Goal: Task Accomplishment & Management: Contribute content

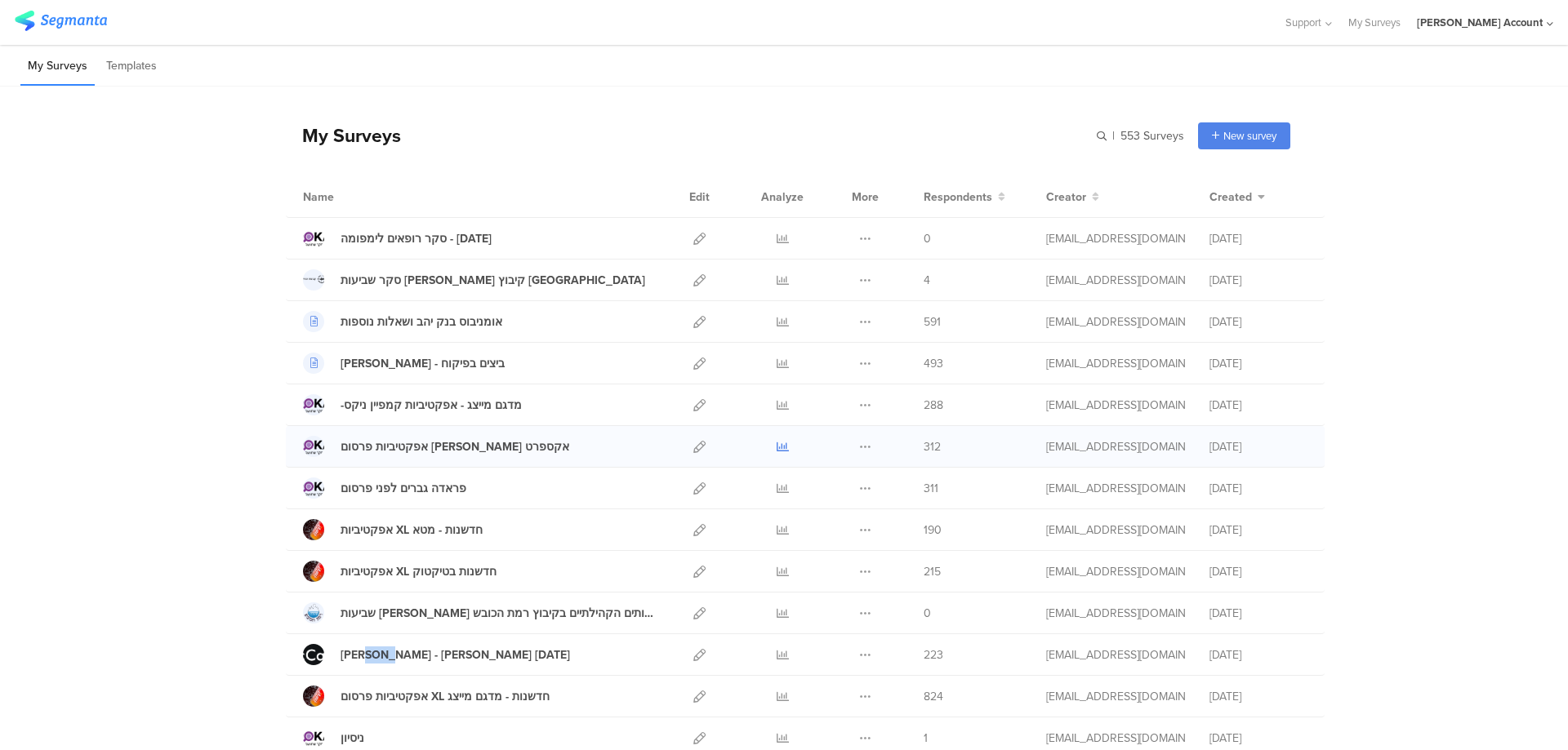
click at [779, 448] on icon at bounding box center [782, 446] width 12 height 12
click at [694, 241] on icon at bounding box center [699, 238] width 12 height 12
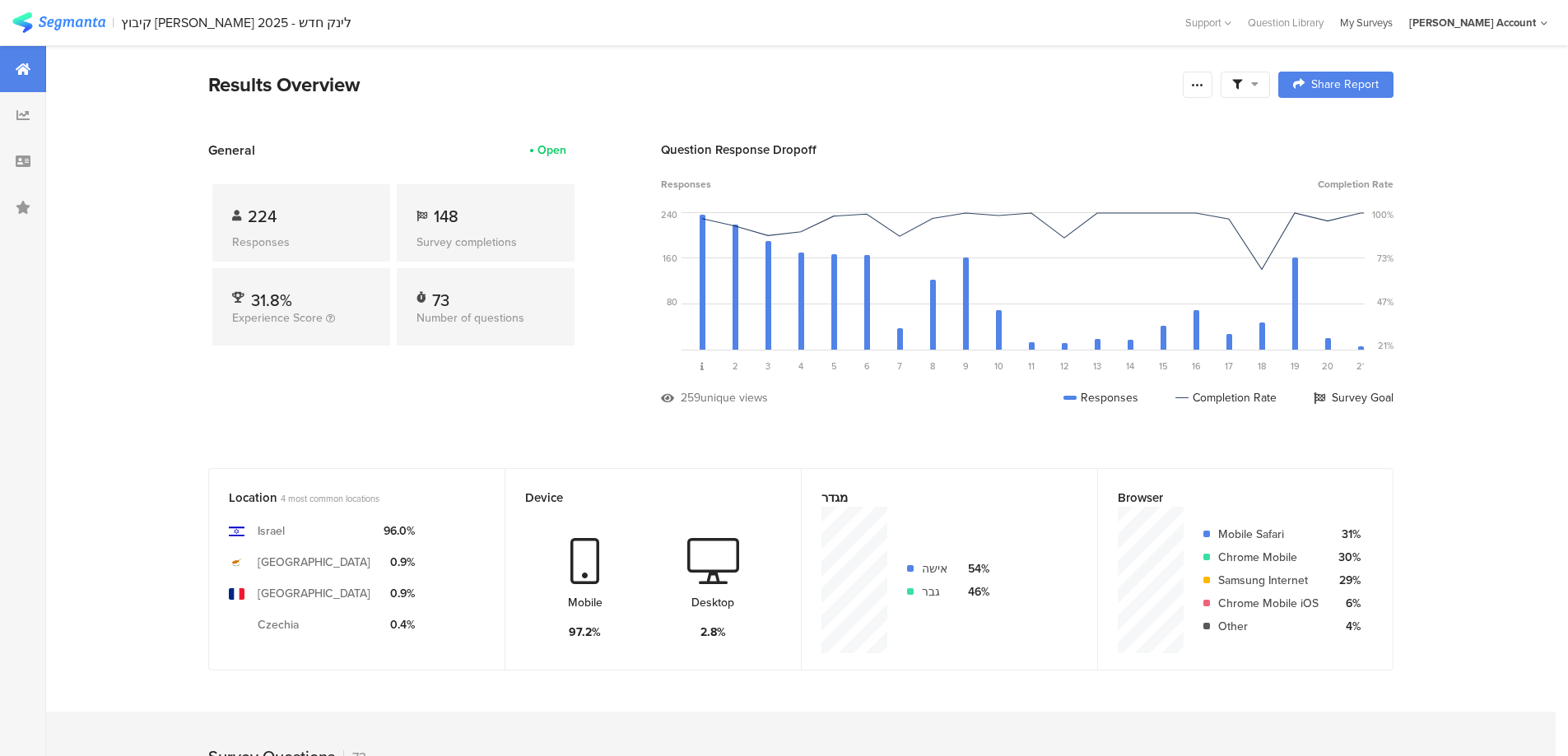
click at [1400, 23] on div "My Surveys" at bounding box center [1366, 23] width 69 height 16
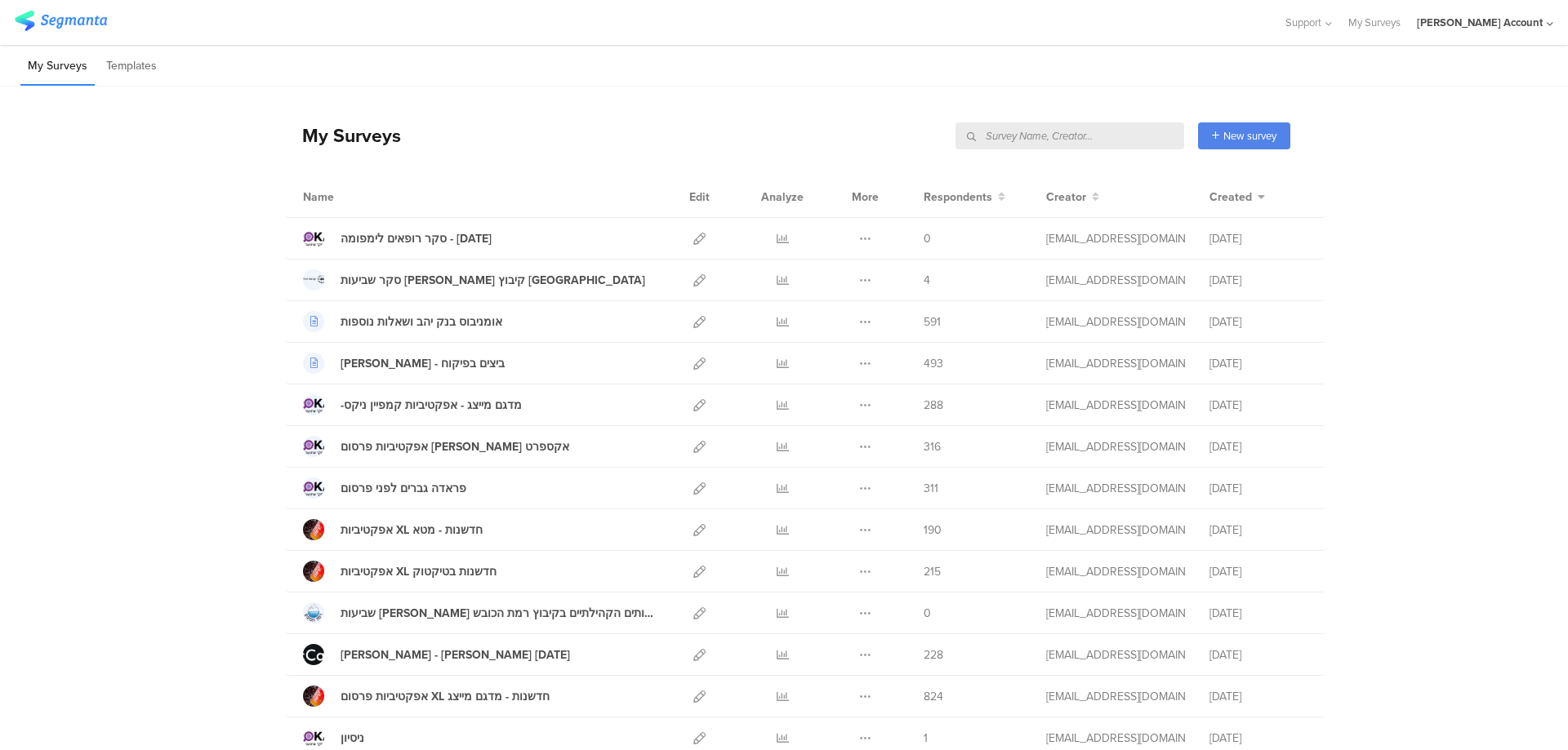
click at [1071, 132] on input "text" at bounding box center [1069, 135] width 229 height 27
type input ","
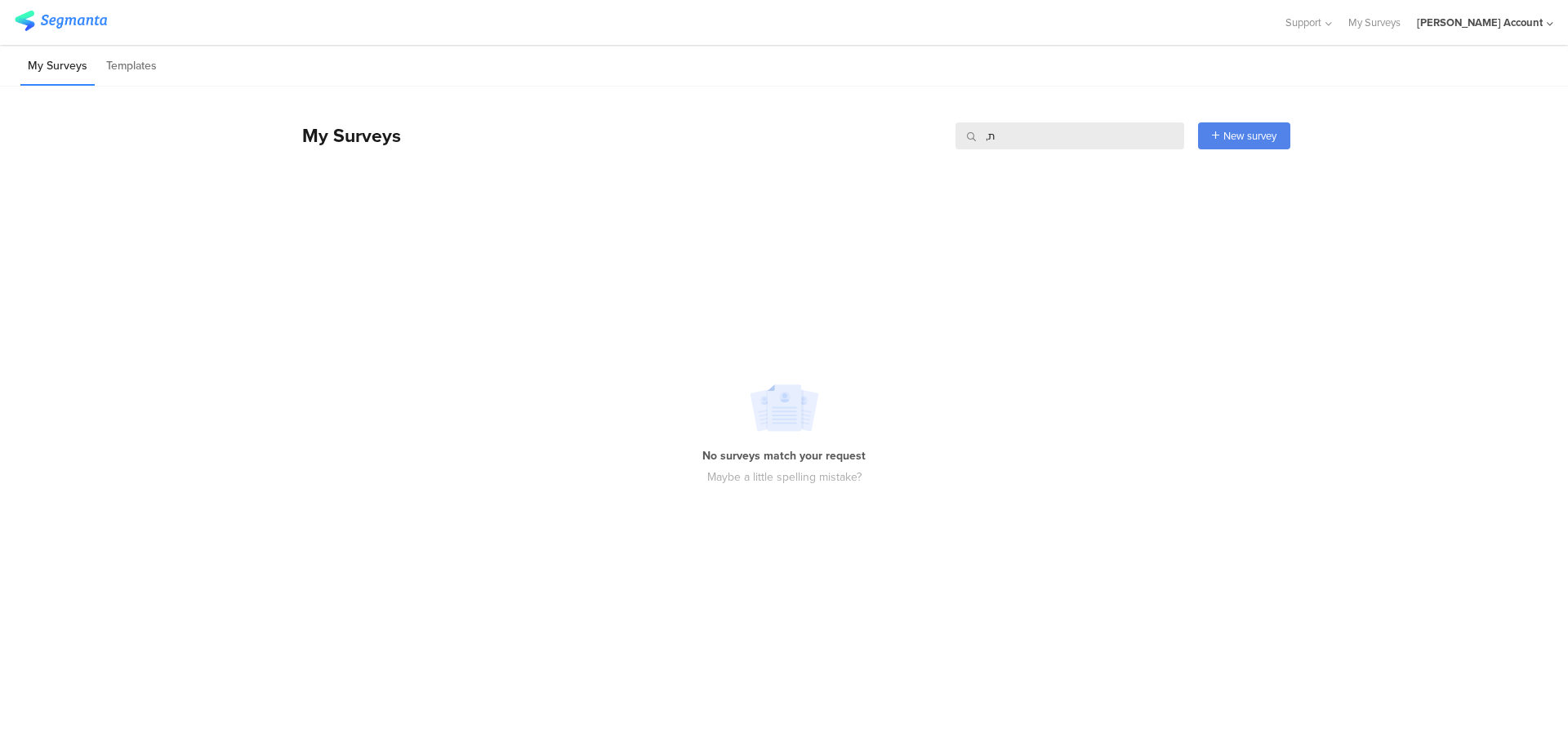
type input ","
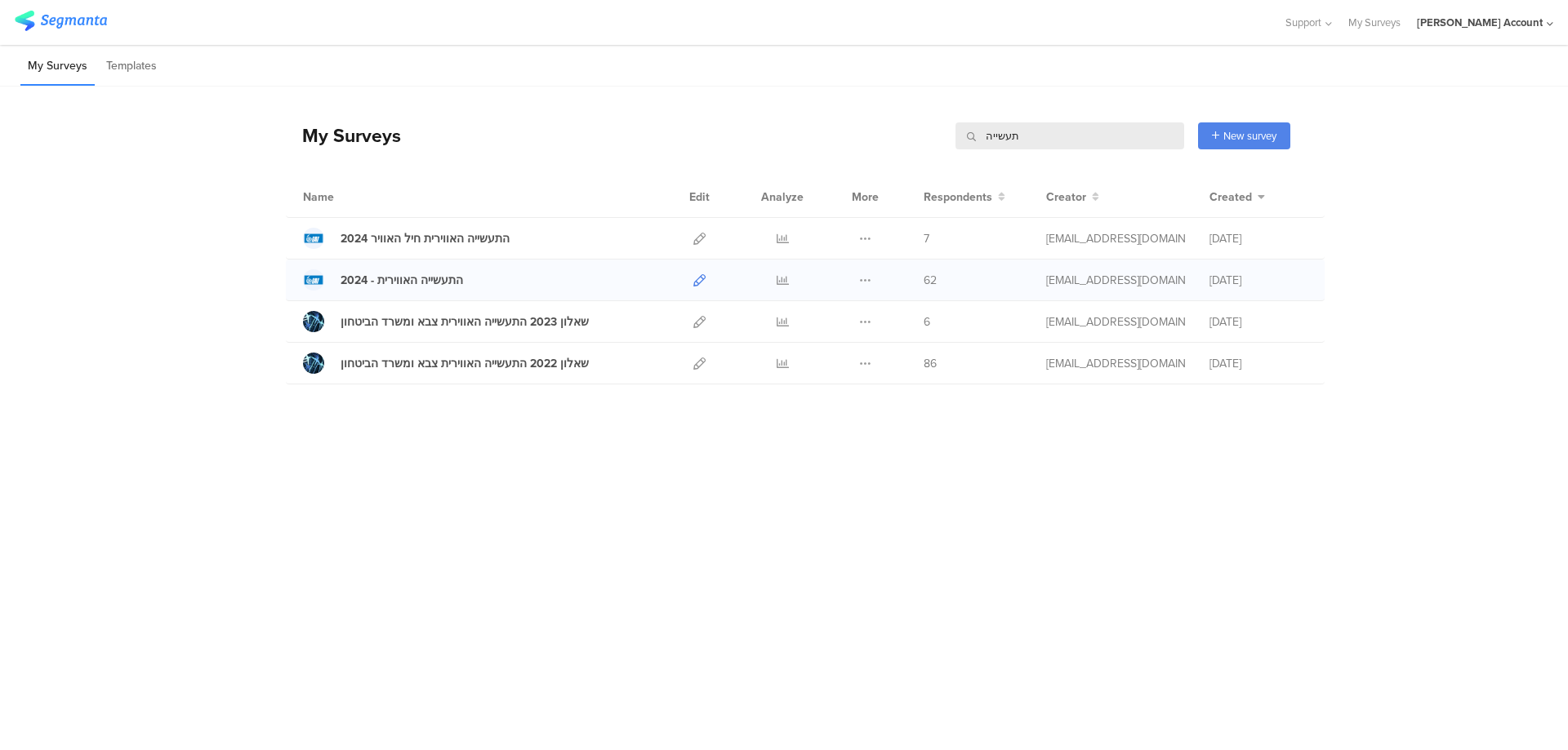
type input "תעשייה"
click at [702, 282] on icon at bounding box center [699, 280] width 12 height 12
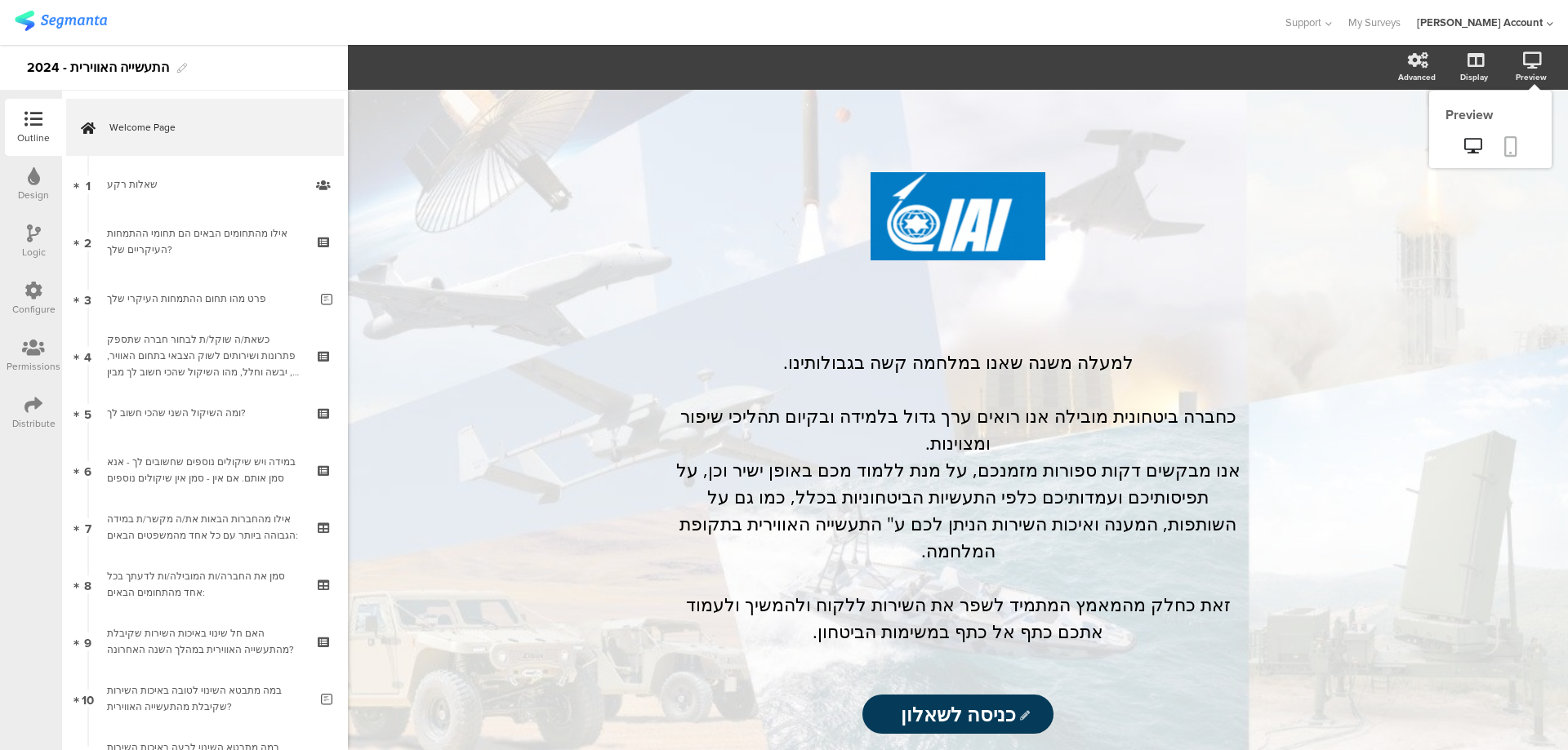
click at [1518, 145] on link at bounding box center [1510, 148] width 36 height 31
click at [1476, 145] on icon at bounding box center [1473, 146] width 17 height 16
click at [37, 184] on icon at bounding box center [34, 176] width 12 height 18
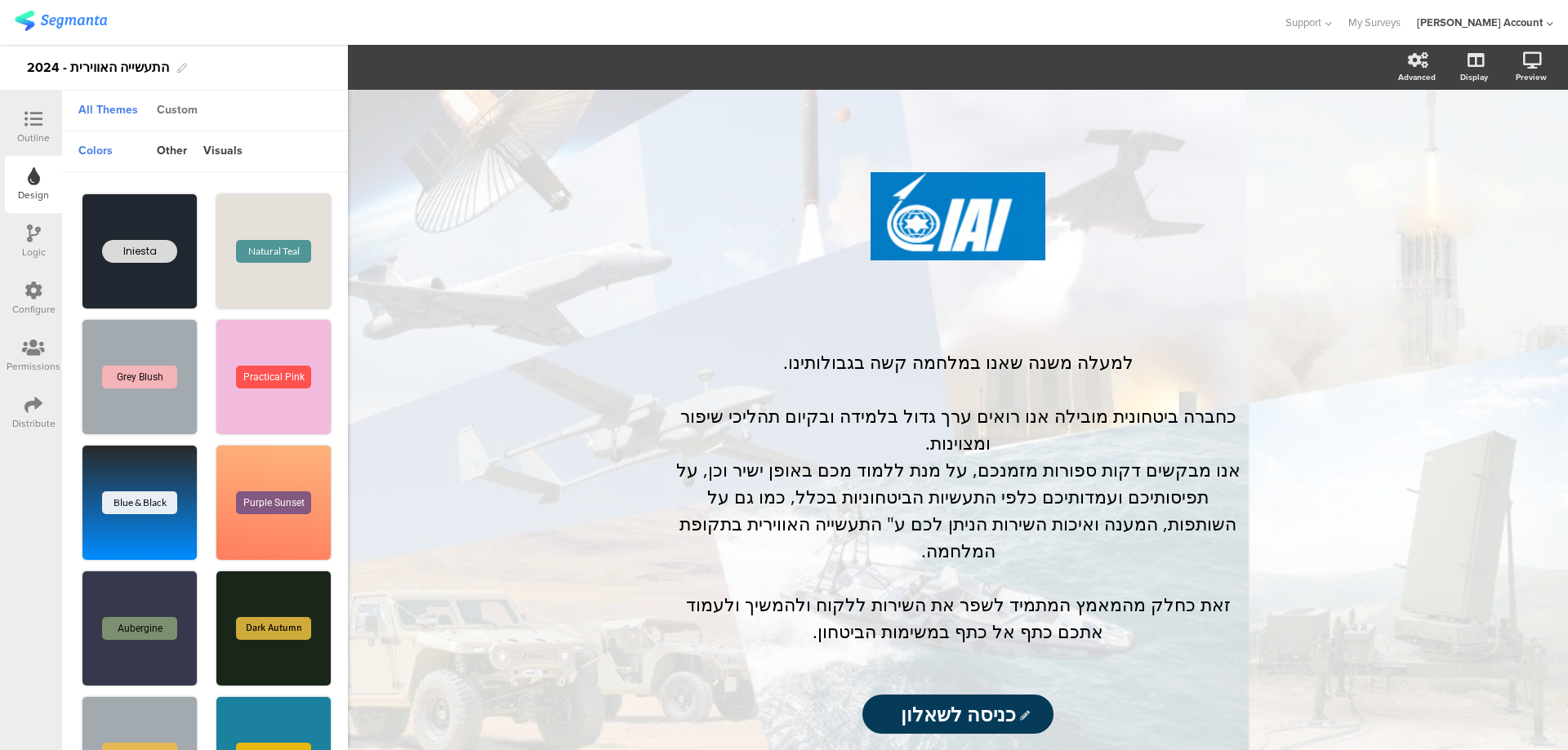
click at [180, 110] on div "Custom" at bounding box center [177, 111] width 57 height 28
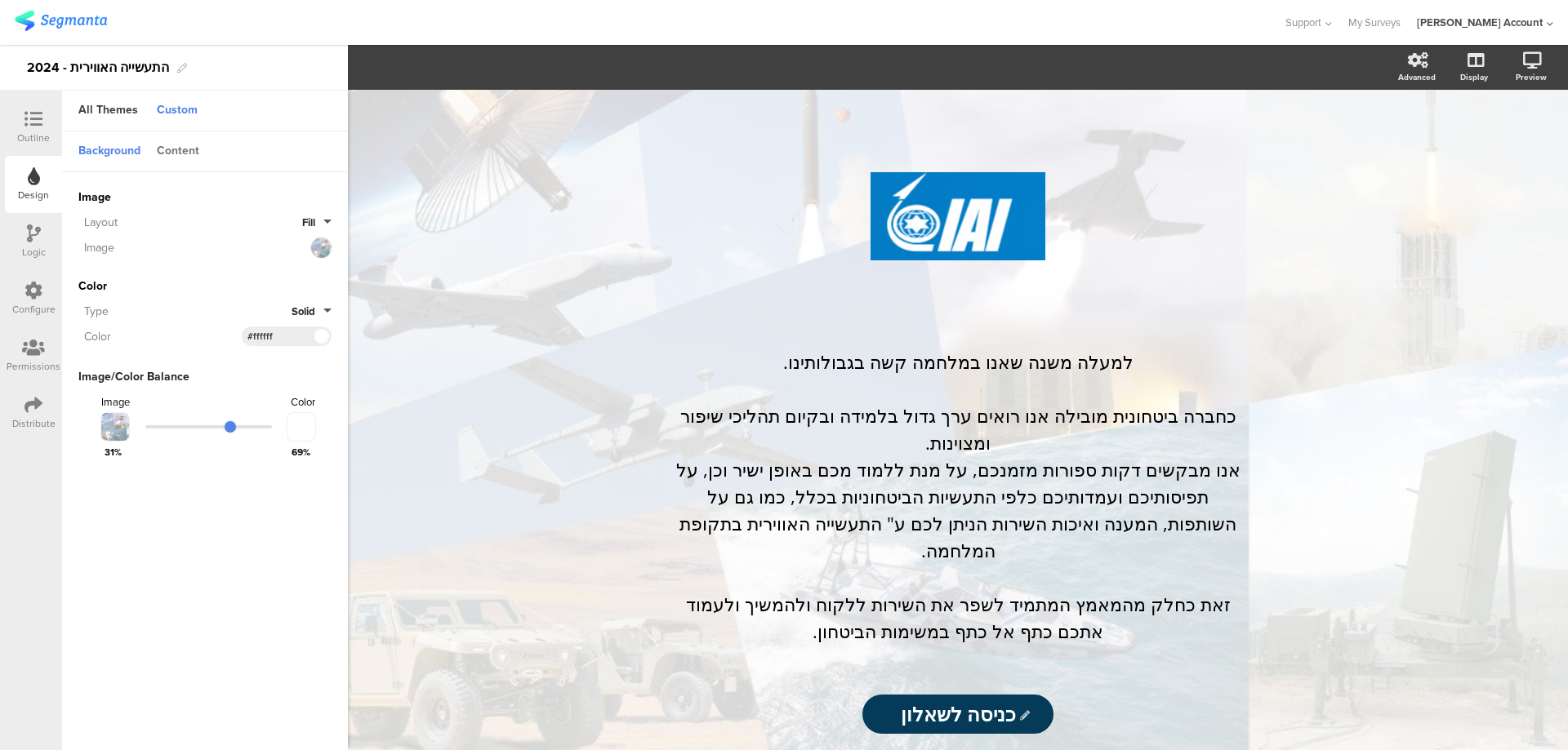
click at [192, 152] on div "Content" at bounding box center [178, 152] width 59 height 28
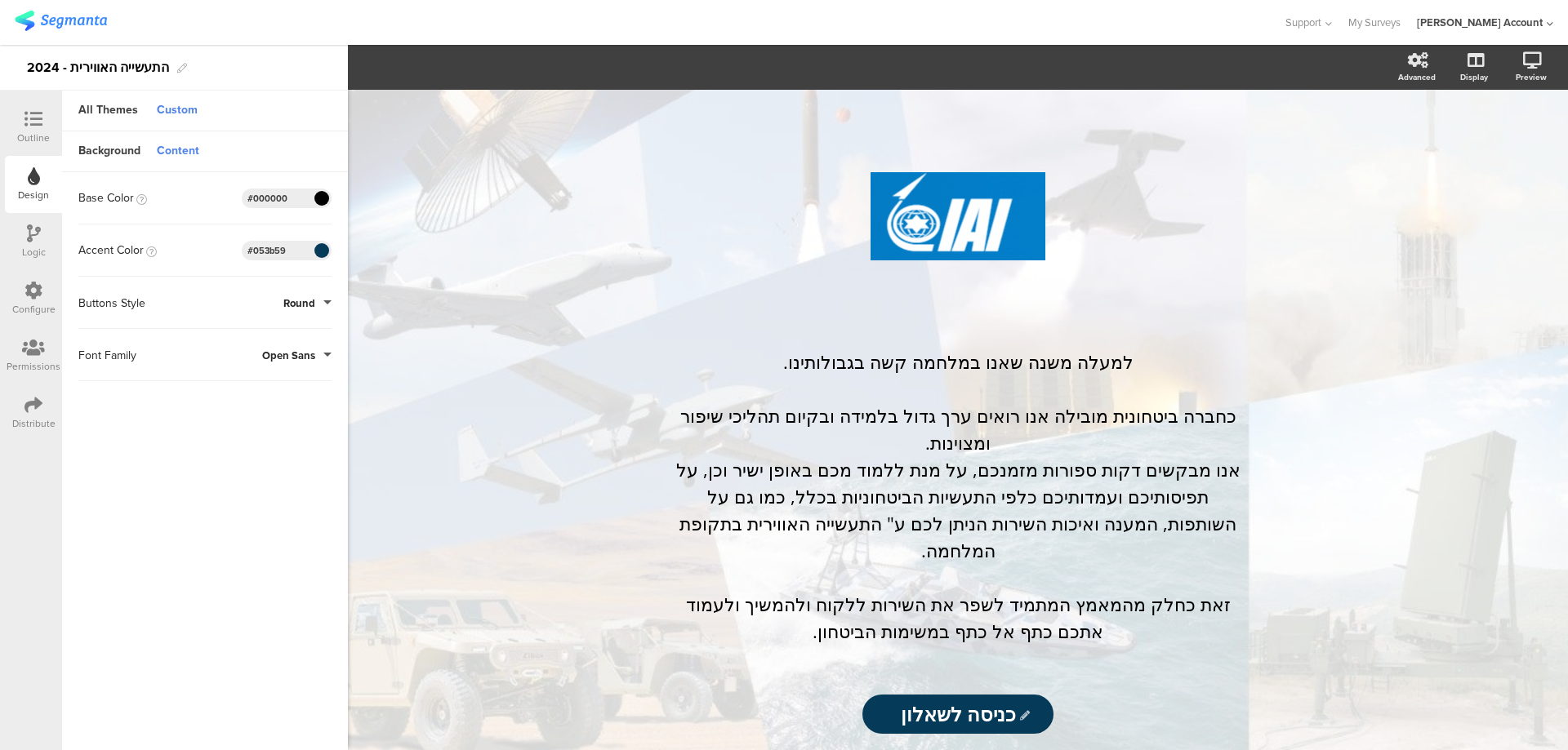
click at [294, 355] on span "Open Sans" at bounding box center [288, 355] width 53 height 16
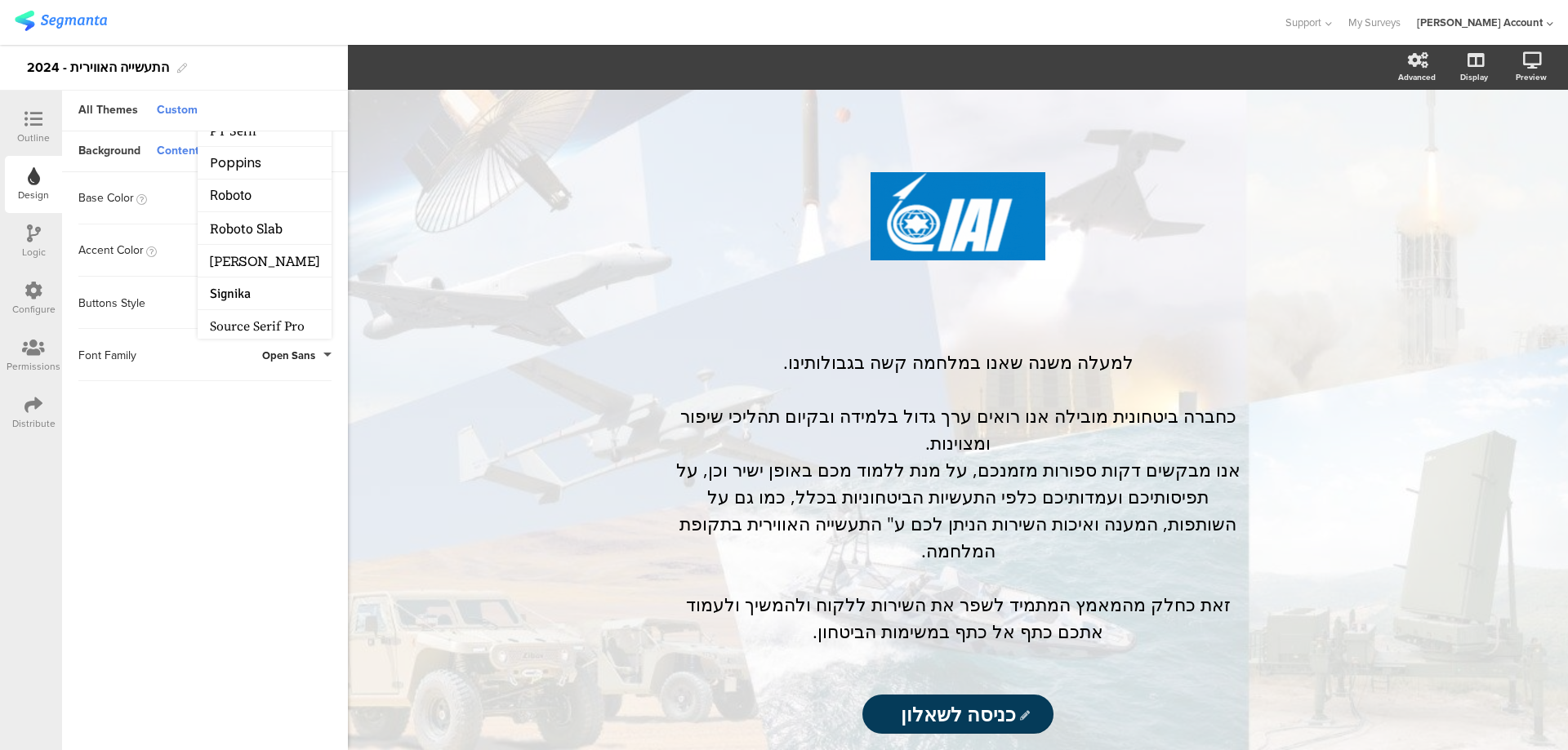
scroll to position [245, 0]
click at [276, 161] on li "Poppins" at bounding box center [264, 159] width 134 height 33
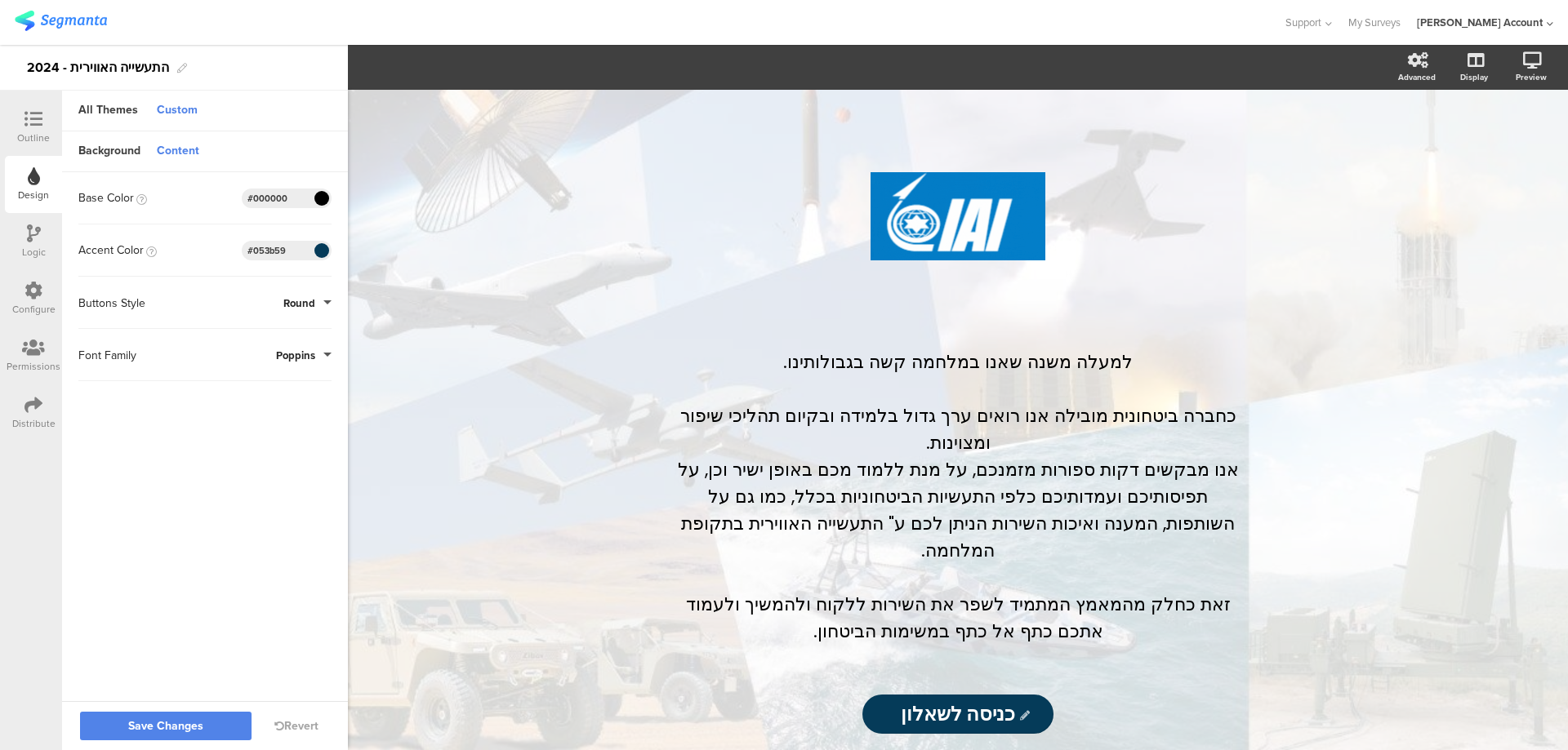
click at [295, 352] on span "Poppins" at bounding box center [295, 355] width 39 height 16
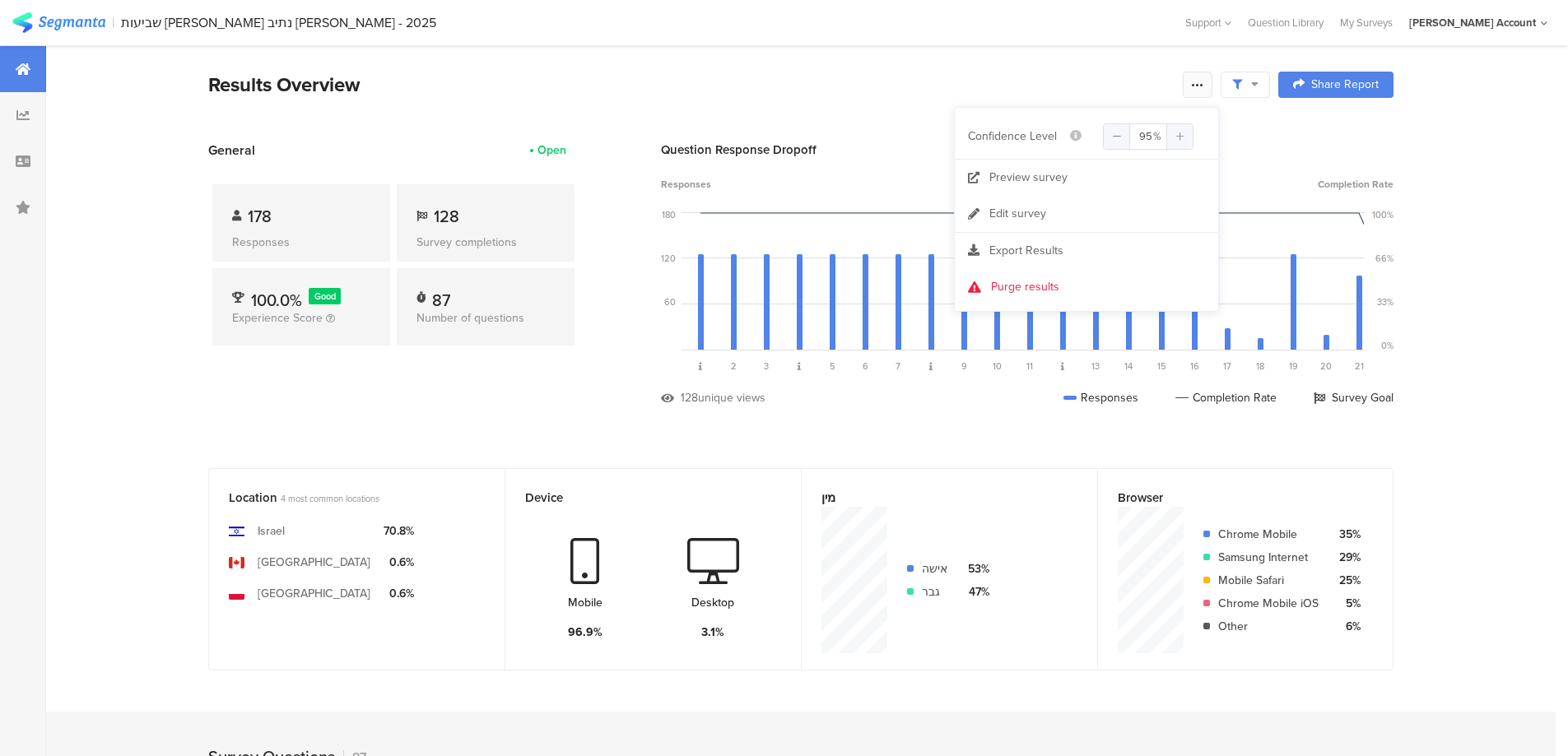
click at [1204, 82] on icon at bounding box center [1197, 85] width 13 height 13
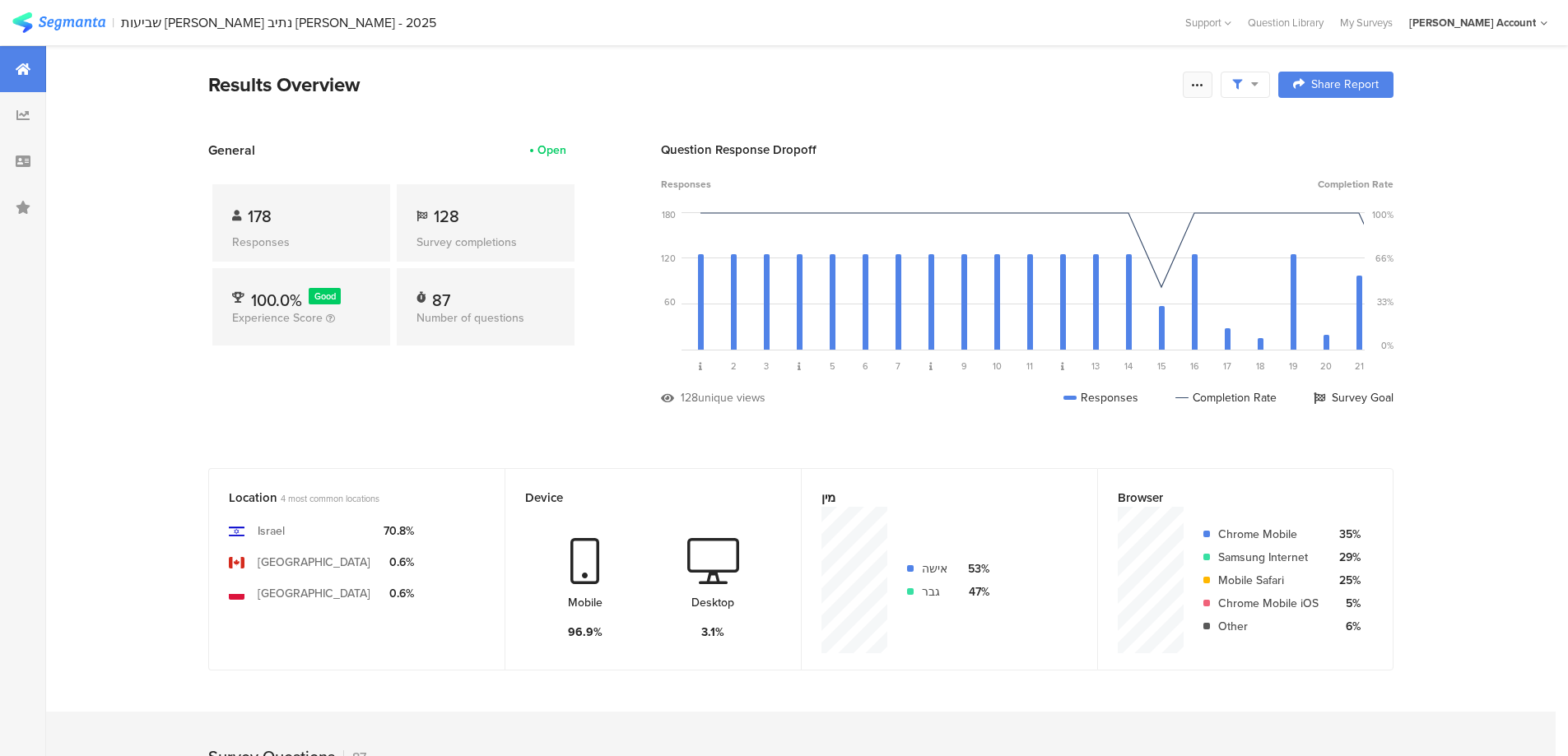
click at [1211, 88] on div at bounding box center [1197, 85] width 29 height 26
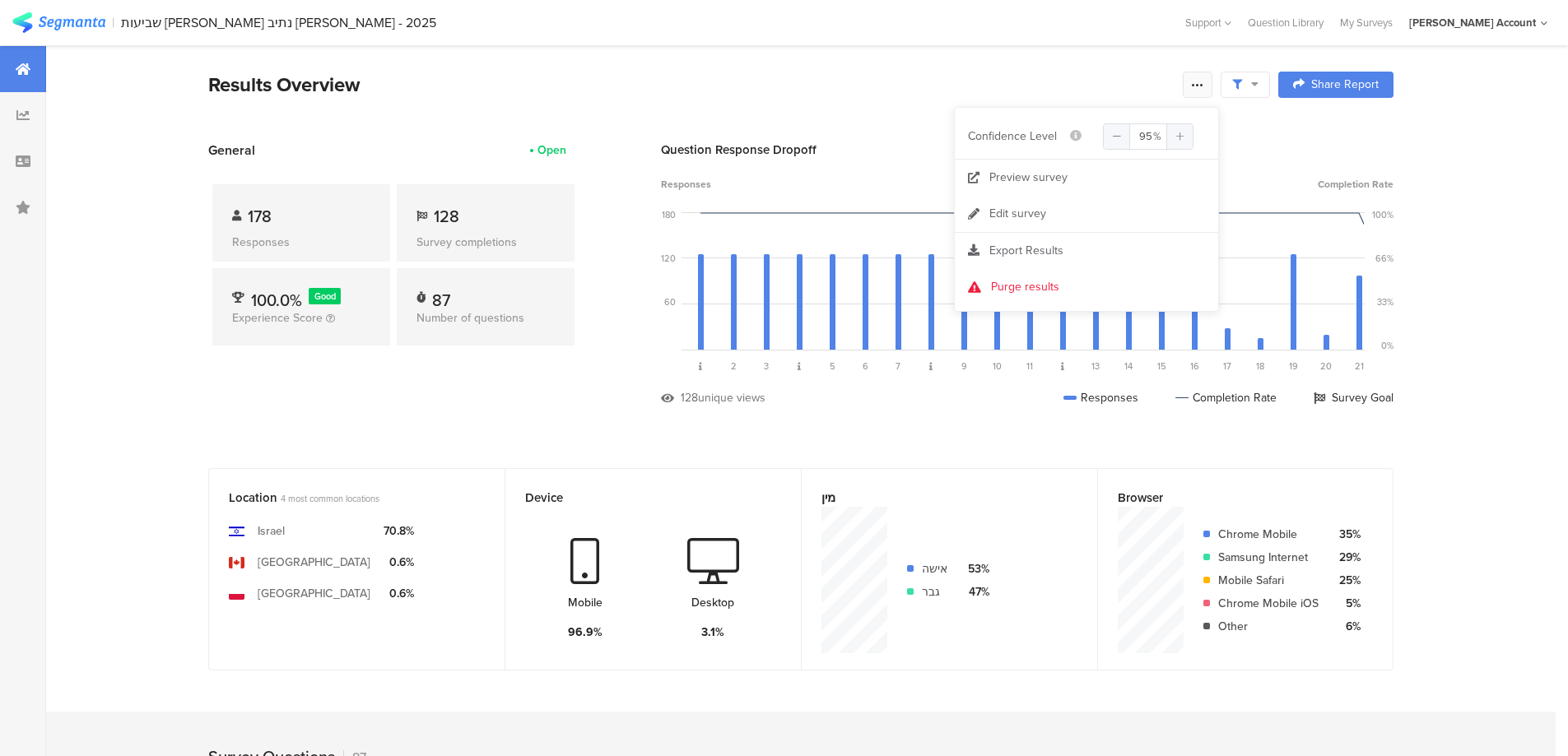
click at [1196, 85] on icon at bounding box center [1197, 85] width 13 height 13
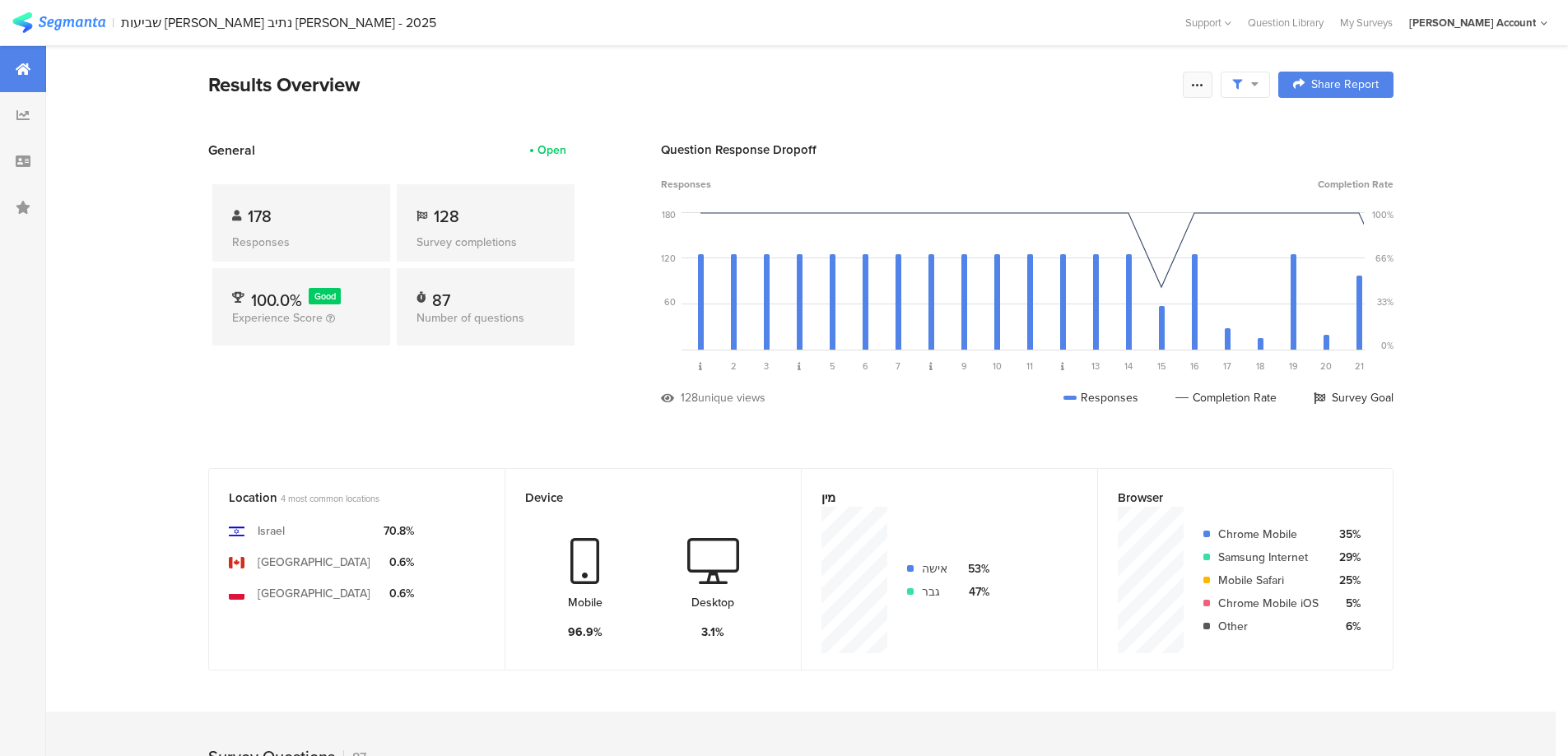
click at [1204, 86] on icon at bounding box center [1197, 85] width 13 height 13
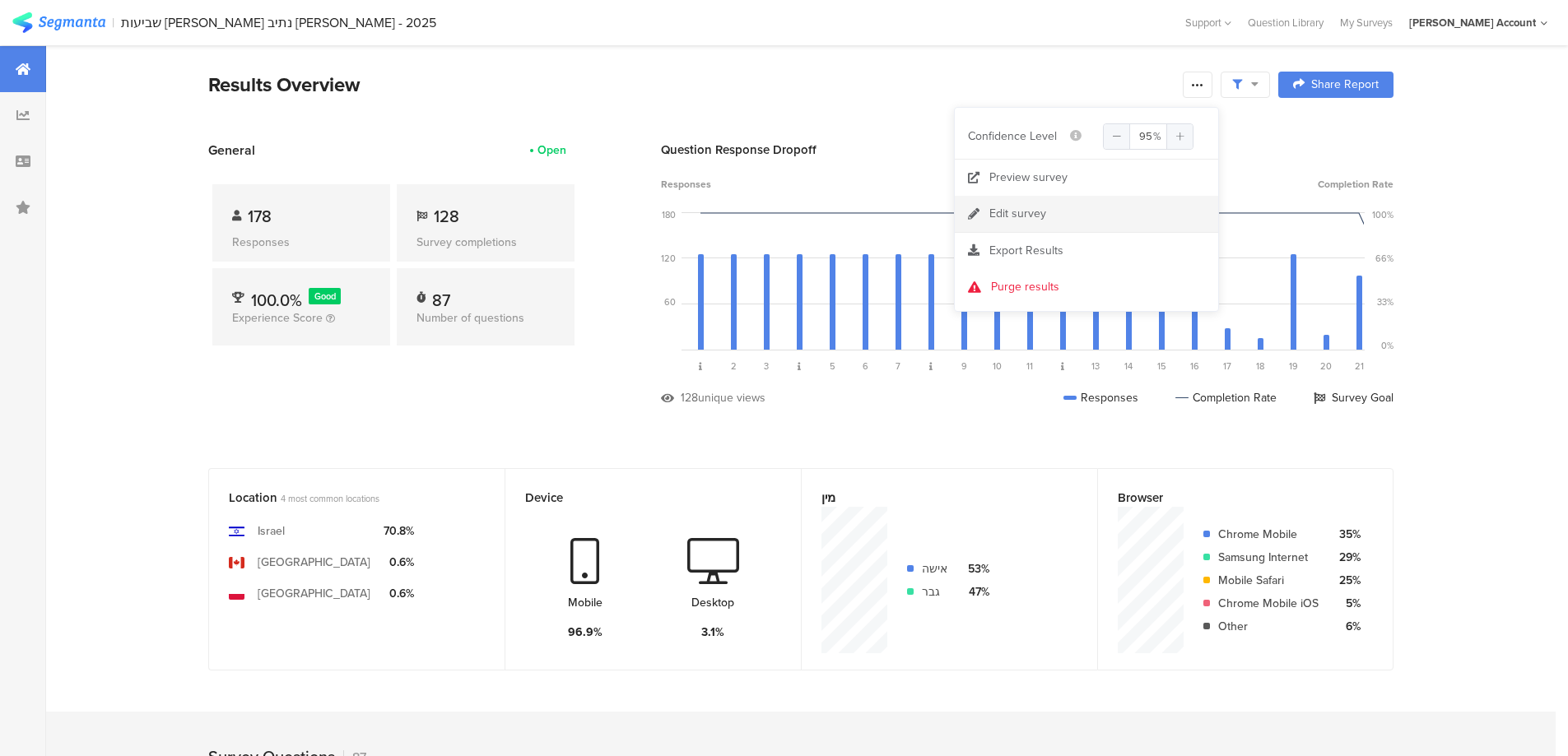
click at [1052, 218] on link "Edit survey" at bounding box center [1087, 214] width 264 height 36
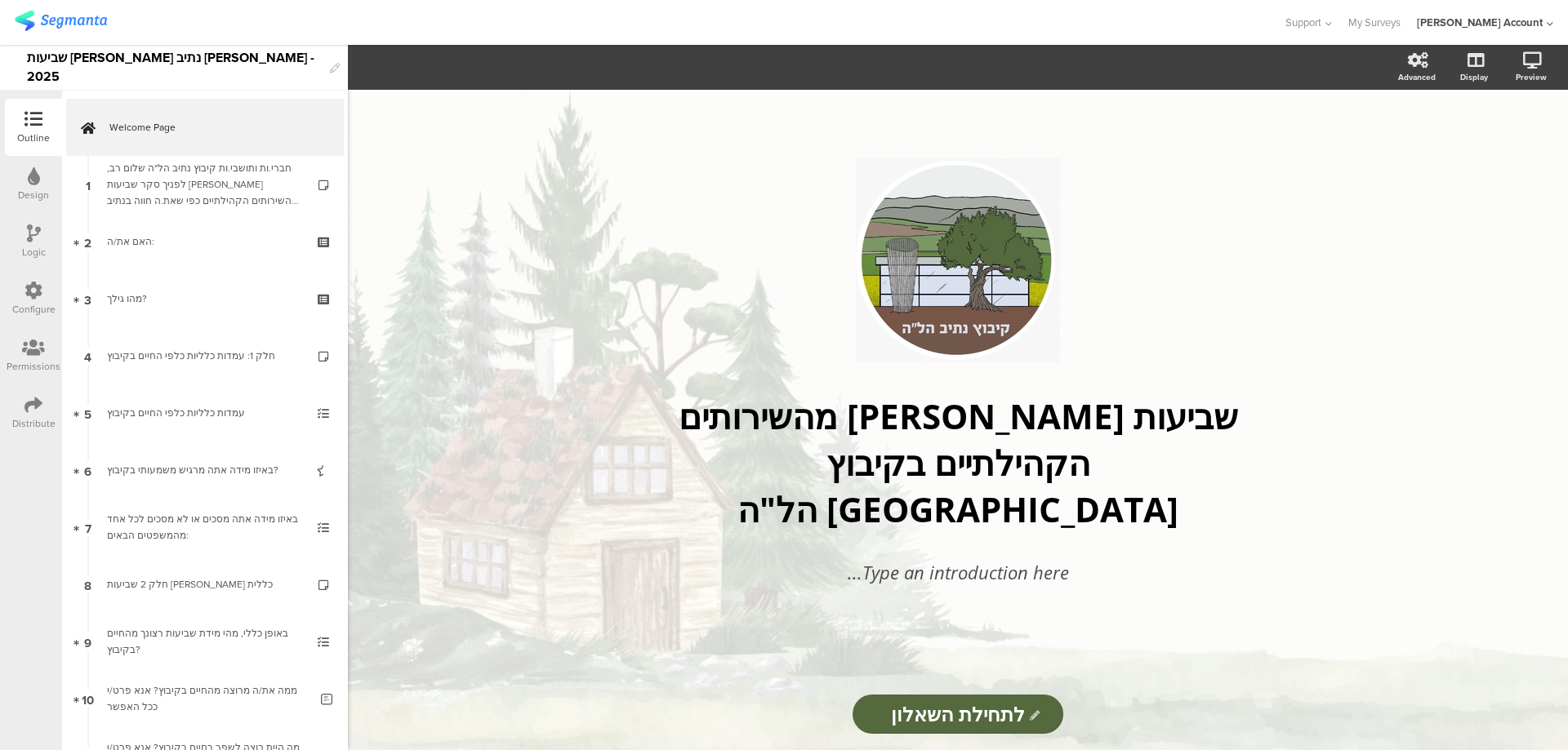
click at [39, 184] on icon at bounding box center [34, 176] width 12 height 18
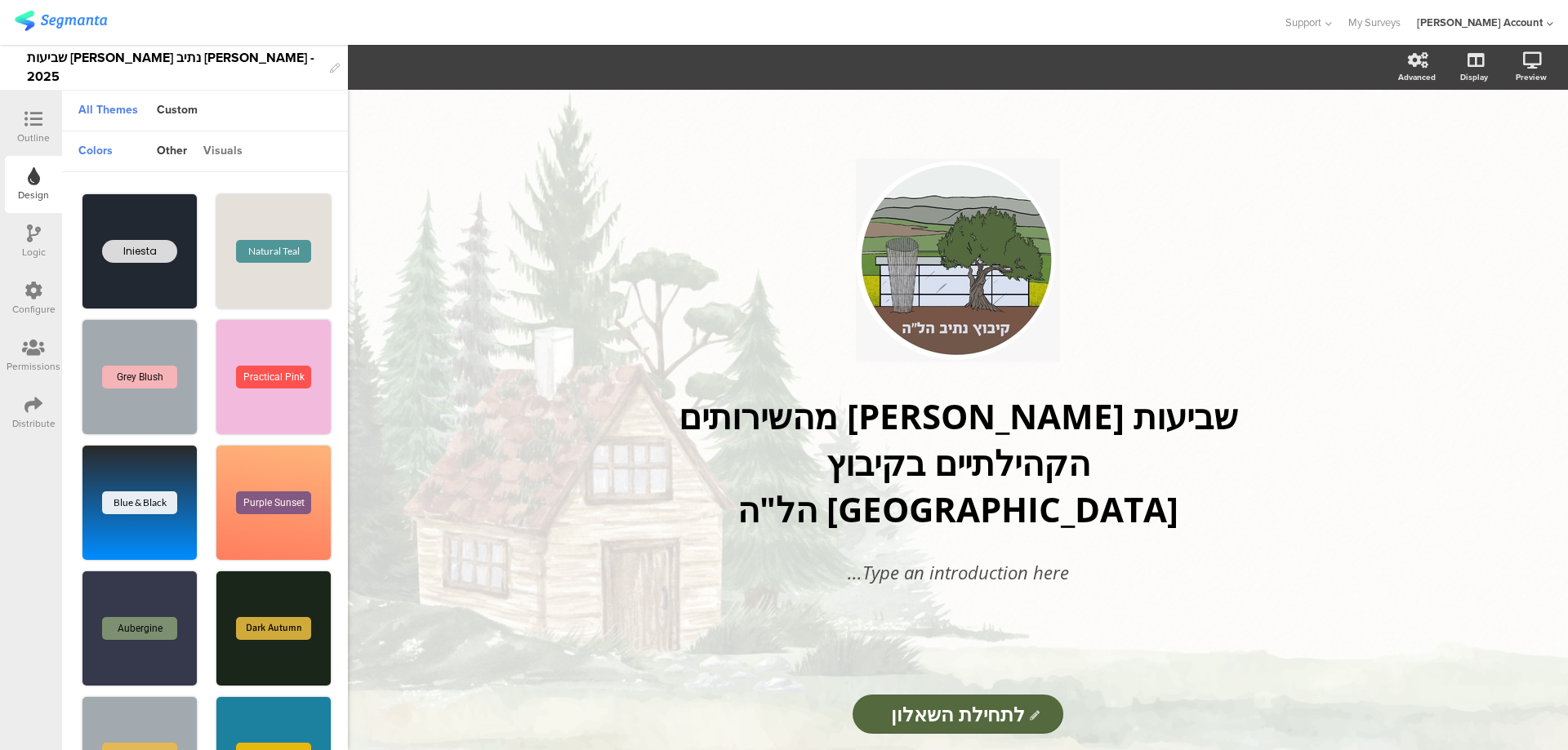
click at [232, 153] on div "visuals" at bounding box center [222, 152] width 55 height 28
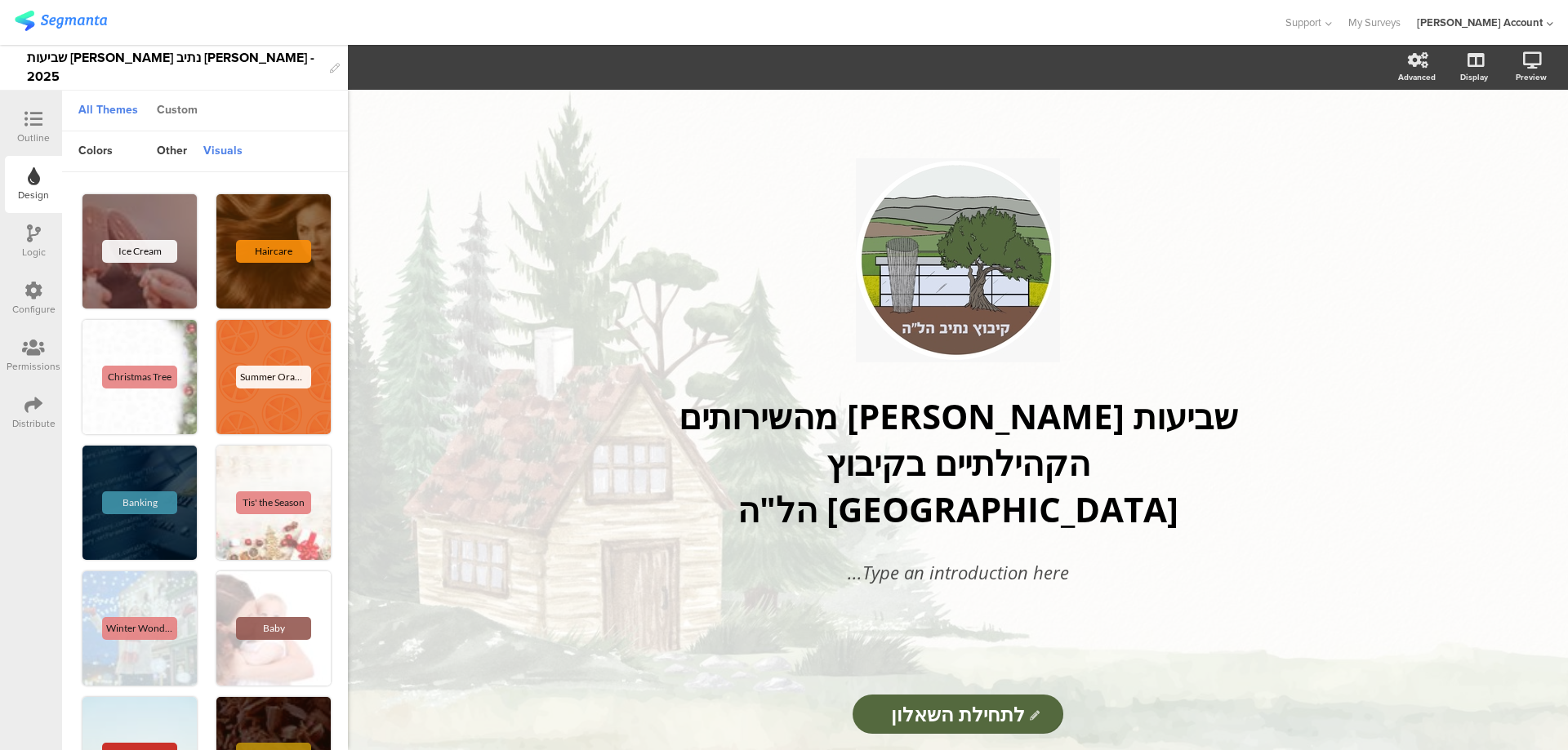
click at [177, 99] on div "Custom" at bounding box center [177, 111] width 57 height 28
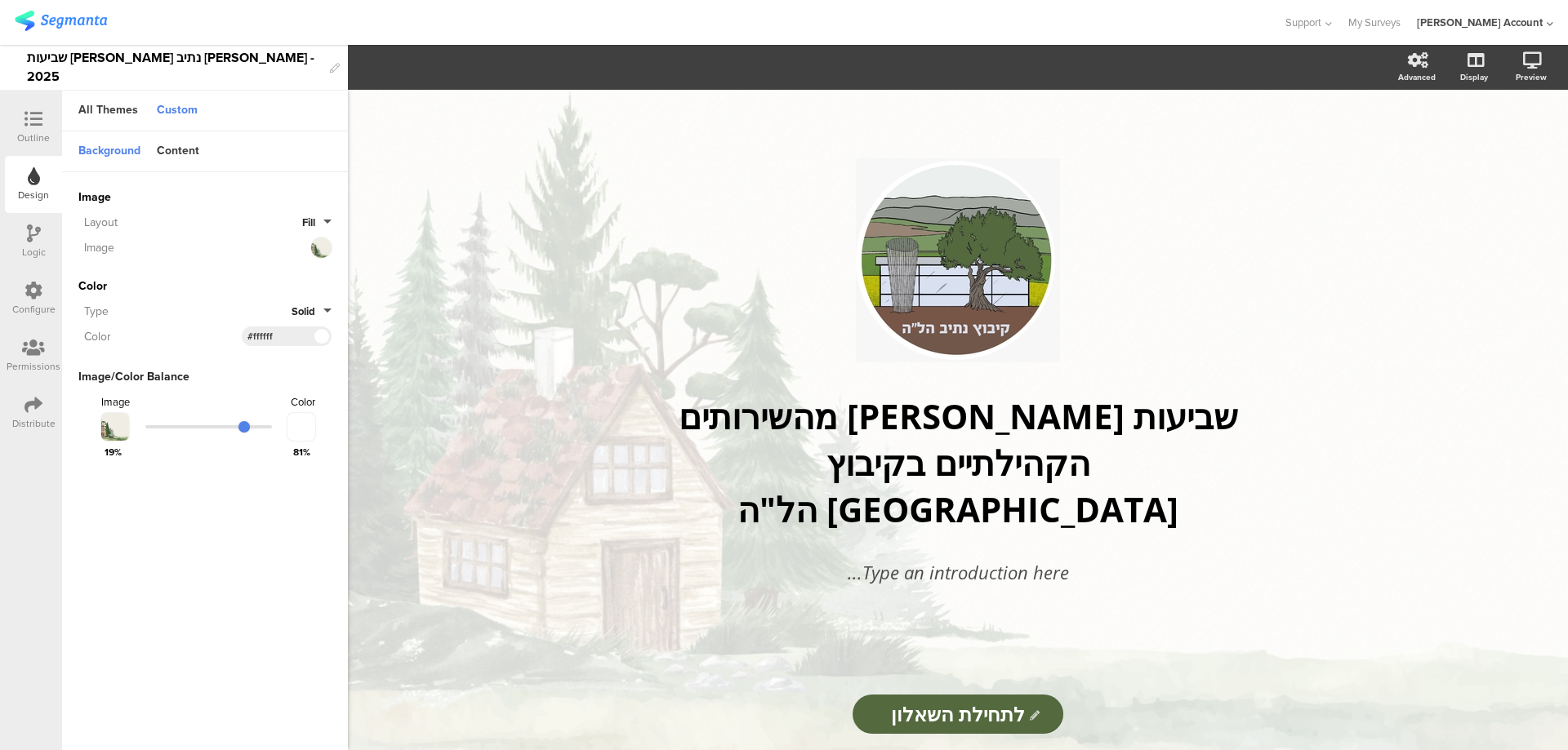
click at [120, 151] on div "Background" at bounding box center [109, 152] width 78 height 28
click at [181, 143] on div "Content" at bounding box center [178, 152] width 59 height 28
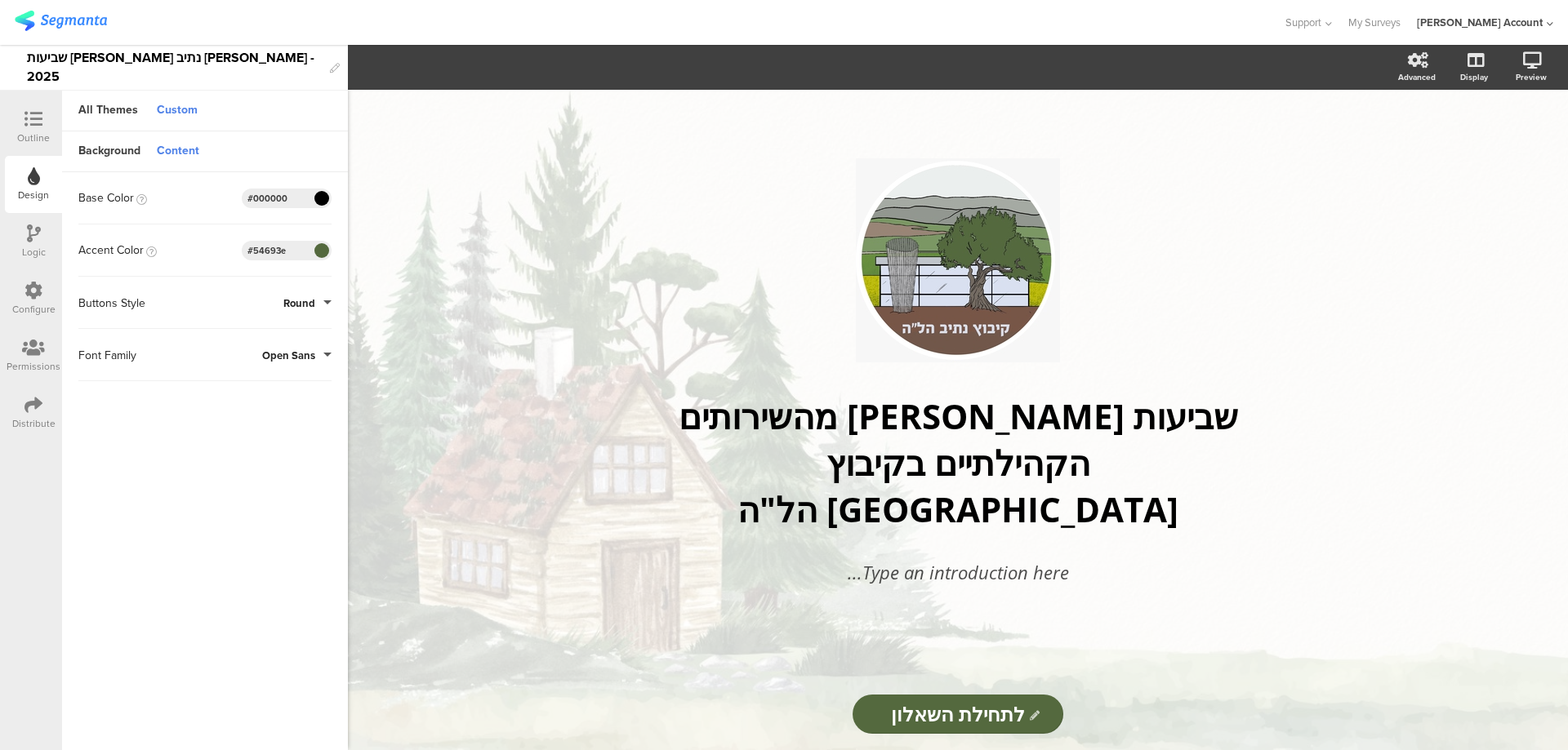
click at [306, 354] on span "Open Sans" at bounding box center [288, 355] width 53 height 16
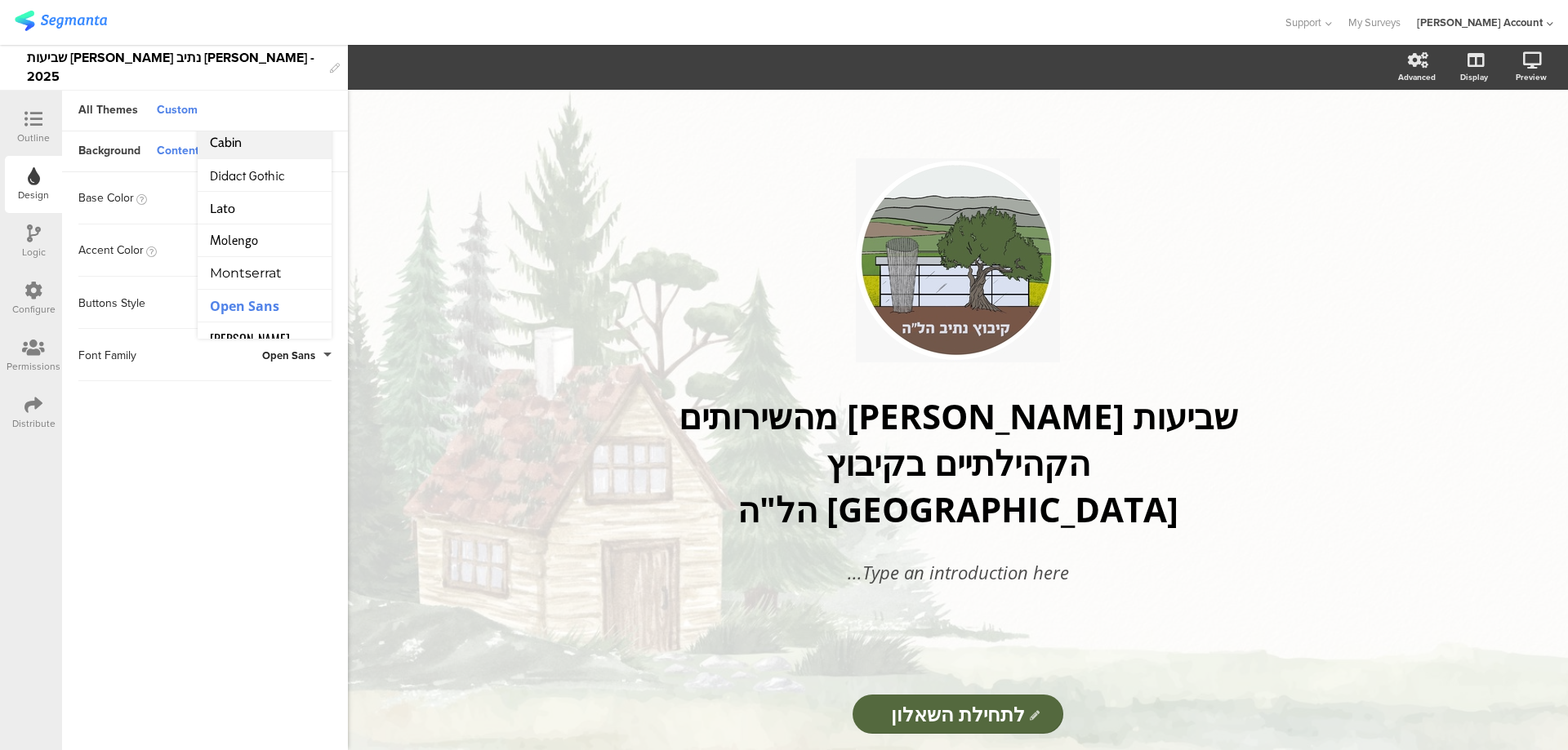
click at [274, 145] on li "Cabin" at bounding box center [264, 142] width 134 height 33
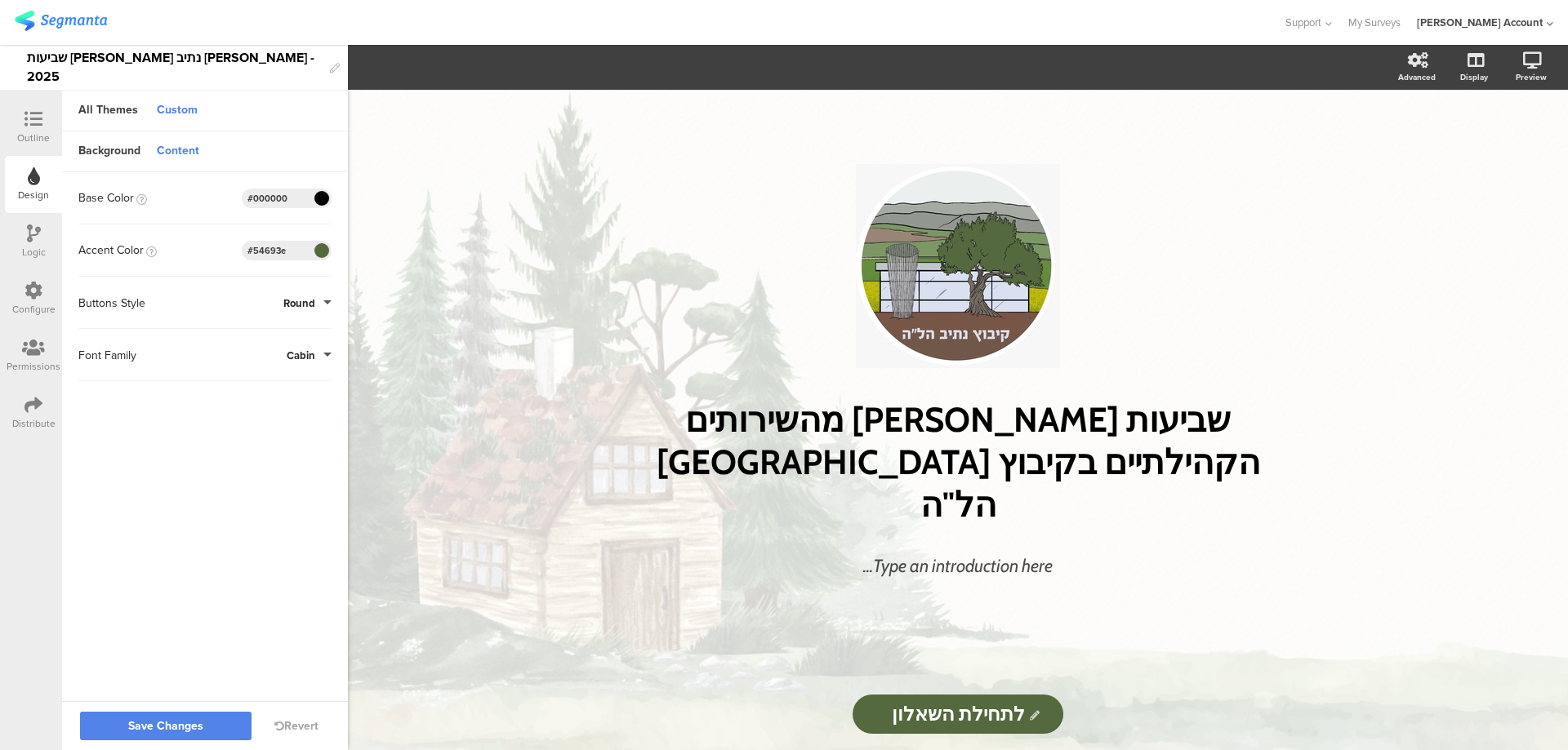
click at [315, 352] on button "Cabin" at bounding box center [309, 355] width 45 height 16
click at [276, 176] on span "Didact Gothic" at bounding box center [248, 175] width 75 height 17
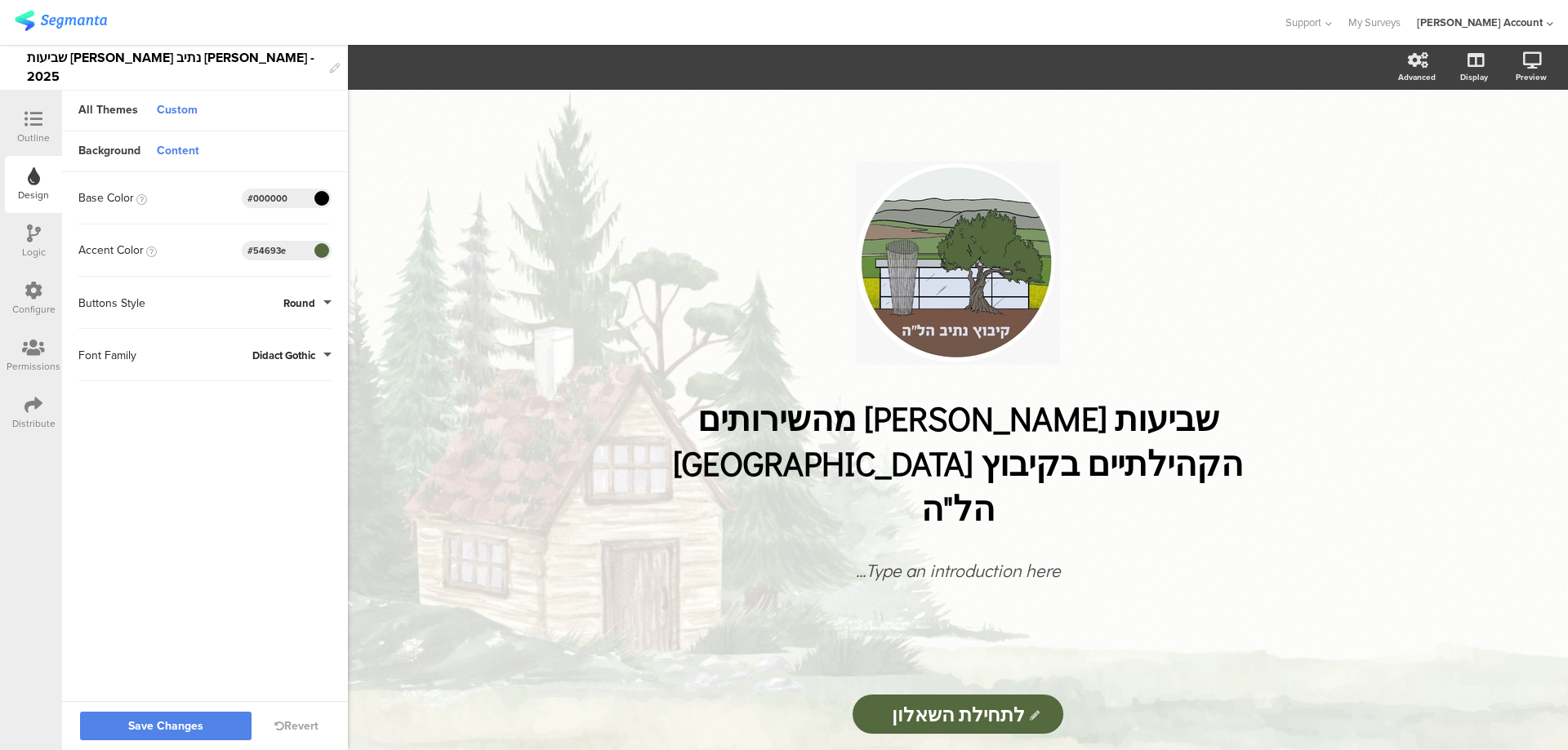
click at [320, 350] on button "Didact Gothic" at bounding box center [292, 355] width 79 height 16
click at [277, 210] on li "Lato" at bounding box center [264, 207] width 134 height 33
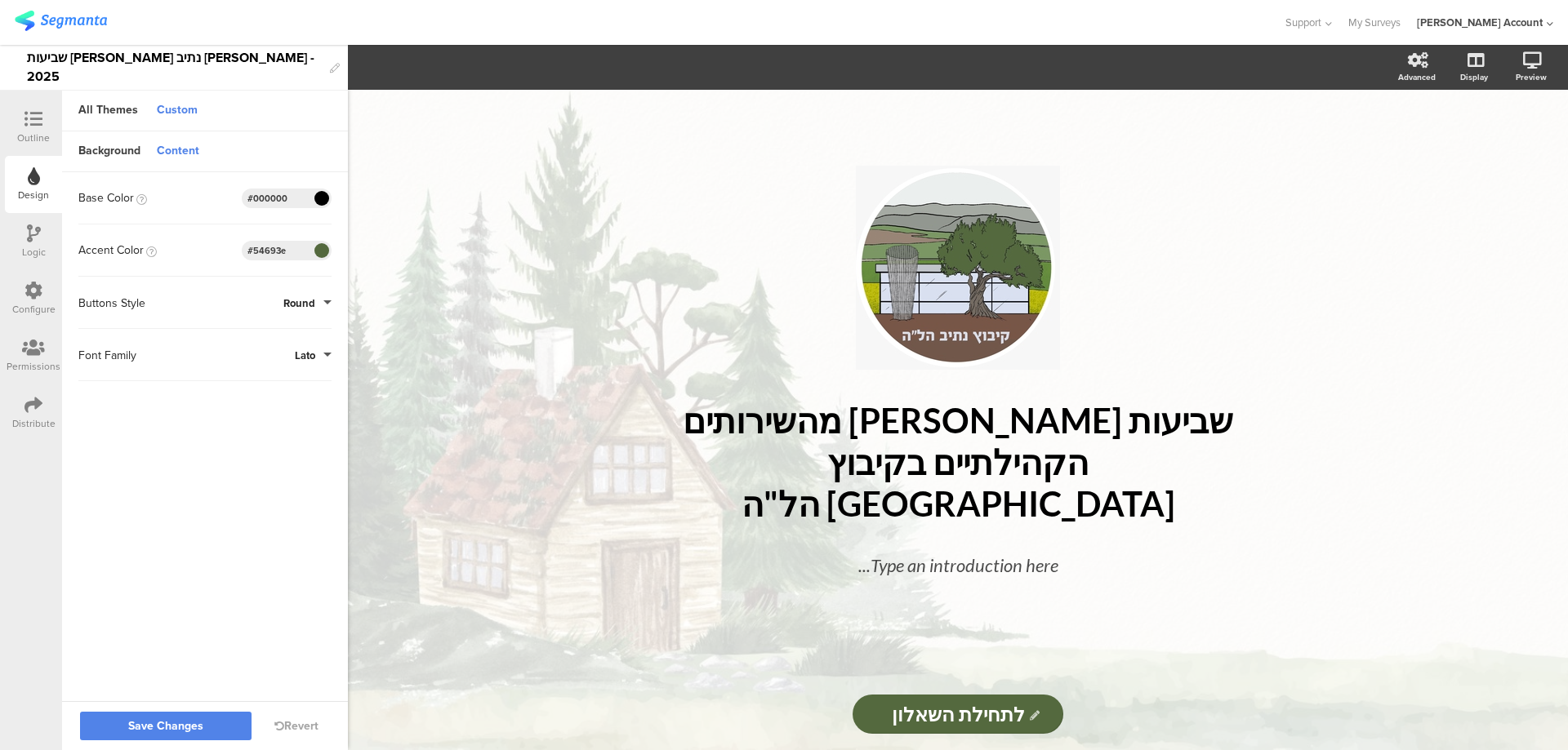
click at [318, 351] on button "Lato" at bounding box center [312, 355] width 36 height 16
click at [285, 243] on li "Molengo" at bounding box center [264, 240] width 134 height 33
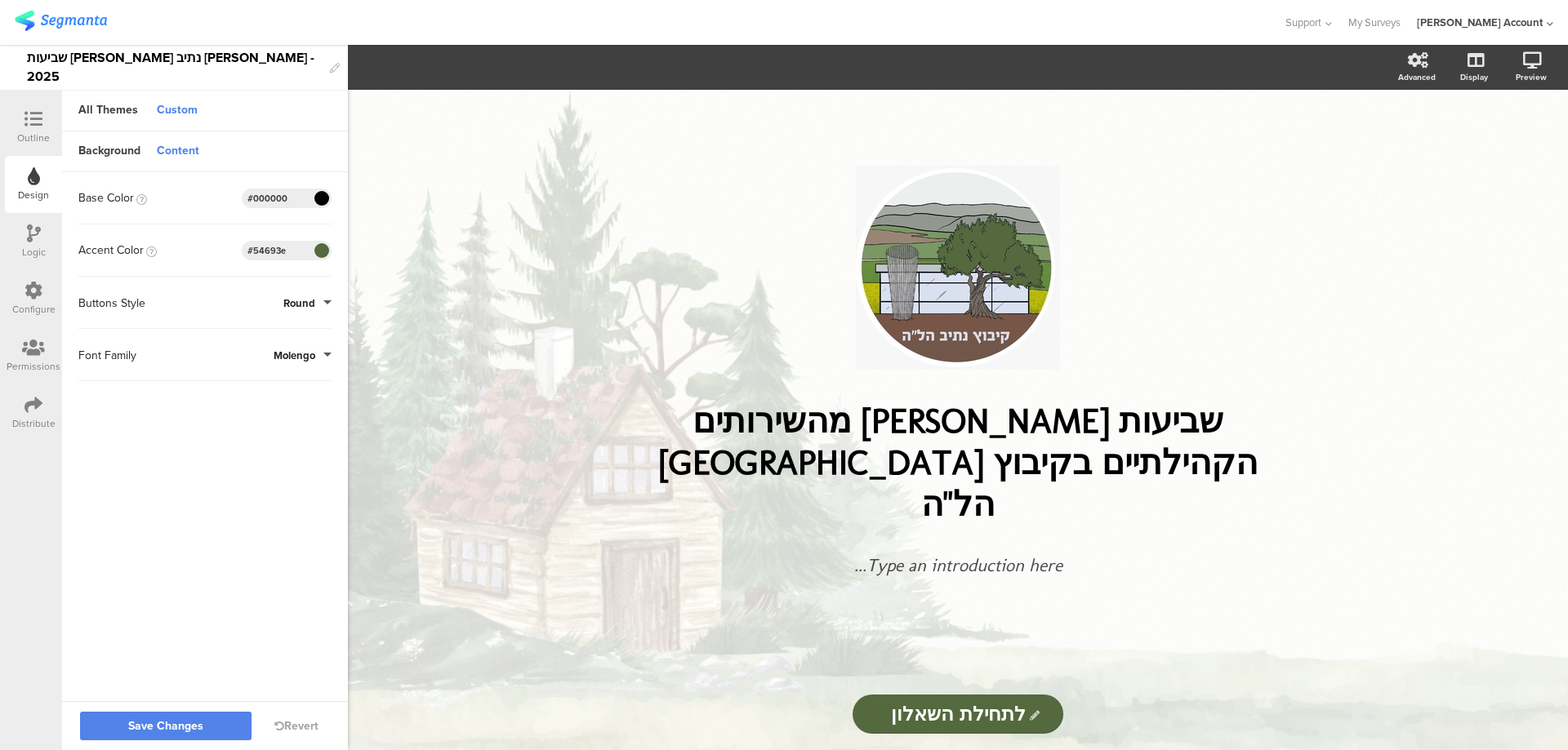
click at [328, 355] on button "Molengo" at bounding box center [303, 355] width 58 height 16
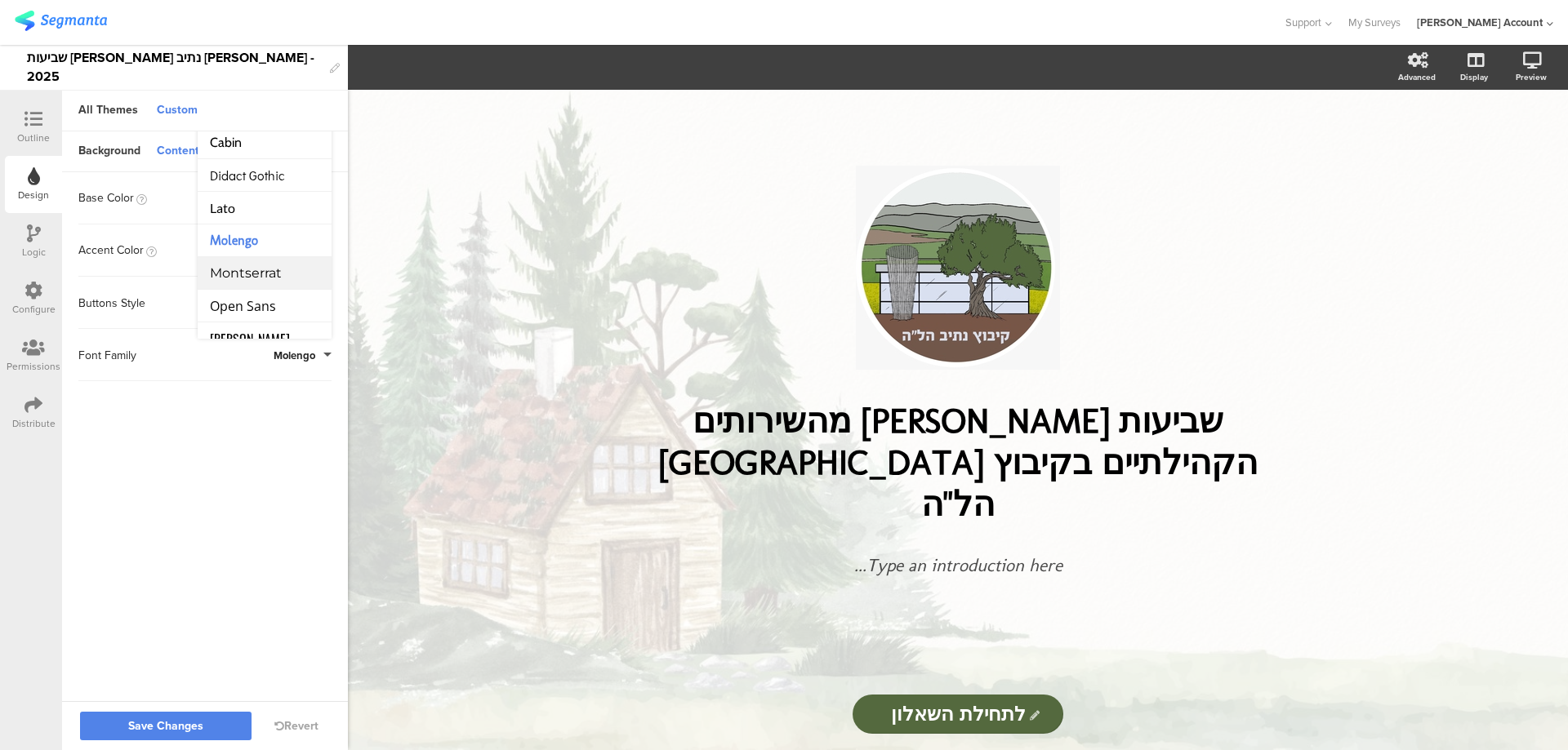
click at [295, 277] on li "Montserrat" at bounding box center [264, 273] width 134 height 33
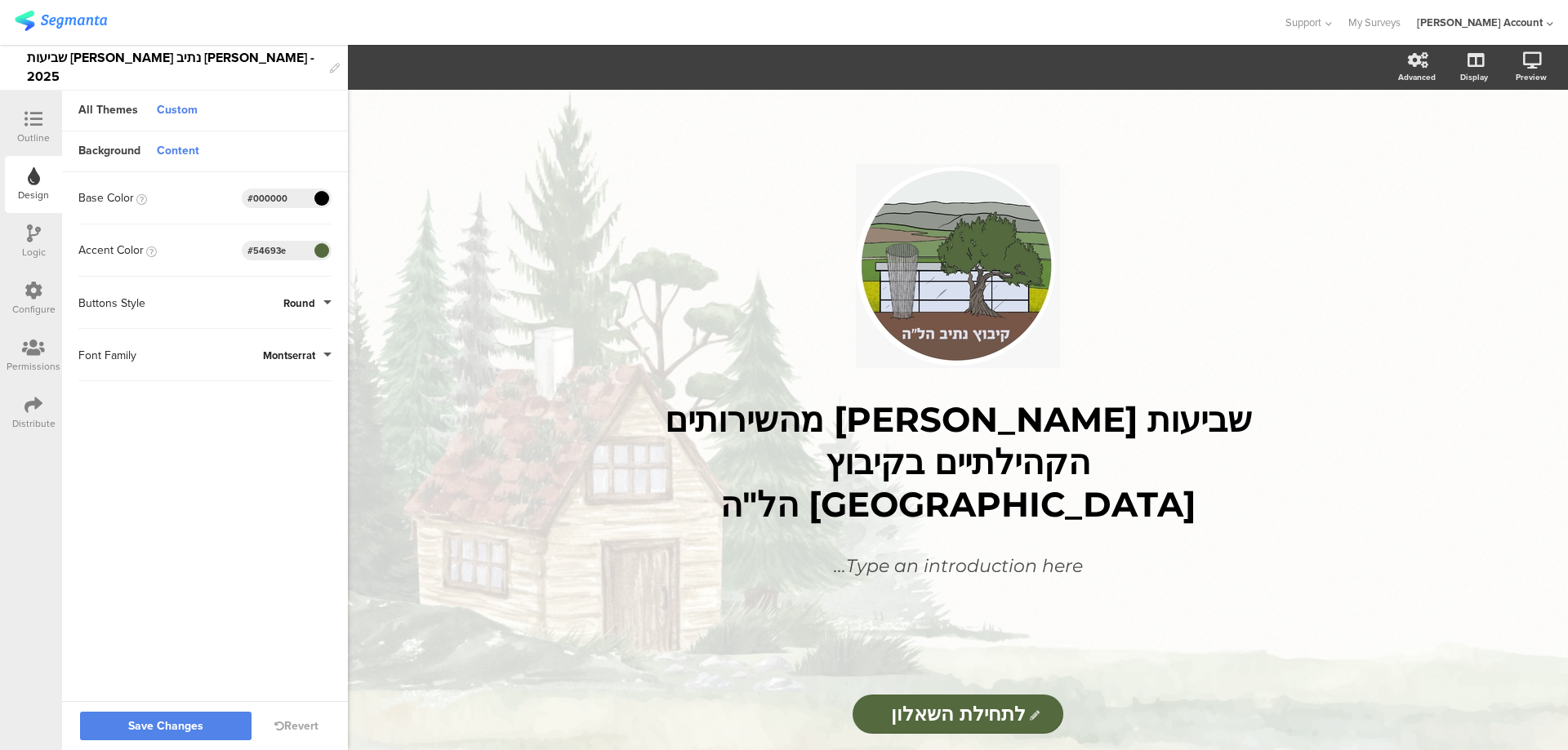
click at [317, 352] on button "Montserrat" at bounding box center [296, 355] width 68 height 16
click at [289, 300] on li "Open Sans" at bounding box center [264, 305] width 134 height 33
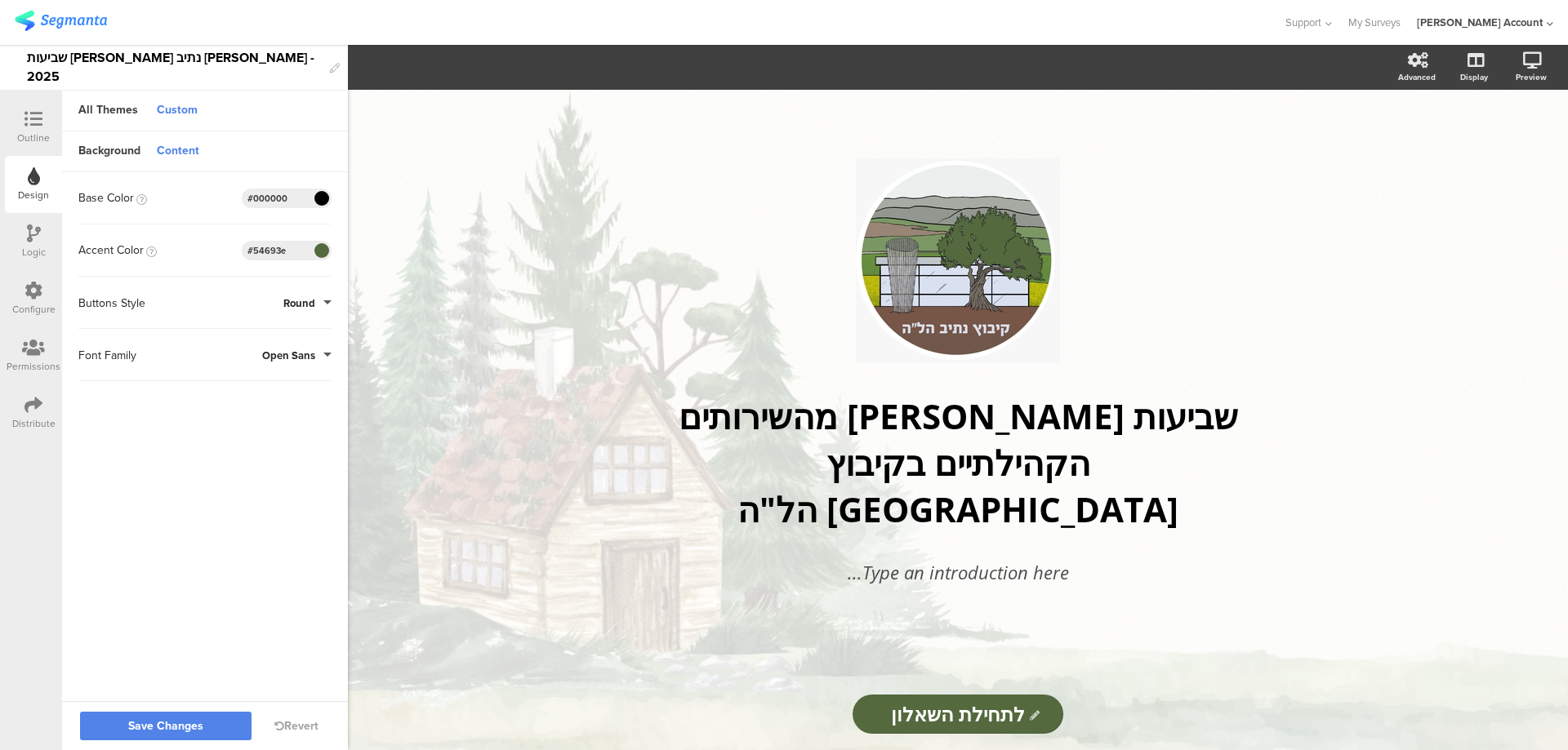
click at [321, 355] on button "Open Sans" at bounding box center [296, 355] width 69 height 16
click at [273, 275] on li "Oswald" at bounding box center [264, 273] width 134 height 33
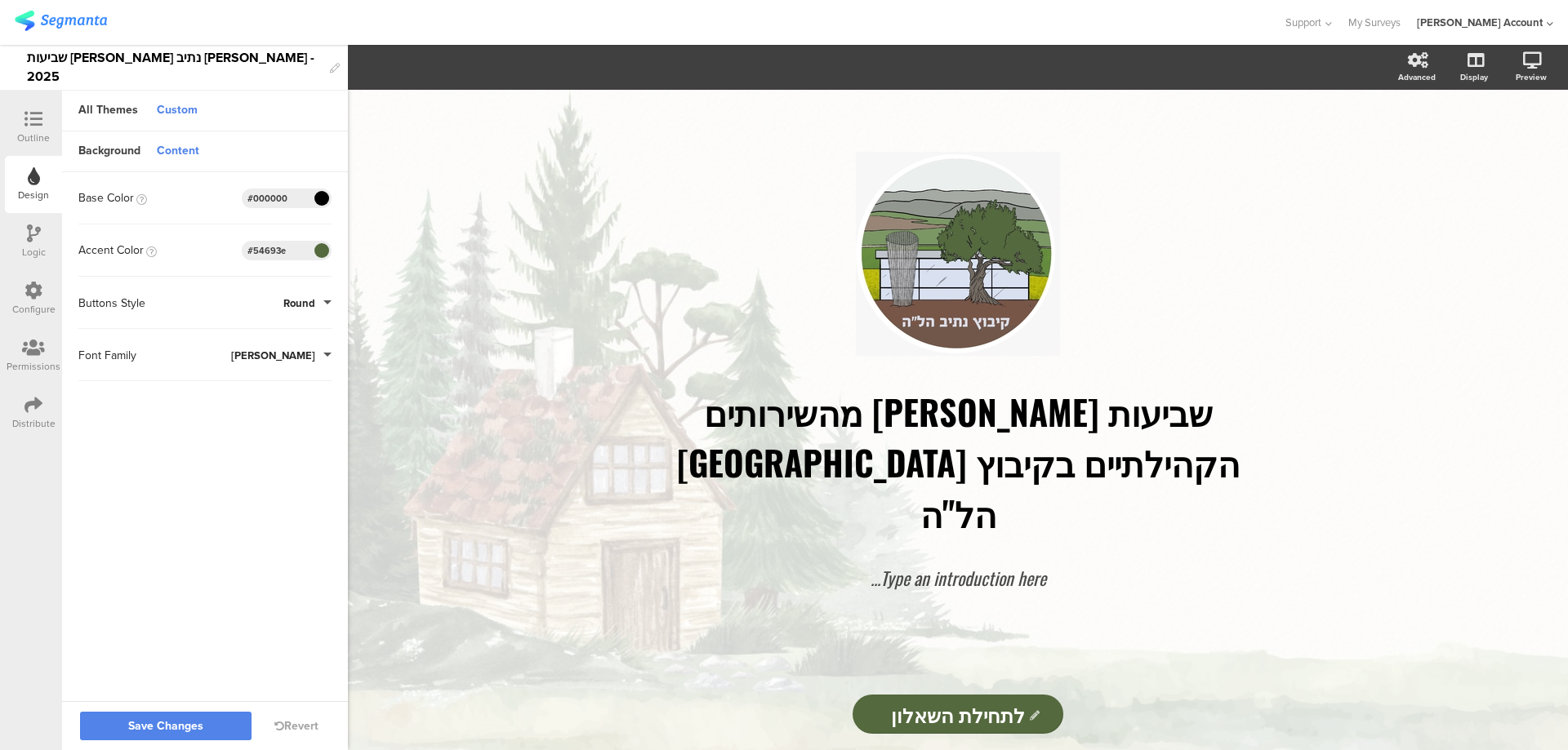
click at [322, 354] on button "Oswald" at bounding box center [280, 355] width 100 height 16
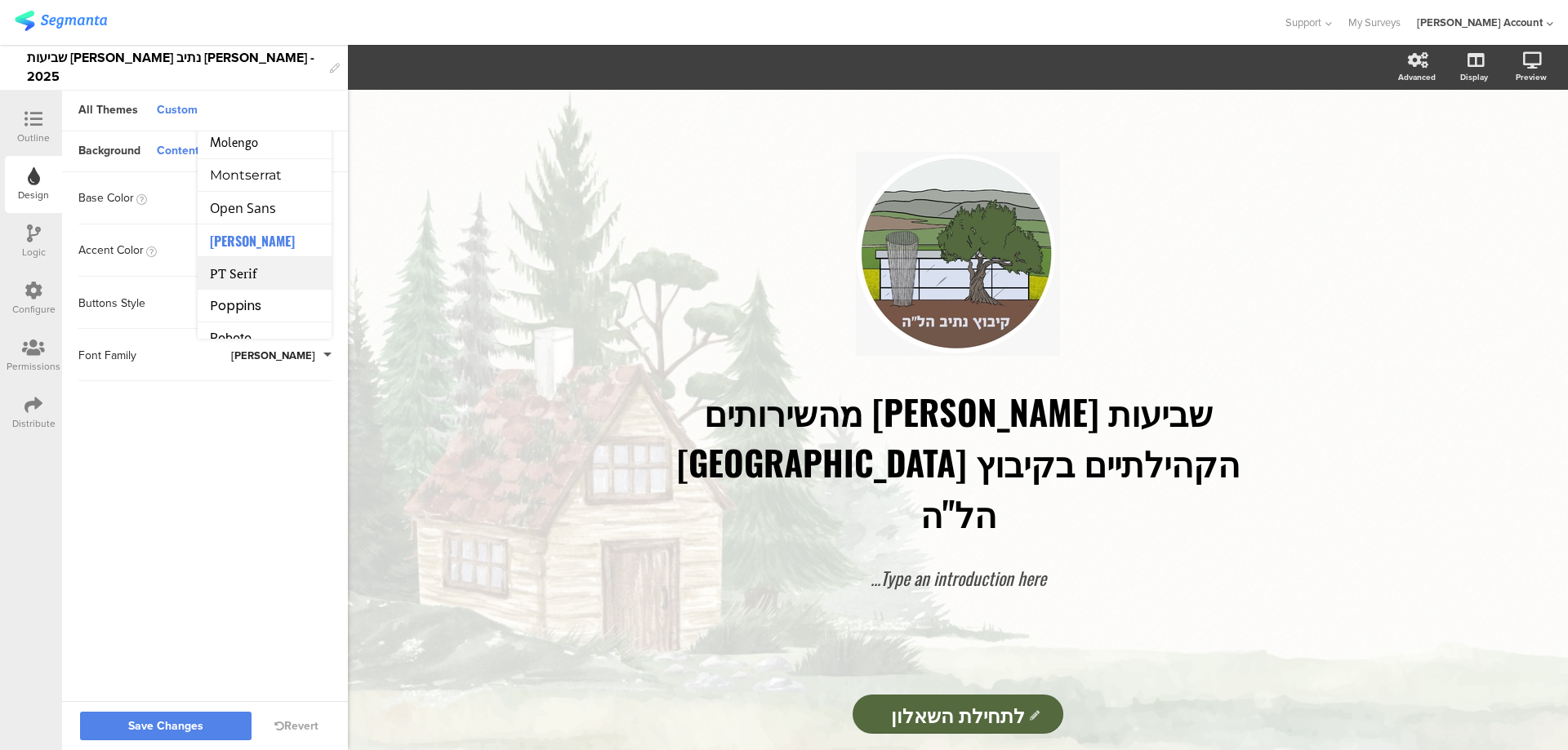
click at [288, 279] on li "PT Serif" at bounding box center [264, 273] width 134 height 33
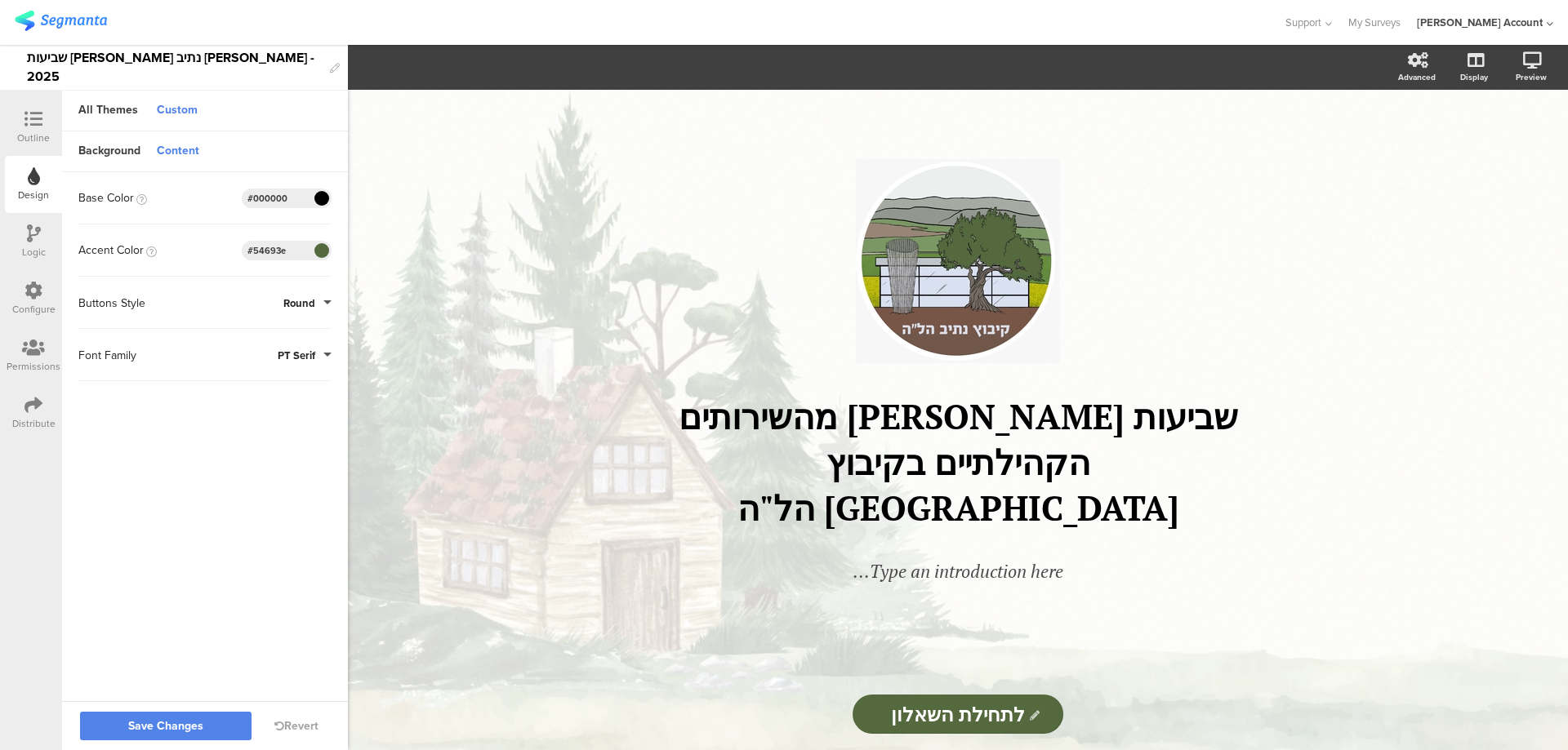
click at [326, 348] on button "PT Serif" at bounding box center [305, 355] width 54 height 16
click at [297, 308] on li "Poppins" at bounding box center [264, 305] width 134 height 33
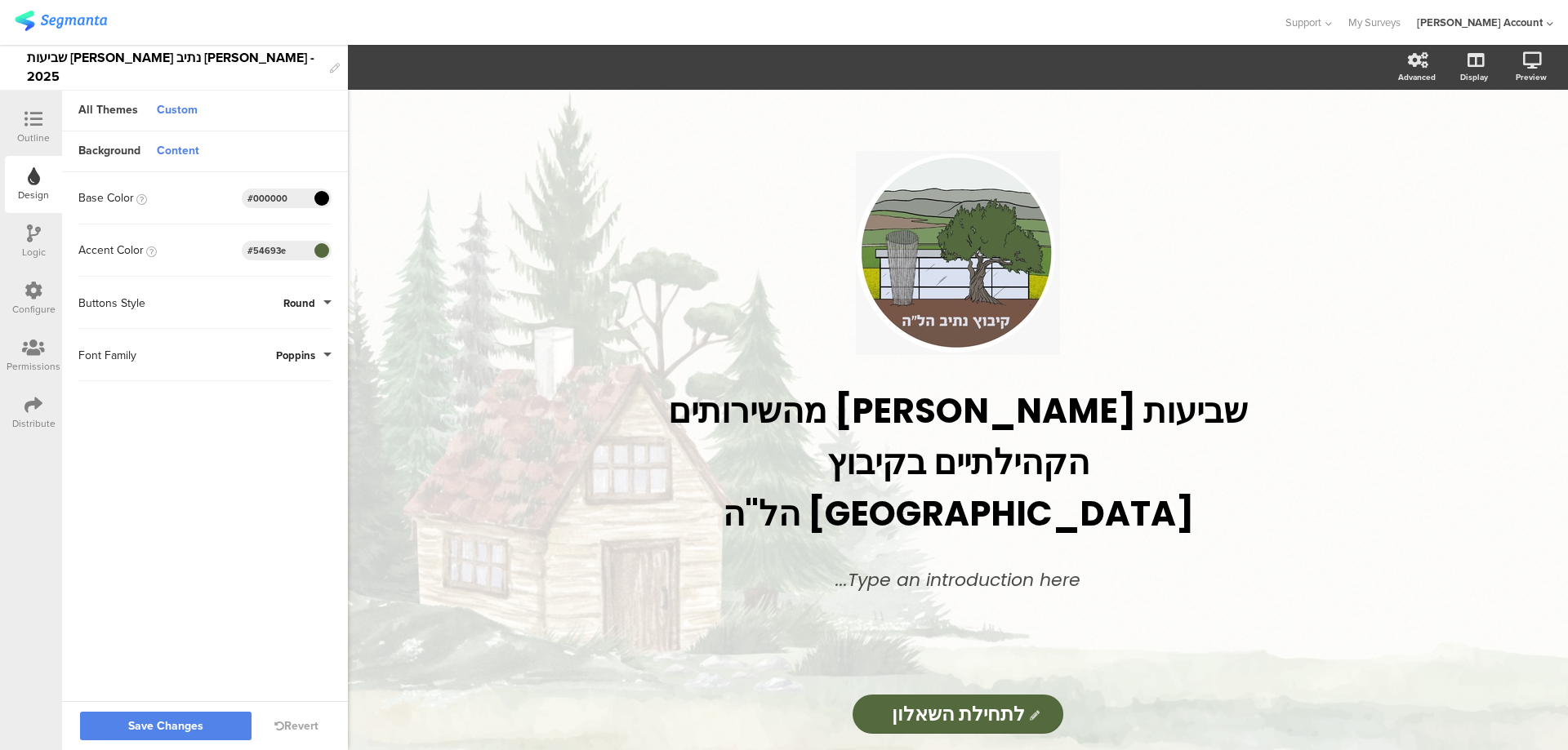
click at [321, 352] on button "Poppins" at bounding box center [303, 355] width 55 height 16
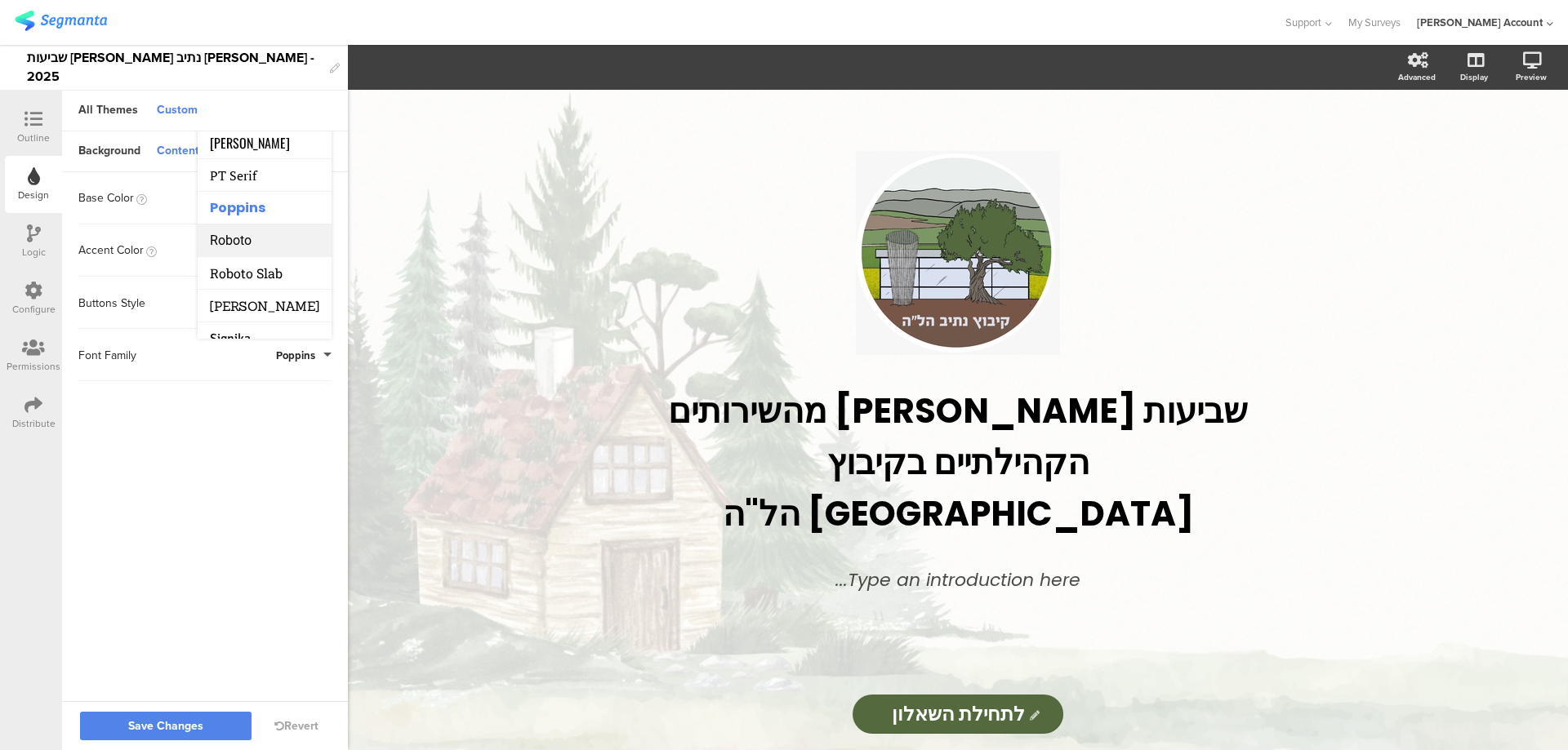
click at [271, 243] on li "Roboto" at bounding box center [264, 240] width 134 height 33
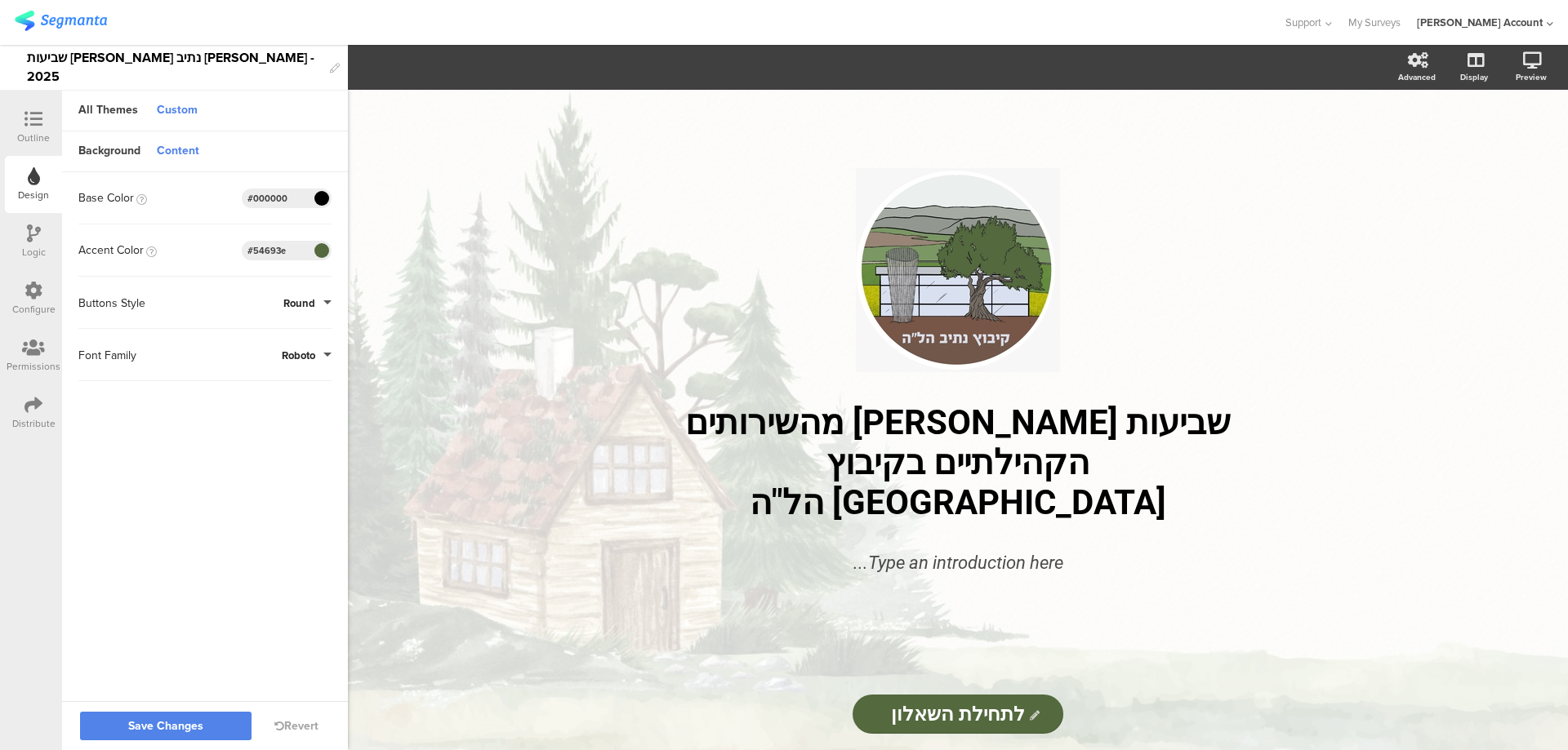
click at [328, 357] on button "Roboto" at bounding box center [306, 355] width 50 height 16
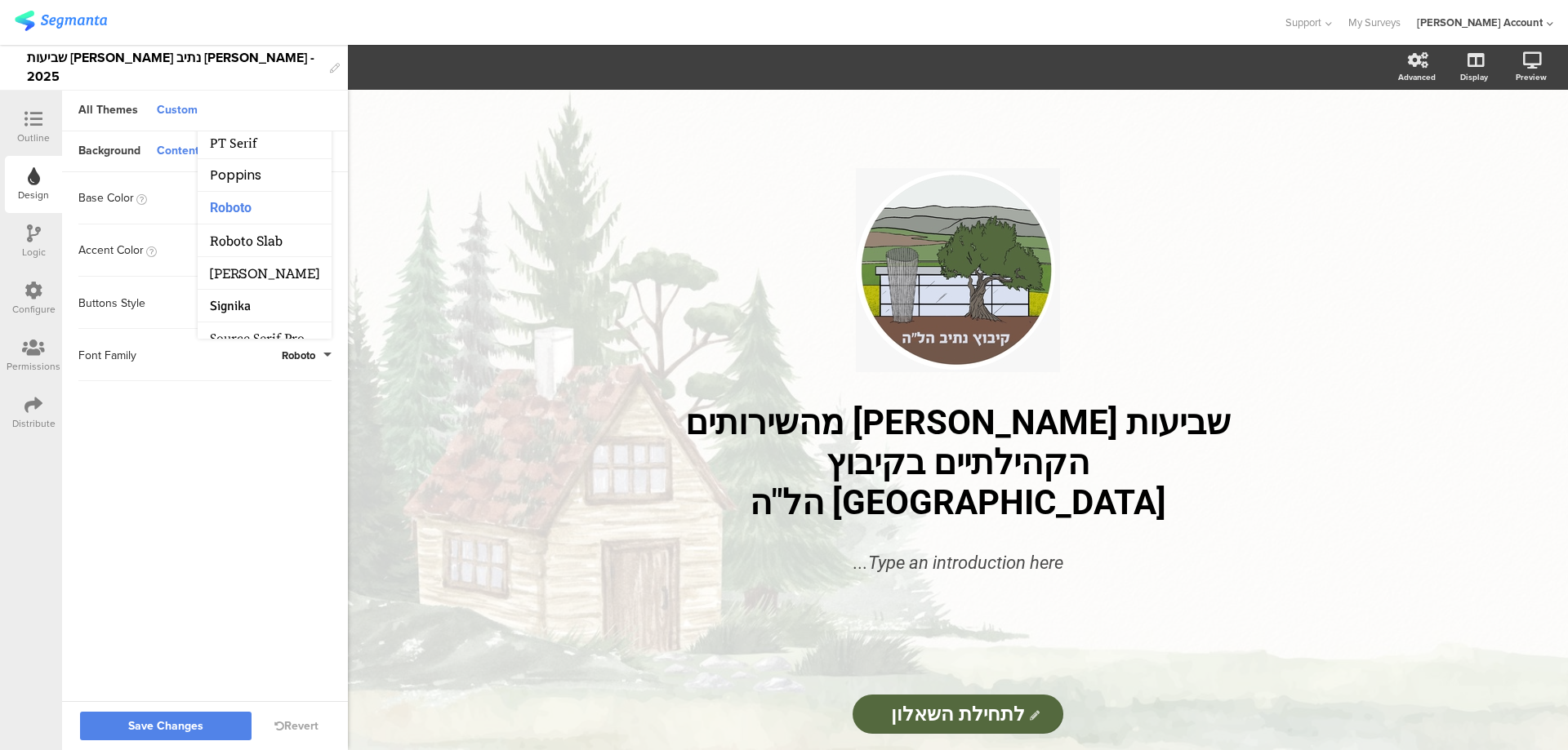
scroll to position [245, 0]
click at [276, 223] on span "Roboto Slab" at bounding box center [247, 224] width 73 height 17
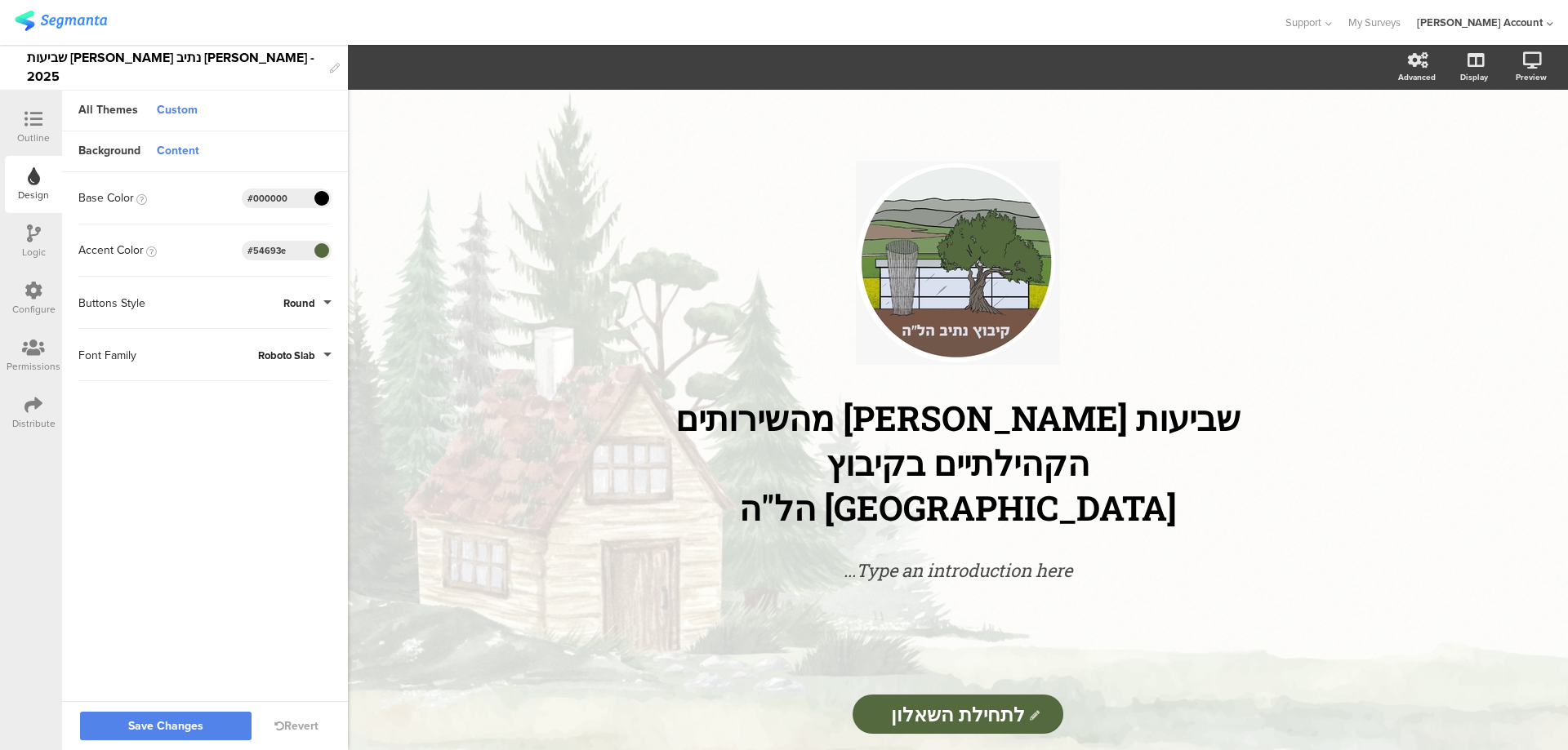
click at [321, 356] on button "Roboto Slab" at bounding box center [294, 355] width 74 height 16
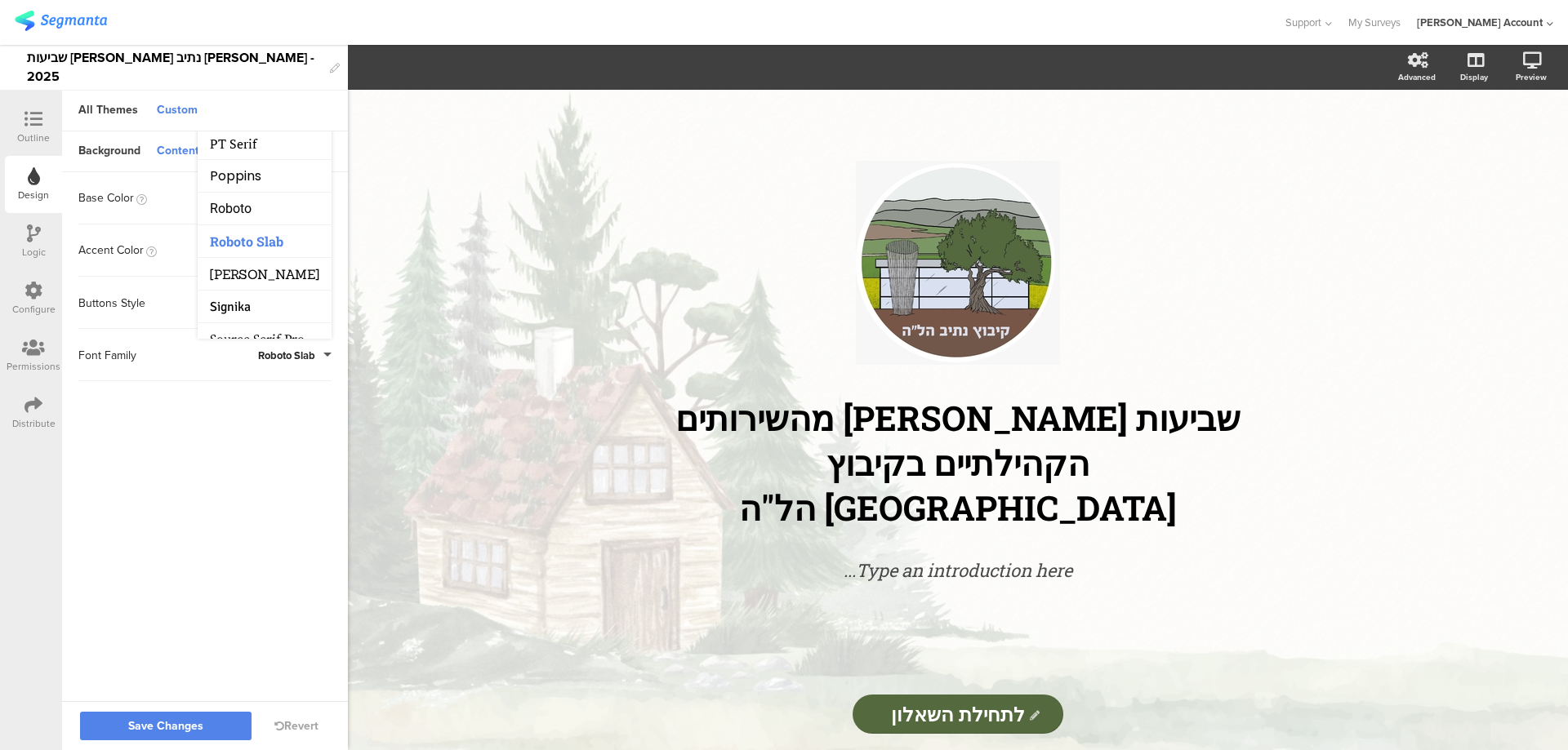
scroll to position [229, 0]
click at [268, 275] on span "Sanchez" at bounding box center [264, 273] width 109 height 16
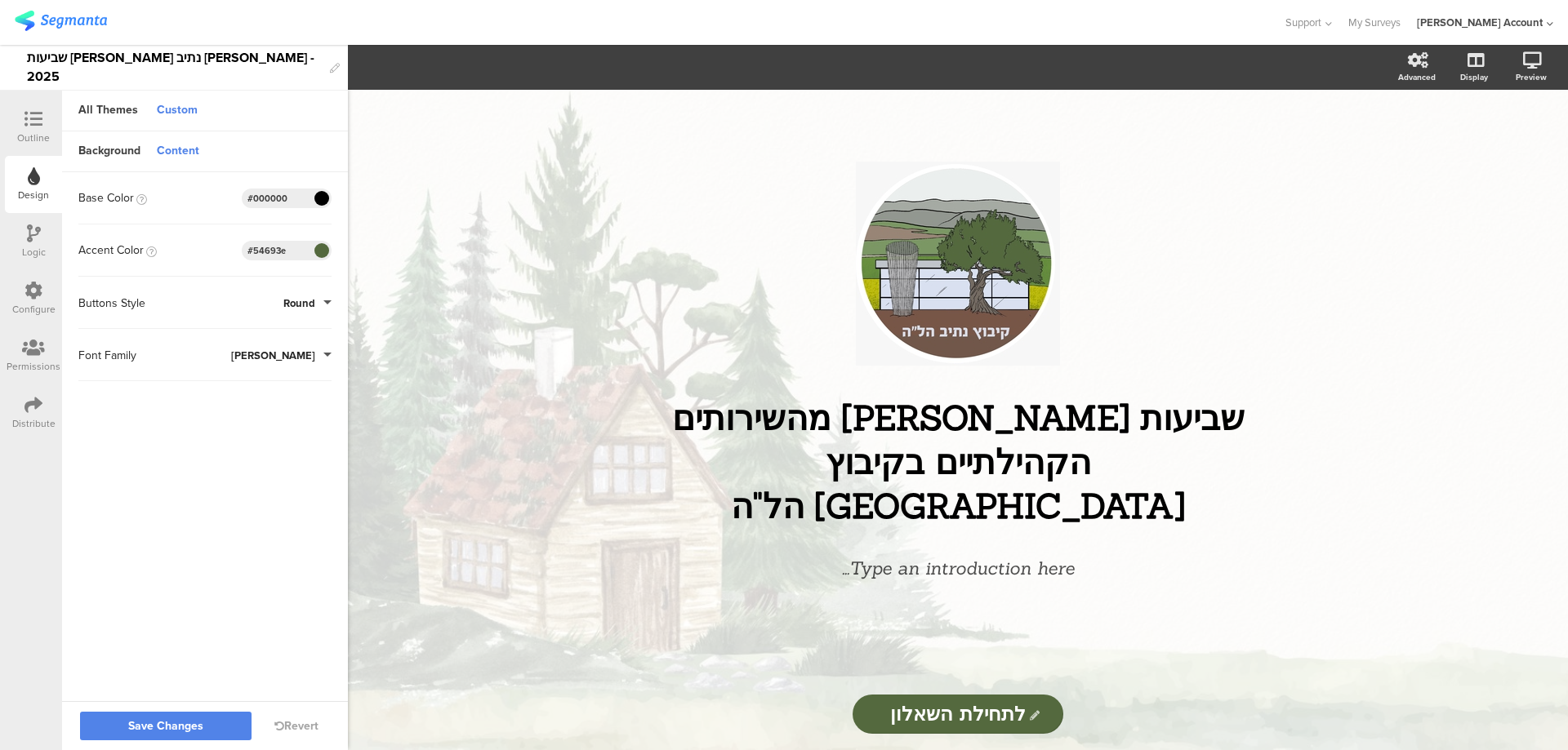
click at [328, 353] on button "Sanchez" at bounding box center [280, 355] width 100 height 16
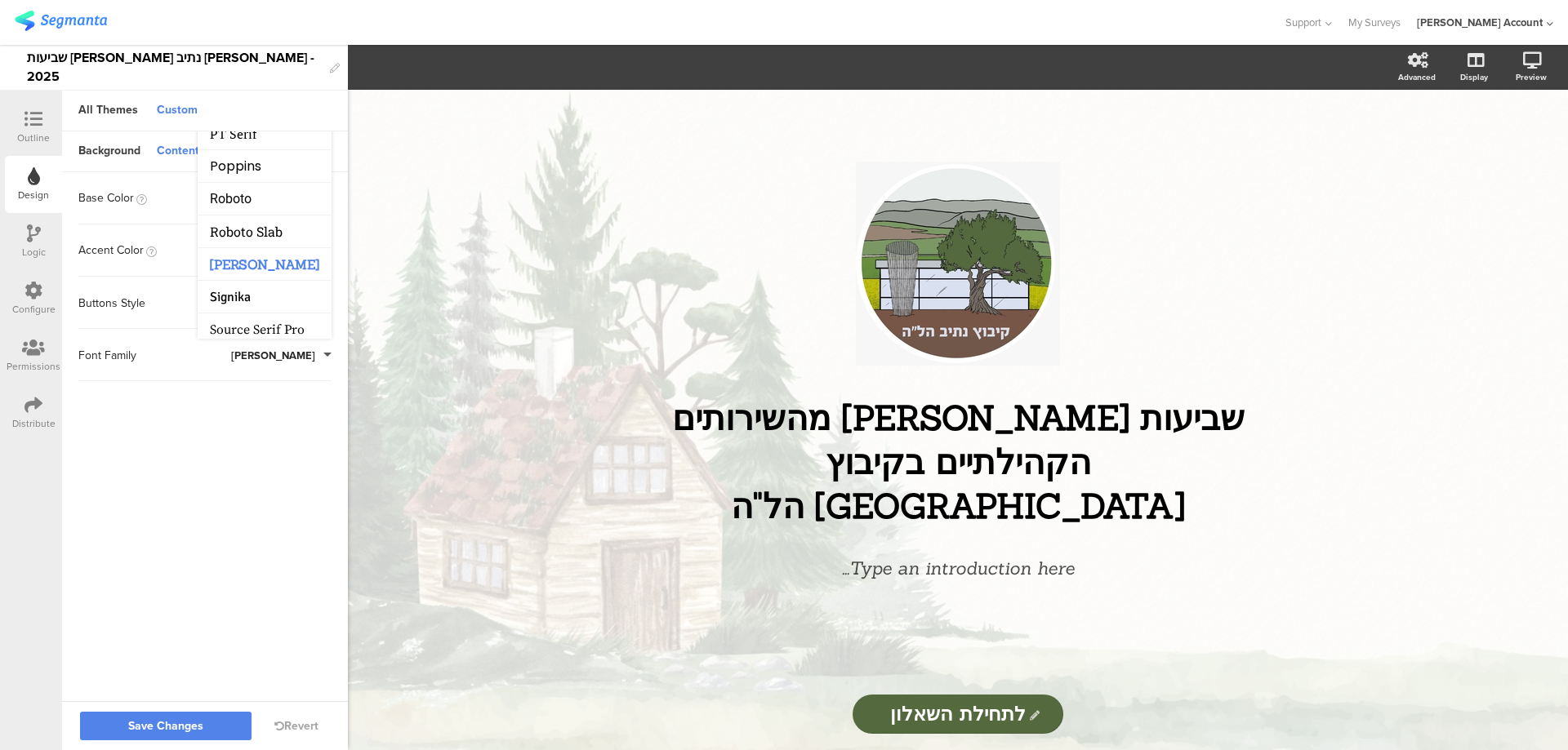
scroll to position [245, 0]
click at [281, 290] on li "Signika" at bounding box center [264, 290] width 134 height 33
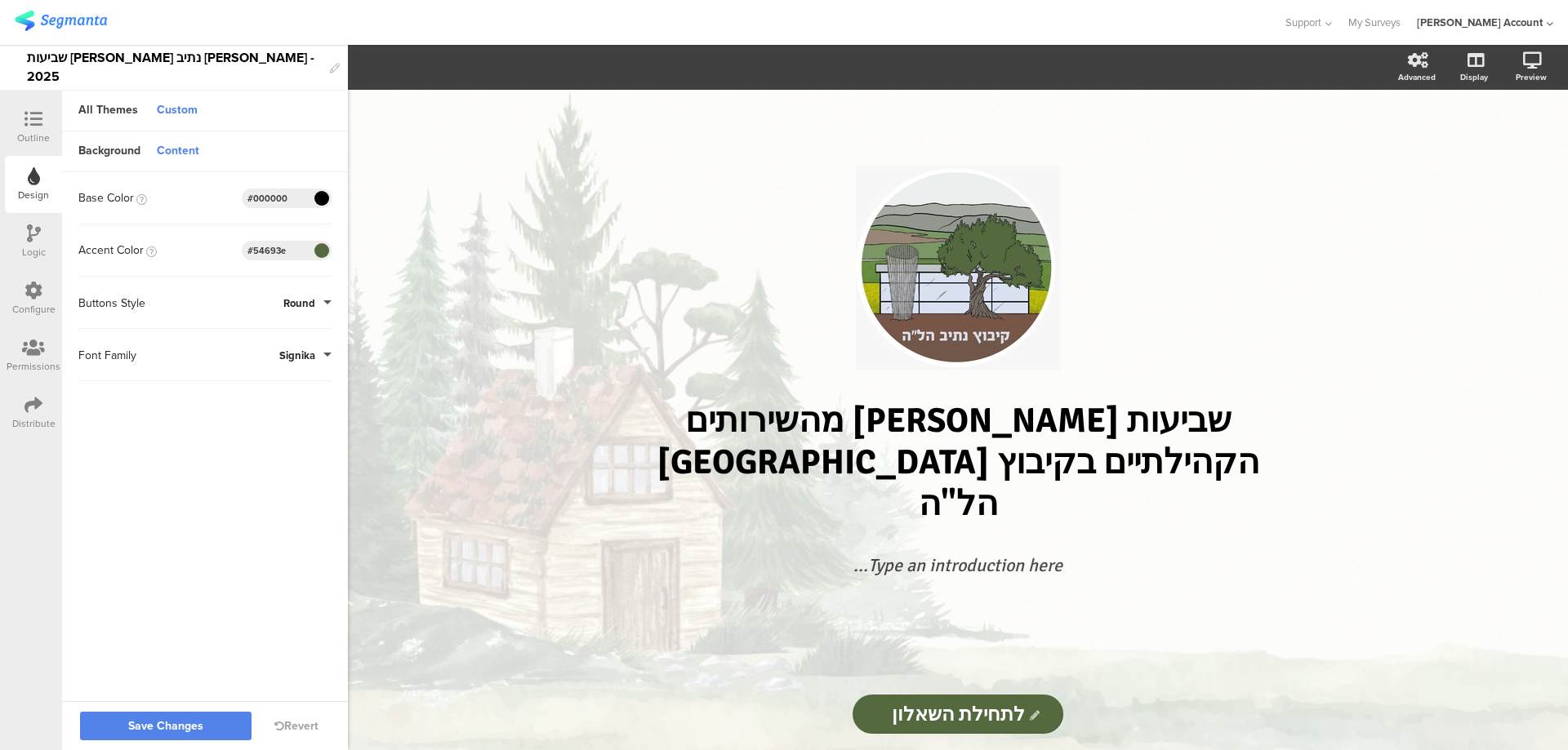
click at [321, 352] on button "Signika" at bounding box center [306, 355] width 52 height 16
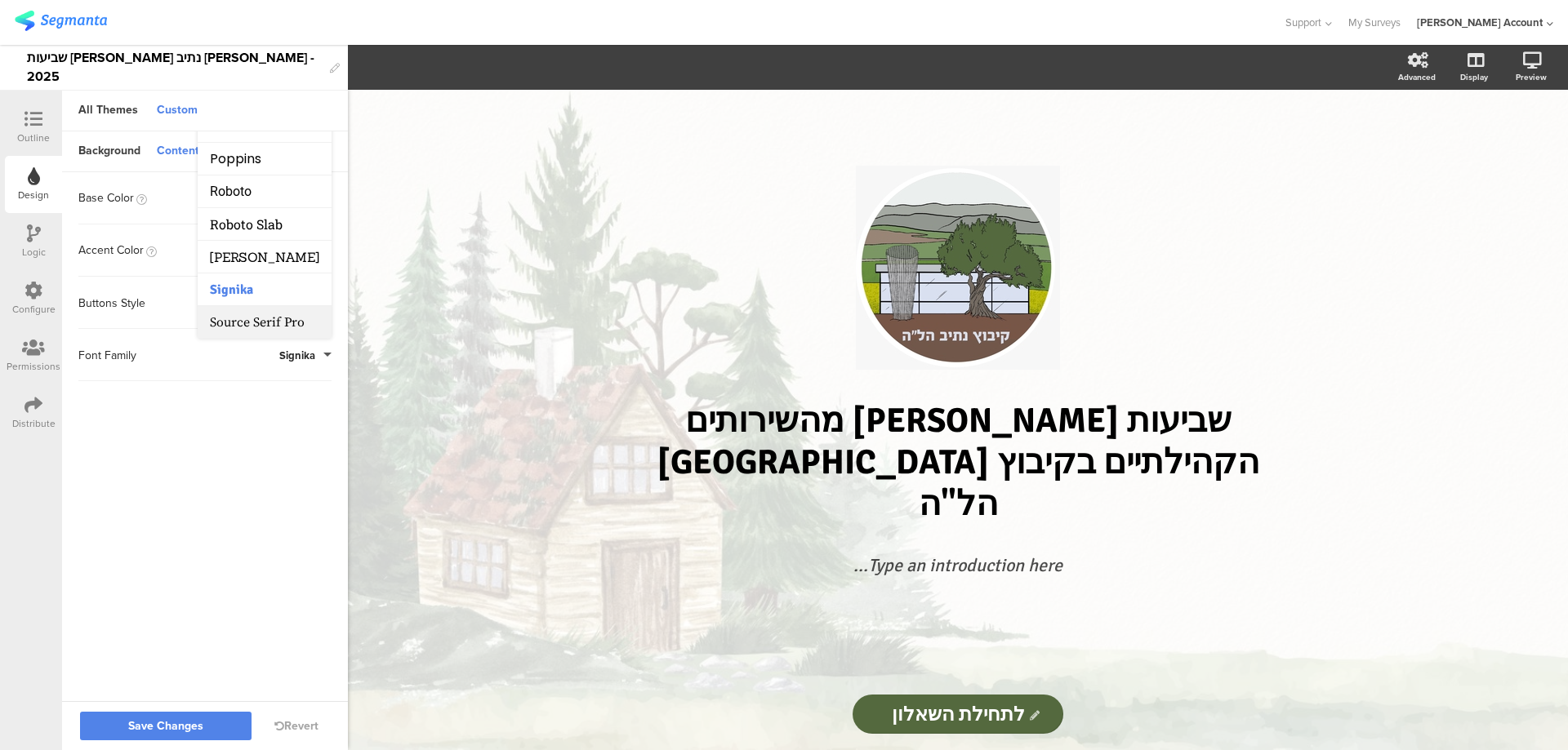
click at [286, 318] on span "Source Serif Pro" at bounding box center [257, 321] width 94 height 16
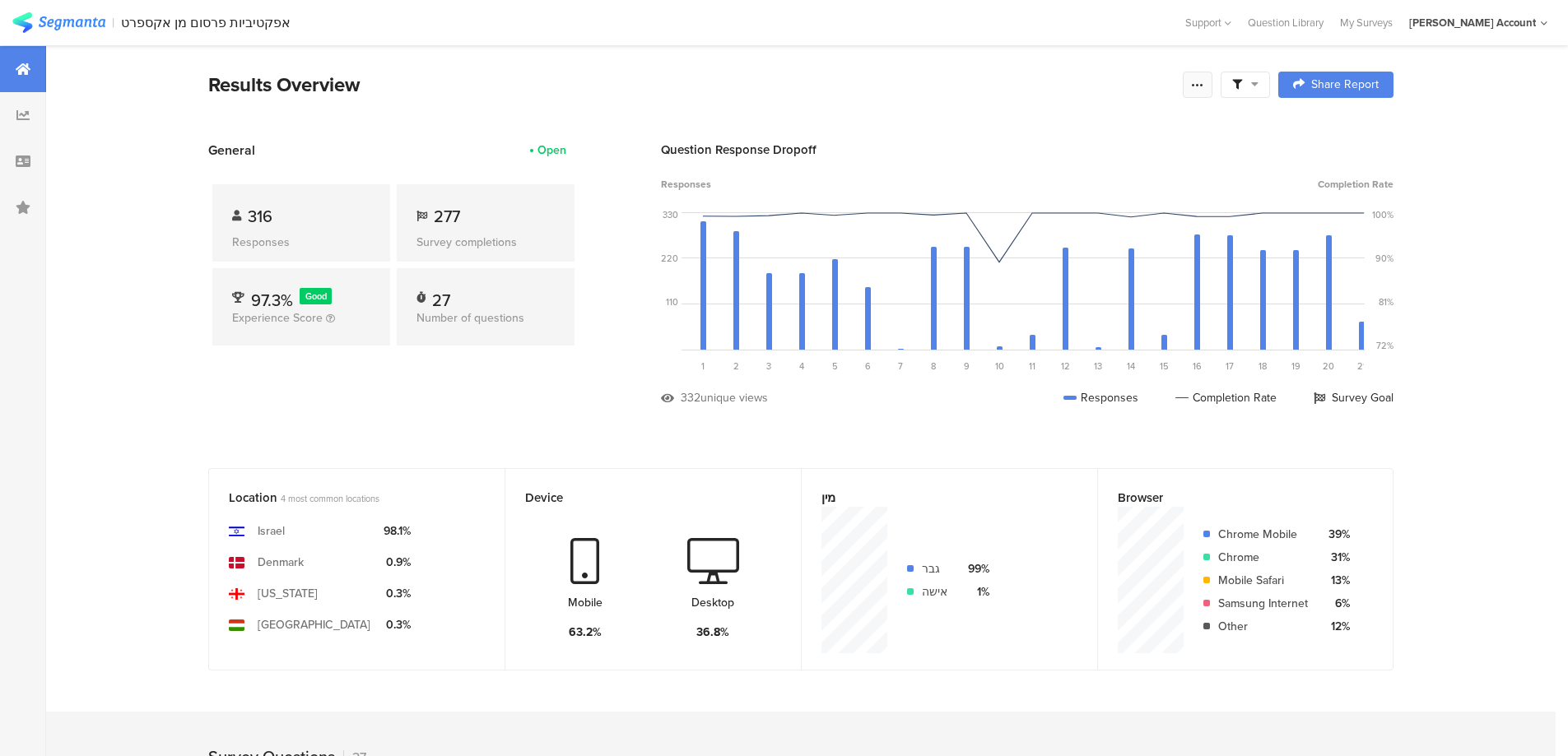
click at [1202, 90] on icon at bounding box center [1197, 85] width 13 height 13
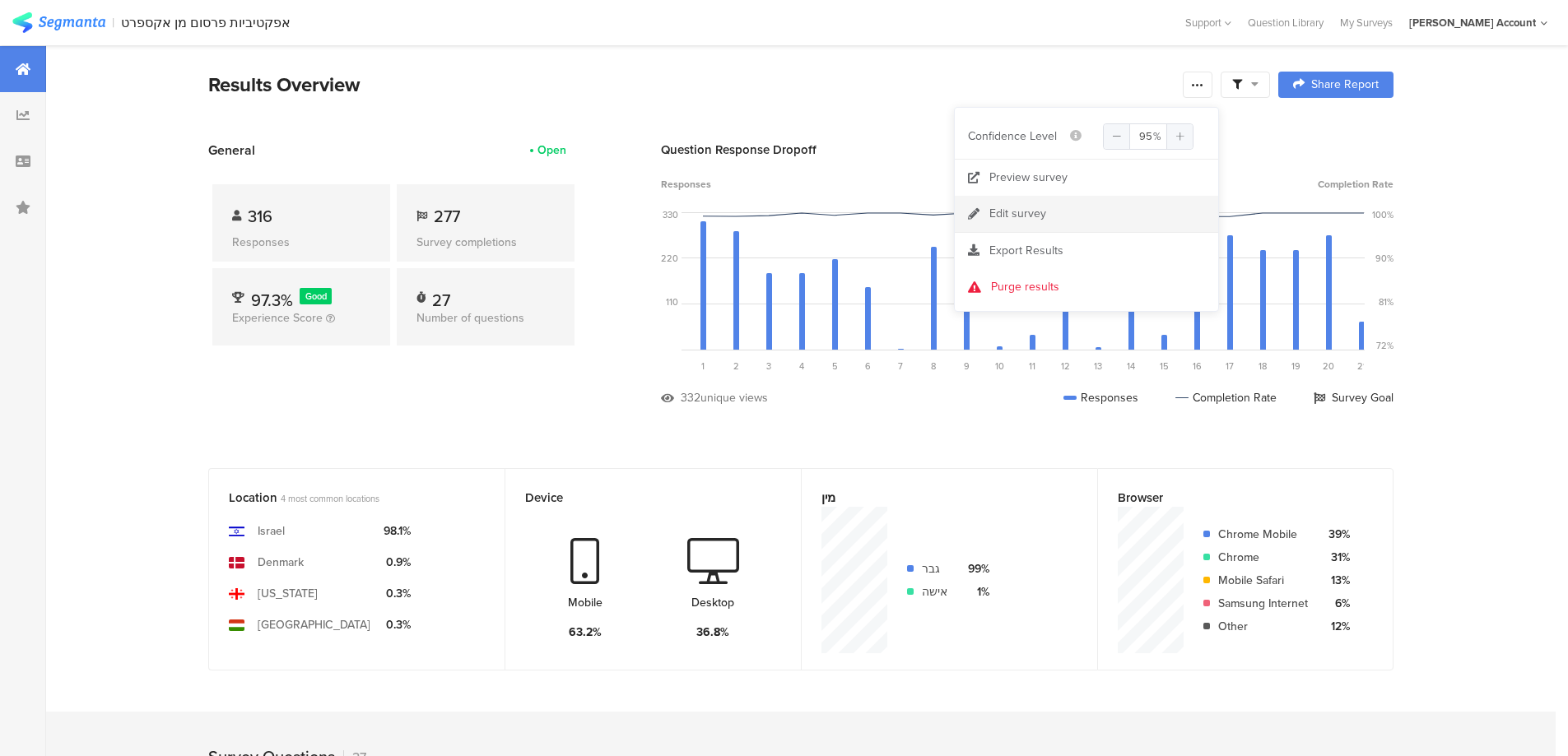
click at [1039, 219] on div "Edit survey" at bounding box center [1017, 213] width 57 height 16
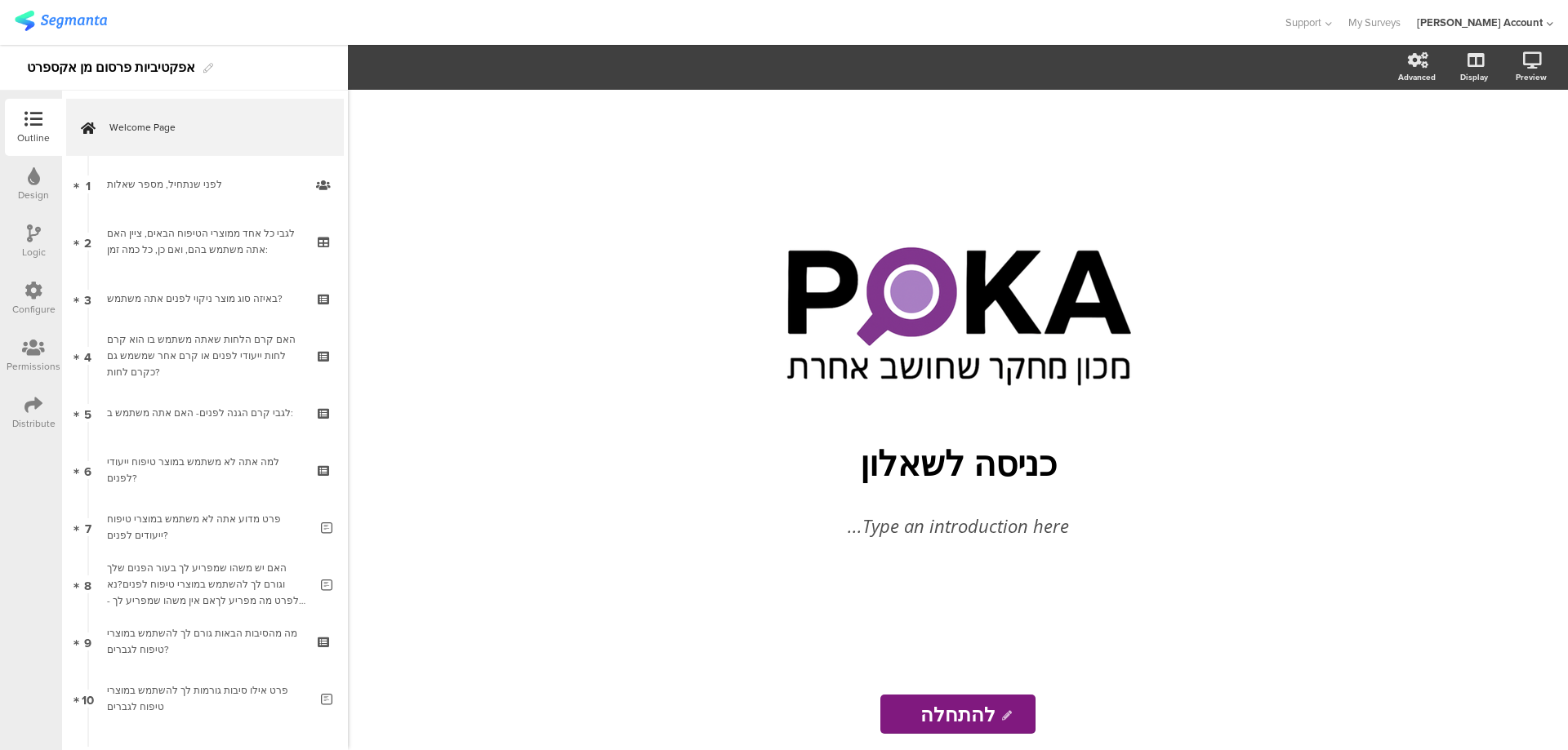
click at [33, 408] on icon at bounding box center [33, 404] width 18 height 18
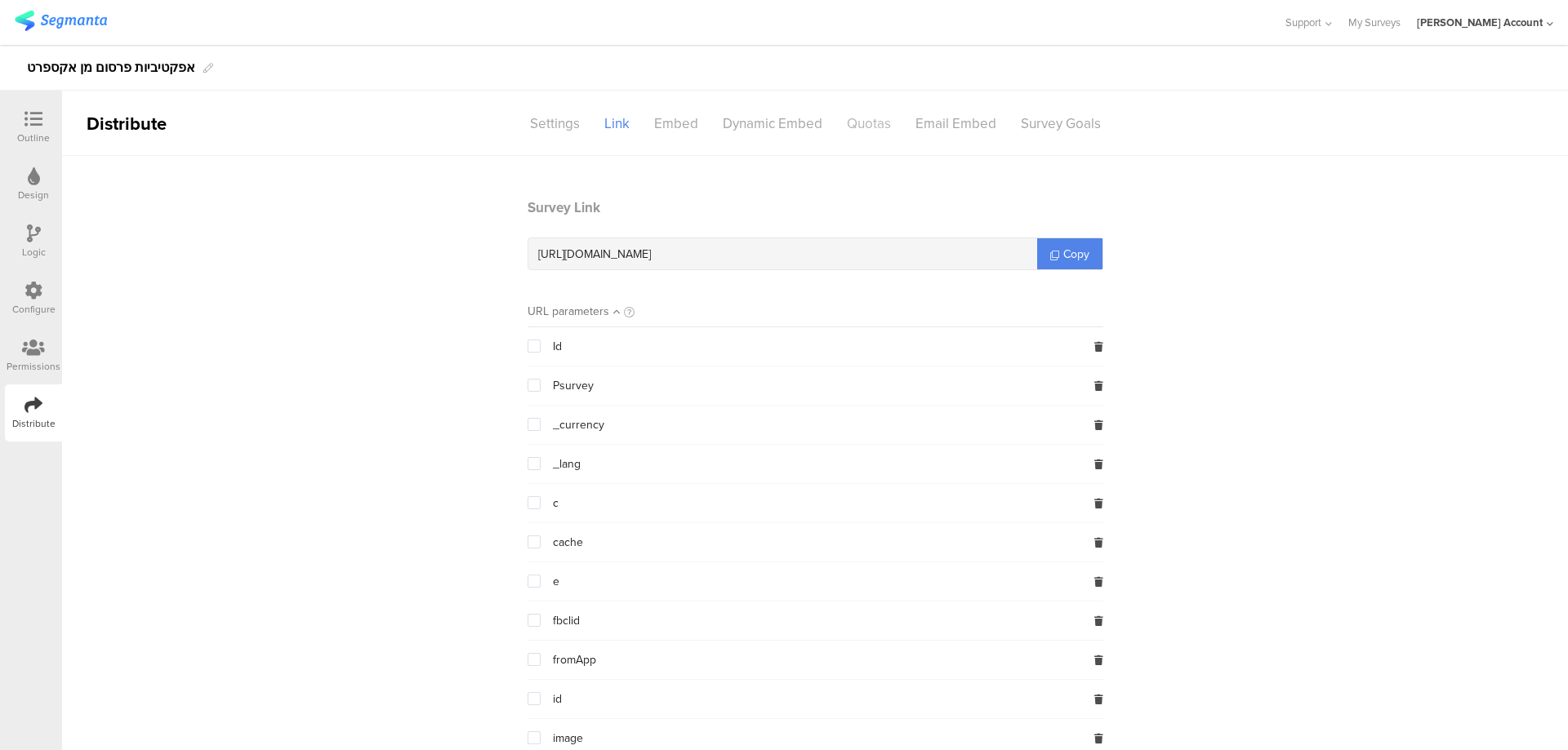
click at [857, 120] on div "Quotas" at bounding box center [868, 123] width 68 height 29
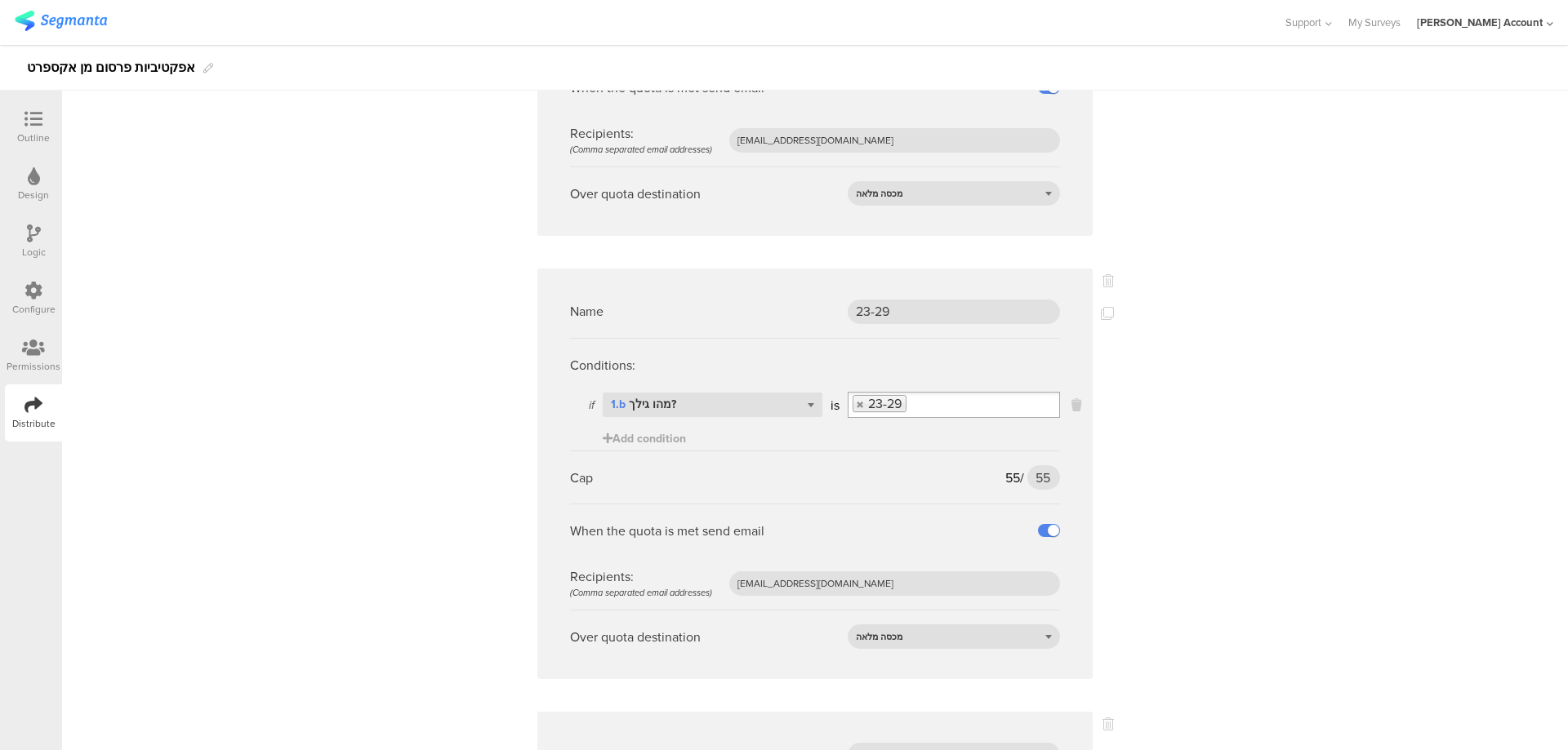
scroll to position [870, 0]
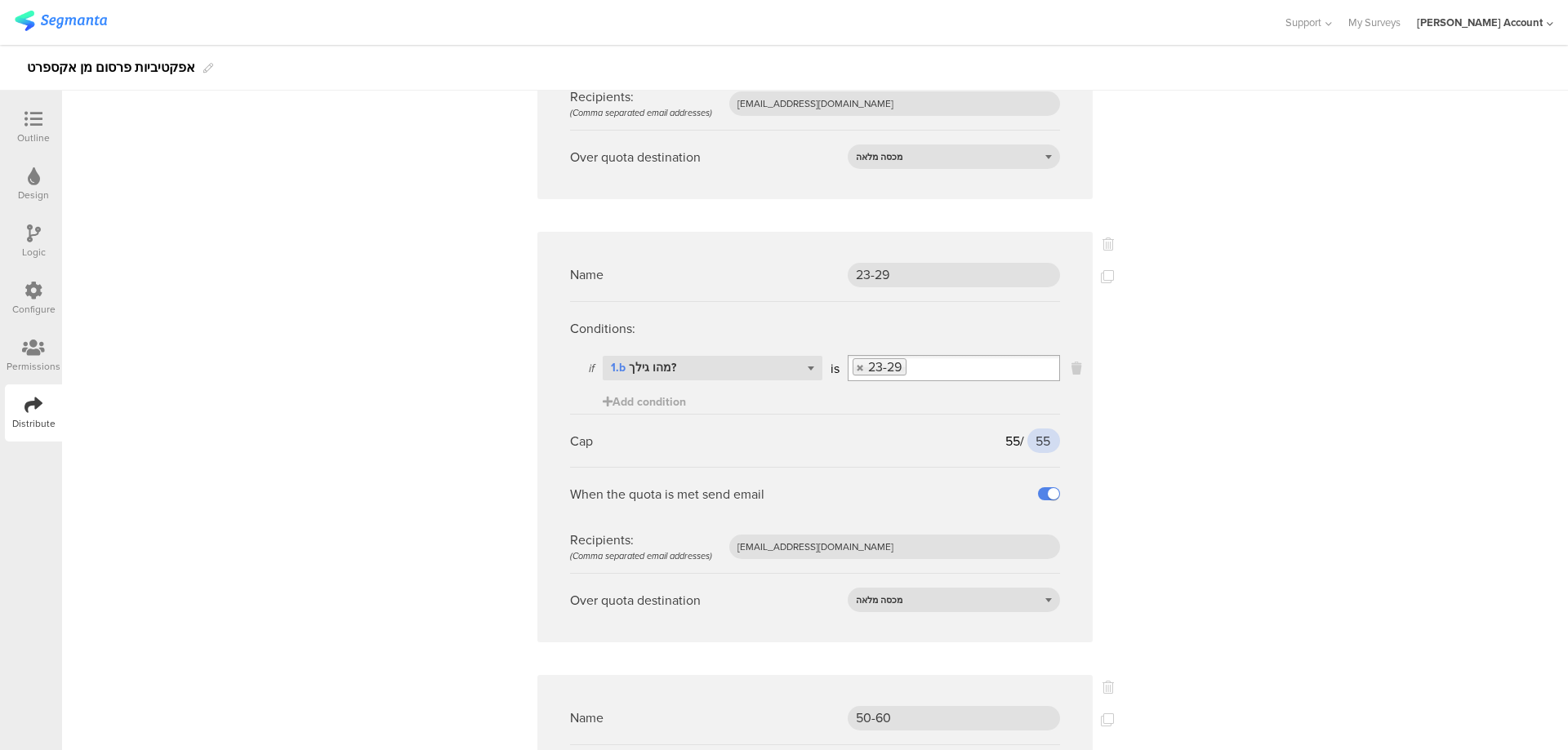
click at [1027, 429] on input "55" at bounding box center [1043, 441] width 33 height 24
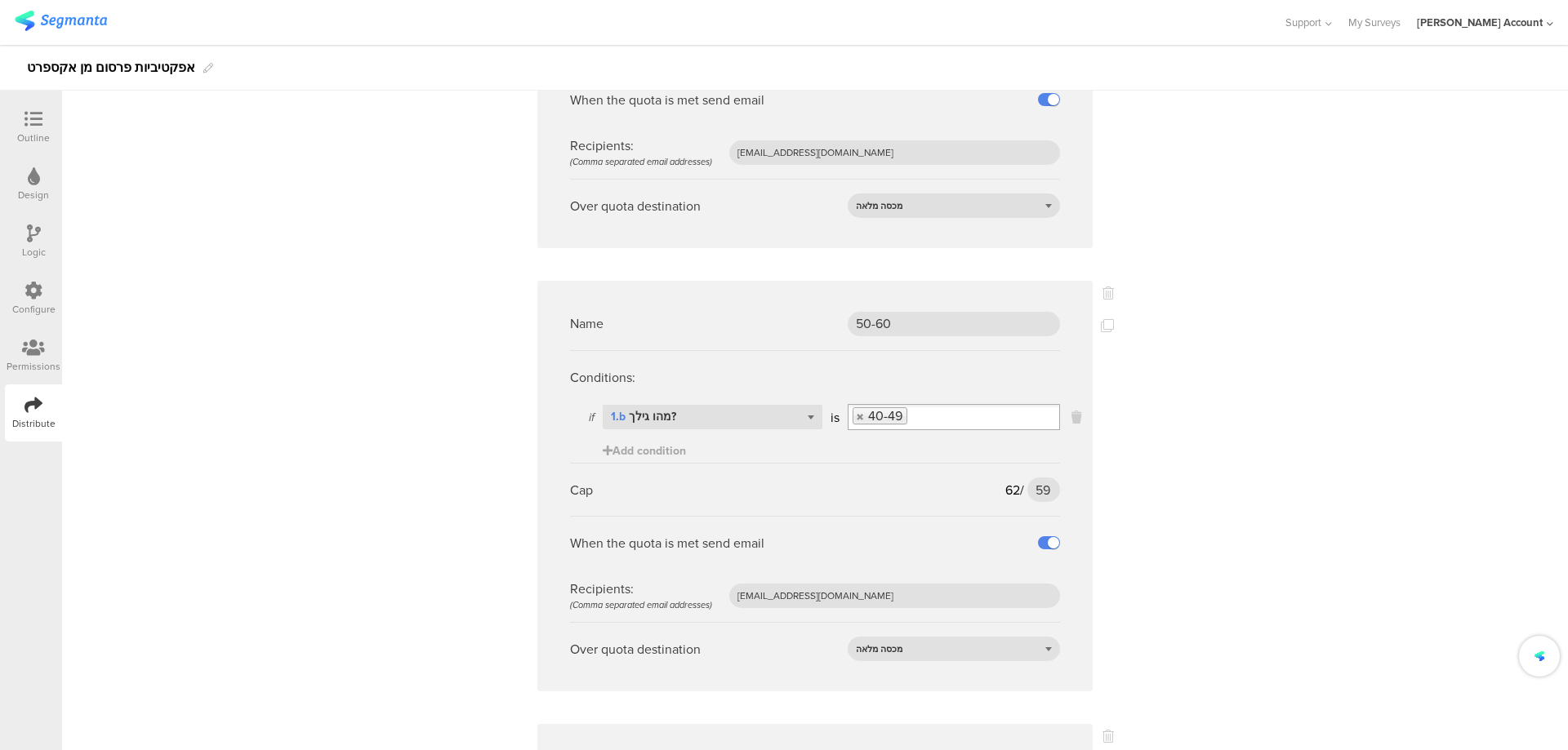
scroll to position [1306, 0]
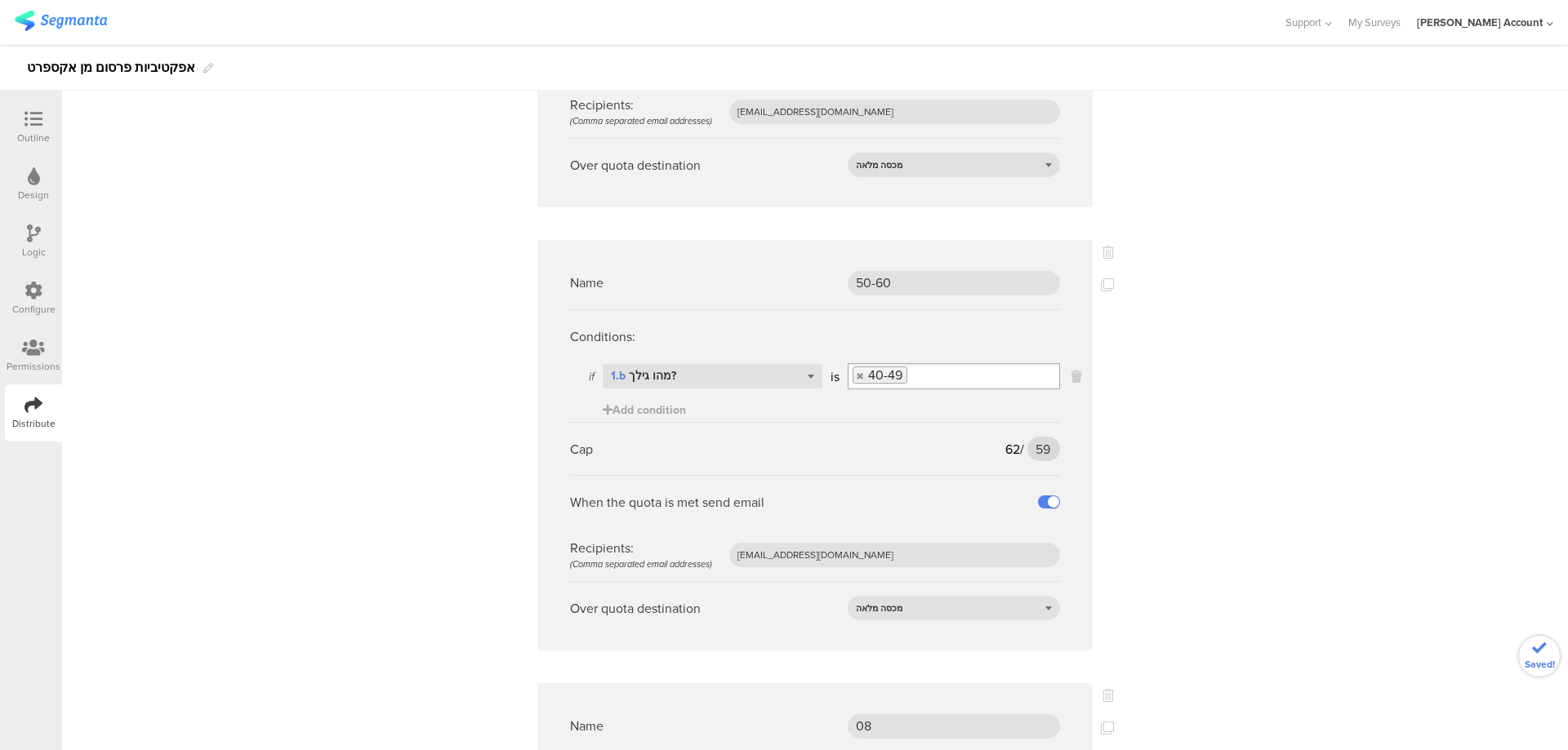
type input "70"
click at [1031, 436] on input "59" at bounding box center [1043, 448] width 33 height 24
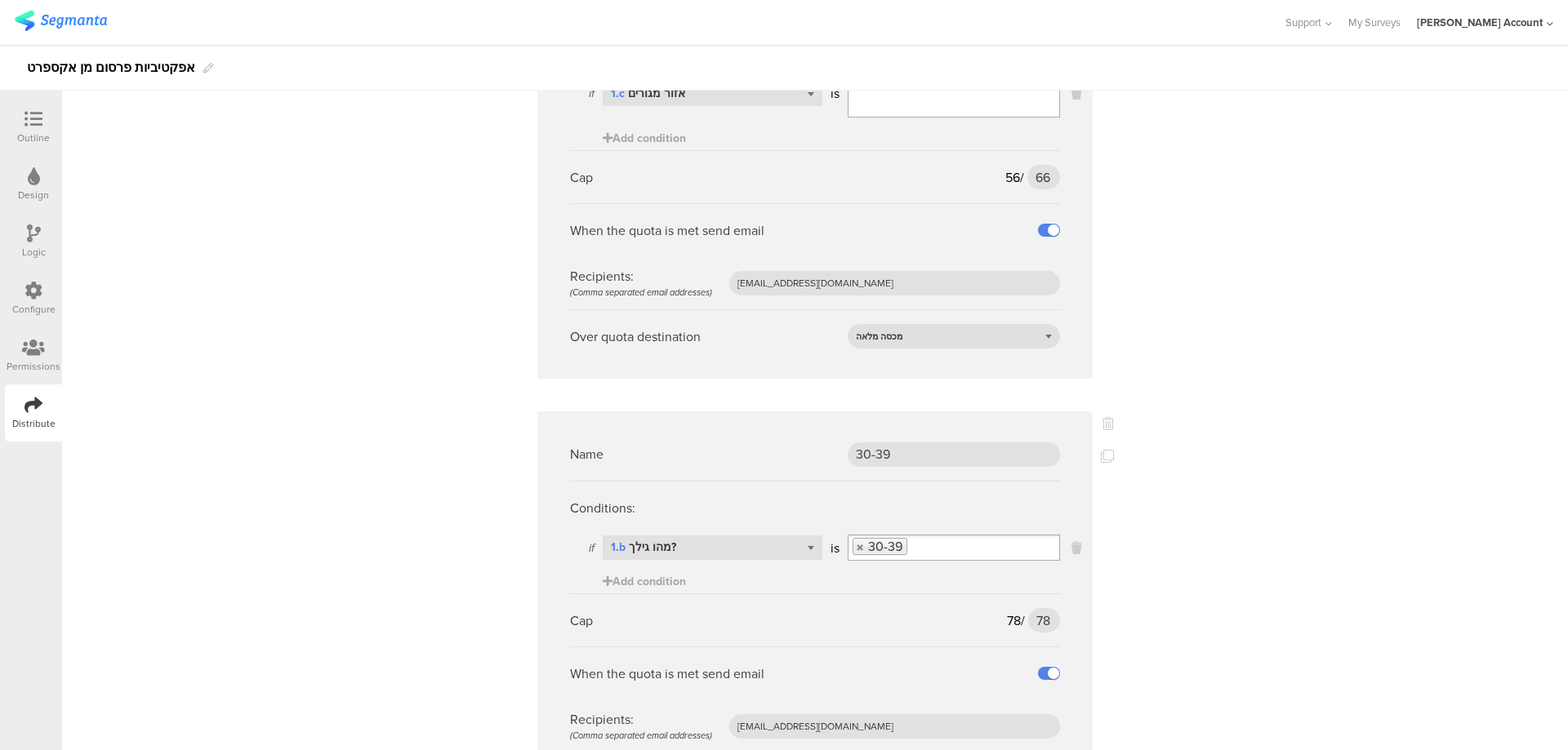
scroll to position [2067, 0]
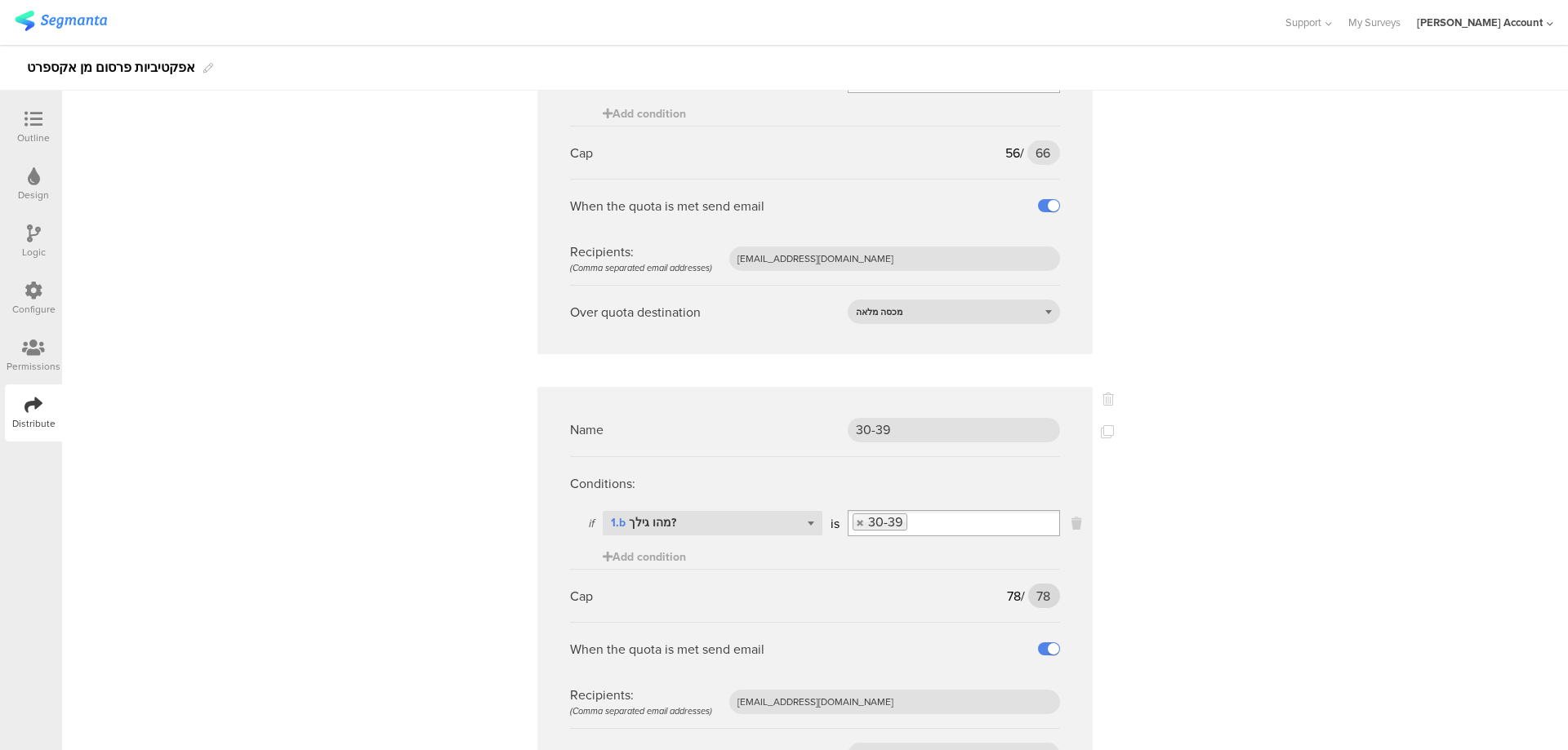
type input "65"
click at [1028, 584] on input "78" at bounding box center [1044, 596] width 32 height 24
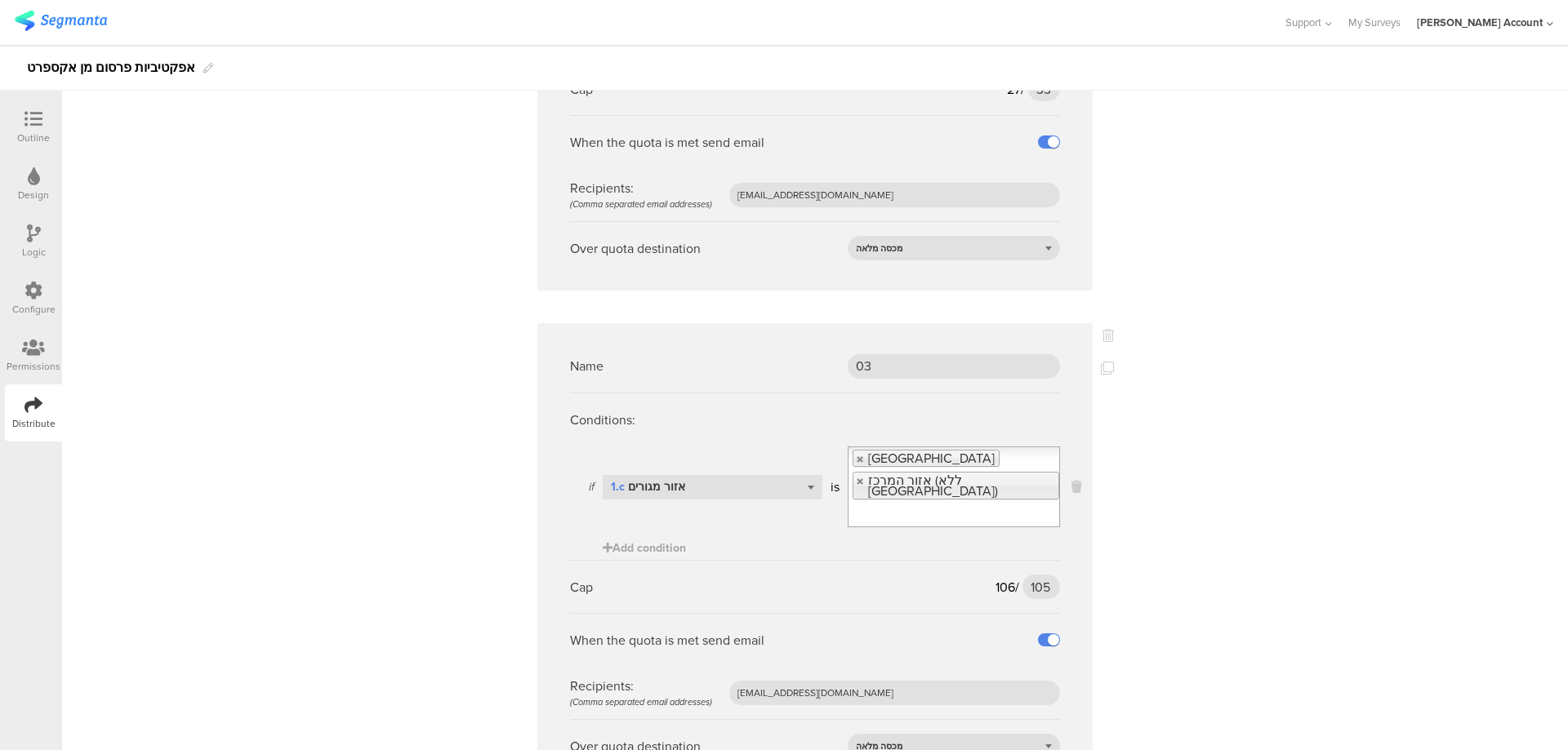
scroll to position [3591, 0]
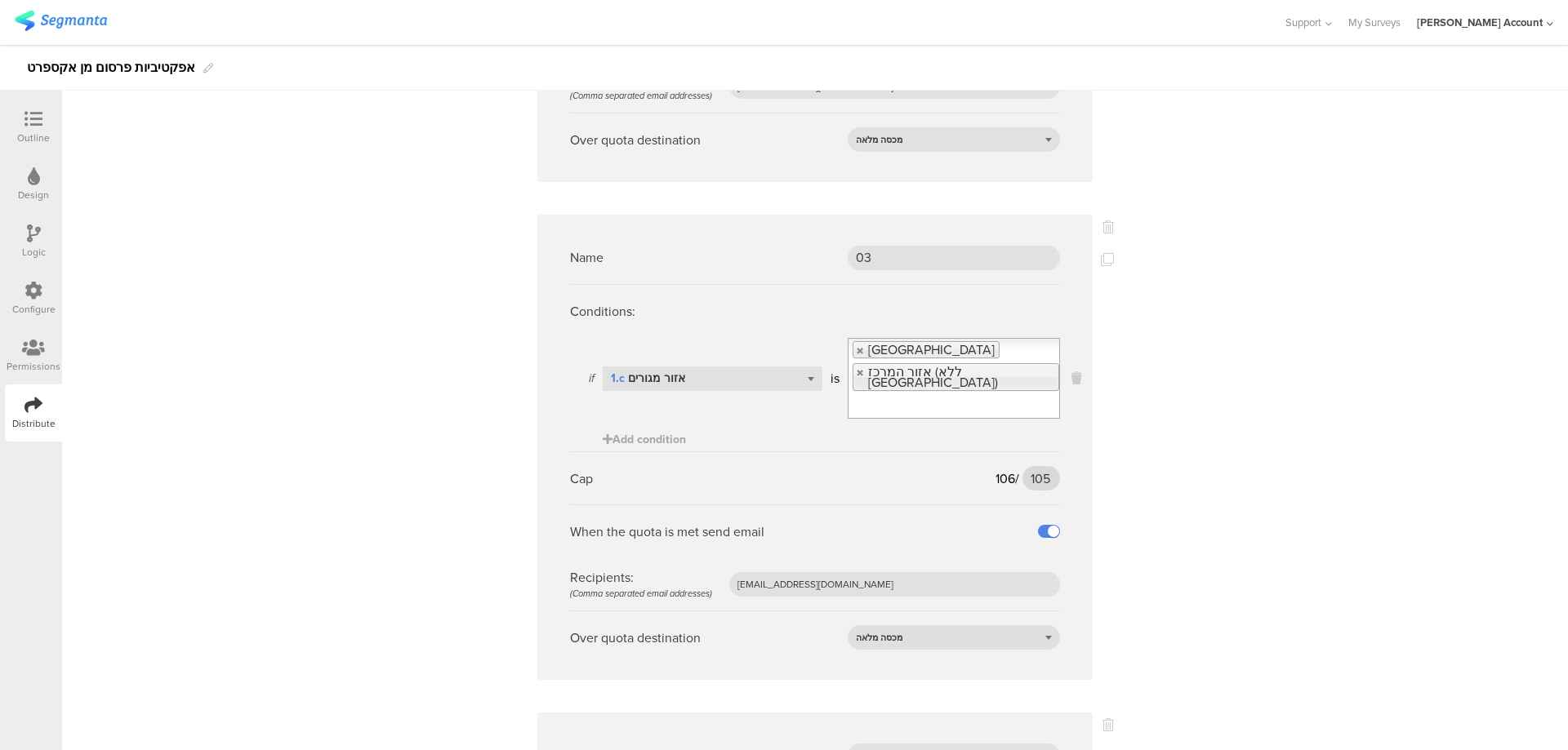
type input "85"
click at [1032, 466] on input "105" at bounding box center [1041, 478] width 37 height 24
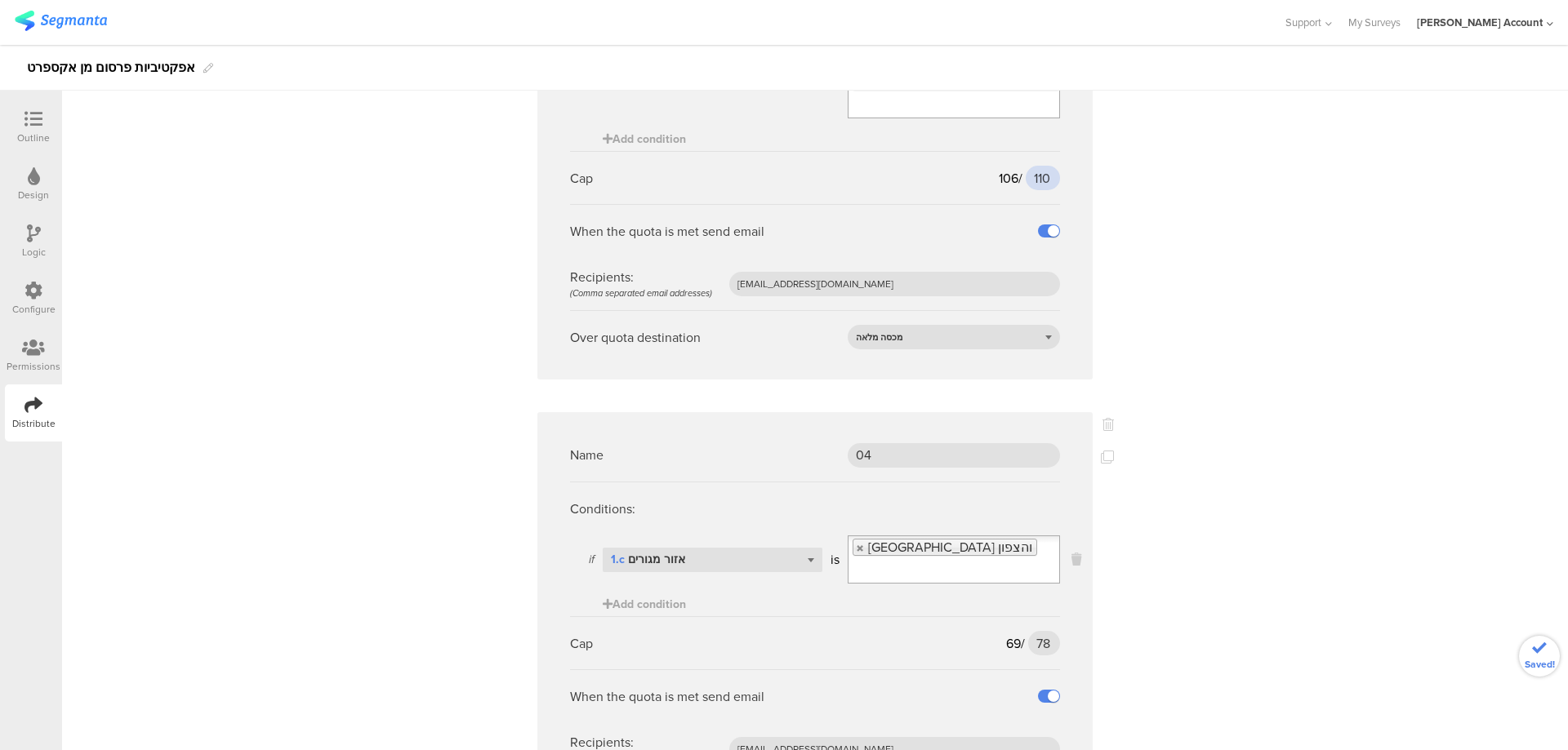
scroll to position [3644, 0]
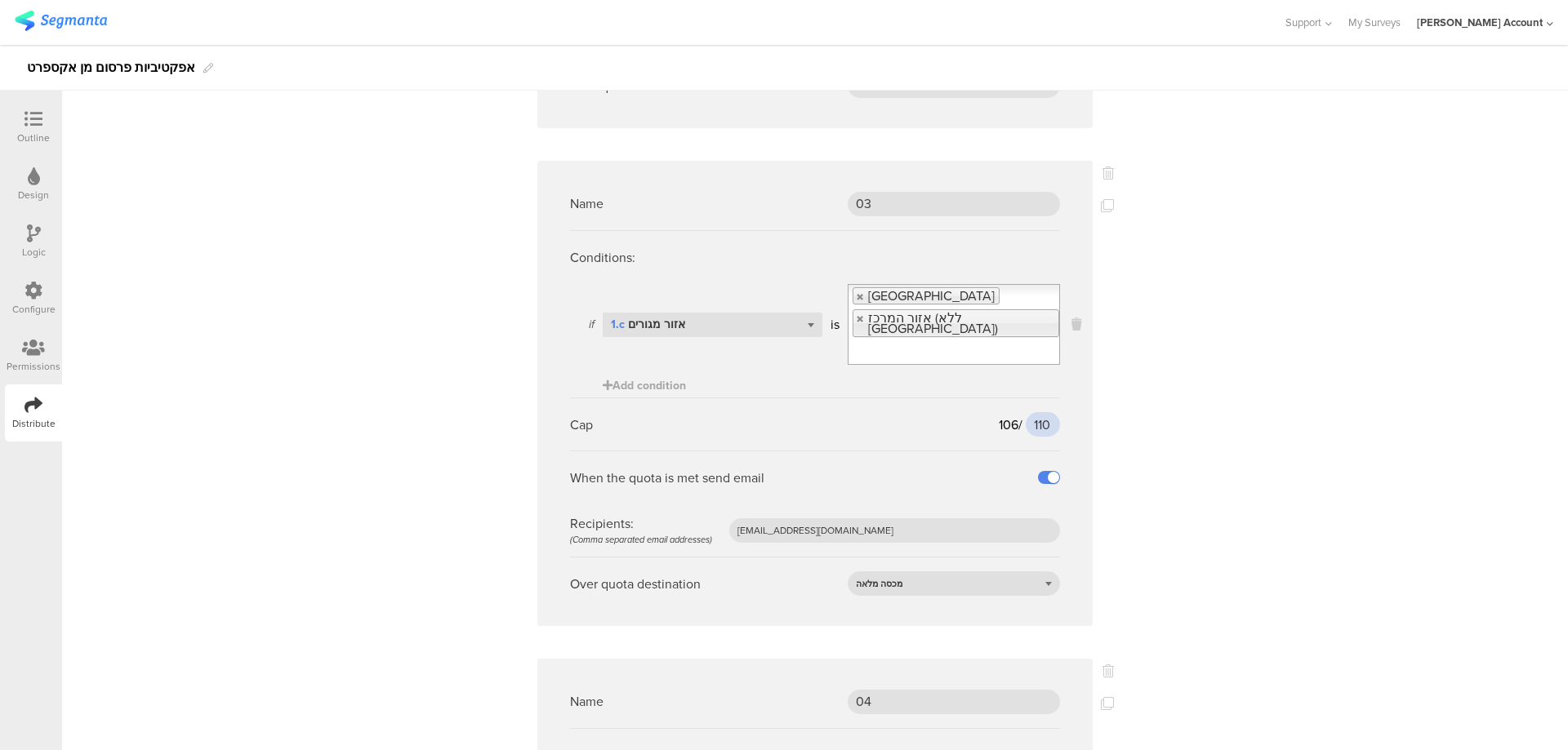
click at [1032, 412] on input "110" at bounding box center [1042, 424] width 35 height 24
type input "115"
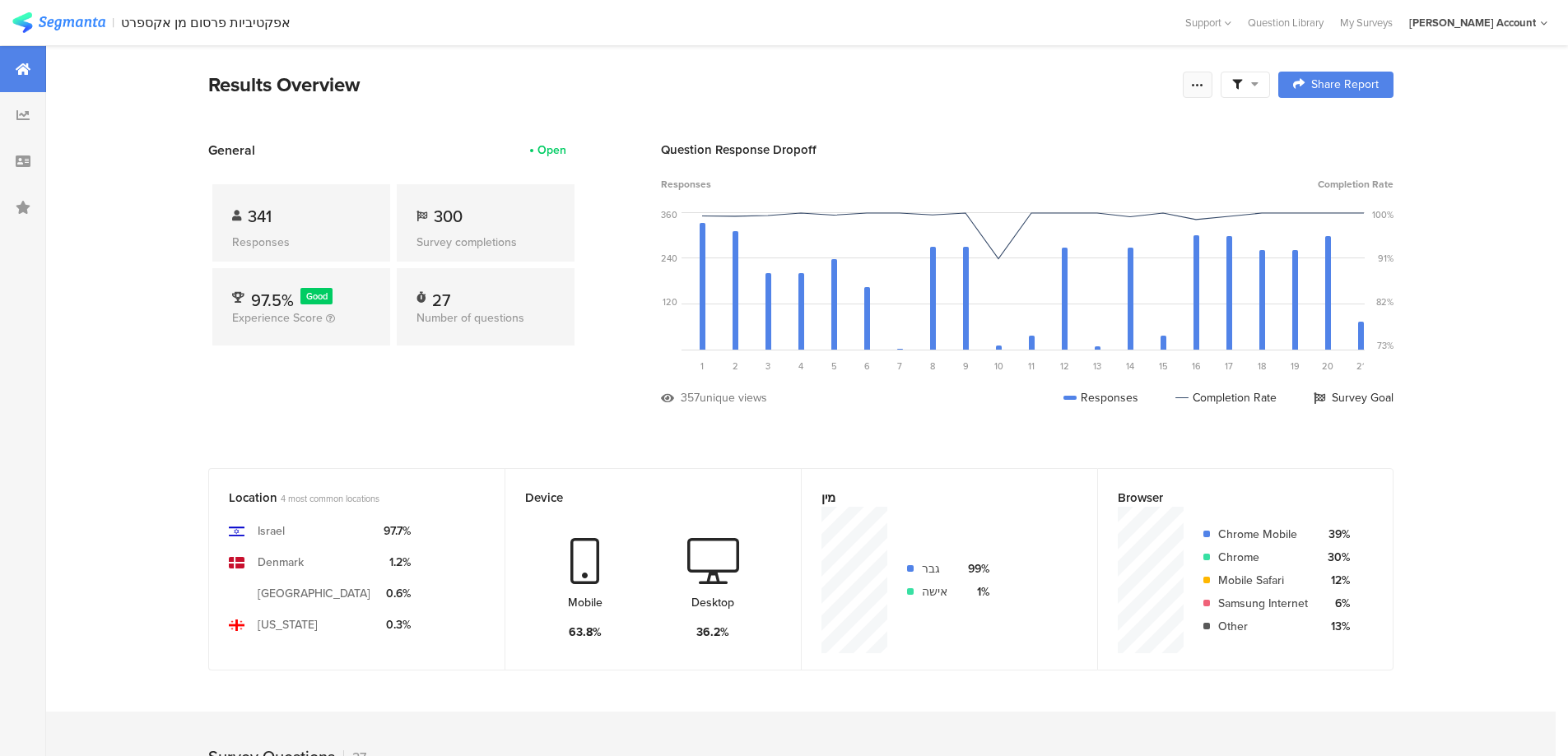
click at [1204, 87] on icon at bounding box center [1197, 85] width 13 height 13
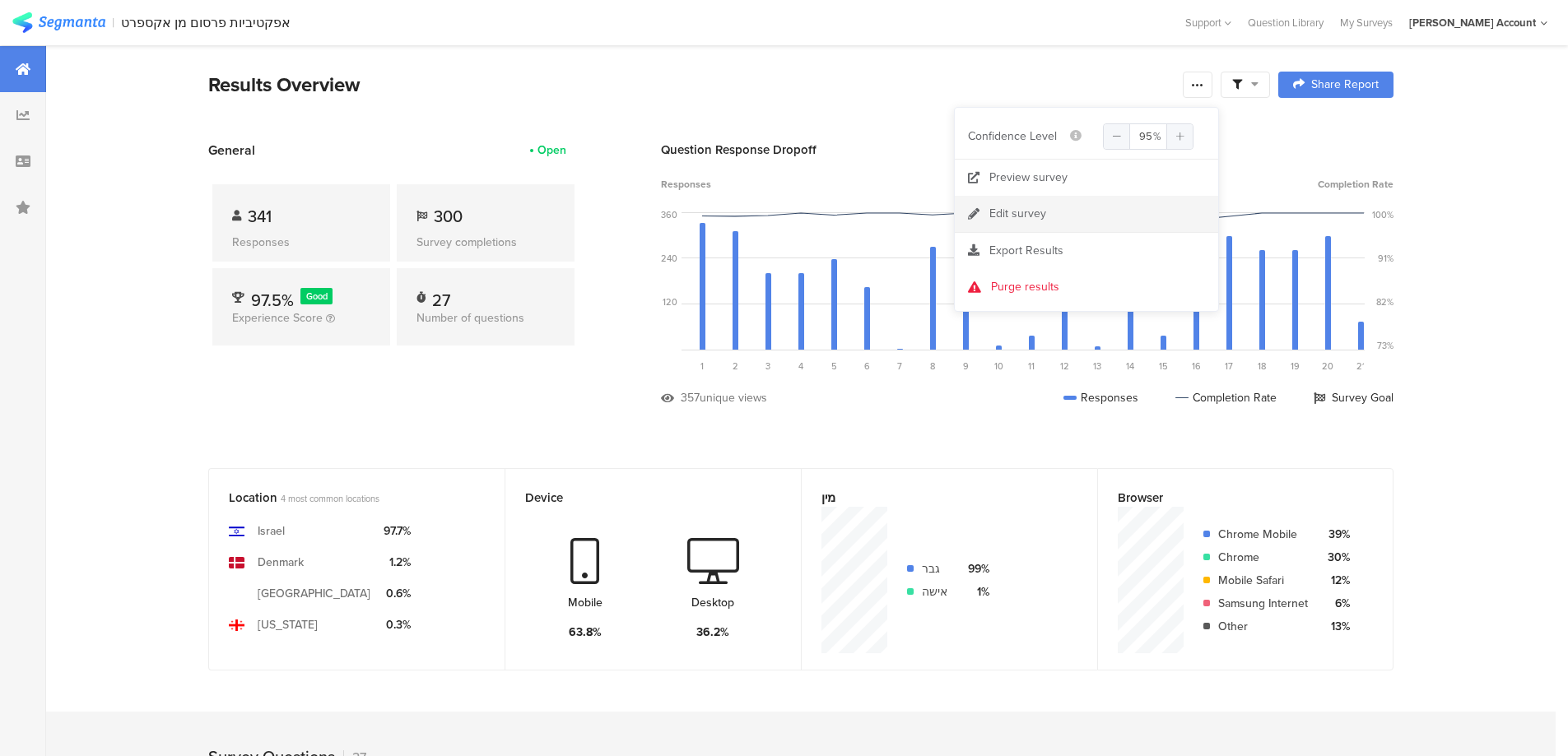
click at [1057, 207] on link "Edit survey" at bounding box center [1087, 214] width 264 height 36
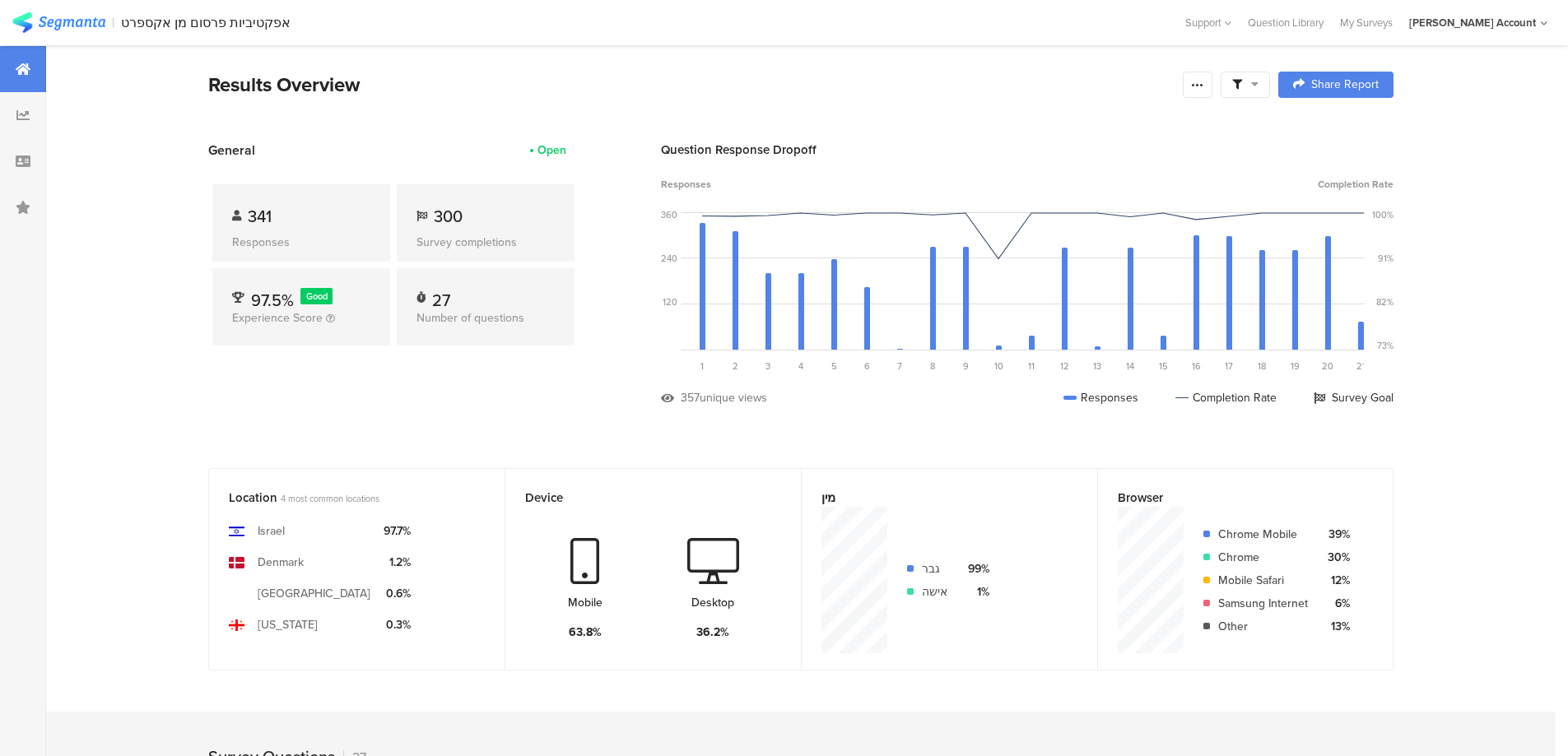
click at [1258, 84] on icon at bounding box center [1254, 84] width 8 height 11
click at [1334, 128] on span at bounding box center [1329, 131] width 24 height 13
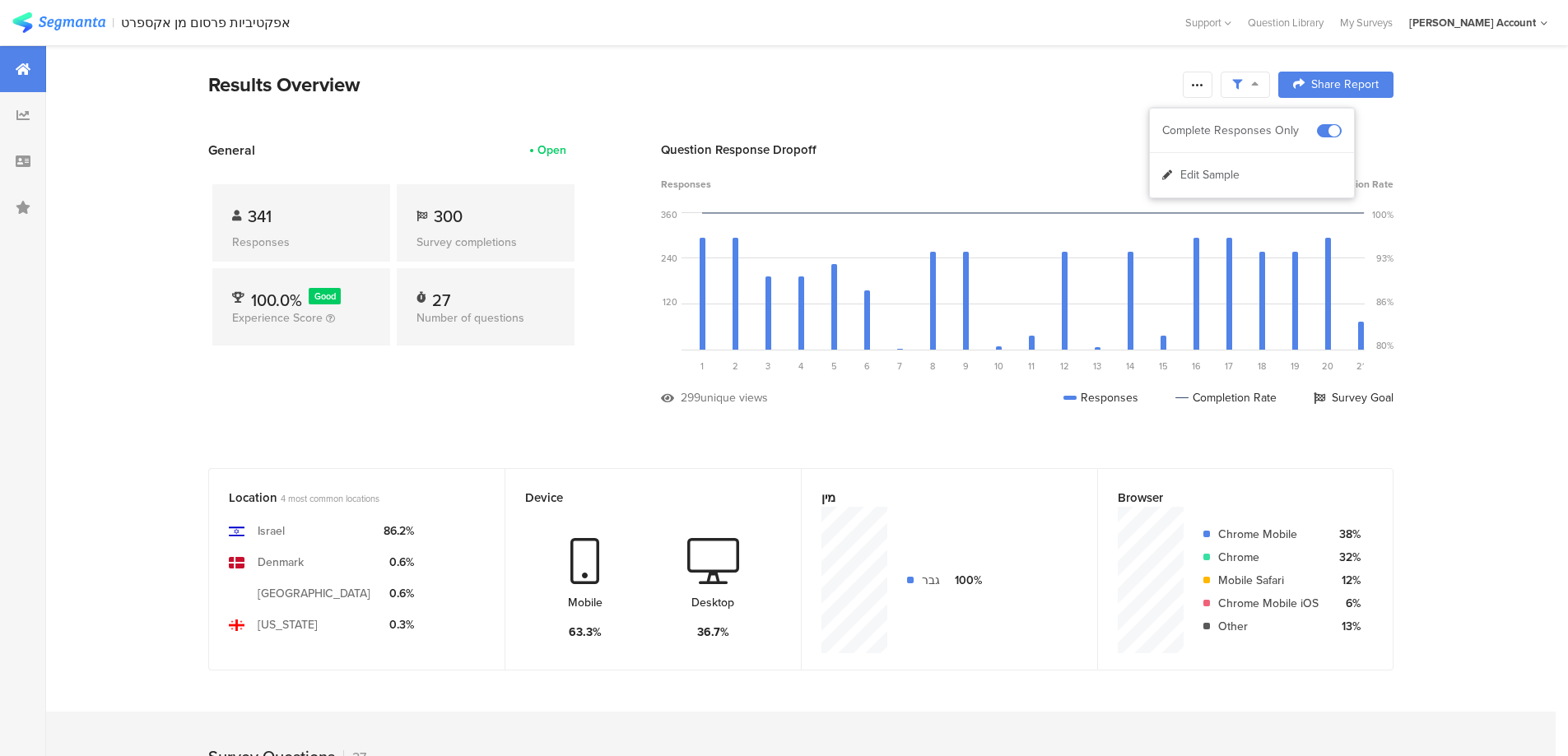
click at [1258, 77] on span at bounding box center [1245, 85] width 26 height 15
click at [1249, 82] on span at bounding box center [1245, 85] width 26 height 15
click at [1326, 129] on span at bounding box center [1329, 131] width 24 height 13
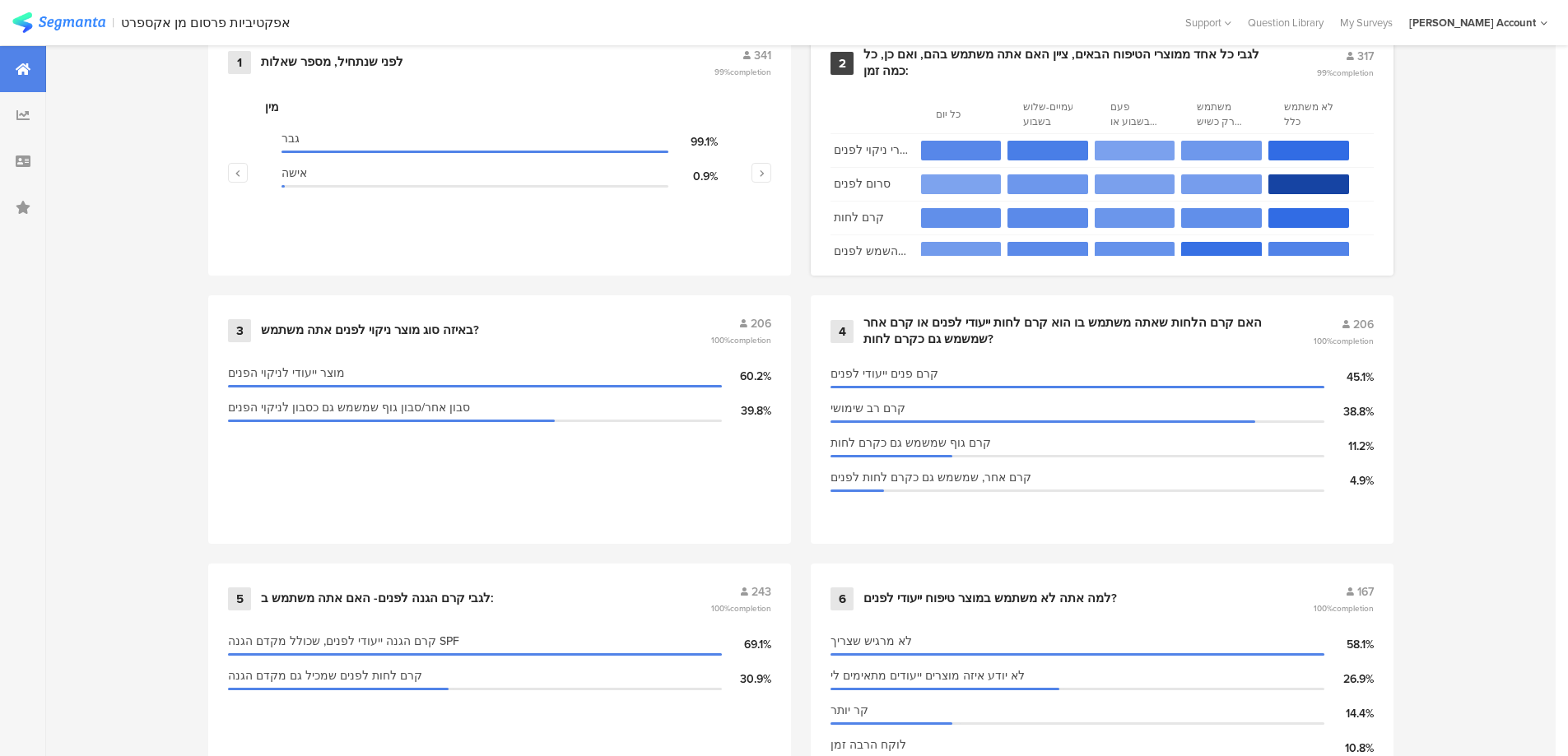
scroll to position [767, 0]
click at [1001, 66] on div "לגבי כל אחד ממוצרי הטיפוח הבאים, ציין האם אתה משתמש בהם, ואם כן, כל כמה זמן:" at bounding box center [1070, 62] width 413 height 32
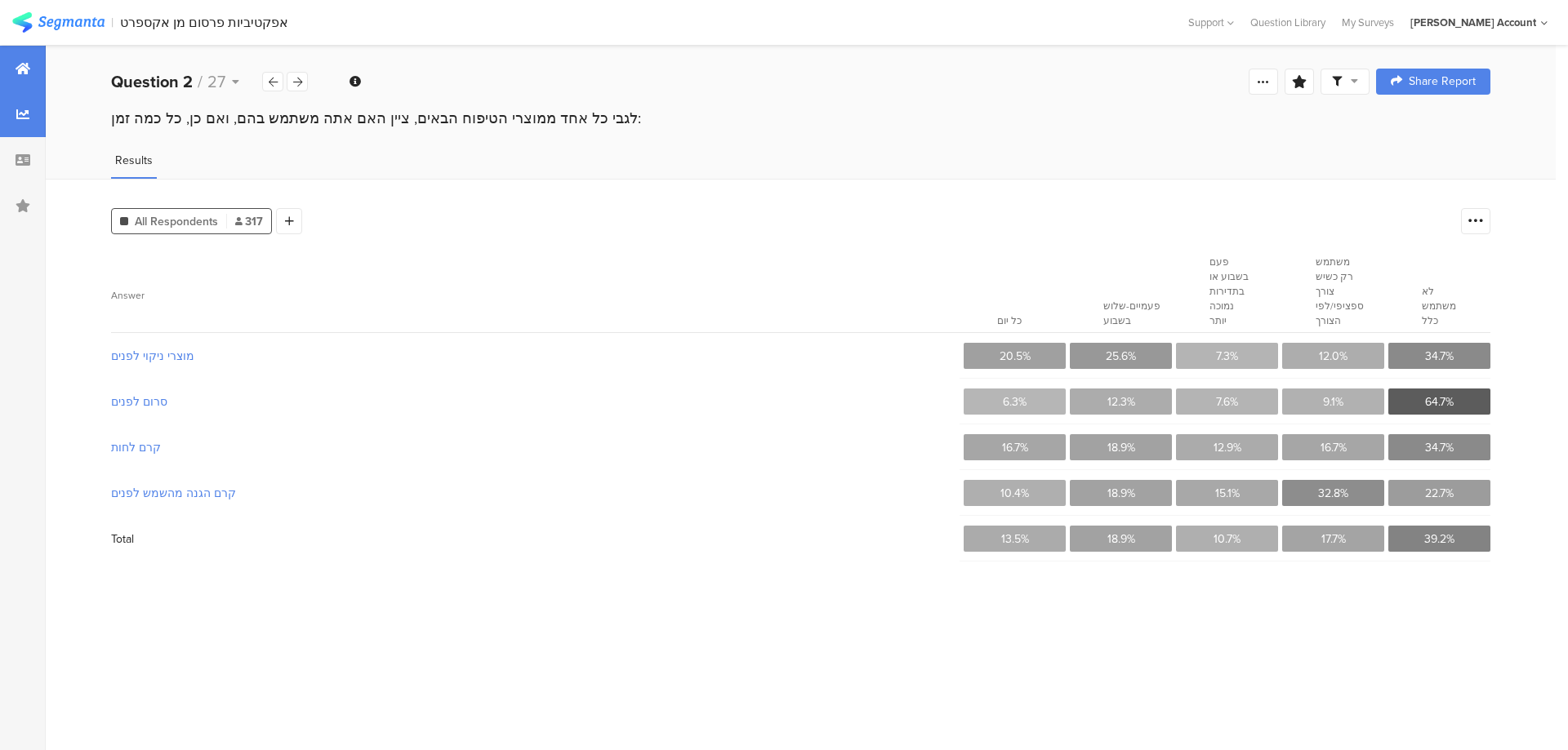
click at [16, 69] on icon at bounding box center [23, 68] width 15 height 13
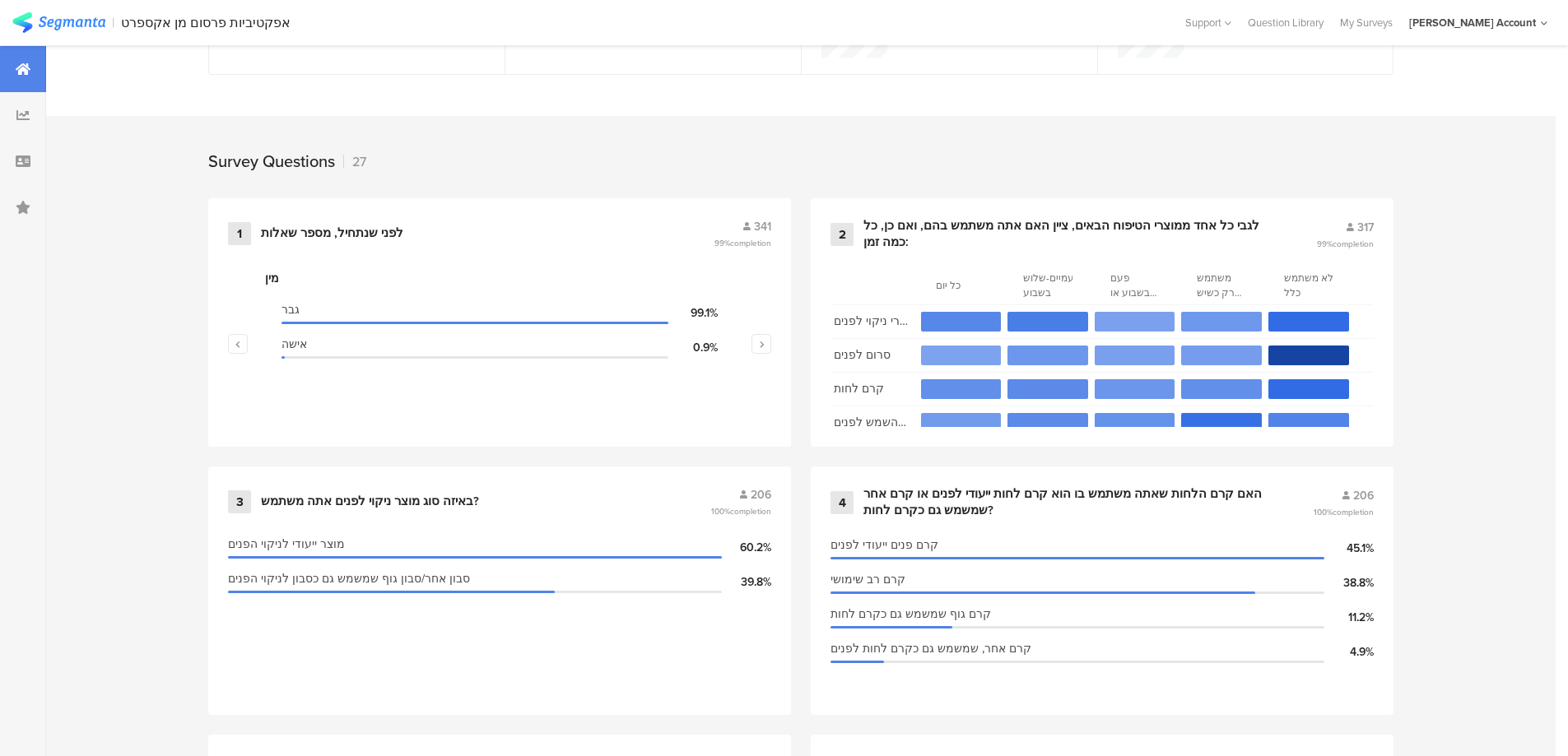
scroll to position [549, 0]
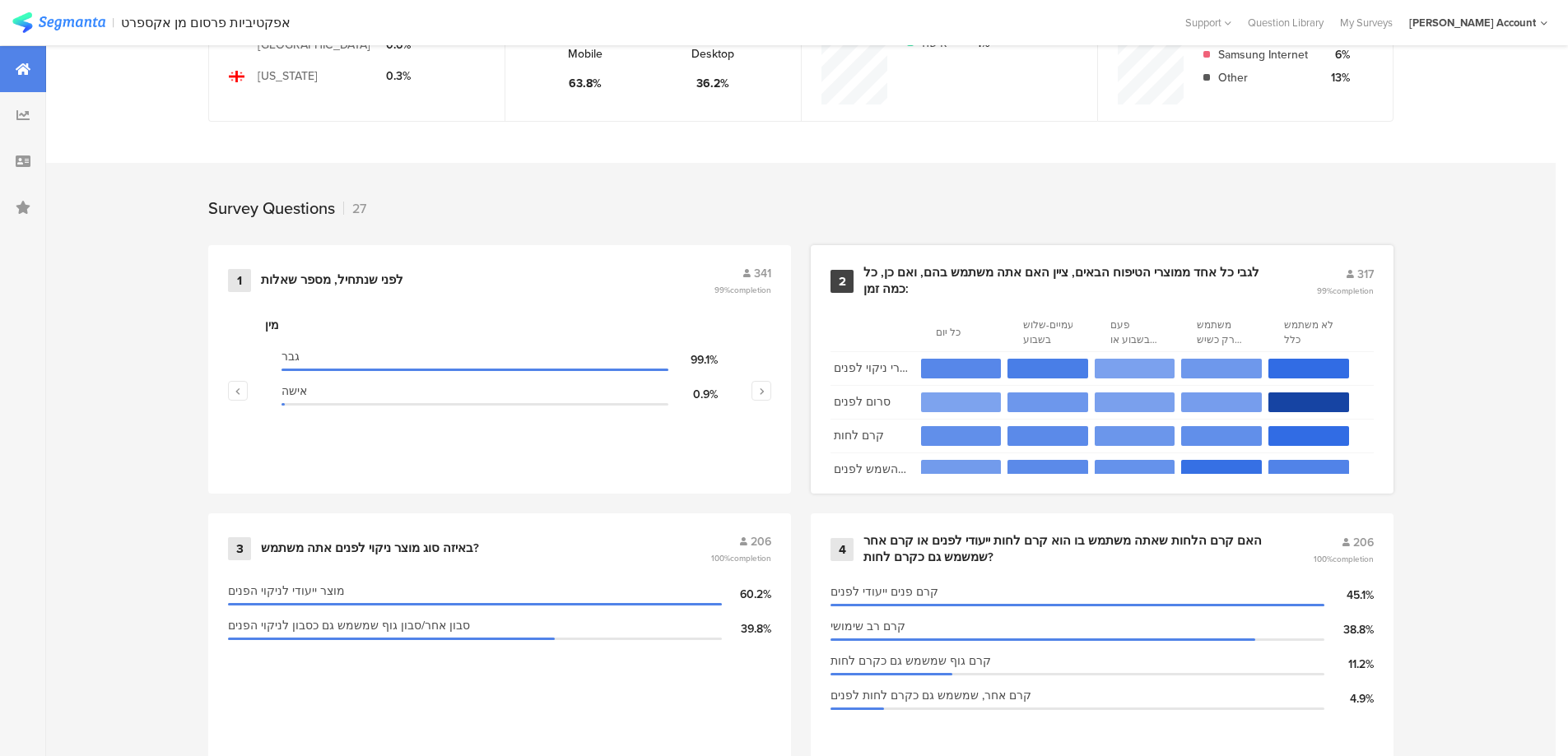
click at [1031, 265] on div "לגבי כל אחד ממוצרי הטיפוח הבאים, ציין האם אתה משתמש בהם, ואם כן, כל כמה זמן:" at bounding box center [1070, 281] width 413 height 32
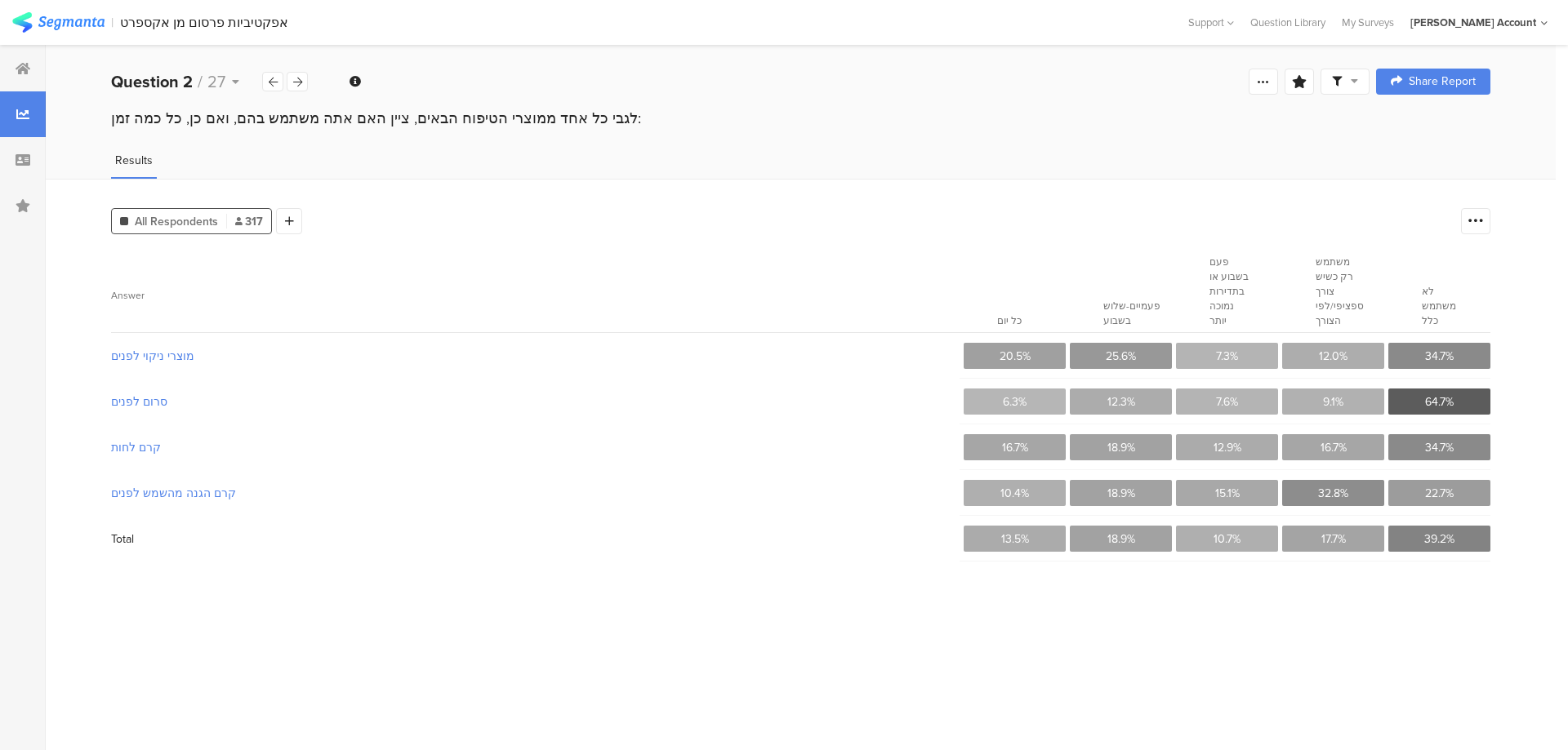
click at [1347, 75] on span at bounding box center [1345, 82] width 26 height 15
click at [1426, 127] on span at bounding box center [1421, 128] width 24 height 13
click at [16, 64] on icon at bounding box center [23, 68] width 15 height 13
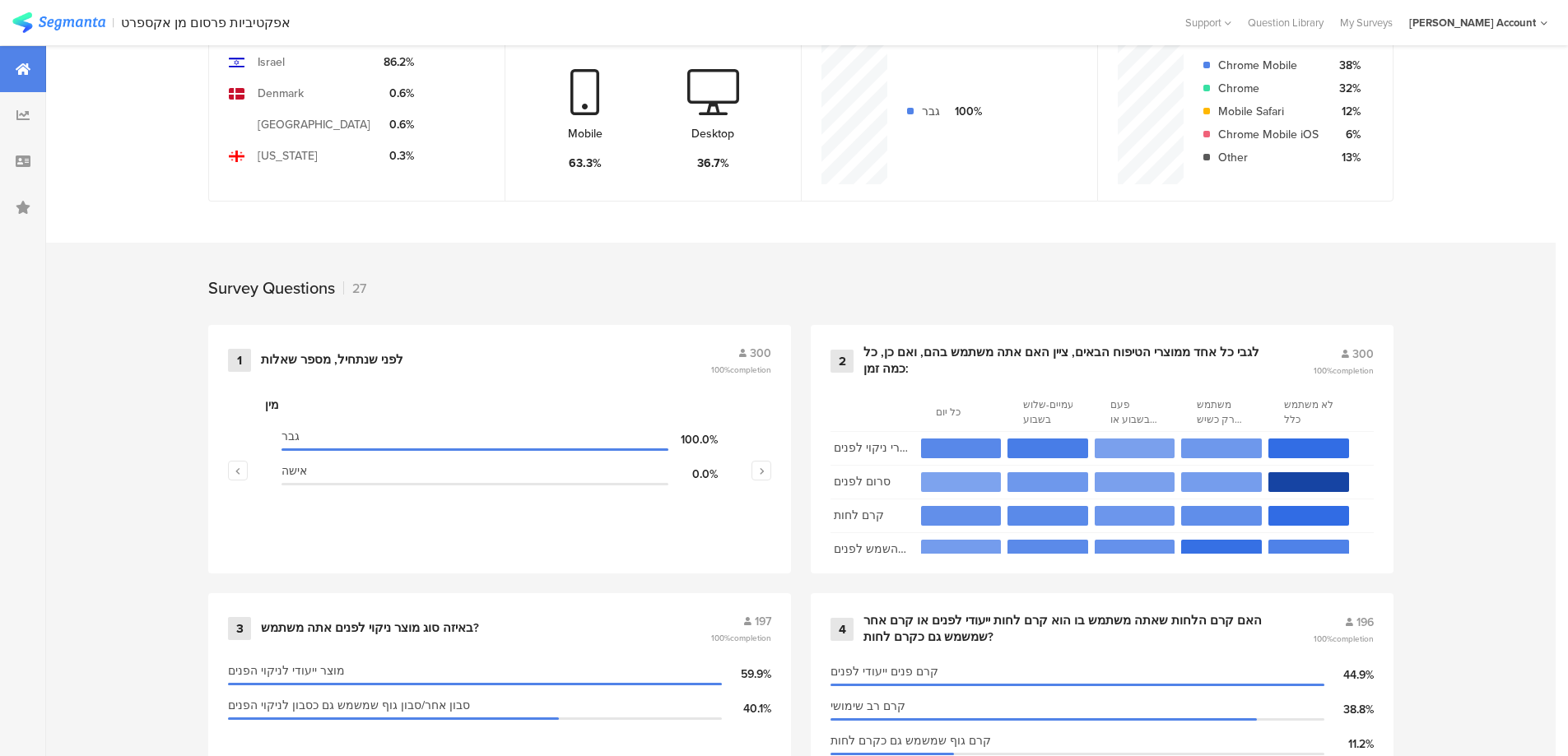
scroll to position [658, 0]
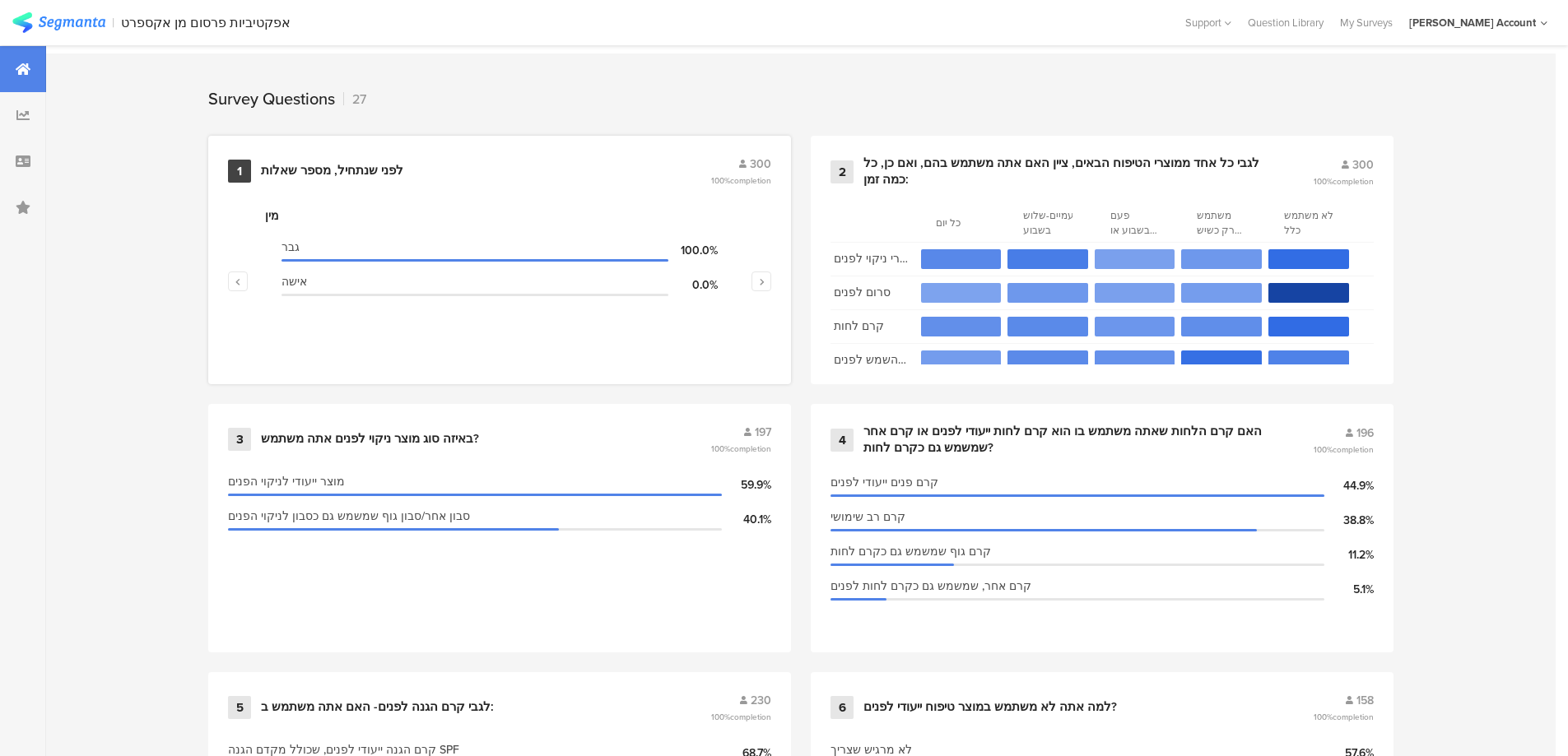
click at [348, 166] on div "לפני שנתחיל, מספר שאלות" at bounding box center [331, 170] width 142 height 16
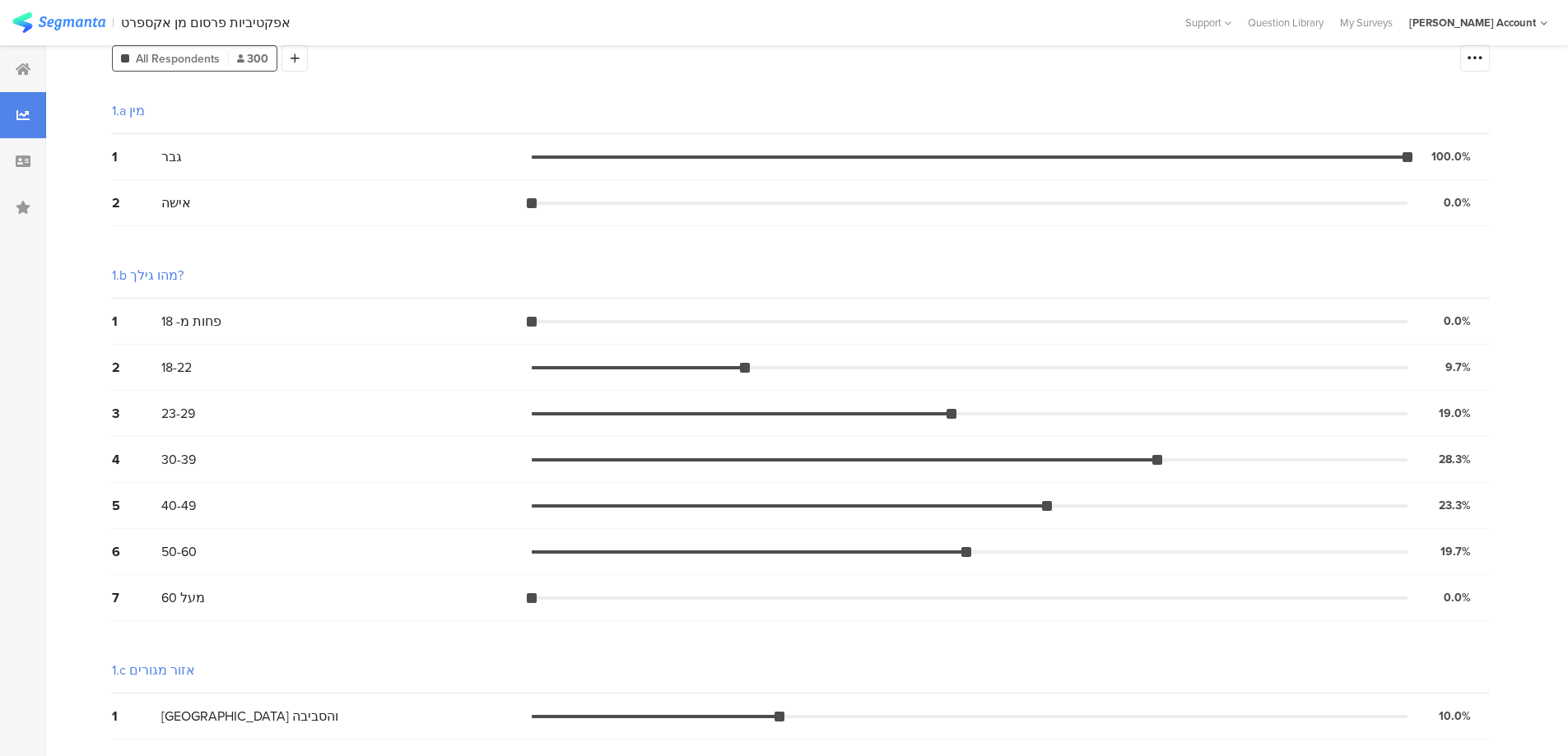
scroll to position [219, 0]
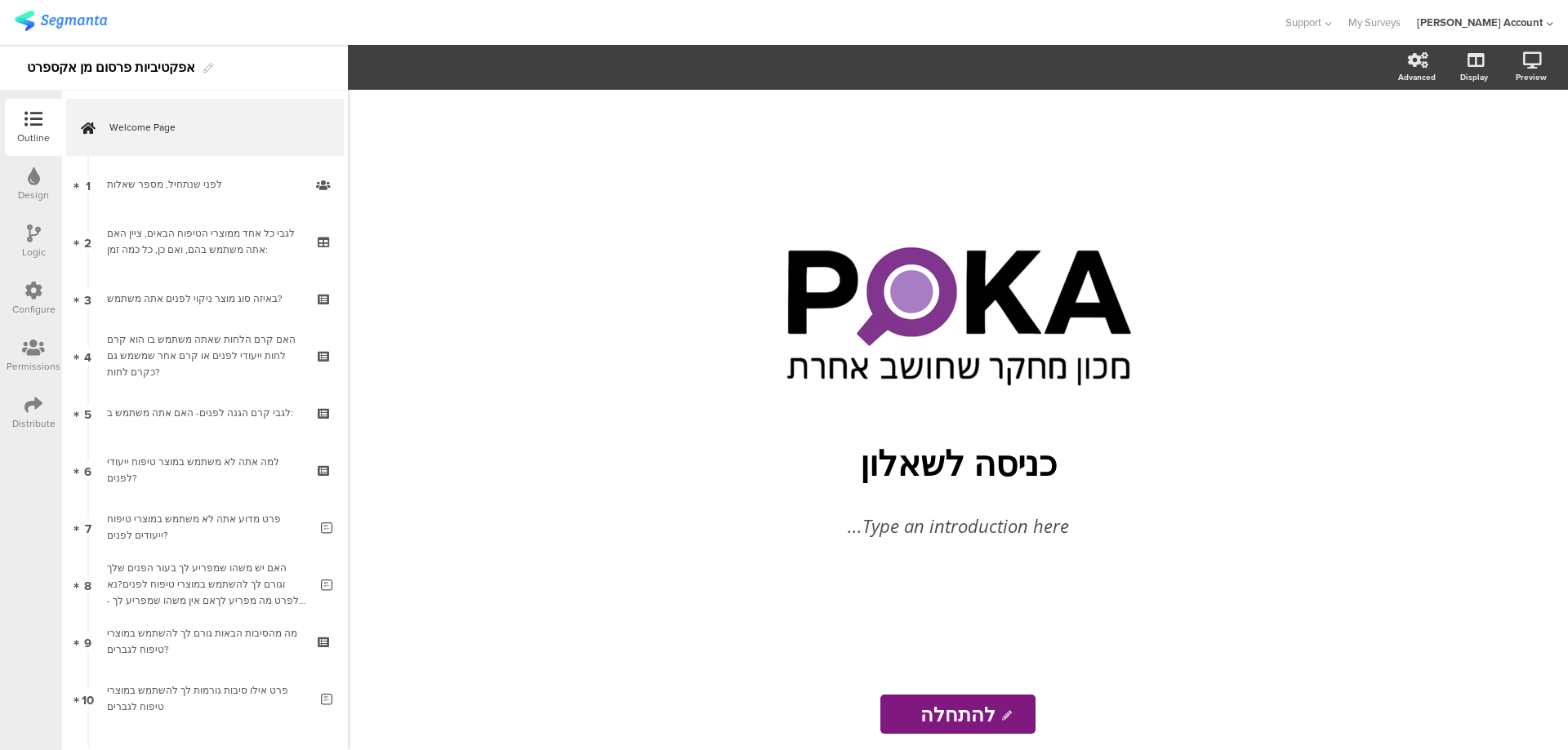
click at [30, 233] on icon at bounding box center [34, 233] width 14 height 18
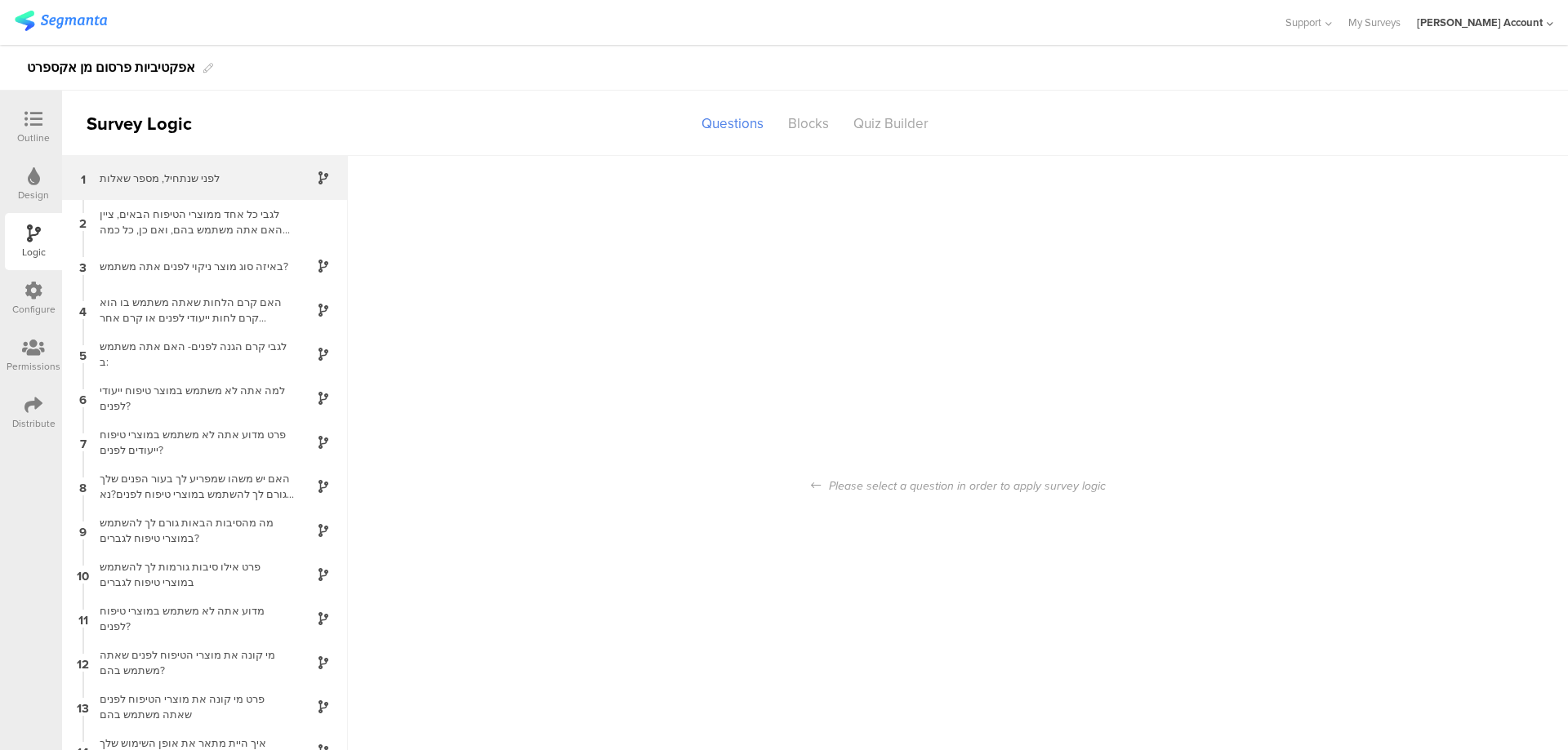
click at [210, 169] on div "1 לפני שנתחיל, מספר שאלות" at bounding box center [205, 177] width 286 height 44
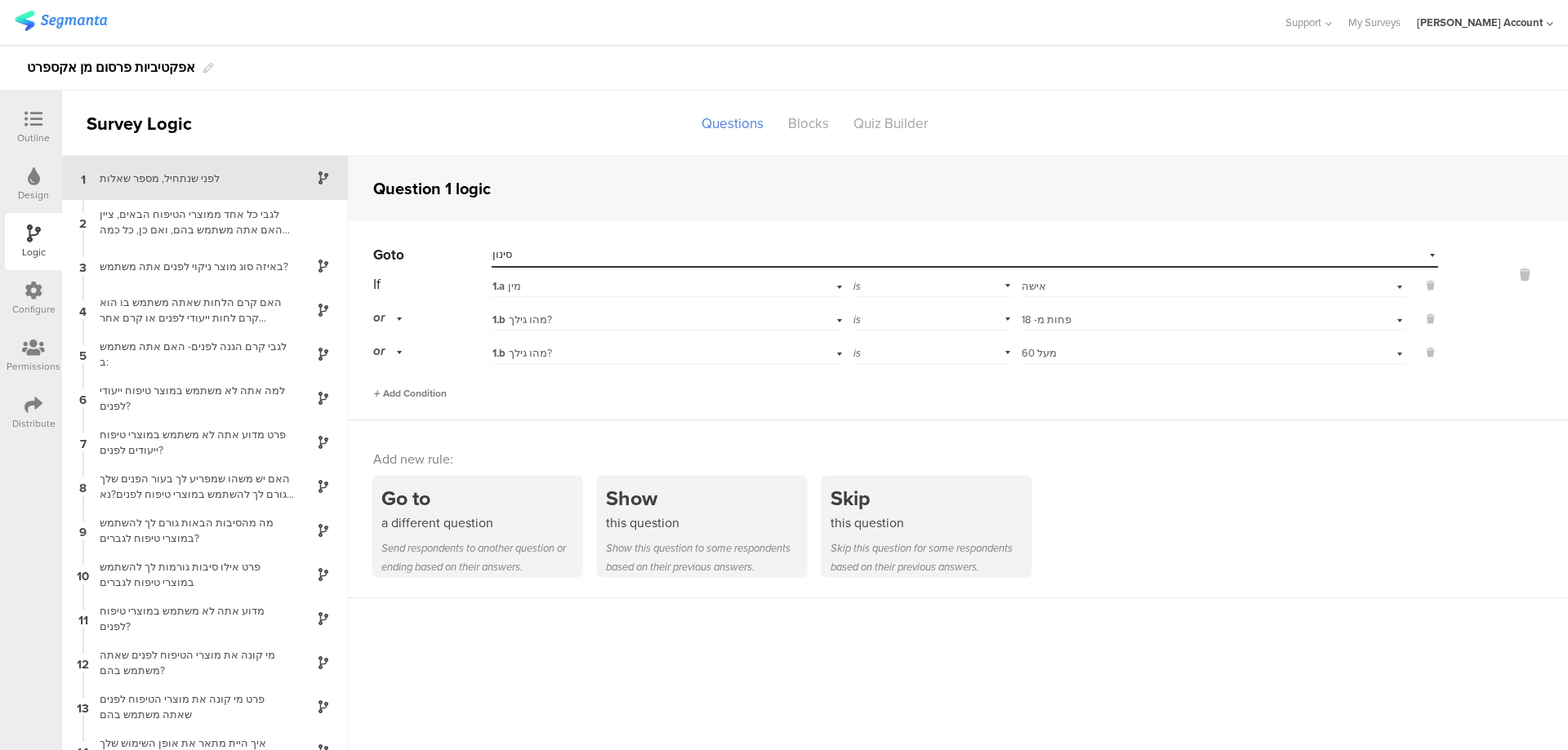
click at [422, 389] on span "Add Condition" at bounding box center [409, 393] width 74 height 15
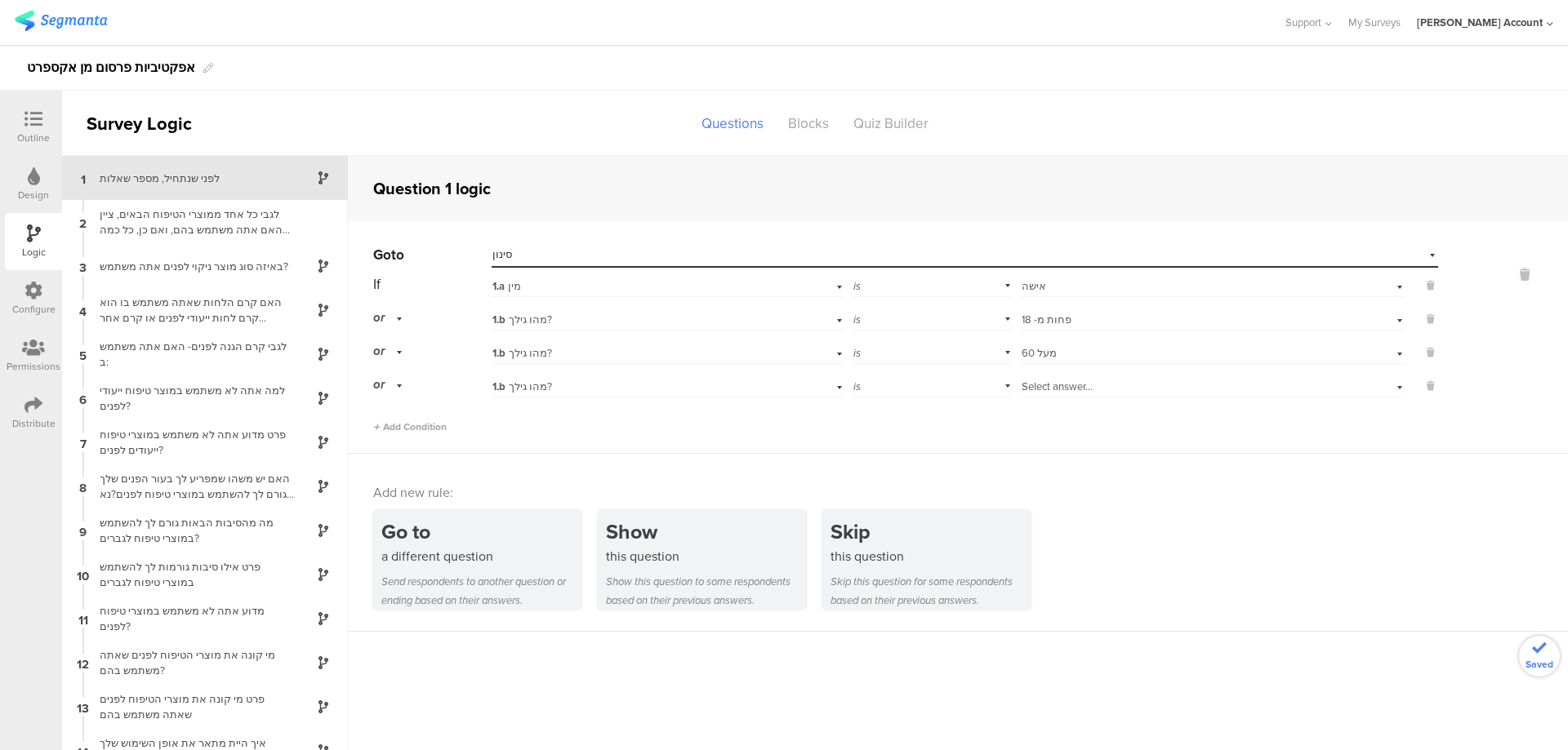
click at [561, 390] on div "1.b מהו גילך?" at bounding box center [640, 387] width 296 height 15
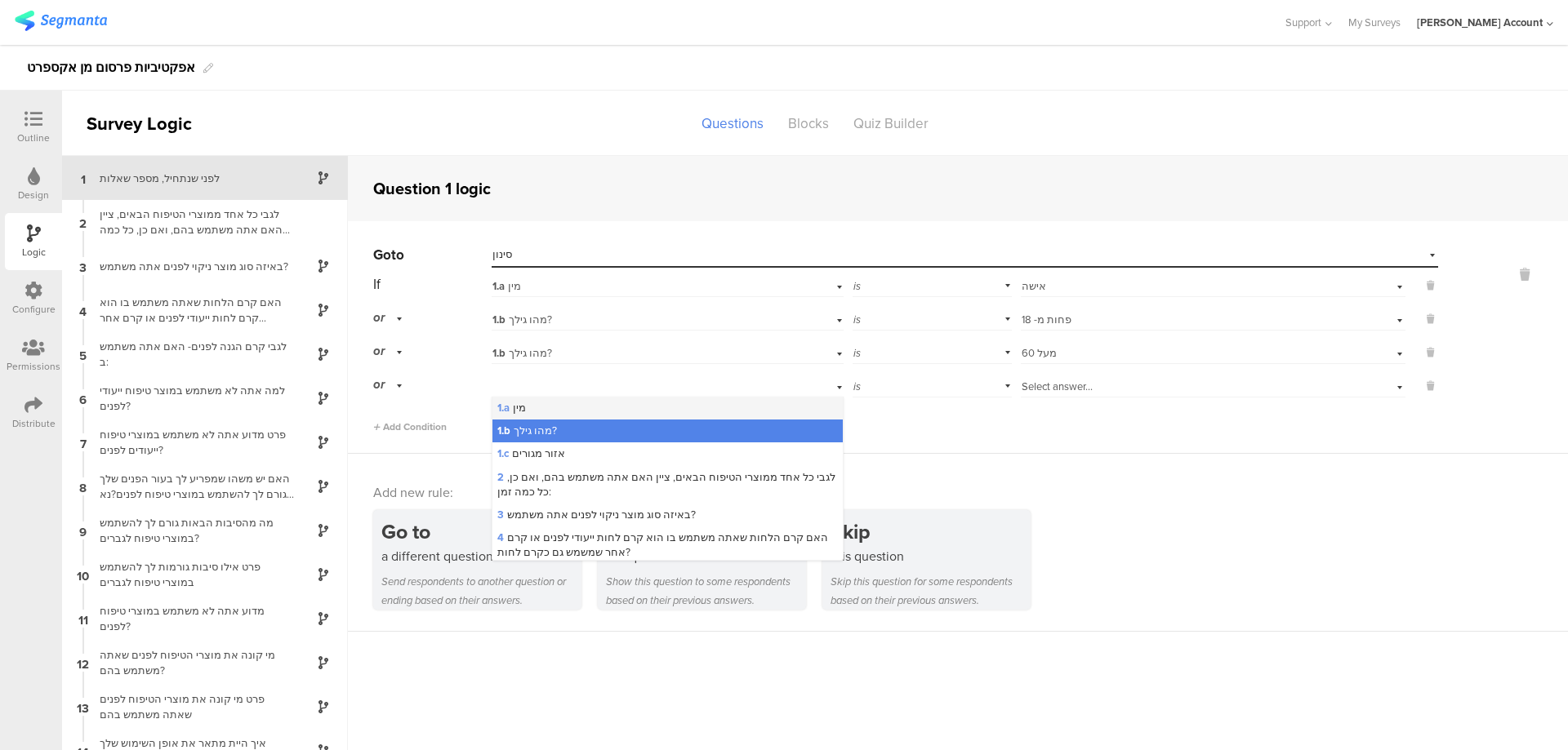
click at [569, 408] on div "1.a מין" at bounding box center [667, 408] width 349 height 22
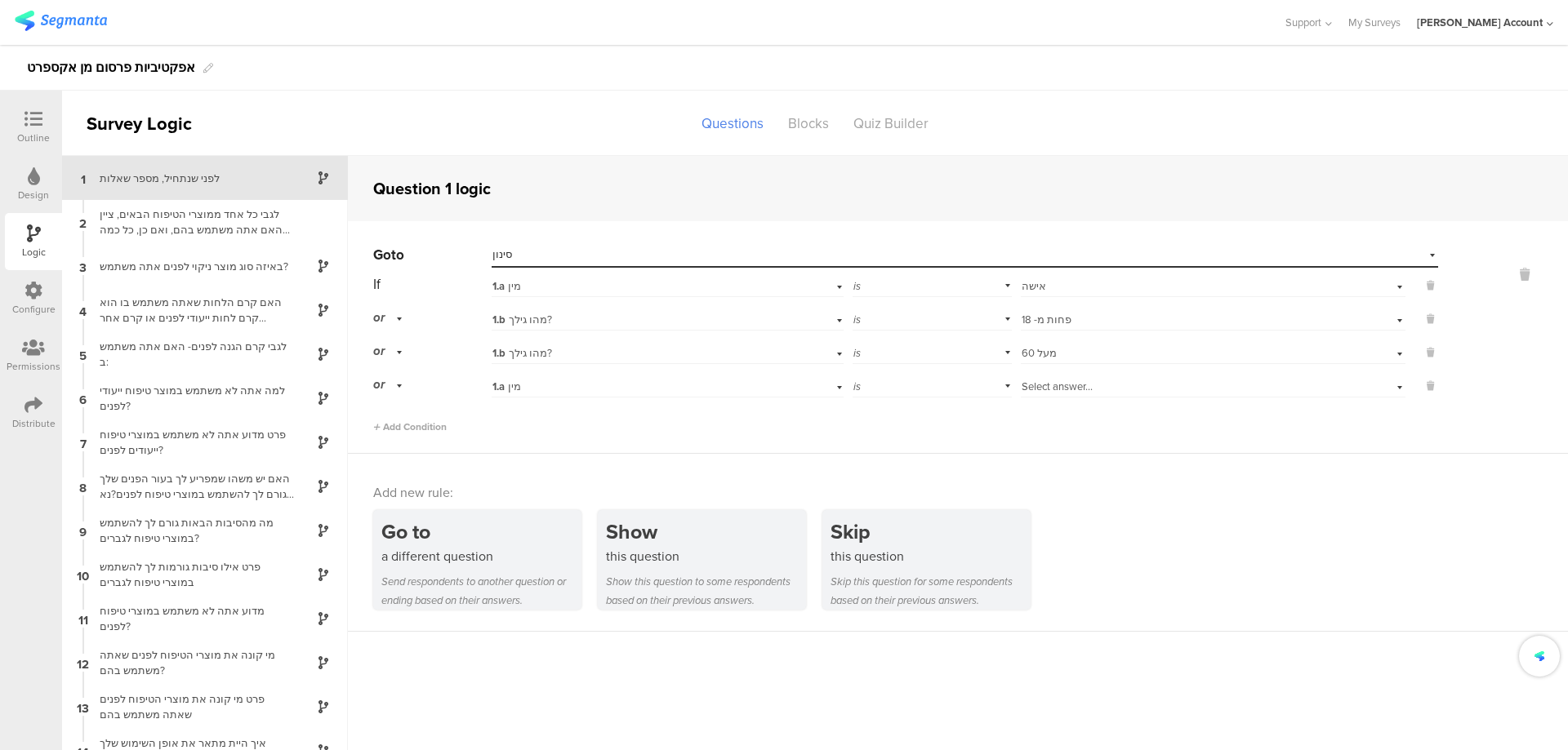
click at [1048, 389] on span "Select answer..." at bounding box center [1057, 386] width 71 height 16
click at [1067, 405] on div "גבר" at bounding box center [1213, 408] width 383 height 22
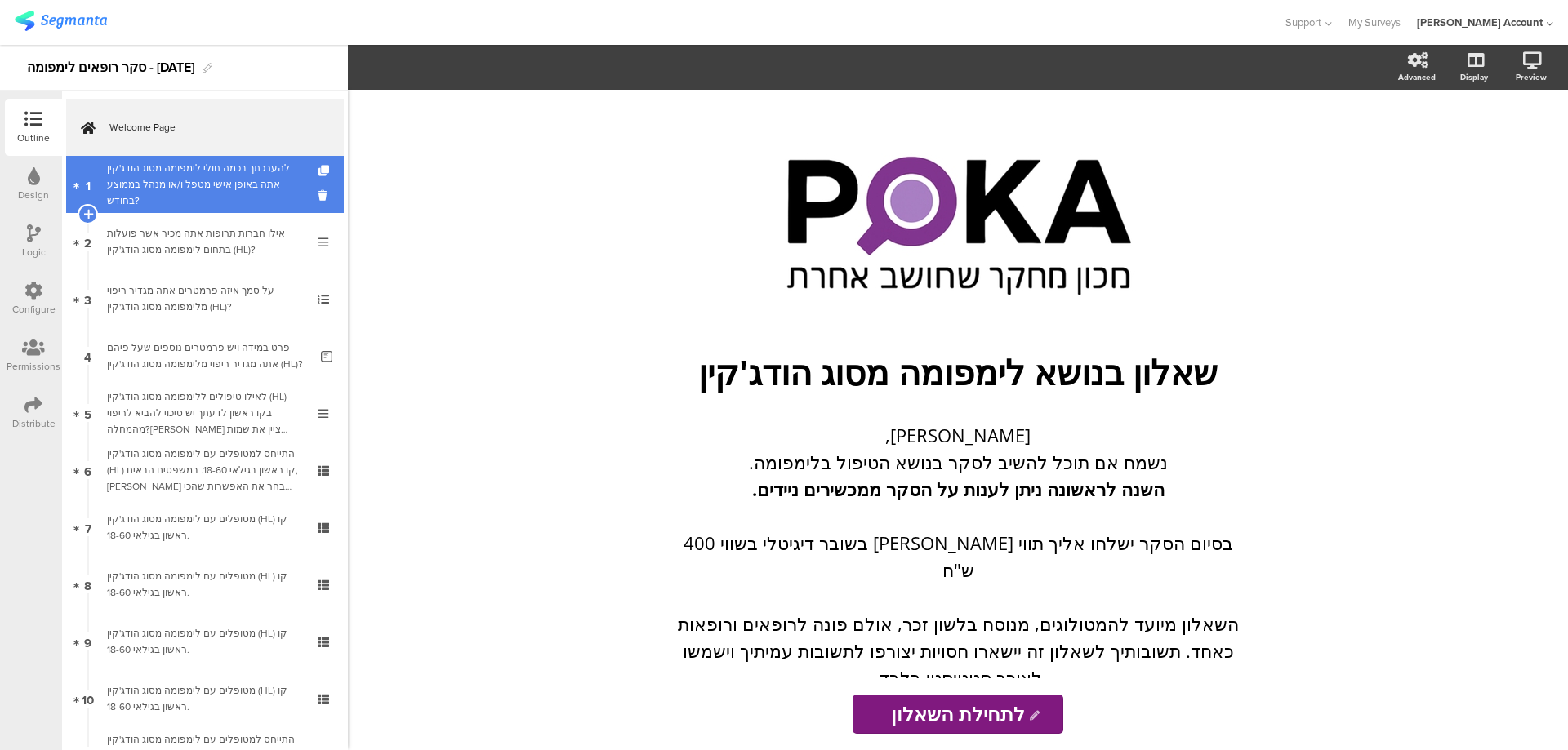
click at [274, 206] on div "להערכתך בכמה חולי לימפומה מסוג הודג'קין אתה באופן אישי מטפל ו/או מנהל בממוצע בח…" at bounding box center [204, 184] width 195 height 49
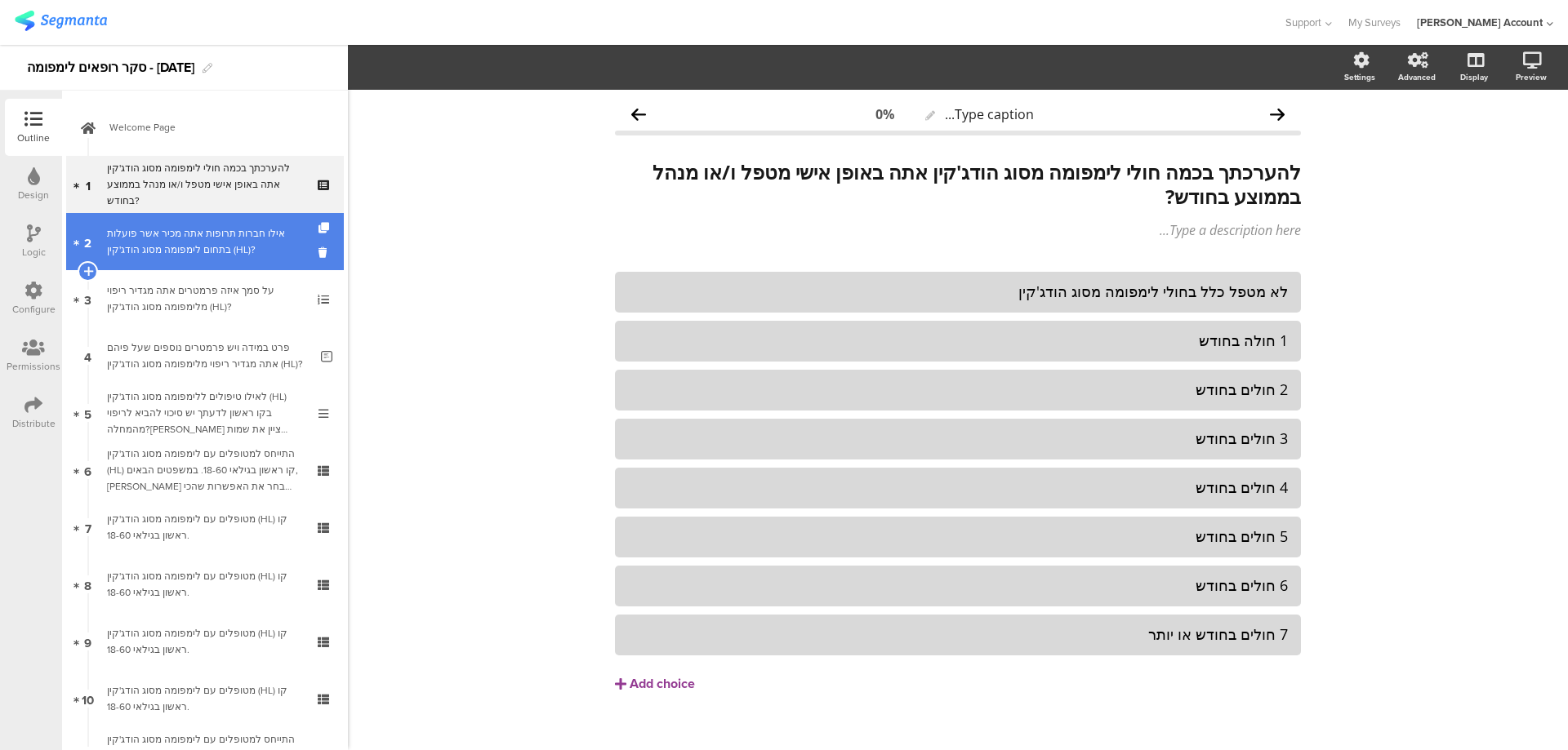
click at [253, 244] on div "אילו חברות תרופות אתה מכיר אשר פועלות בתחום לימפומה מסוג הודג'קין (HL)?" at bounding box center [204, 241] width 195 height 33
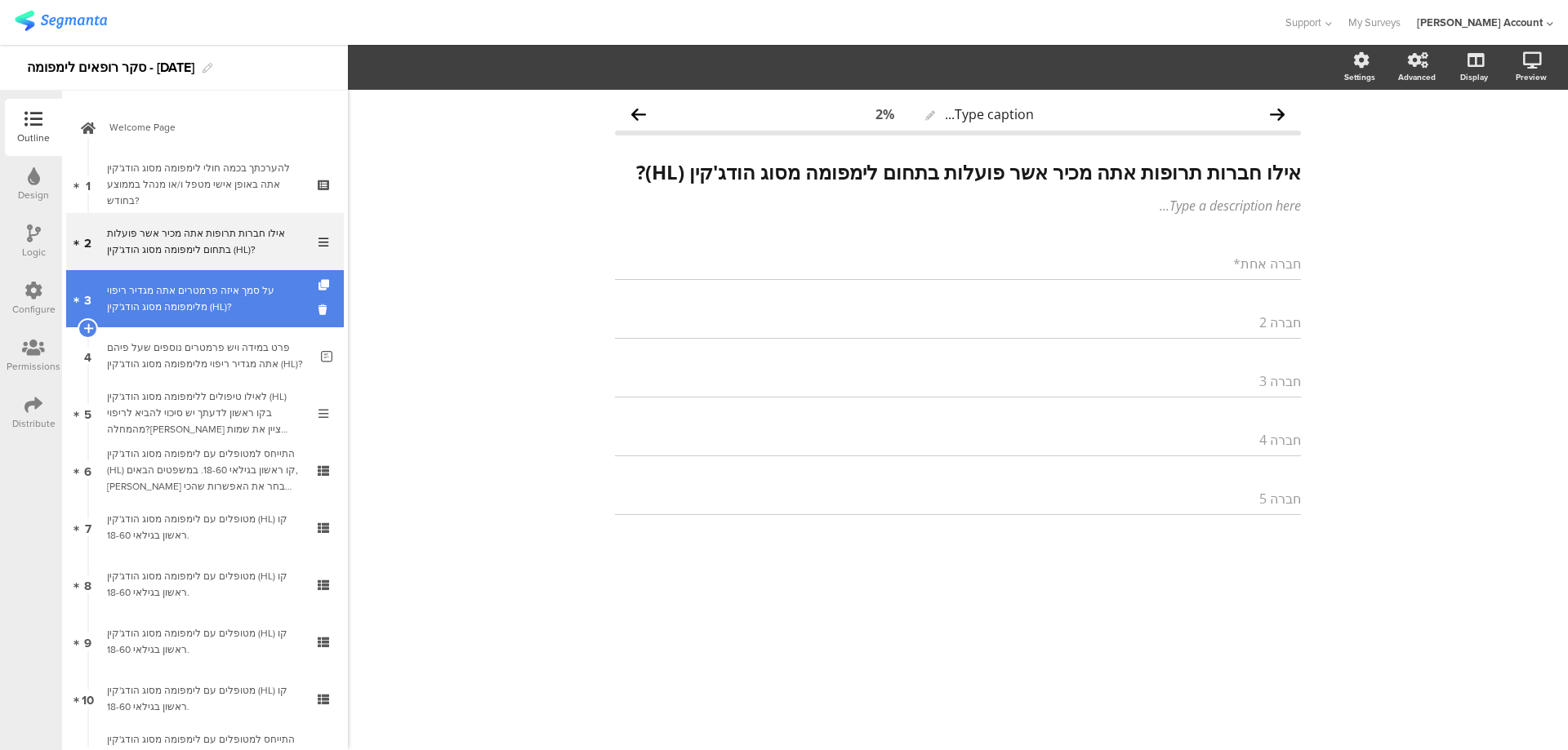
click at [251, 286] on div "על סמך איזה פרמטרים אתה מגדיר ריפוי מלימפומה מסוג הודג'קין (HL)?" at bounding box center [204, 298] width 195 height 33
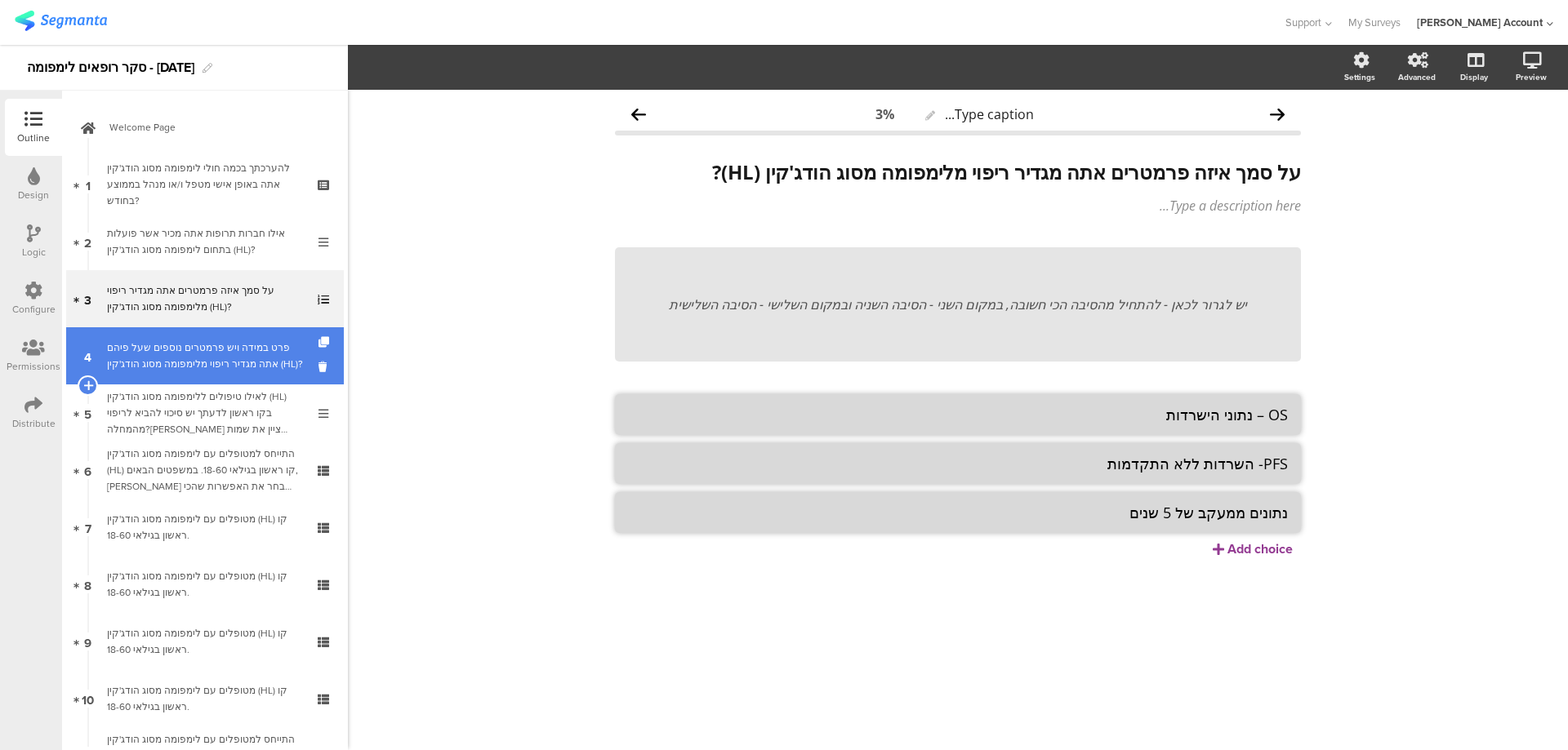
click at [245, 358] on div "פרט במידה ויש פרמטרים נוספים שעל פיהם אתה מגדיר ריפוי מלימפומה מסוג הודג'קין (H…" at bounding box center [207, 355] width 202 height 33
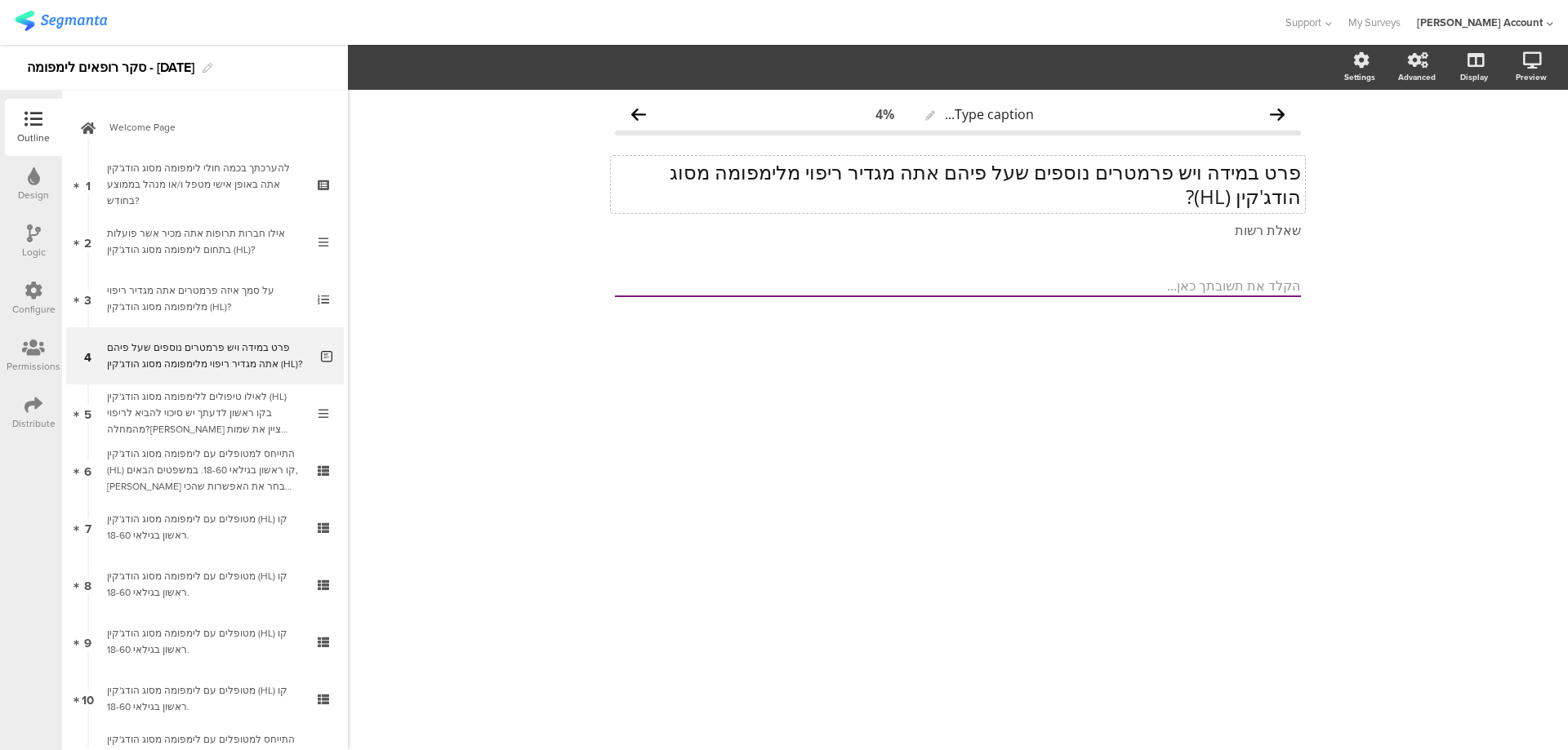
click at [999, 171] on p "פרט במידה ויש פרמטרים נוספים שעל פיהם אתה מגדיר ריפוי מלימפומה מסוג הודג'קין (H…" at bounding box center [958, 184] width 686 height 49
click at [1000, 171] on p "פרט במידה ויש פרמטרים נוספים שעל פיהם אתה מגדיר ריפוי מלימפומה מסוג הודג'קין (H…" at bounding box center [958, 184] width 686 height 49
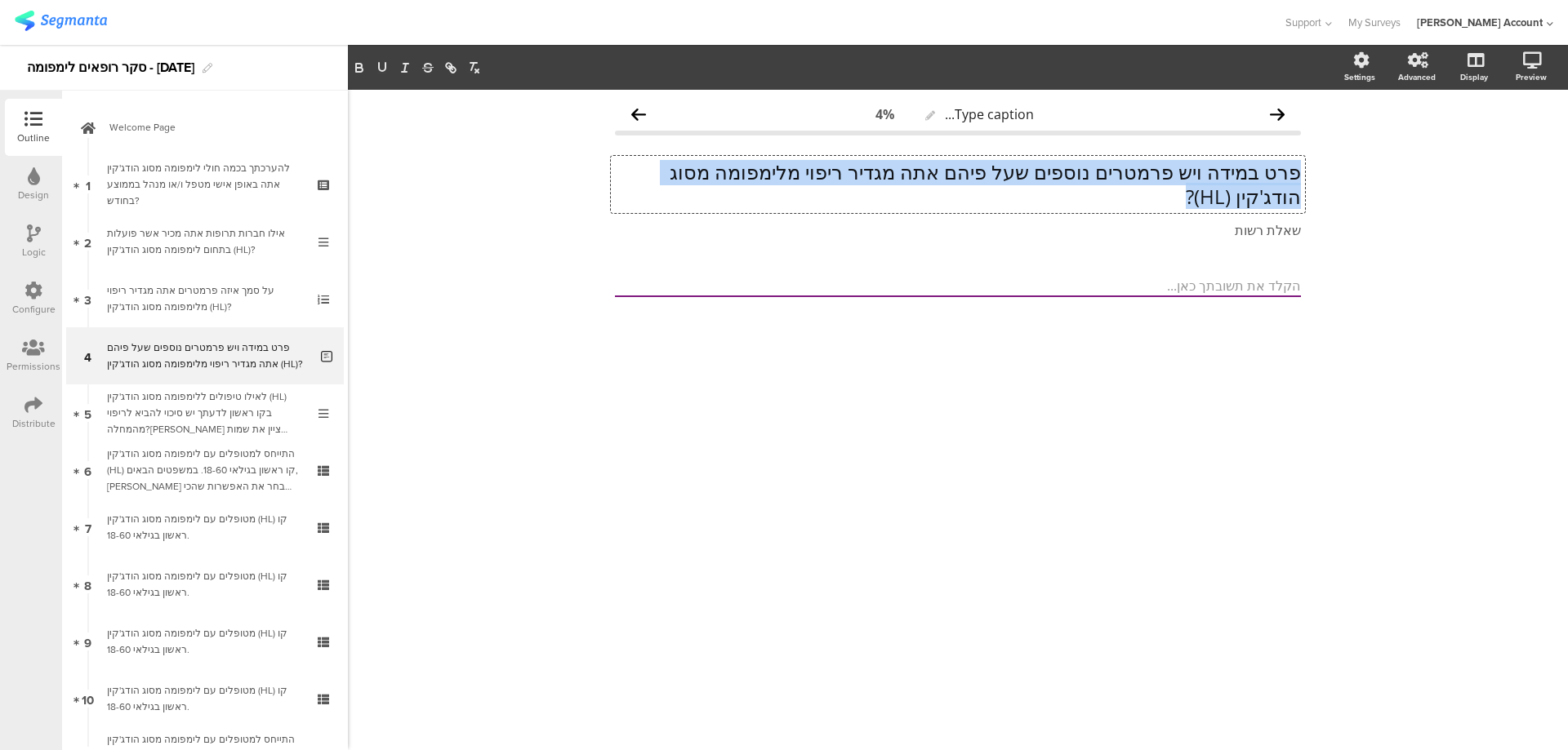
click at [1000, 171] on p "פרט במידה ויש פרמטרים נוספים שעל פיהם אתה מגדיר ריפוי מלימפומה מסוג הודג'קין (H…" at bounding box center [958, 184] width 686 height 49
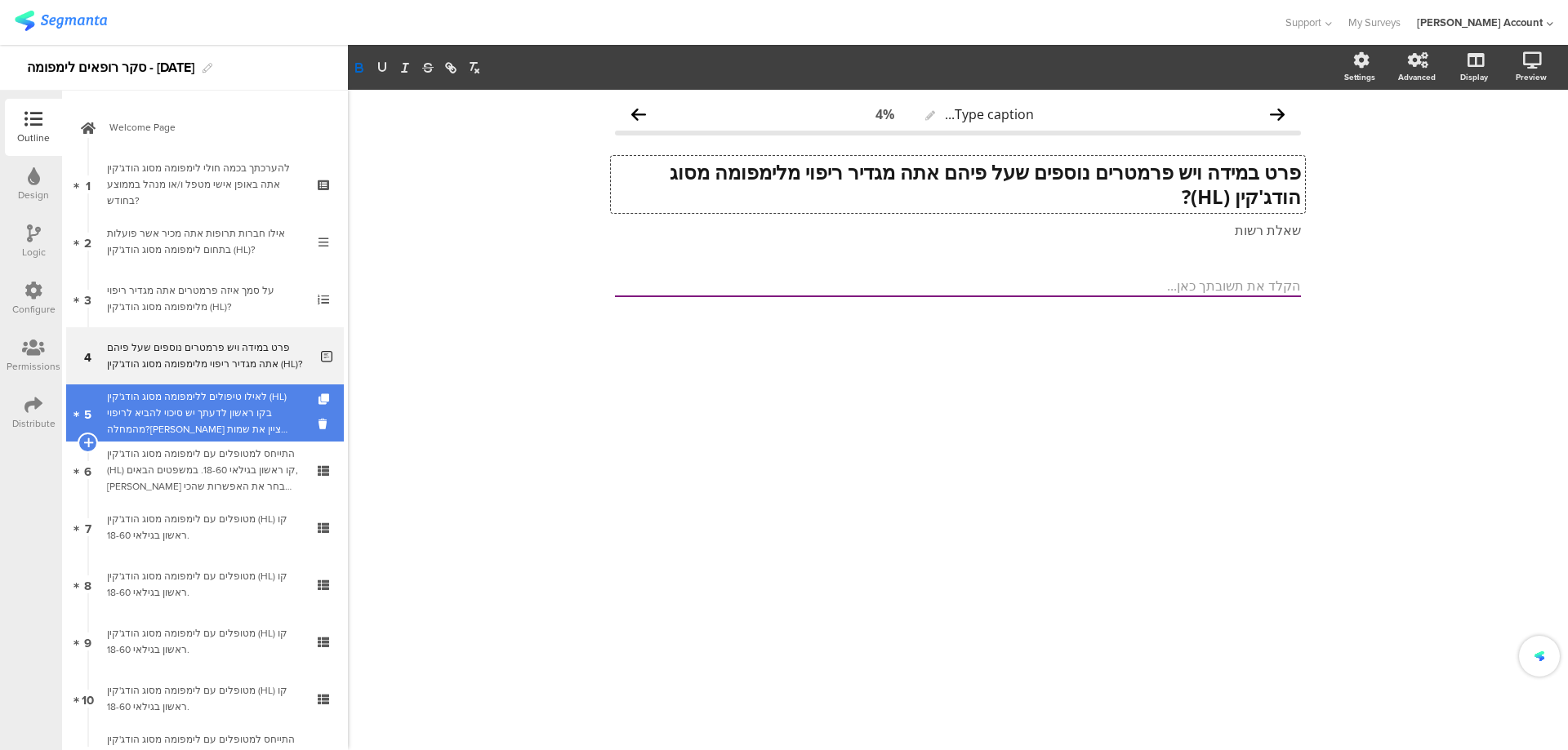
click at [227, 404] on div "לאילו טיפולים ללימפומה מסוג הודג'קין (HL) בקו ראשון לדעתך יש סיכוי להביא לריפוי…" at bounding box center [204, 413] width 195 height 49
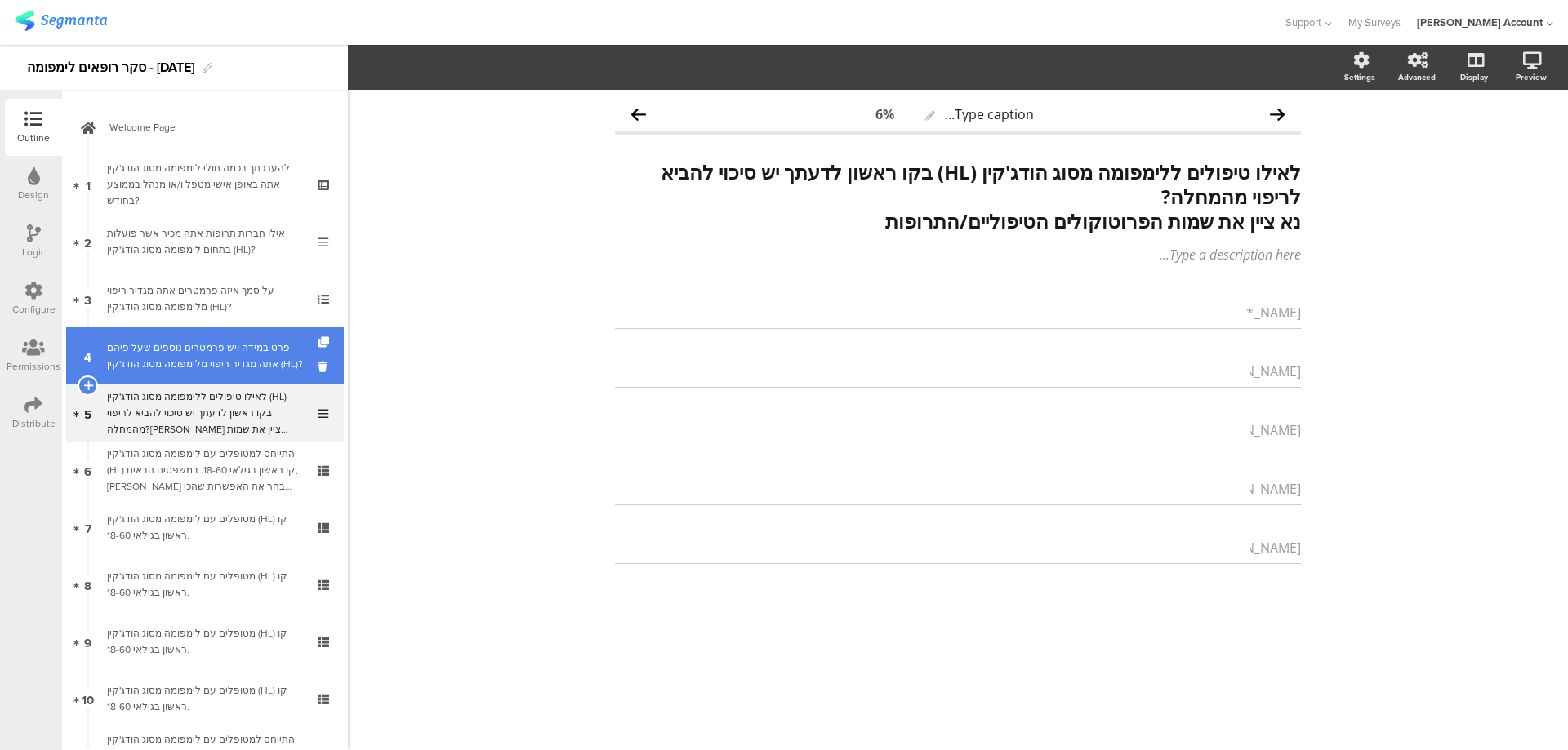
click at [171, 351] on div "פרט במידה ויש פרמטרים נוספים שעל פיהם אתה מגדיר ריפוי מלימפומה מסוג הודג'קין (H…" at bounding box center [207, 355] width 202 height 33
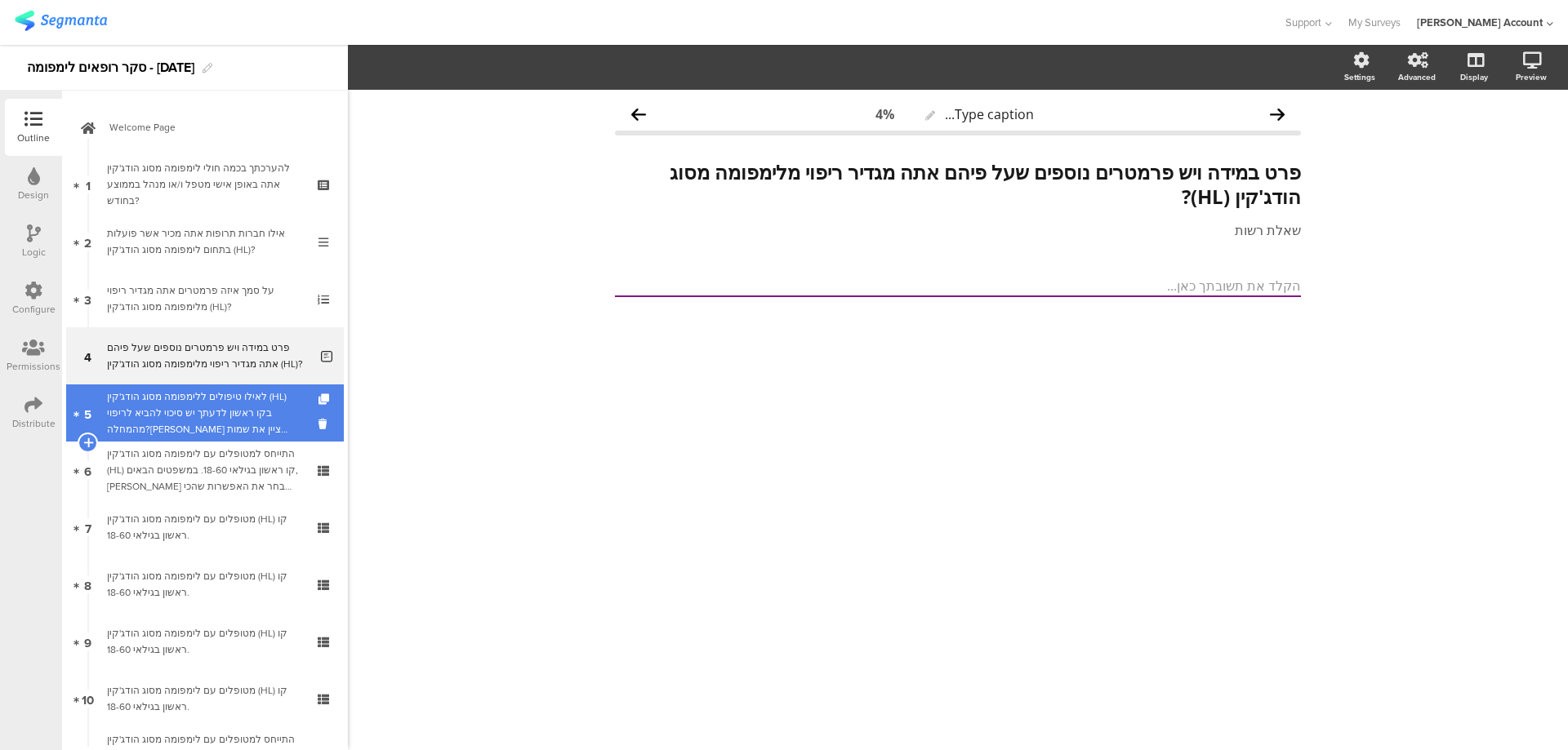
click at [175, 398] on div "לאילו טיפולים ללימפומה מסוג הודג'קין (HL) בקו ראשון לדעתך יש סיכוי להביא לריפוי…" at bounding box center [204, 413] width 195 height 49
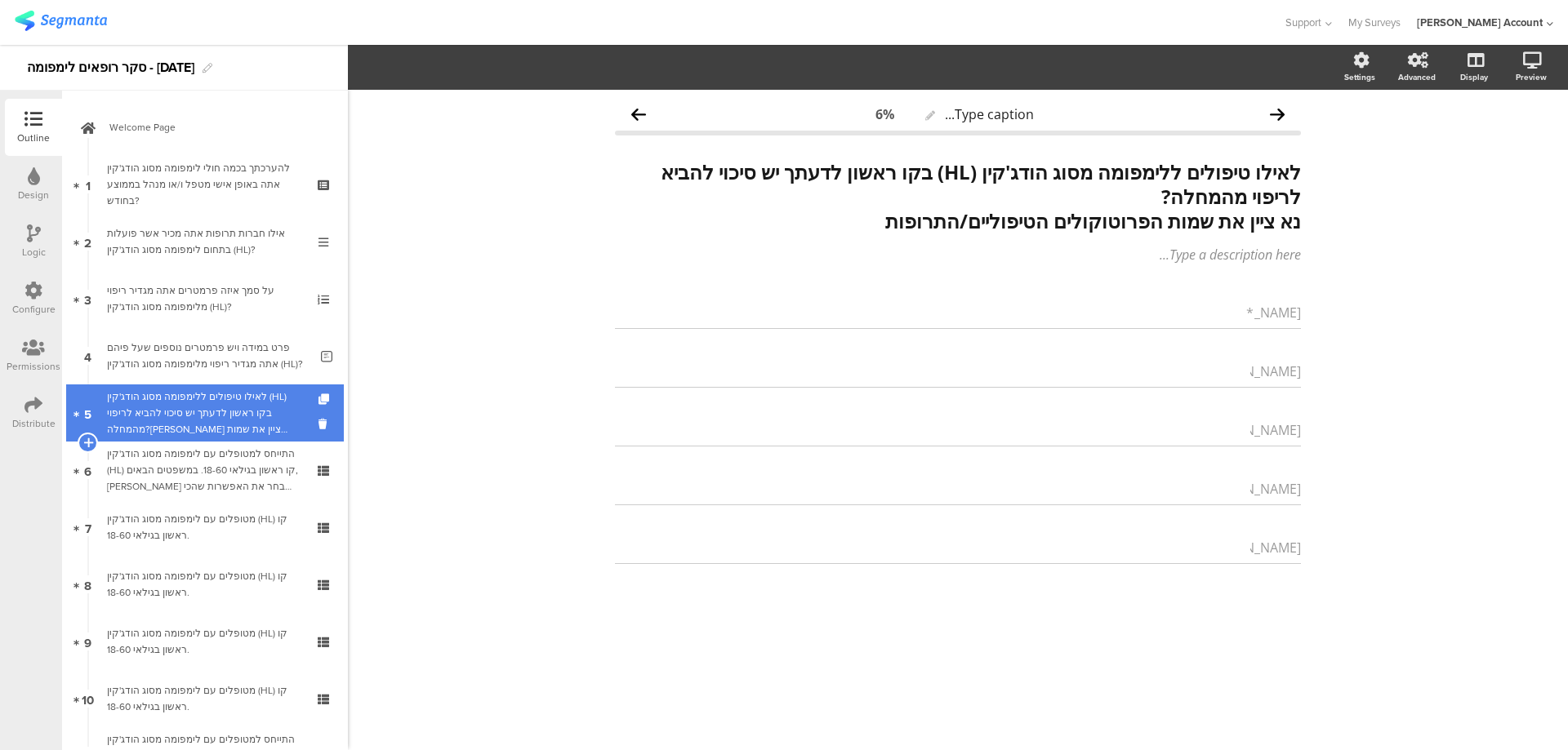
click at [178, 403] on div "לאילו טיפולים ללימפומה מסוג הודג'קין (HL) בקו ראשון לדעתך יש סיכוי להביא לריפוי…" at bounding box center [204, 413] width 195 height 49
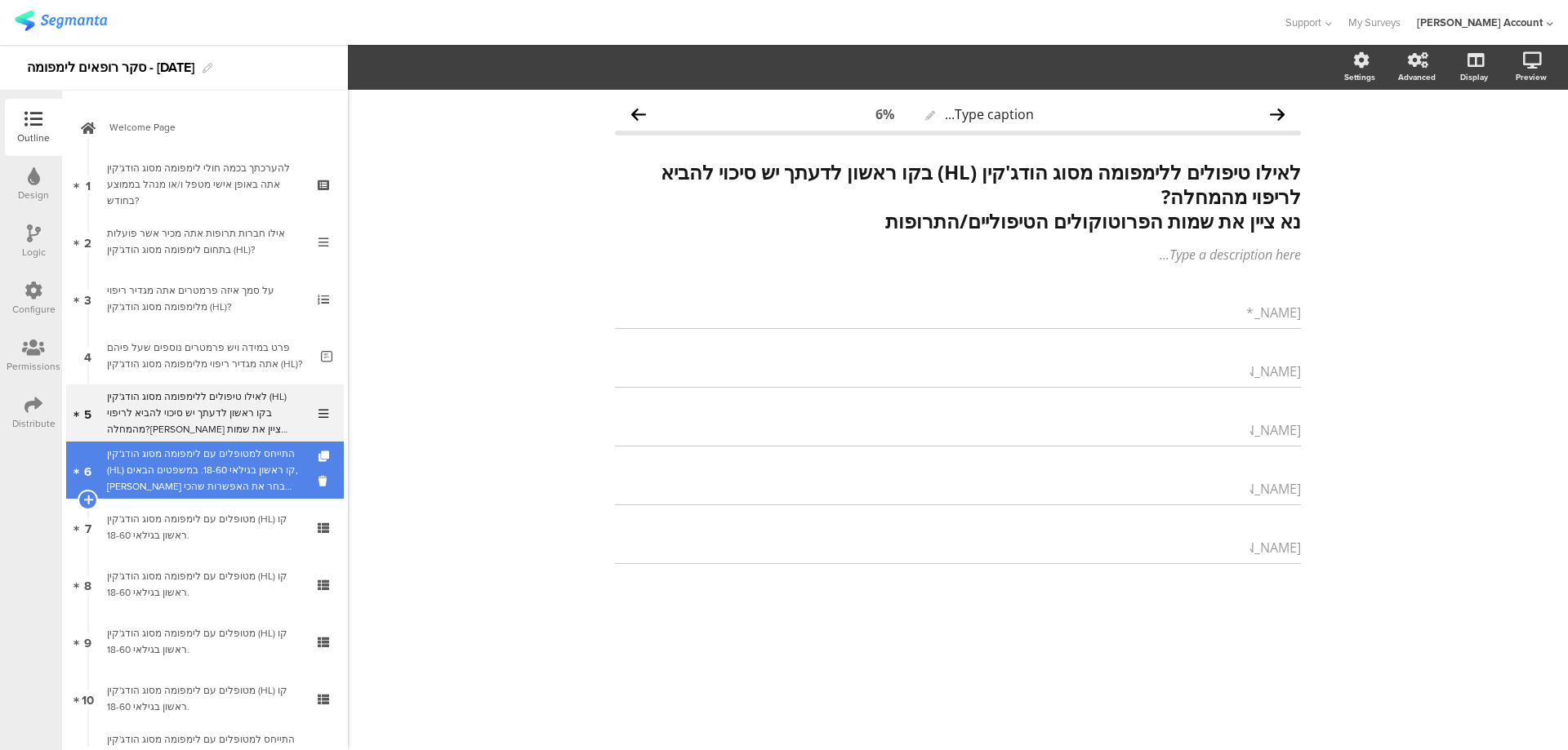
click at [223, 468] on div "התייחס למטופלים עם לימפומה מסוג הודג'קין (HL) קו ראשון בגילאי 18-60. במשפטים הב…" at bounding box center [204, 470] width 195 height 49
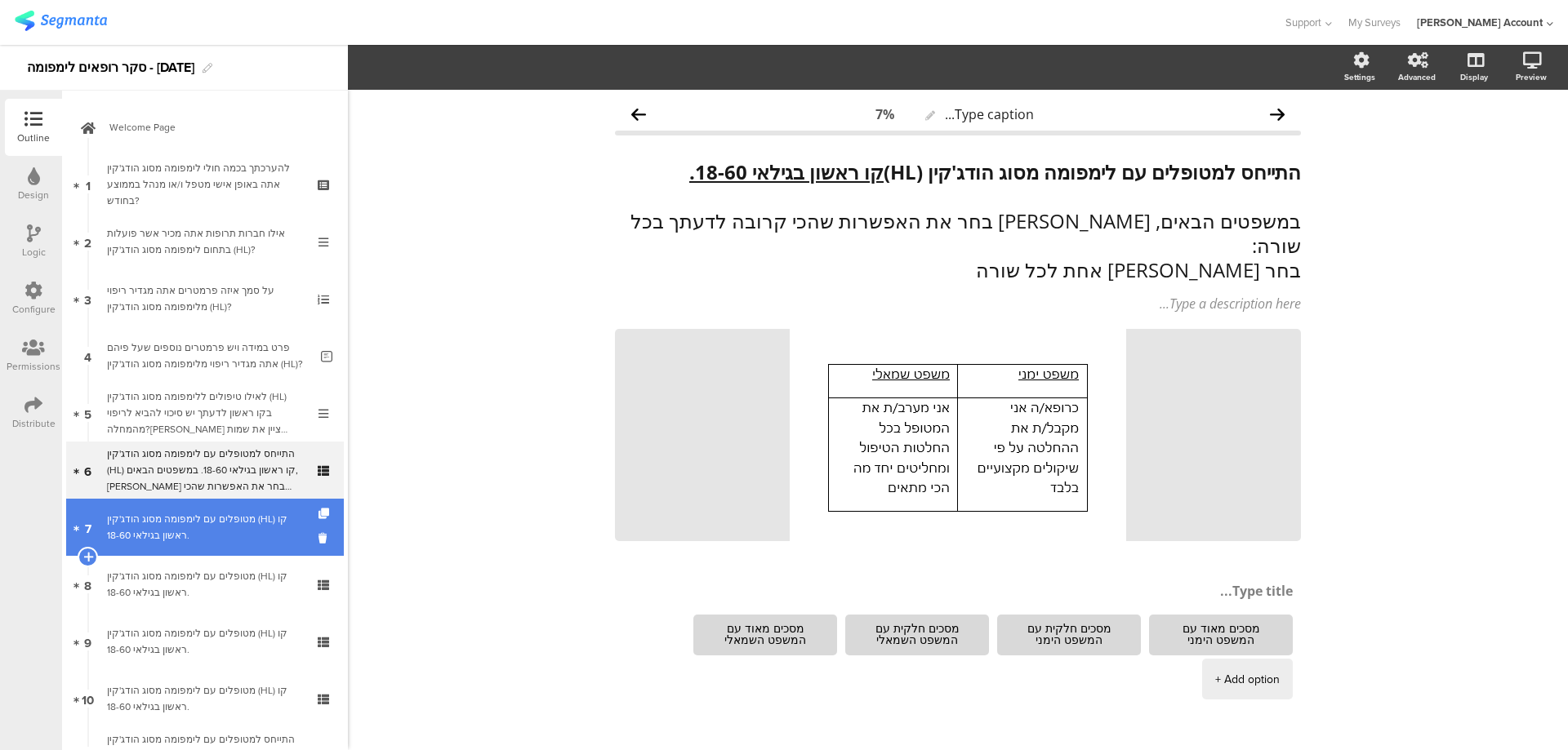
click at [251, 511] on div "מטופלים עם לימפומה מסוג הודג'קין (HL) קו ראשון בגילאי 18-60." at bounding box center [204, 527] width 195 height 33
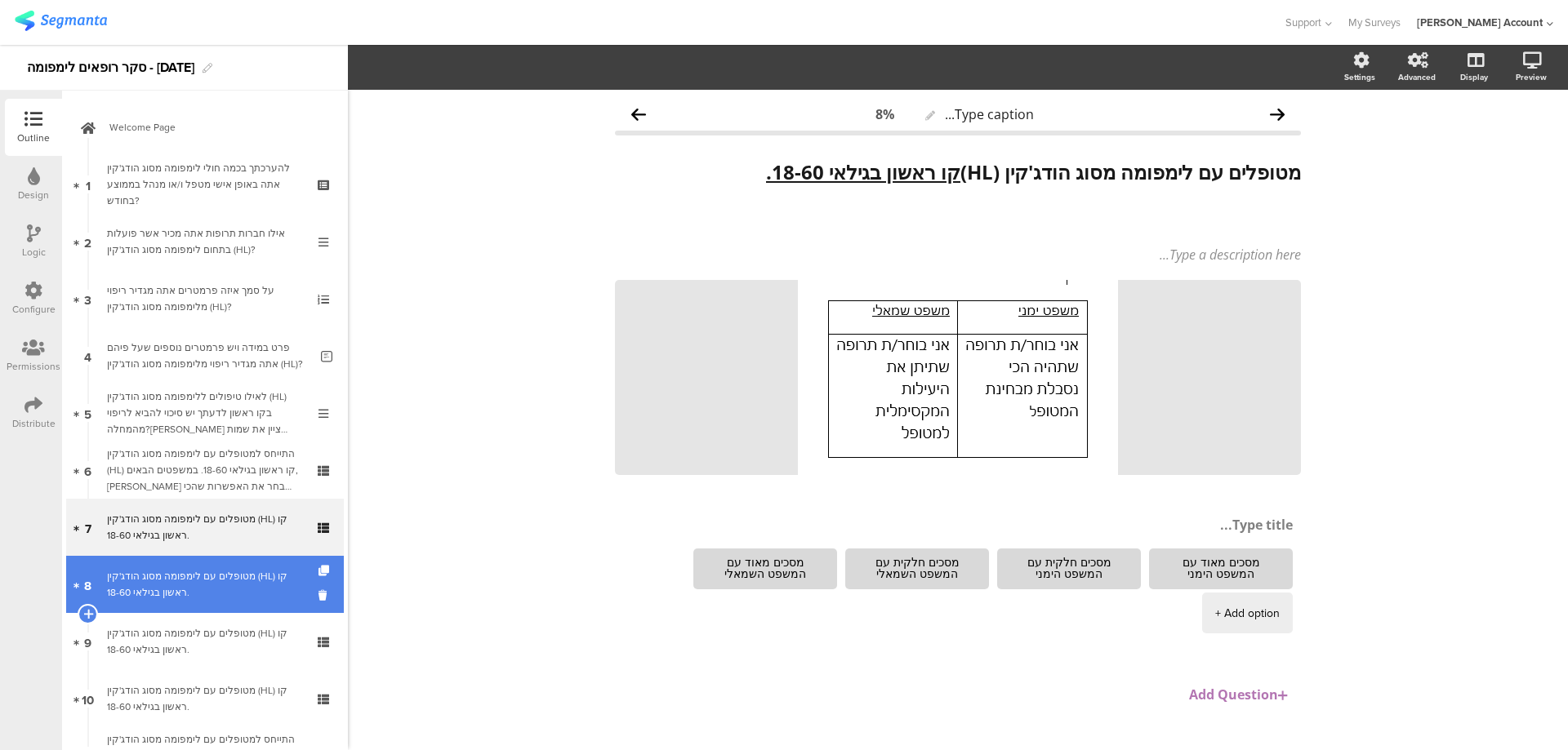
click at [238, 573] on div "מטופלים עם לימפומה מסוג הודג'קין (HL) קו ראשון בגילאי 18-60." at bounding box center [204, 584] width 195 height 33
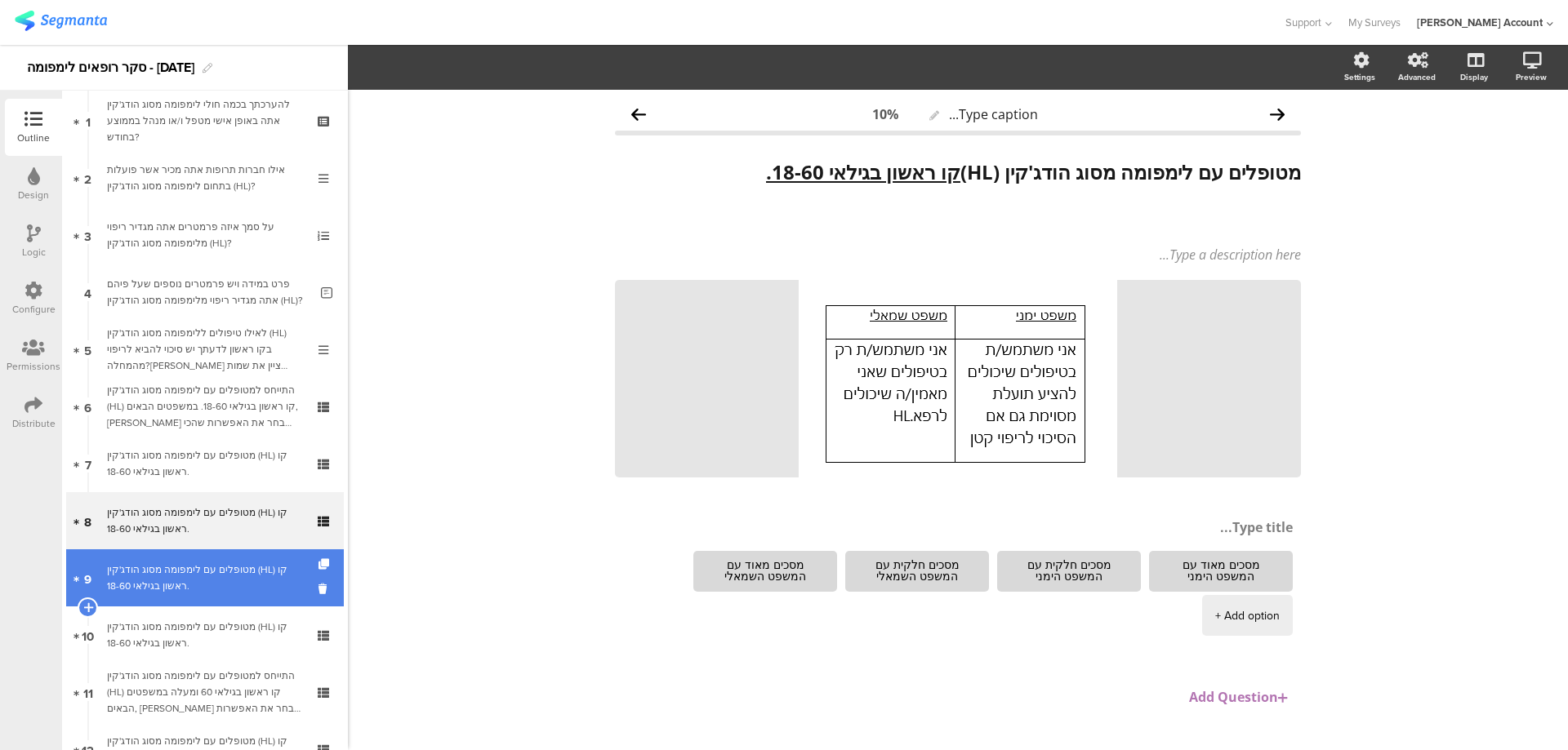
scroll to position [108, 0]
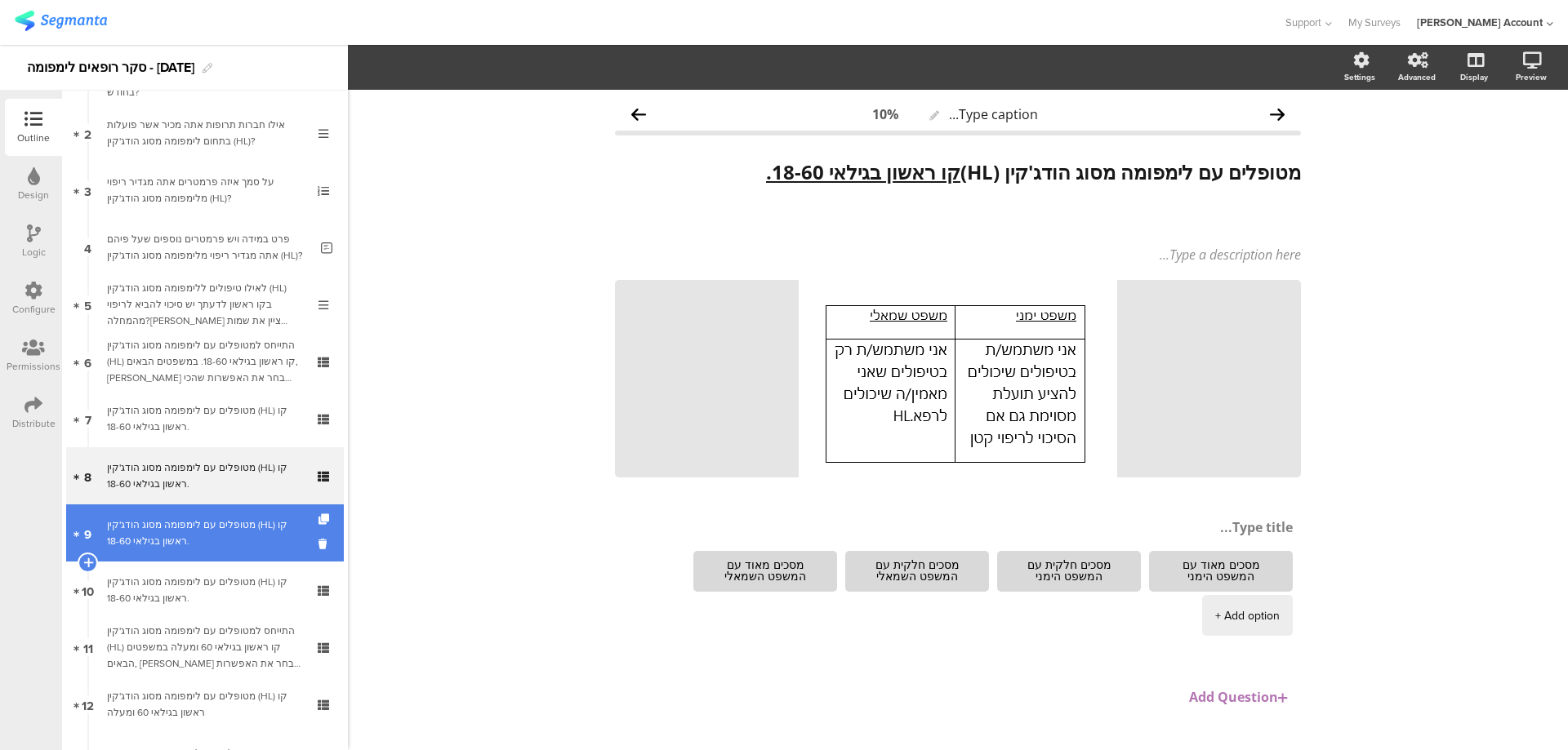
click at [239, 550] on link "9 מטופלים עם לימפומה מסוג הודג'קין (HL) קו ראשון בגילאי 18-60." at bounding box center [205, 532] width 278 height 57
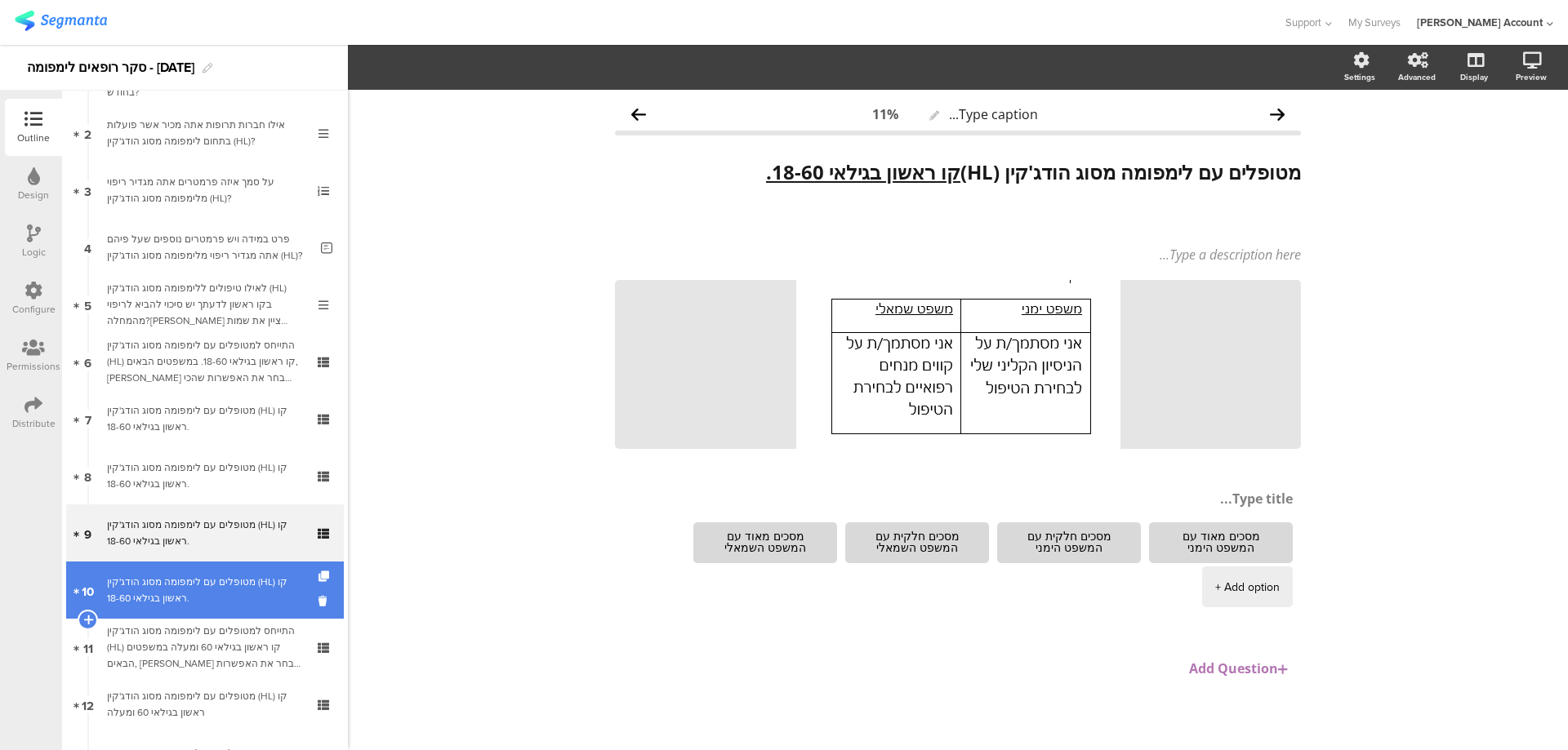
click at [294, 585] on link "10 מטופלים עם לימפומה מסוג הודג'קין (HL) קו ראשון בגילאי 18-60." at bounding box center [205, 589] width 278 height 57
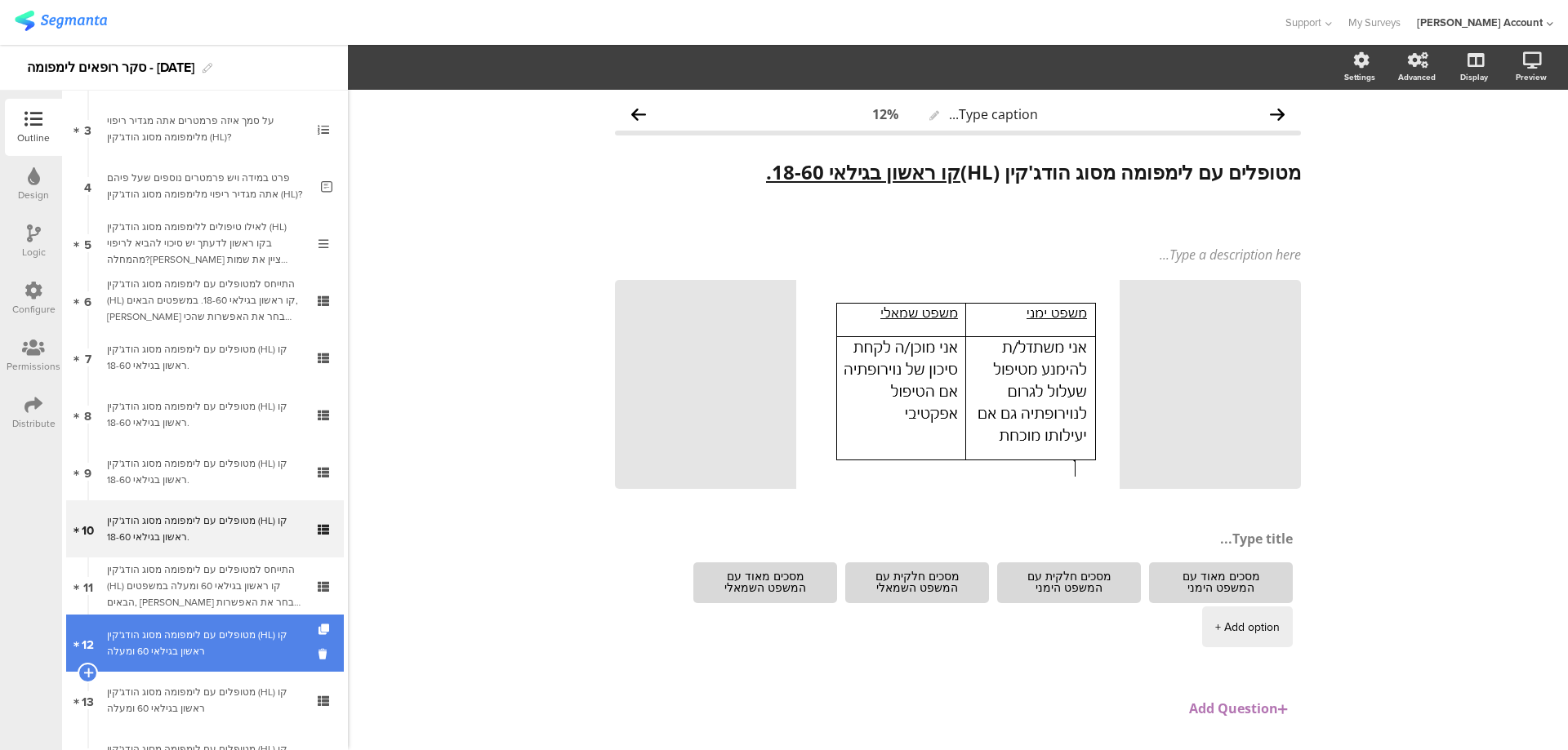
scroll to position [218, 0]
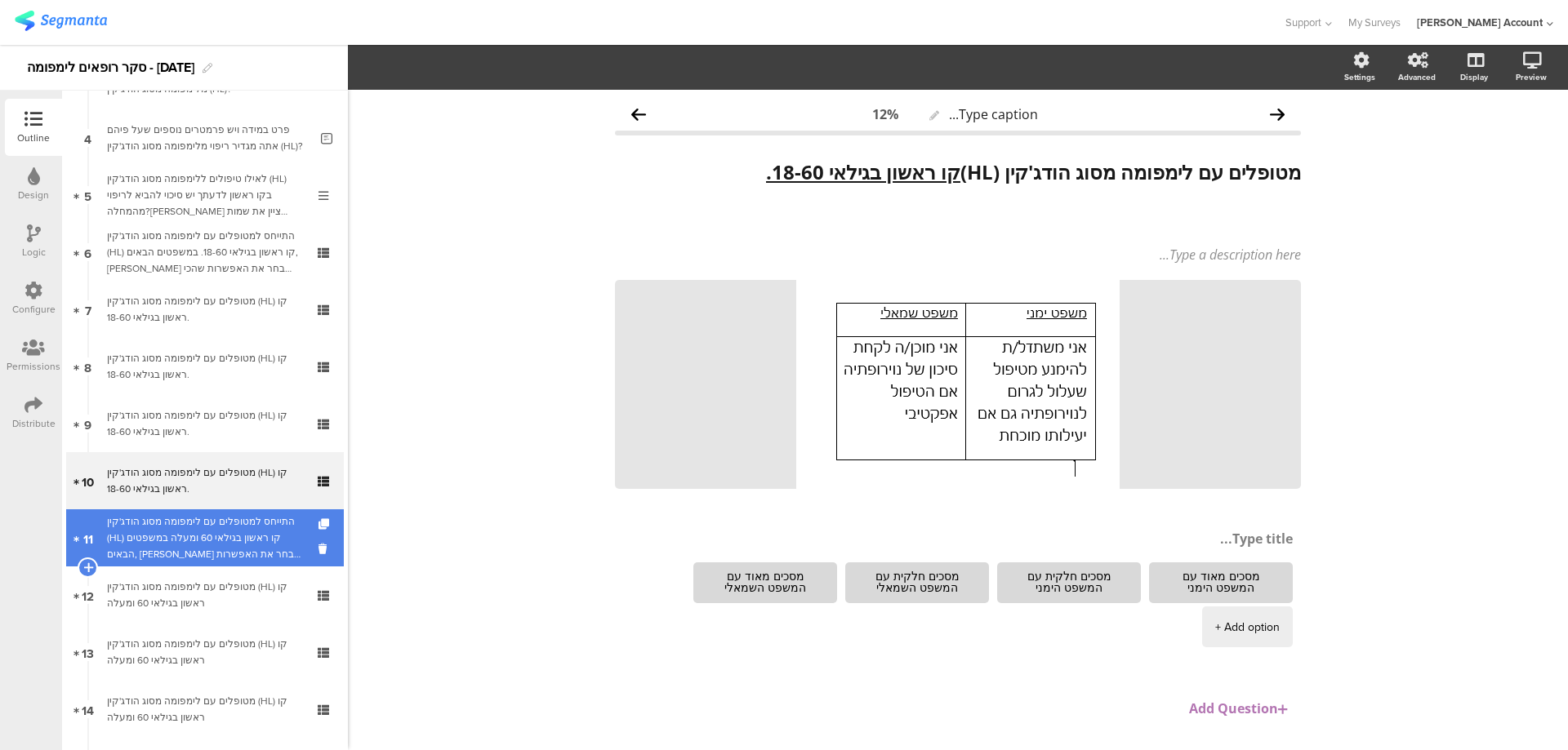
click at [274, 532] on div "התייחס למטופלים עם לימפומה מסוג הודג'קין (HL) קו ראשון בגילאי 60 ומעלה במשפטים …" at bounding box center [204, 538] width 195 height 49
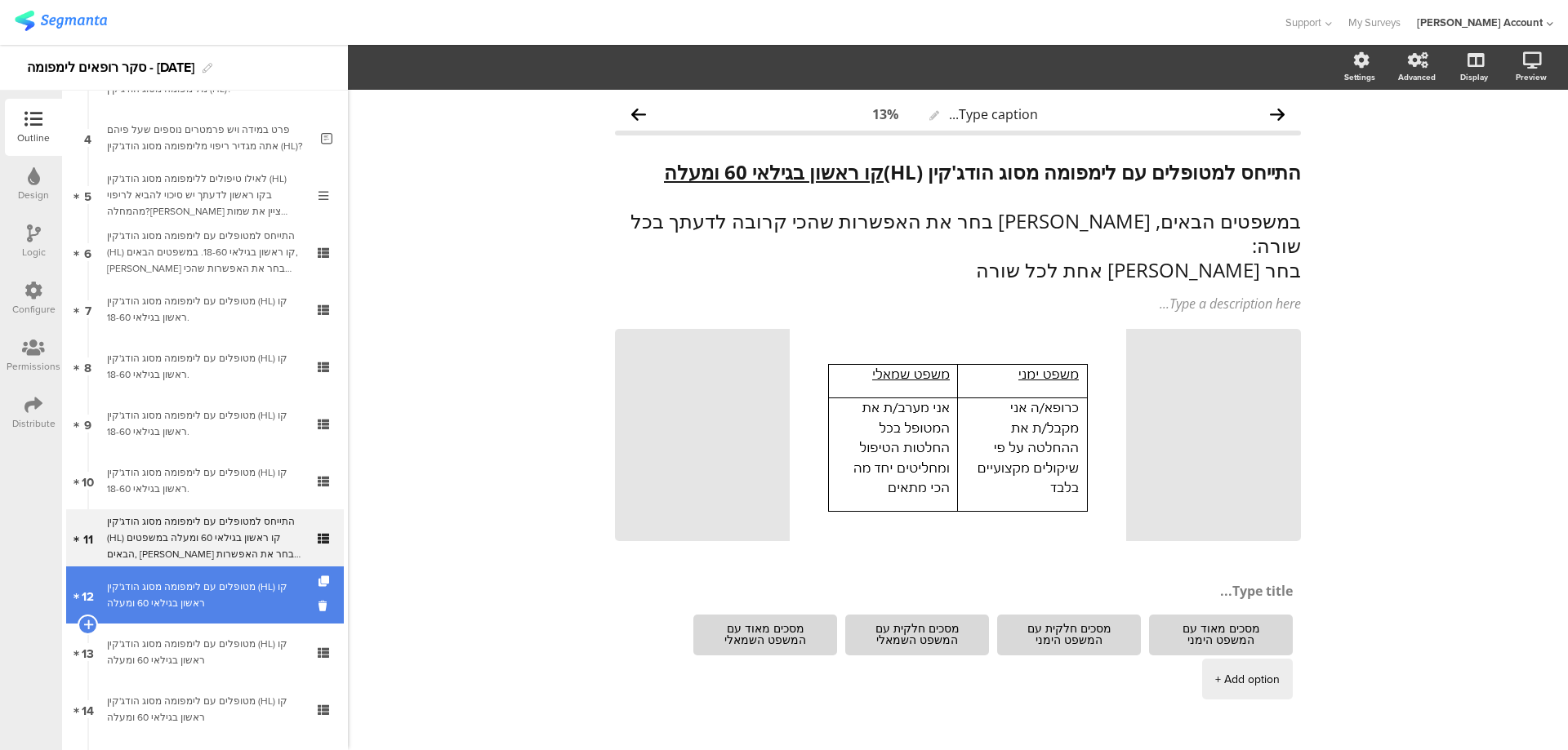
click at [272, 591] on div "מטופלים עם לימפומה מסוג הודג'קין (HL) קו ראשון בגילאי 60 ומעלה" at bounding box center [204, 595] width 195 height 33
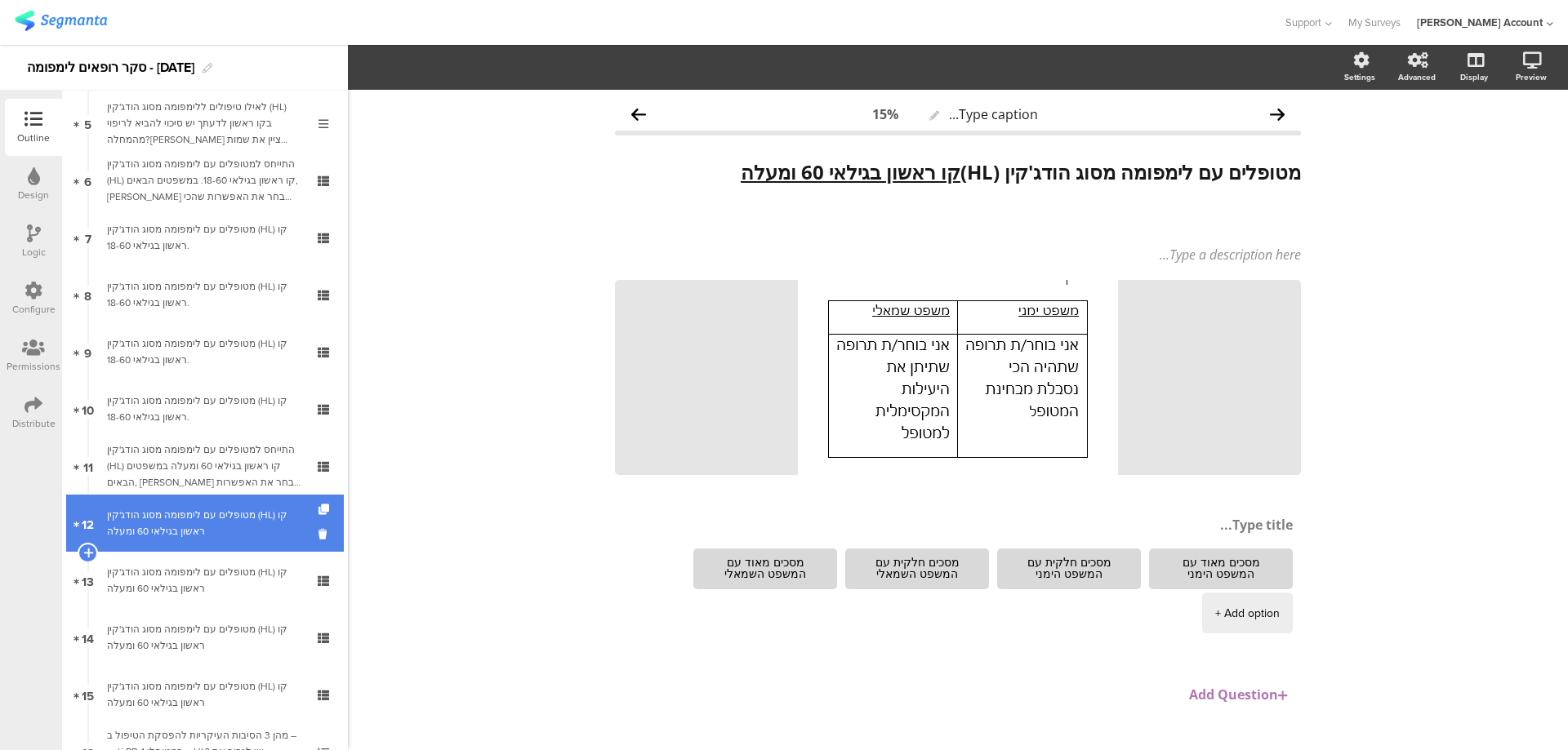
scroll to position [327, 0]
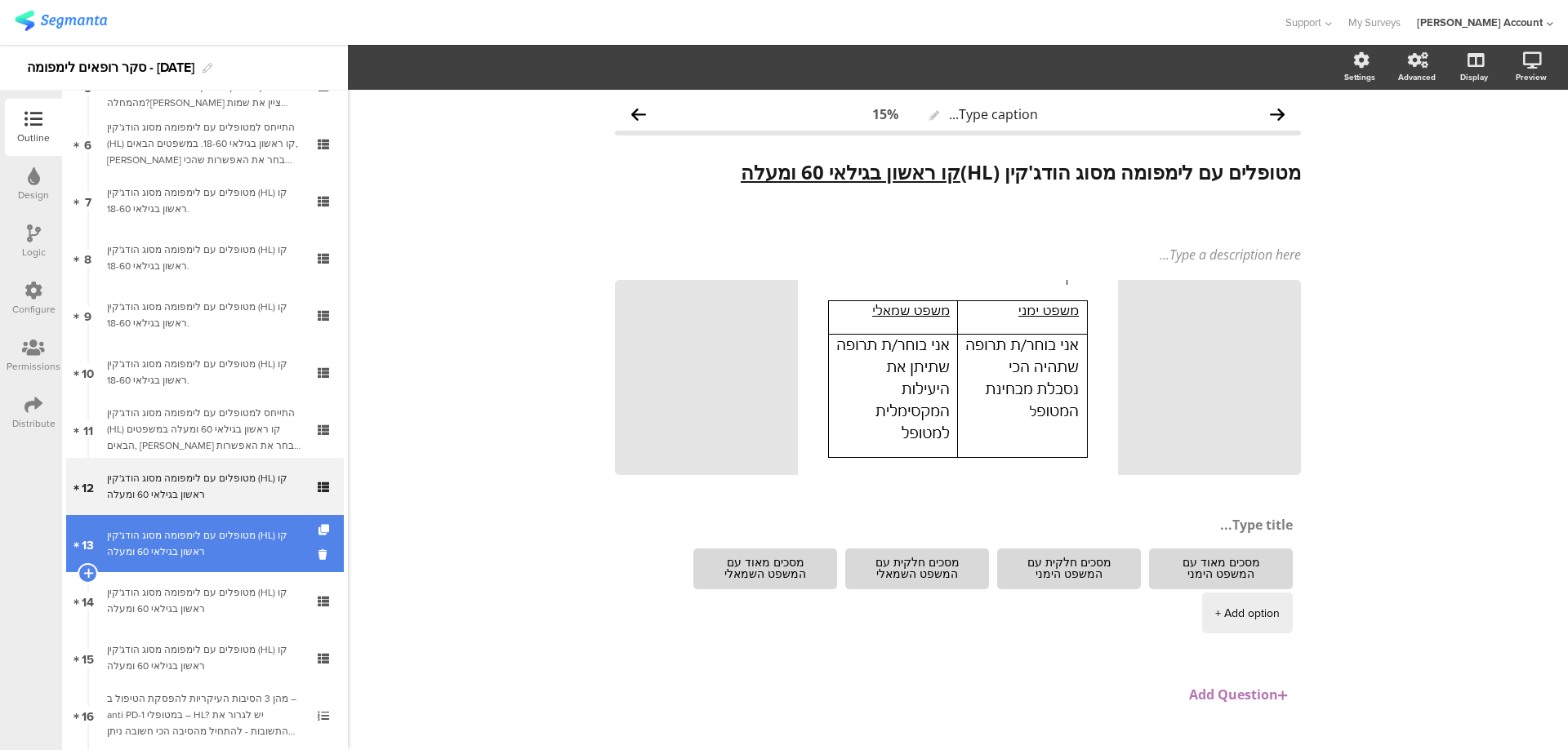
click at [262, 532] on div "מטופלים עם לימפומה מסוג הודג'קין (HL) קו ראשון בגילאי 60 ומעלה" at bounding box center [204, 543] width 195 height 33
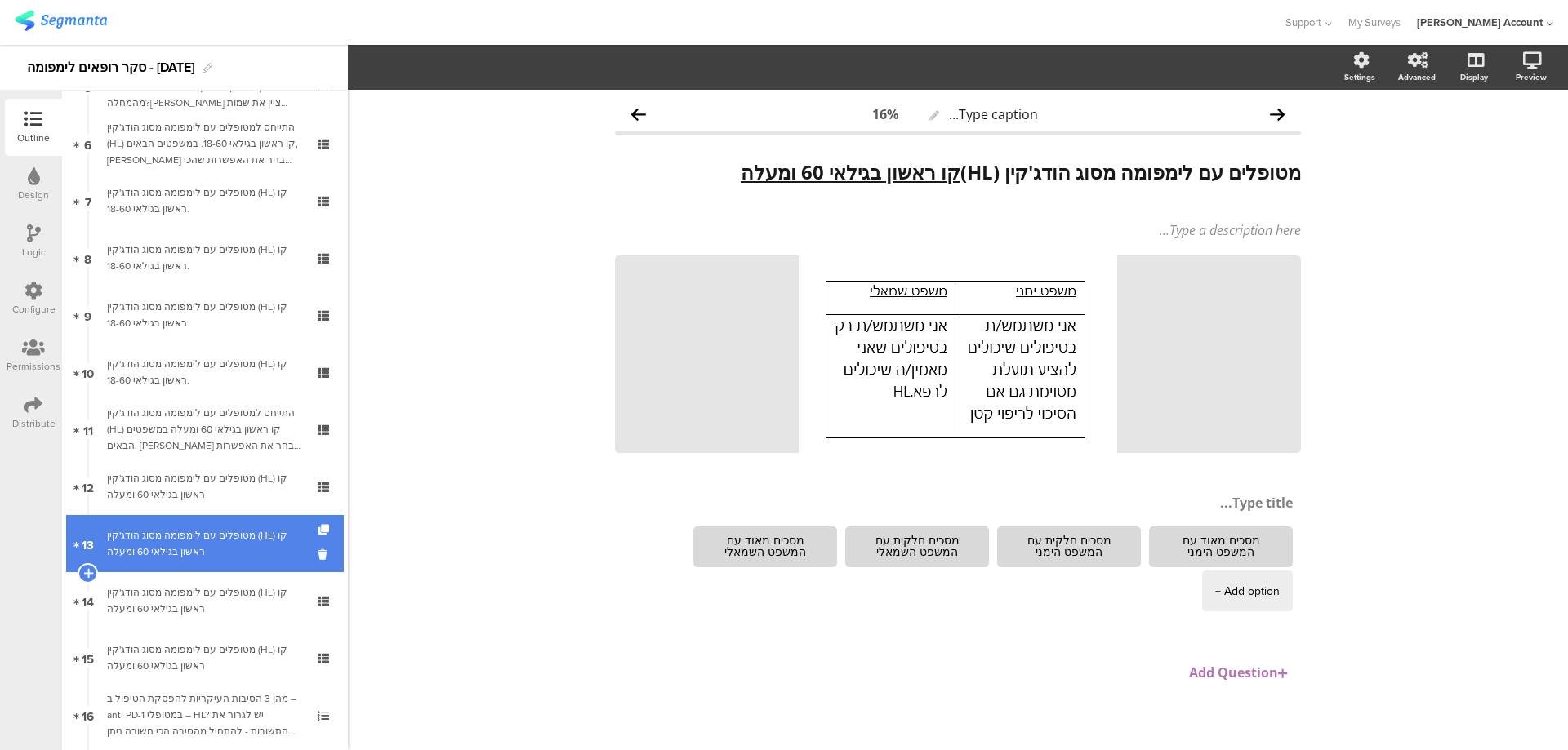
scroll to position [435, 0]
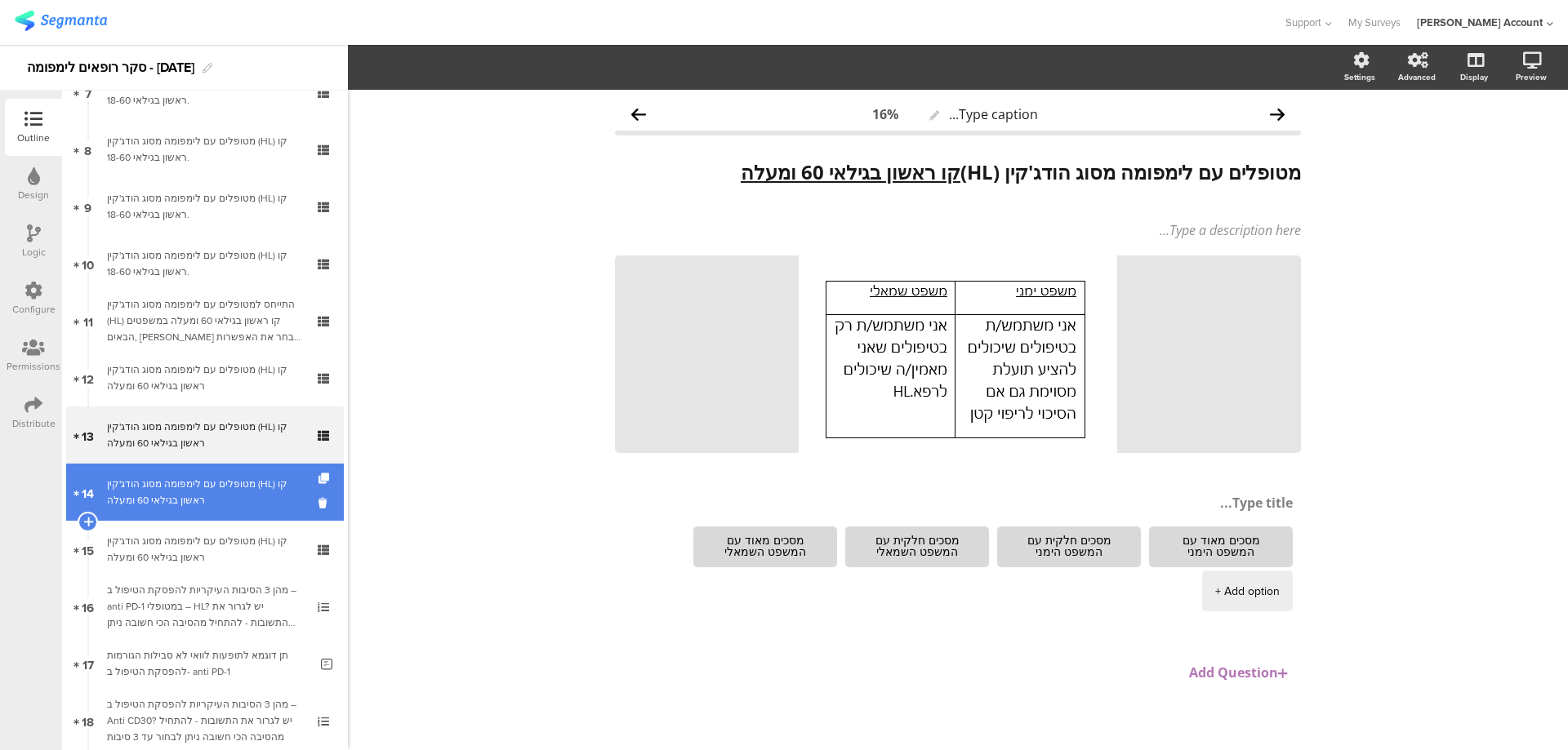
click at [264, 506] on div "מטופלים עם לימפומה מסוג הודג'קין (HL) קו ראשון בגילאי 60 ומעלה" at bounding box center [204, 491] width 195 height 33
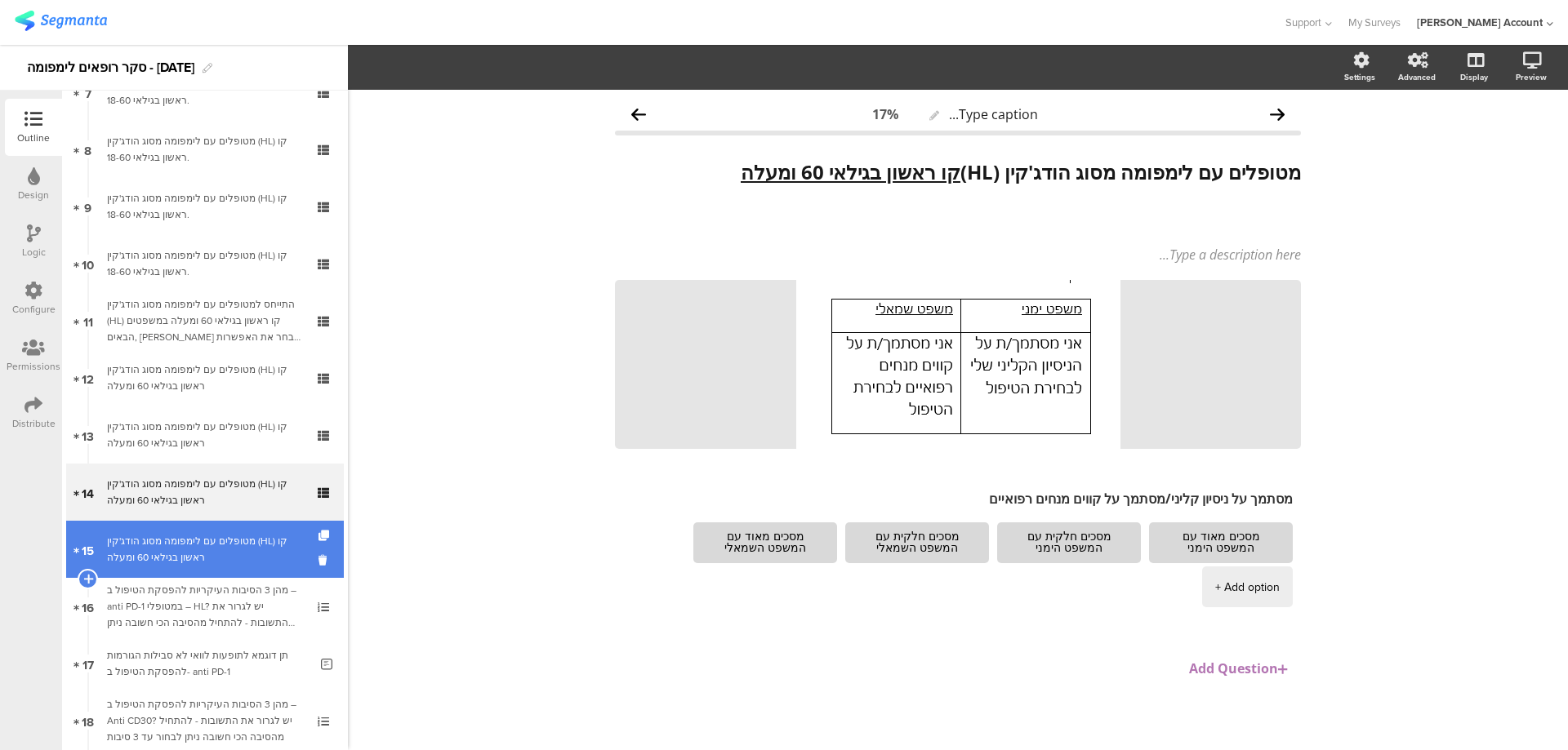
click at [259, 559] on div "מטופלים עם לימפומה מסוג הודג'קין (HL) קו ראשון בגילאי 60 ומעלה" at bounding box center [204, 549] width 195 height 33
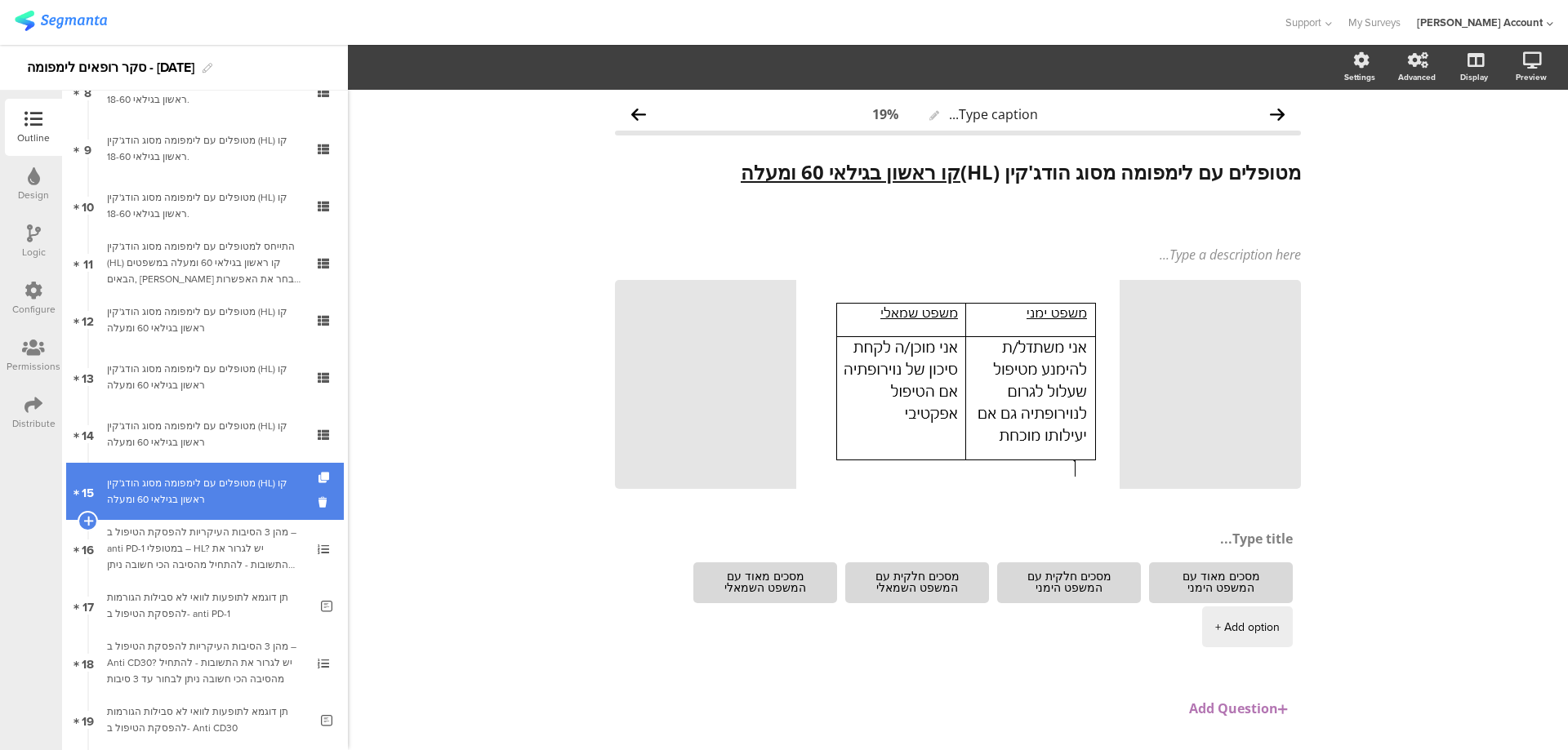
scroll to position [545, 0]
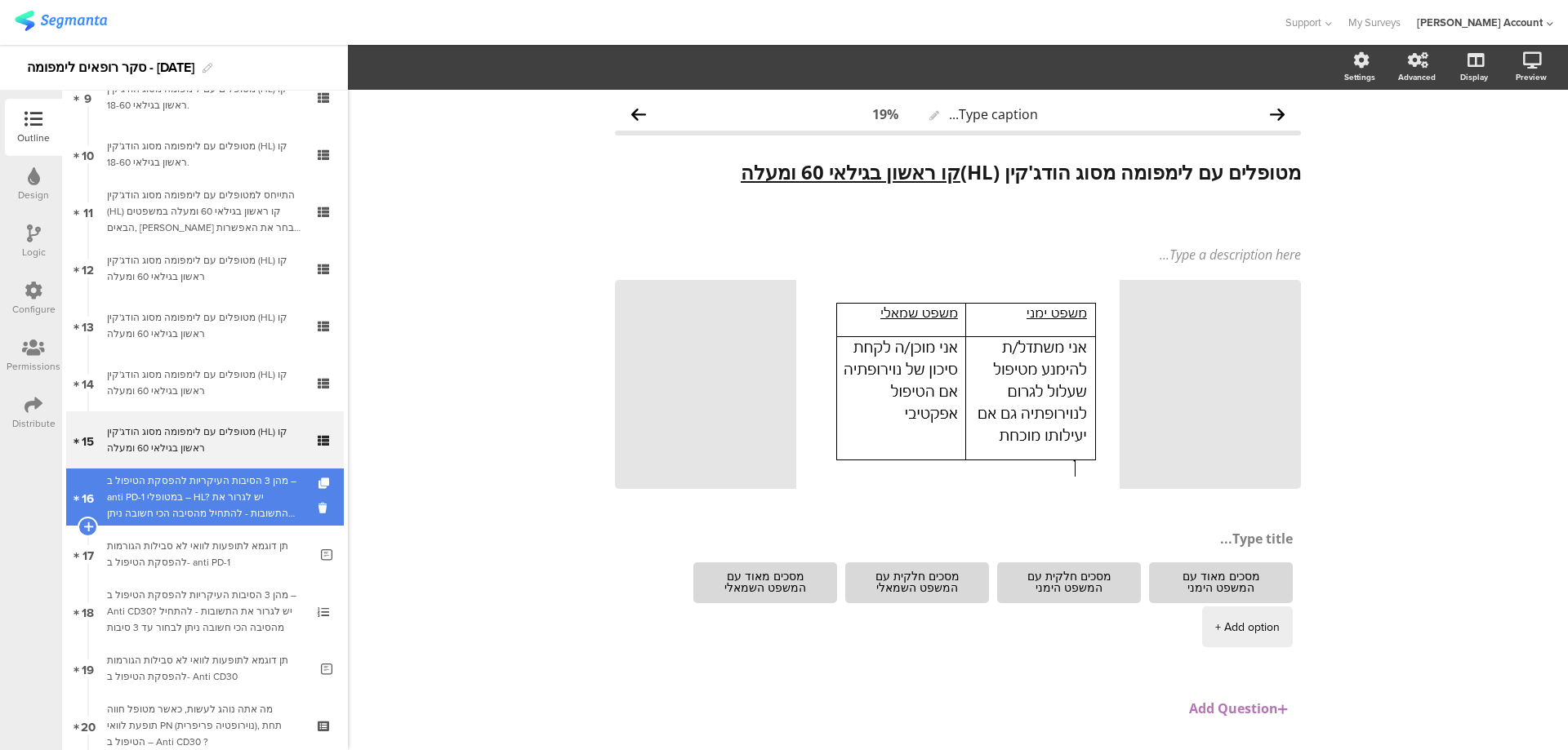
click at [277, 509] on div "מהן 3 הסיבות העיקריות להפסקת הטיפול ב – anti PD-1 במטופלי – HL? יש לגרור את התש…" at bounding box center [204, 497] width 195 height 49
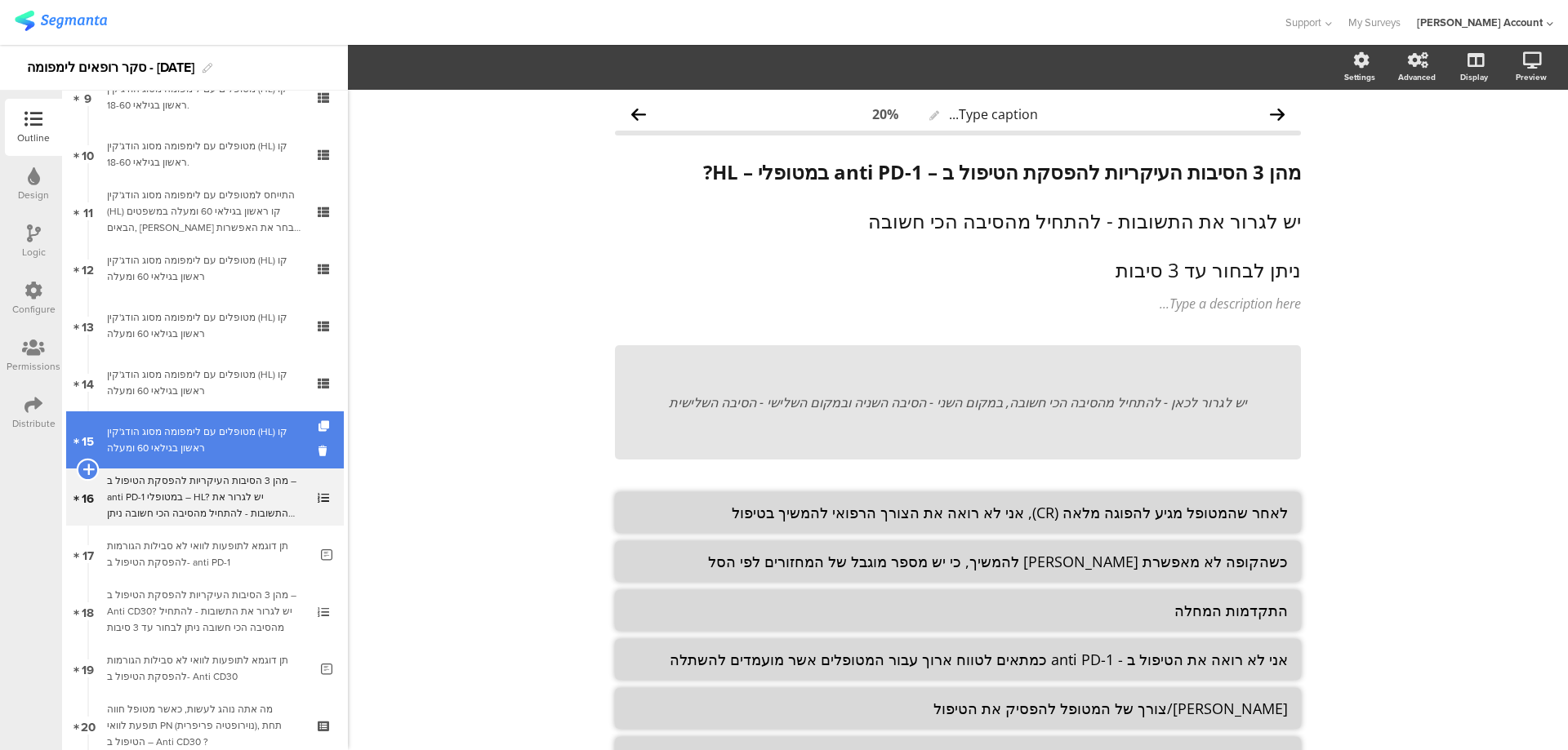
click at [87, 468] on icon at bounding box center [87, 470] width 10 height 15
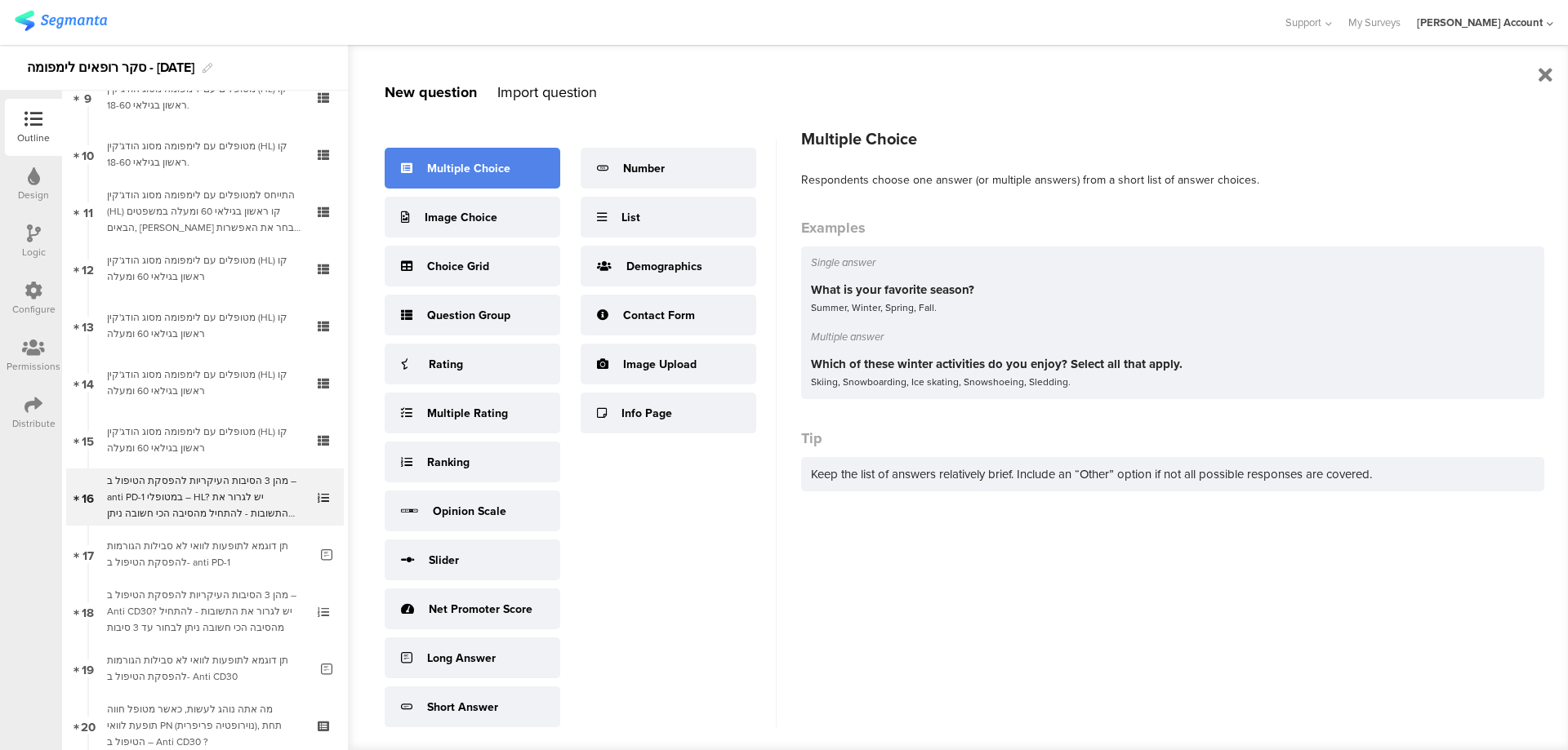
click at [481, 184] on div "Multiple Choice" at bounding box center [473, 168] width 176 height 41
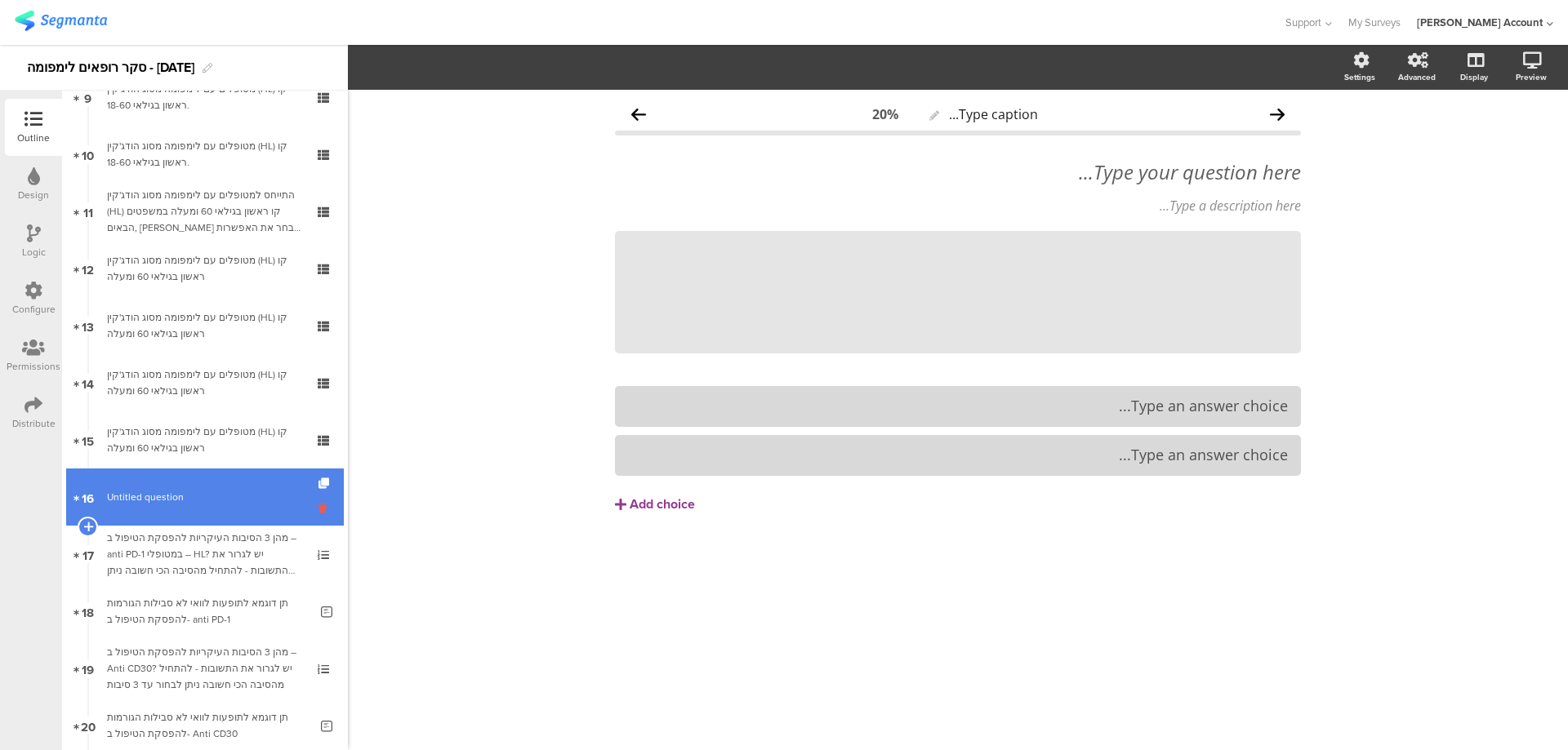
click at [319, 506] on icon at bounding box center [325, 508] width 14 height 16
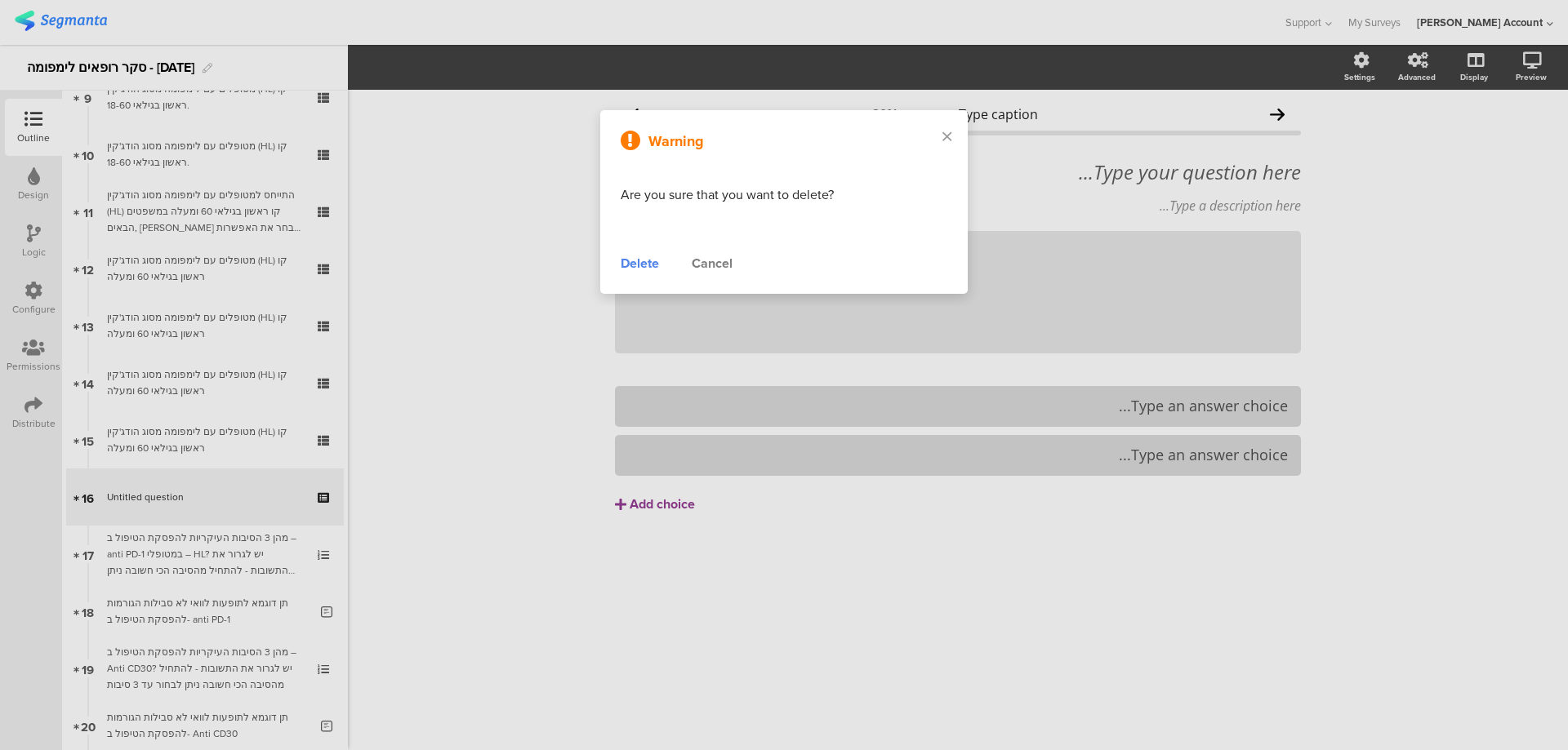
click at [643, 259] on div "Delete" at bounding box center [639, 263] width 38 height 20
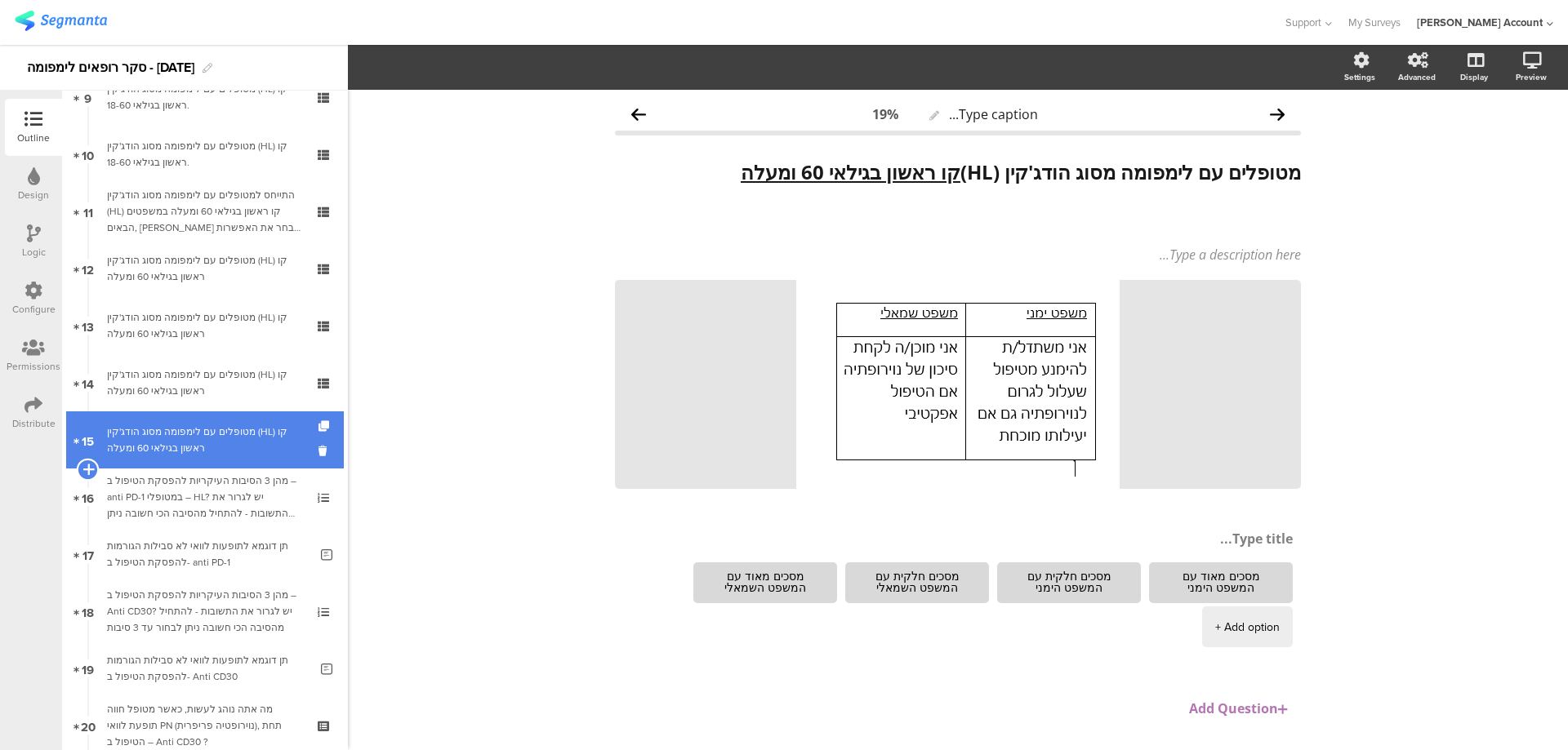
click at [87, 466] on icon at bounding box center [87, 470] width 10 height 15
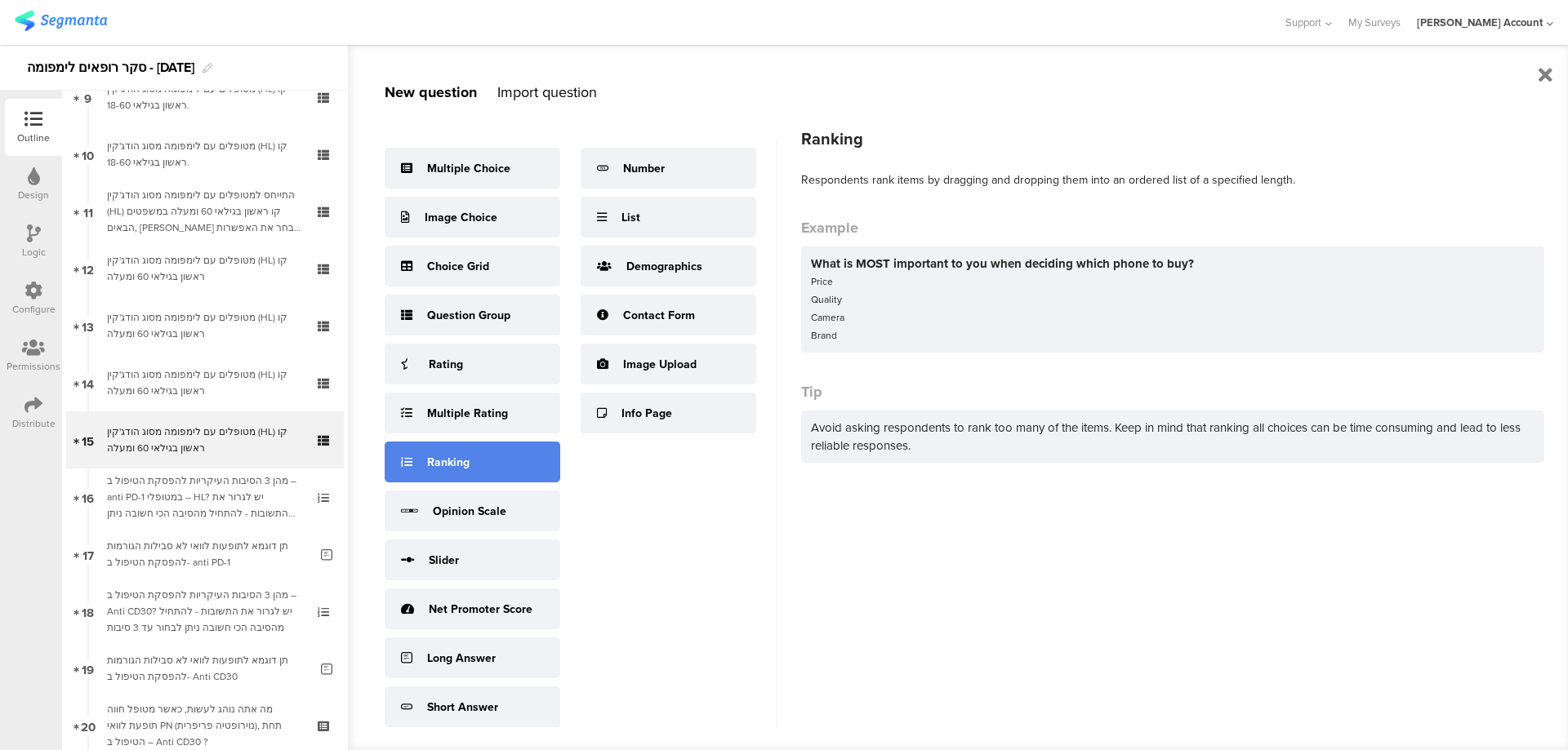
click at [443, 462] on div "Ranking" at bounding box center [448, 462] width 42 height 17
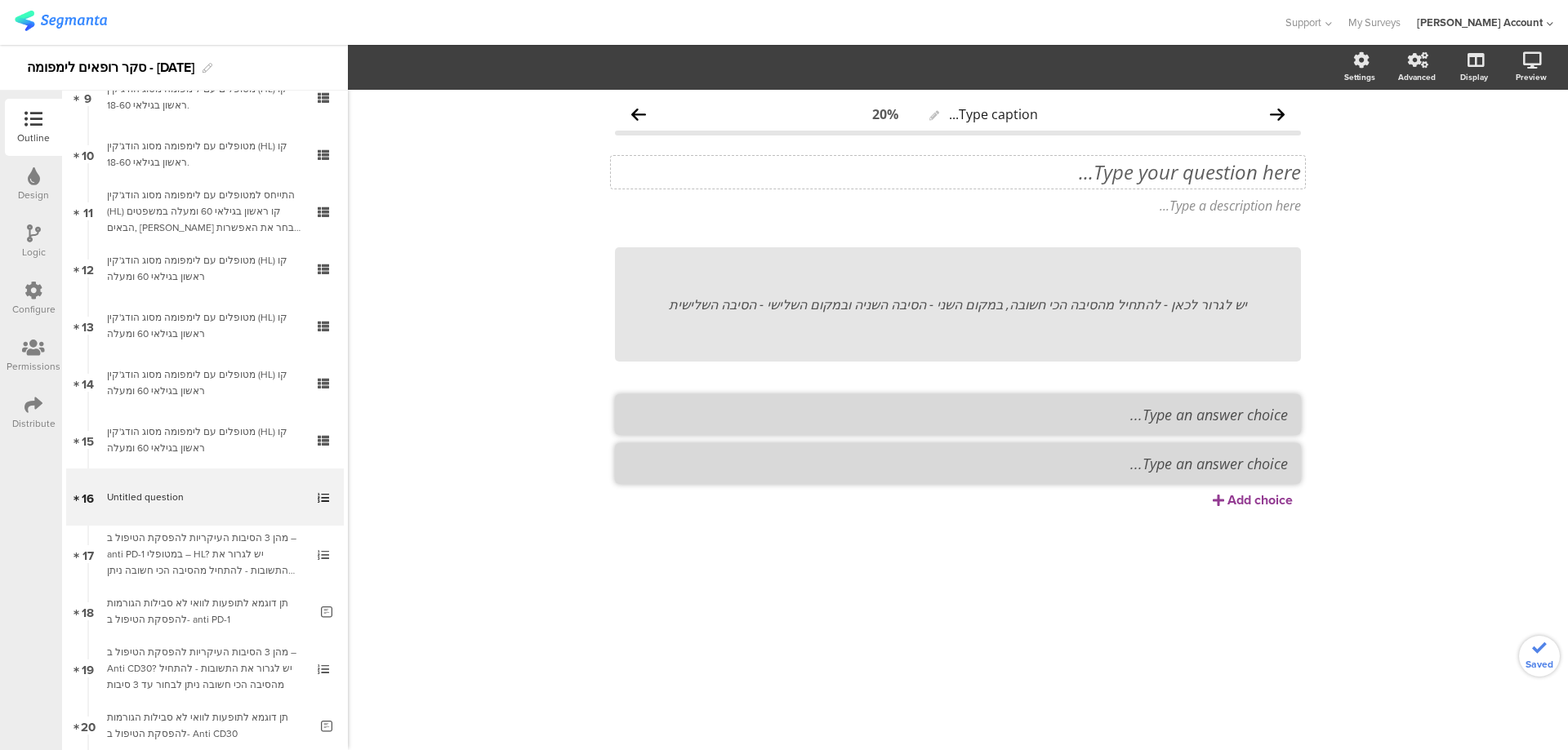
click at [1226, 171] on div "Type your question here..." at bounding box center [958, 172] width 686 height 24
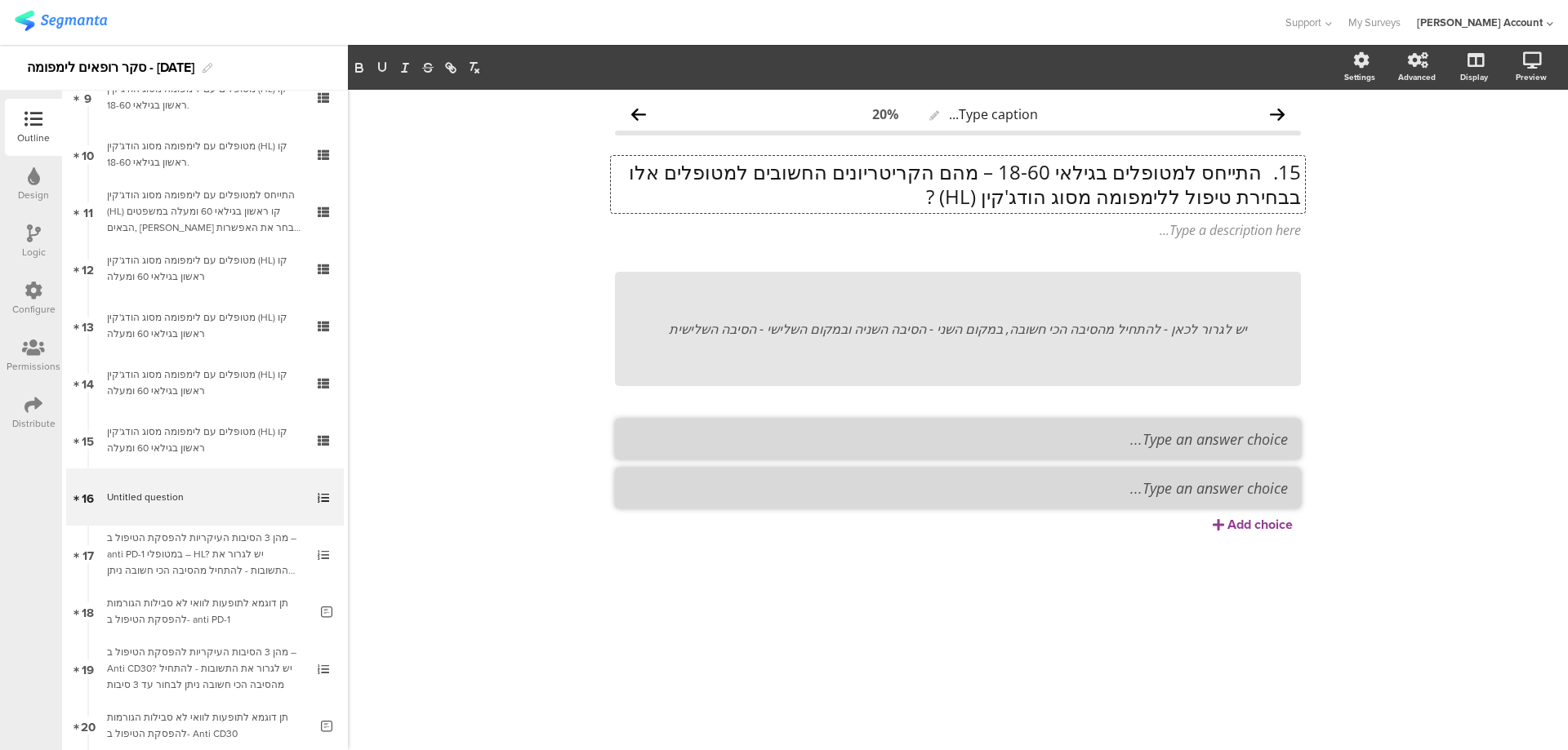
scroll to position [1, 0]
click at [1259, 173] on p "15. התייחס למטופלים בגילאי 18-60 – מהם הקריטריונים החשובים למטופלים אלו בבחירת …" at bounding box center [958, 183] width 686 height 49
click at [1045, 174] on p "התייחס למטופלים בגילאי 18-60 – מהם הקריטריונים החשובים למטופלים אלו בבחירת טיפו…" at bounding box center [958, 184] width 686 height 49
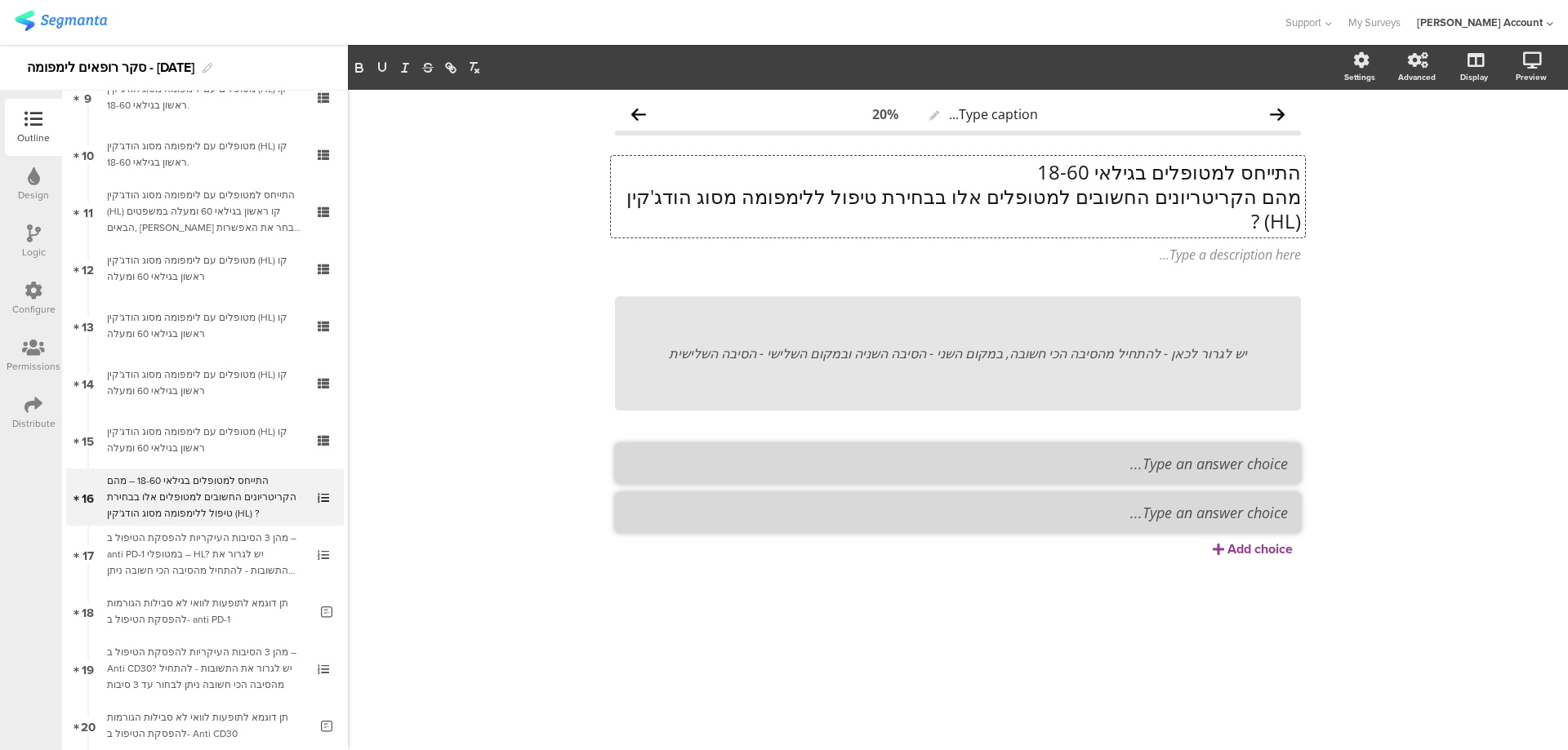
scroll to position [1, 0]
drag, startPoint x: 1296, startPoint y: 171, endPoint x: 1010, endPoint y: 173, distance: 286.0
click at [1011, 173] on p "התייחס למטופלים בגילאי 18-60" at bounding box center [958, 171] width 686 height 24
click at [385, 66] on icon "button" at bounding box center [382, 68] width 15 height 15
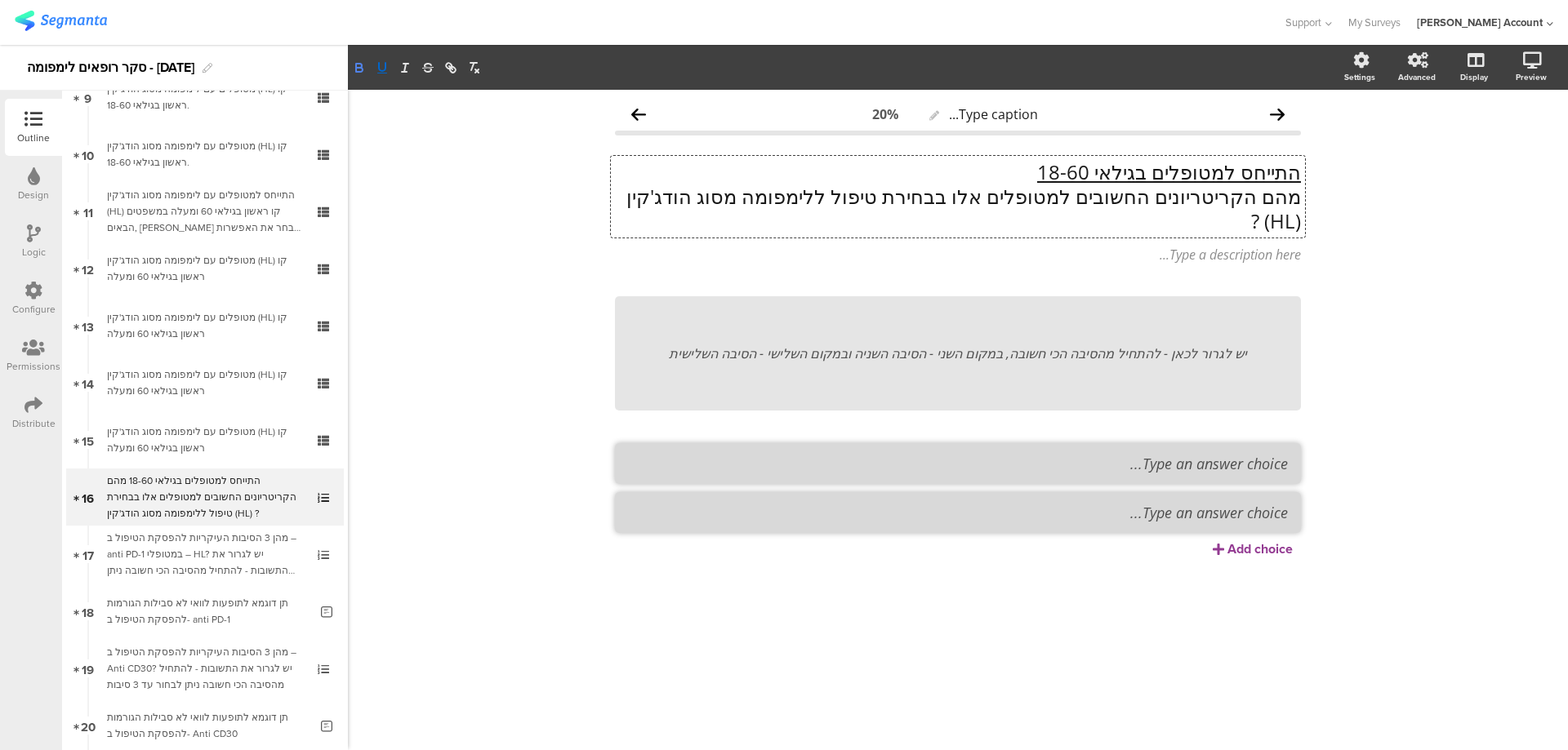
click at [360, 66] on icon "button" at bounding box center [360, 68] width 15 height 15
click at [1168, 192] on p "מהם הקריטריונים החשובים למטופלים אלו בבחירת טיפול ללימפומה מסוג הודג'קין (HL) ?" at bounding box center [958, 208] width 686 height 49
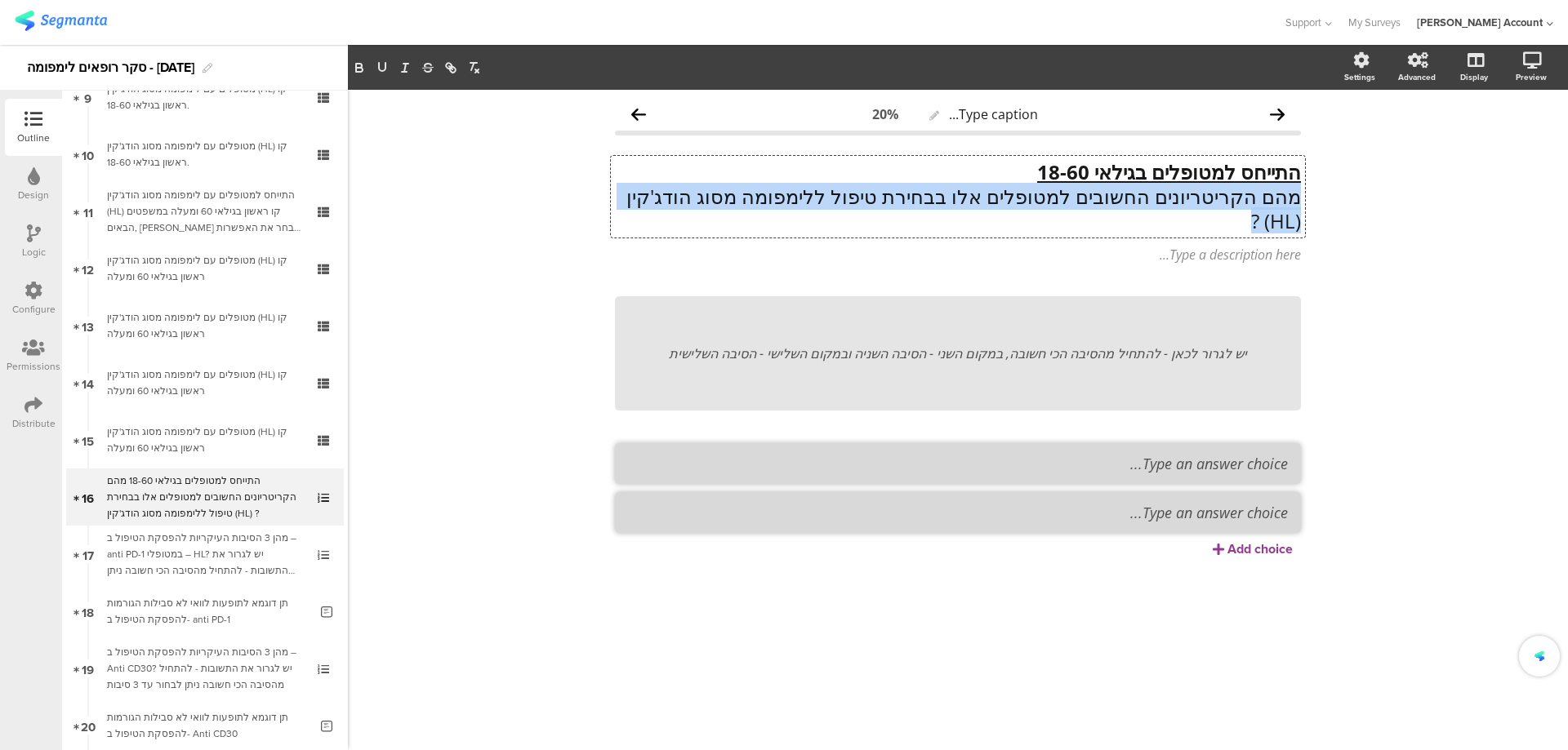
click at [1168, 192] on p "מהם הקריטריונים החשובים למטופלים אלו בבחירת טיפול ללימפומה מסוג הודג'קין (HL) ?" at bounding box center [958, 208] width 686 height 49
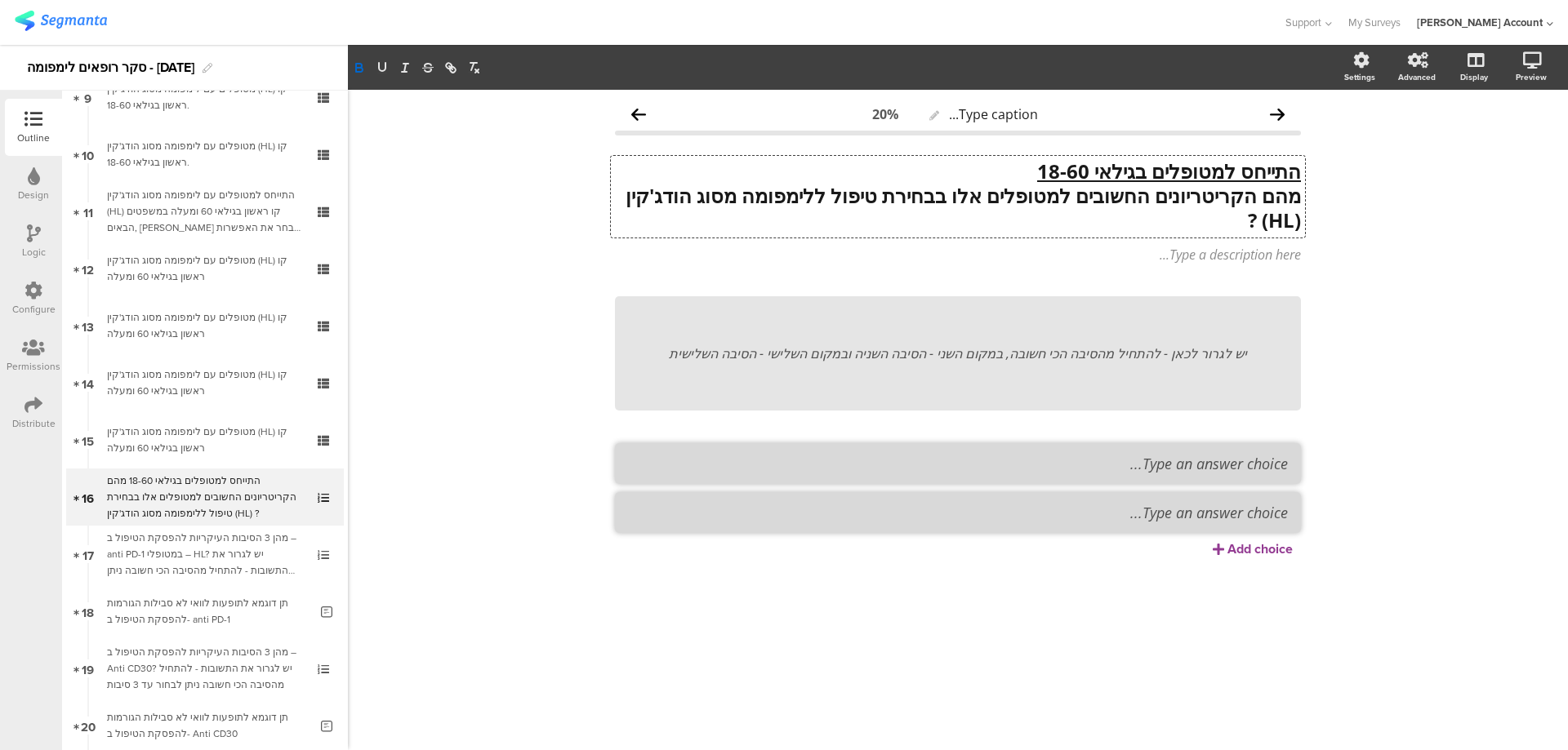
click at [1212, 229] on p "מהם הקריטריונים החשובים למטופלים אלו בבחירת טיפול ללימפומה מסוג הודג'קין (HL) ?" at bounding box center [958, 208] width 686 height 49
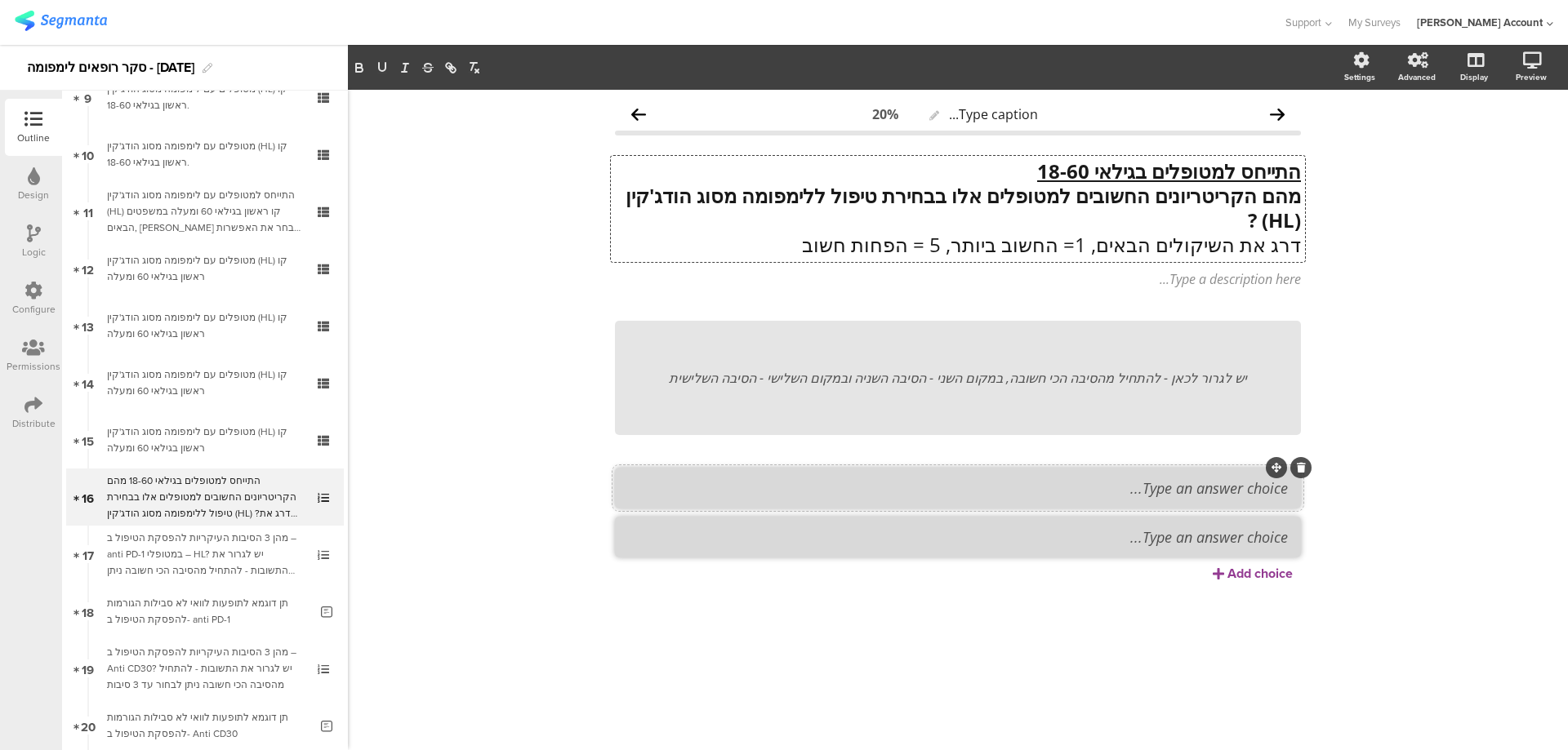
click at [1135, 491] on textarea at bounding box center [958, 488] width 660 height 20
paste textarea "1. יעילות"
type textarea "1. יעילות"
click at [1202, 546] on textarea at bounding box center [958, 536] width 660 height 20
paste textarea "2. זמן כולל קצר עד לסיום מלא של הטיפול"
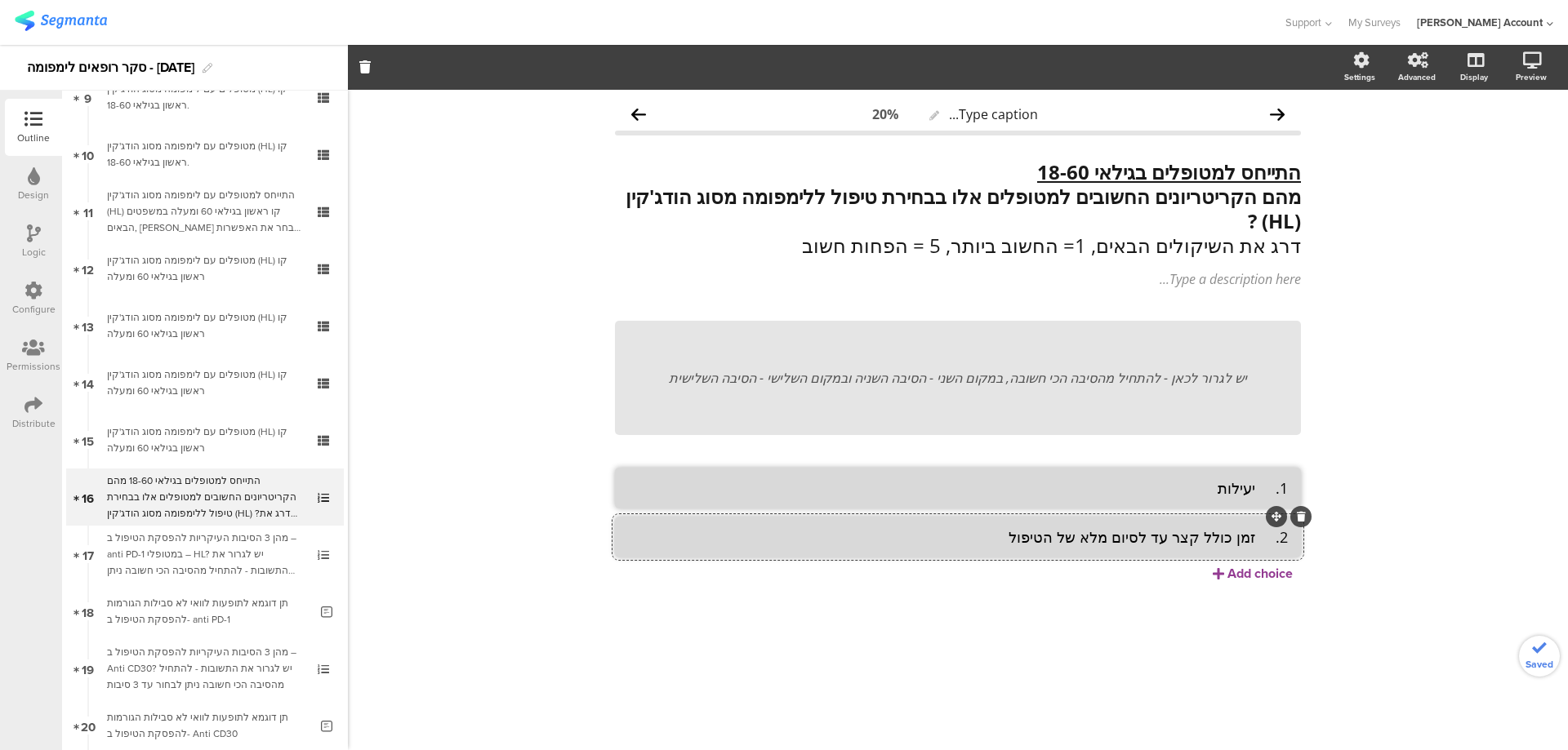
type textarea "2. זמן כולל קצר עד לסיום מלא של הטיפול"
click at [1231, 573] on div "Add choice" at bounding box center [1260, 573] width 65 height 19
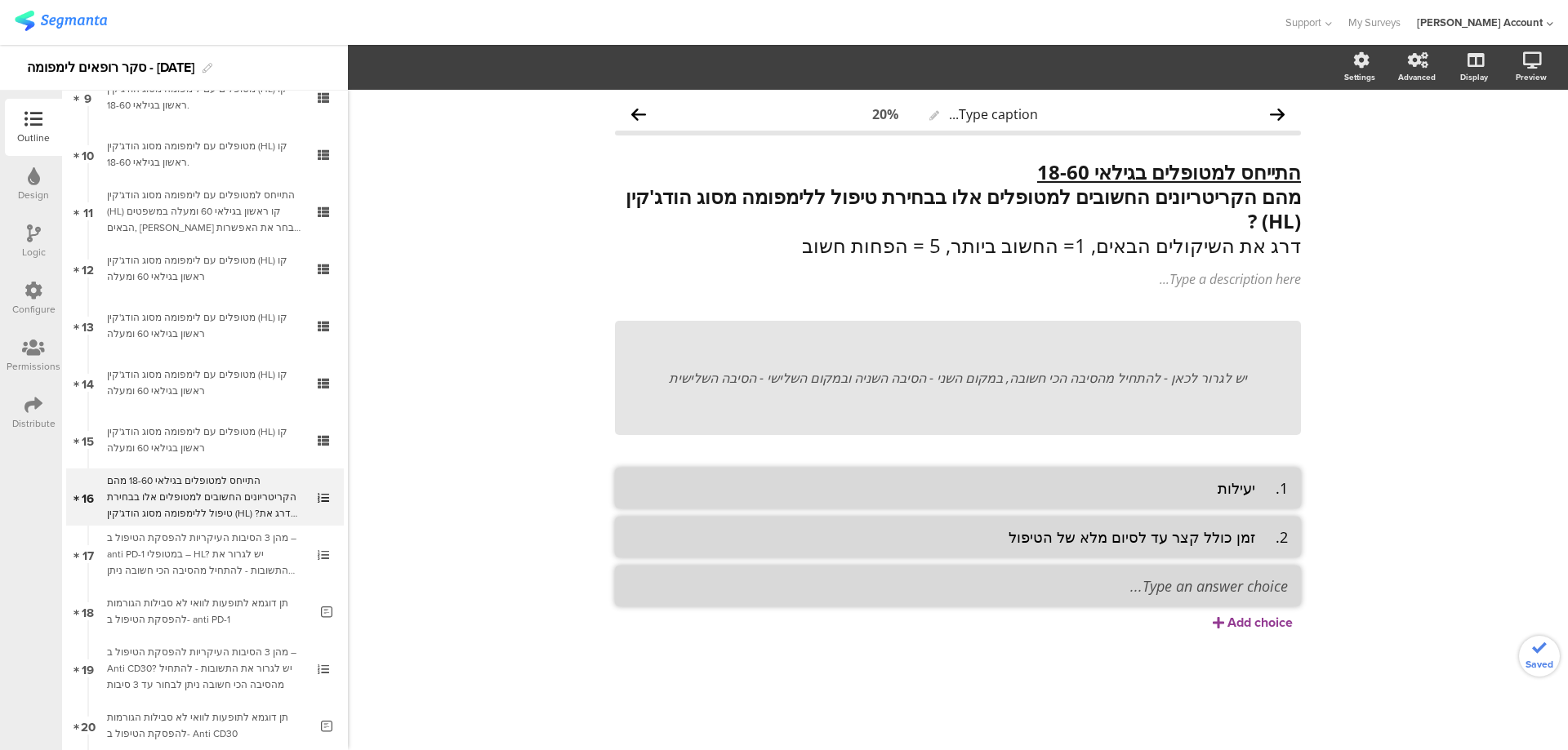
click at [1237, 583] on textarea at bounding box center [958, 586] width 660 height 20
paste textarea "3. משך אשפוז קצר בבית החולים"
type textarea "3. משך אשפוז קצר בבית החולים"
click at [1245, 625] on div "Add choice" at bounding box center [1260, 622] width 65 height 19
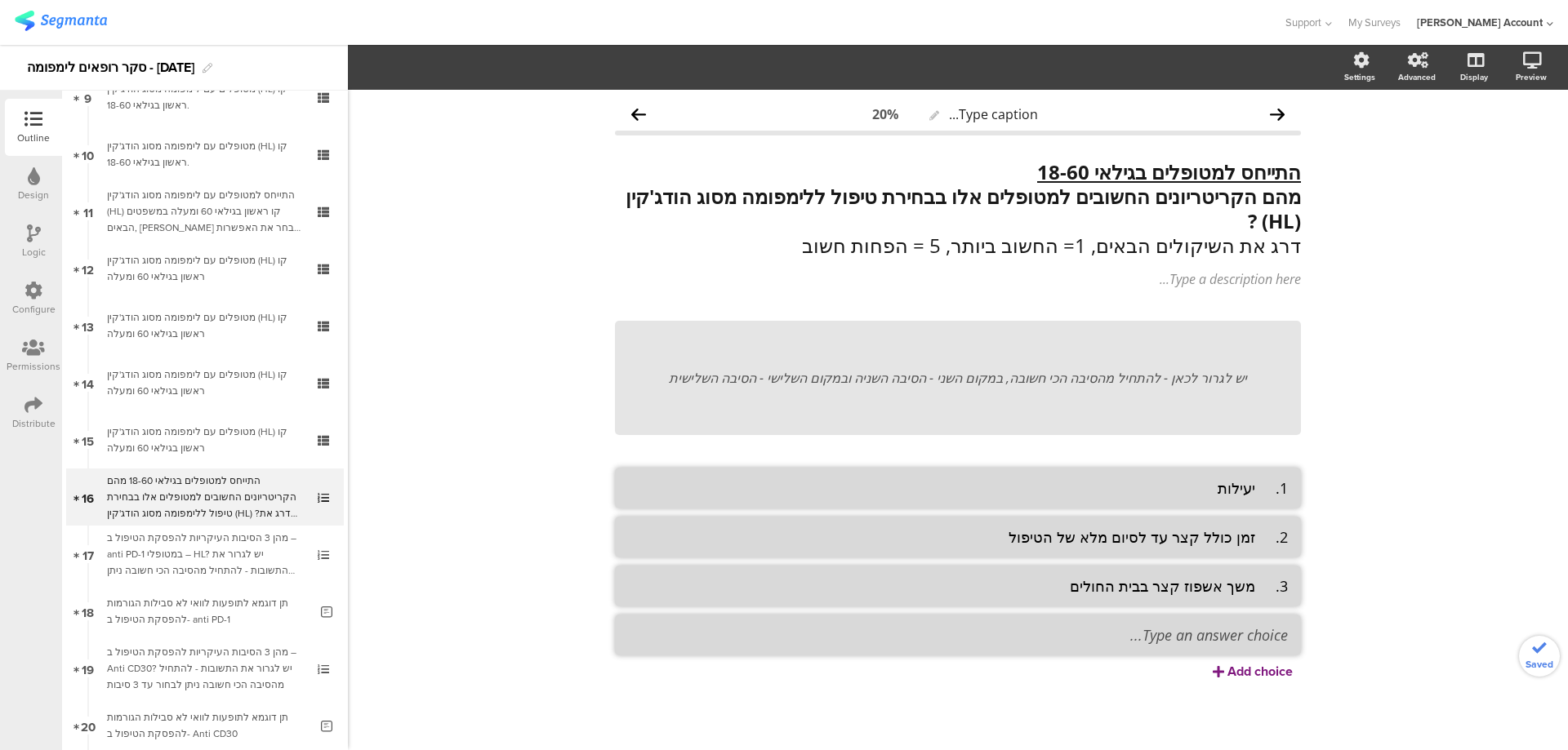
click at [1245, 630] on textarea at bounding box center [958, 634] width 660 height 20
paste textarea "4. בטיחות"
type textarea "4. בטיחות"
click at [1246, 674] on div "Add choice" at bounding box center [1260, 672] width 65 height 19
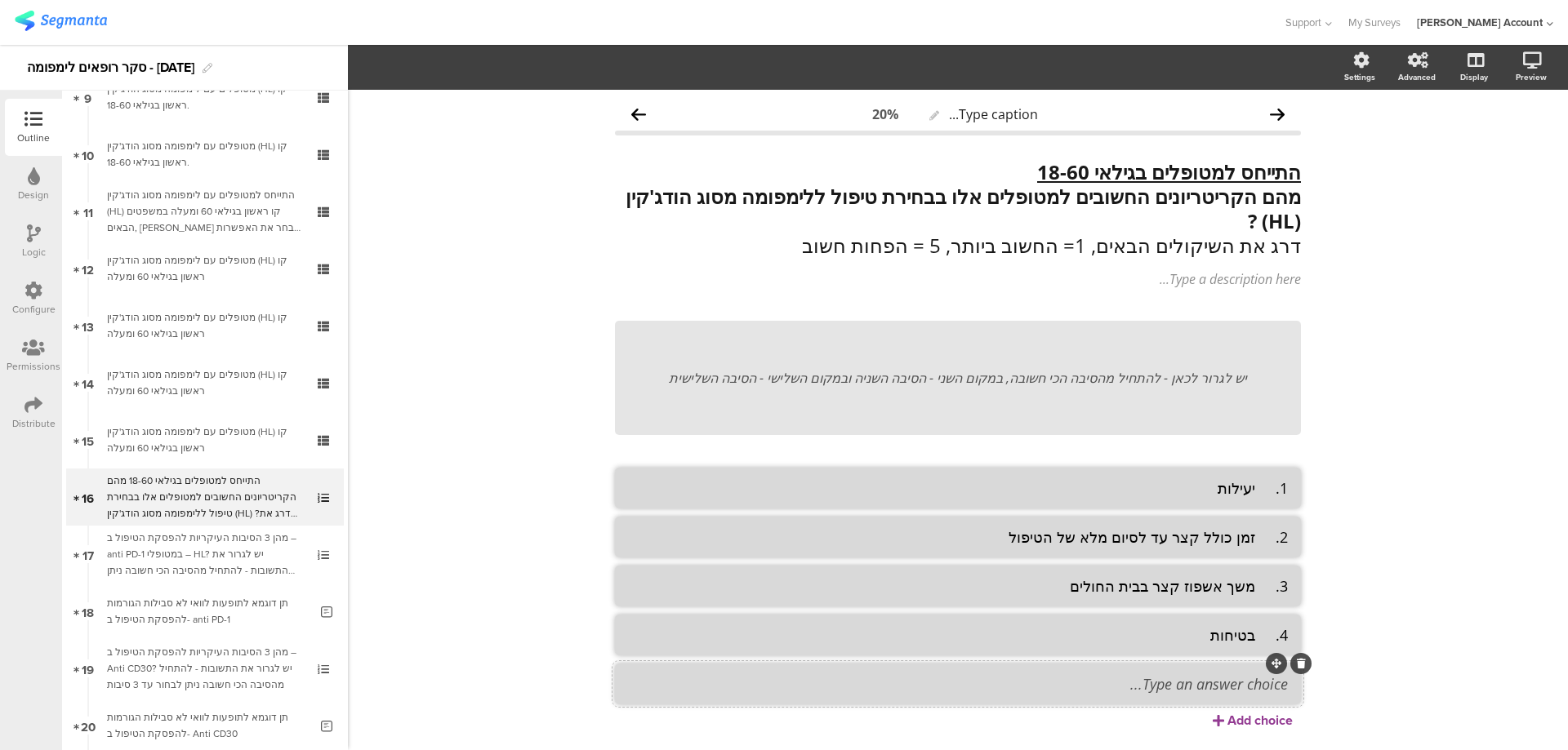
click at [1137, 687] on textarea at bounding box center [958, 684] width 660 height 20
paste textarea "5. ריפוי"
click at [1251, 688] on textarea "5. ריפוי" at bounding box center [958, 684] width 660 height 20
type textarea "ריפוי"
click at [1253, 633] on textarea "4. בטיחות" at bounding box center [958, 634] width 660 height 20
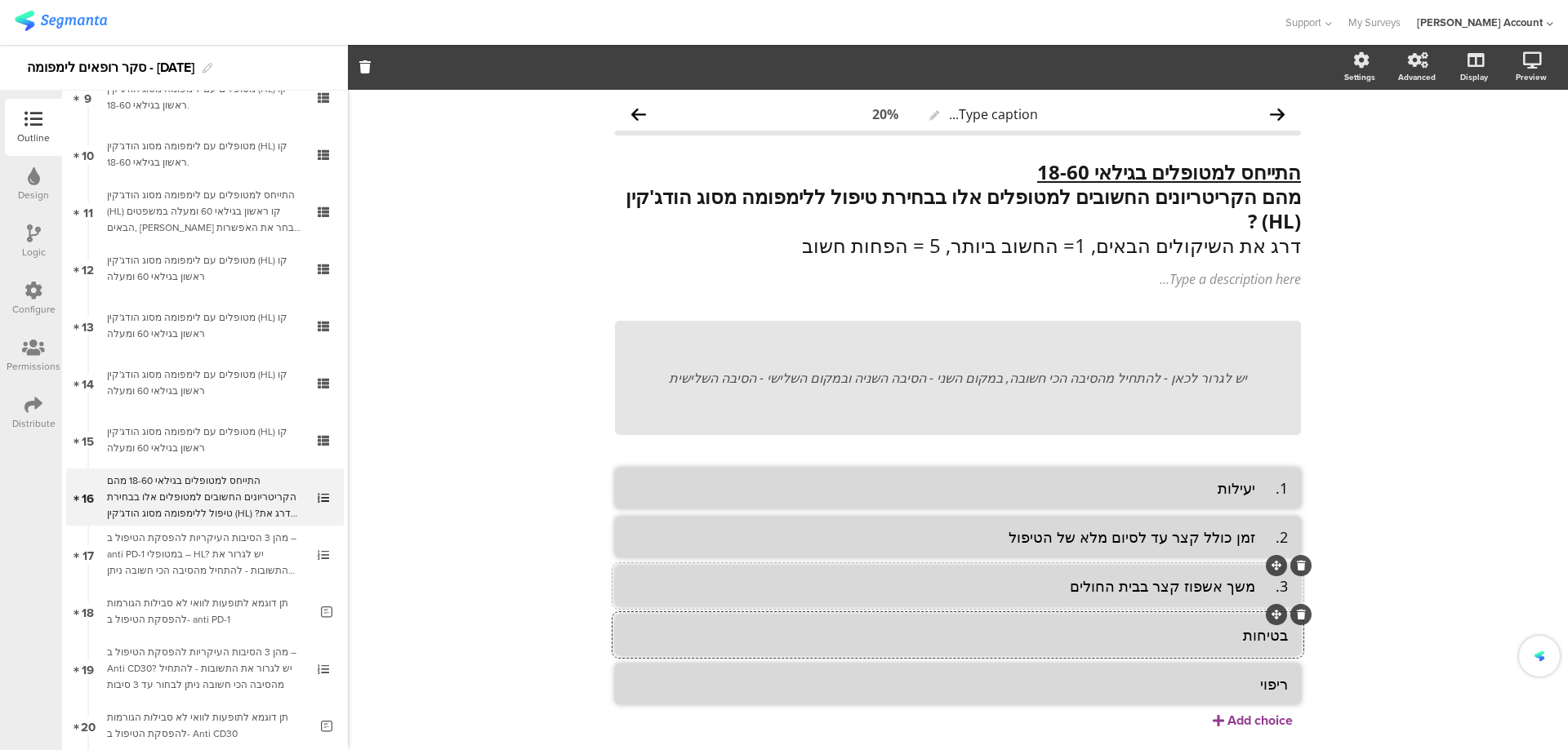
type textarea "בטיחות"
click at [1255, 585] on textarea "3. משך אשפוז קצר בבית החולים" at bounding box center [958, 586] width 660 height 20
type textarea "משך אשפוז קצר בבית החולים"
click at [1255, 539] on textarea "2. זמן כולל קצר עד לסיום מלא של הטיפול" at bounding box center [958, 536] width 660 height 20
type textarea "זמן כולל קצר עד לסיום מלא של הטיפול"
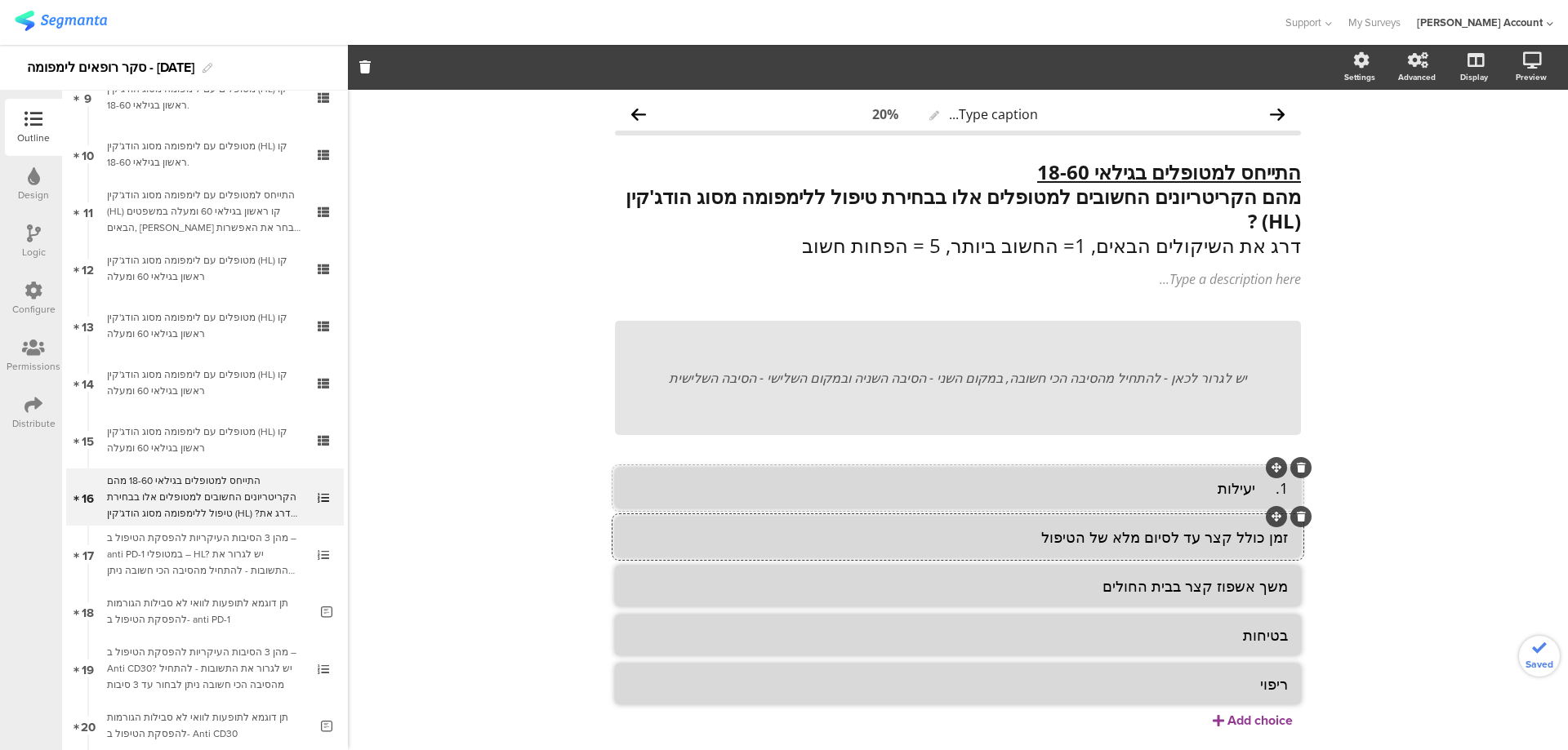
click at [1253, 489] on textarea "1. יעילות" at bounding box center [958, 488] width 660 height 20
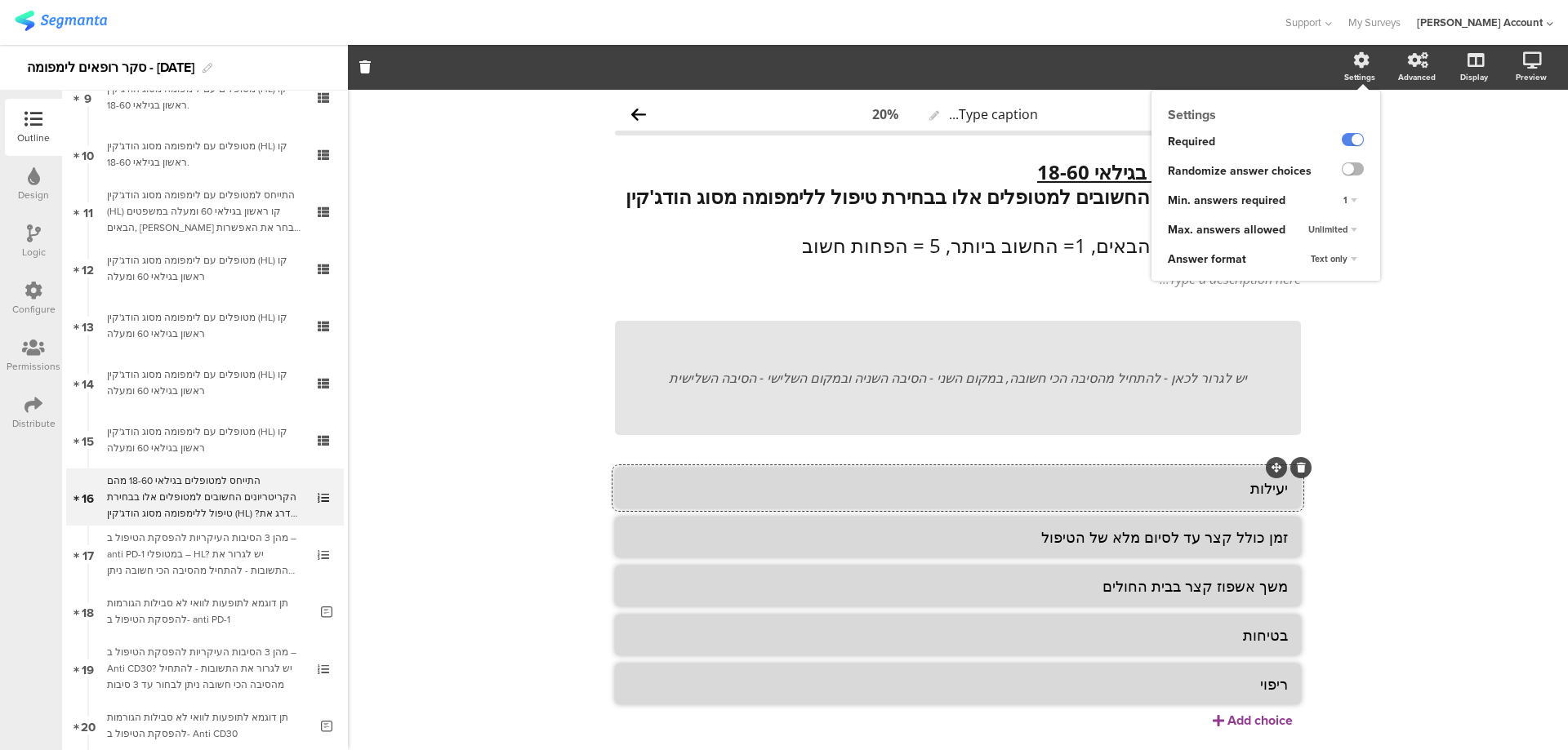
type textarea "יעילות"
click at [1347, 165] on label at bounding box center [1353, 169] width 22 height 13
click at [0, 0] on input "checkbox" at bounding box center [0, 0] width 0 height 0
click at [1342, 193] on div "1" at bounding box center [1349, 200] width 27 height 20
click at [1309, 294] on div "5" at bounding box center [1326, 302] width 96 height 17
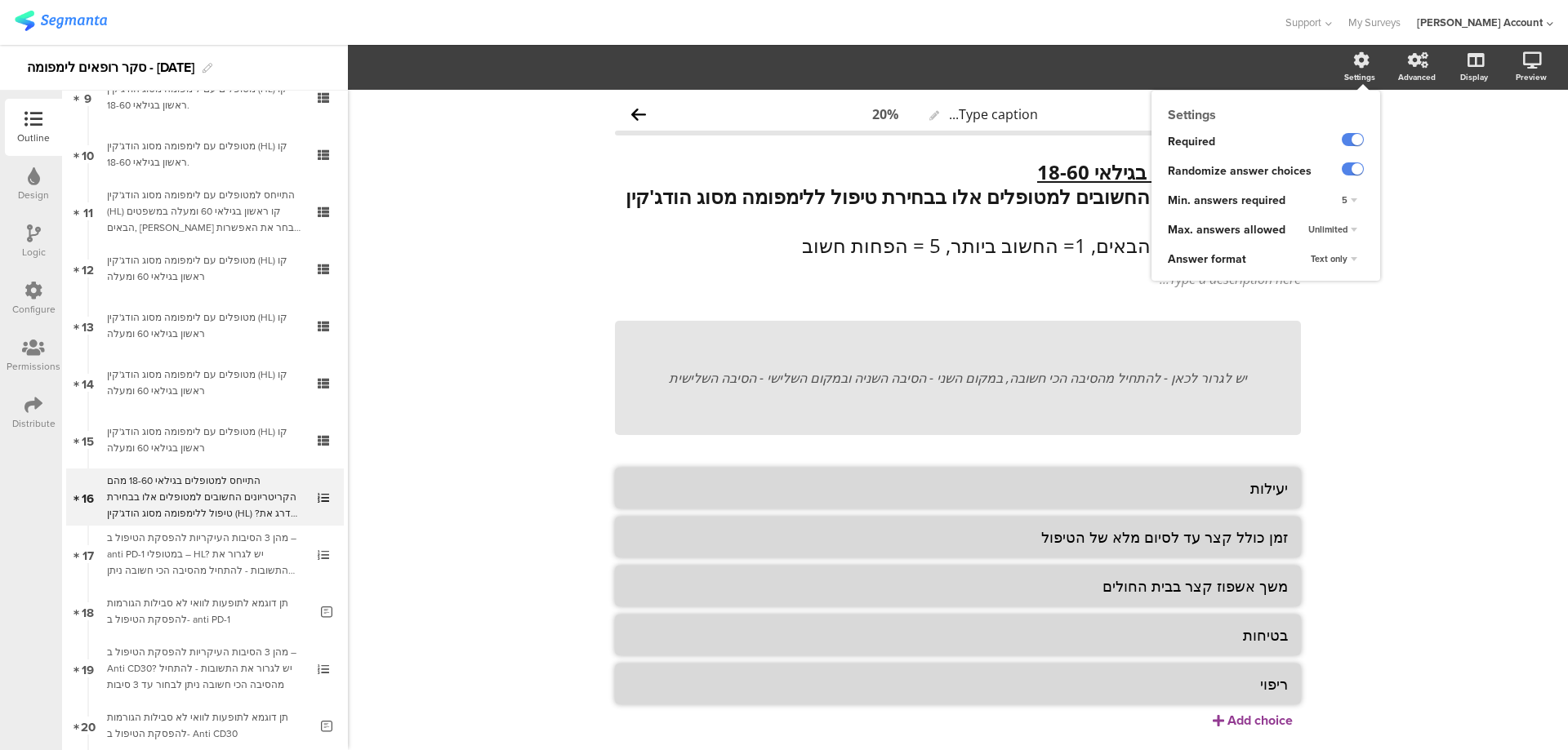
click at [1357, 413] on div "Type caption... 20% התייחס למטופלים בגילאי 18-60 מהם הקריטריונים החשובים למטופל…" at bounding box center [957, 442] width 1219 height 705
click at [1412, 407] on div "Type caption... 20% התייחס למטופלים בגילאי 18-60 מהם הקריטריונים החשובים למטופל…" at bounding box center [957, 442] width 1219 height 705
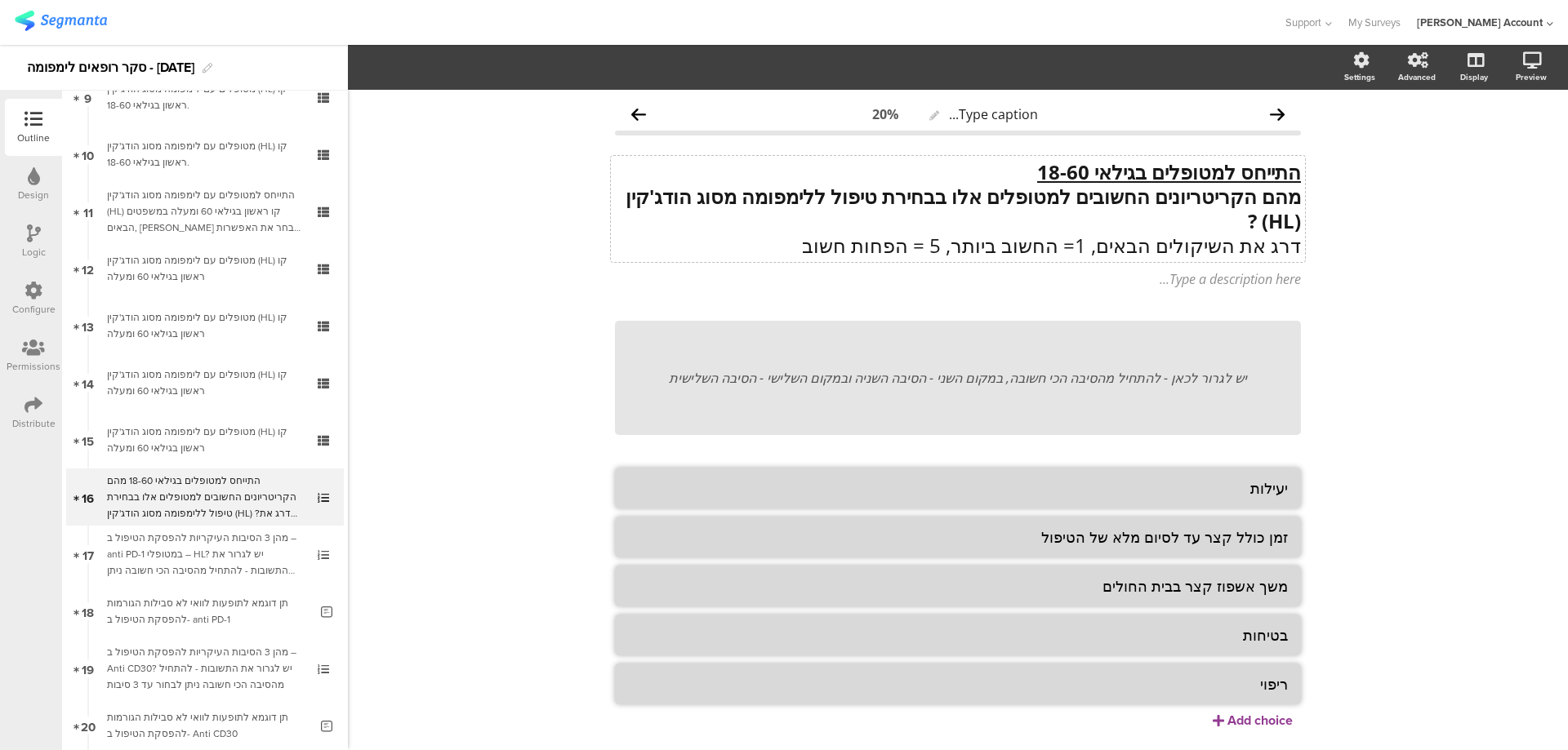
click at [1005, 191] on strong "מהם הקריטריונים החשובים למטופלים אלו בבחירת טיפול ללימפומה מסוג הודג'קין (HL) ?" at bounding box center [962, 208] width 676 height 51
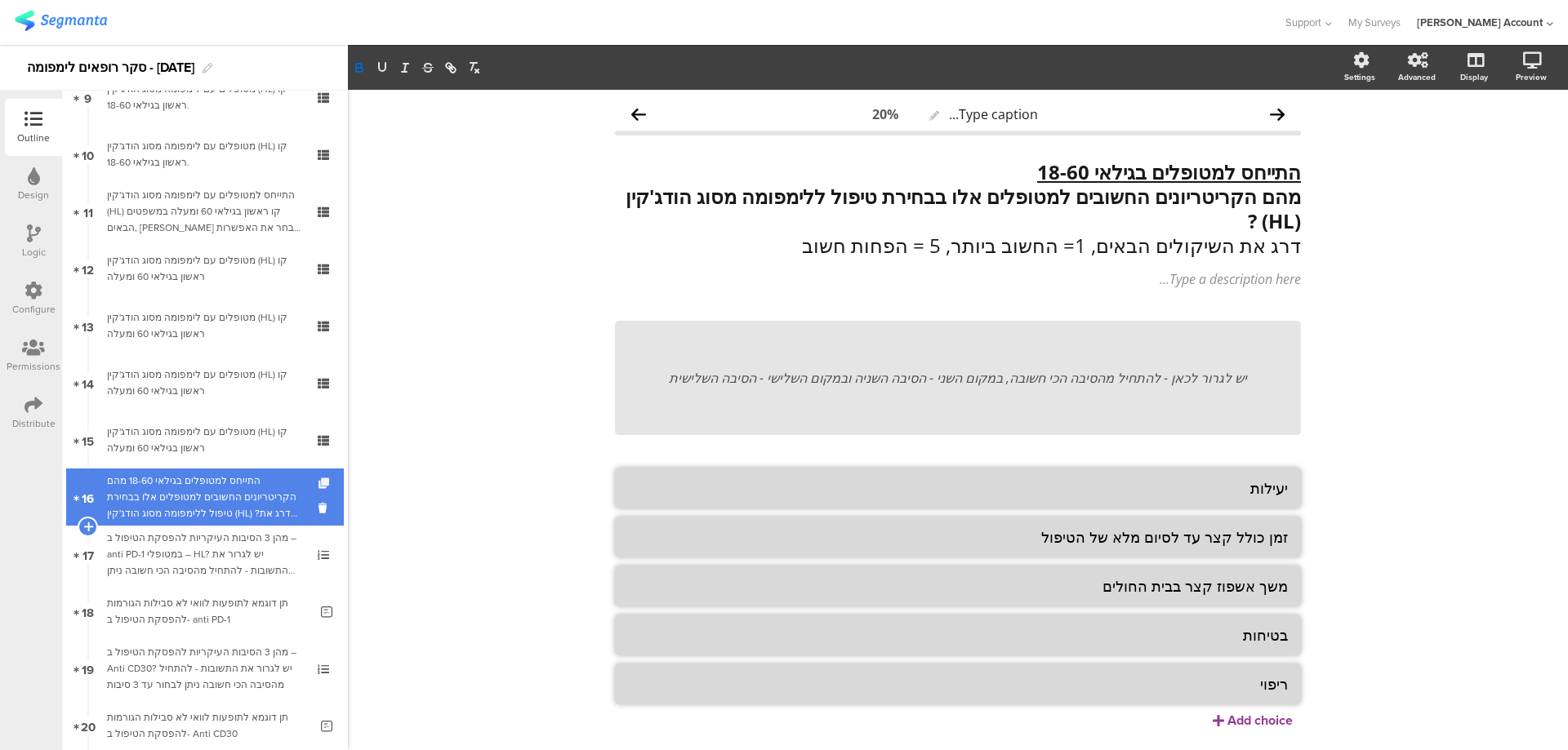
click at [319, 482] on icon at bounding box center [325, 483] width 14 height 10
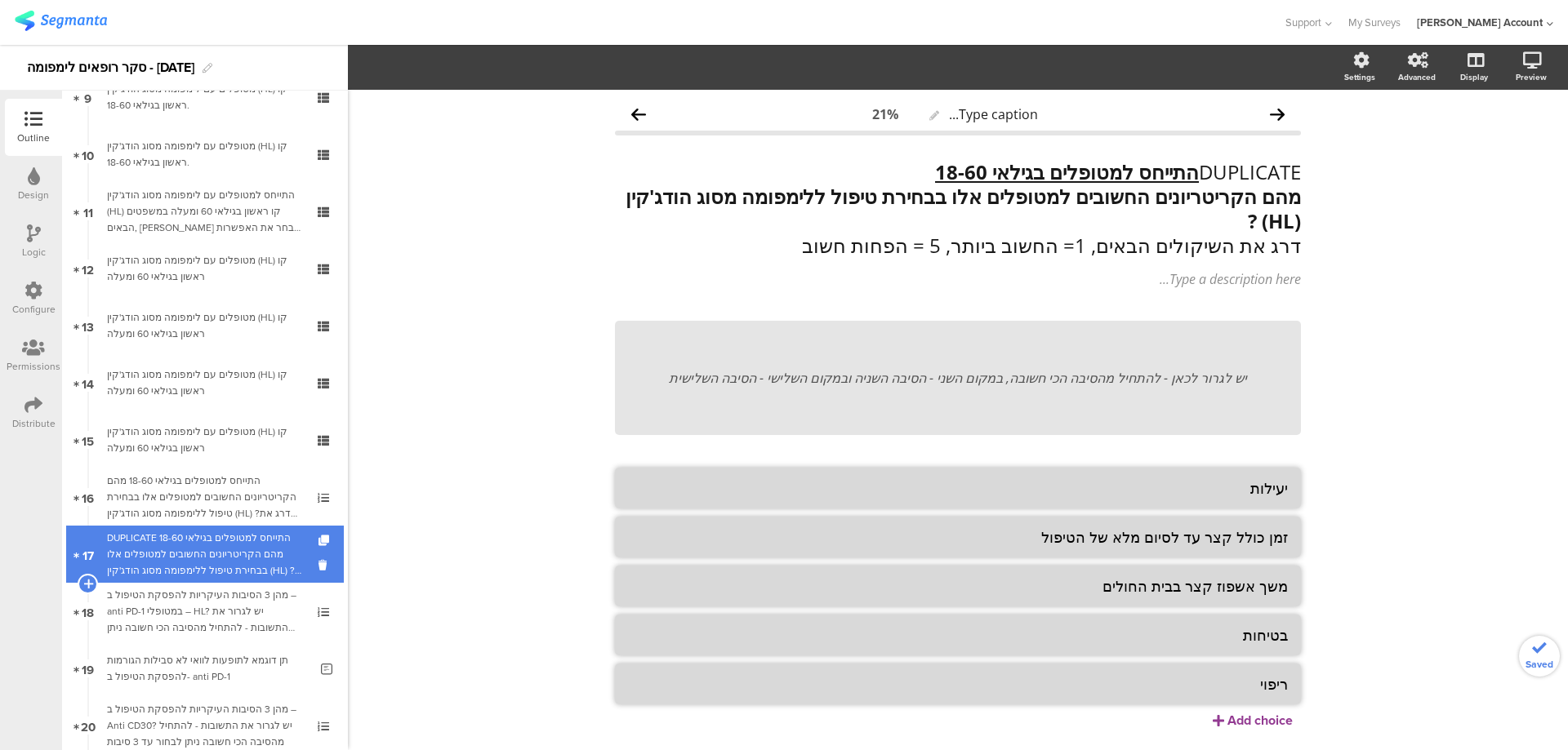
click at [263, 540] on div "DUPLICATE התייחס למטופלים בגילאי 18-60 מהם הקריטריונים החשובים למטופלים אלו בבח…" at bounding box center [204, 554] width 195 height 49
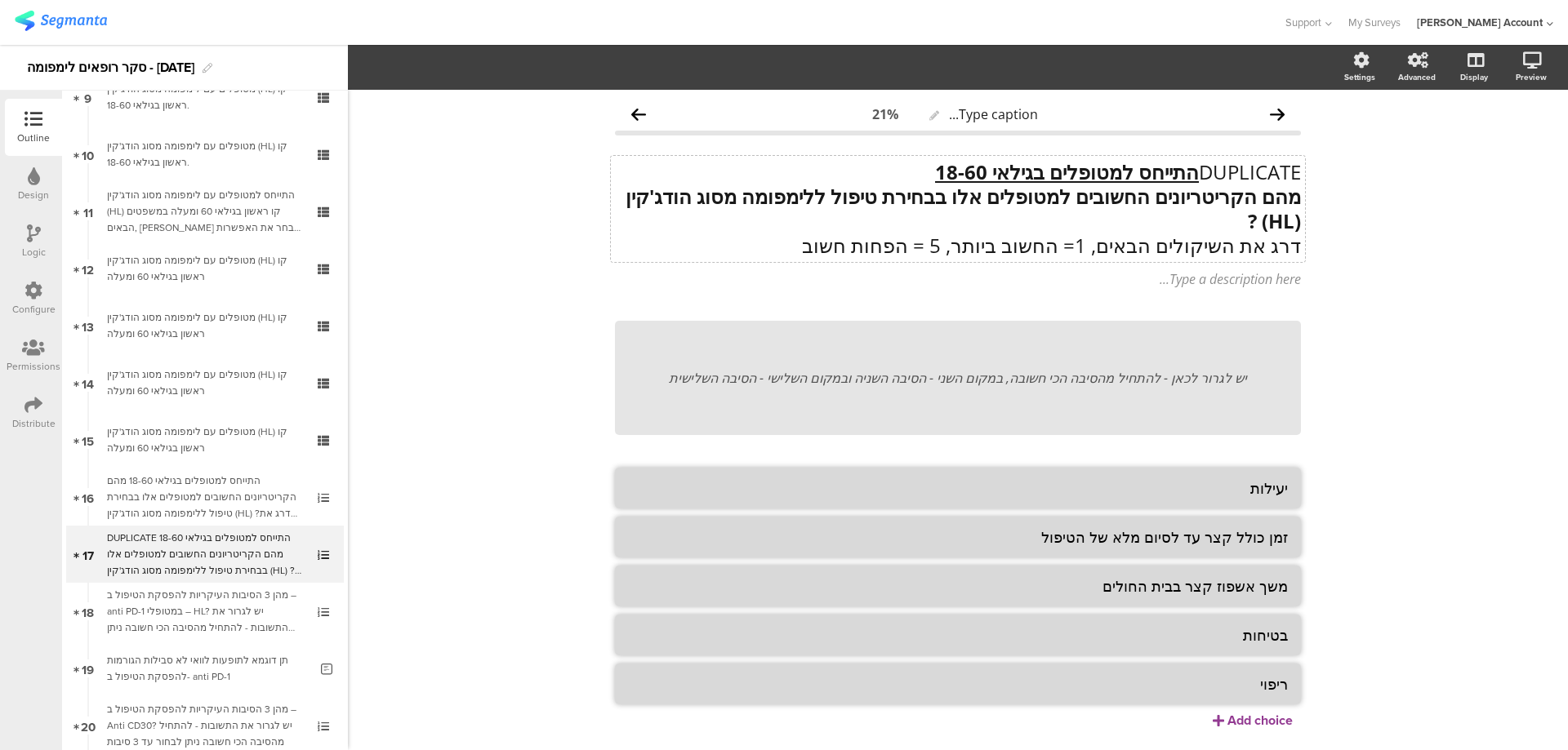
click at [1188, 175] on p "DUPLICATE התייחס למטופלים בגילאי 18-60" at bounding box center [958, 172] width 686 height 24
drag, startPoint x: 1074, startPoint y: 171, endPoint x: 990, endPoint y: 173, distance: 84.0
click at [990, 173] on p "התייחס למטופלים בגילאי 18-60" at bounding box center [958, 172] width 686 height 24
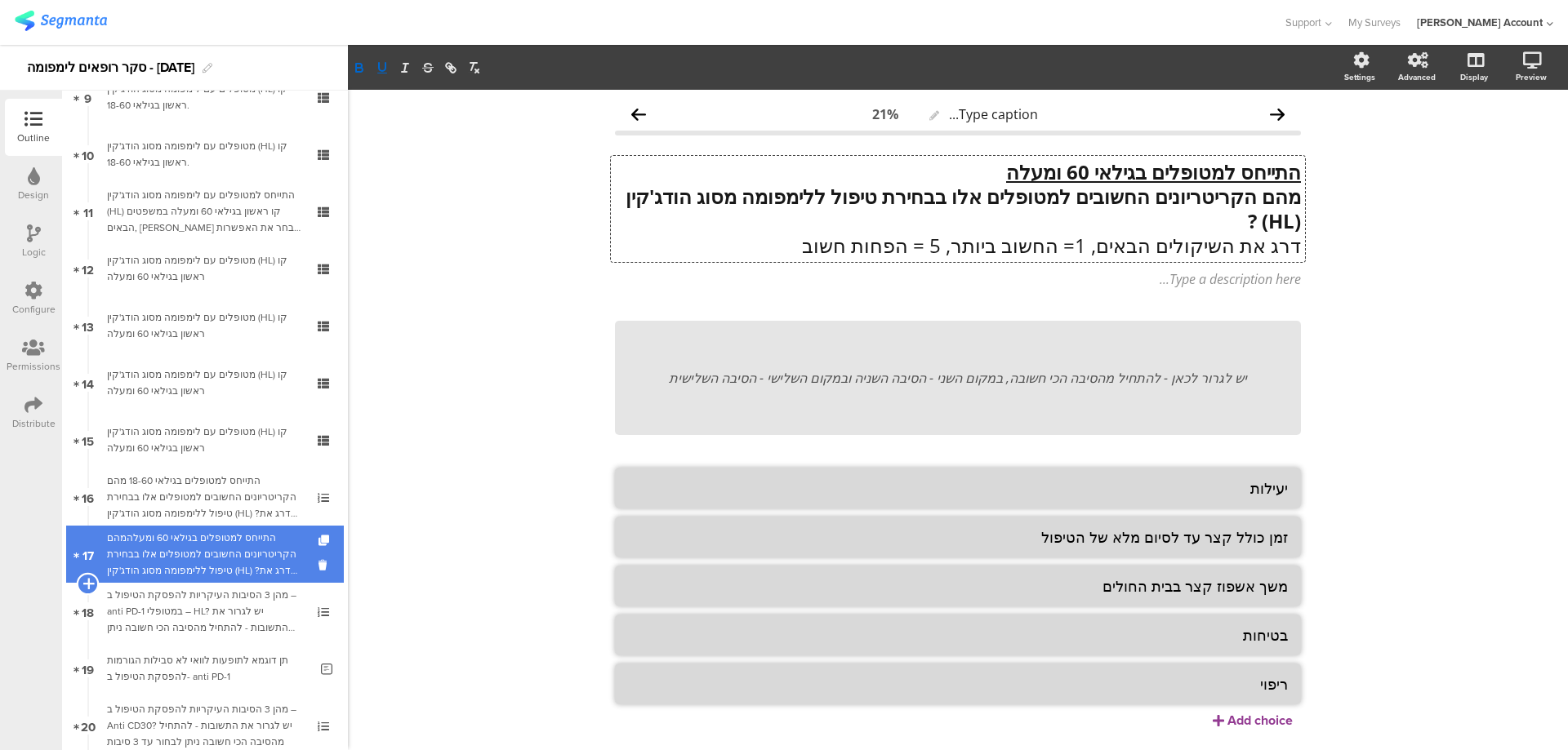
click at [85, 582] on icon at bounding box center [87, 584] width 10 height 15
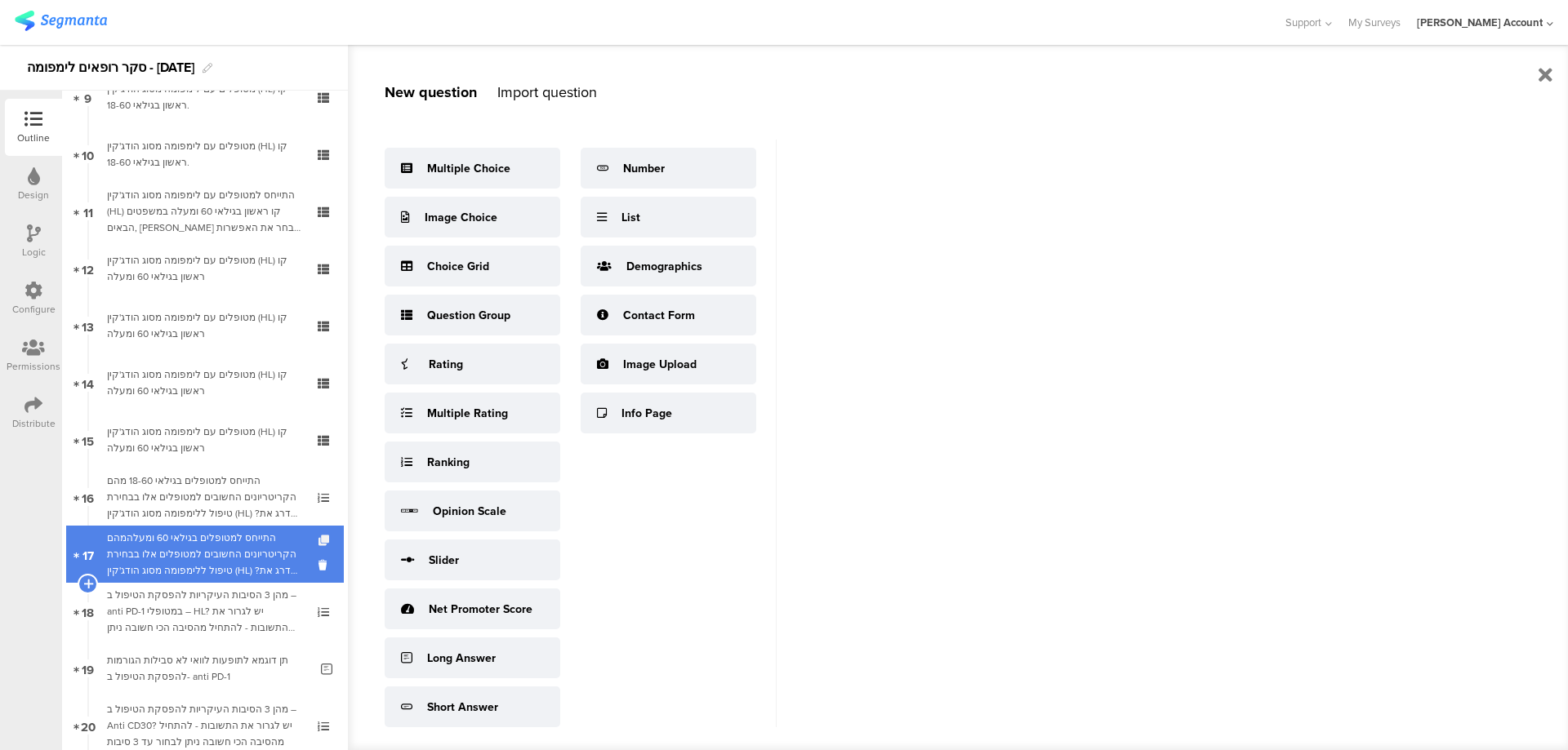
click at [319, 536] on icon at bounding box center [325, 540] width 14 height 10
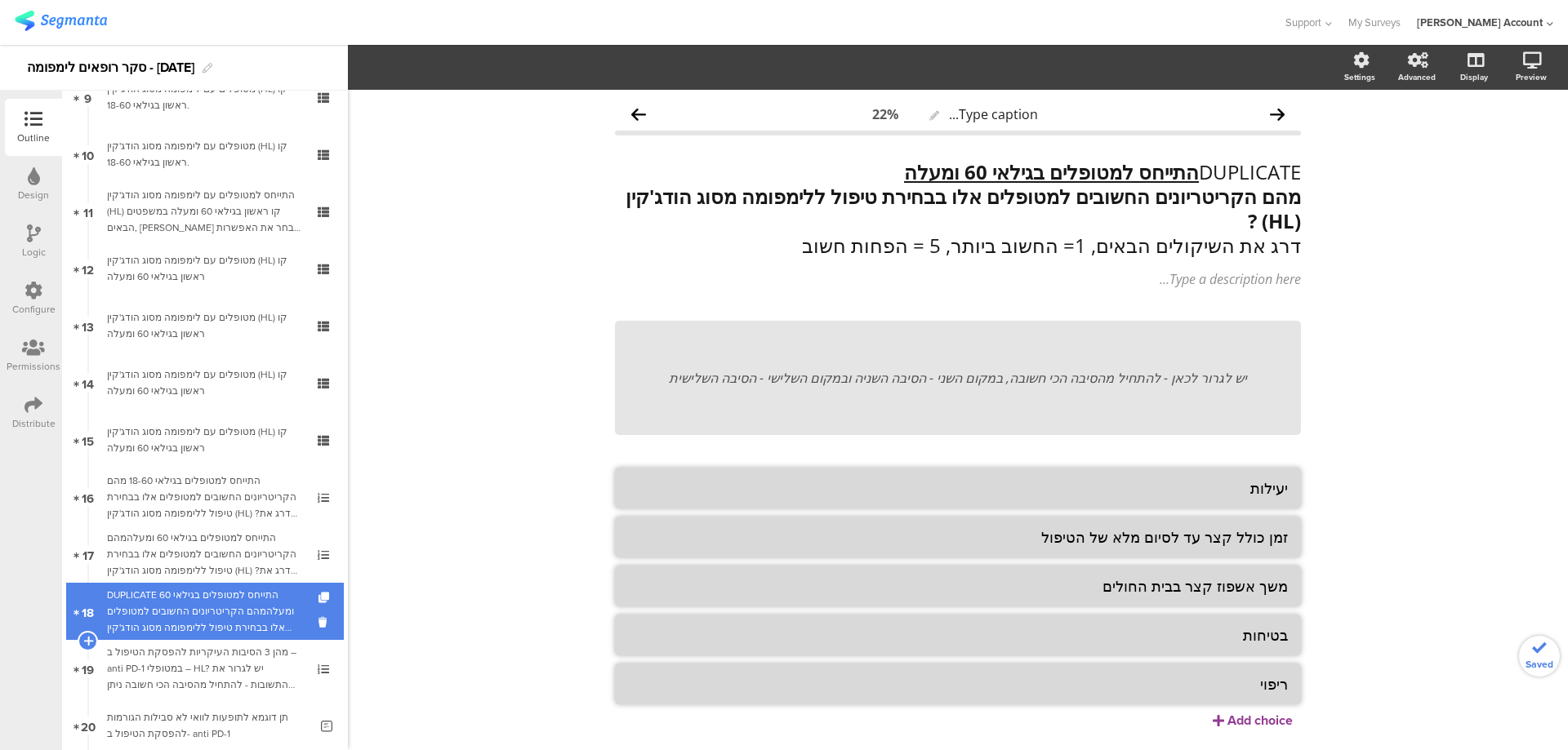
click at [268, 598] on div "DUPLICATE התייחס למטופלים בגילאי 60 ומעלהמהם הקריטריונים החשובים למטופלים אלו ב…" at bounding box center [204, 611] width 195 height 49
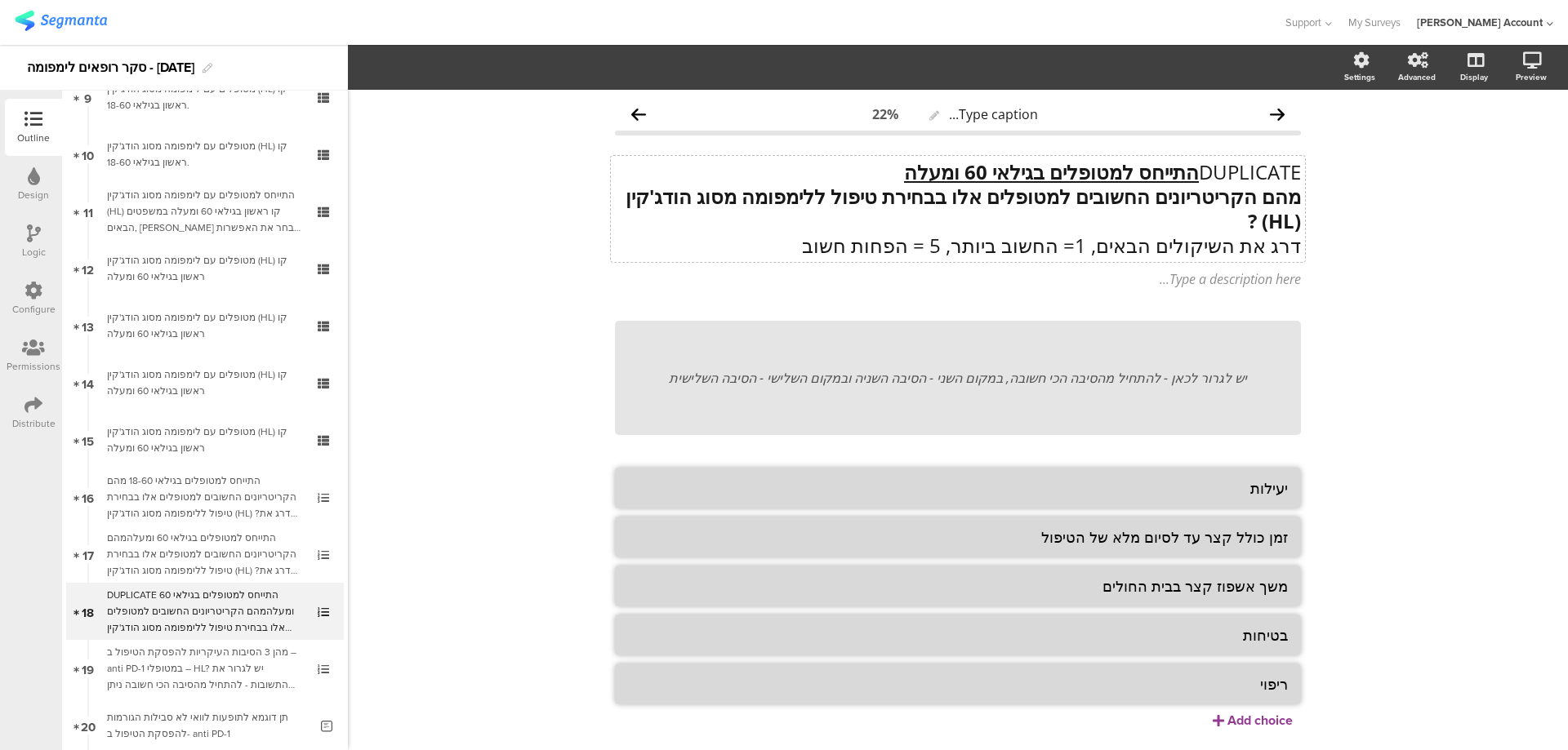
click at [1073, 176] on u "התייחס למטופלים בגילאי 60 ומעלה" at bounding box center [1050, 172] width 294 height 27
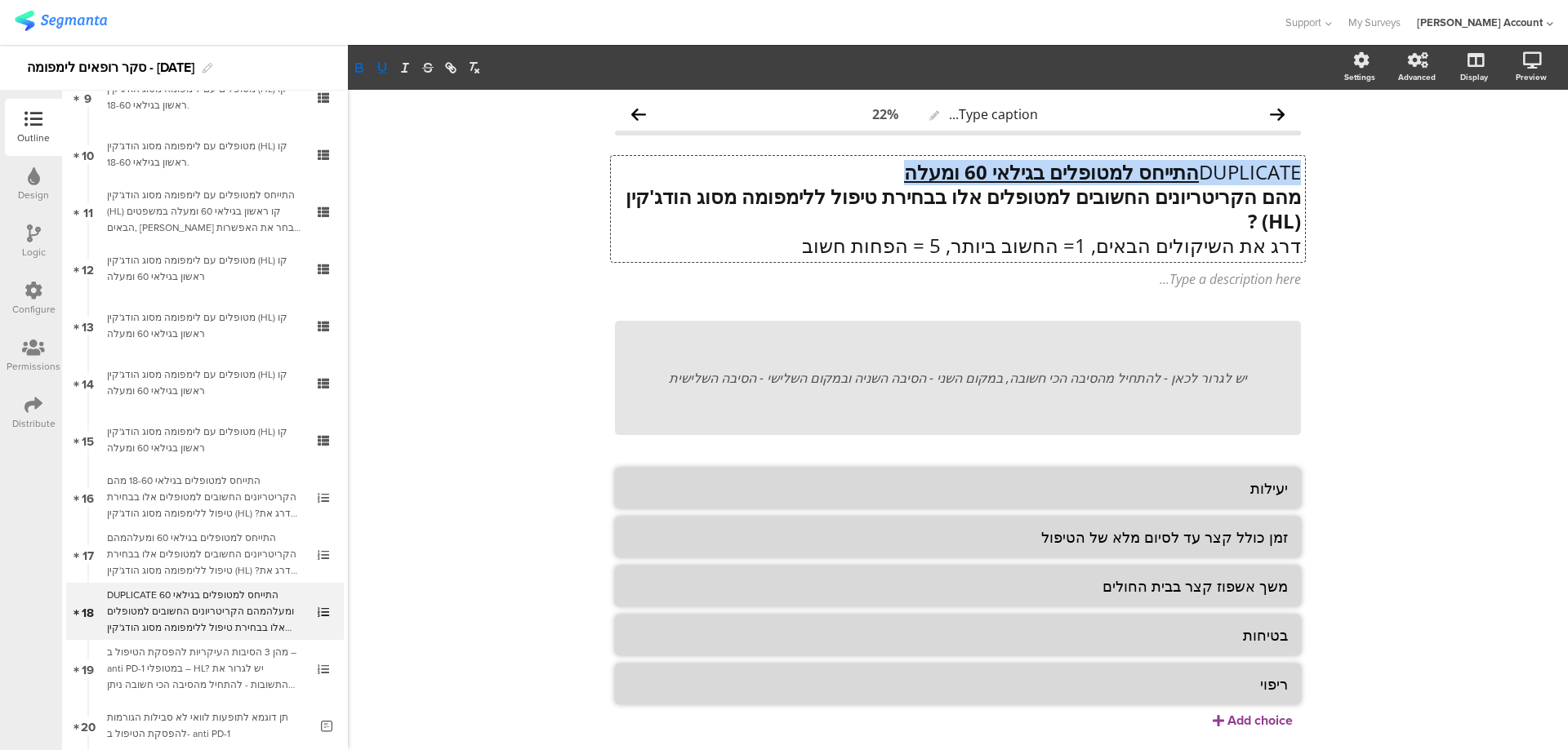
click at [1073, 176] on u "התייחס למטופלים בגילאי 60 ומעלה" at bounding box center [1050, 172] width 294 height 27
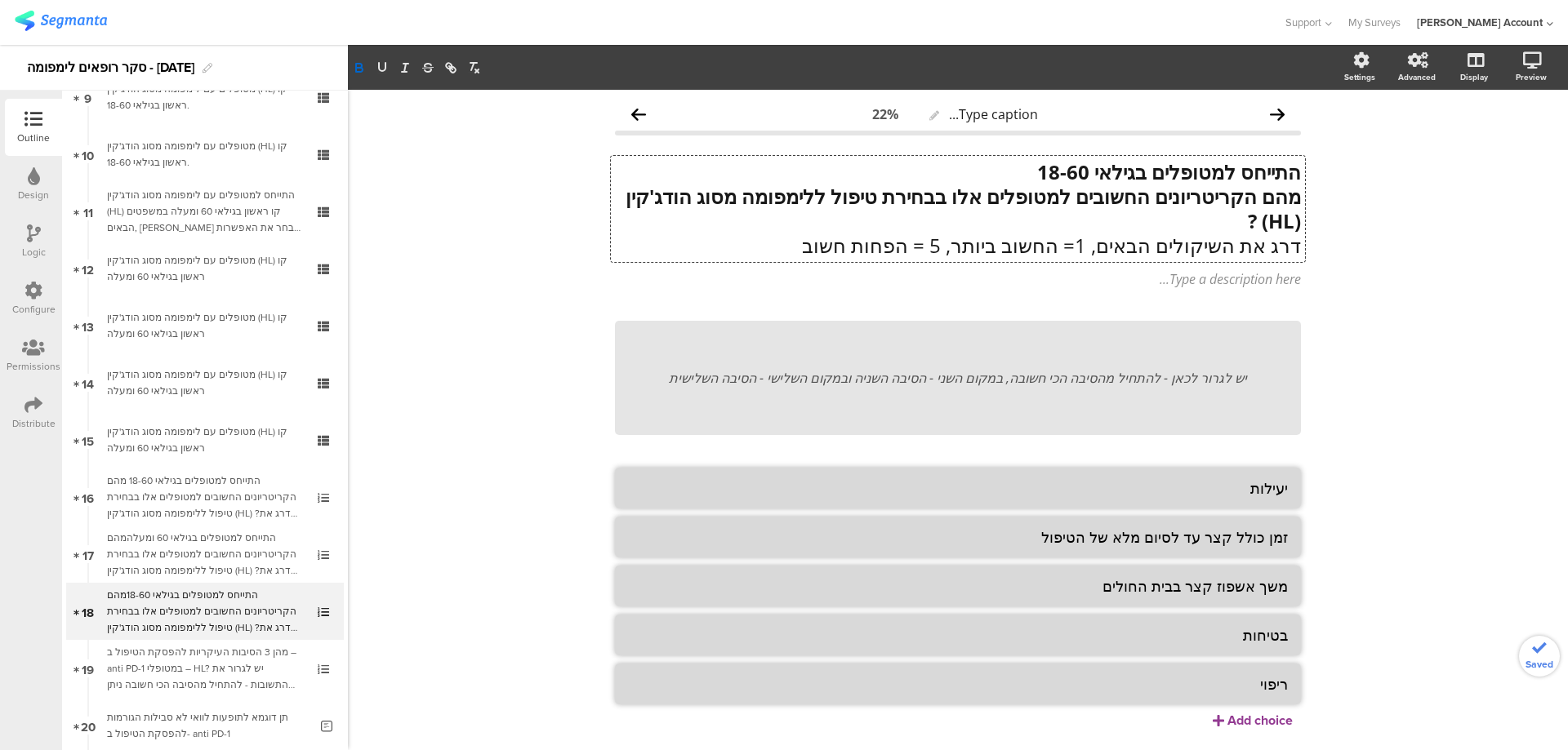
click at [1073, 176] on strong "התייחס למטופלים בגילאי 18-60" at bounding box center [1169, 172] width 264 height 27
click at [390, 68] on button "button" at bounding box center [382, 67] width 22 height 20
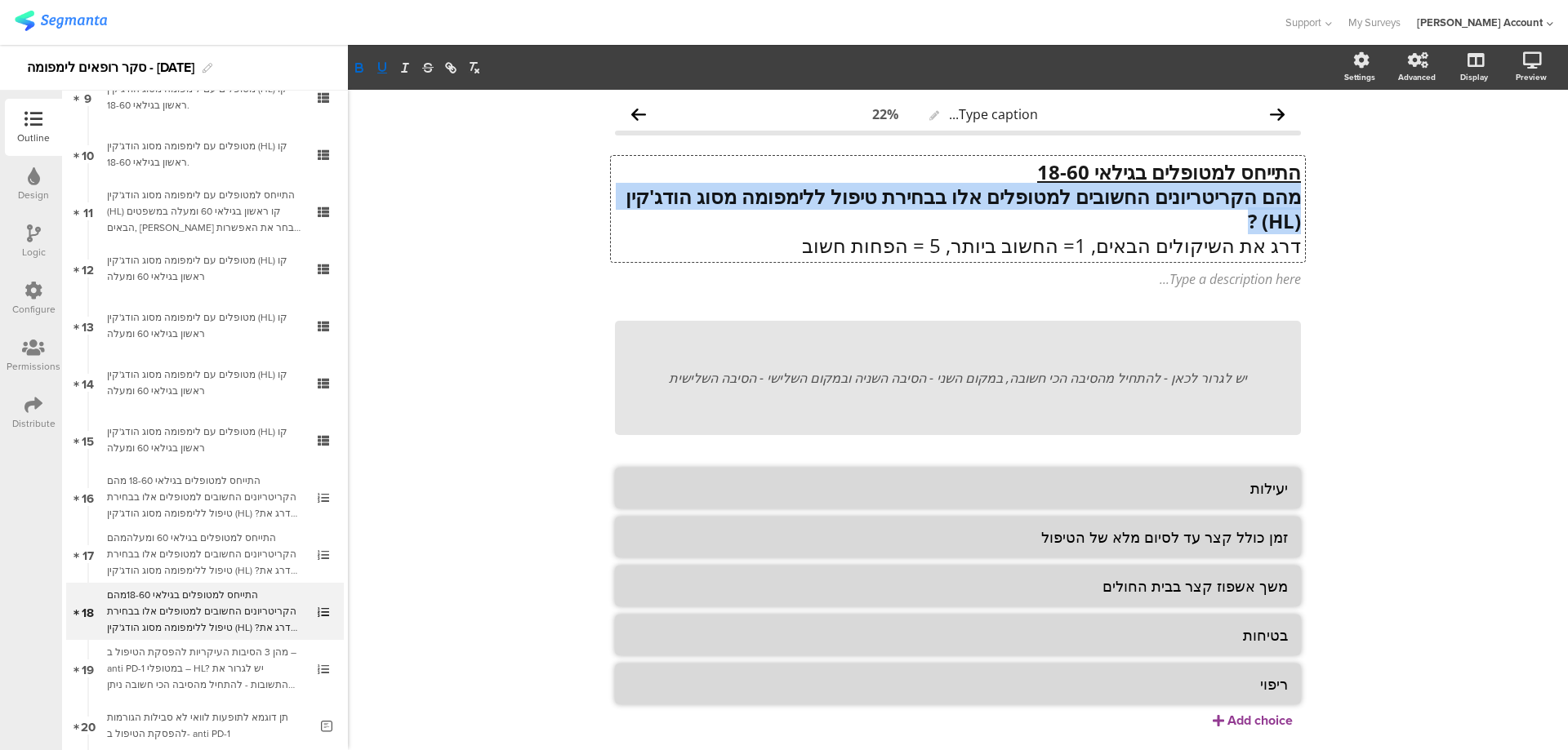
drag, startPoint x: 1237, startPoint y: 220, endPoint x: 1292, endPoint y: 197, distance: 59.6
click at [1292, 197] on p "מהם הקריטריונים החשובים למטופלים אלו בבחירת טיפול ללימפומה מסוג הודג'קין (HL) ?" at bounding box center [958, 208] width 686 height 49
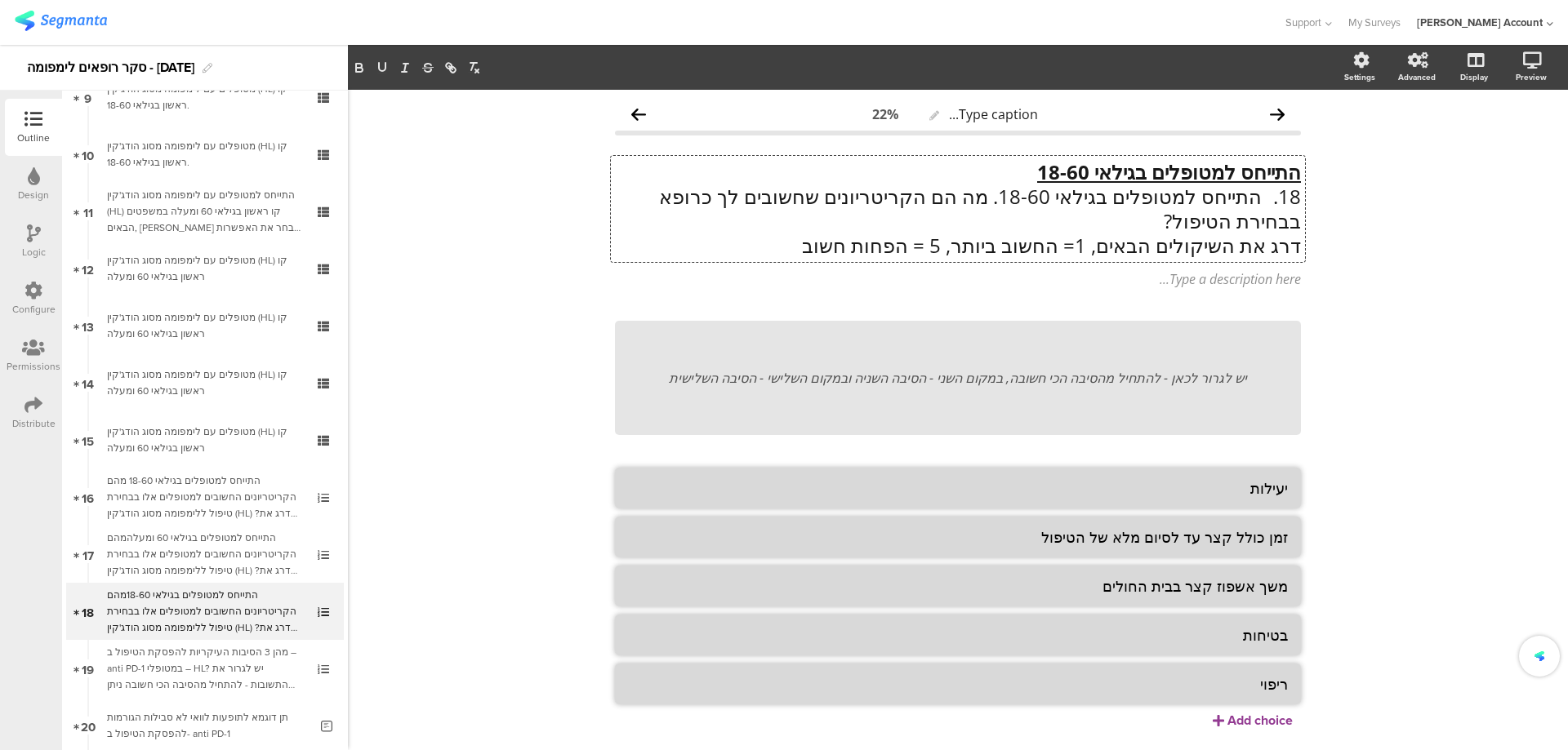
click at [1249, 197] on p "18. התייחס למטופלים בגילאי 18-60. מה הם הקריטריונים שחשובים לך כרופא בבחירת הטי…" at bounding box center [958, 208] width 686 height 49
drag, startPoint x: 997, startPoint y: 197, endPoint x: 1285, endPoint y: 197, distance: 288.0
click at [1285, 197] on p "18. התייחס למטופלים בגילאי 18-60. מה הם הקריטריונים שחשובים לך כרופא בבחירת הטי…" at bounding box center [958, 208] width 686 height 49
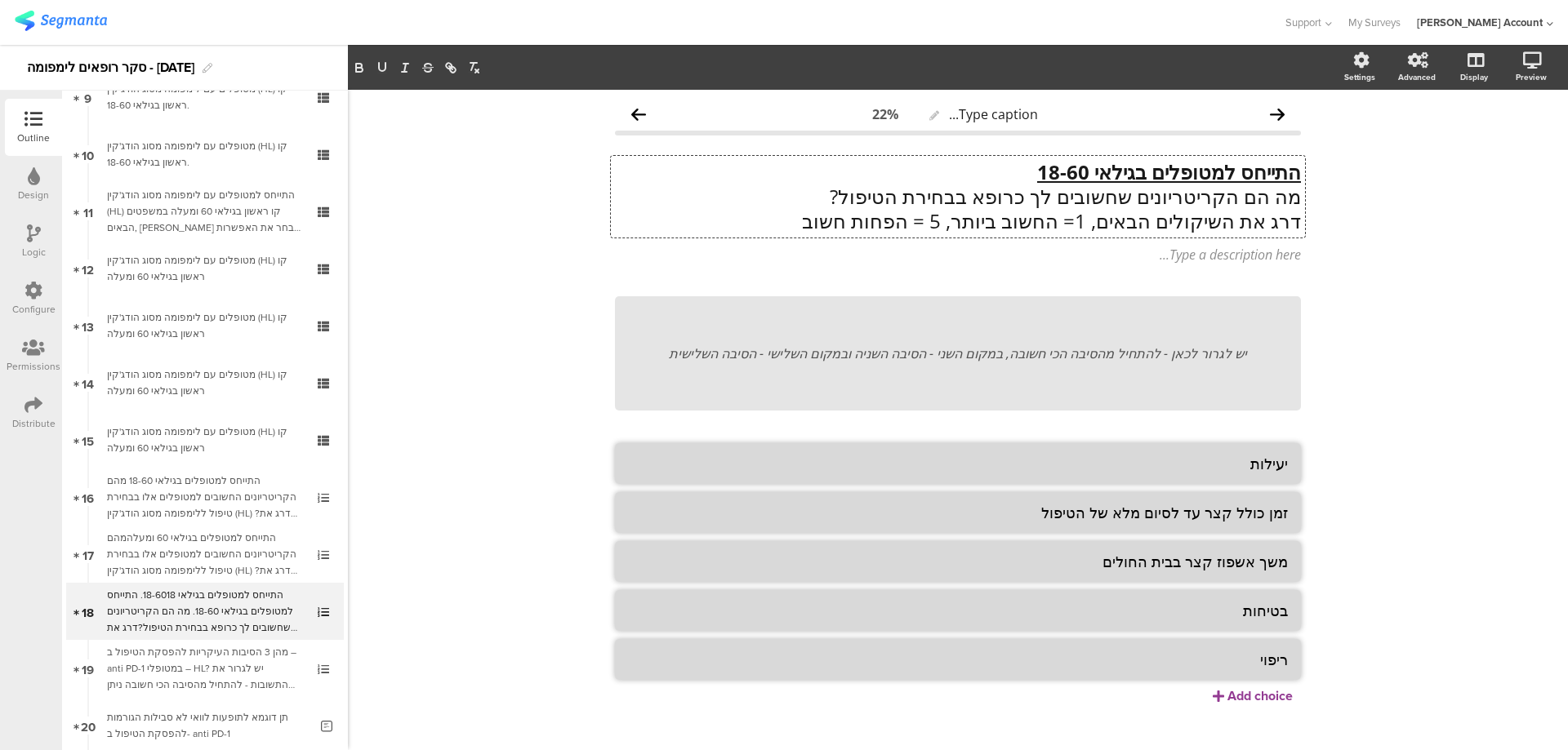
click at [1285, 197] on p "מה הם הקריטריונים שחשובים לך כרופא בבחירת הטיפול?" at bounding box center [958, 196] width 686 height 24
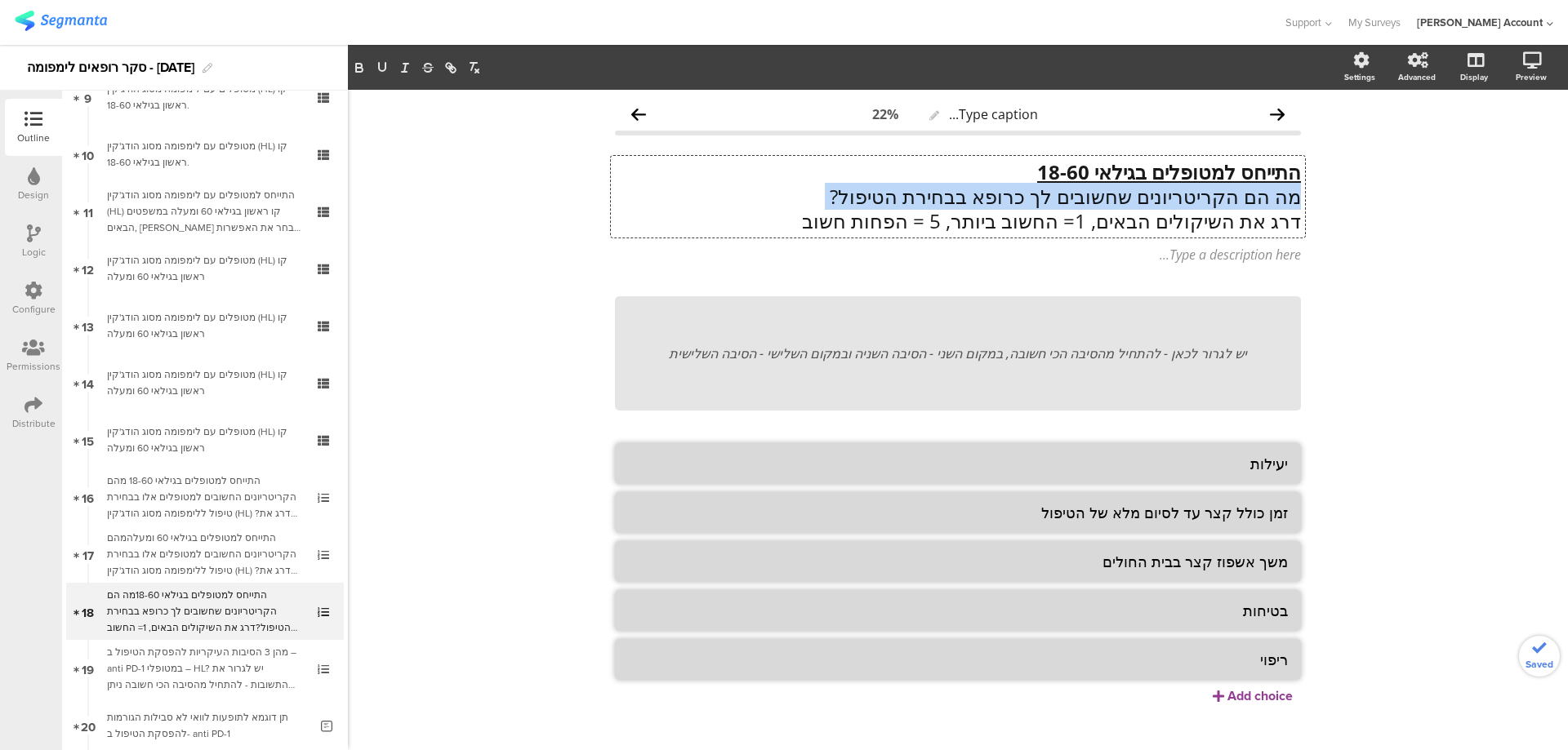
click at [1285, 197] on p "מה הם הקריטריונים שחשובים לך כרופא בבחירת הטיפול?" at bounding box center [958, 196] width 686 height 24
click at [362, 66] on icon "button" at bounding box center [359, 65] width 6 height 4
click at [953, 221] on p "דרג את השיקולים הבאים, 1= החשוב ביותר, 5 = הפחות חשוב" at bounding box center [958, 220] width 686 height 24
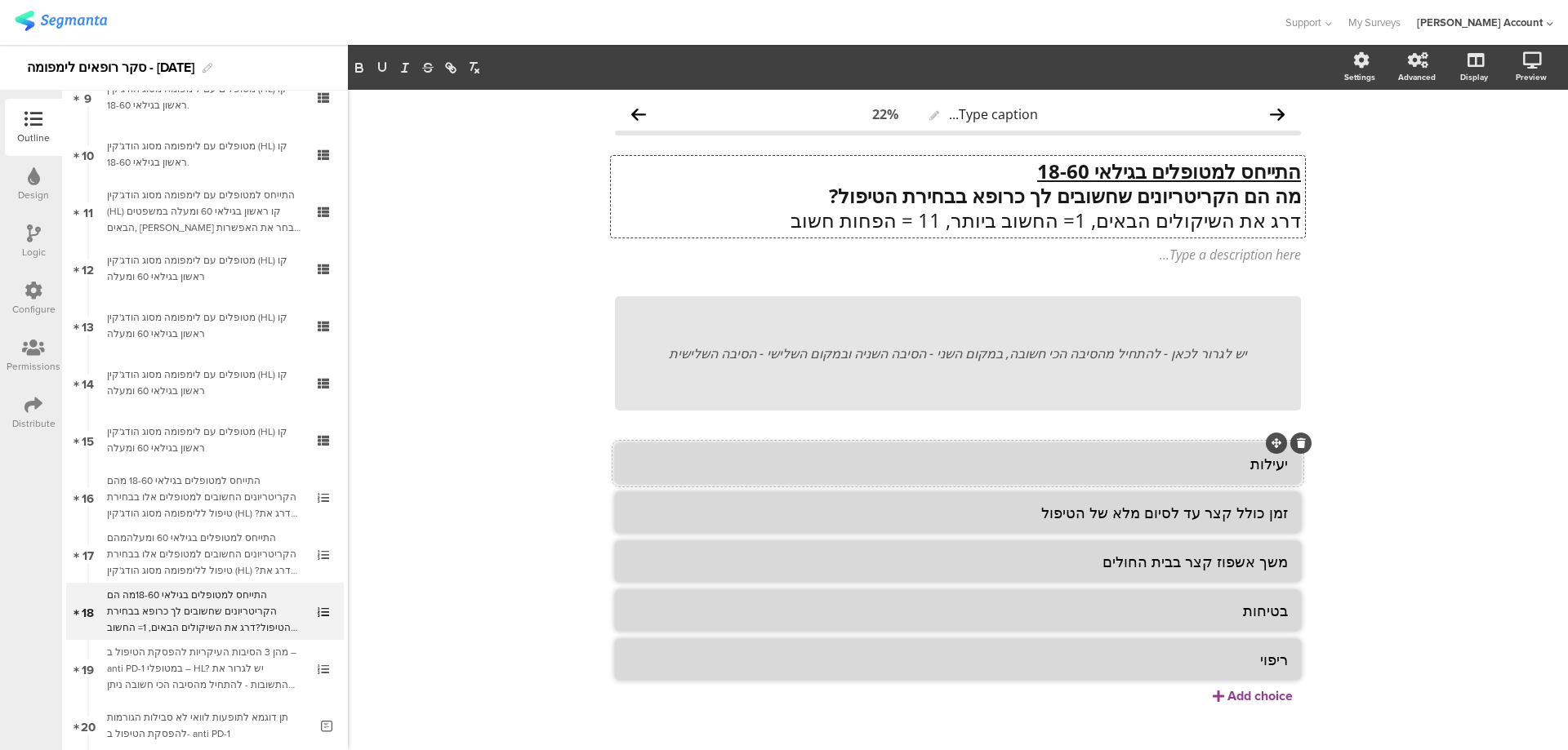
click at [1130, 468] on textarea "יעילות" at bounding box center [958, 463] width 660 height 20
paste textarea "1. שמירה על איכות [PERSON_NAME] של המטופל"
type textarea "1. שמירה על איכות [PERSON_NAME] של המטופל"
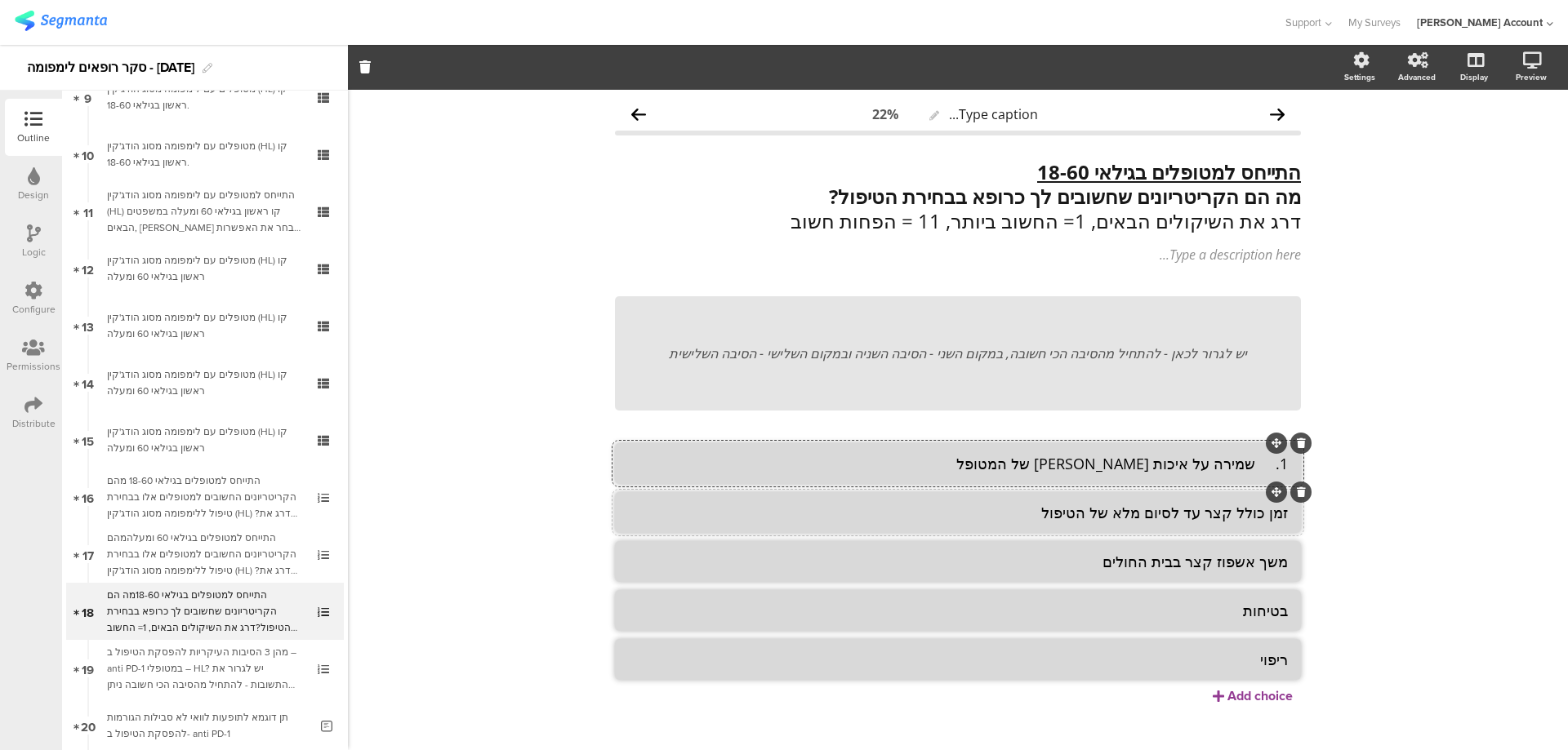
click at [1125, 513] on textarea "זמן כולל קצר עד לסיום מלא של הטיפול" at bounding box center [958, 512] width 660 height 20
click at [1124, 513] on textarea "זמן כולל קצר עד לסיום מלא של הטיפול" at bounding box center [958, 512] width 660 height 20
paste textarea "2. הטיפול עם הסיכוי הגבוה ביותר להשגת הפוגה מלאה (CR)"
type textarea "2. הטיפול עם הסיכוי הגבוה ביותר להשגת הפוגה מלאה (CR)"
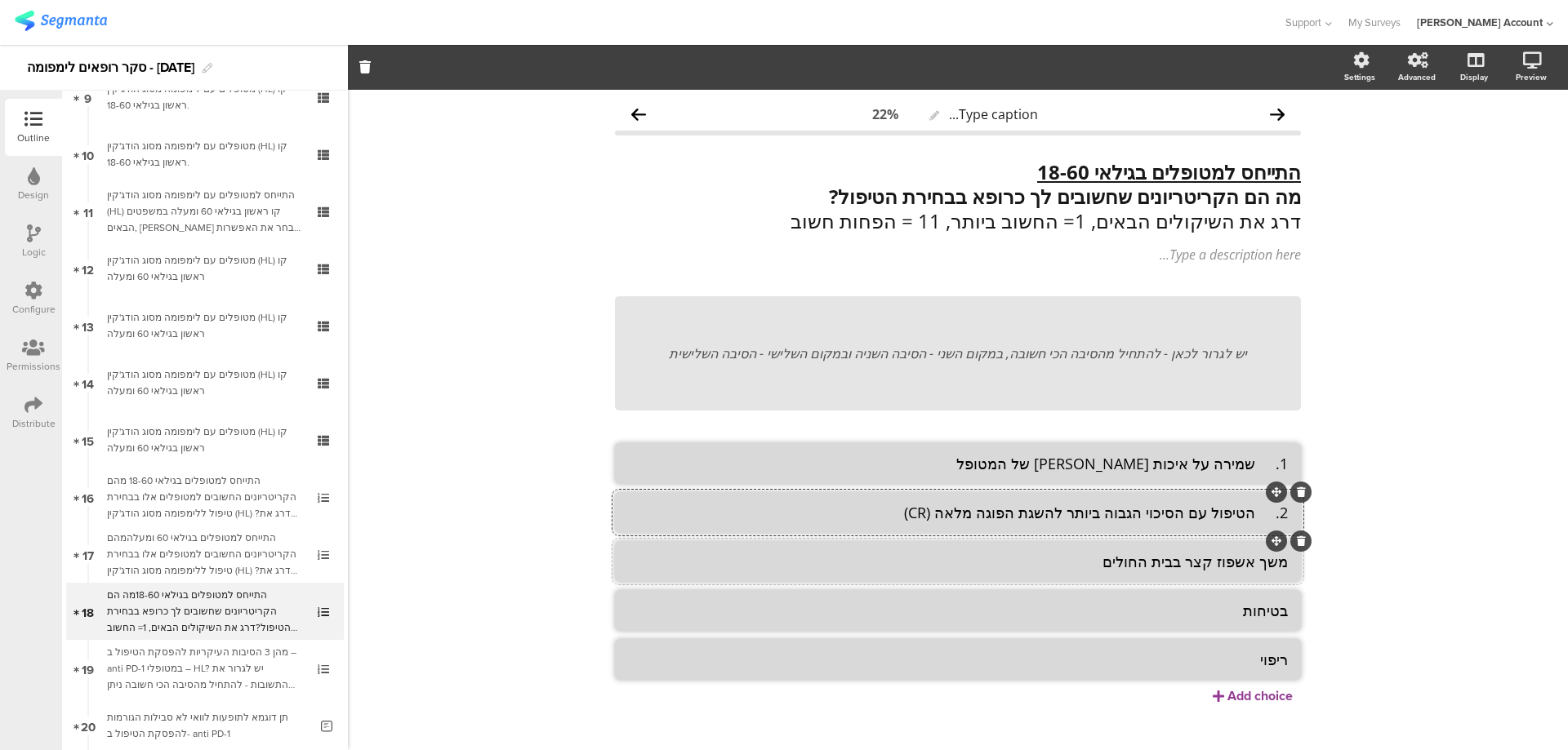
click at [1186, 566] on textarea "משך אשפוז קצר בבית החולים" at bounding box center [958, 561] width 660 height 20
paste textarea "3. הטיפול עם הסיכוי הגבוה ביותר להשגת ריפוי (cure)"
type textarea "3. הטיפול עם הסיכוי הגבוה ביותר להשגת ריפוי (cure)"
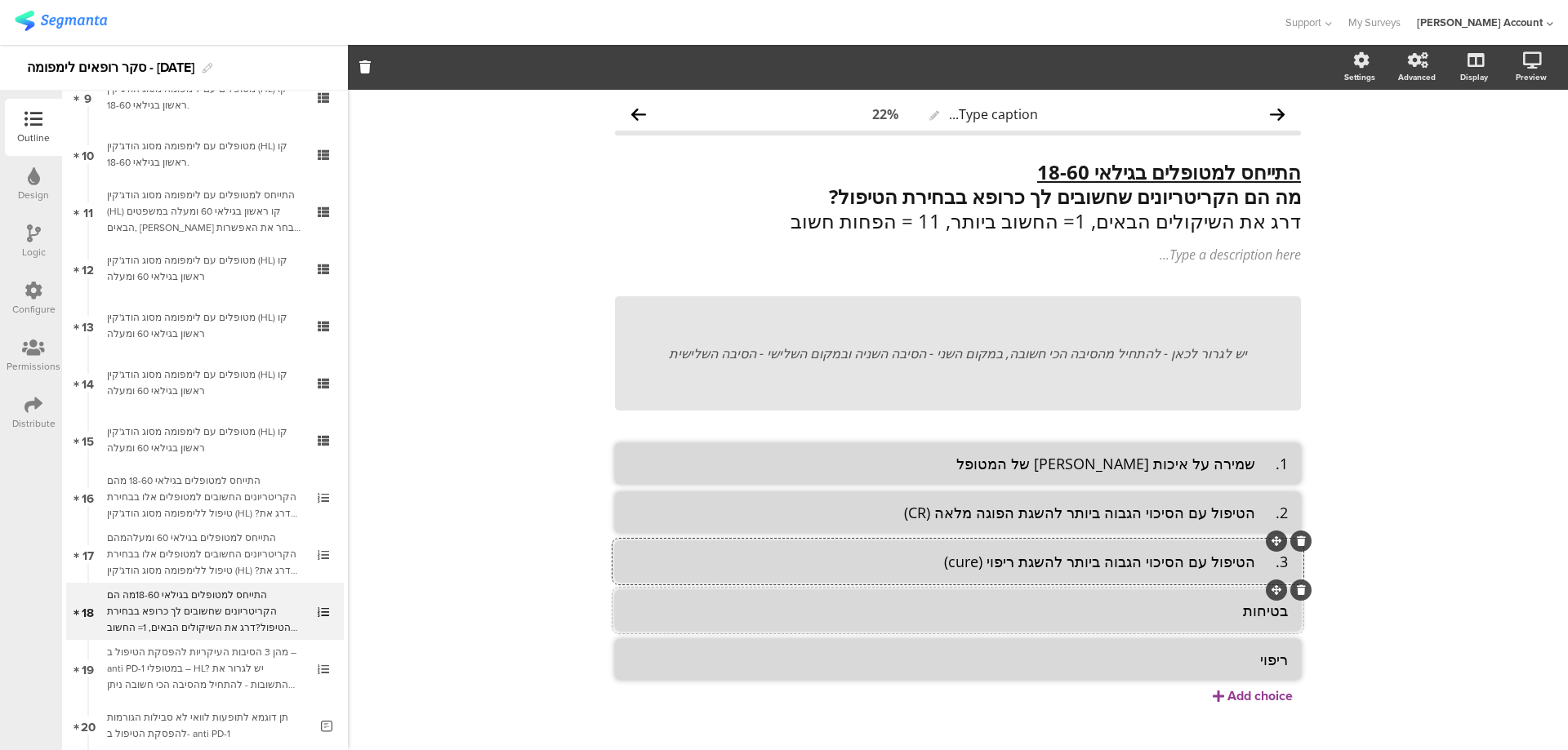
click at [1223, 624] on li "בטיחות" at bounding box center [958, 611] width 686 height 41
click at [1226, 615] on textarea "בטיחות" at bounding box center [958, 610] width 660 height 20
paste textarea "4. טיפול עם פרופיל תופעות לוואי נוח"
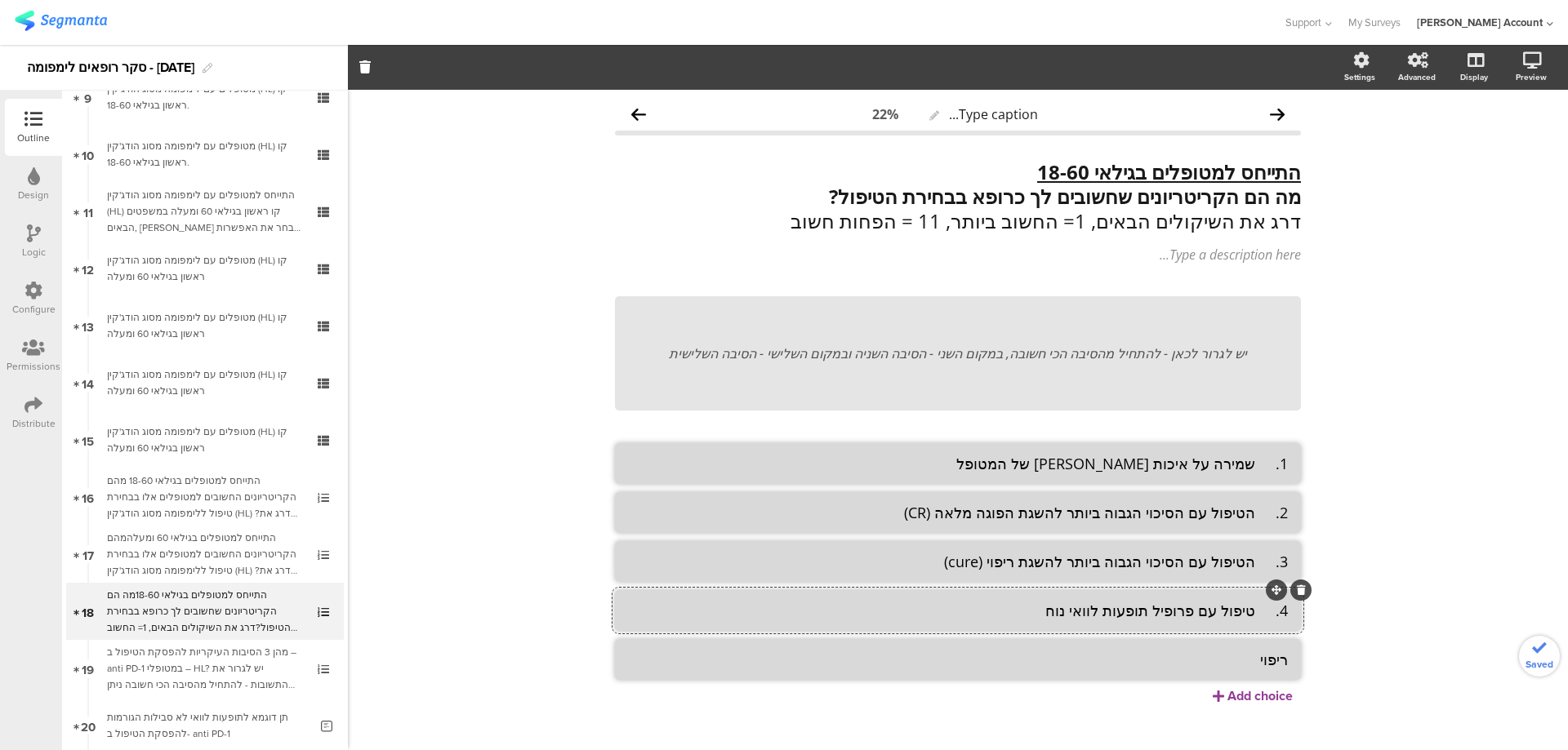
type textarea "4. טיפול עם פרופיל תופעות לוואי נוח"
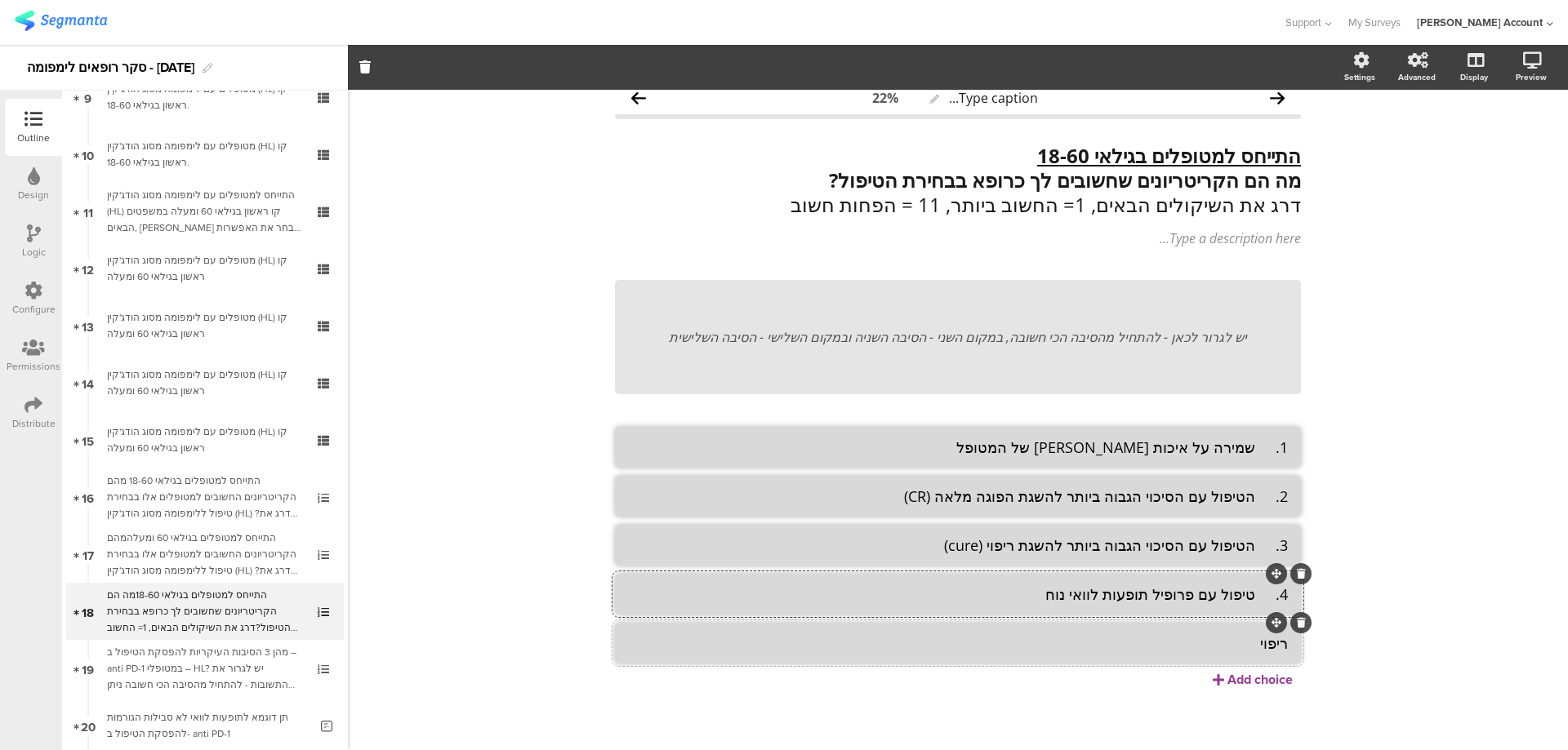
scroll to position [21, 0]
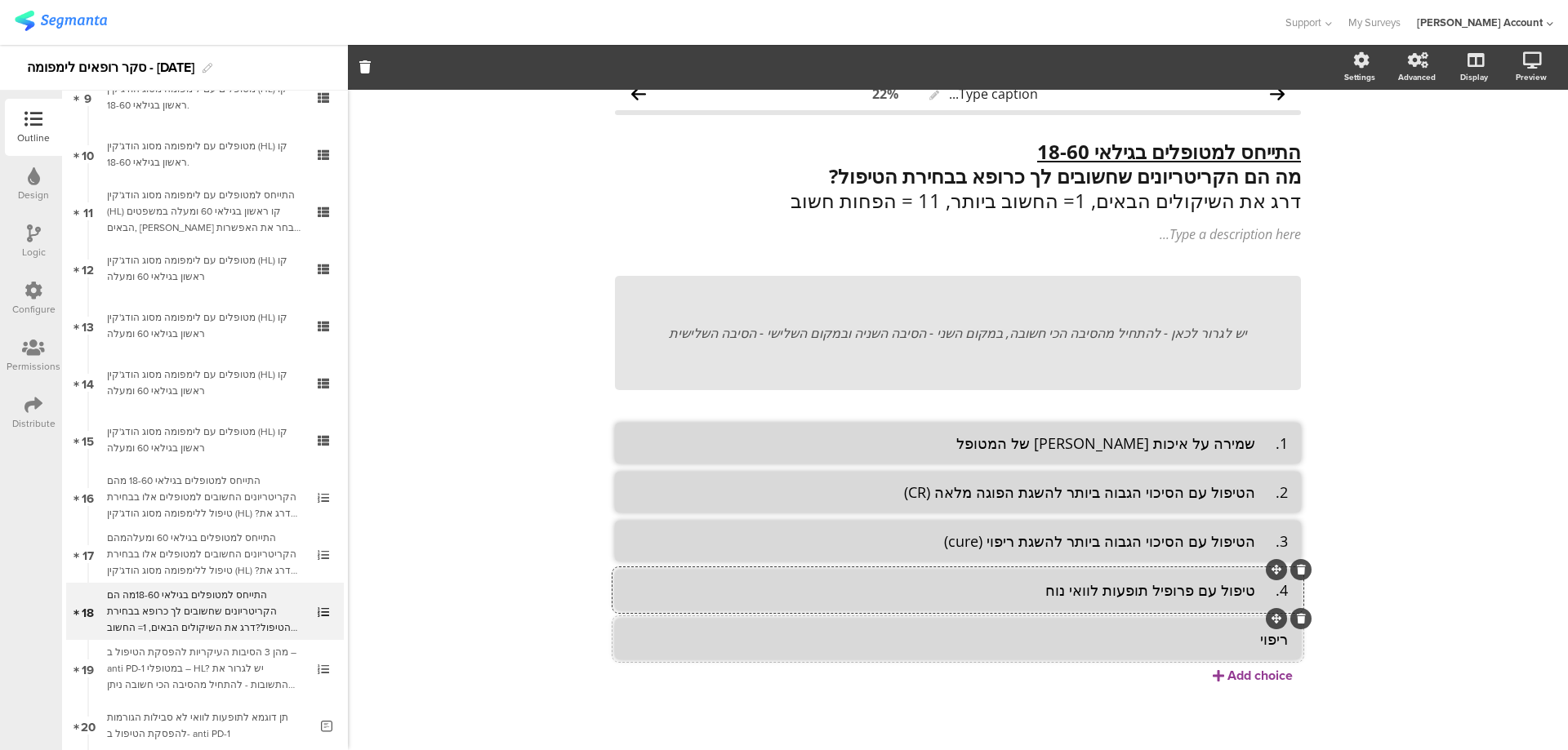
click at [1203, 631] on textarea "ריפוי" at bounding box center [958, 639] width 660 height 20
paste textarea "5. הטיפול שהכי קל למטופלים להתמיד בו לאורך זמן"
type textarea "5. הטיפול שהכי קל למטופלים להתמיד בו לאורך זמן"
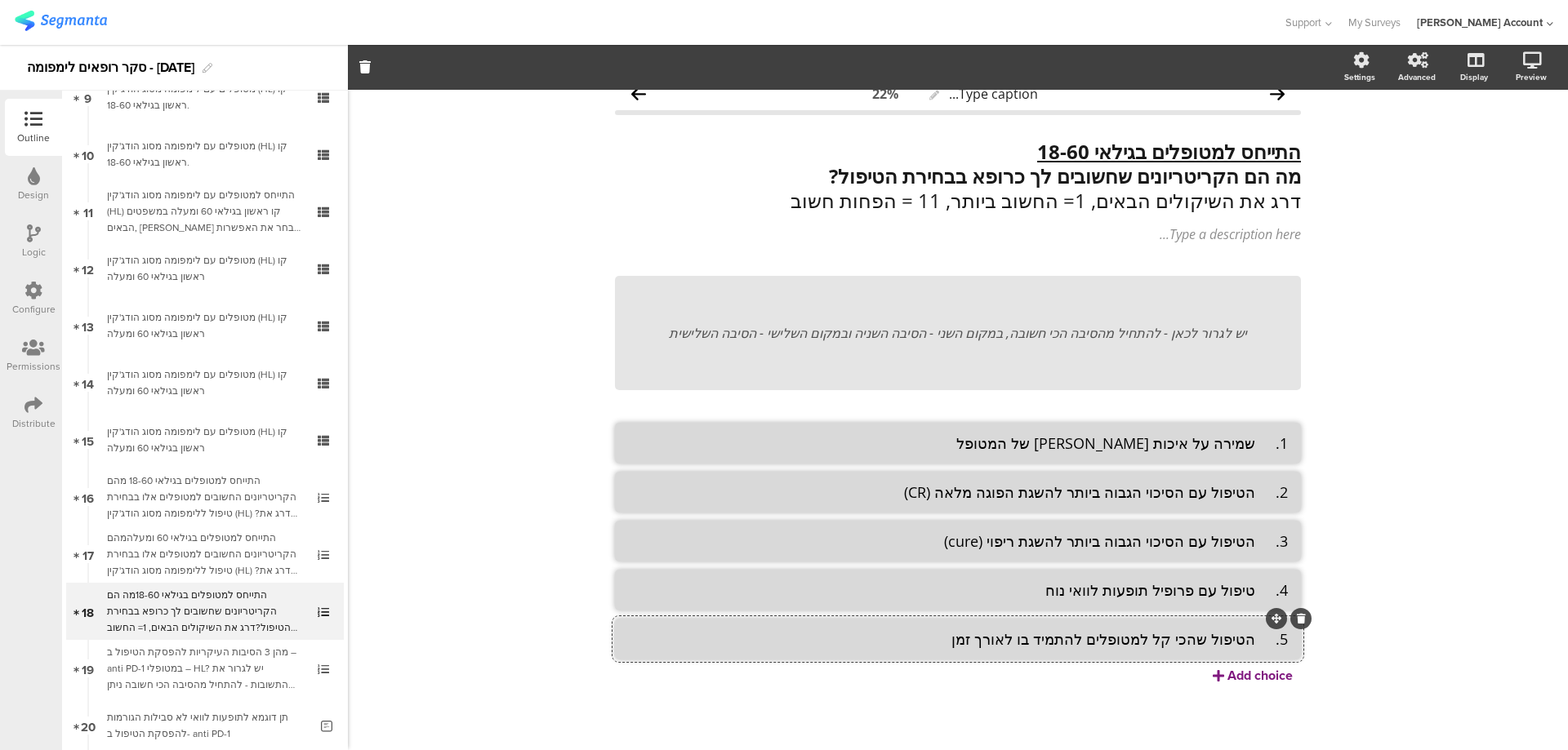
click at [1257, 681] on div "Add choice" at bounding box center [1260, 675] width 65 height 19
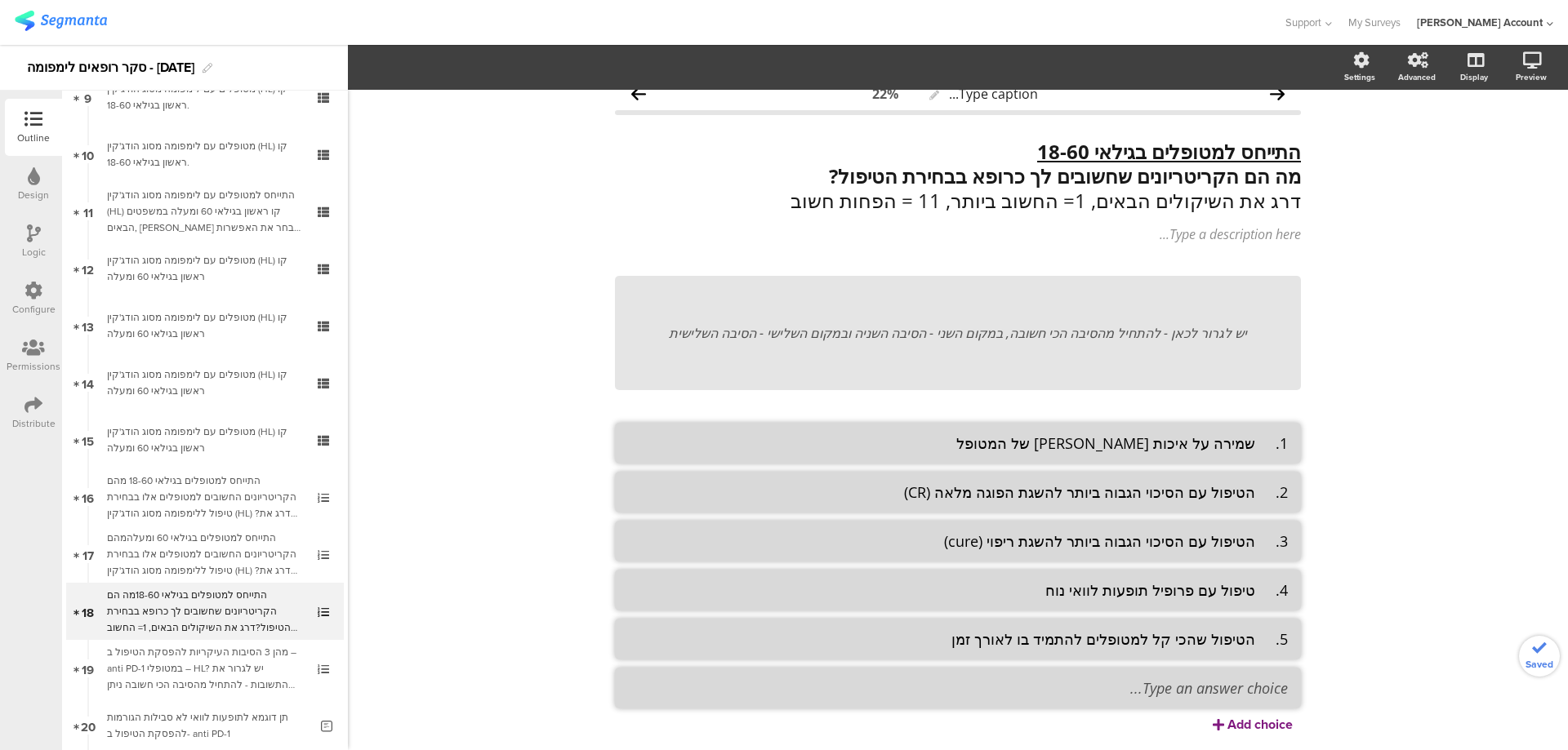
click at [1251, 679] on div "1. שמירה על איכות [PERSON_NAME] של המטופל 2. הטיפול עם הסיכוי הגבוה ביותר להשגת…" at bounding box center [958, 578] width 686 height 311
click at [1244, 687] on textarea at bounding box center [958, 687] width 660 height 20
paste textarea "6. הטיפול עם ה – PFS הכי ארוך"
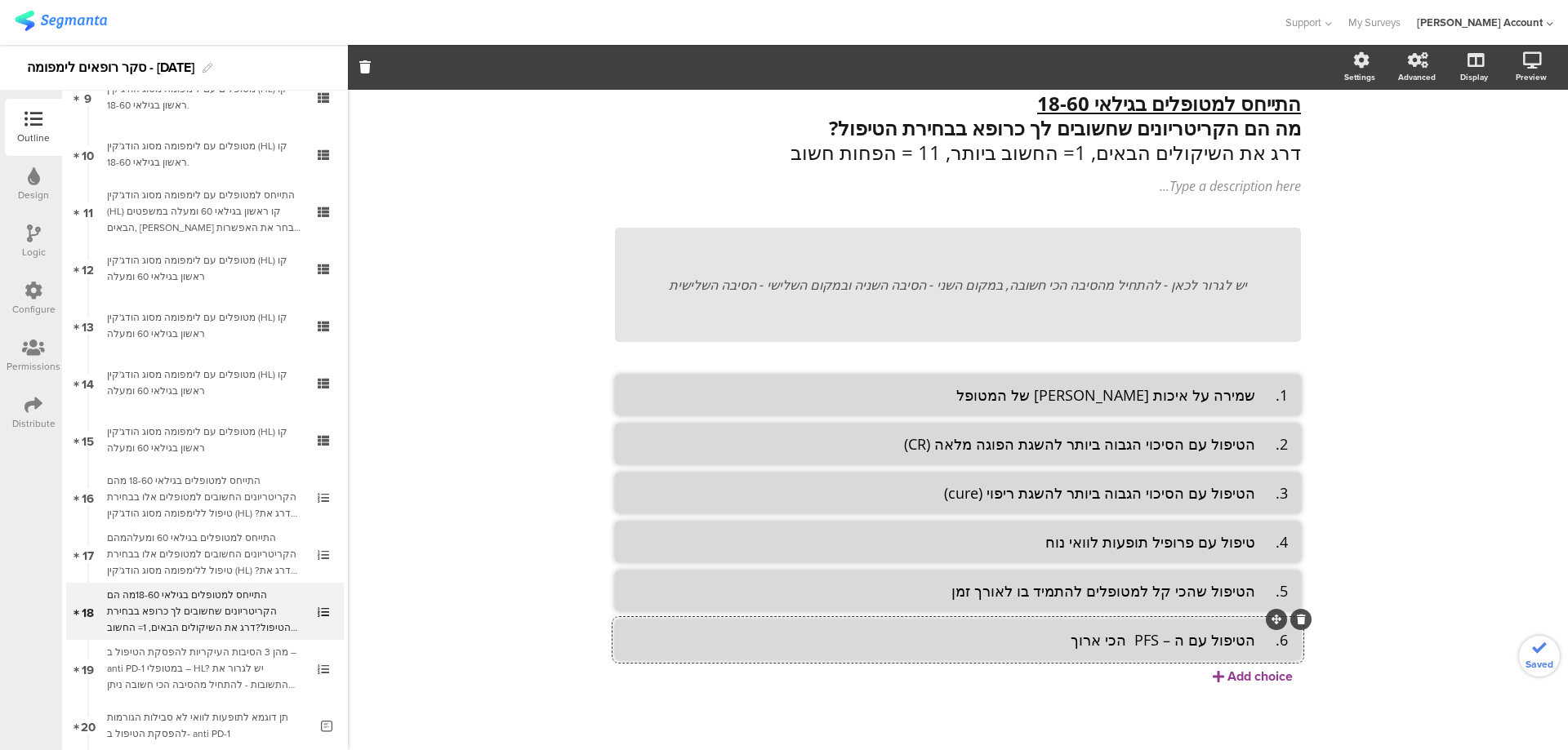
scroll to position [69, 0]
type textarea "6. הטיפול עם ה – PFS הכי ארוך"
click at [1227, 675] on div "Add choice" at bounding box center [1260, 675] width 65 height 19
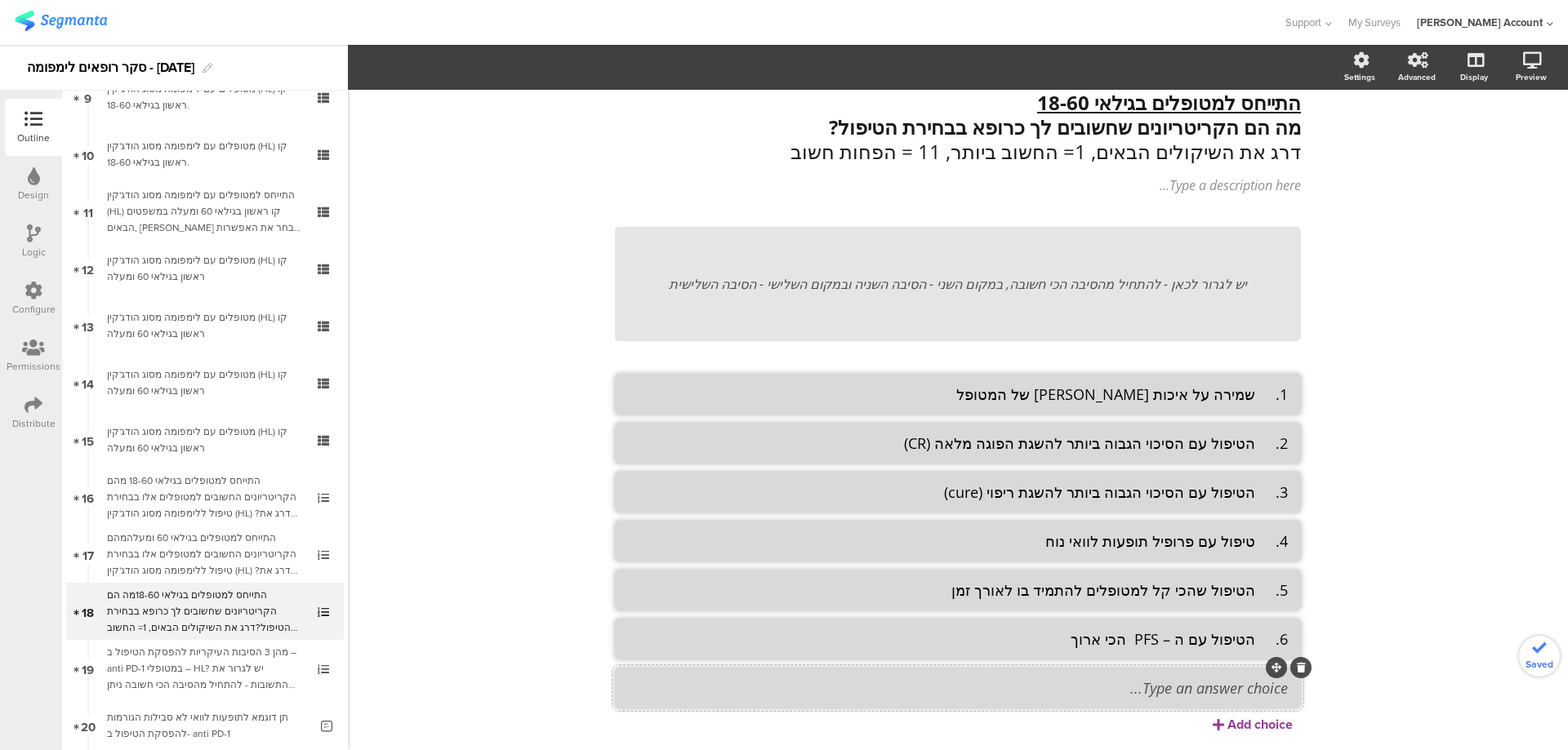
click at [1229, 678] on textarea at bounding box center [958, 687] width 660 height 20
paste textarea "7. הטיפול שנתמך בהכי הרבה מידע מפורסם"
type textarea "7. הטיפול שנתמך בהכי הרבה מידע מפורסם"
click at [1255, 642] on textarea "6. הטיפול עם ה – PFS הכי ארוך" at bounding box center [958, 639] width 660 height 20
click at [1237, 723] on div "Add choice" at bounding box center [1260, 724] width 65 height 19
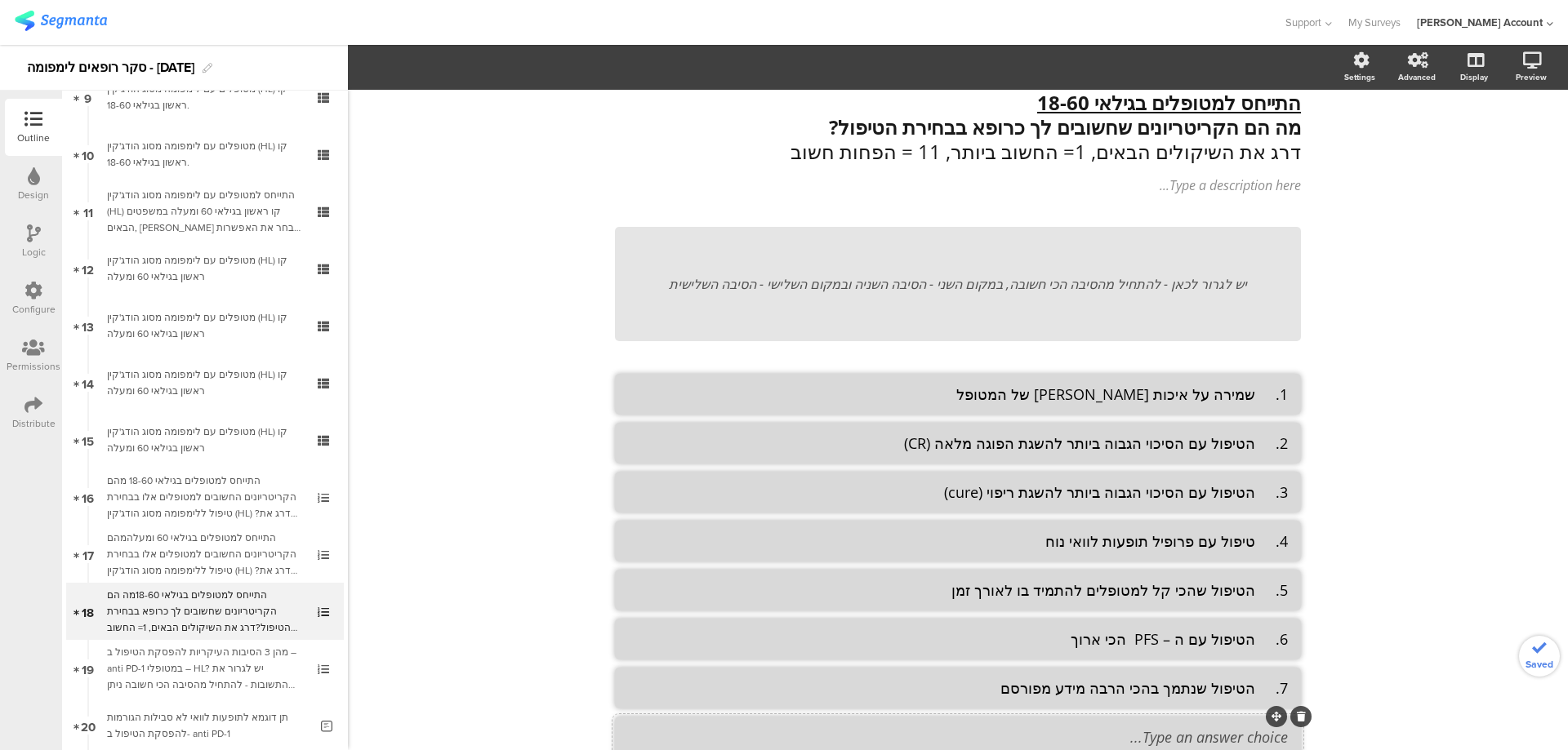
click at [1237, 725] on li at bounding box center [958, 737] width 686 height 41
click at [1236, 733] on textarea at bounding box center [958, 737] width 660 height 20
paste textarea "8. טיפול עם פרוטוקול קצר"
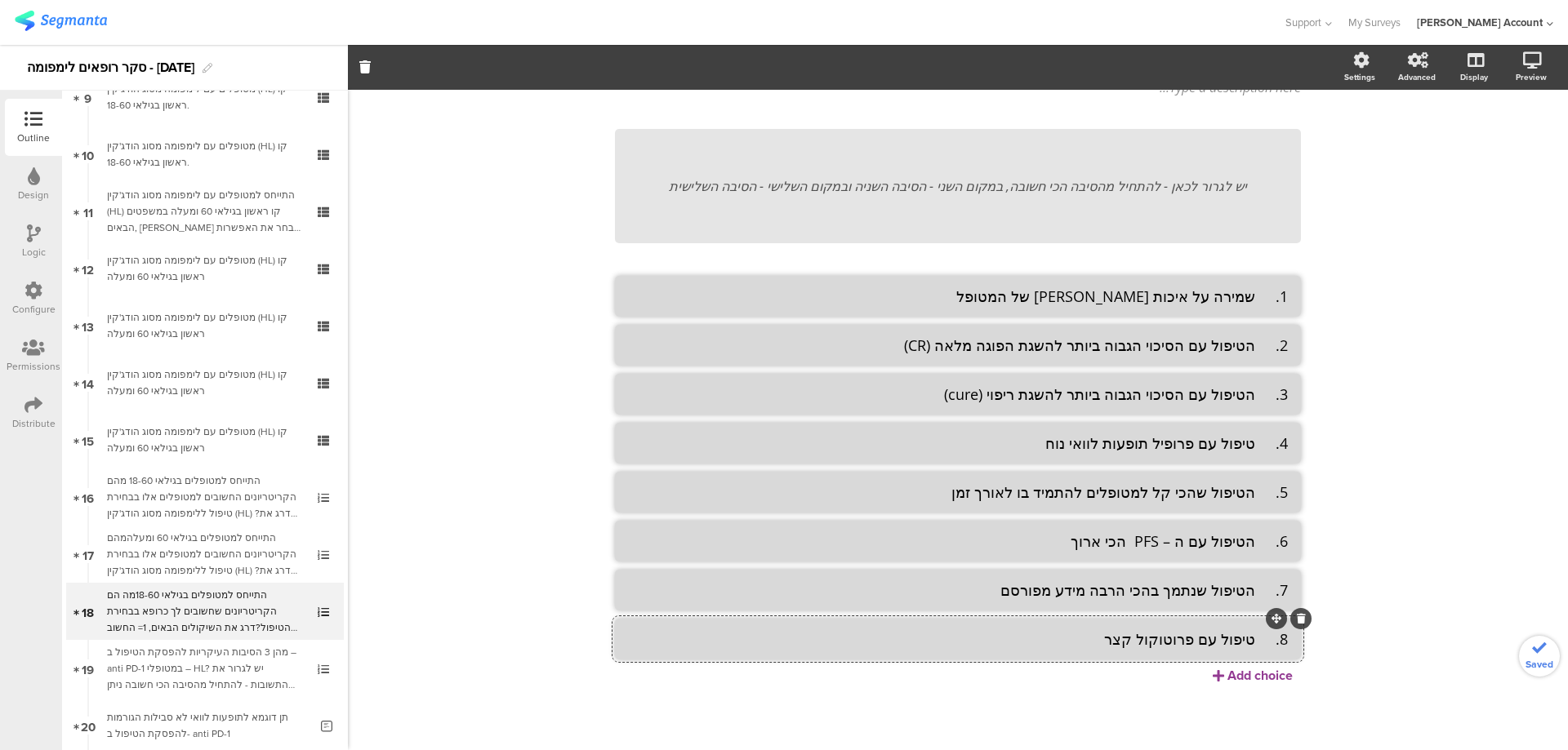
type textarea "8. טיפול עם פרוטוקול קצר"
click at [1232, 675] on div "Add choice" at bounding box center [1260, 675] width 65 height 19
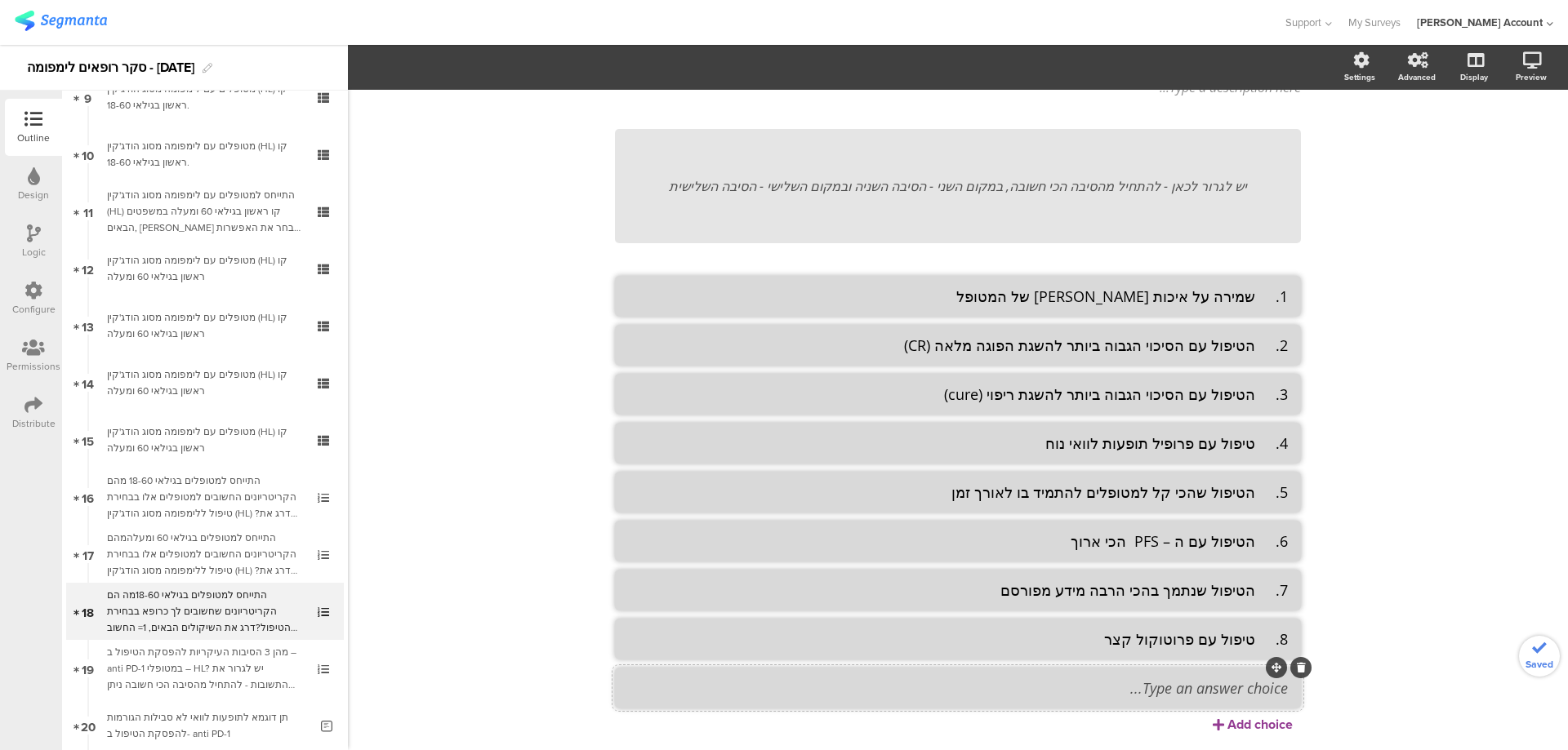
click at [1243, 690] on textarea at bounding box center [958, 687] width 660 height 20
paste textarea "9. הטיפול שמציע תדירות הגעה למרכז הרפואי נוחה ומתאימה לאורח חיי המטופל"
type textarea "9. הטיפול שמציע תדירות הגעה למרכז הרפואי נוחה ומתאימה לאורח חיי המטופל"
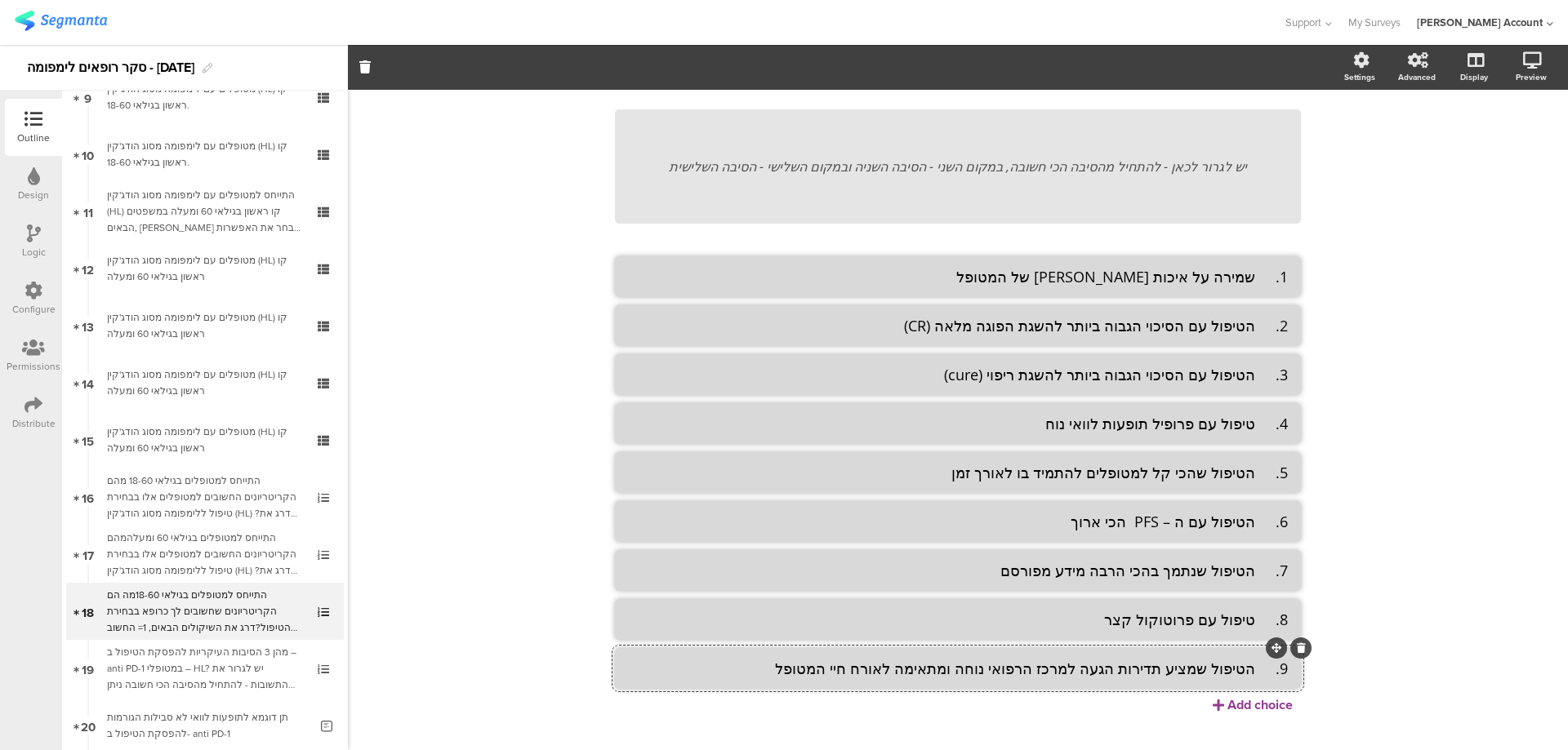
scroll to position [217, 0]
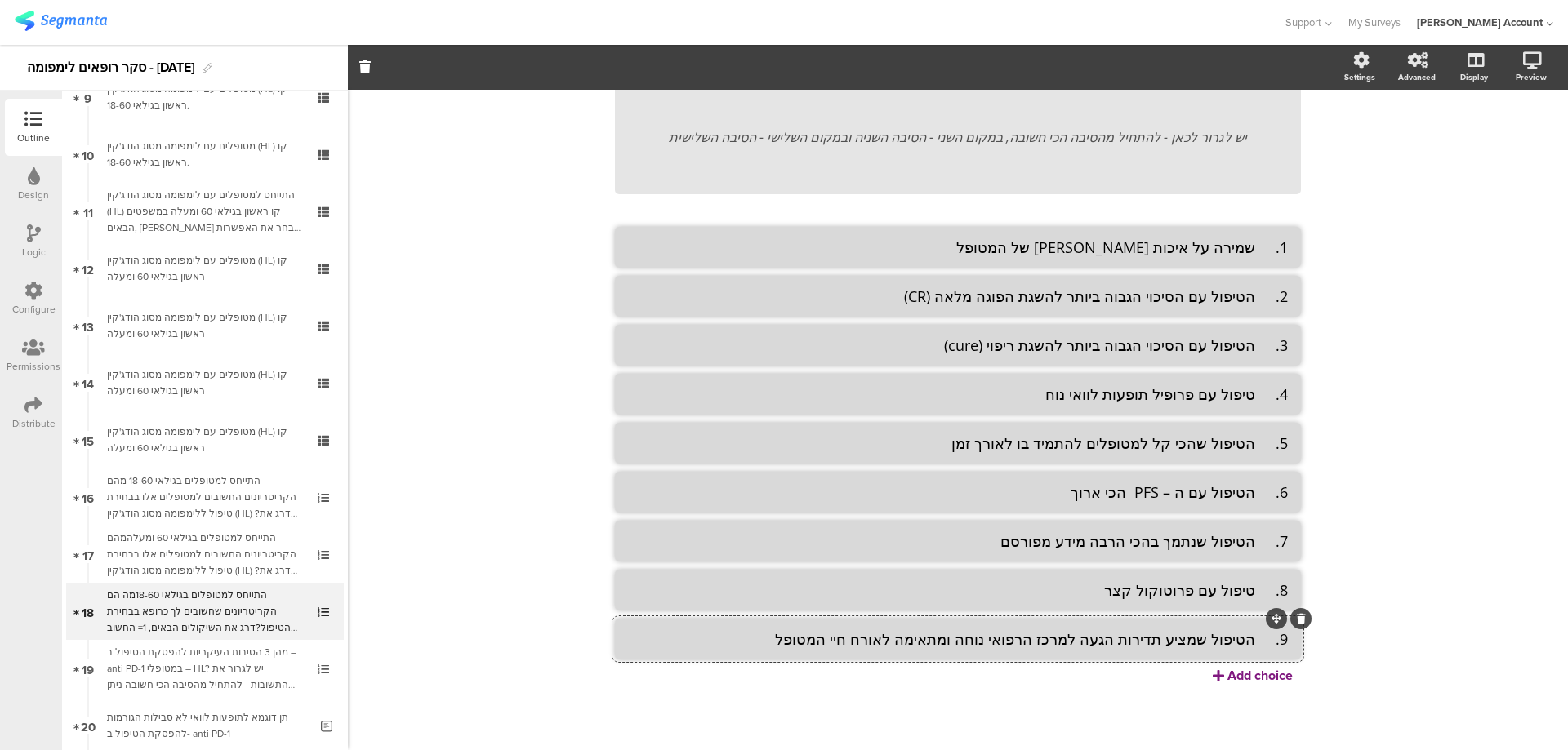
click at [1249, 680] on div "Add choice" at bounding box center [1260, 675] width 65 height 19
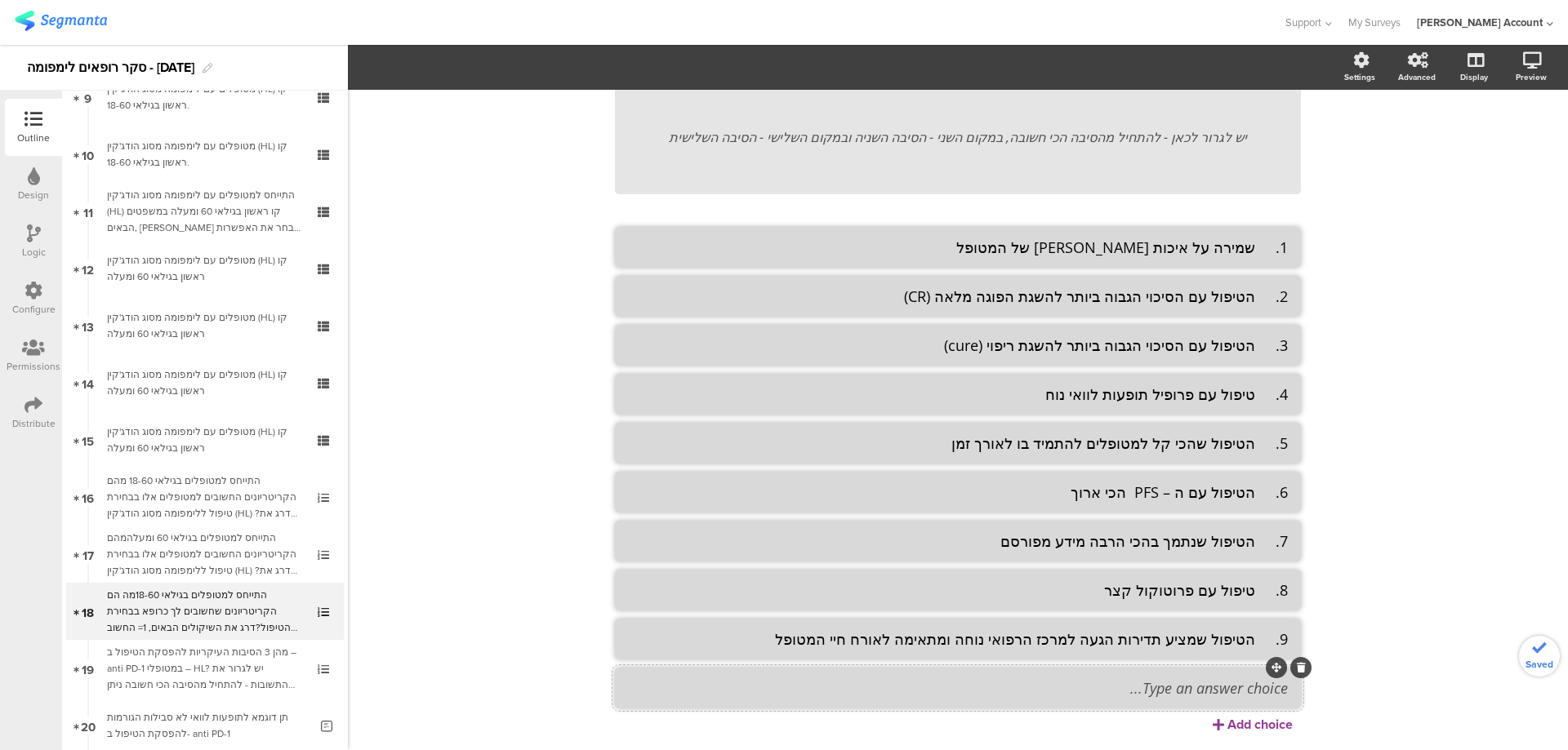
click at [1234, 695] on textarea at bounding box center [958, 687] width 660 height 20
paste textarea "10. הטיפול עם הסיכוי הנמוך לפגוע בפוריות בסיום הטיפול"
type textarea "10. הטיפול עם הסיכוי הנמוך לפגוע בפוריות בסיום הטיפול"
click at [1233, 728] on div "Add choice" at bounding box center [1260, 724] width 65 height 19
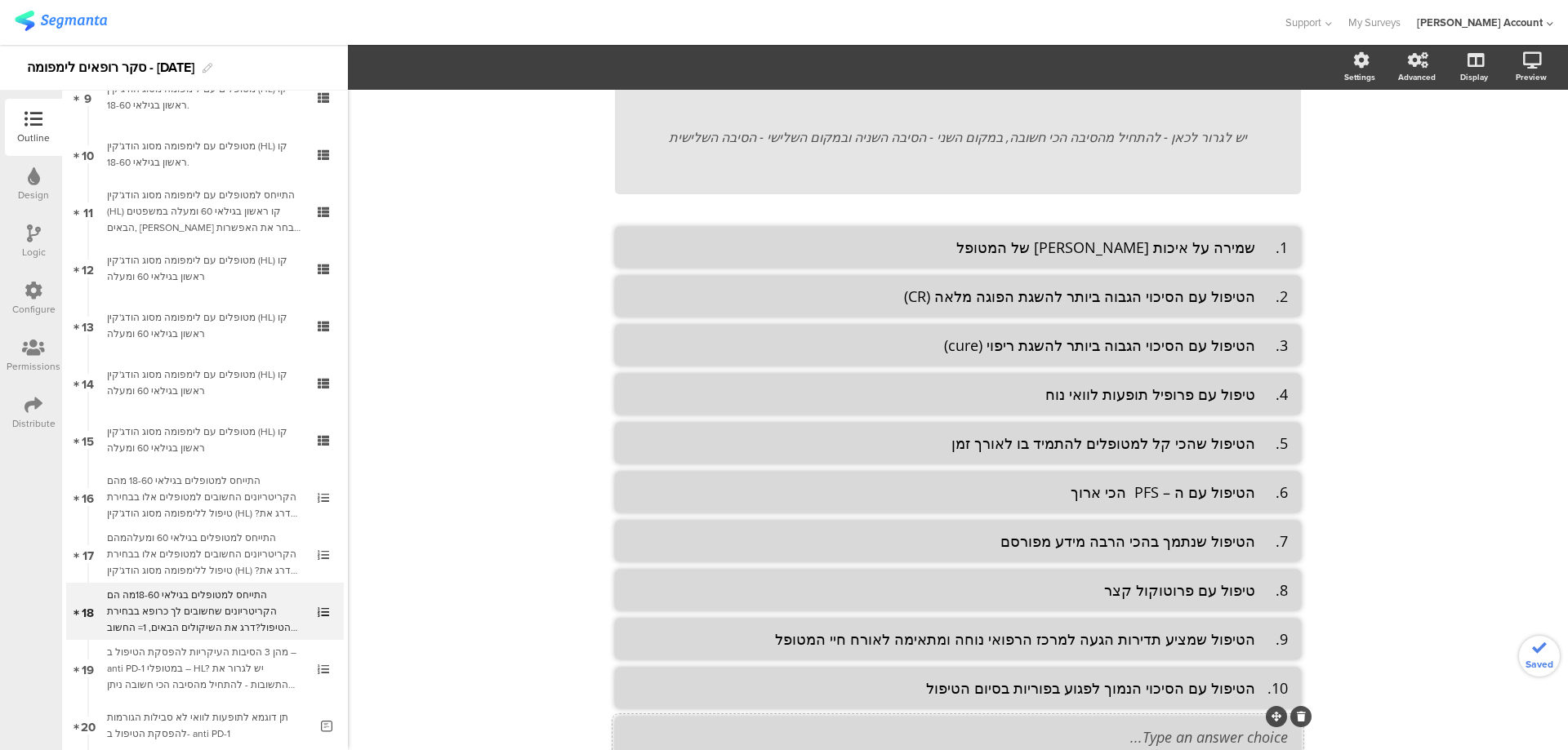
click at [1219, 729] on textarea at bounding box center [958, 737] width 660 height 20
paste textarea "11. הטיפול שהראה יתרון/עליונות בנתוני הישרדות (OS) overall survival"
click at [1252, 734] on textarea "11. הטיפול שהראה יתרון/עליונות בנתוני הישרדות (OS) overall survival" at bounding box center [958, 737] width 660 height 20
type textarea "הטיפול שהראה יתרון/עליונות בנתוני הישרדות (OS) overall survival"
click at [1247, 684] on textarea "10. הטיפול עם הסיכוי הנמוך לפגוע בפוריות בסיום הטיפול" at bounding box center [958, 687] width 660 height 20
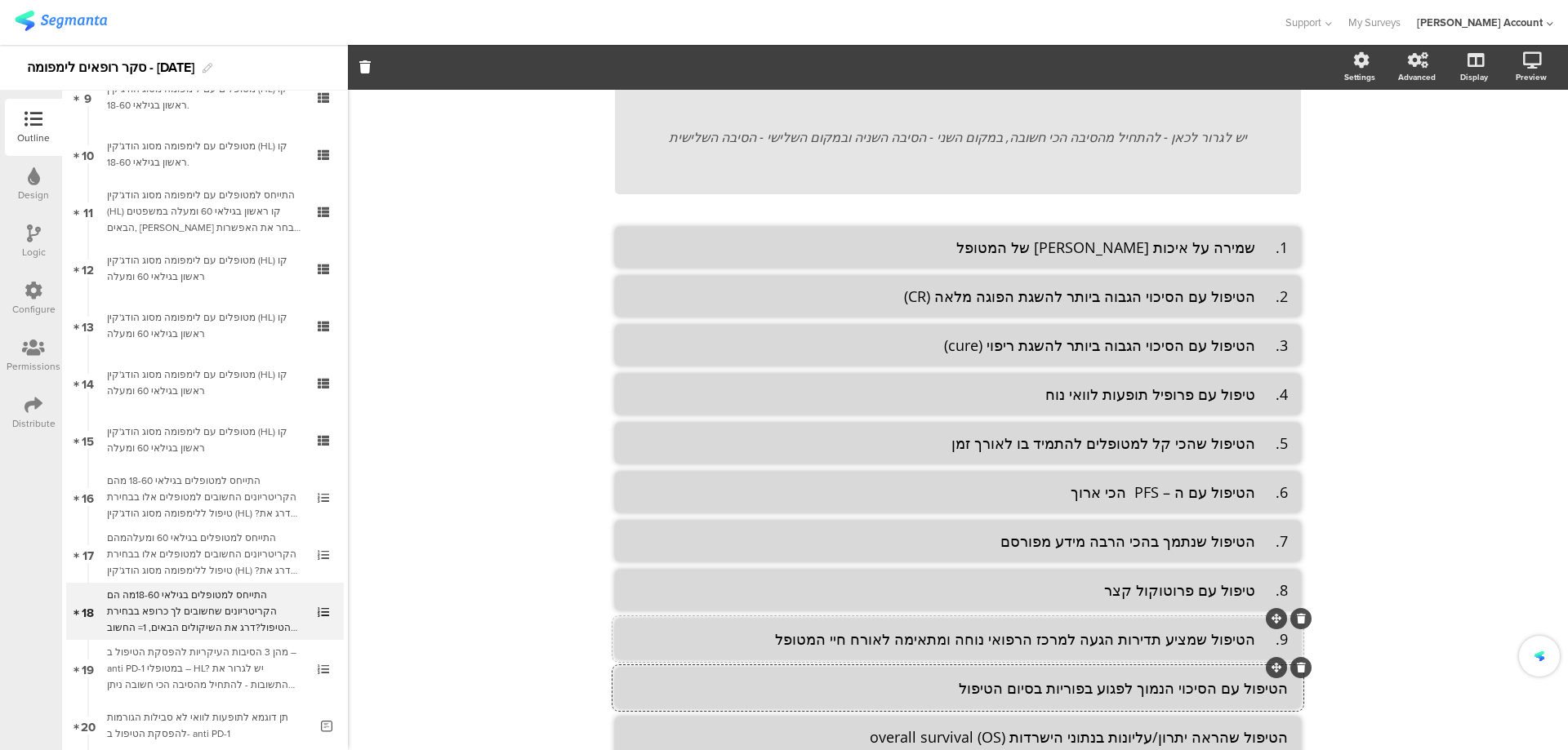
type textarea "הטיפול עם הסיכוי הנמוך לפגוע בפוריות בסיום הטיפול"
click at [1250, 633] on textarea "9. הטיפול שמציע תדירות הגעה למרכז הרפואי נוחה ומתאימה לאורח חיי המטופל" at bounding box center [958, 639] width 660 height 20
type textarea "הטיפול שמציע תדירות הגעה למרכז הרפואי נוחה ומתאימה לאורח חיי המטופל"
click at [1248, 592] on textarea "8. טיפול עם פרוטוקול קצר" at bounding box center [958, 589] width 660 height 20
type textarea "טיפול עם פרוטוקול קצר"
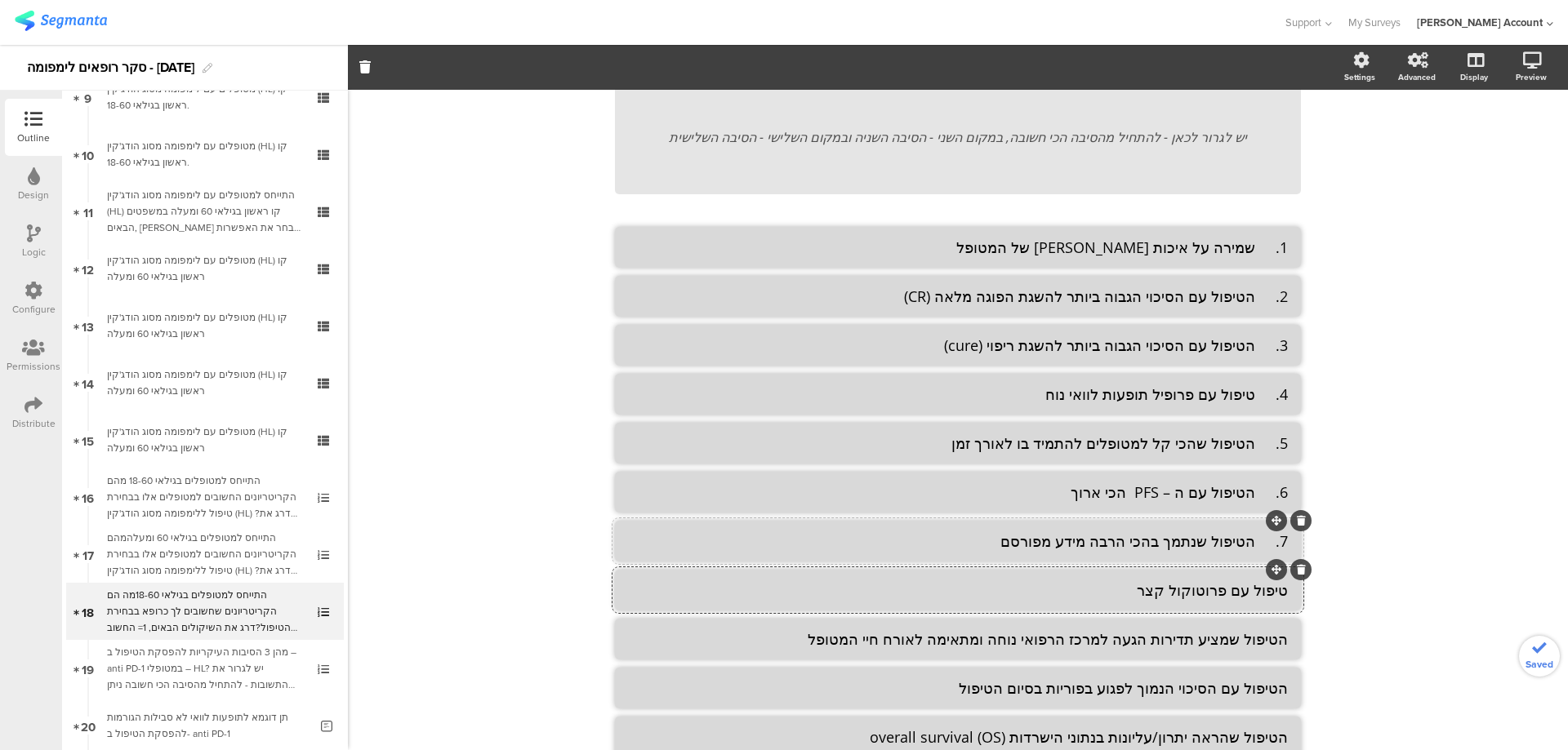
click at [1252, 546] on textarea "7. הטיפול שנתמך בהכי הרבה מידע מפורסם" at bounding box center [958, 541] width 660 height 20
type textarea "הטיפול שנתמך בהכי הרבה מידע מפורסם"
click at [1252, 495] on textarea "6. הטיפול עם ה – PFS הכי ארוך" at bounding box center [958, 491] width 660 height 20
type textarea "הטיפול עם ה – PFS הכי ארוך"
click at [1256, 436] on textarea "5. הטיפול שהכי קל למטופלים להתמיד בו לאורך זמן" at bounding box center [958, 443] width 660 height 20
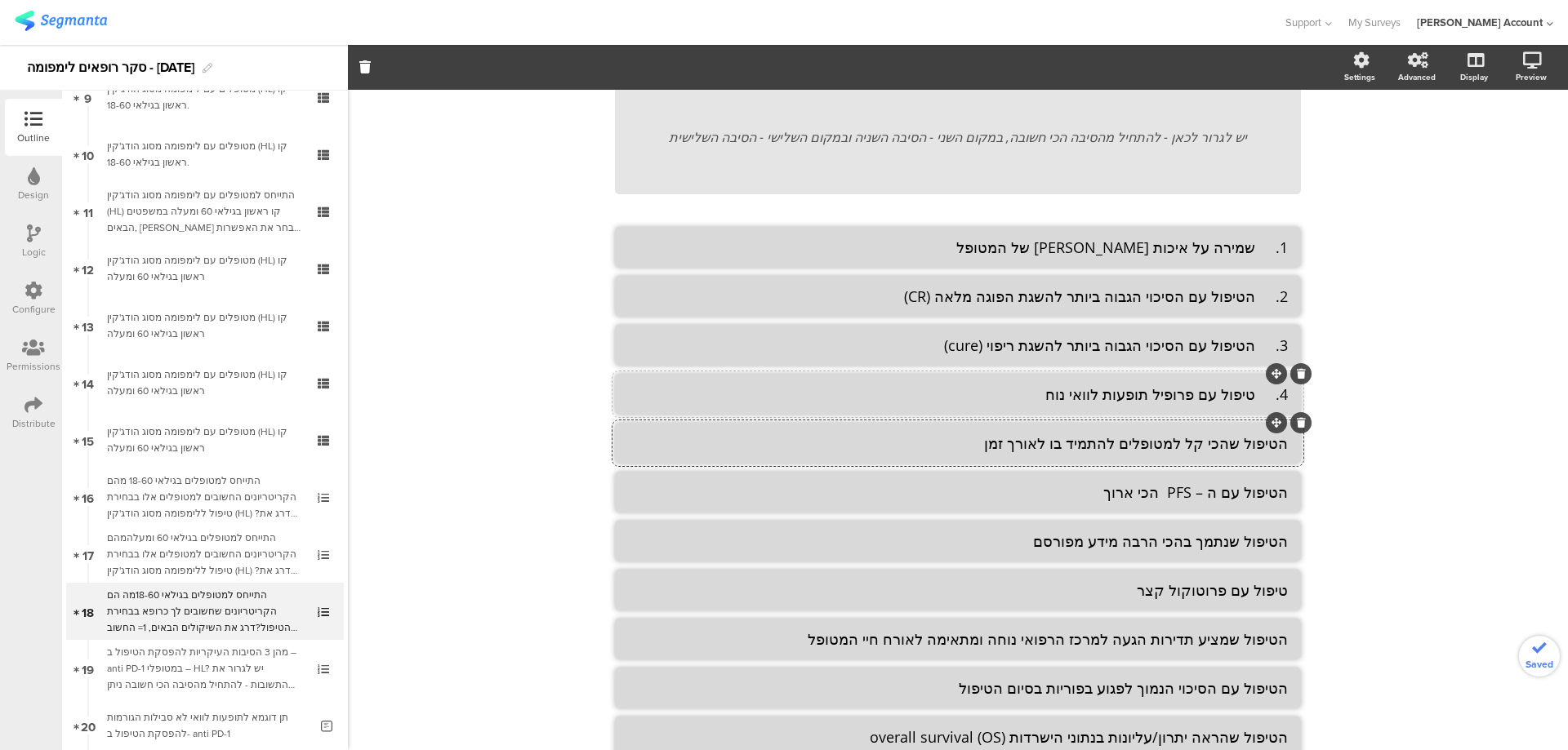
type textarea "הטיפול שהכי קל למטופלים להתמיד בו לאורך זמן"
click at [1252, 387] on textarea "4. טיפול עם פרופיל תופעות לוואי נוח" at bounding box center [958, 394] width 660 height 20
type textarea "טיפול עם פרופיל תופעות לוואי נוח"
click at [1251, 351] on textarea "3. הטיפול עם הסיכוי הגבוה ביותר להשגת ריפוי (cure)" at bounding box center [958, 345] width 660 height 20
type textarea "הטיפול עם הסיכוי הגבוה ביותר להשגת ריפוי (cure)"
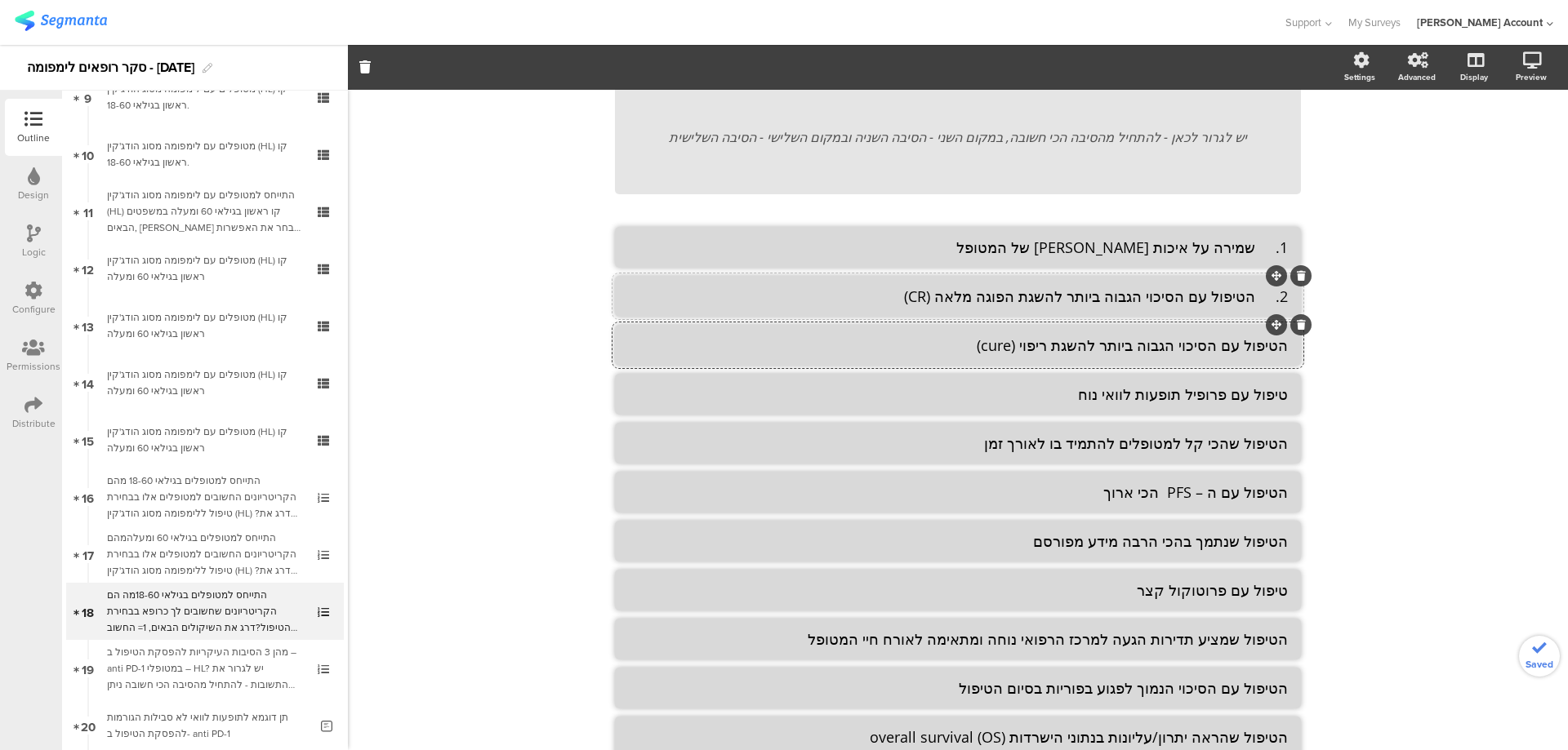
click at [1252, 304] on textarea "2. הטיפול עם הסיכוי הגבוה ביותר להשגת הפוגה מלאה (CR)" at bounding box center [958, 296] width 660 height 20
type textarea "הטיפול עם הסיכוי הגבוה ביותר להשגת הפוגה מלאה (CR)"
click at [1253, 249] on textarea "1. שמירה על איכות [PERSON_NAME] של המטופל" at bounding box center [958, 247] width 660 height 20
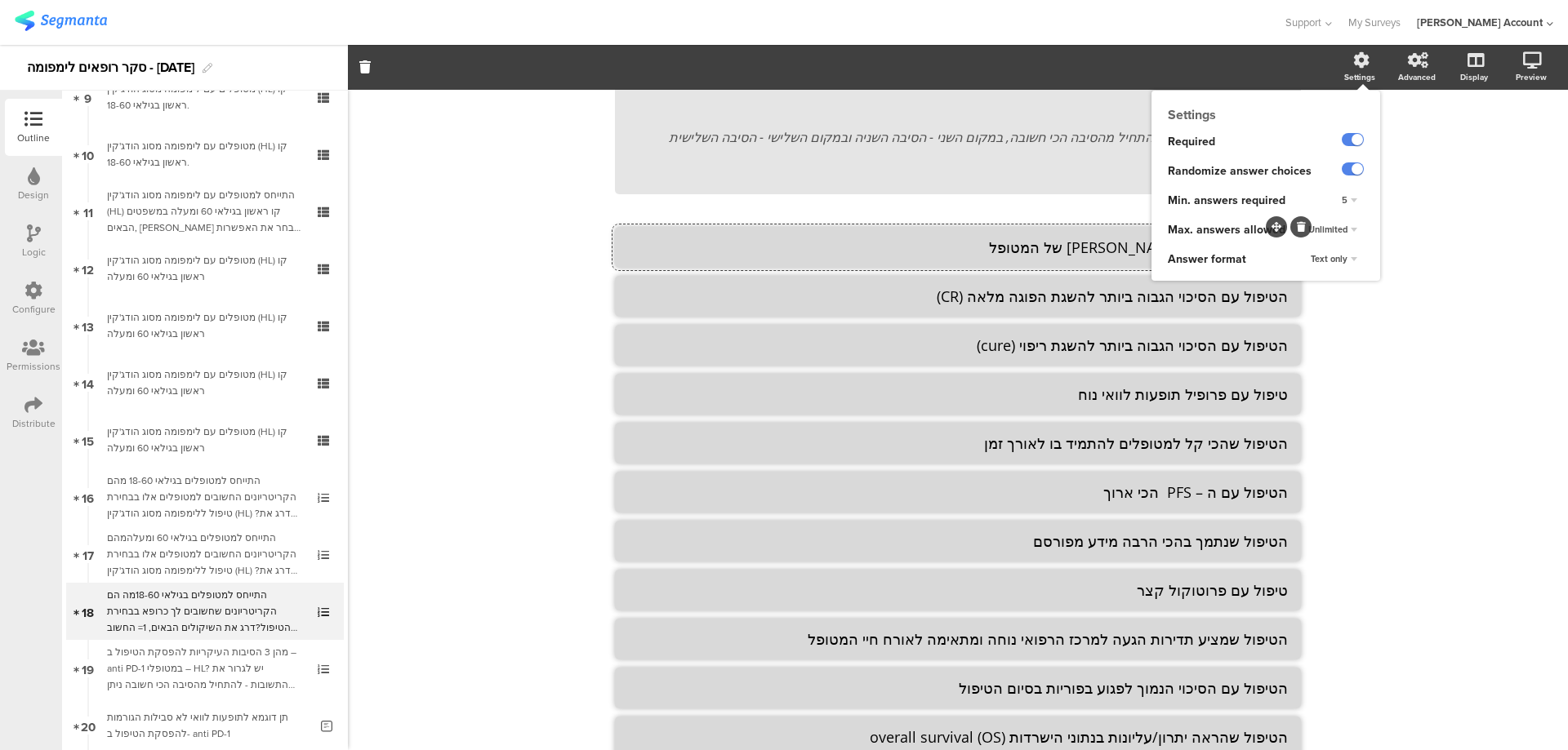
type textarea "שמירה על איכות [PERSON_NAME] של המטופל"
click at [1344, 204] on div "5" at bounding box center [1349, 200] width 29 height 20
click at [1319, 360] on div "10" at bounding box center [1326, 361] width 96 height 17
click at [1319, 230] on span "Unlimited" at bounding box center [1328, 230] width 39 height 13
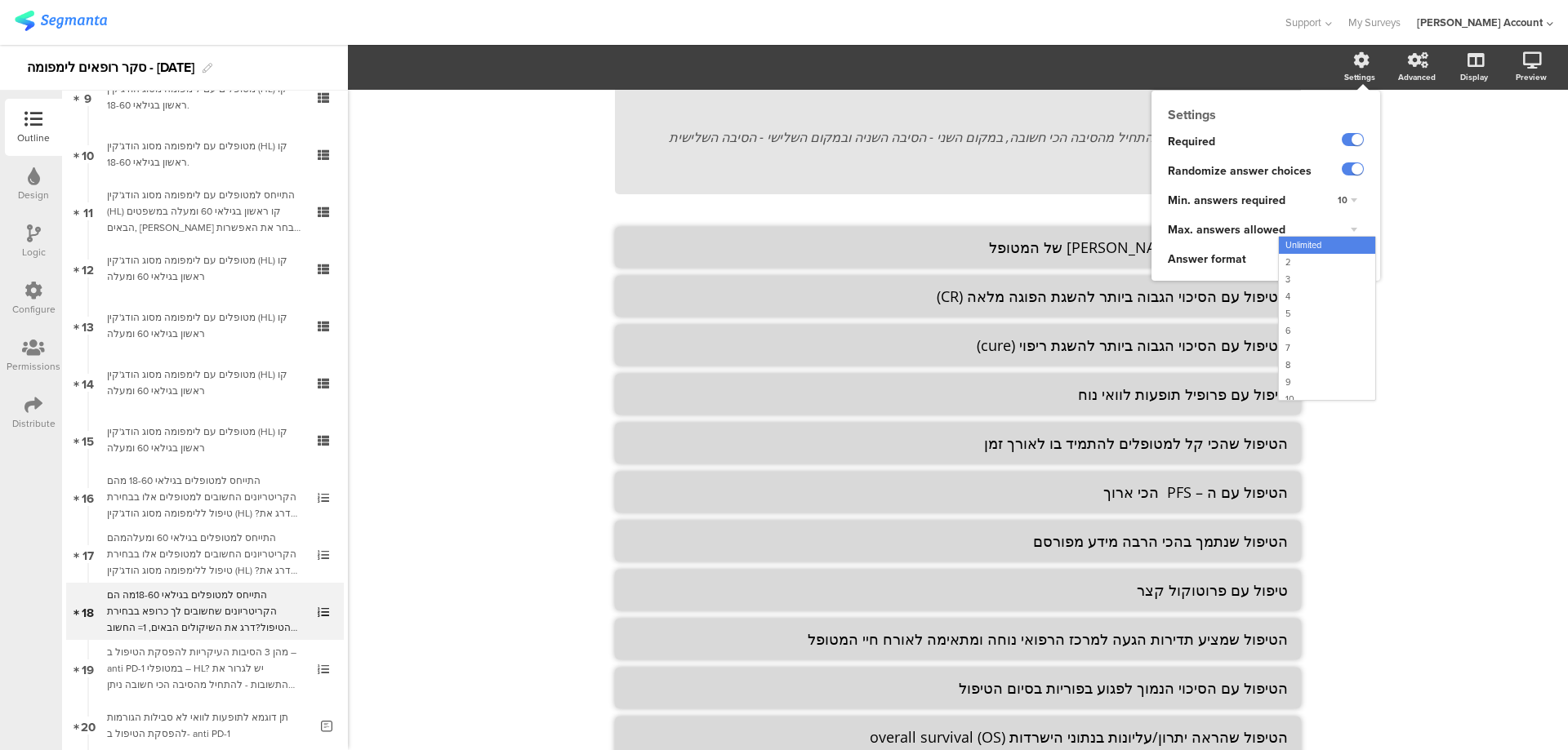
scroll to position [8, 0]
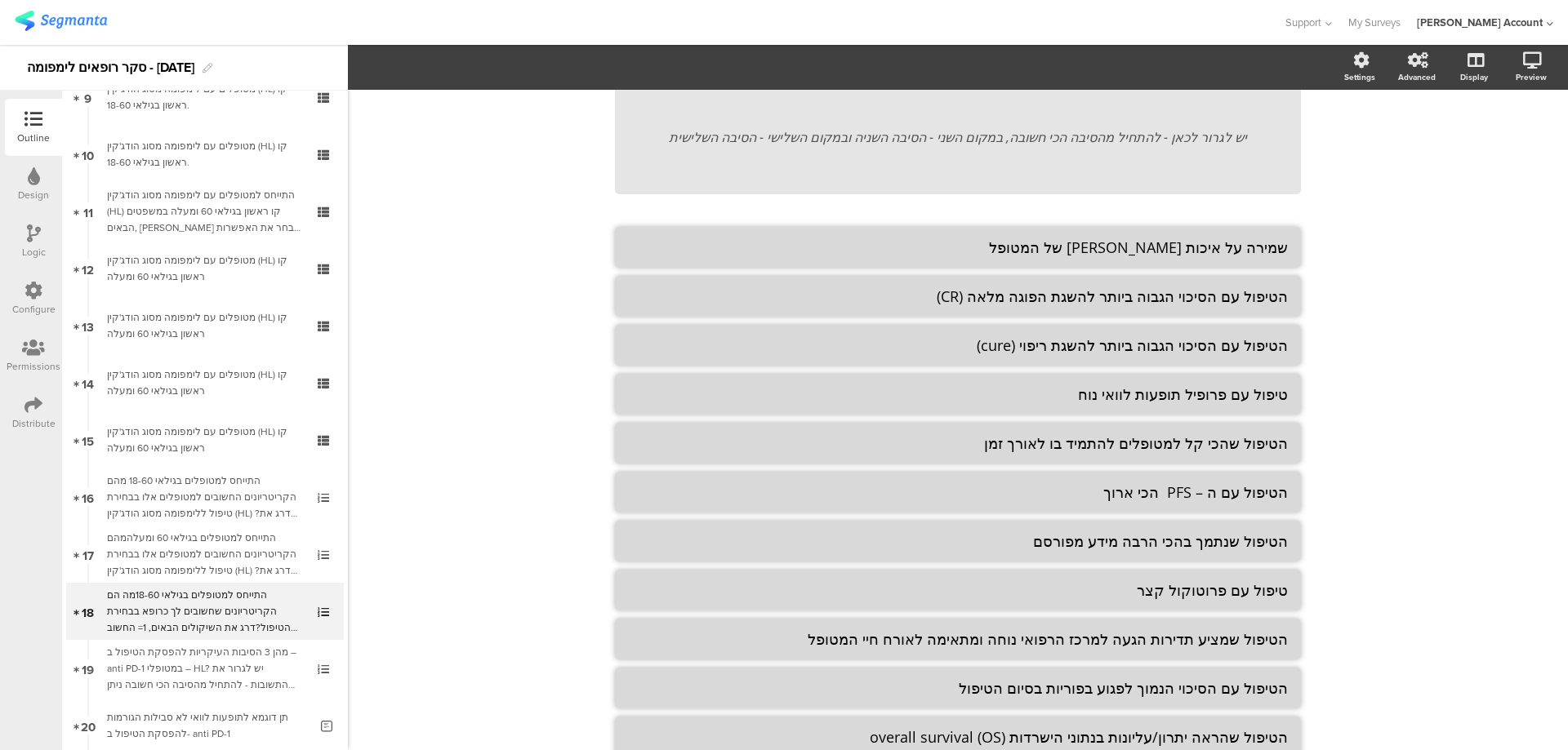
click at [1380, 322] on div "Type caption... 22% התייחס למטופלים בגילאי 18-60 מה הם הקריטריונים שחשובים לך כ…" at bounding box center [957, 361] width 1219 height 974
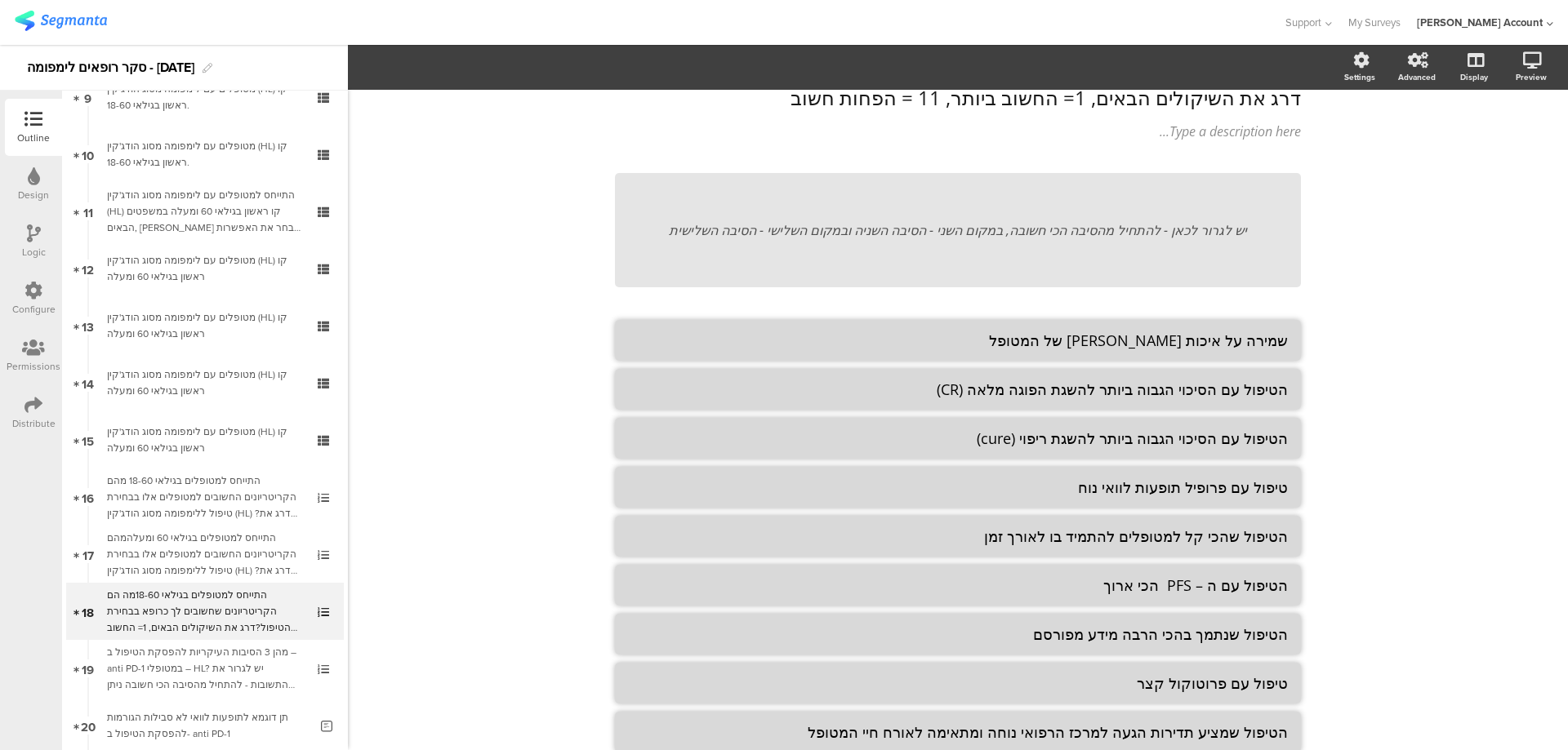
scroll to position [0, 0]
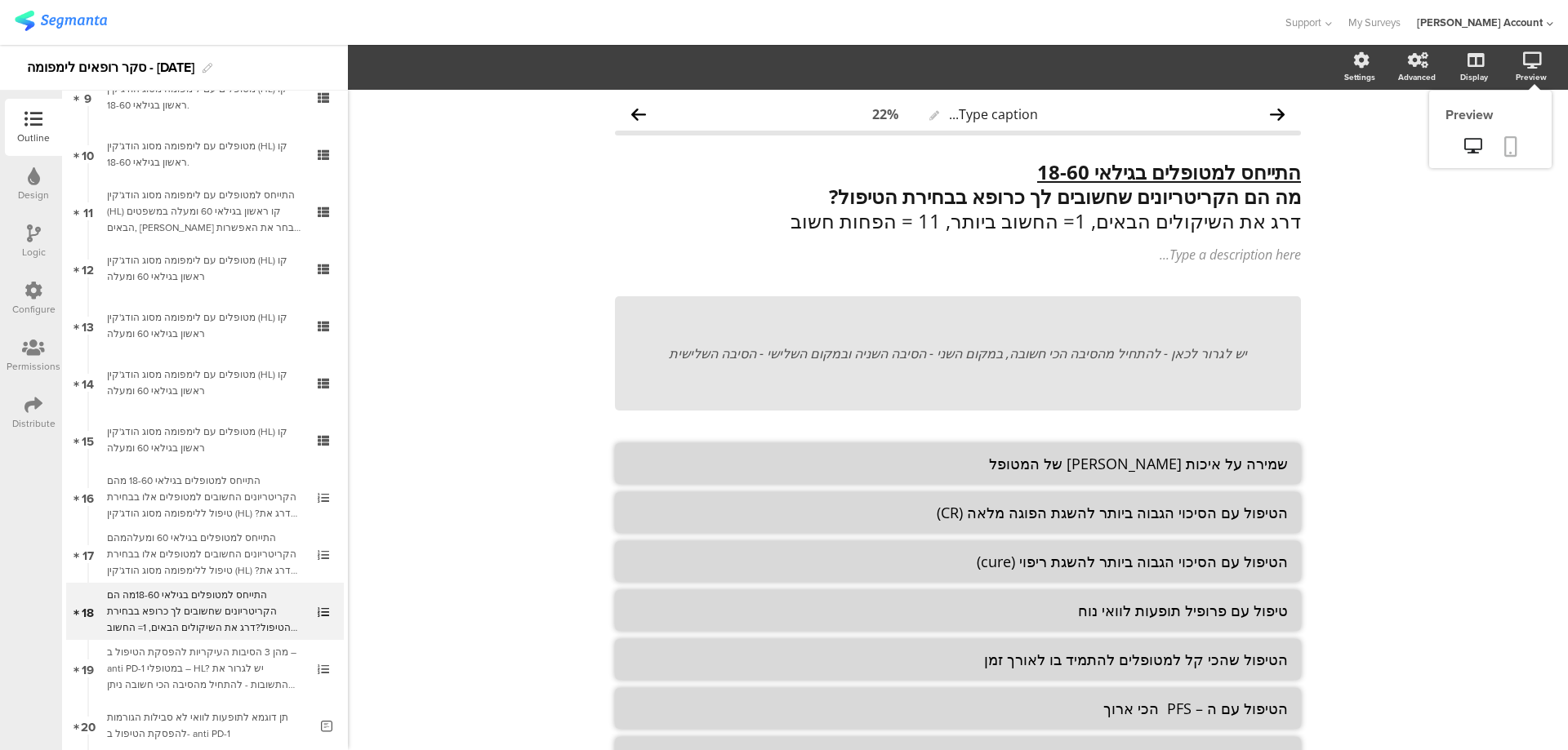
click at [1504, 138] on icon at bounding box center [1510, 147] width 13 height 21
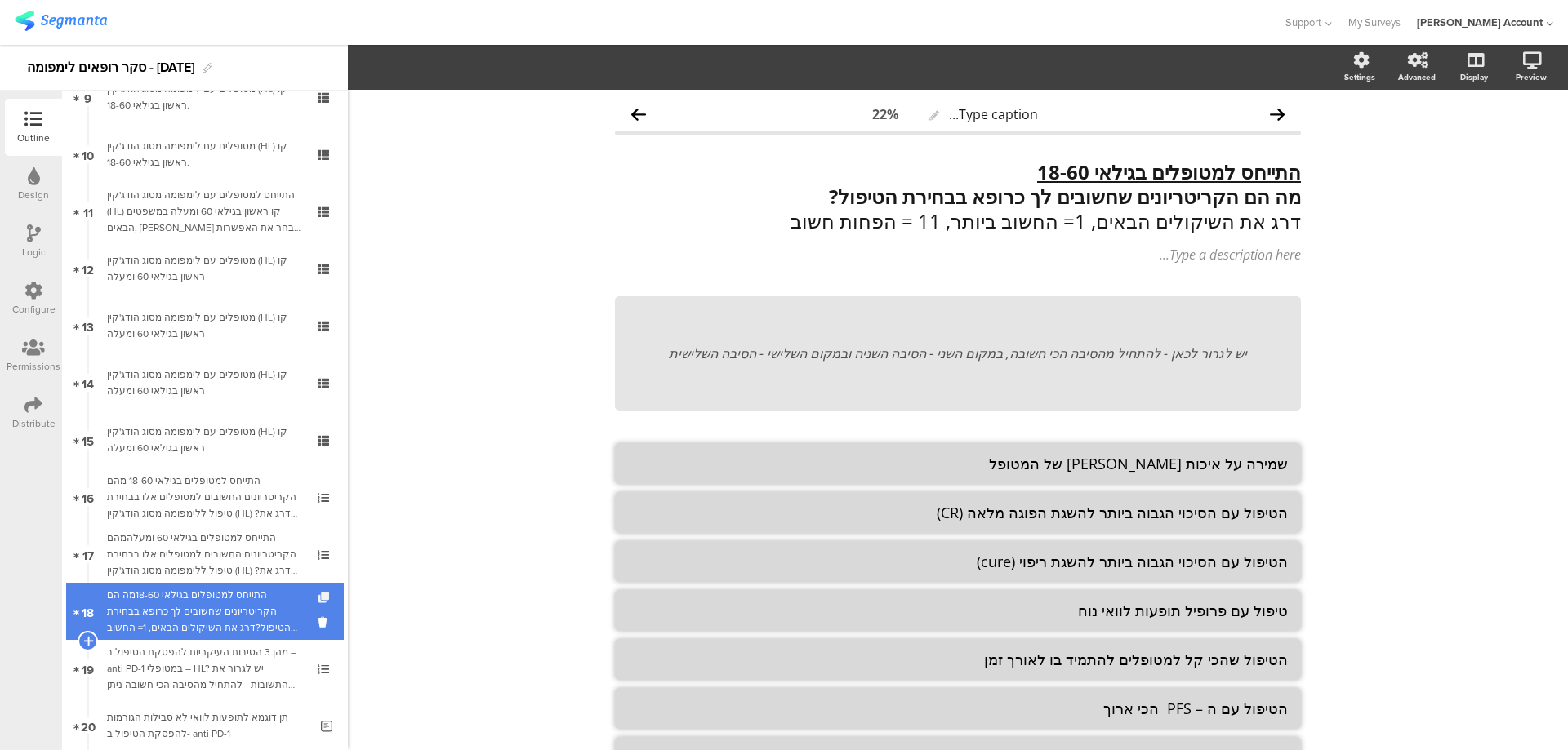
click at [319, 592] on icon at bounding box center [325, 597] width 14 height 10
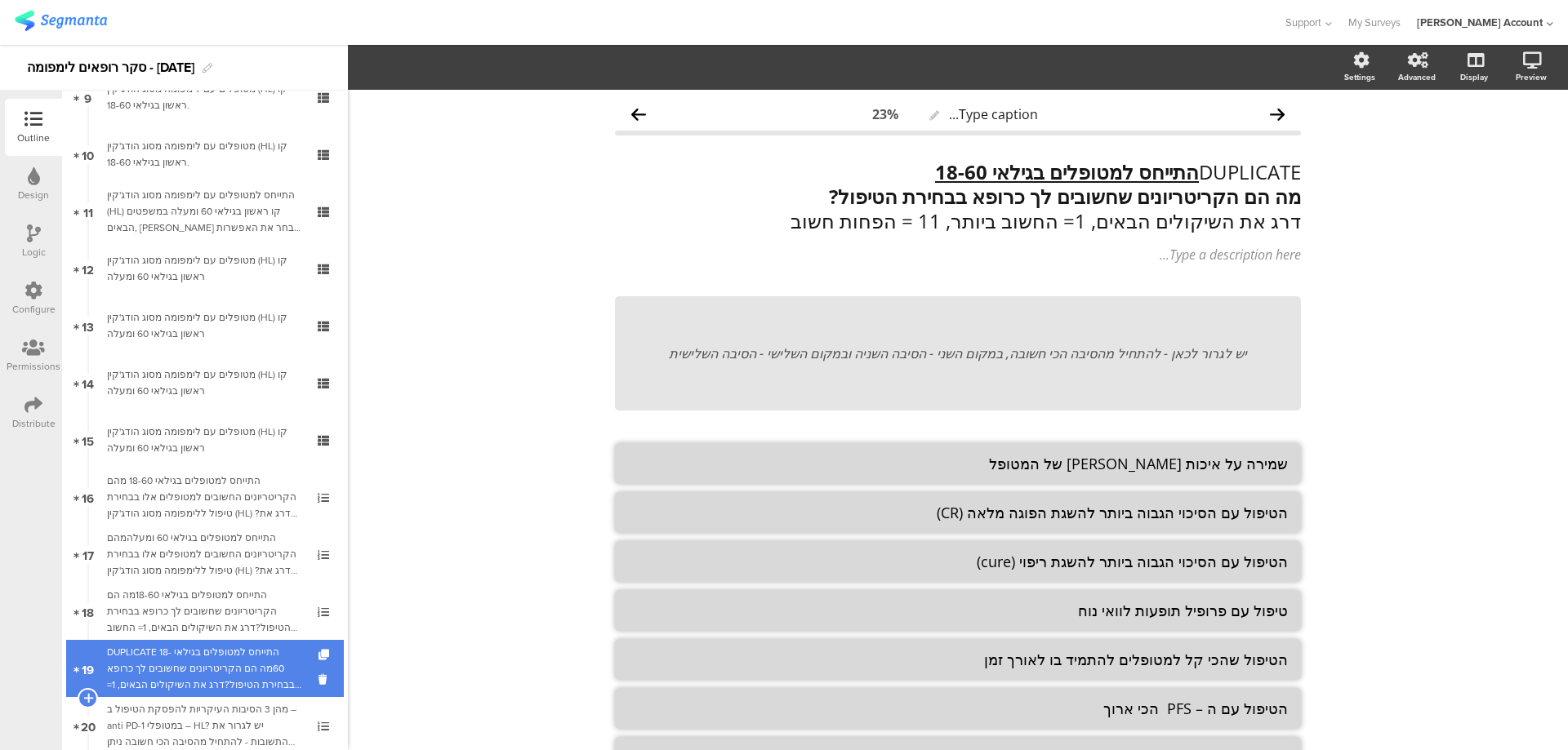
click at [268, 651] on div "DUPLICATE התייחס למטופלים בגילאי 18-60מה הם הקריטריונים שחשובים לך כרופא בבחירת…" at bounding box center [204, 668] width 195 height 49
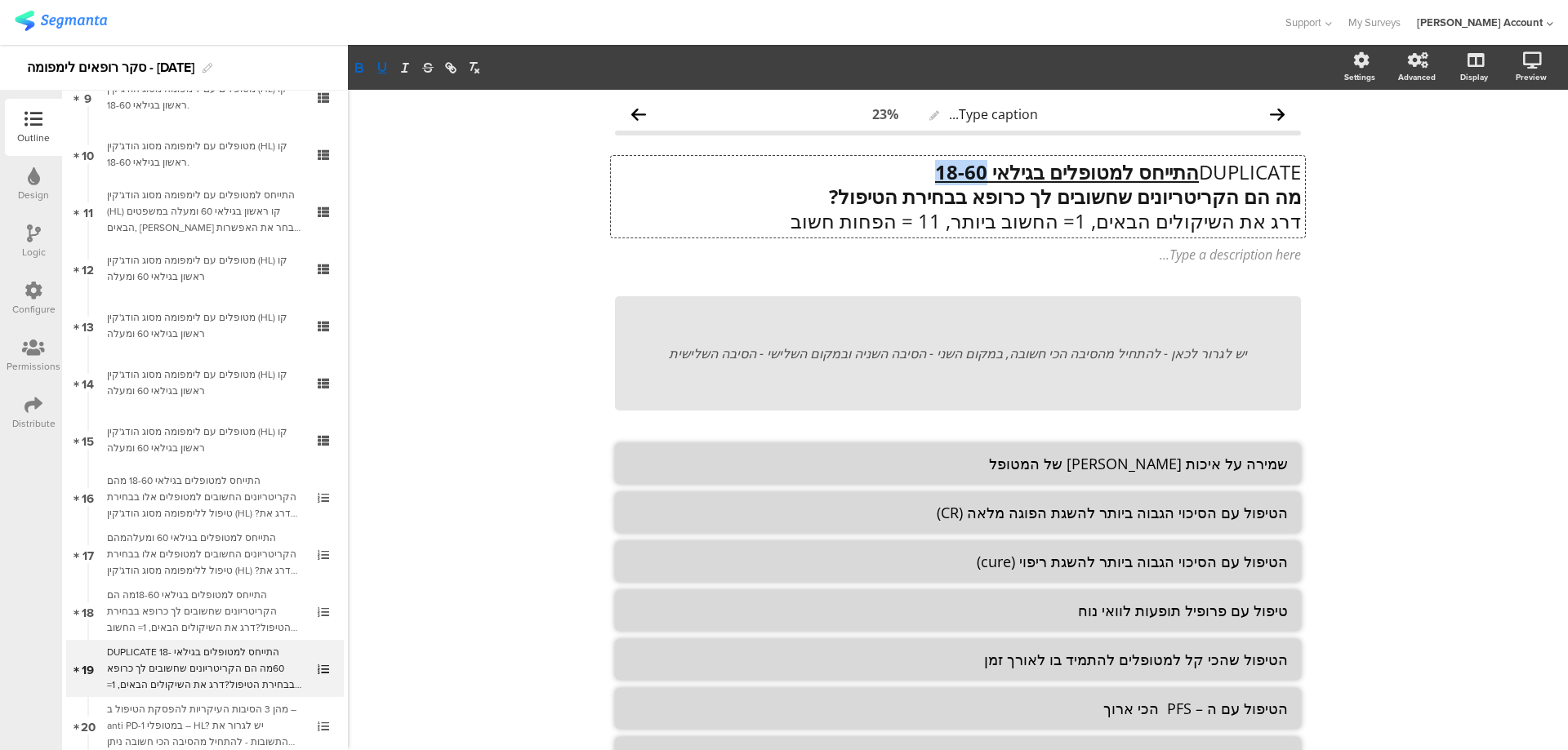
drag, startPoint x: 904, startPoint y: 176, endPoint x: 969, endPoint y: 172, distance: 65.1
click at [969, 172] on div "DUPLICATE התייחס למטופלים בגילאי 18-60 מה הם הקריטריונים שחשובים לך כרופא בבחיר…" at bounding box center [958, 196] width 694 height 81
click at [940, 222] on p "דרג את השיקולים הבאים, 1= החשוב ביותר, 11 = הפחות חשוב" at bounding box center [958, 221] width 686 height 24
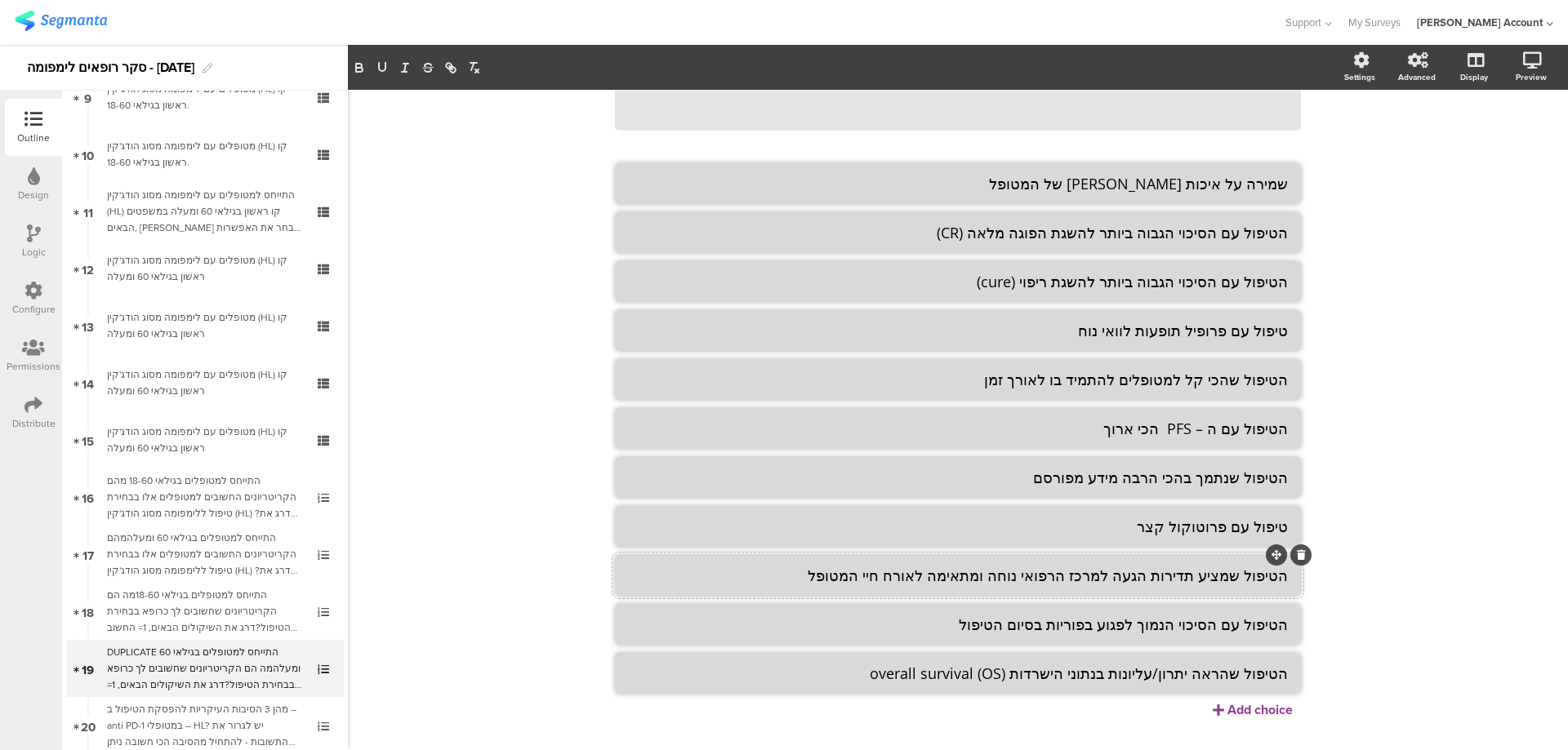
scroll to position [314, 0]
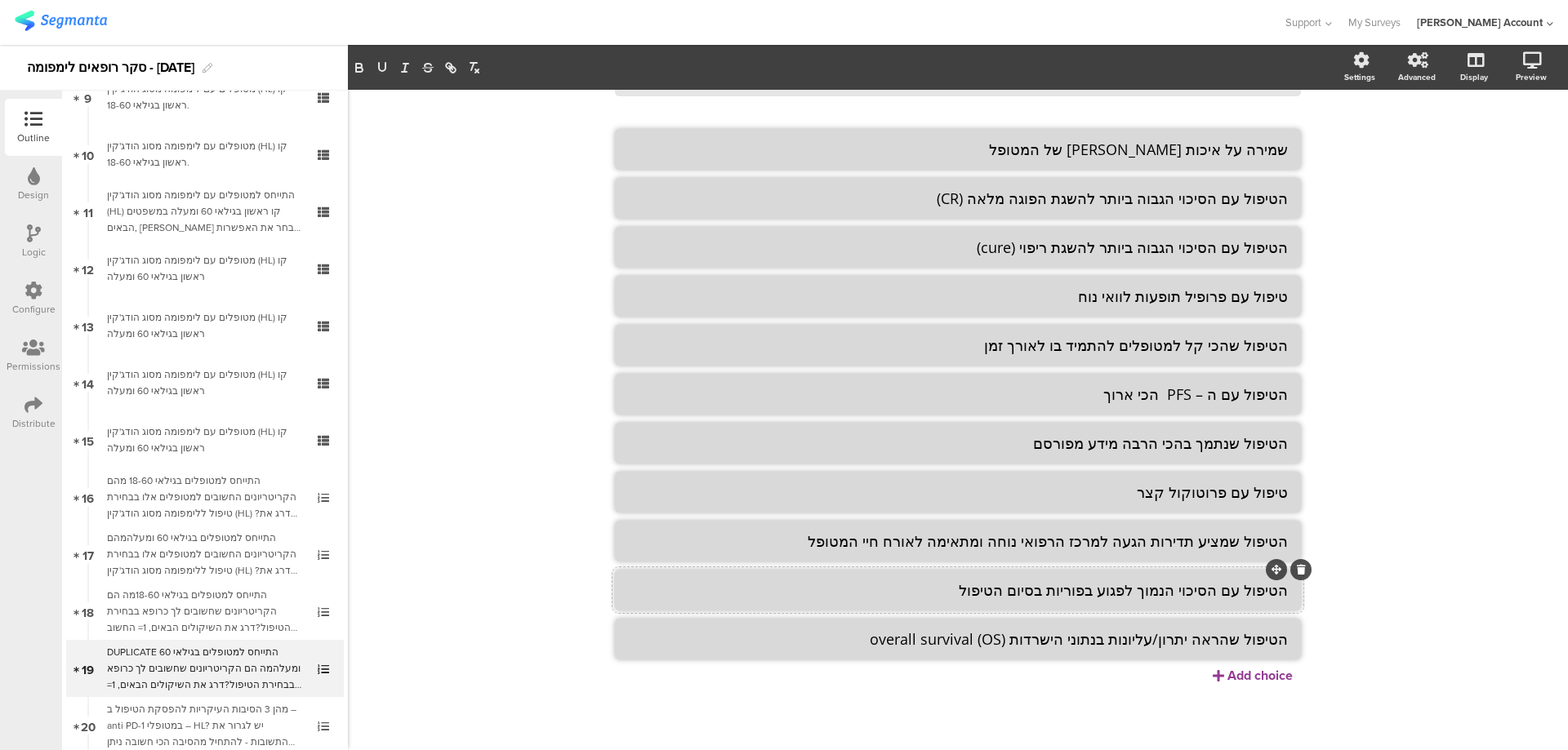
click at [1170, 598] on textarea "הטיפול עם הסיכוי הנמוך לפגוע בפוריות בסיום הטיפול" at bounding box center [958, 589] width 660 height 20
click at [1298, 571] on icon at bounding box center [1302, 570] width 9 height 9
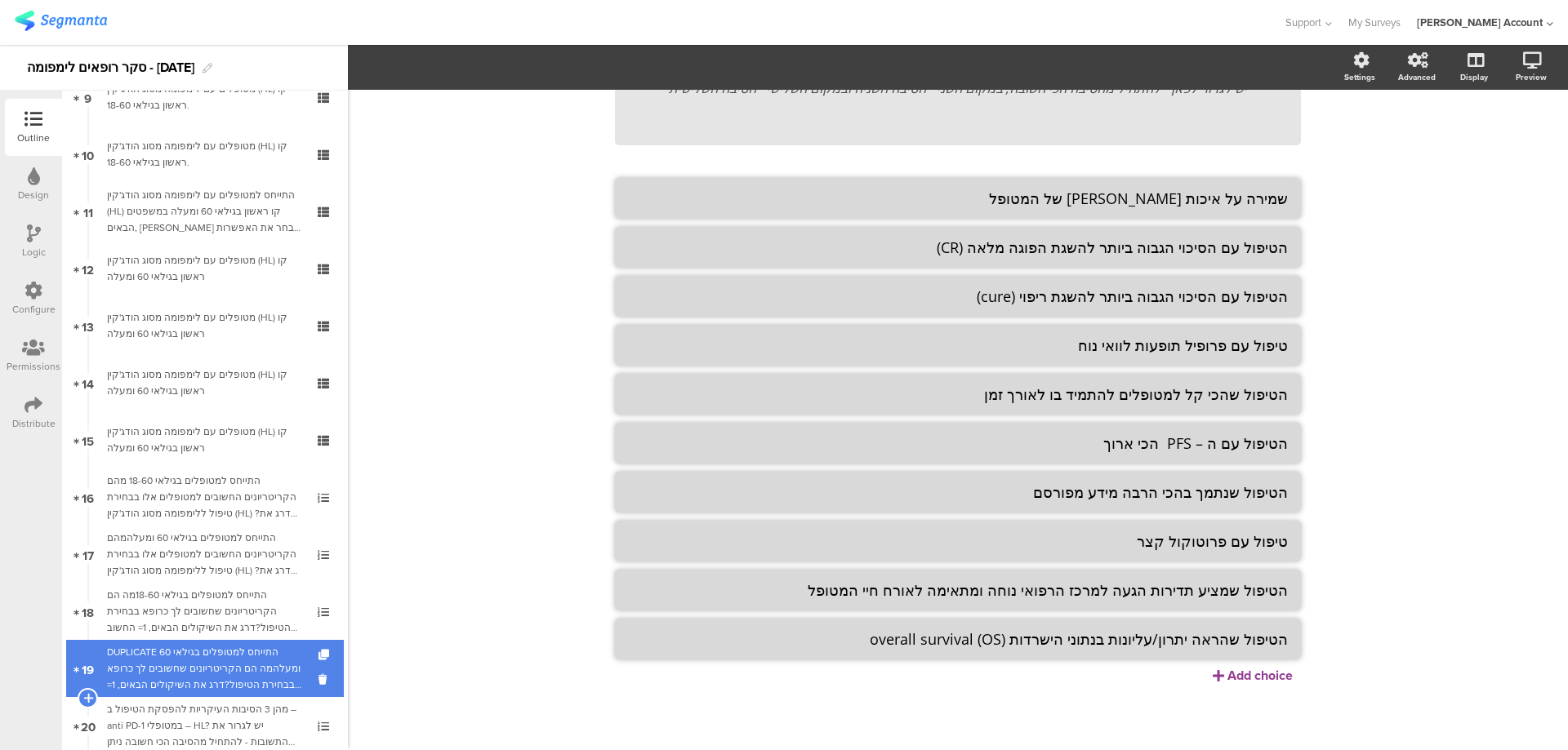
scroll to position [653, 0]
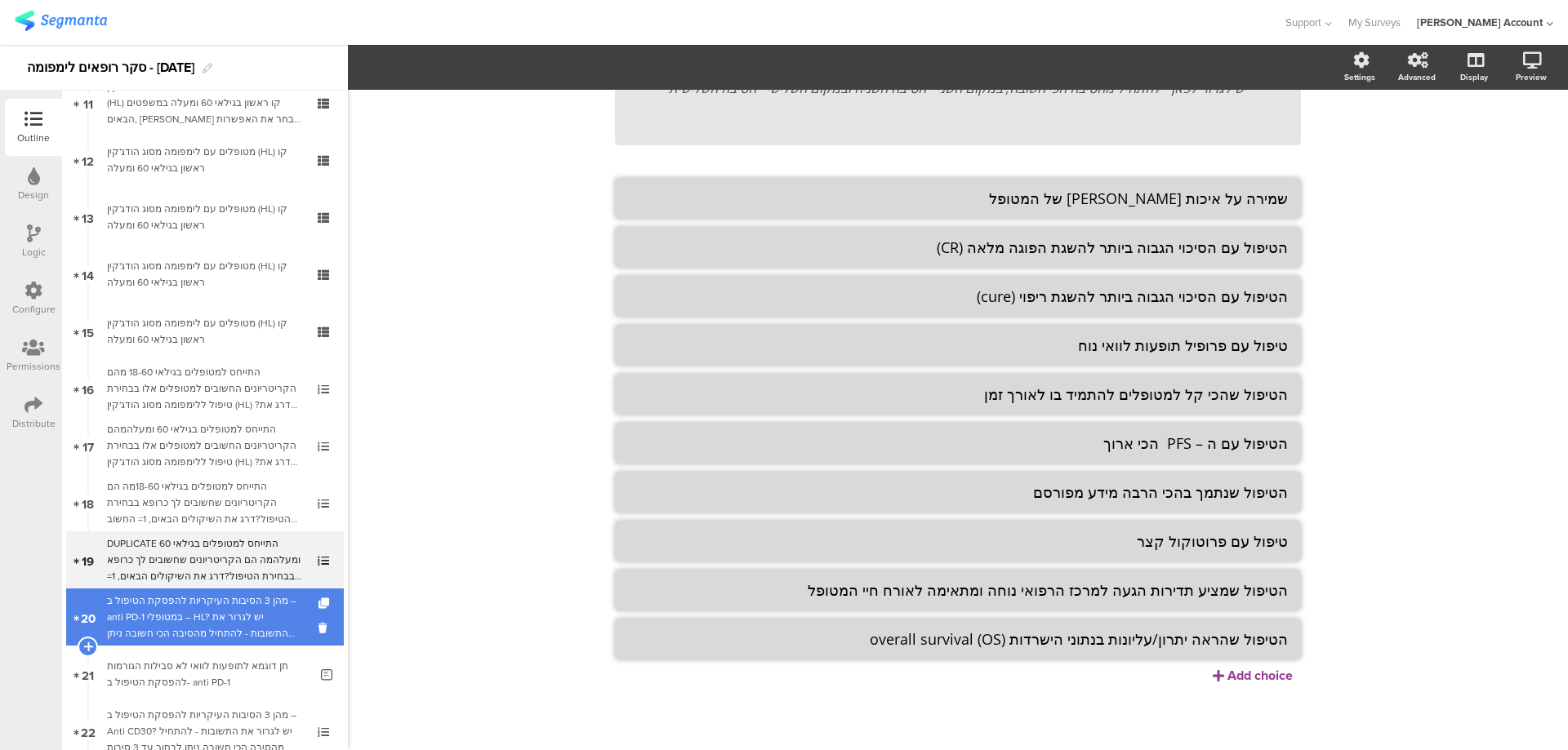
click at [277, 616] on div "מהן 3 הסיבות העיקריות להפסקת הטיפול ב – anti PD-1 במטופלי – HL? יש לגרור את התש…" at bounding box center [204, 616] width 195 height 49
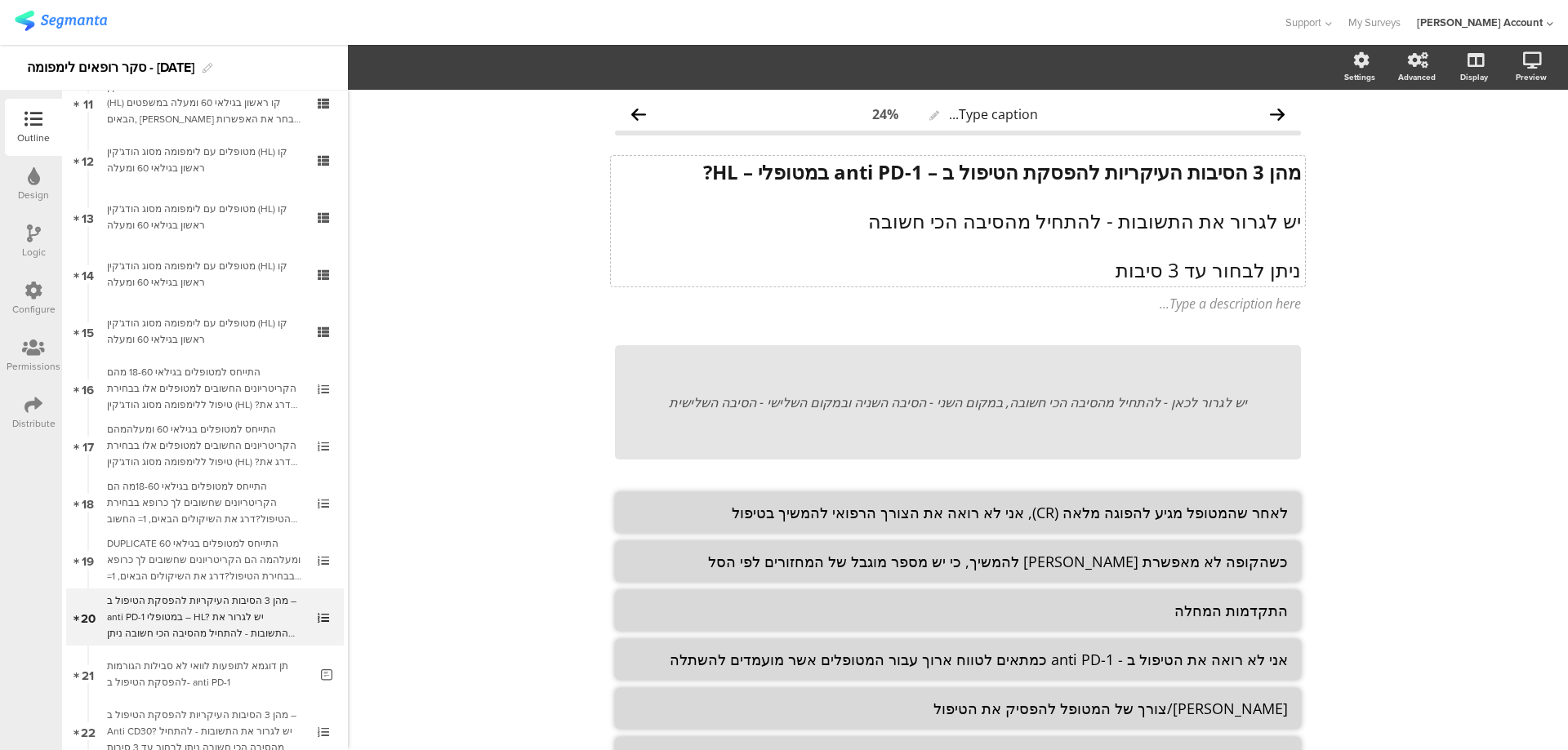
click at [1167, 177] on strong "מהן 3 הסיבות העיקריות להפסקת הטיפול ב – anti PD-1 במטופלי – HL?" at bounding box center [1002, 172] width 598 height 27
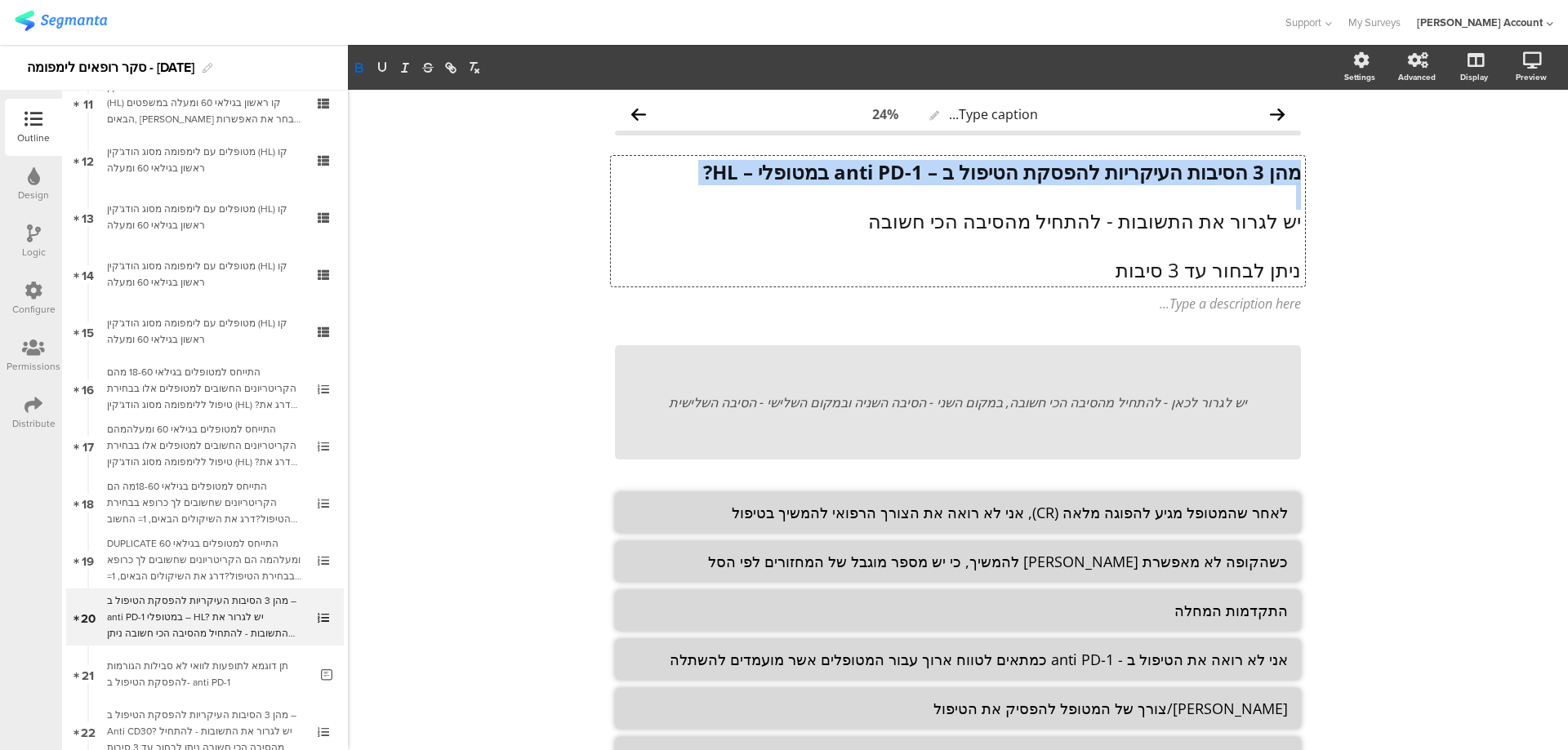
click at [1167, 177] on strong "מהן 3 הסיבות העיקריות להפסקת הטיפול ב – anti PD-1 במטופלי – HL?" at bounding box center [1002, 172] width 598 height 27
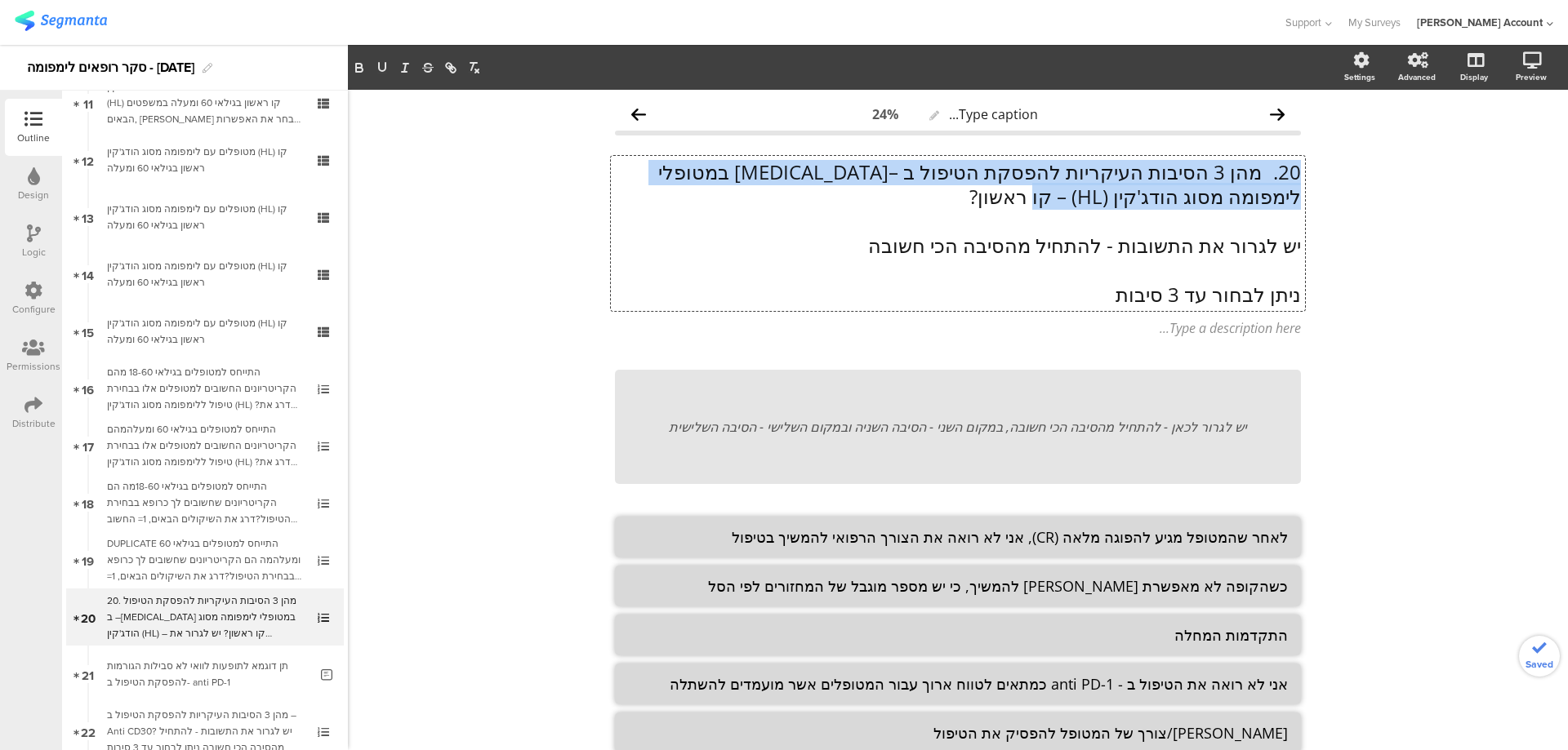
drag, startPoint x: 1090, startPoint y: 201, endPoint x: 1331, endPoint y: 177, distance: 242.2
click at [1331, 177] on div "Type caption... 24% 20. מהן 3 הסיבות העיקריות להפסקת הטיפול ב –[MEDICAL_DATA] ב…" at bounding box center [957, 516] width 1219 height 852
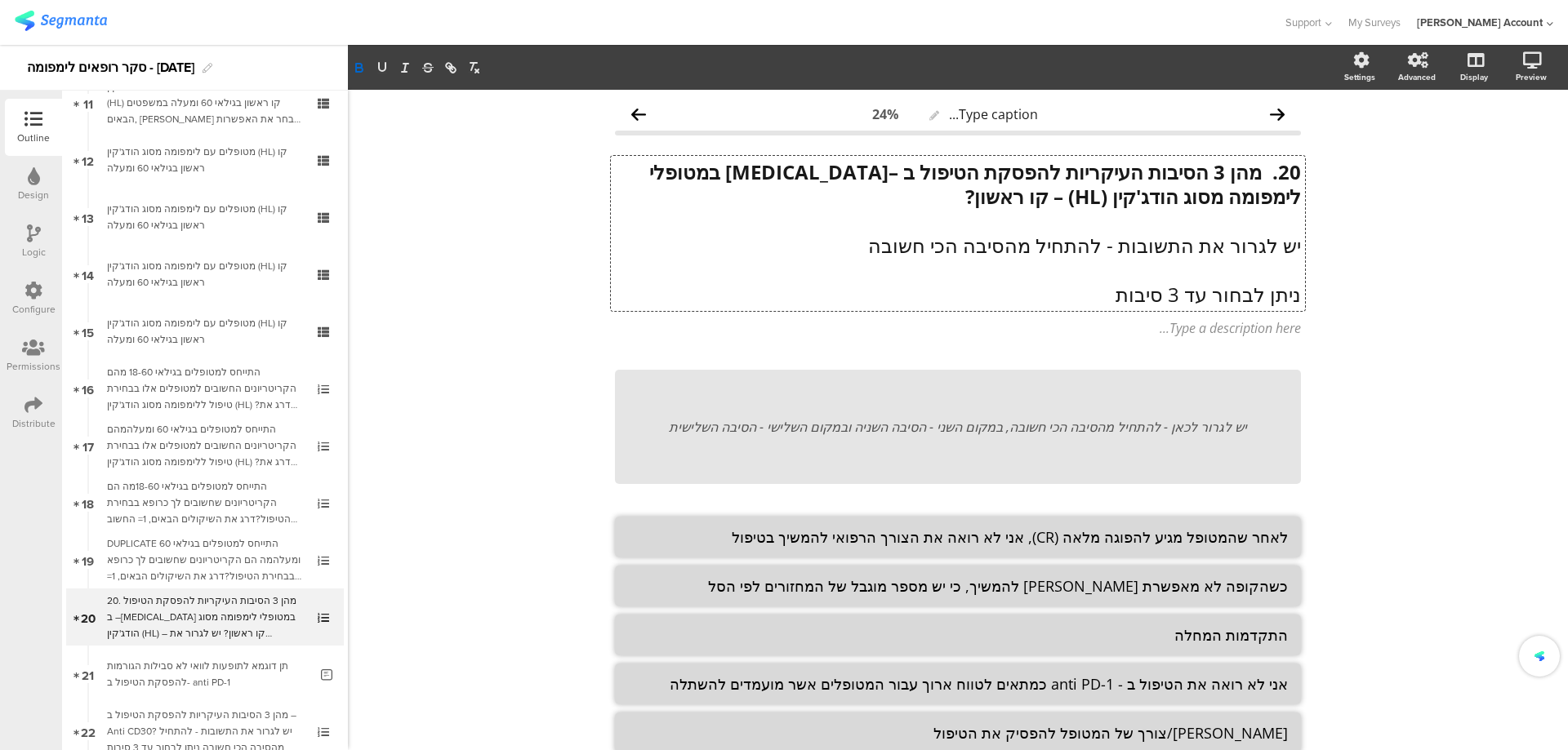
click at [1258, 171] on strong "20. מהן 3 הסיבות העיקריות להפסקת הטיפול ב –[MEDICAL_DATA] במטופלי לימפומה מסוג …" at bounding box center [972, 184] width 657 height 51
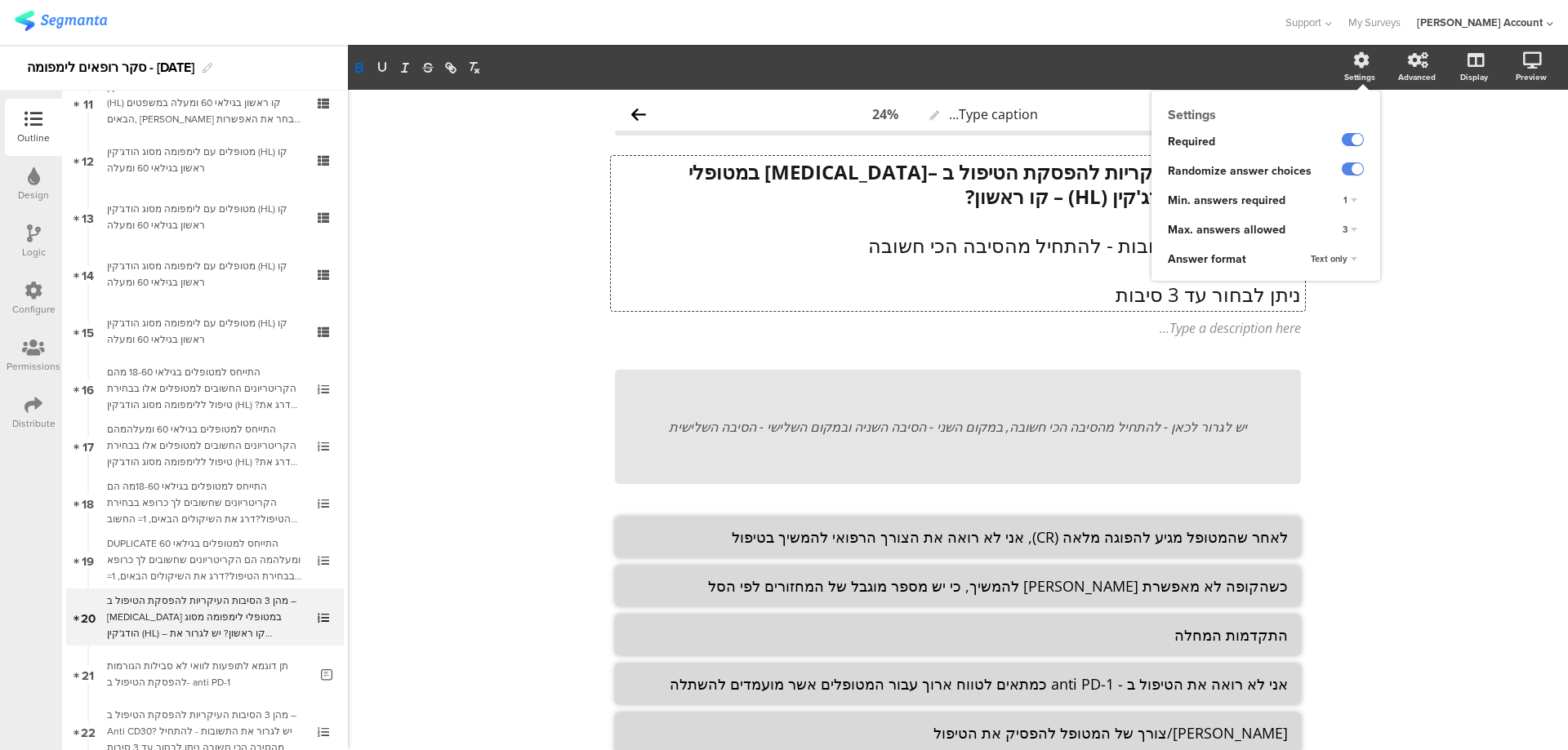
click at [1342, 197] on div "1" at bounding box center [1349, 200] width 27 height 20
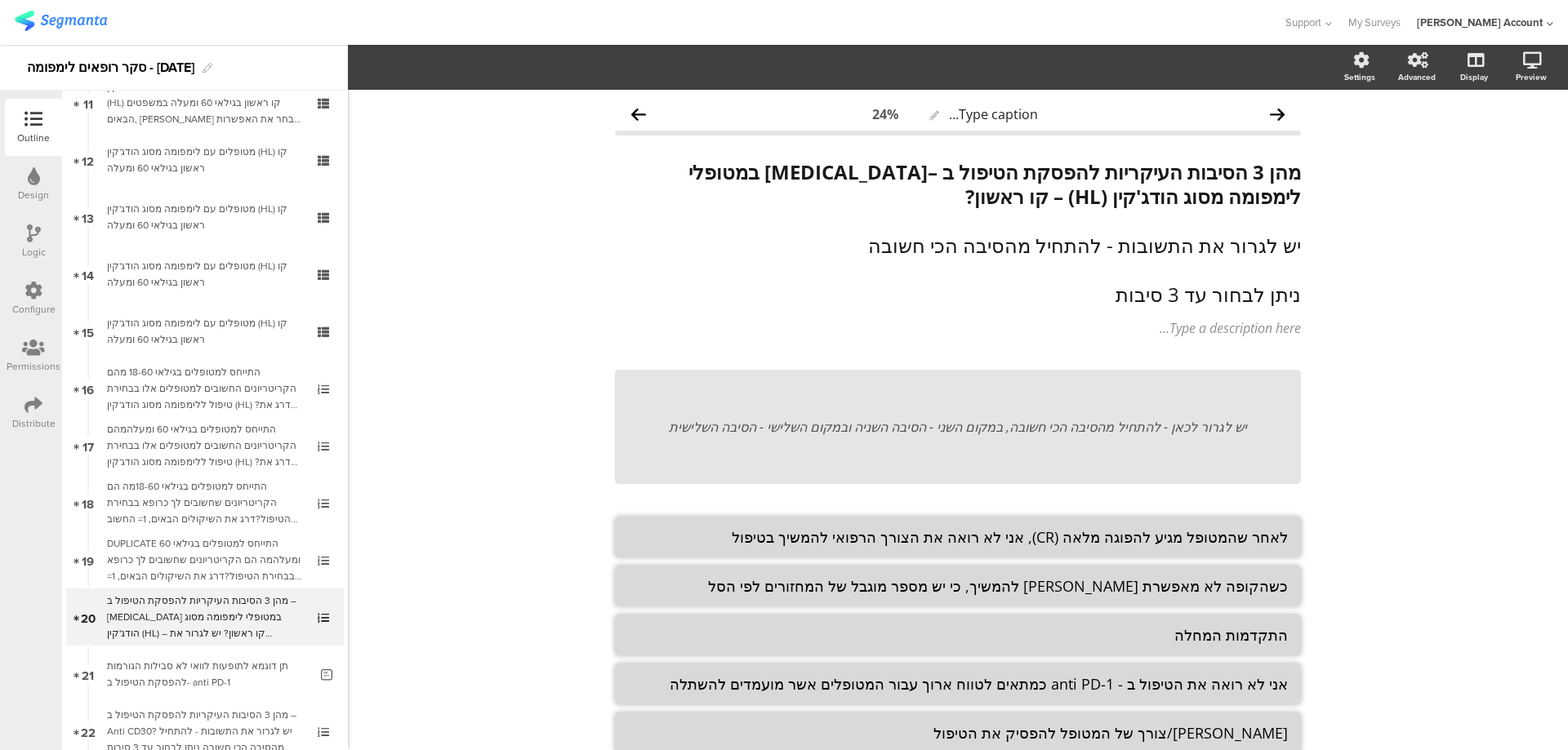
click at [1417, 261] on div "Type caption... 24% מהן 3 הסיבות העיקריות להפסקת הטיפול ב –[MEDICAL_DATA] במטופ…" at bounding box center [957, 516] width 1219 height 852
click at [1414, 200] on div "Type caption... 24% מהן 3 הסיבות העיקריות להפסקת הטיפול ב –[MEDICAL_DATA] במטופ…" at bounding box center [957, 516] width 1219 height 852
click at [1152, 585] on textarea "כשהקופה לא מאפשרת [PERSON_NAME] להמשיך, כי יש מספר מוגבל של המחזורים לפי הסל" at bounding box center [958, 586] width 660 height 20
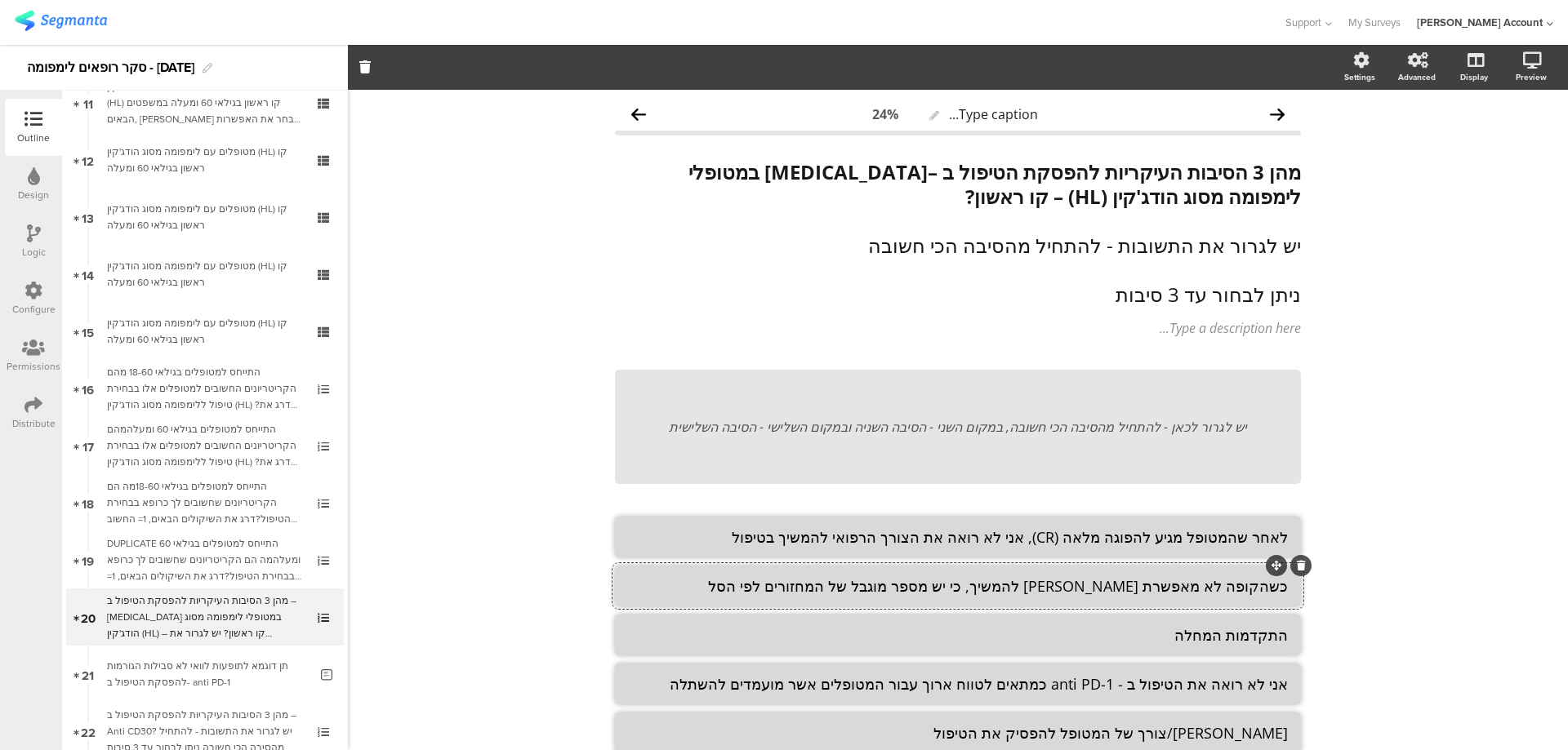
paste textarea "2) [PERSON_NAME]/צורך של המטופל להפסיק את הטיפו"
type textarea "2) [PERSON_NAME]/צורך של המטופל להפסיק את הטיפול"
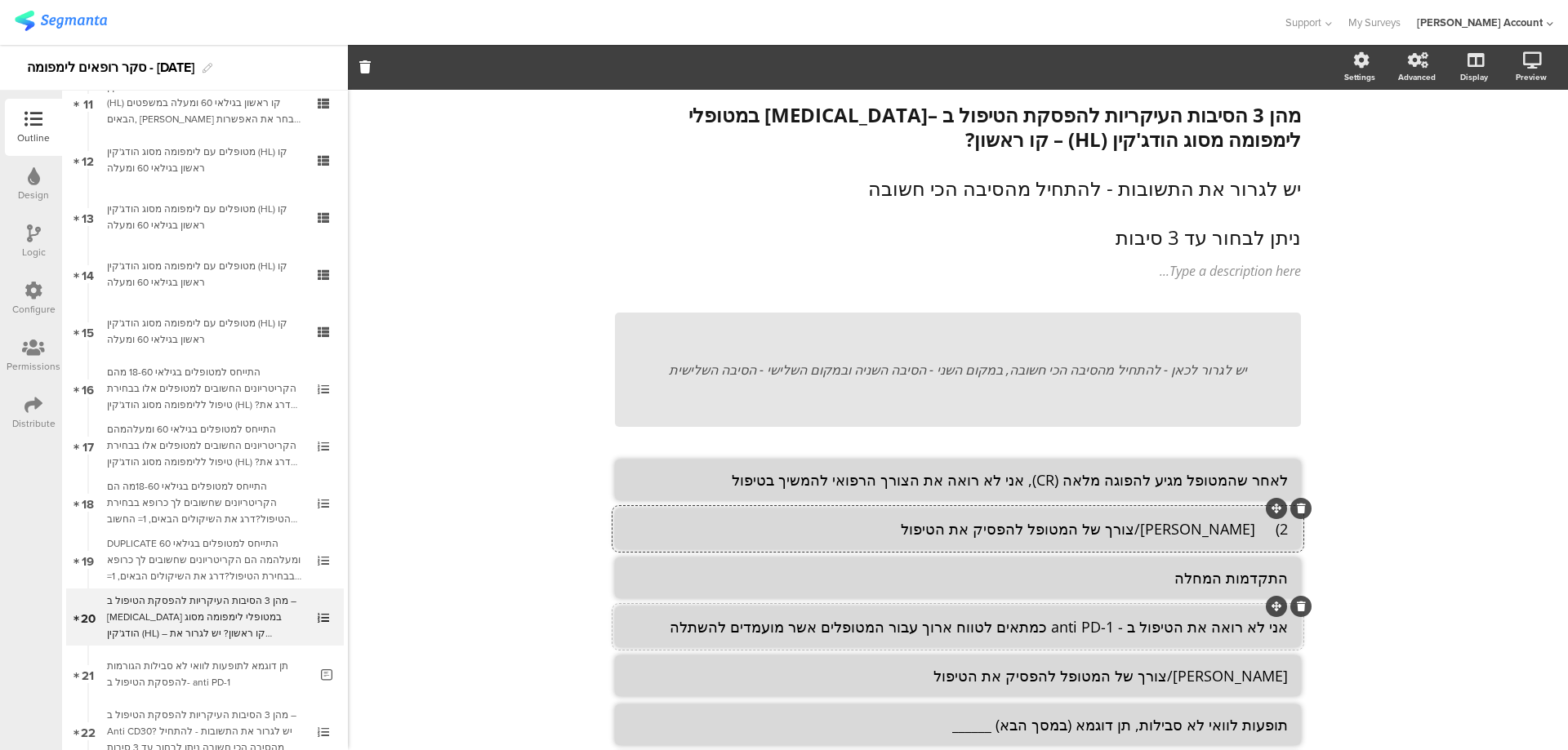
scroll to position [108, 0]
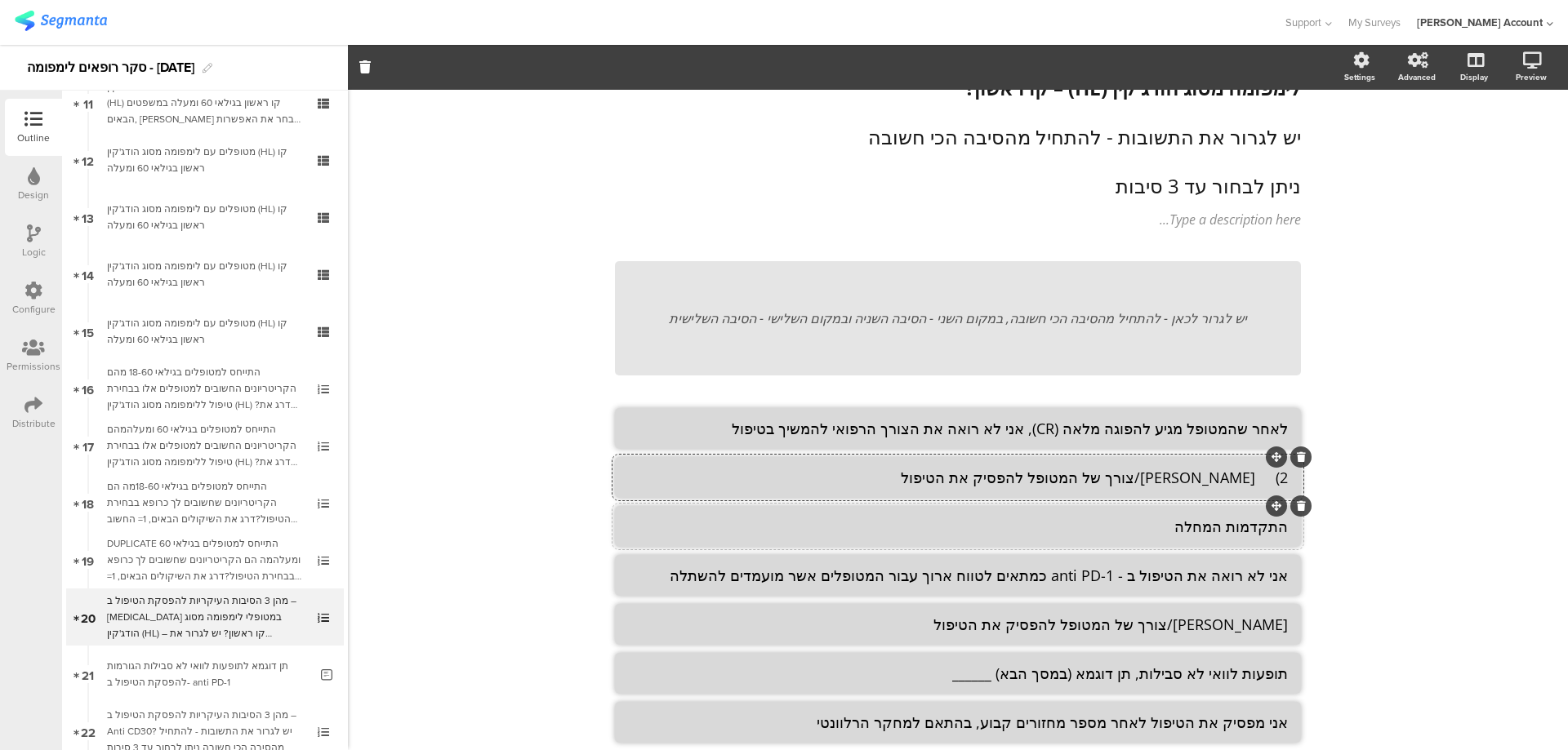
click at [1226, 537] on li "התקדמות המחלה" at bounding box center [958, 527] width 686 height 41
click at [1210, 532] on textarea "התקדמות המחלה" at bounding box center [958, 526] width 660 height 20
click at [1206, 532] on textarea "התקדמות המחלה" at bounding box center [958, 526] width 660 height 20
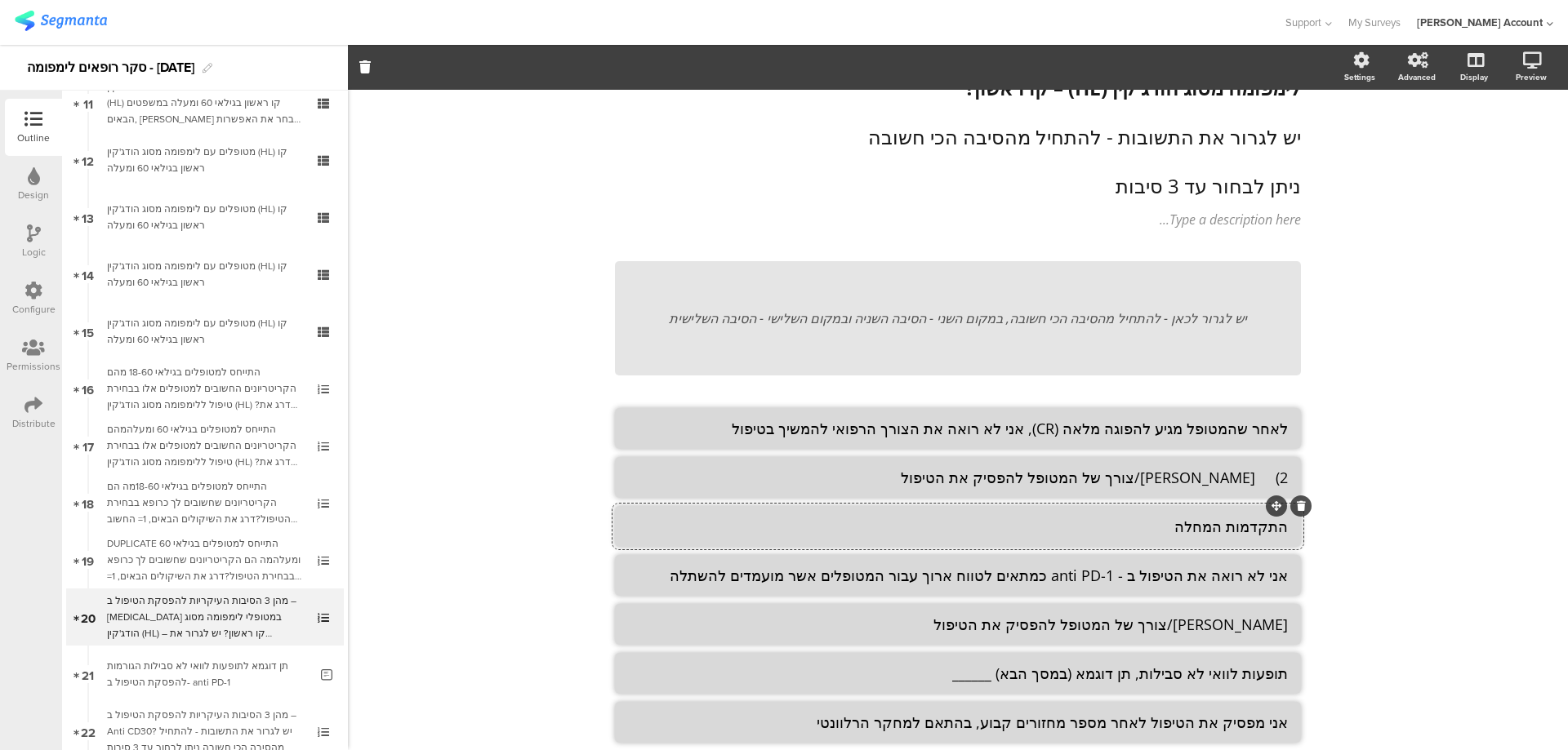
click at [1206, 532] on textarea "התקדמות המחלה" at bounding box center [958, 526] width 660 height 20
paste textarea "3) בהתאם לתוצאת ההדמיה (PET)"
click at [1206, 532] on textarea "התקדמות 3) בהתאם לתוצאת ההדמיה (PET)" at bounding box center [958, 526] width 660 height 20
click at [1208, 529] on textarea "התקדמות 3) בהתאם לתוצאת ההדמיה (PET)" at bounding box center [958, 526] width 660 height 20
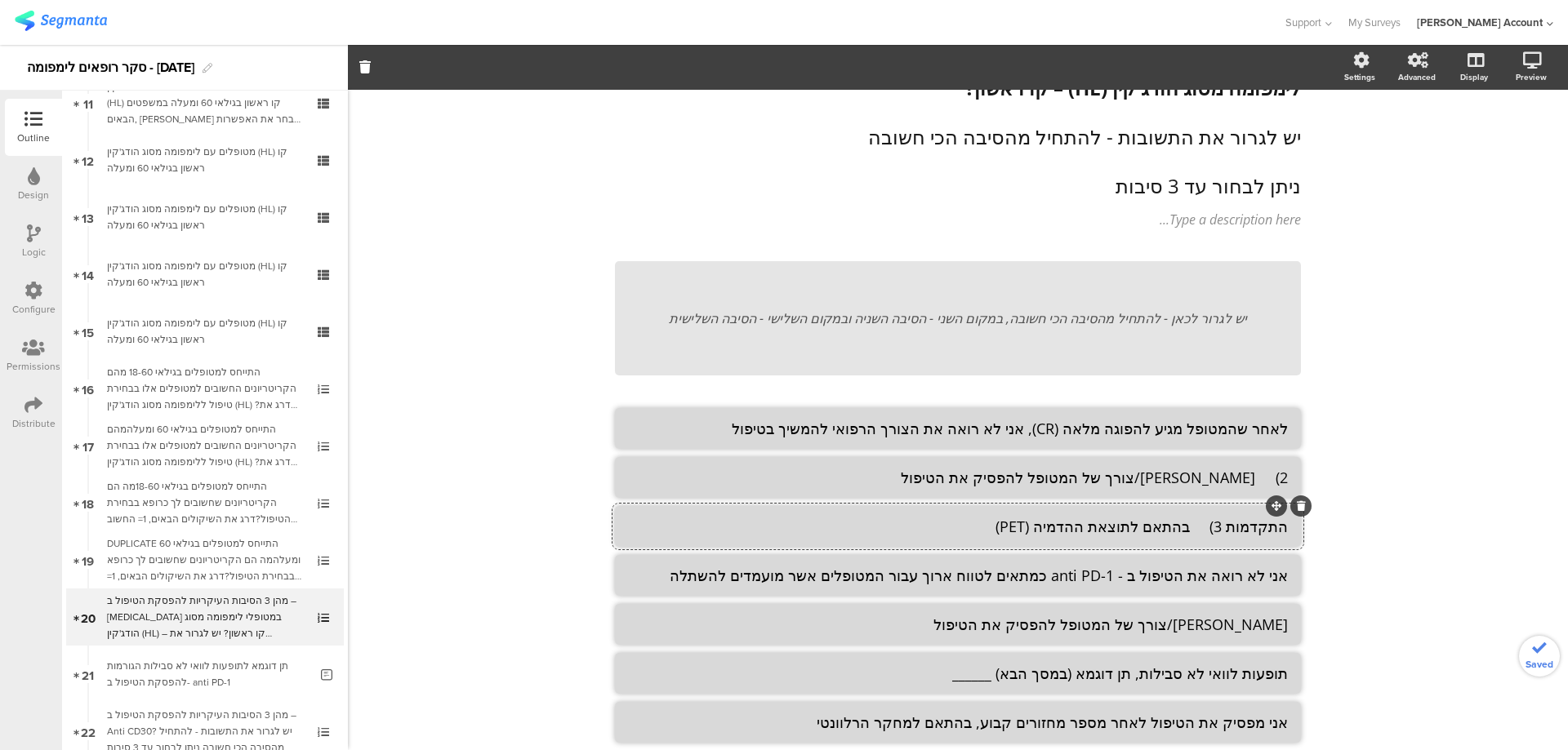
click at [1208, 529] on textarea "התקדמות 3) בהתאם לתוצאת ההדמיה (PET)" at bounding box center [958, 526] width 660 height 20
paste textarea
type textarea "3) בהתאם לתוצאת ההדמיה (PET)"
click at [1224, 566] on textarea "אני לא רואה את הטיפול ב - anti PD-1 כמתאים לטווח ארוך עבור המטופלים אשר מועמדים…" at bounding box center [958, 575] width 660 height 20
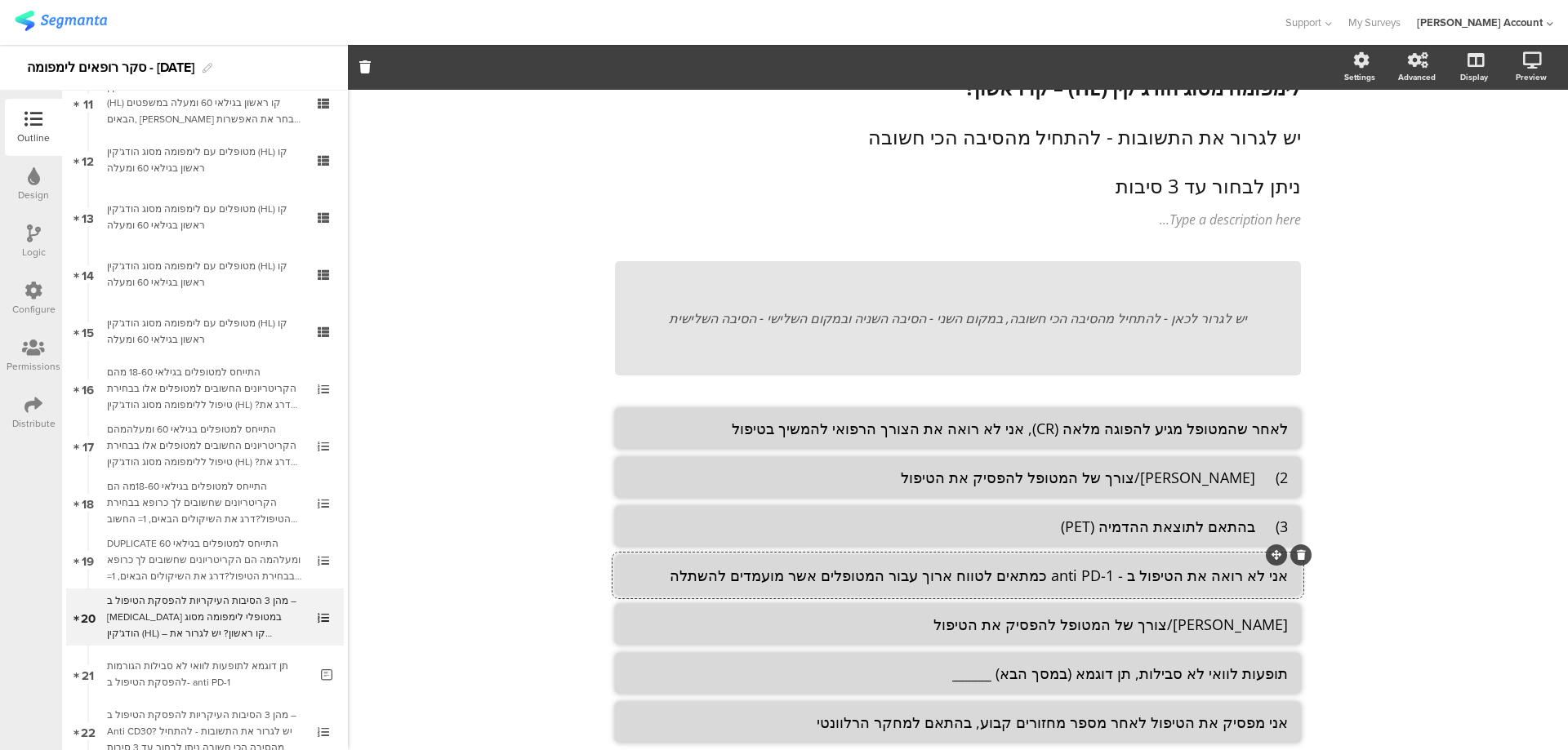
click at [1224, 566] on textarea "אני לא רואה את הטיפול ב - anti PD-1 כמתאים לטווח ארוך עבור המטופלים אשר מועמדים…" at bounding box center [958, 575] width 660 height 20
paste textarea "4) תופעות לוואי לא סבילות, תן דוגמא_______________"
type textarea "4) תופעות לוואי לא סבילות, תן דוגמא_______________"
click at [1202, 623] on textarea "[PERSON_NAME]/צורך של המטופל להפסיק את הטיפול" at bounding box center [958, 624] width 660 height 20
click at [1297, 606] on icon at bounding box center [1302, 603] width 9 height 9
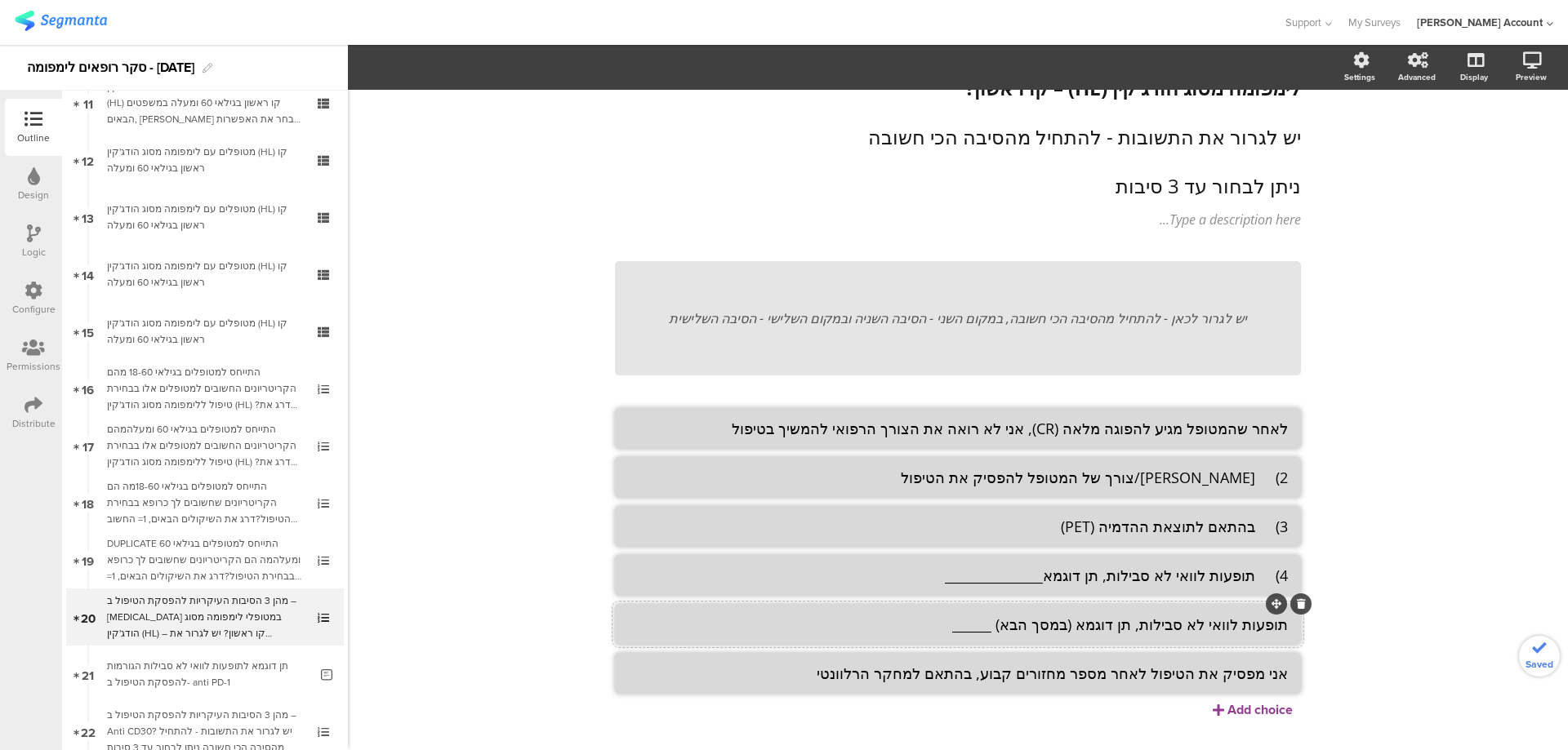
click at [1297, 605] on icon at bounding box center [1302, 603] width 9 height 9
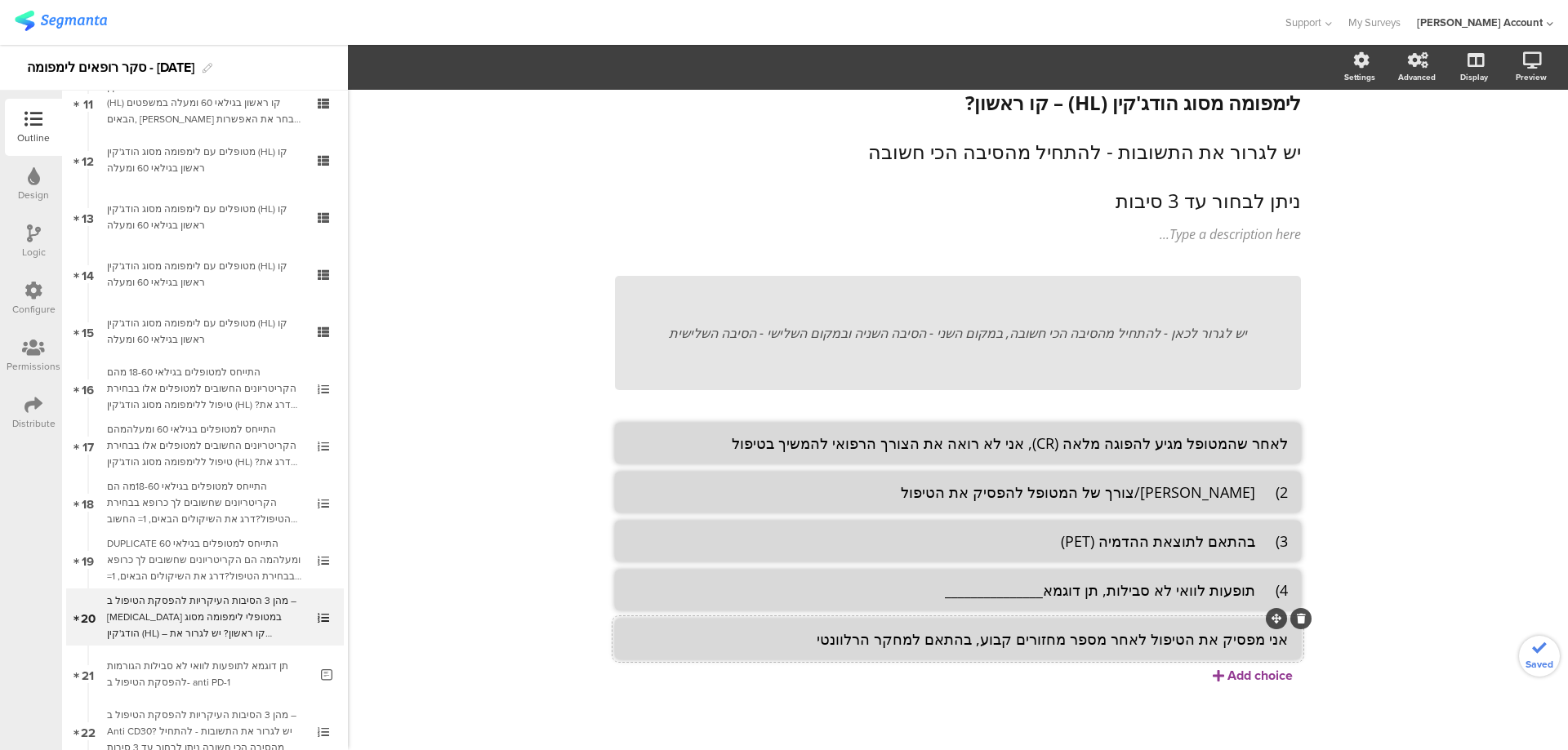
click at [1174, 638] on textarea "אני מפסיק את הטיפול לאחר מספר מחזורים קבוע, בהתאם למחקר הרלוונטי" at bounding box center [958, 639] width 660 height 20
click at [1290, 616] on div at bounding box center [1301, 618] width 21 height 21
click at [1297, 616] on icon at bounding box center [1302, 618] width 9 height 9
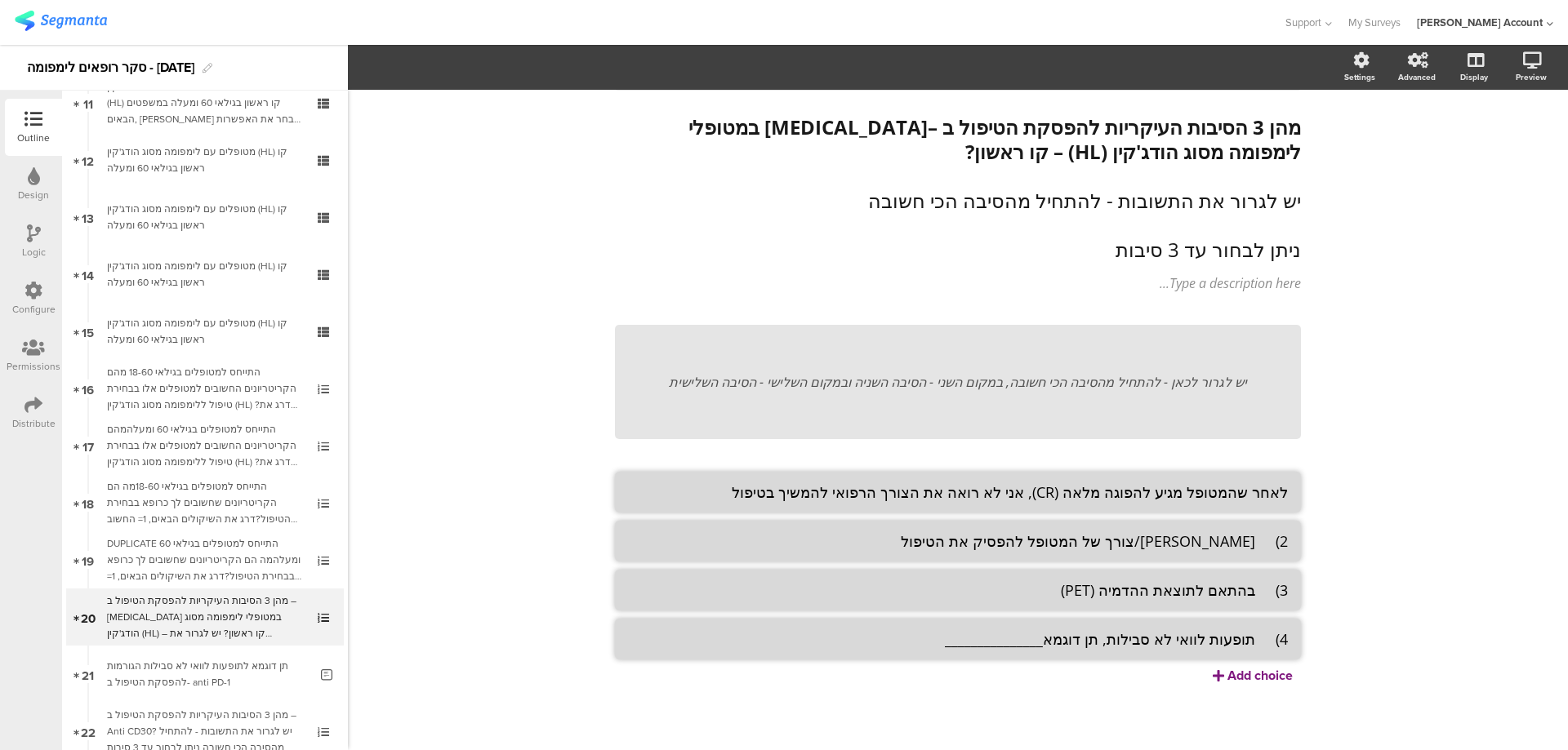
click at [1240, 671] on div "Add choice" at bounding box center [1260, 675] width 65 height 19
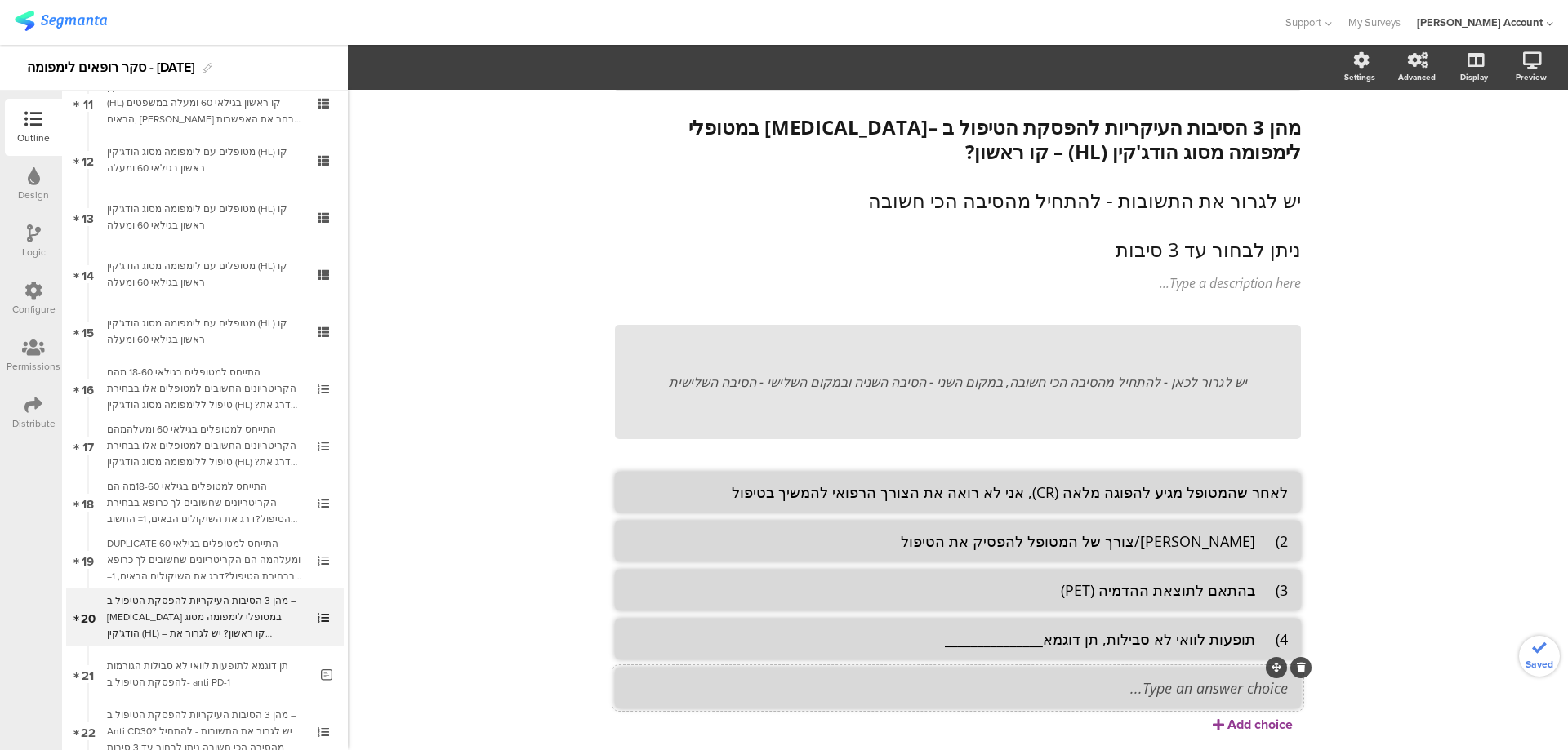
click at [1220, 697] on textarea at bounding box center [958, 687] width 660 height 20
paste textarea "5) אני מפסיק את הטיפול לאחר מספר מחזורים קבוע, בהתאם למחקר הרלוונטי"
click at [1251, 694] on textarea "5) אני מפסיק את הטיפול לאחר מספר מחזורים קבוע, בהתאם למחקר הרלוונטי" at bounding box center [958, 687] width 660 height 20
type textarea "אני מפסיק את הטיפול לאחר מספר מחזורים קבוע, בהתאם למחקר הרלוונטי"
click at [1254, 640] on textarea "4) תופעות לוואי לא סבילות, תן דוגמא_______________" at bounding box center [958, 639] width 660 height 20
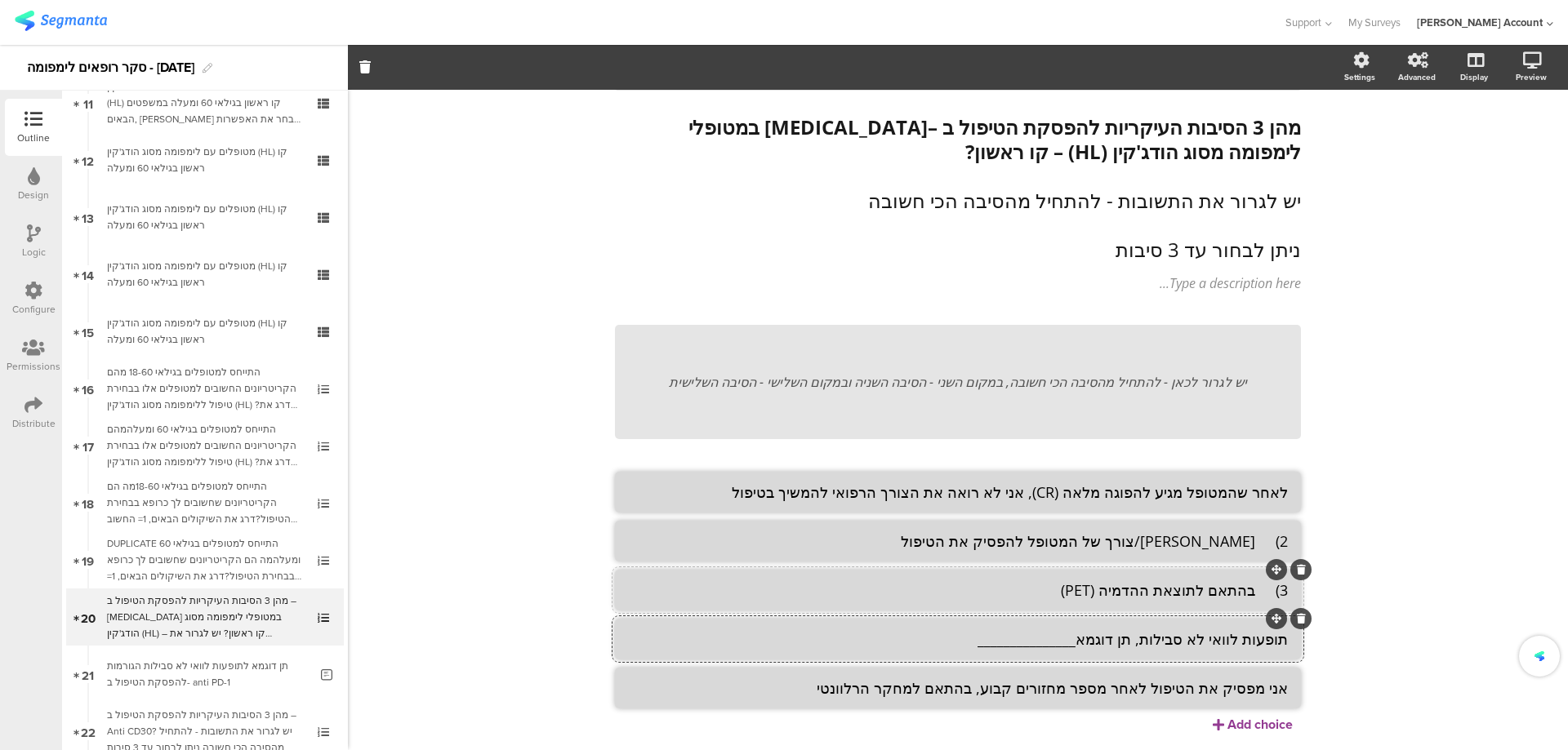
type textarea "תופעות לוואי לא סבילות, תן דוגמא_______________"
click at [1250, 591] on textarea "3) בהתאם לתוצאת ההדמיה (PET)" at bounding box center [958, 589] width 660 height 20
type textarea "בהתאם לתוצאת ההדמיה (PET)"
click at [1250, 541] on textarea "2) [PERSON_NAME]/צורך של המטופל להפסיק את הטיפול" at bounding box center [958, 541] width 660 height 20
type textarea "[PERSON_NAME]/צורך של המטופל להפסיק את הטיפול"
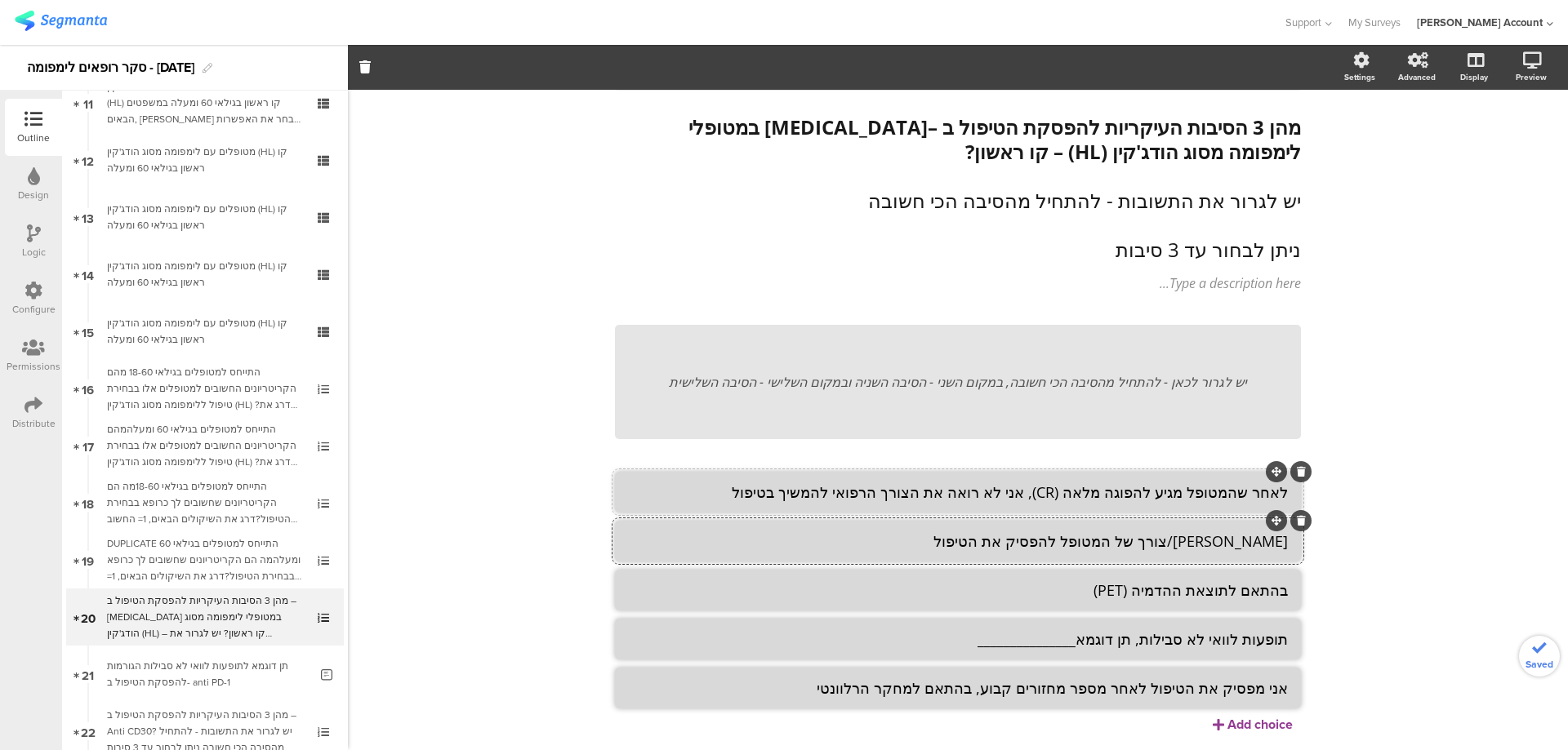
click at [1272, 497] on textarea "לאחר שהמטופל מגיע להפוגה מלאה (CR), אני לא רואה את הצורך הרפואי להמשיך בטיפול" at bounding box center [958, 491] width 660 height 20
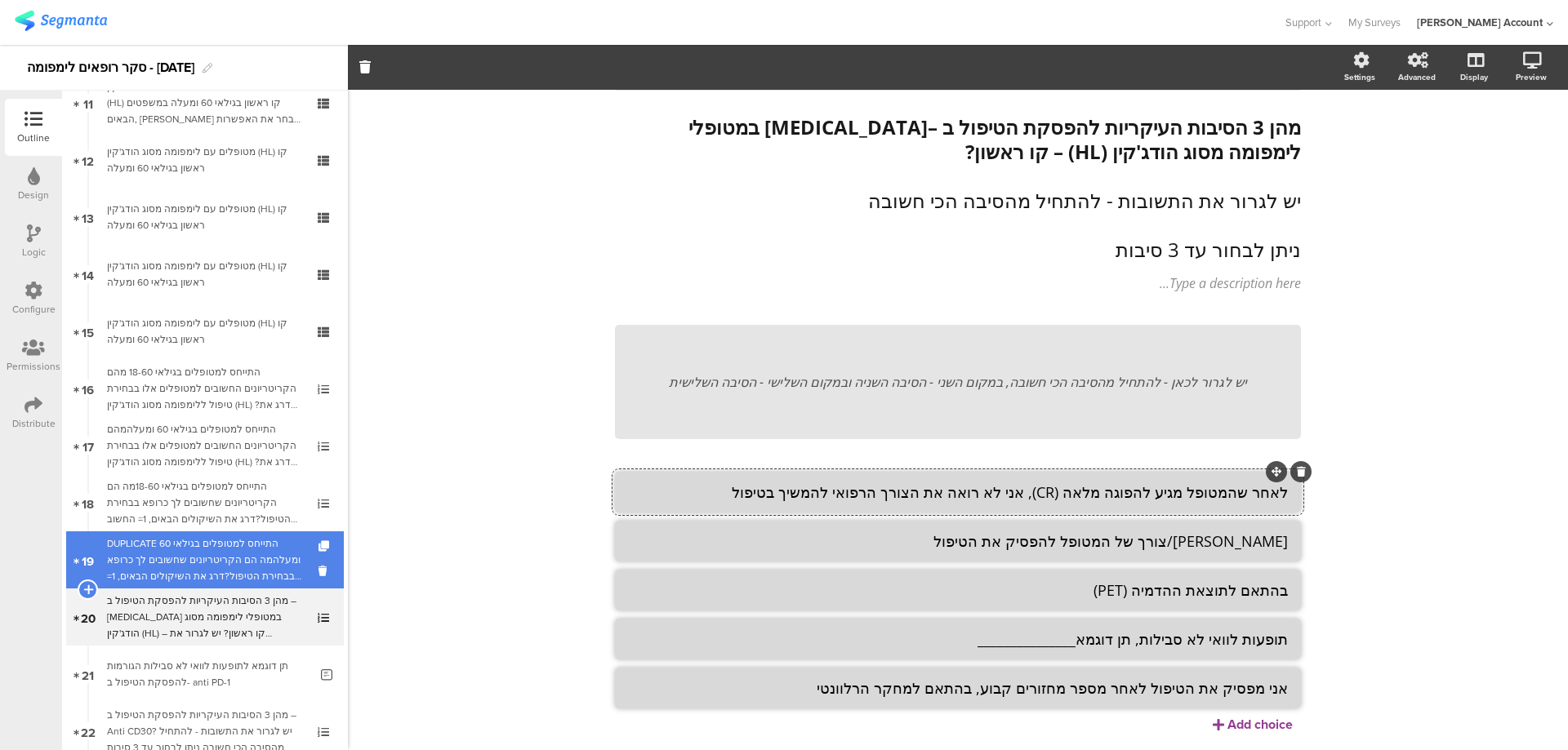
click at [202, 537] on div "DUPLICATE התייחס למטופלים בגילאי 60 ומעלהמה הם הקריטריונים שחשובים לך כרופא בבח…" at bounding box center [204, 559] width 195 height 49
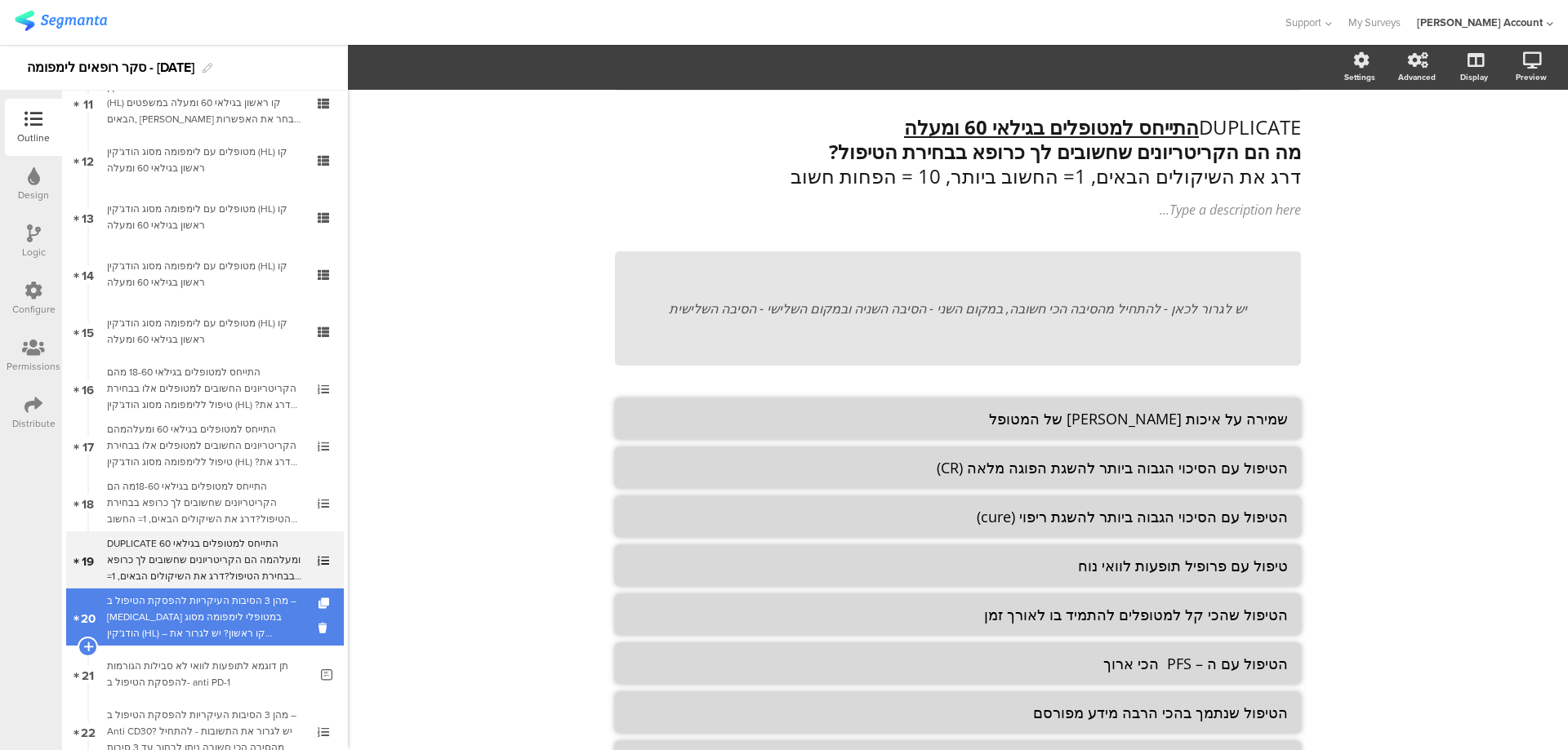
click at [214, 598] on div "מהן 3 הסיבות העיקריות להפסקת הטיפול ב –[MEDICAL_DATA] במטופלי לימפומה מסוג הודג…" at bounding box center [204, 616] width 195 height 49
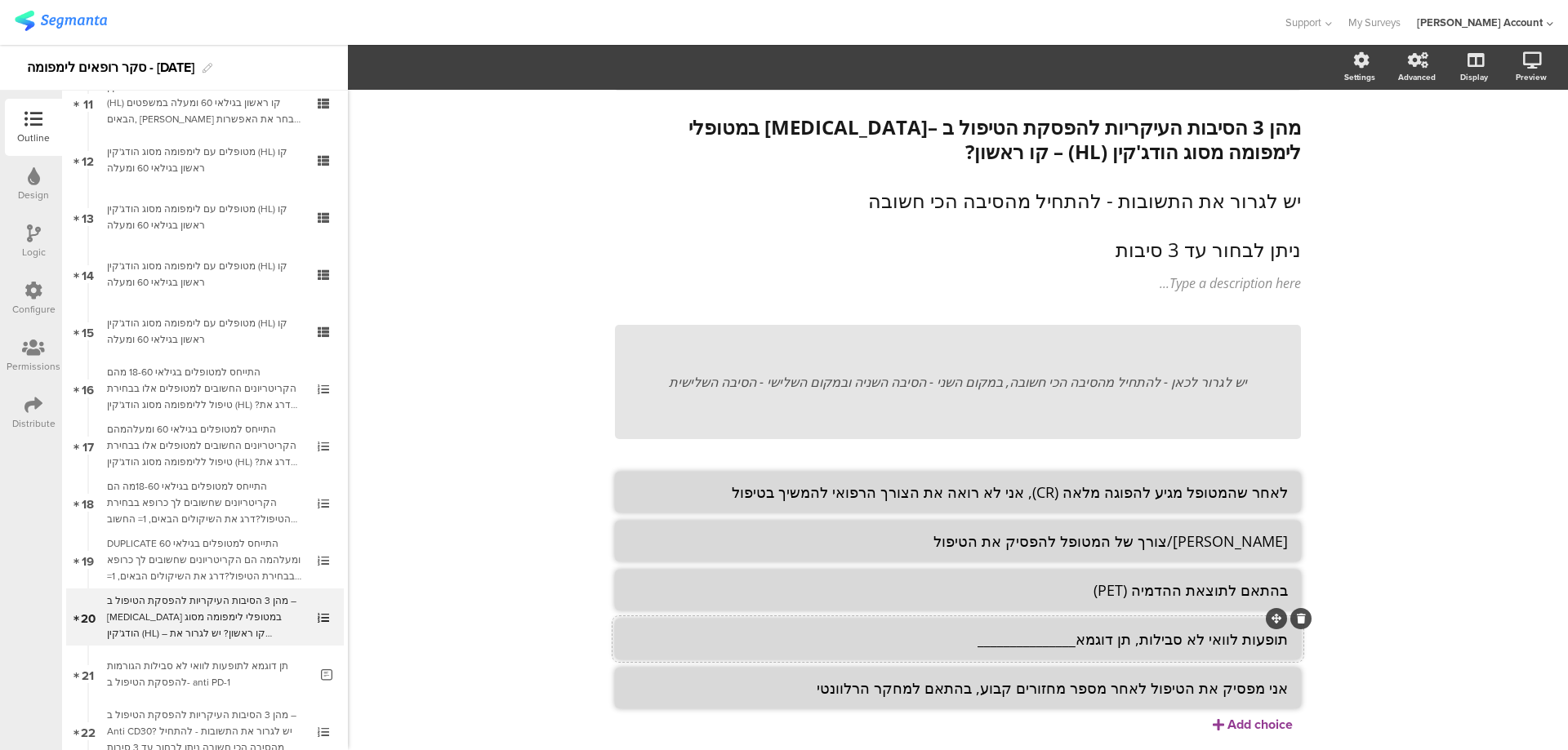
drag, startPoint x: 1083, startPoint y: 642, endPoint x: 962, endPoint y: 634, distance: 121.3
click at [965, 643] on textarea "תופעות לוואי לא סבילות, תן דוגמא_______________" at bounding box center [958, 639] width 660 height 20
type textarea "תופעות לוואי לא סבילות, תן דוגמא (במסך הבא)"
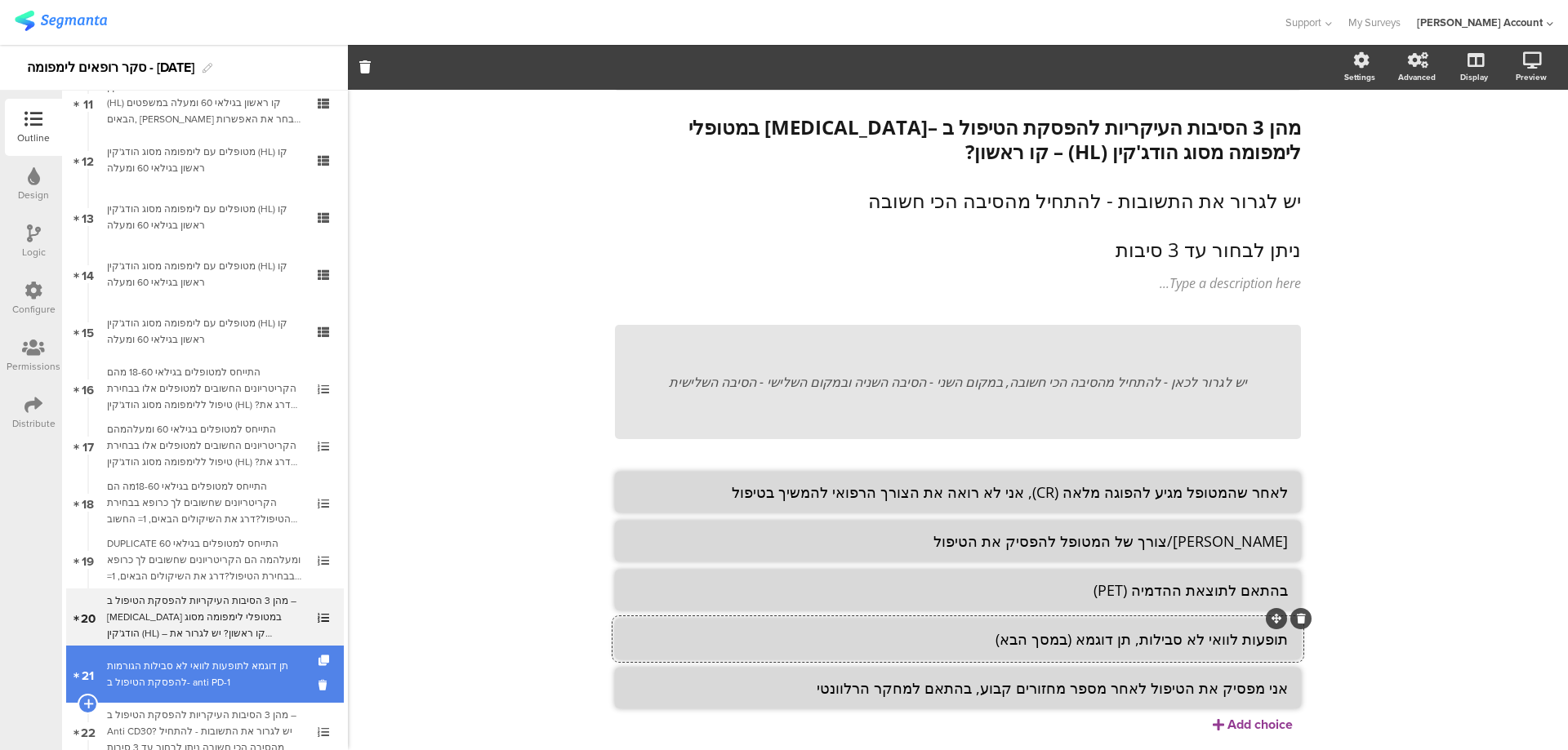
click at [218, 667] on div "תן דוגמא לתופעות לוואי לא סבילות הגורמות להפסקת הטיפול ב- anti PD-1" at bounding box center [207, 673] width 202 height 33
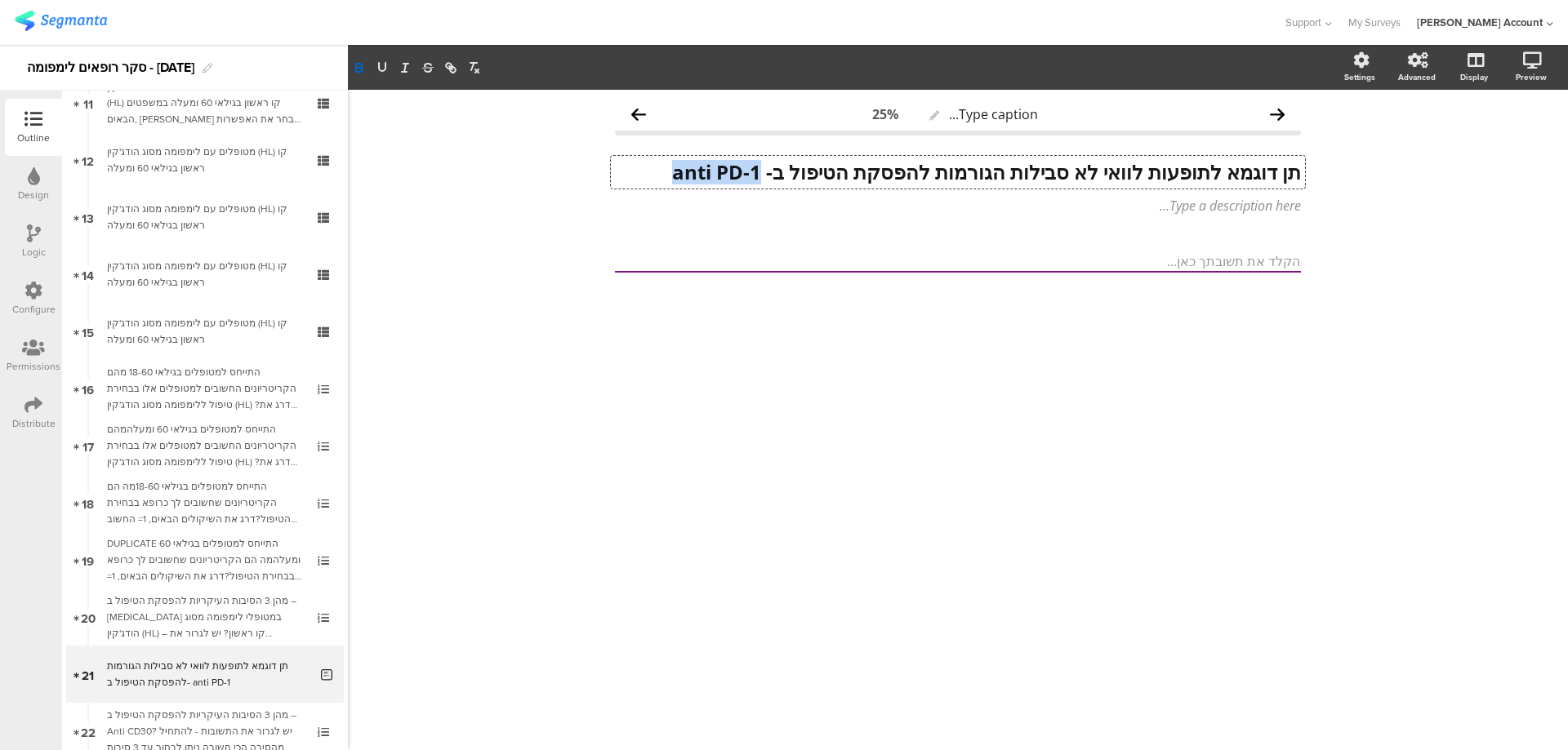
drag, startPoint x: 657, startPoint y: 177, endPoint x: 754, endPoint y: 172, distance: 97.1
click at [754, 172] on div "תן דוגמא לתופעות לוואי לא סבילות הגורמות להפסקת הטיפול ב- anti PD-1 תן דוגמא לת…" at bounding box center [958, 172] width 694 height 33
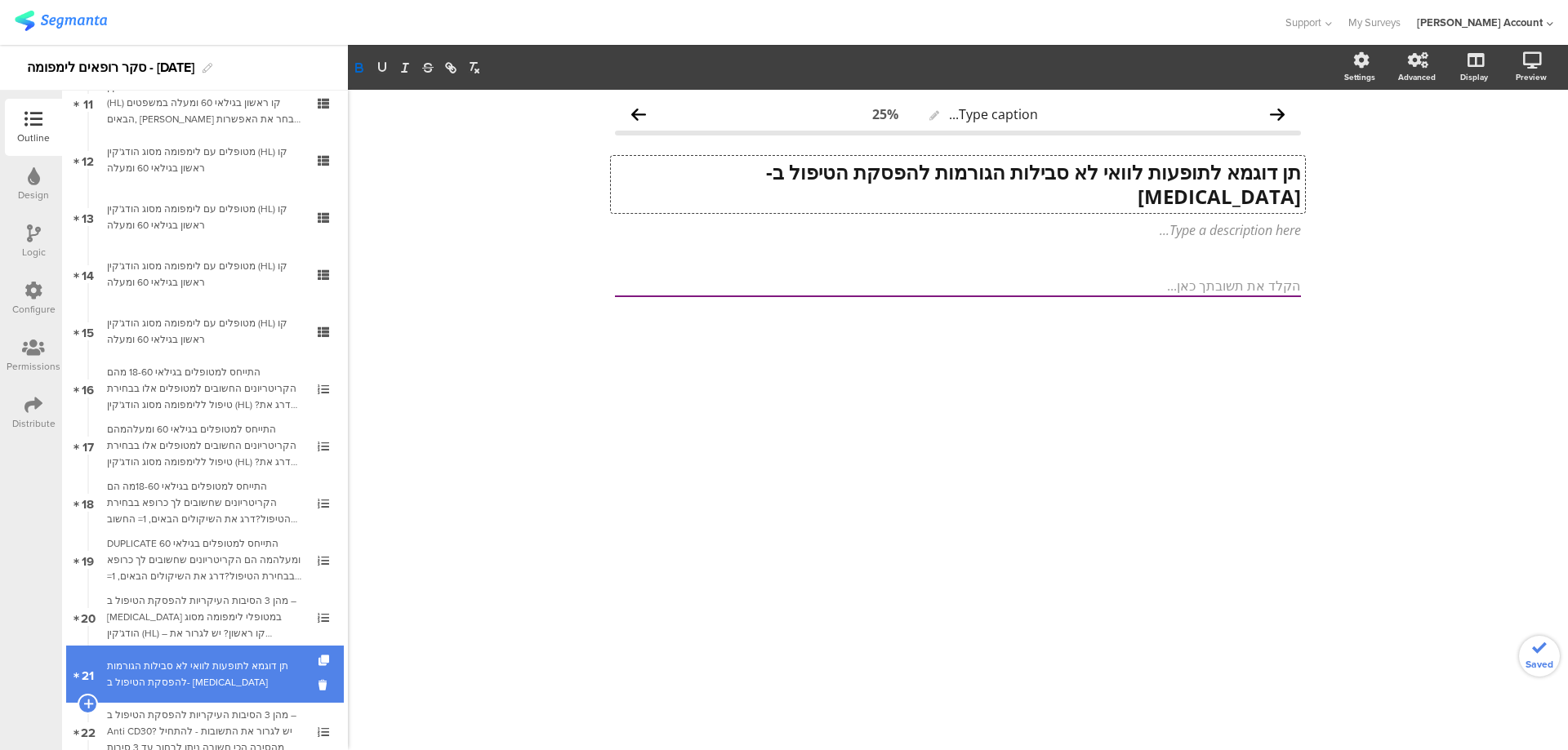
click at [221, 674] on div "תן דוגמא לתופעות לוואי לא סבילות הגורמות להפסקת הטיפול ב- [MEDICAL_DATA]" at bounding box center [207, 673] width 202 height 33
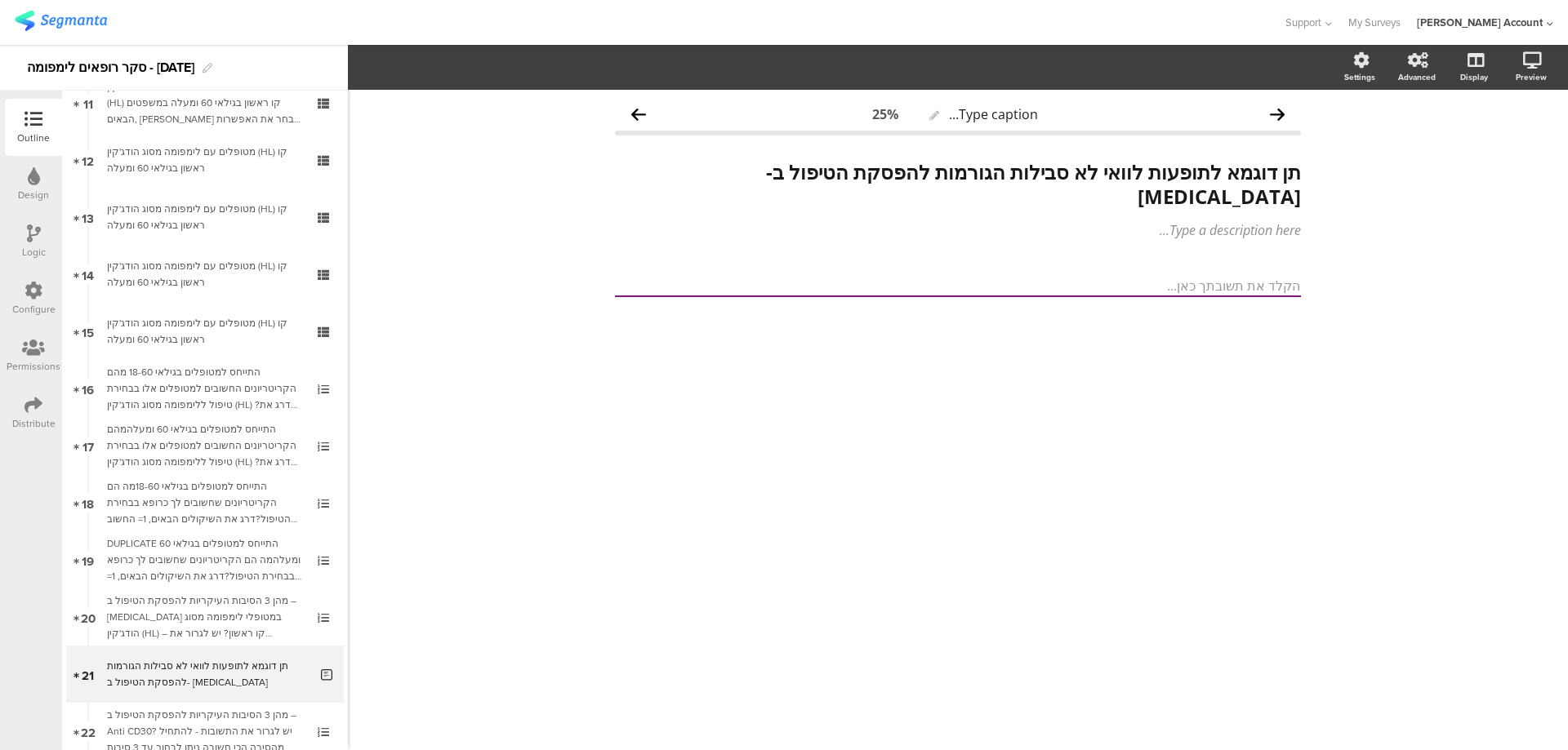
click at [27, 236] on icon at bounding box center [34, 233] width 14 height 18
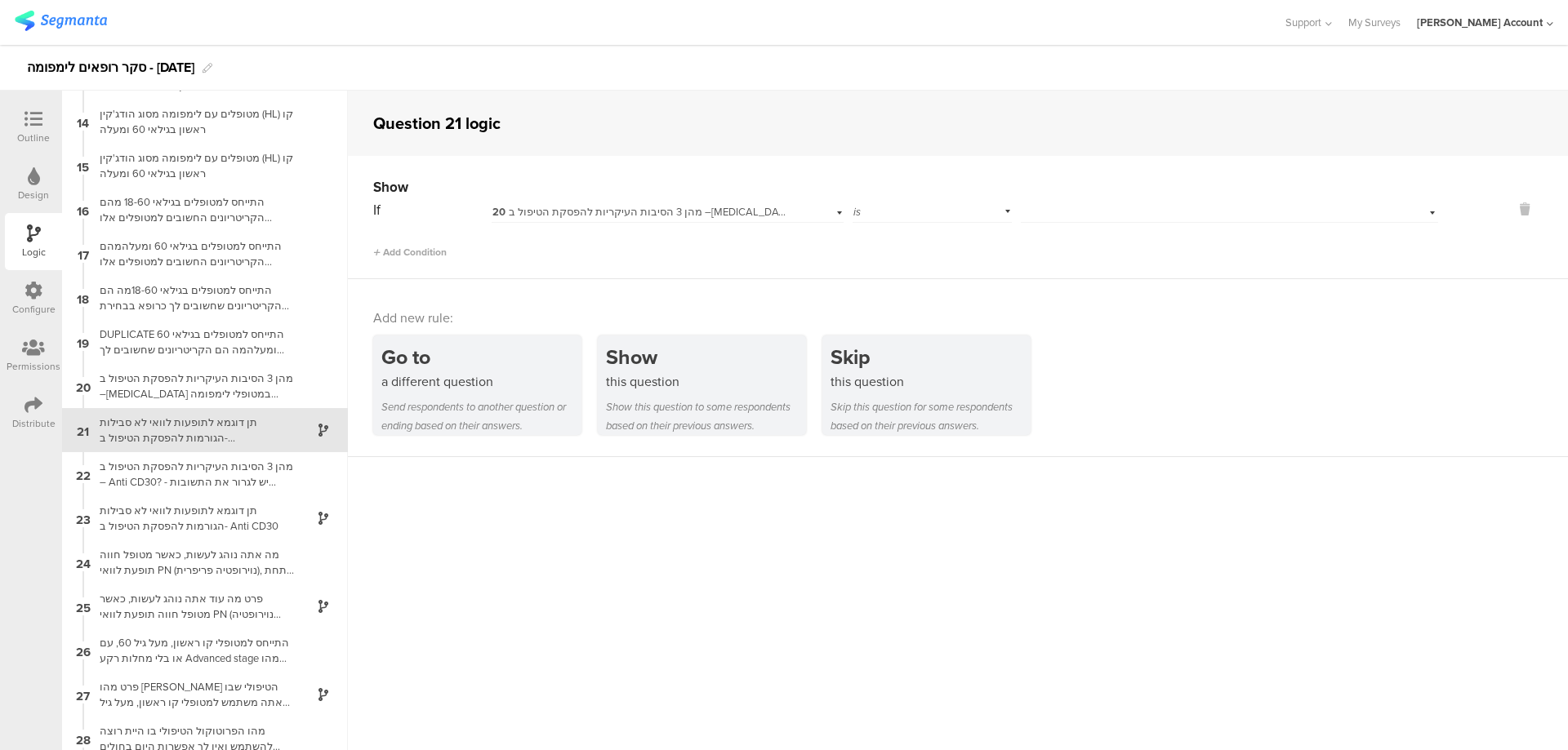
scroll to position [573, 0]
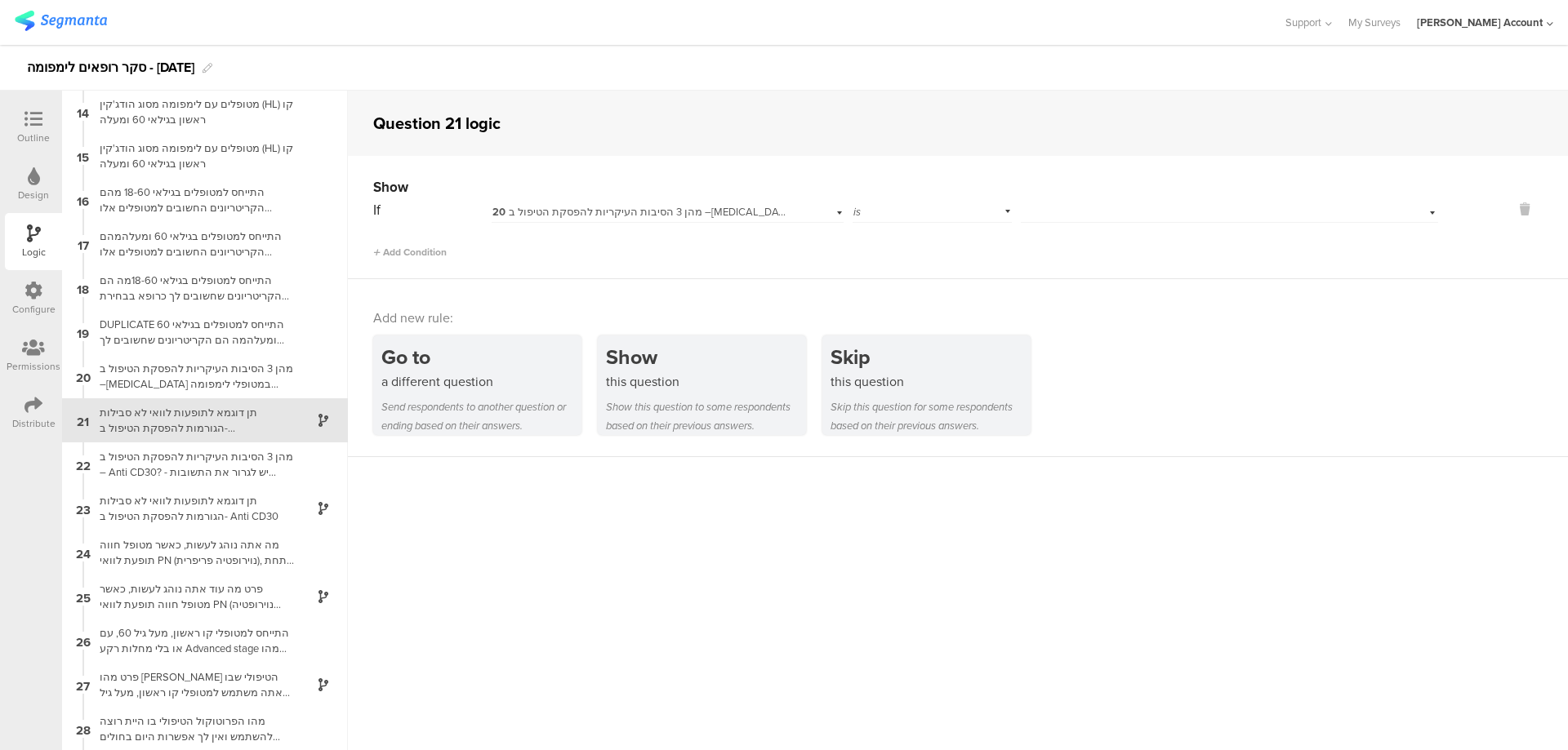
drag, startPoint x: 1010, startPoint y: 212, endPoint x: 1074, endPoint y: 220, distance: 64.5
click at [1011, 212] on div "If 20 מהן 3 הסיבות העיקריות להפסקת הטיפול ב –[MEDICAL_DATA] במטופלי לימפומה מסו…" at bounding box center [905, 209] width 1064 height 25
click at [1079, 218] on div "Select answer..." at bounding box center [1229, 209] width 417 height 25
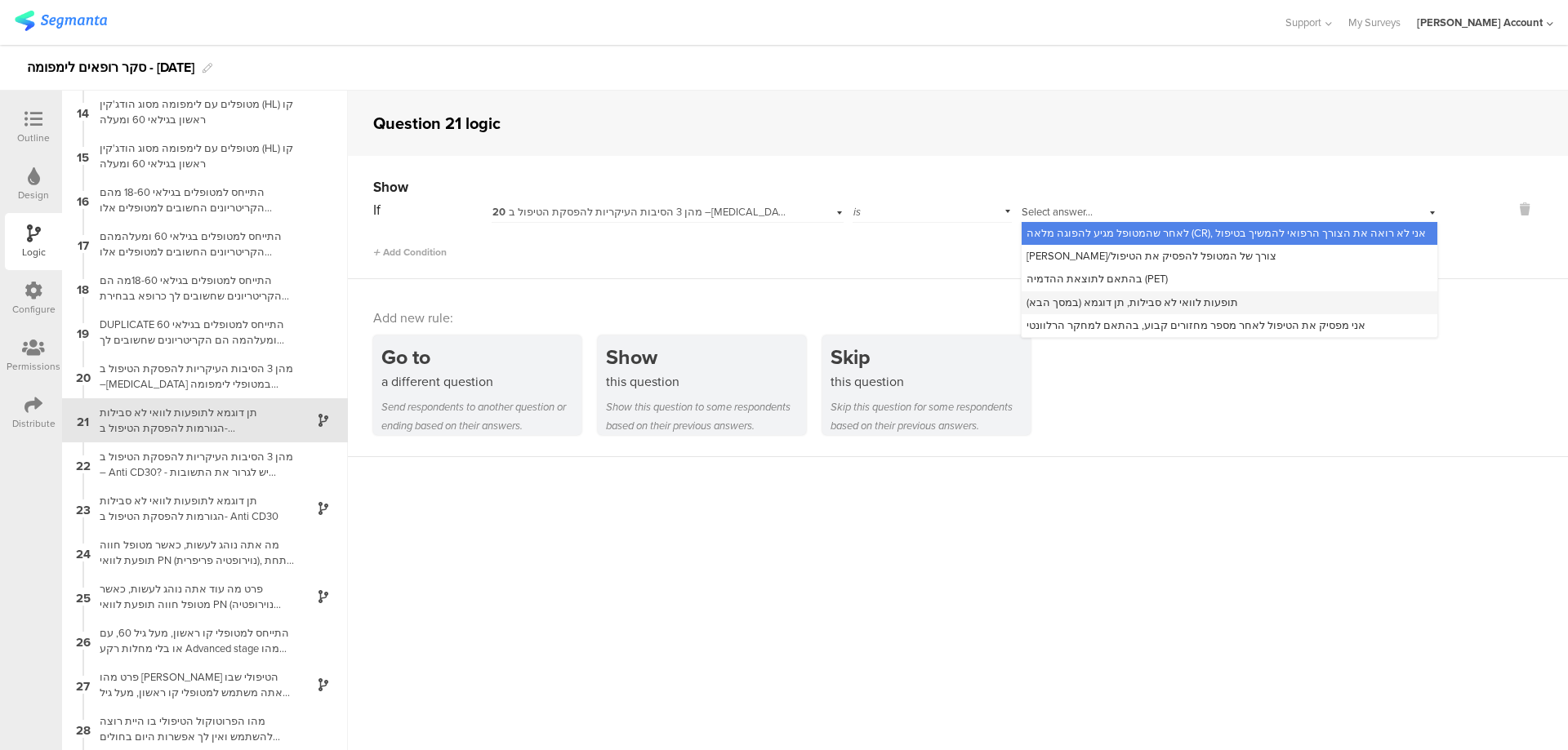
click at [1225, 304] on div "תופעות לוואי לא סבילות, תן דוגמא (במסך הבא)" at bounding box center [1229, 303] width 416 height 22
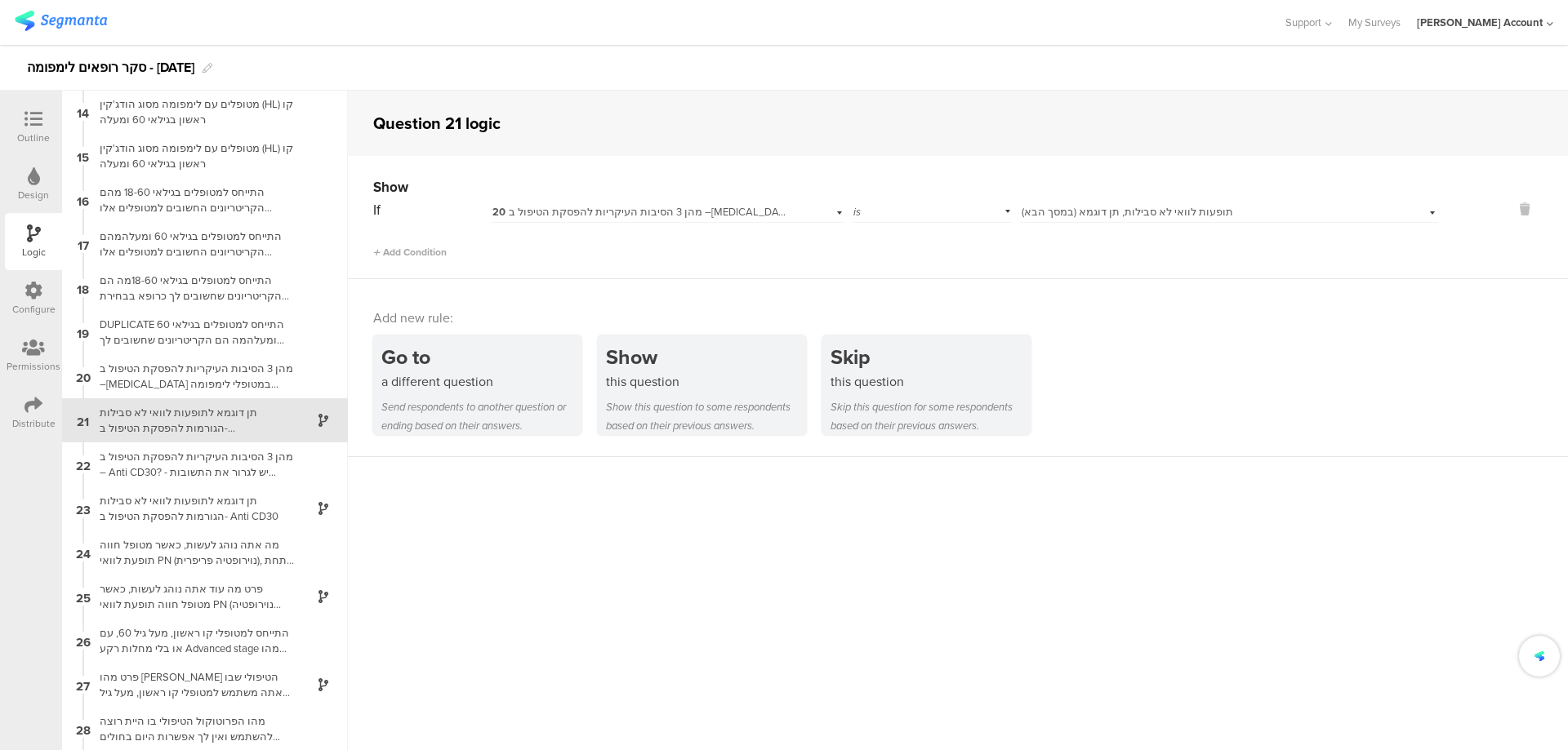
click at [36, 115] on icon at bounding box center [33, 119] width 18 height 18
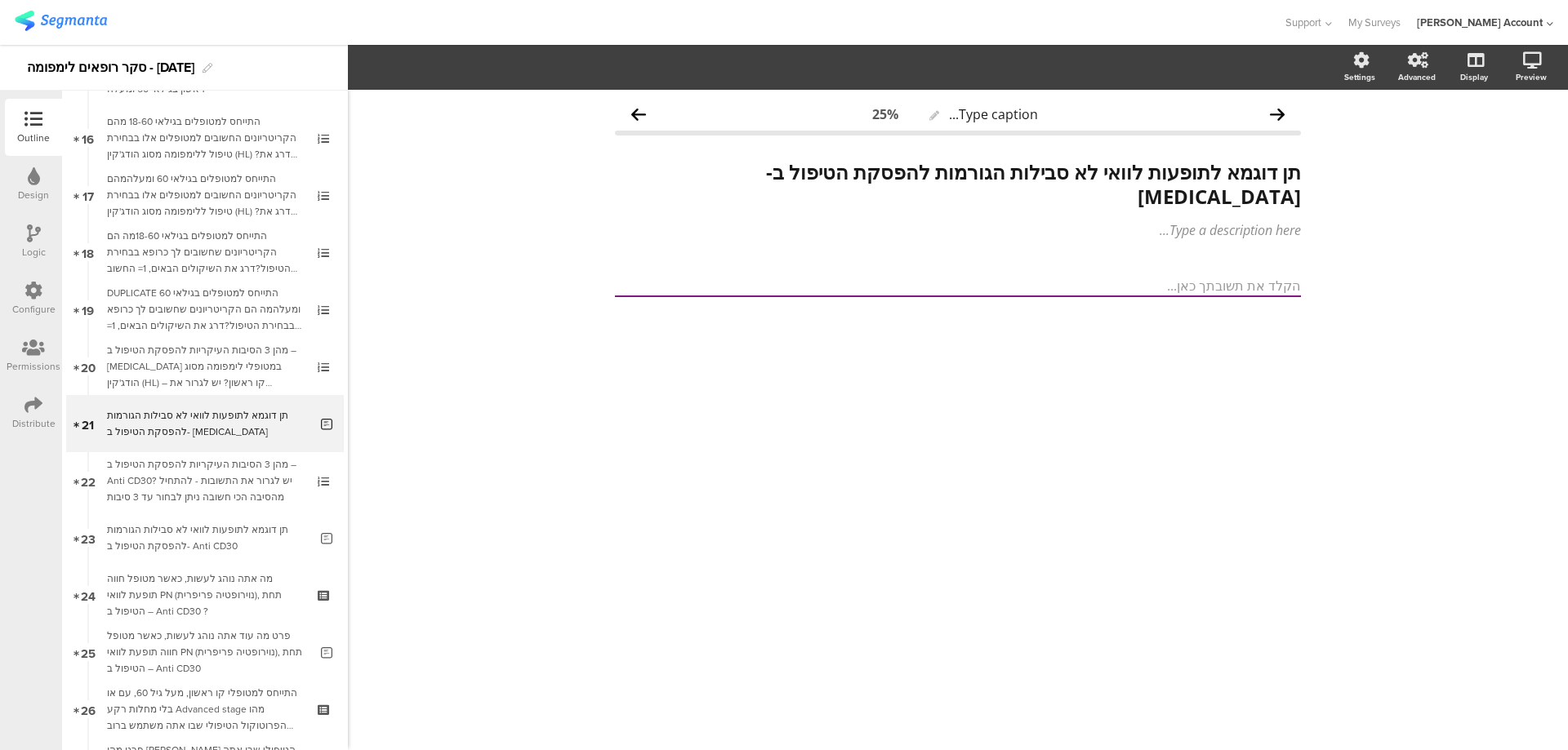
scroll to position [907, 0]
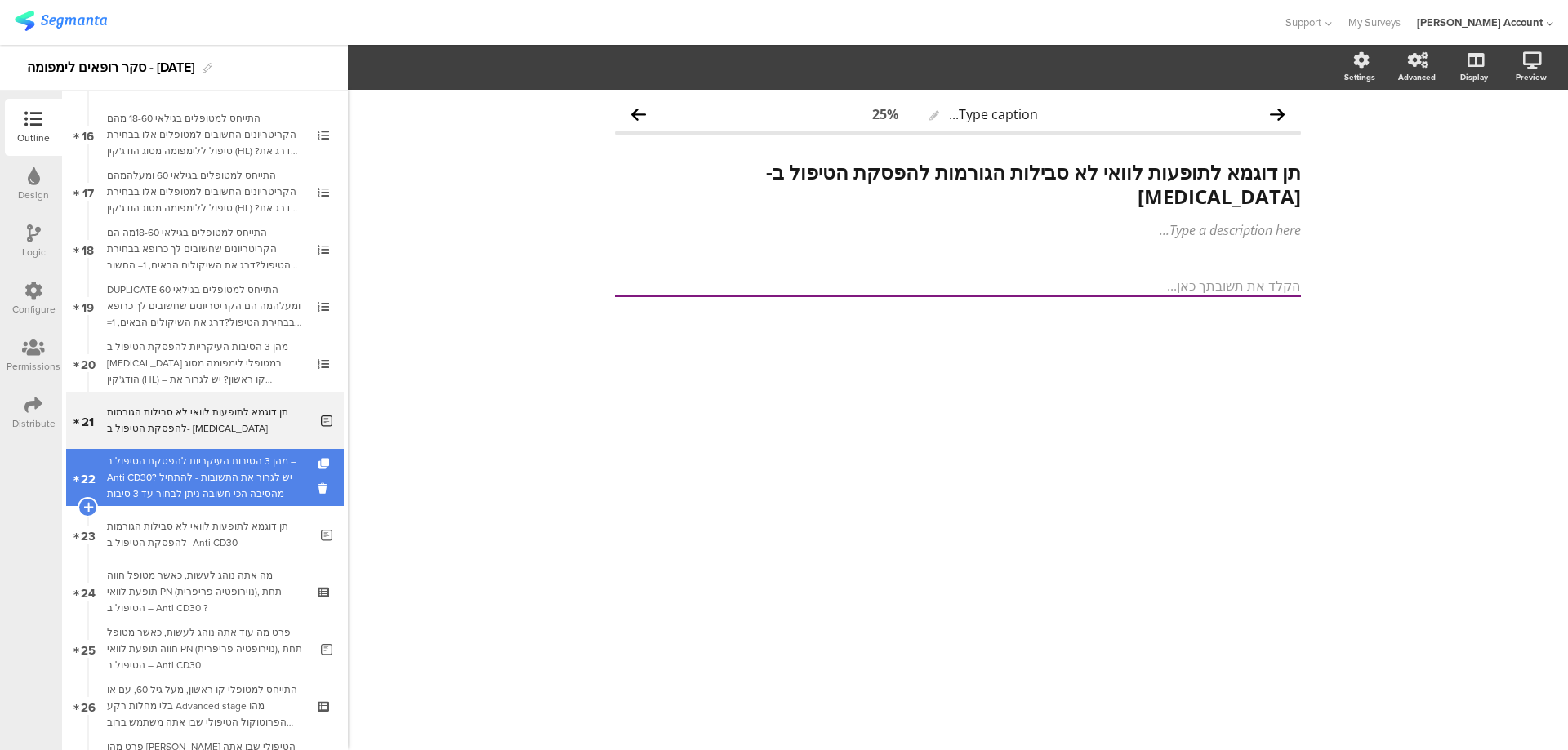
click at [280, 476] on div "מהן 3 הסיבות העיקריות להפסקת הטיפול ב – Anti CD30? יש לגרור את התשובות - להתחיל…" at bounding box center [204, 477] width 195 height 49
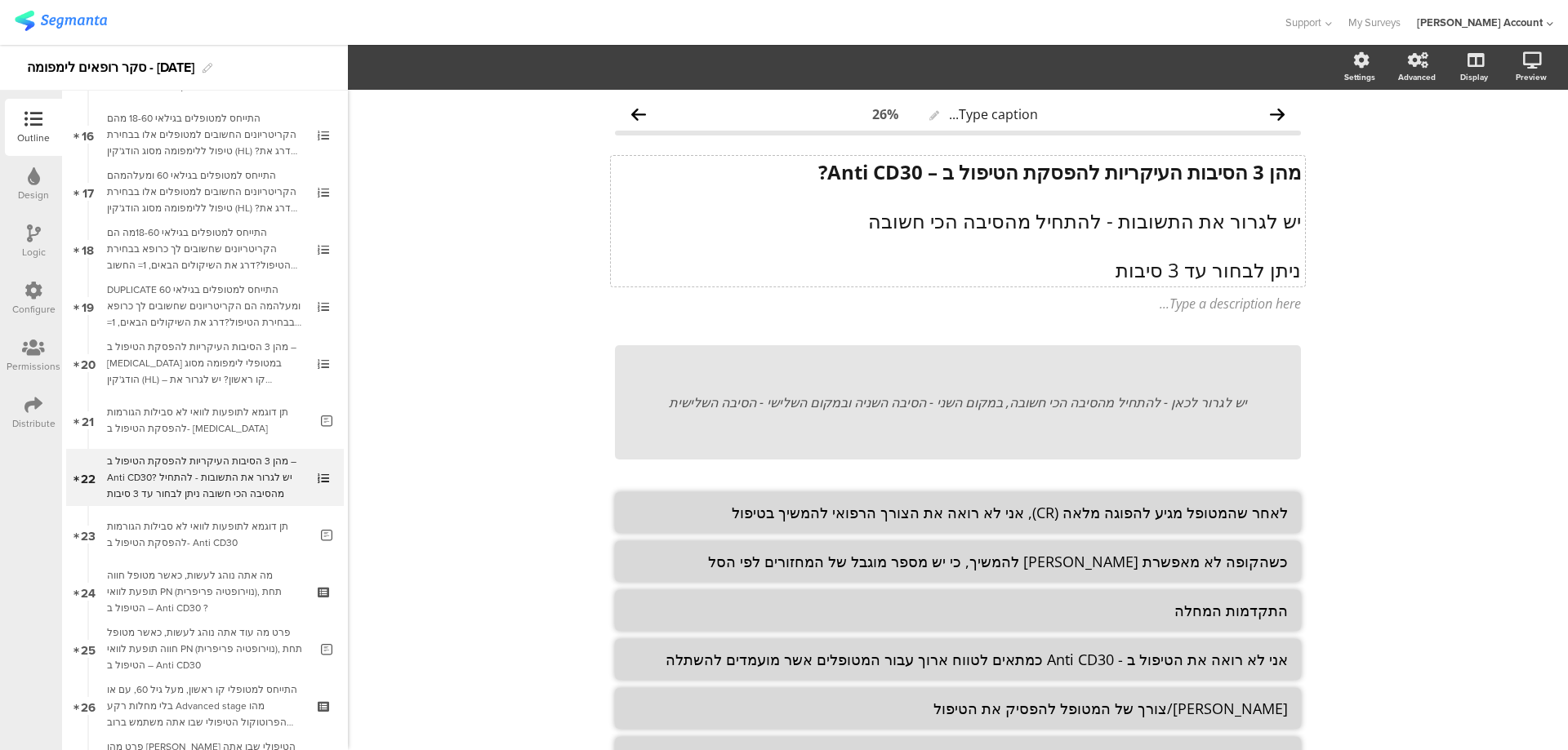
click at [1193, 171] on strong "מהן 3 הסיבות העיקריות להפסקת הטיפול ב – Anti CD30?" at bounding box center [1060, 172] width 482 height 27
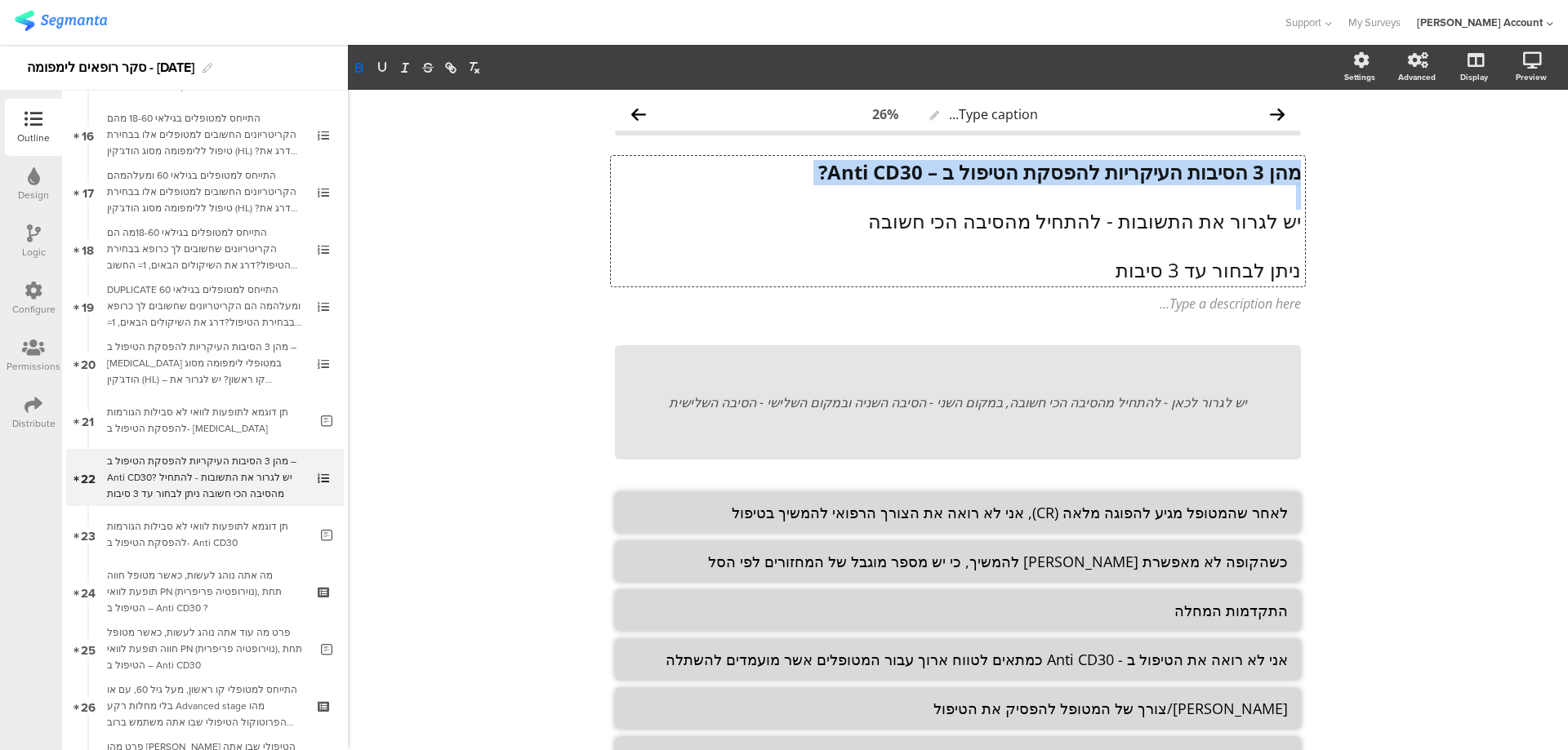
click at [1193, 171] on strong "מהן 3 הסיבות העיקריות להפסקת הטיפול ב – Anti CD30?" at bounding box center [1060, 172] width 482 height 27
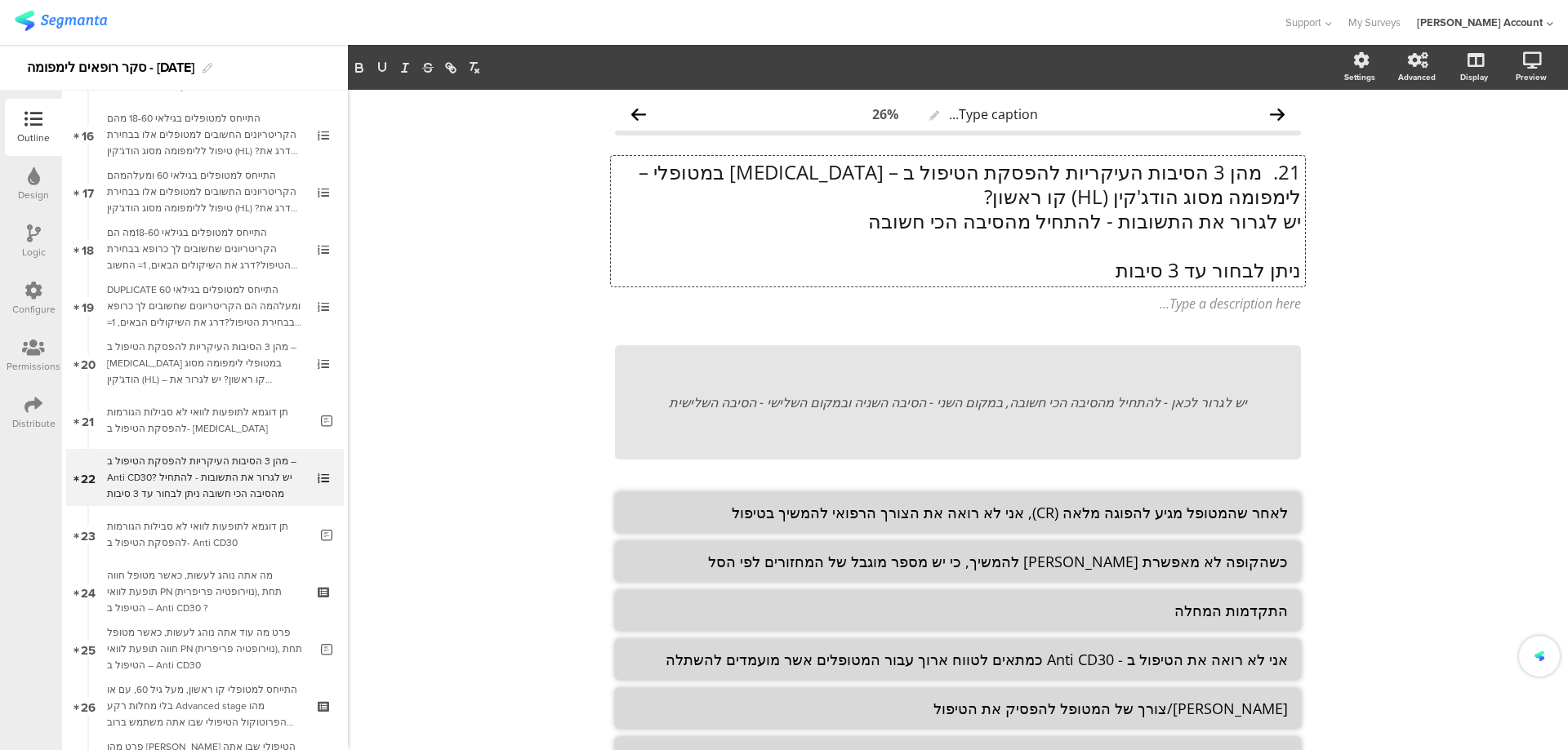
click at [1256, 171] on p "21. מהן 3 הסיבות העיקריות להפסקת הטיפול ב – [MEDICAL_DATA] במטופלי – לימפומה מס…" at bounding box center [958, 184] width 686 height 49
click at [1083, 193] on p "מהן 3 הסיבות העיקריות להפסקת הטיפול ב – [MEDICAL_DATA] במטופלי – לימפומה מסוג ה…" at bounding box center [958, 184] width 686 height 49
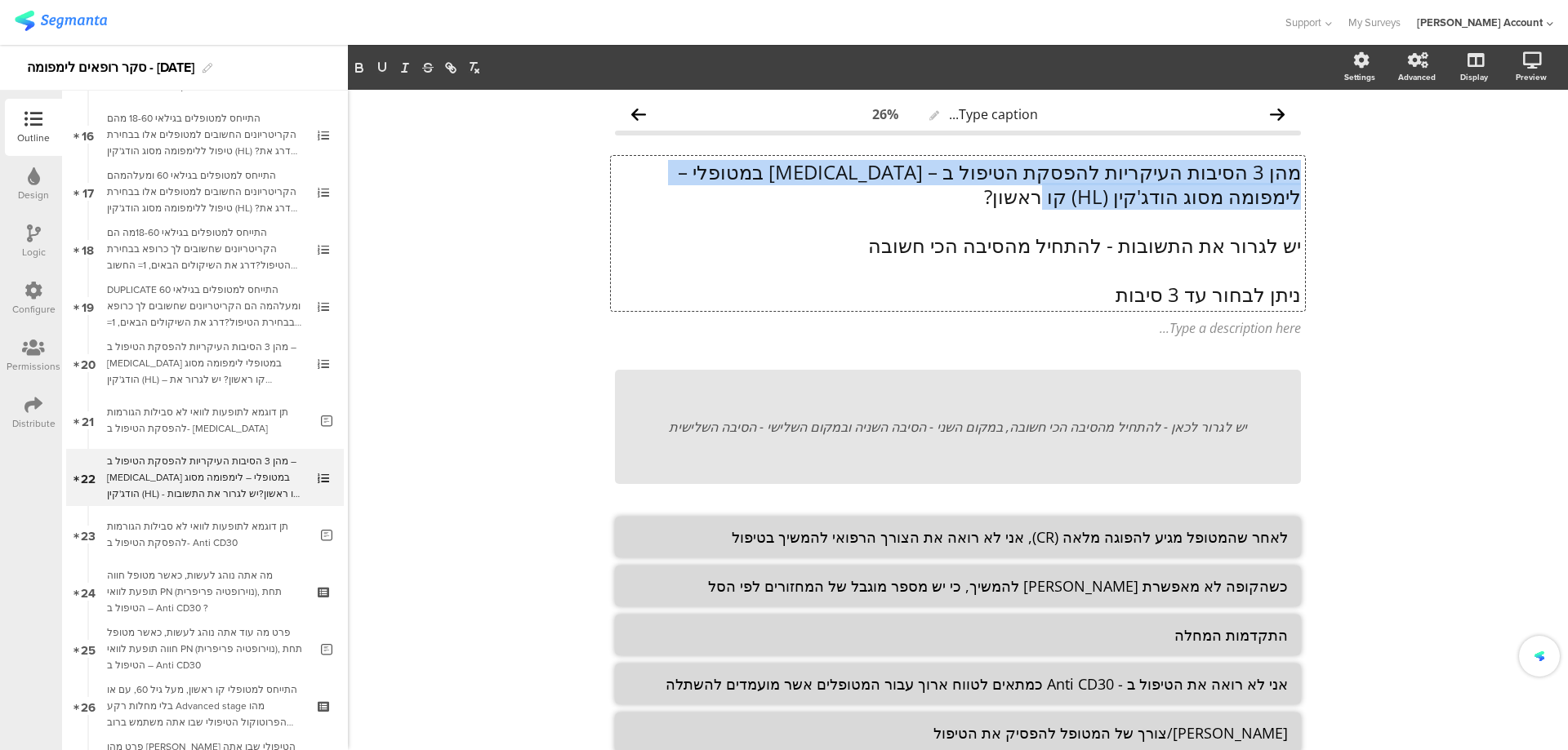
drag, startPoint x: 1099, startPoint y: 200, endPoint x: 1295, endPoint y: 165, distance: 199.1
click at [1295, 165] on div "מהן 3 הסיבות העיקריות להפסקת הטיפול ב – [MEDICAL_DATA] במטופלי – לימפומה מסוג ה…" at bounding box center [958, 233] width 694 height 155
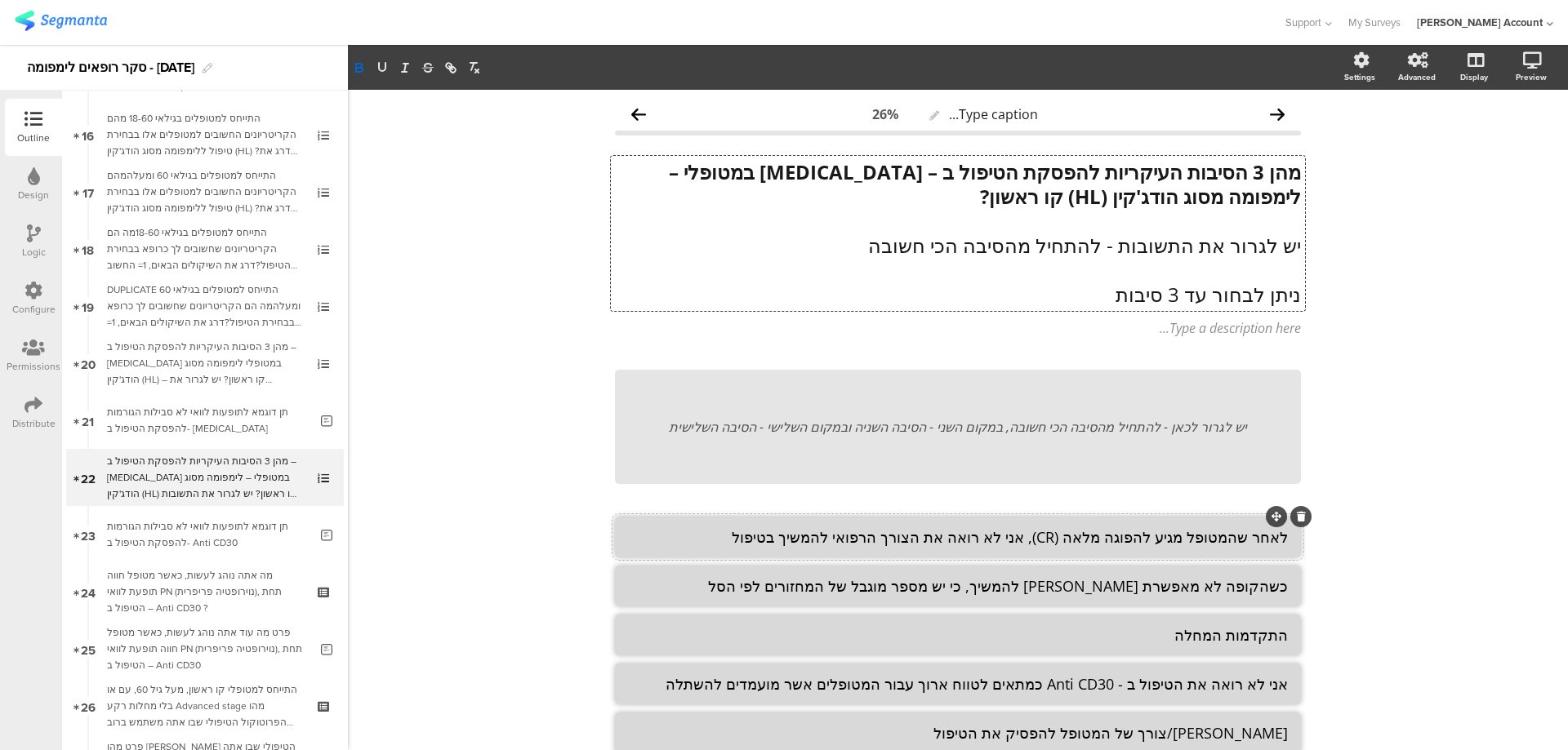
click at [1173, 531] on textarea "לאחר שהמטופל מגיע להפוגה מלאה (CR), אני לא רואה את הצורך הרפואי להמשיך בטיפול" at bounding box center [958, 536] width 660 height 20
click at [1162, 544] on textarea "לאחר שהמטופל מגיע להפוגה מלאה (CR), אני לא רואה את הצורך הרפואי להמשיך בטיפול" at bounding box center [958, 536] width 660 height 20
click at [1162, 543] on textarea "לאחר שהמטופל מגיע להפוגה מלאה (CR), אני לא רואה את הצורך הרפואי להמשיך בטיפול" at bounding box center [958, 536] width 660 height 20
click at [1137, 589] on textarea "כשהקופה לא מאפשרת [PERSON_NAME] להמשיך, כי יש מספר מוגבל של המחזורים לפי הסל" at bounding box center [958, 586] width 660 height 20
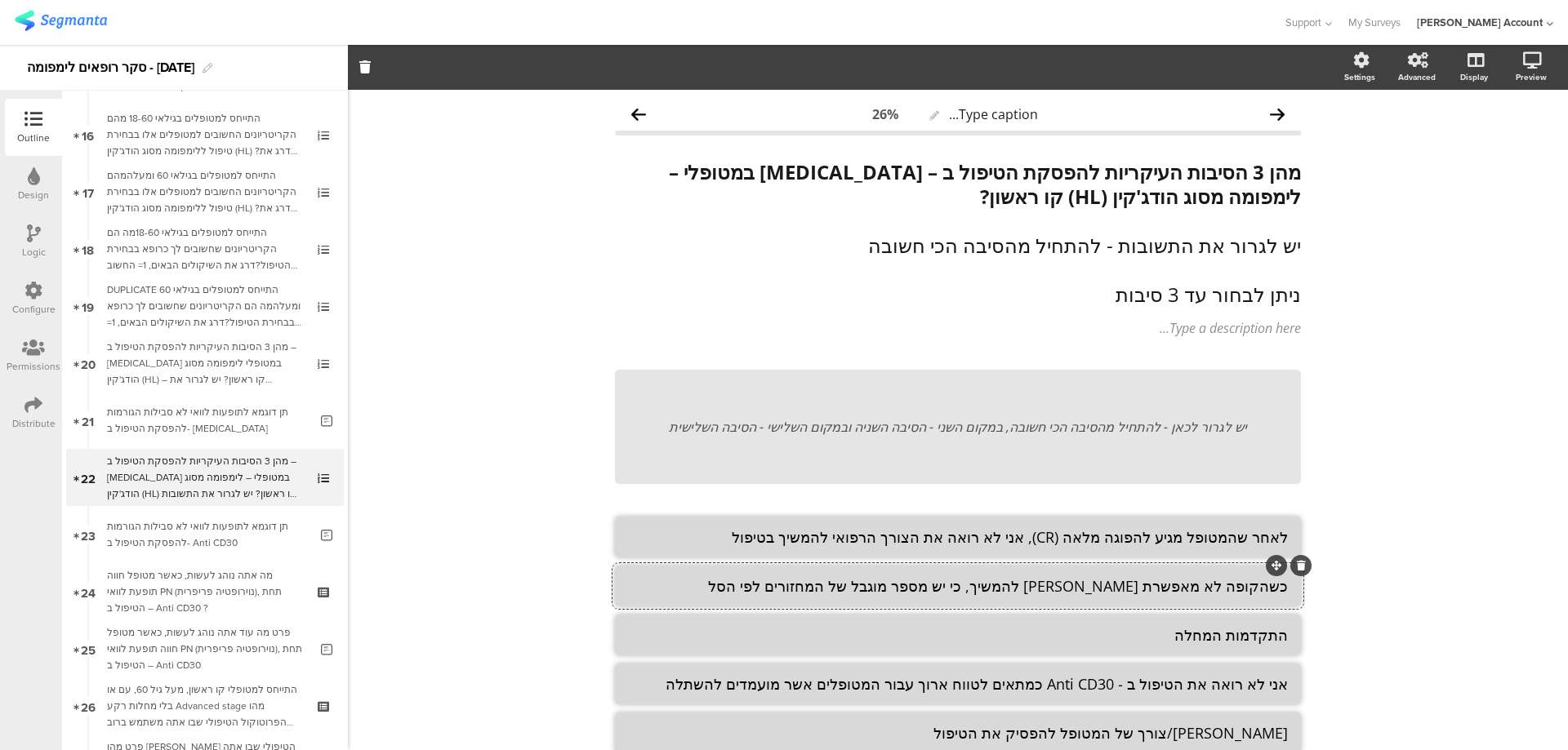
click at [1297, 566] on icon at bounding box center [1302, 565] width 9 height 9
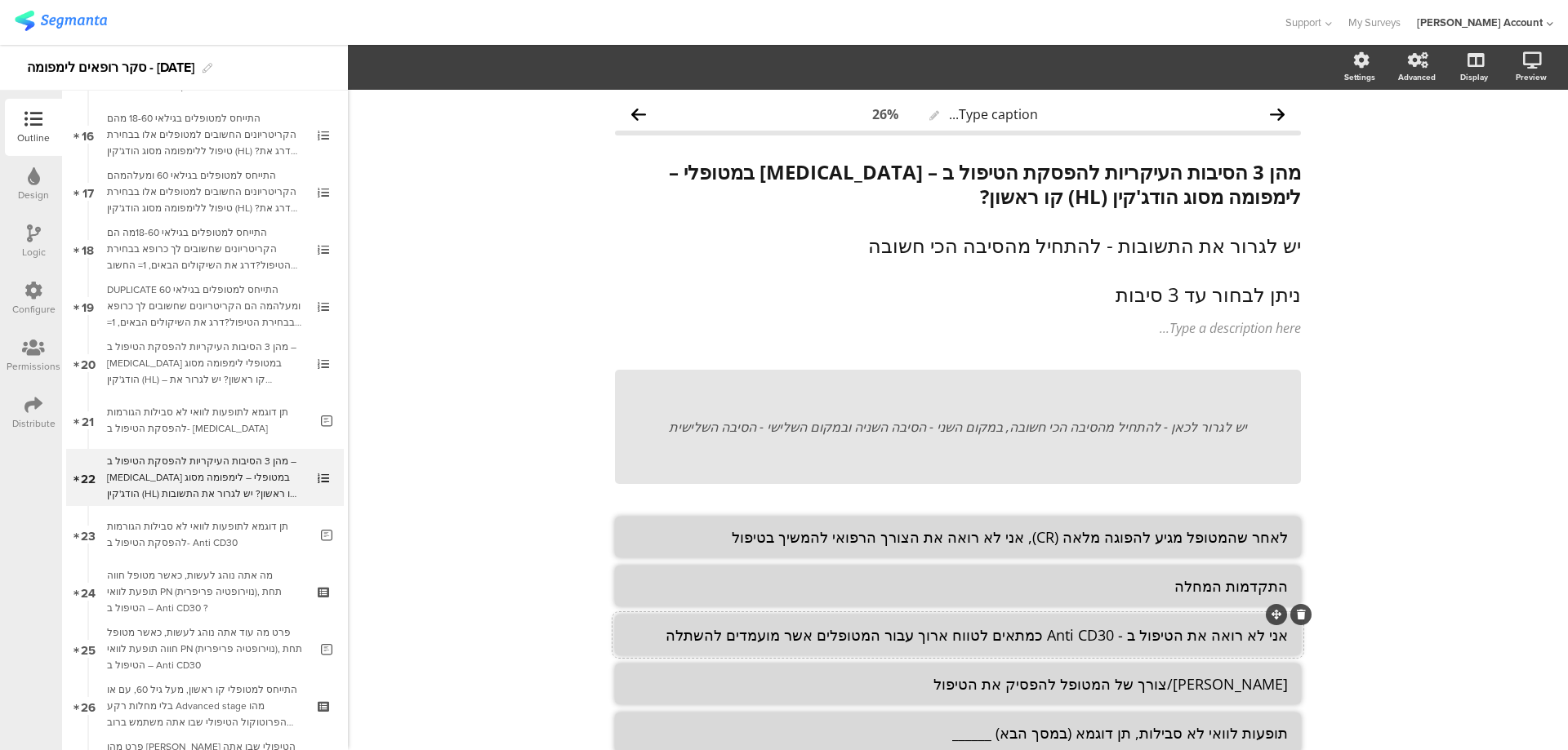
click at [1170, 641] on textarea "אני לא רואה את הטיפול ב - Anti CD30 כמתאים לטווח ארוך עבור המטופלים אשר מועמדים…" at bounding box center [958, 634] width 660 height 20
paste textarea "3) בהתאם לתוצאת ההדמיה (PET)"
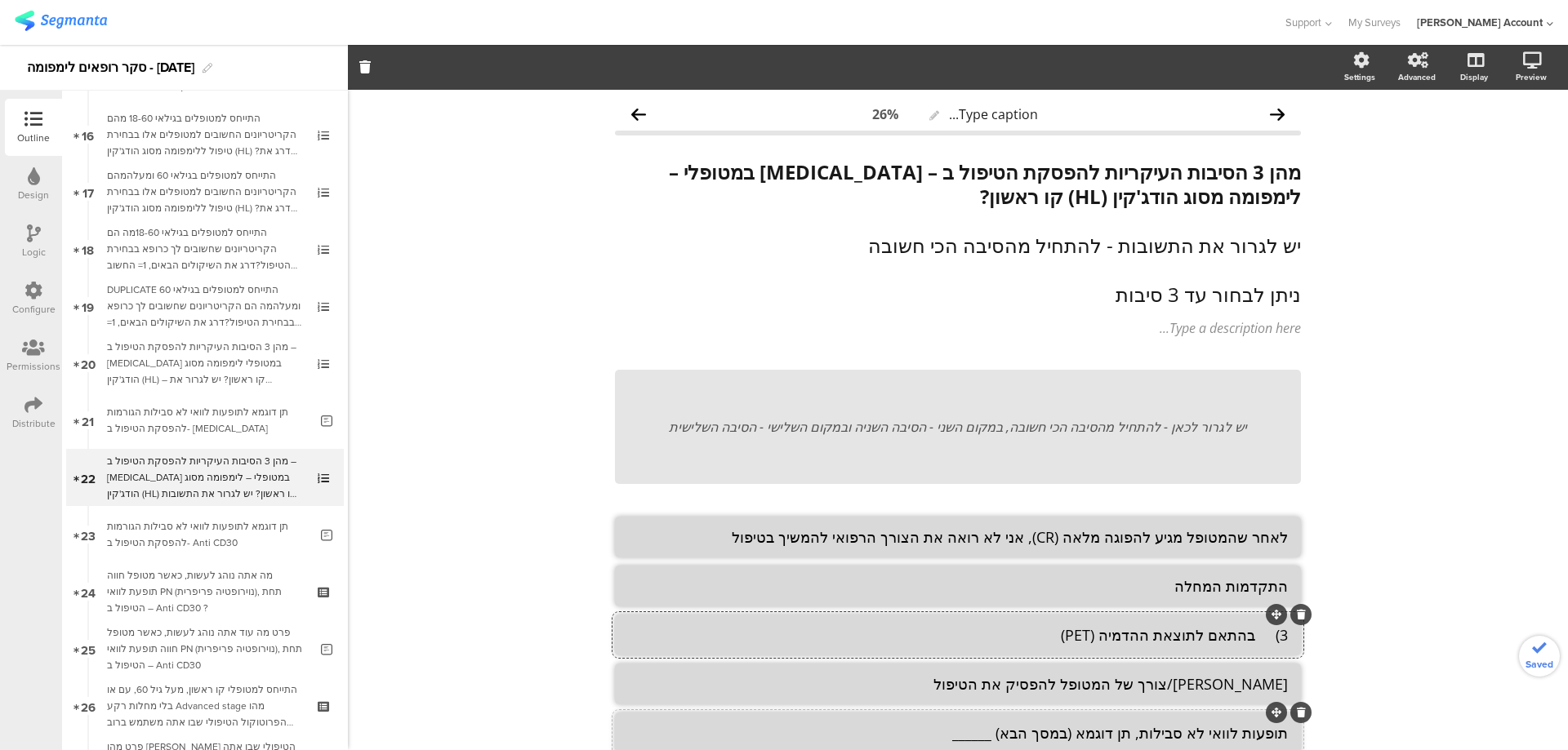
type textarea "3) בהתאם לתוצאת ההדמיה (PET)"
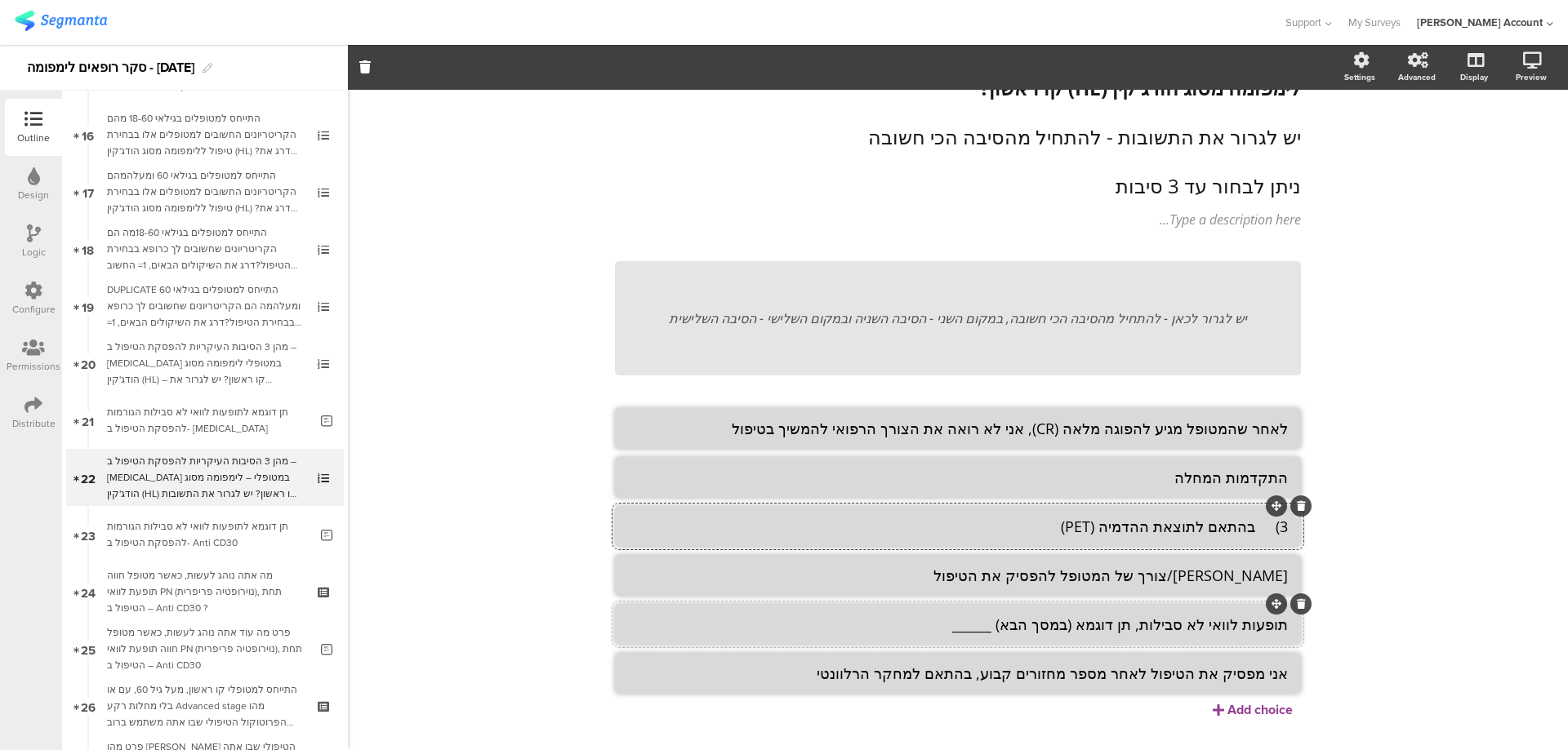
drag, startPoint x: 1005, startPoint y: 628, endPoint x: 938, endPoint y: 630, distance: 67.0
click at [938, 630] on textarea "תופעות לוואי לא סבילות, תן דוגמא (במסך הבא) ______" at bounding box center [958, 624] width 660 height 20
type textarea "תופעות לוואי לא סבילות, תן דוגמא (במסך הבא)"
click at [1252, 527] on textarea "3) בהתאם לתוצאת ההדמיה (PET)" at bounding box center [958, 526] width 660 height 20
type textarea "בהתאם לתוצאת ההדמיה (PET)"
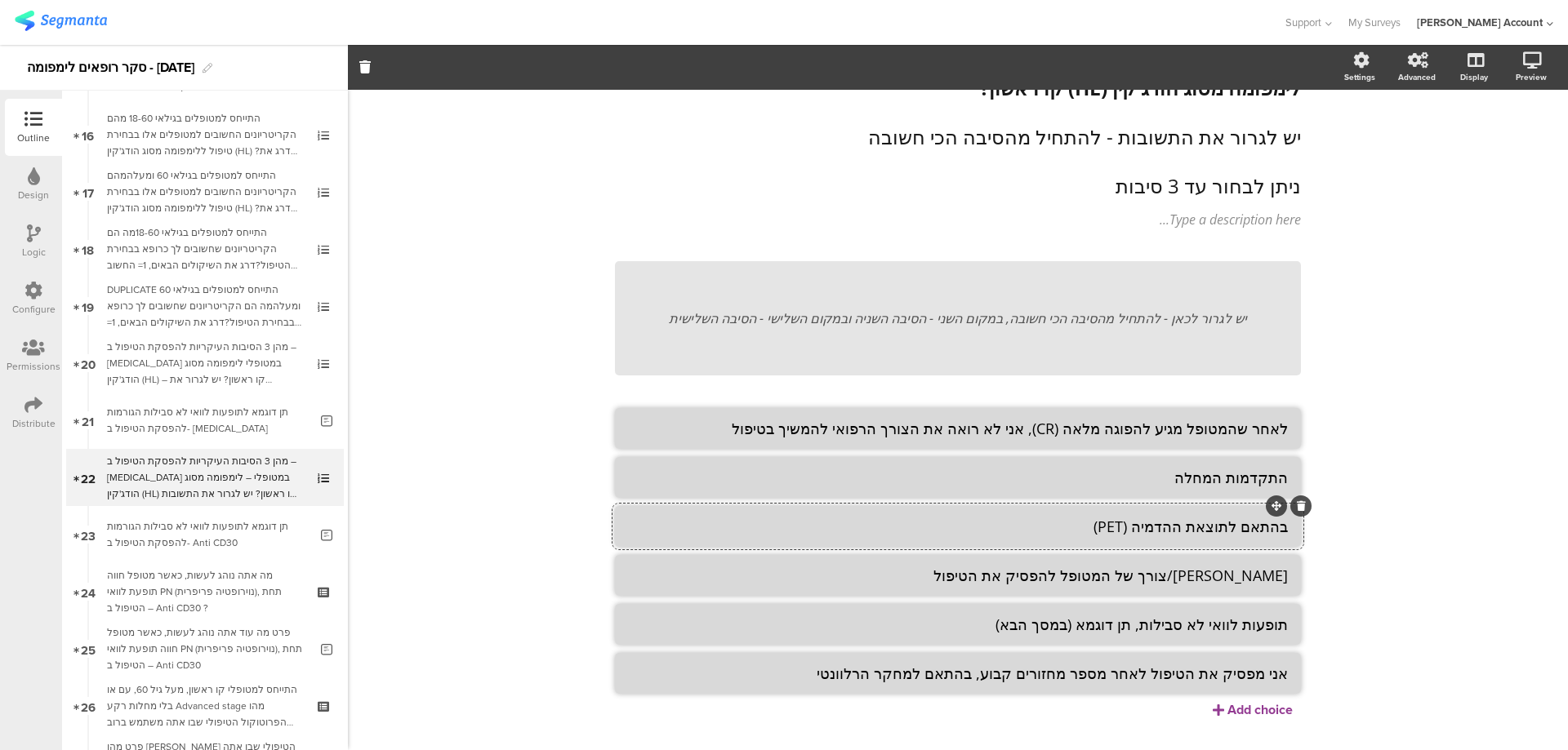
click at [1408, 308] on div "Type caption... 26% מהן 3 הסיבות העיקריות להפסקת הטיפול ב – [MEDICAL_DATA] במטו…" at bounding box center [957, 383] width 1219 height 803
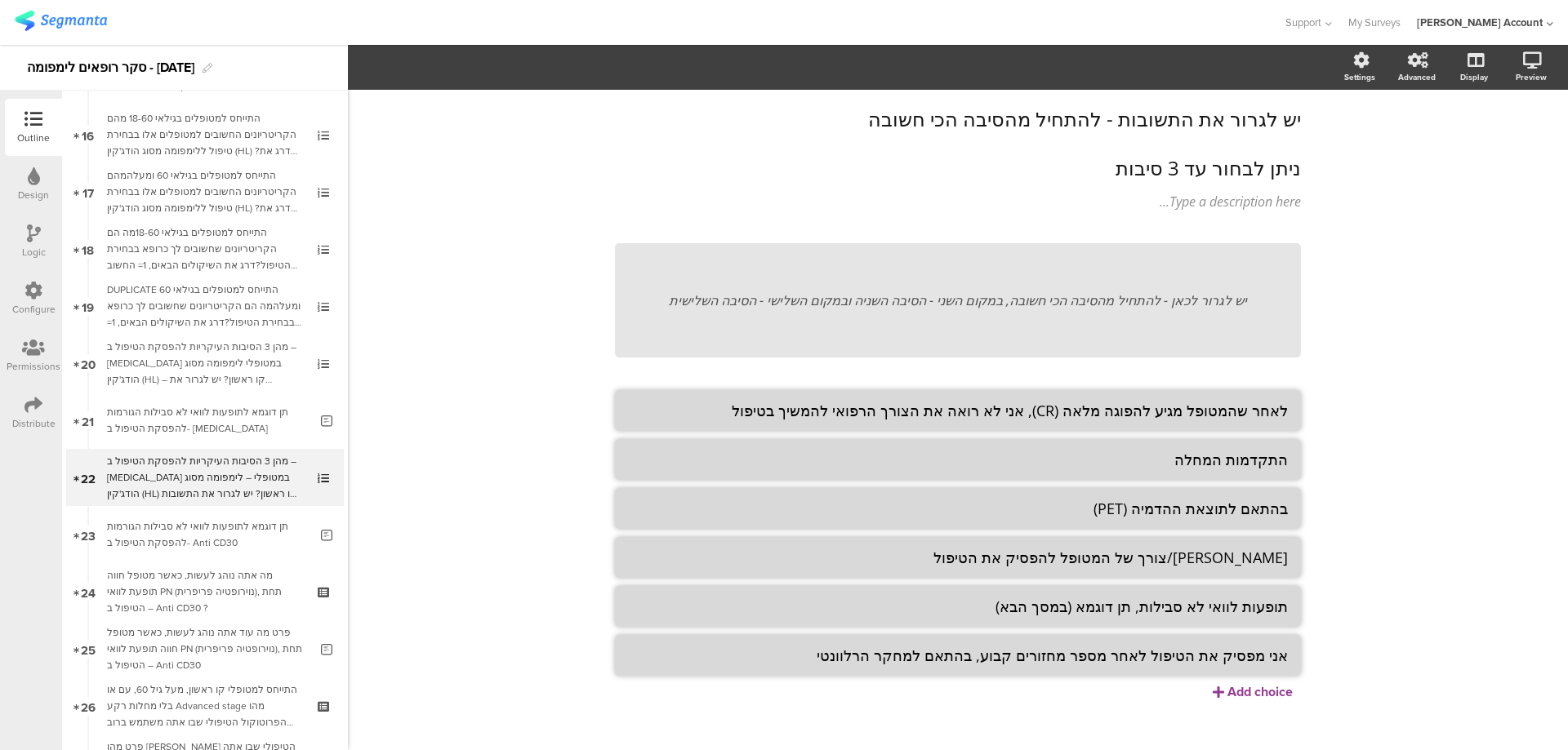
scroll to position [143, 0]
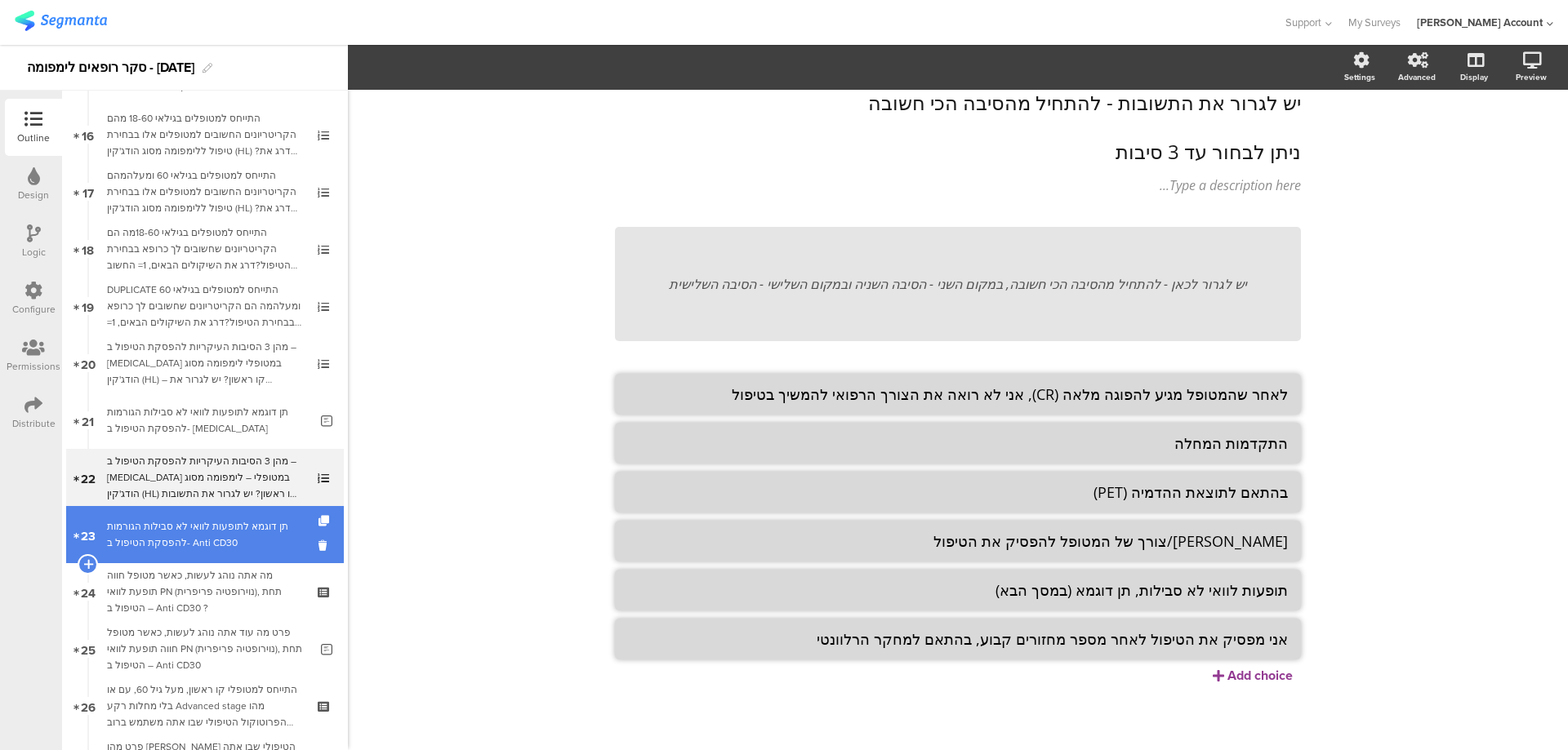
click at [262, 533] on div "תן דוגמא לתופעות לוואי לא סבילות הגורמות להפסקת הטיפול ב- Anti CD30" at bounding box center [207, 534] width 202 height 33
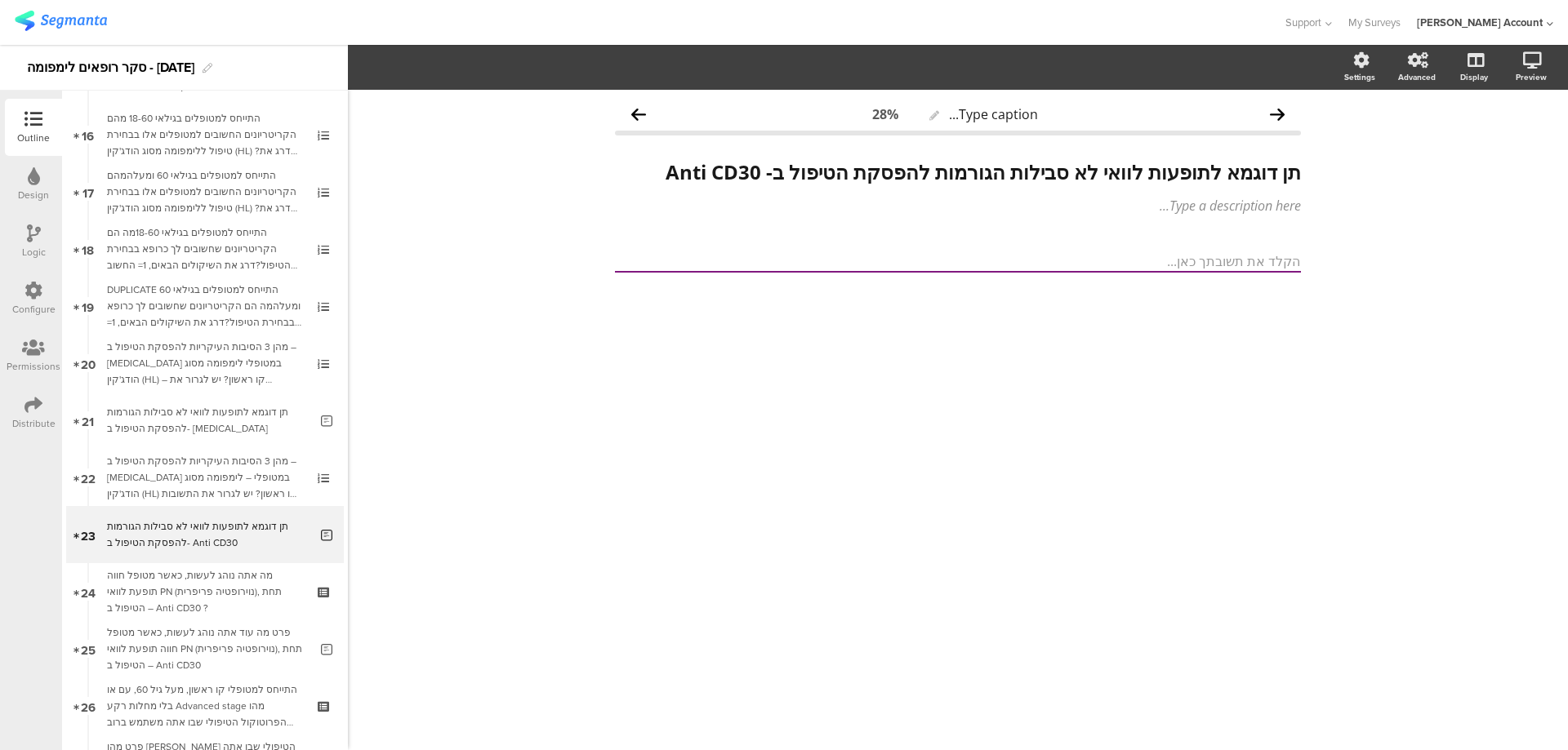
drag, startPoint x: 27, startPoint y: 230, endPoint x: 49, endPoint y: 232, distance: 22.1
click at [27, 230] on icon at bounding box center [34, 233] width 14 height 18
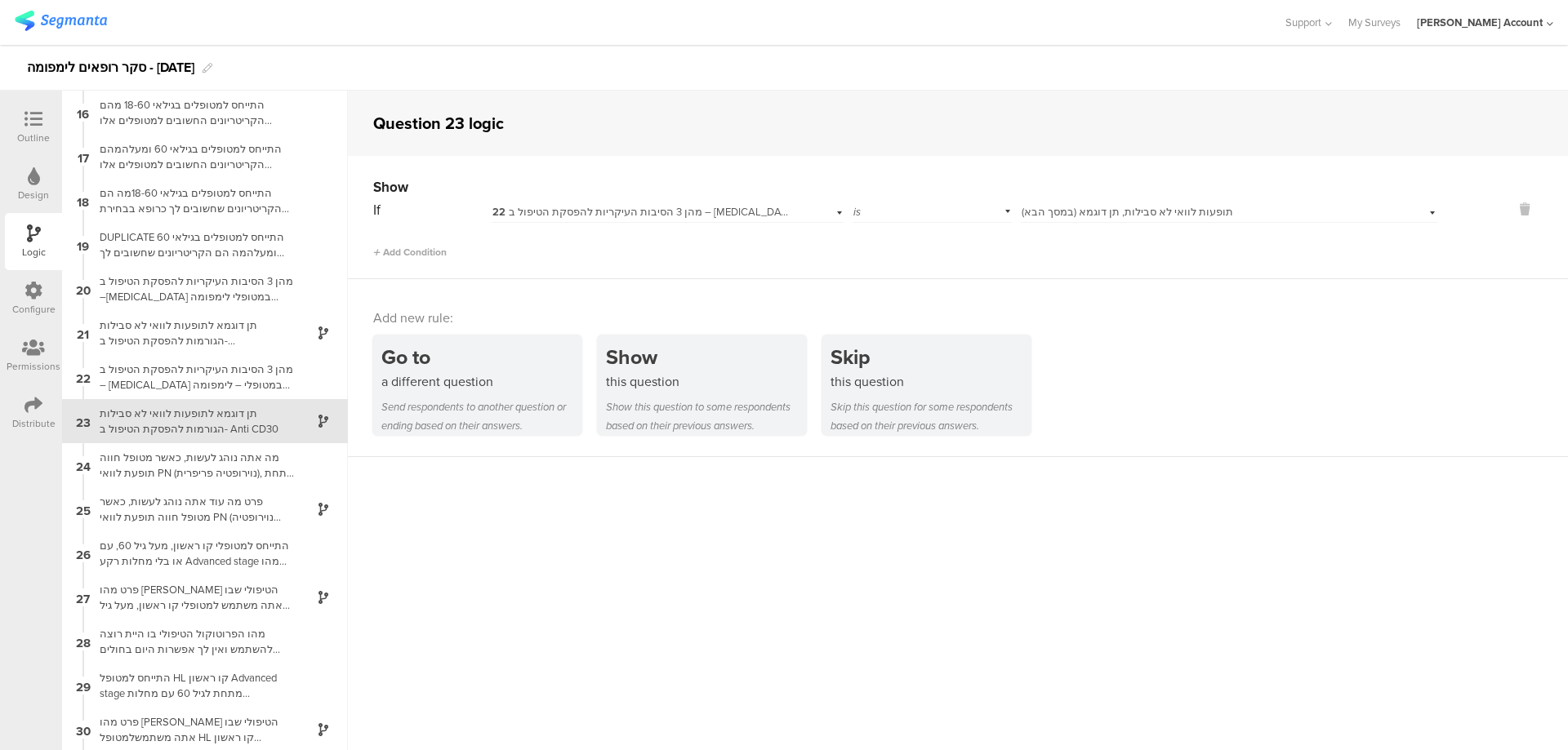
scroll to position [662, 0]
click at [1102, 211] on span "תופעות לוואי לא סבילות, תן דוגמא (במסך הבא)" at bounding box center [1127, 211] width 211 height 16
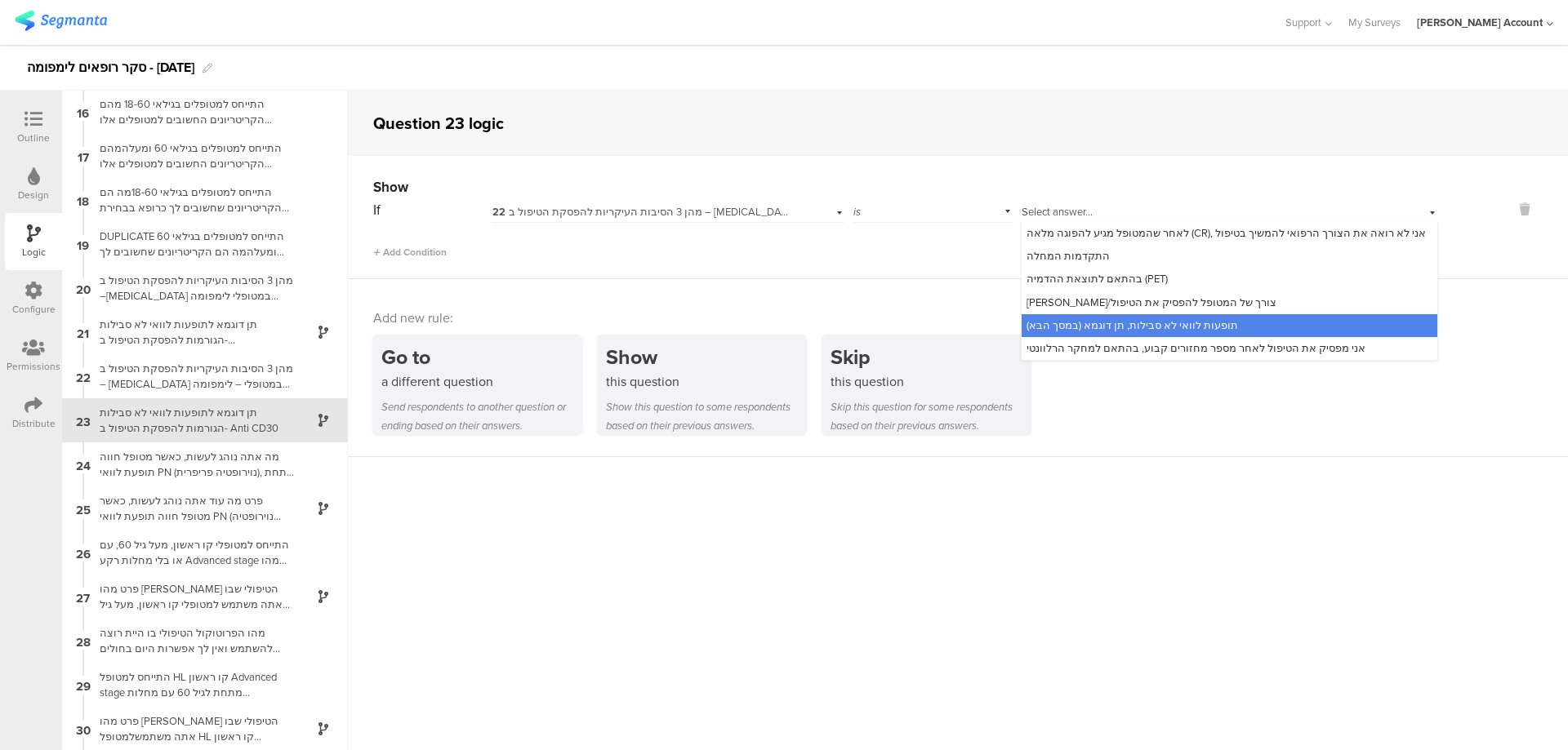
click at [1150, 327] on span "תופעות לוואי לא סבילות, תן דוגמא (במסך הבא)" at bounding box center [1132, 325] width 211 height 16
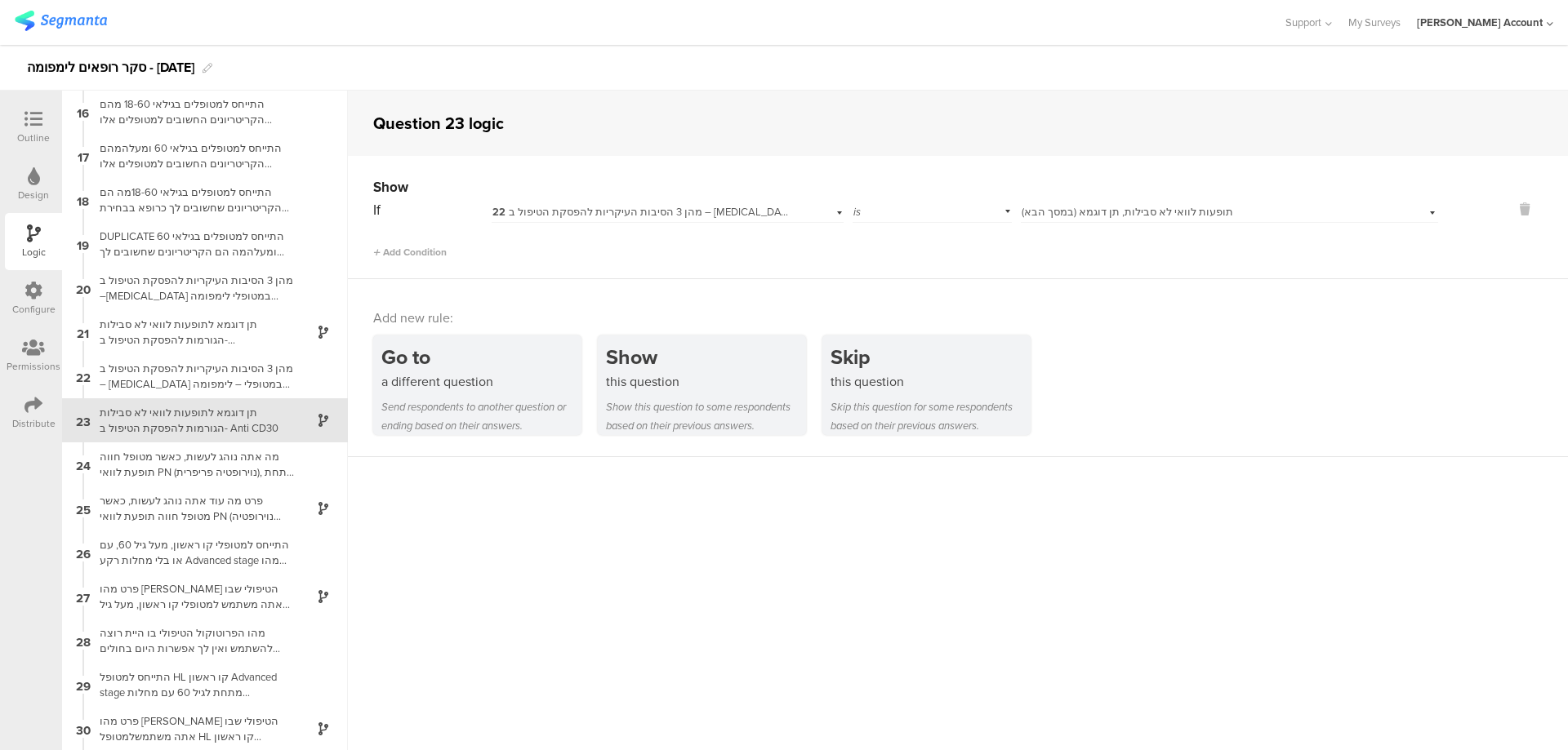
click at [217, 414] on div "תן דוגמא לתופעות לוואי לא סבילות הגורמות להפסקת הטיפול ב- Anti CD30" at bounding box center [192, 419] width 204 height 31
click at [217, 372] on div "מהן 3 הסיבות העיקריות להפסקת הטיפול ב – [MEDICAL_DATA] במטופלי – לימפומה מסוג ה…" at bounding box center [192, 375] width 204 height 31
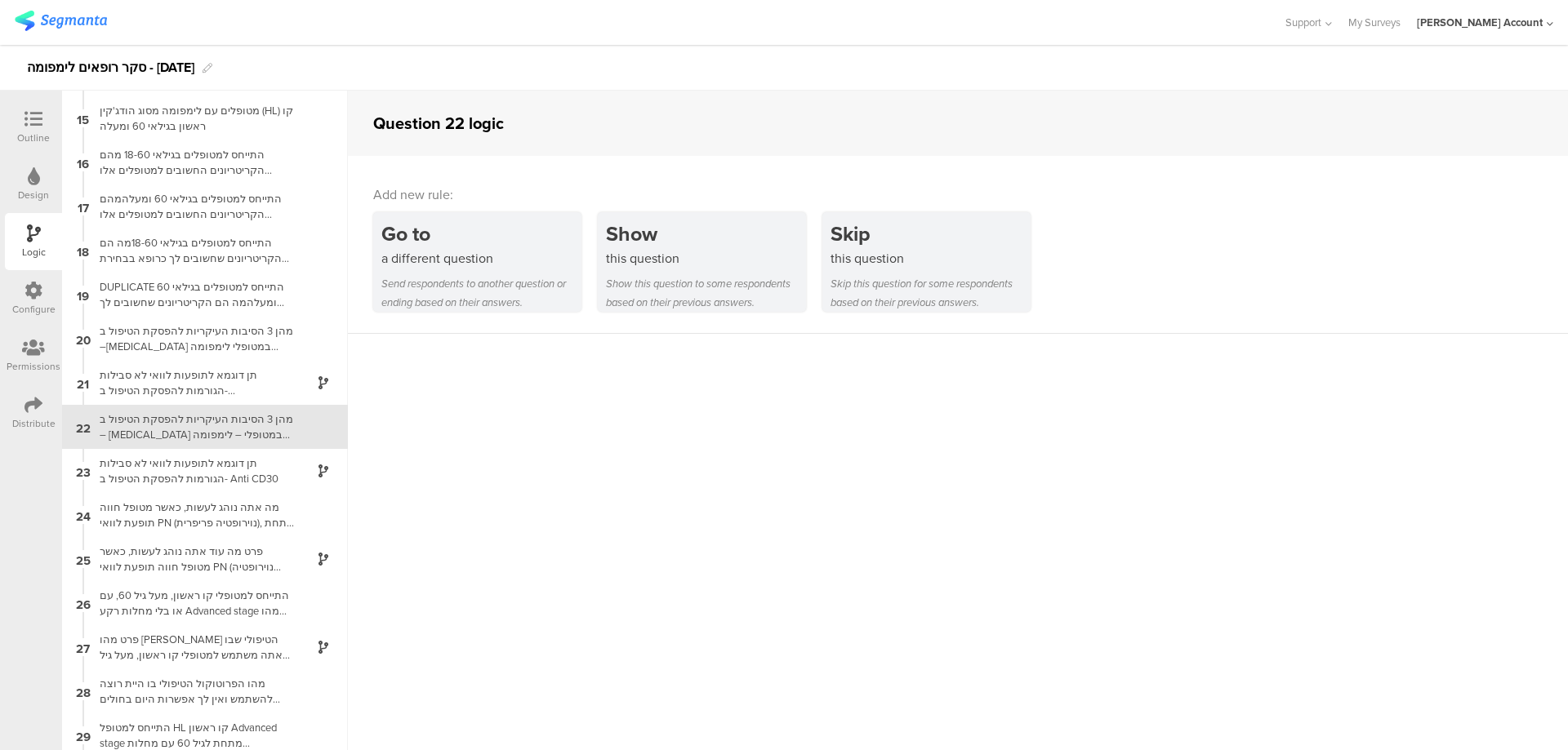
scroll to position [617, 0]
click at [30, 110] on icon at bounding box center [33, 119] width 18 height 18
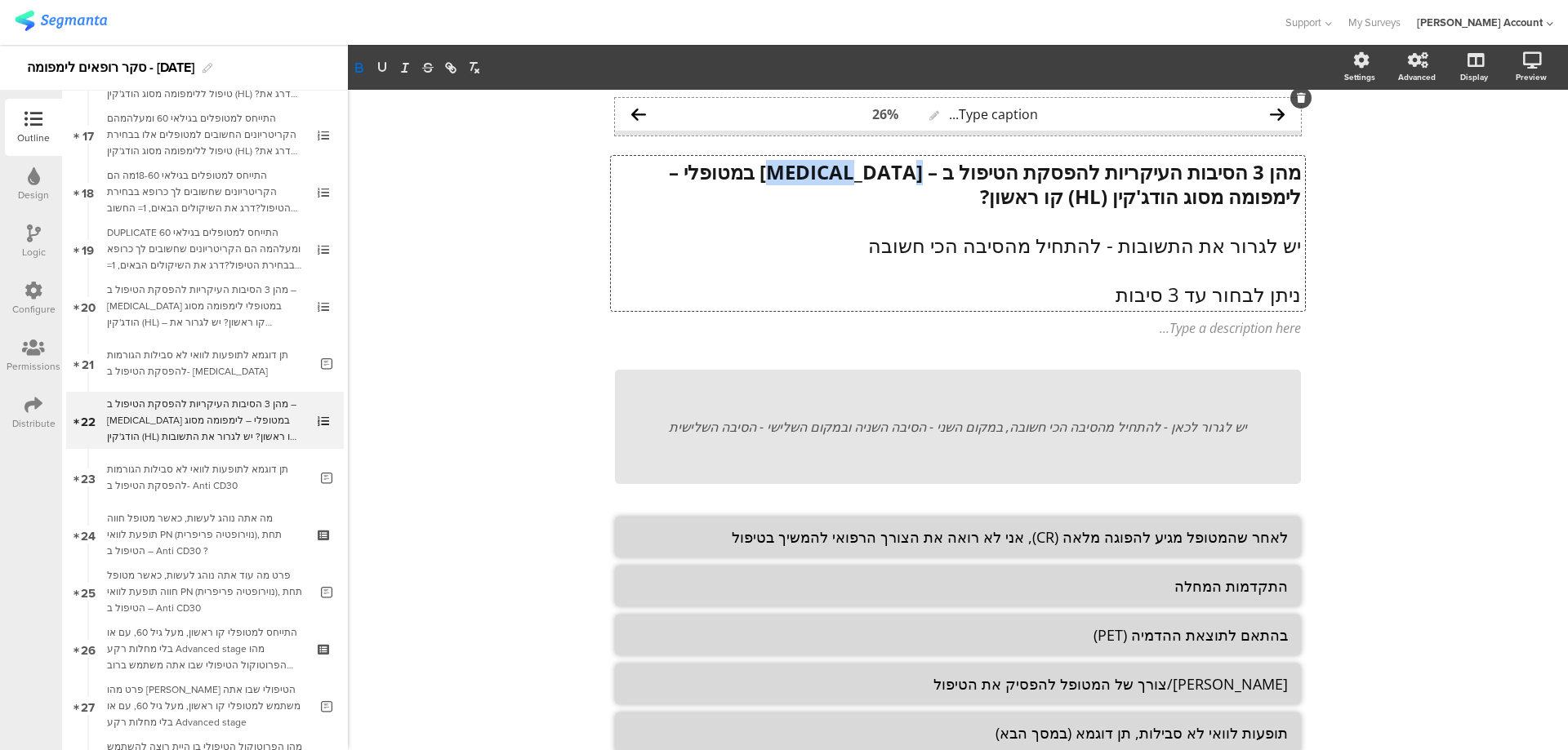
drag, startPoint x: 832, startPoint y: 104, endPoint x: 910, endPoint y: 133, distance: 83.2
click at [910, 133] on div "Type caption... 26% מהן 3 הסיבות העיקריות להפסקת הטיפול ב – [MEDICAL_DATA] במטו…" at bounding box center [958, 491] width 686 height 786
copy strong "[MEDICAL_DATA]"
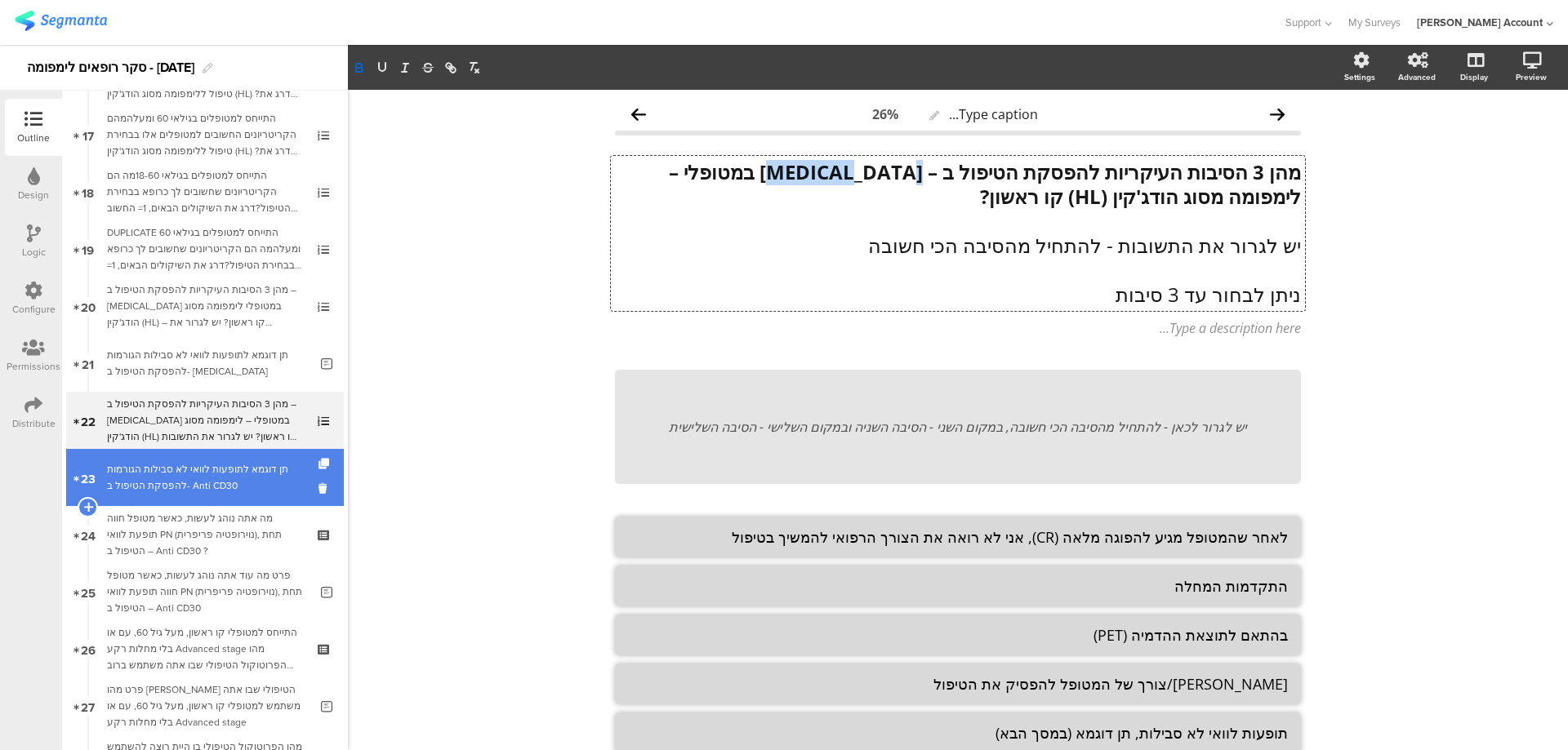
click at [230, 489] on div "תן דוגמא לתופעות לוואי לא סבילות הגורמות להפסקת הטיפול ב- Anti CD30" at bounding box center [207, 477] width 202 height 33
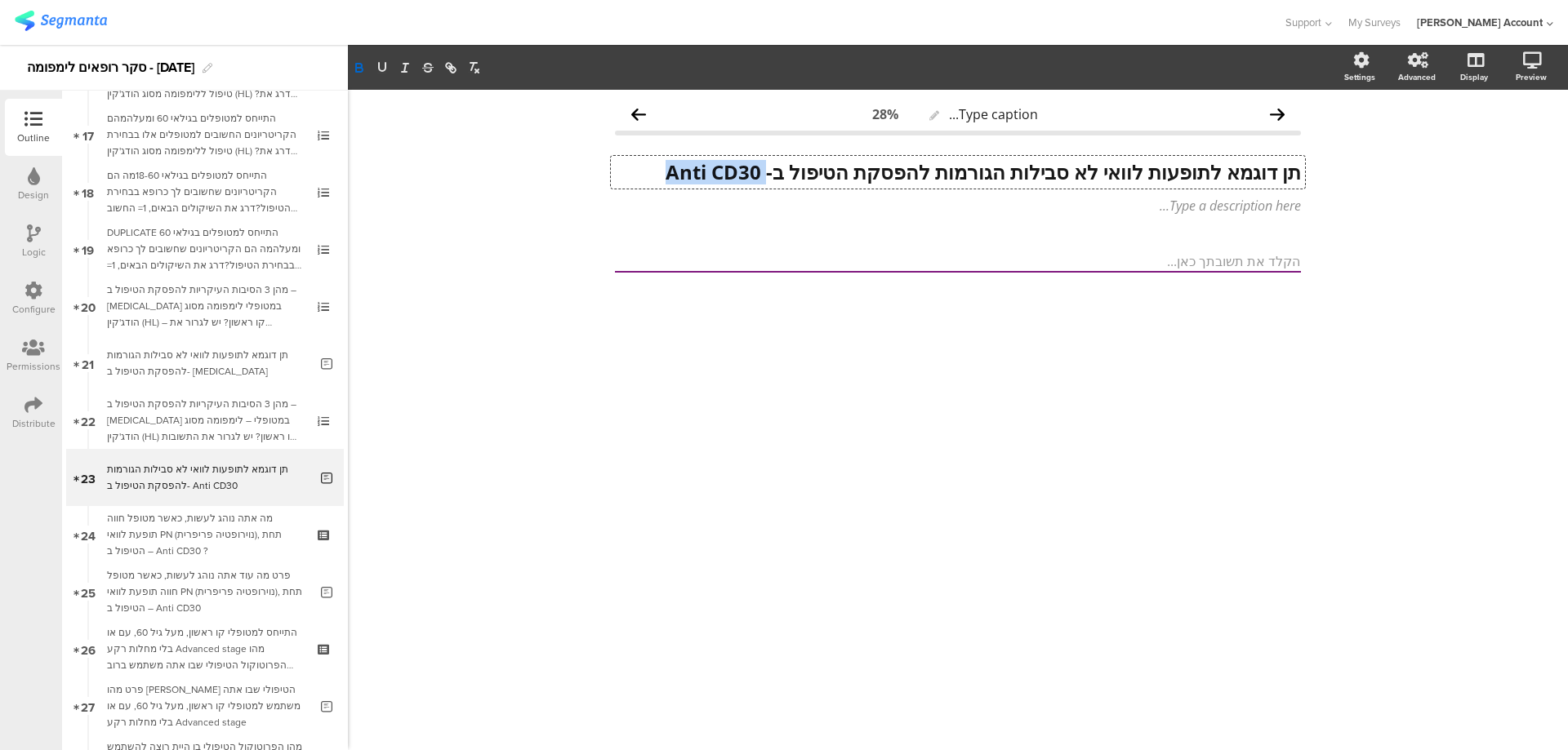
drag, startPoint x: 657, startPoint y: 176, endPoint x: 763, endPoint y: 174, distance: 106.0
click at [763, 174] on div "תן דוגמא לתופעות לוואי לא סבילות הגורמות להפסקת הטיפול ב- Anti CD30 תן דוגמא לת…" at bounding box center [958, 172] width 694 height 33
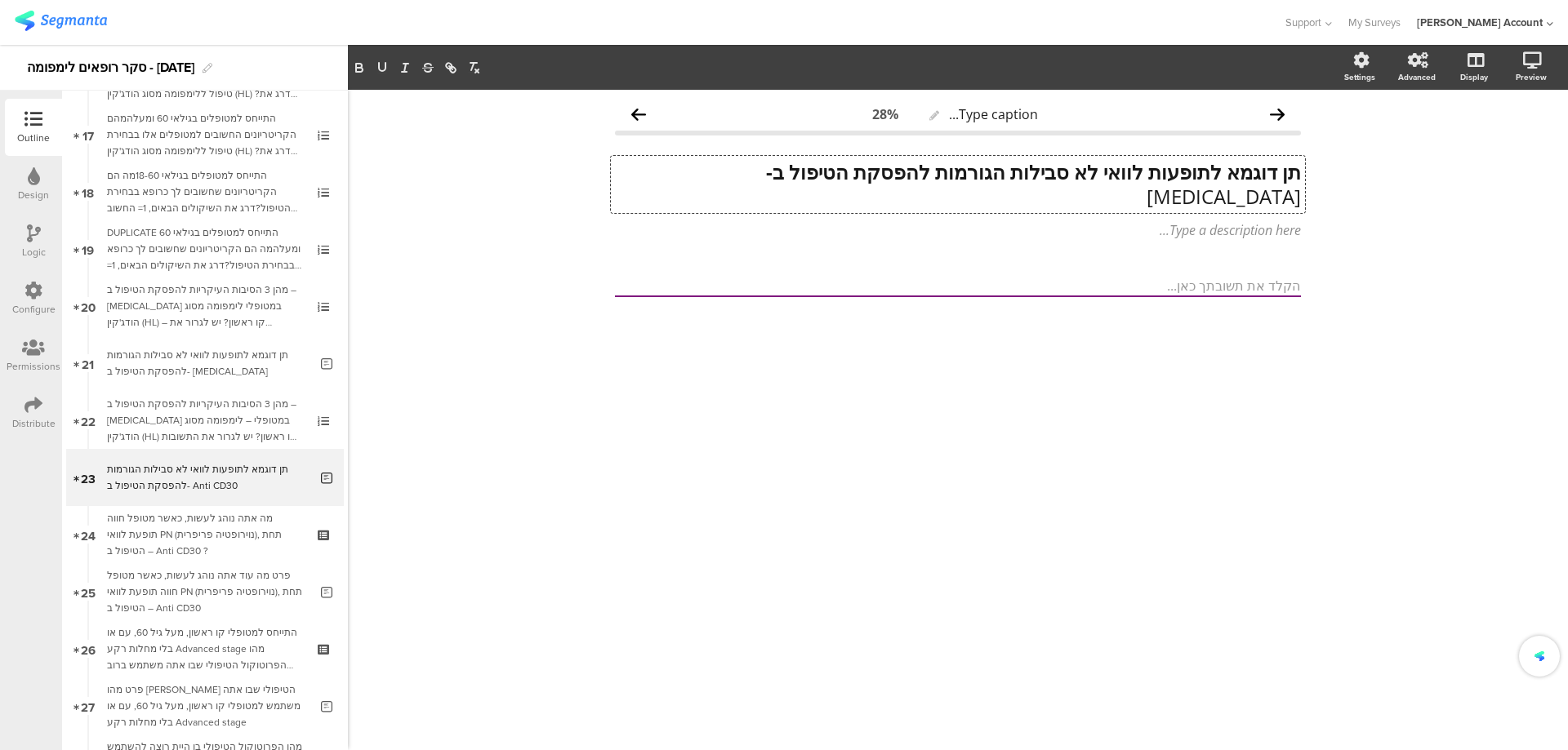
click at [766, 177] on strong "תן דוגמא לתופעות לוואי לא סבילות הגורמות להפסקת הטיפול ב-" at bounding box center [1033, 172] width 535 height 27
drag, startPoint x: 756, startPoint y: 173, endPoint x: 668, endPoint y: 174, distance: 88.0
click at [668, 174] on p "תן דוגמא לתופעות לוואי לא סבילות הגורמות להפסקת הטיפול ב- [MEDICAL_DATA]" at bounding box center [958, 184] width 686 height 49
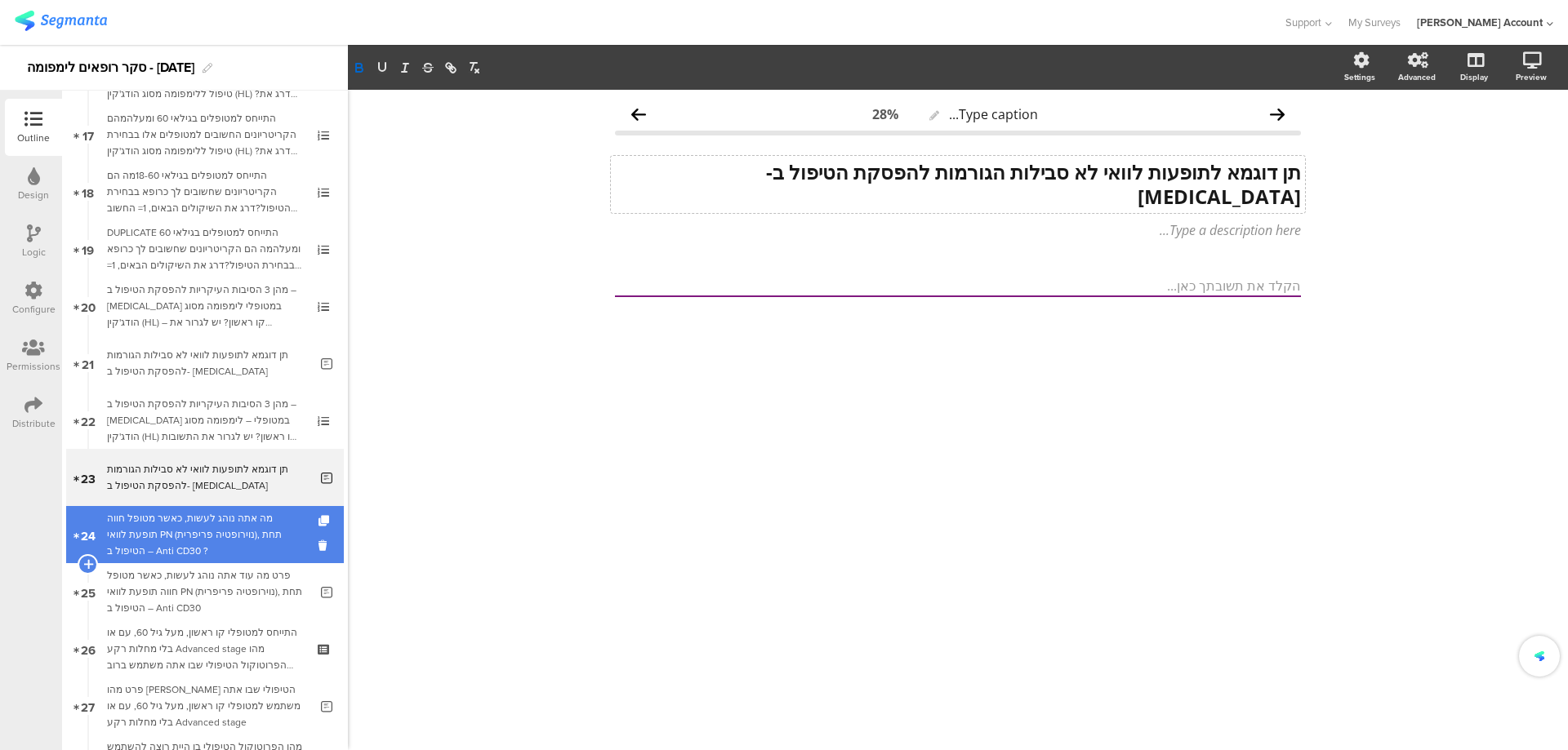
click at [236, 520] on div "מה אתה נוהג לעשות, כאשר מטופל חווה תופעת לוואי PN (נוירופטיה פריפרית), תחת הטיפ…" at bounding box center [204, 534] width 195 height 49
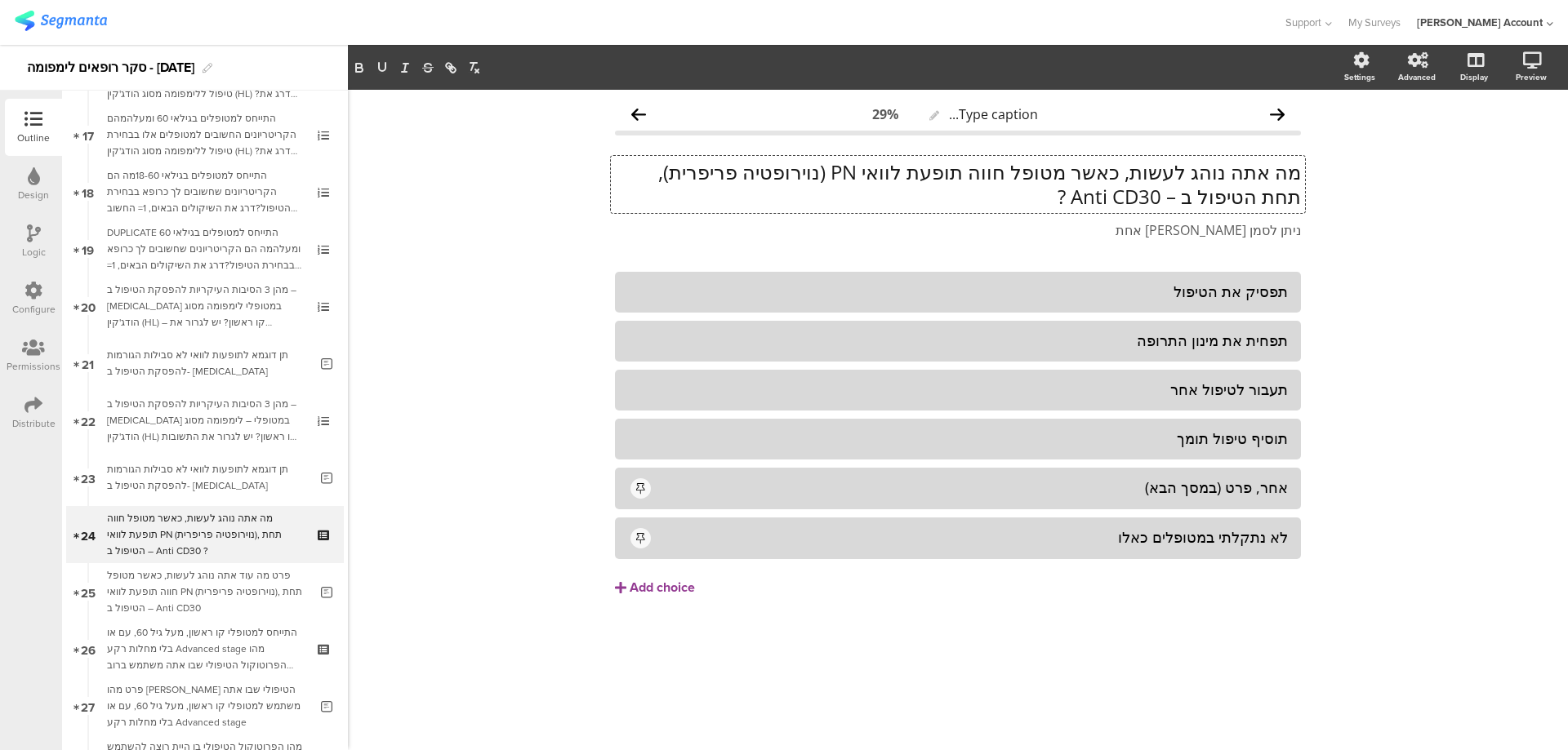
scroll to position [1, 0]
drag, startPoint x: 1089, startPoint y: 203, endPoint x: 1291, endPoint y: 171, distance: 204.5
click at [1294, 171] on div "מה אתה נוהג לעשות, כאשר מטופל חווה תופעת לוואי PN (נוירופטיה פריפרית), תחת הטיפ…" at bounding box center [958, 184] width 694 height 57
click at [1290, 171] on p "מה אתה נוהג לעשות, כאשר מטופל חווה תופעת לוואי PN (נוירופטיה פריפרית), תחת הטיפ…" at bounding box center [958, 183] width 686 height 49
click at [1289, 169] on p "מה אתה נוהג לעשות, כאשר מטופל חווה תופעת לוואי PN (נוירופטיה פריפרית), תחת הטיפ…" at bounding box center [958, 183] width 686 height 49
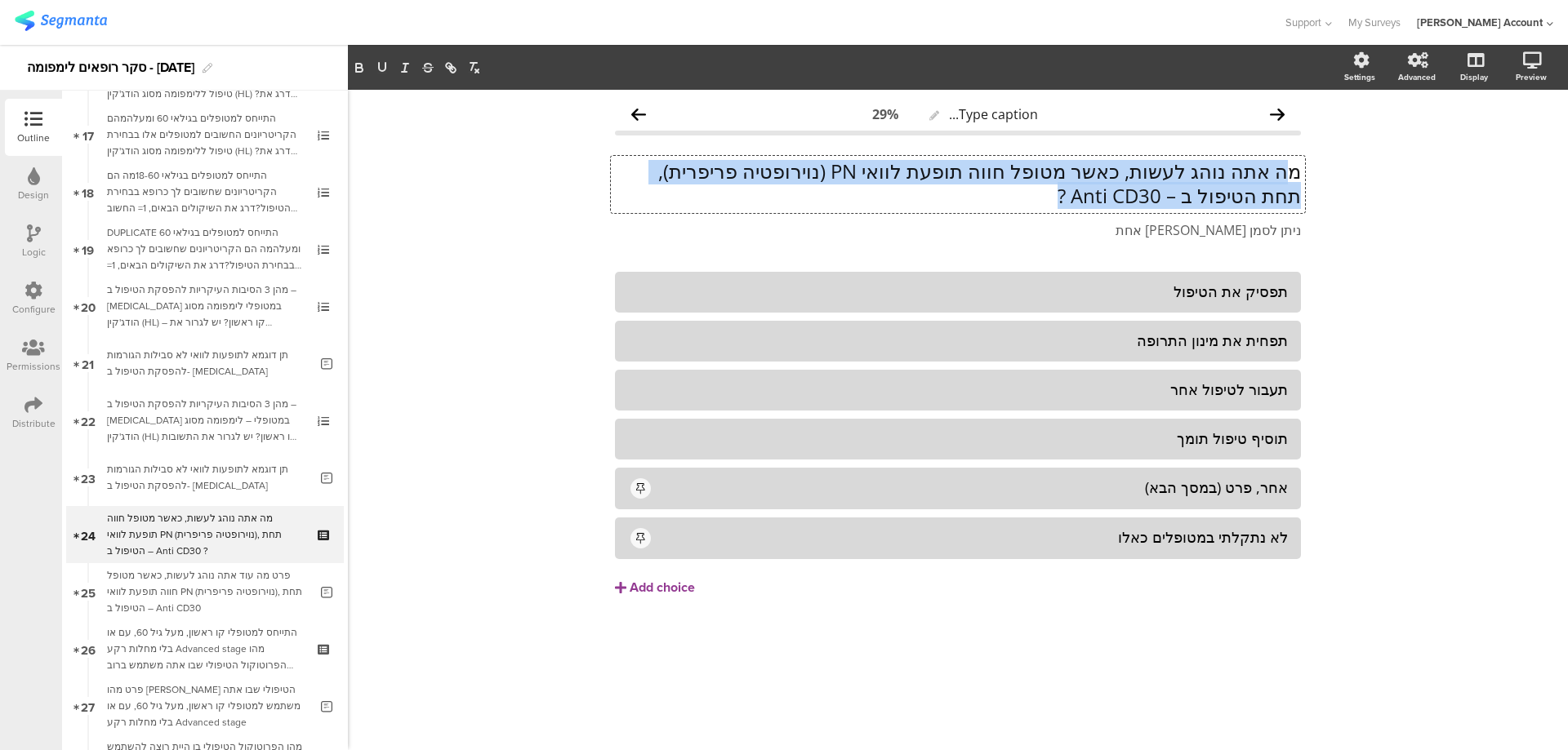
drag, startPoint x: 1293, startPoint y: 167, endPoint x: 1064, endPoint y: 194, distance: 230.6
click at [1064, 194] on p "מה אתה נוהג לעשות, כאשר מטופל חווה תופעת לוואי PN (נוירופטיה פריפרית), תחת הטיפ…" at bounding box center [958, 183] width 686 height 49
click at [1089, 192] on p "מה אתה נוהג לעשות, כאשר מטופל חווה תופעת לוואי PN (נוירופטיה פריפרית), תחת הטיפ…" at bounding box center [958, 183] width 686 height 49
drag, startPoint x: 1090, startPoint y: 192, endPoint x: 1301, endPoint y: 166, distance: 212.6
click at [1301, 166] on div "מה אתה נוהג לעשות, כאשר מטופל חווה תופעת לוואי PN (נוירופטיה פריפרית), תחת הטיפ…" at bounding box center [958, 184] width 694 height 57
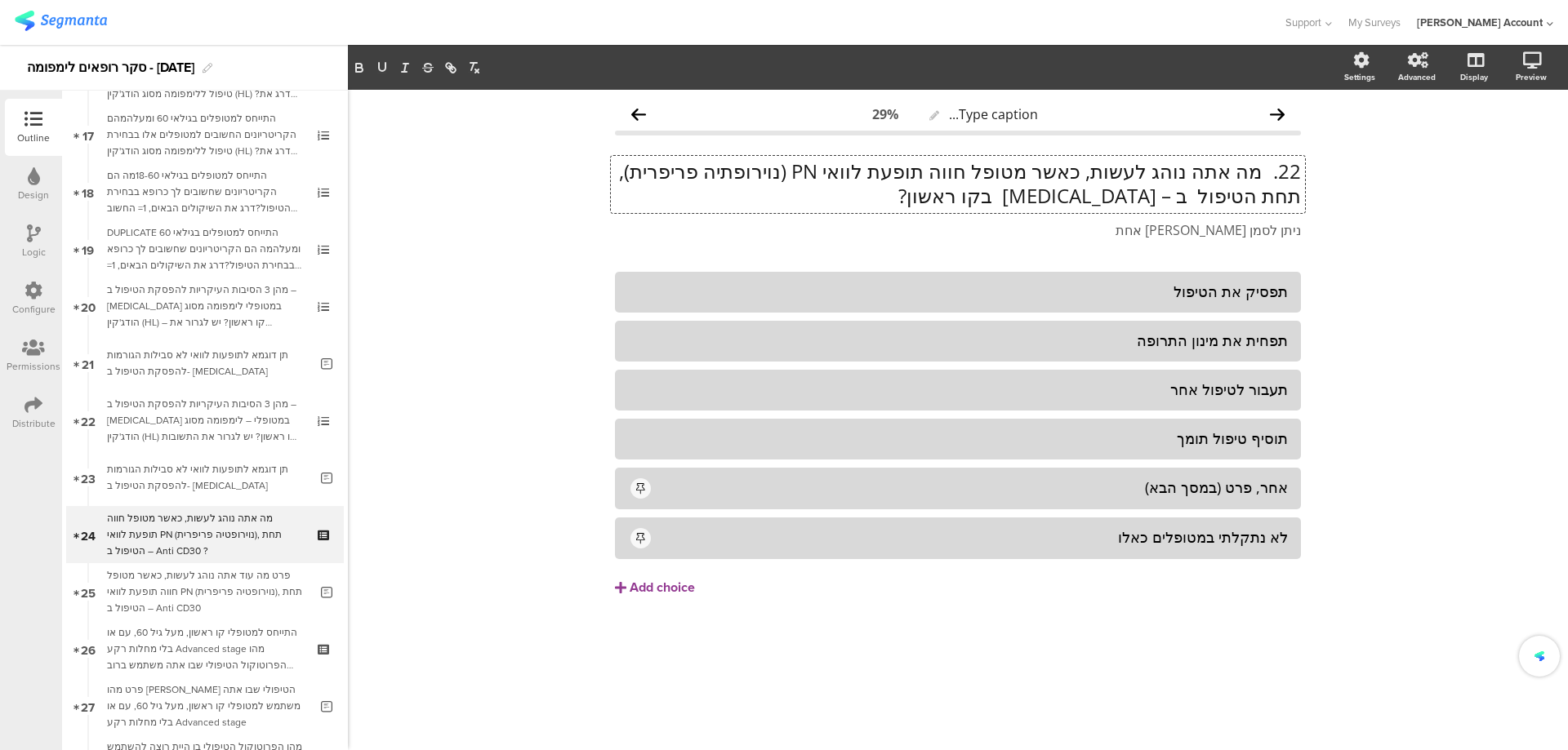
click at [1267, 172] on p "22. מה אתה נוהג לעשות, כאשר מטופל חווה תופעת לוואי PN (נוירופתיה פריפרית), תחת …" at bounding box center [958, 183] width 686 height 49
click at [1260, 173] on p "22. מה אתה נוהג לעשות, כאשר מטופל חווה תופעת לוואי PN (נוירופתיה פריפרית), תחת …" at bounding box center [958, 183] width 686 height 49
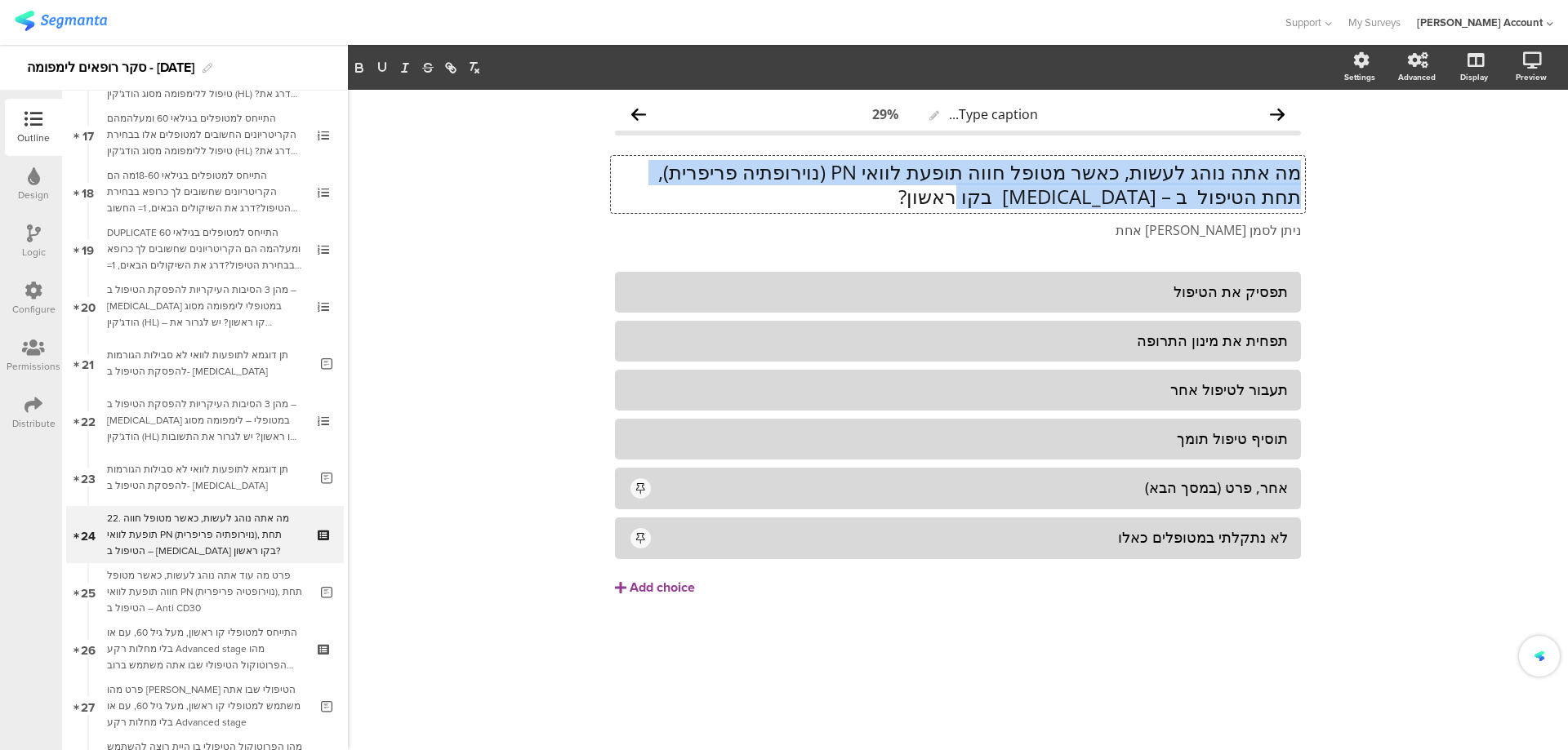
drag, startPoint x: 1025, startPoint y: 200, endPoint x: 1318, endPoint y: 177, distance: 293.9
click at [1318, 177] on div "Type caption... 29% מה אתה נוהג לעשות, כאשר מטופל חווה תופעת לוואי PN (נוירופתי…" at bounding box center [957, 419] width 1219 height 660
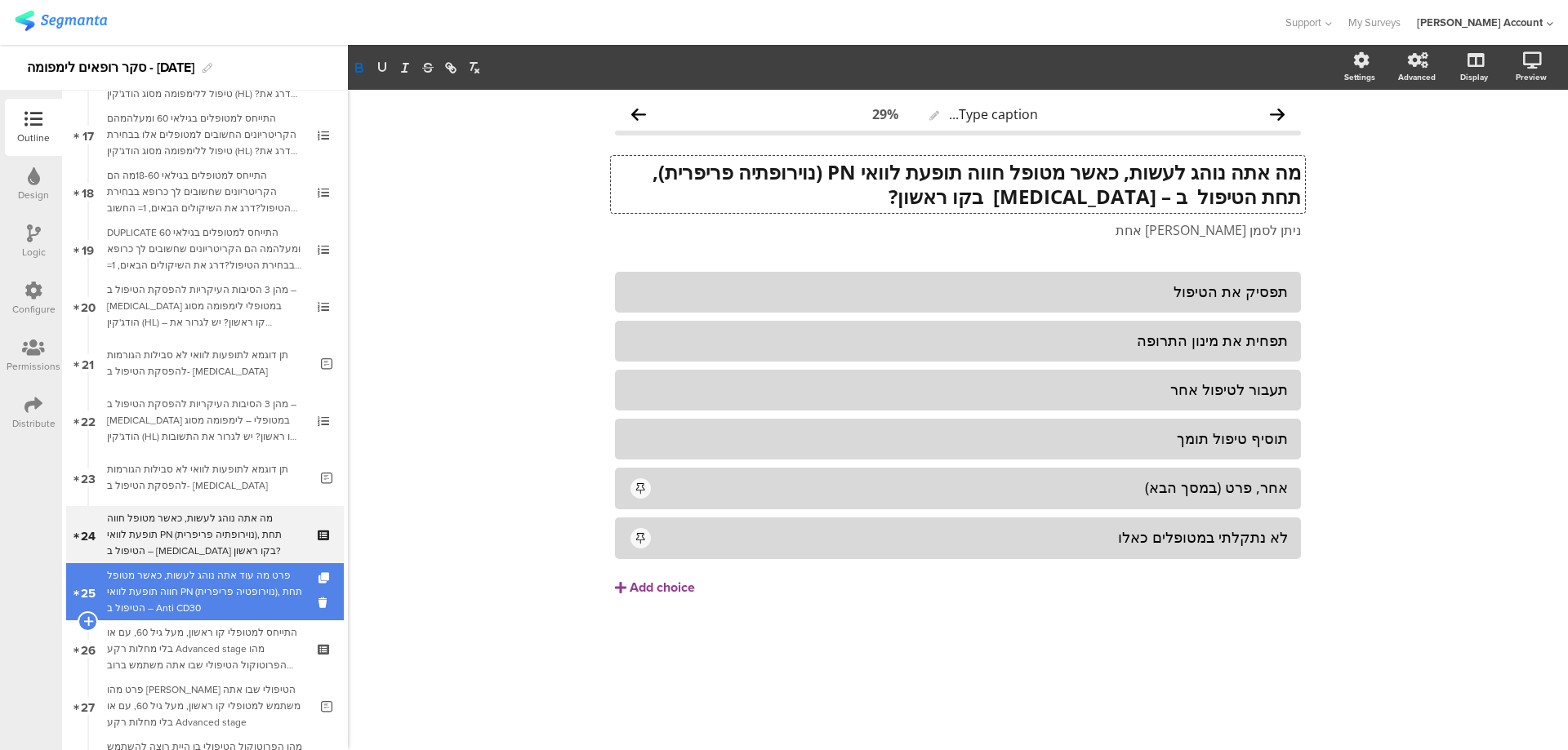
click at [256, 586] on div "פרט מה עוד אתה נוהג לעשות, כאשר מטופל חווה תופעת לוואי PN (נוירופטיה פריפרית), …" at bounding box center [207, 591] width 202 height 49
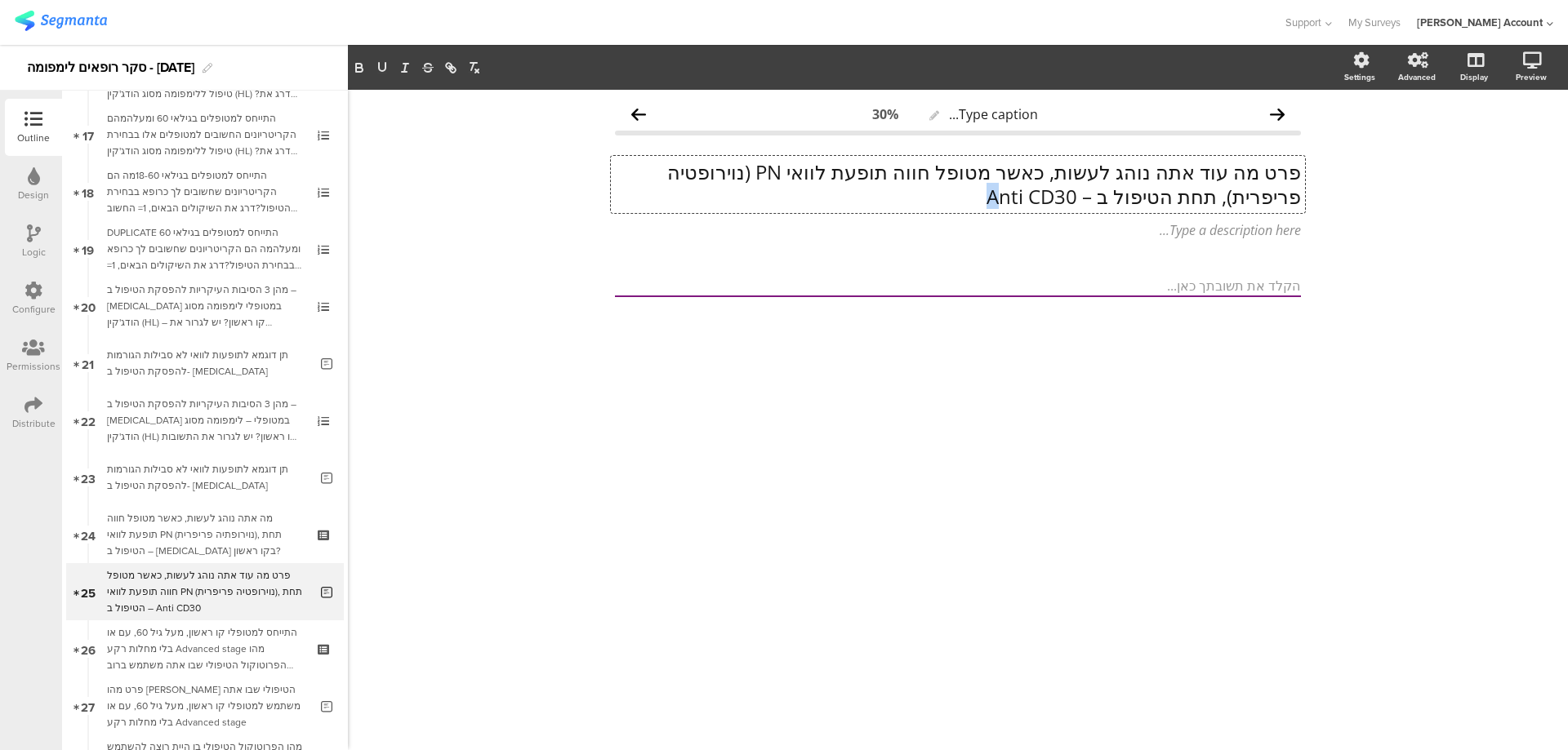
scroll to position [1, 0]
drag, startPoint x: 1071, startPoint y: 201, endPoint x: 1167, endPoint y: 195, distance: 96.2
click at [1167, 195] on div "פרט מה עוד אתה נוהג לעשות, כאשר מטופל חווה תופעת לוואי PN (נוירופטיה פריפרית), …" at bounding box center [958, 184] width 694 height 57
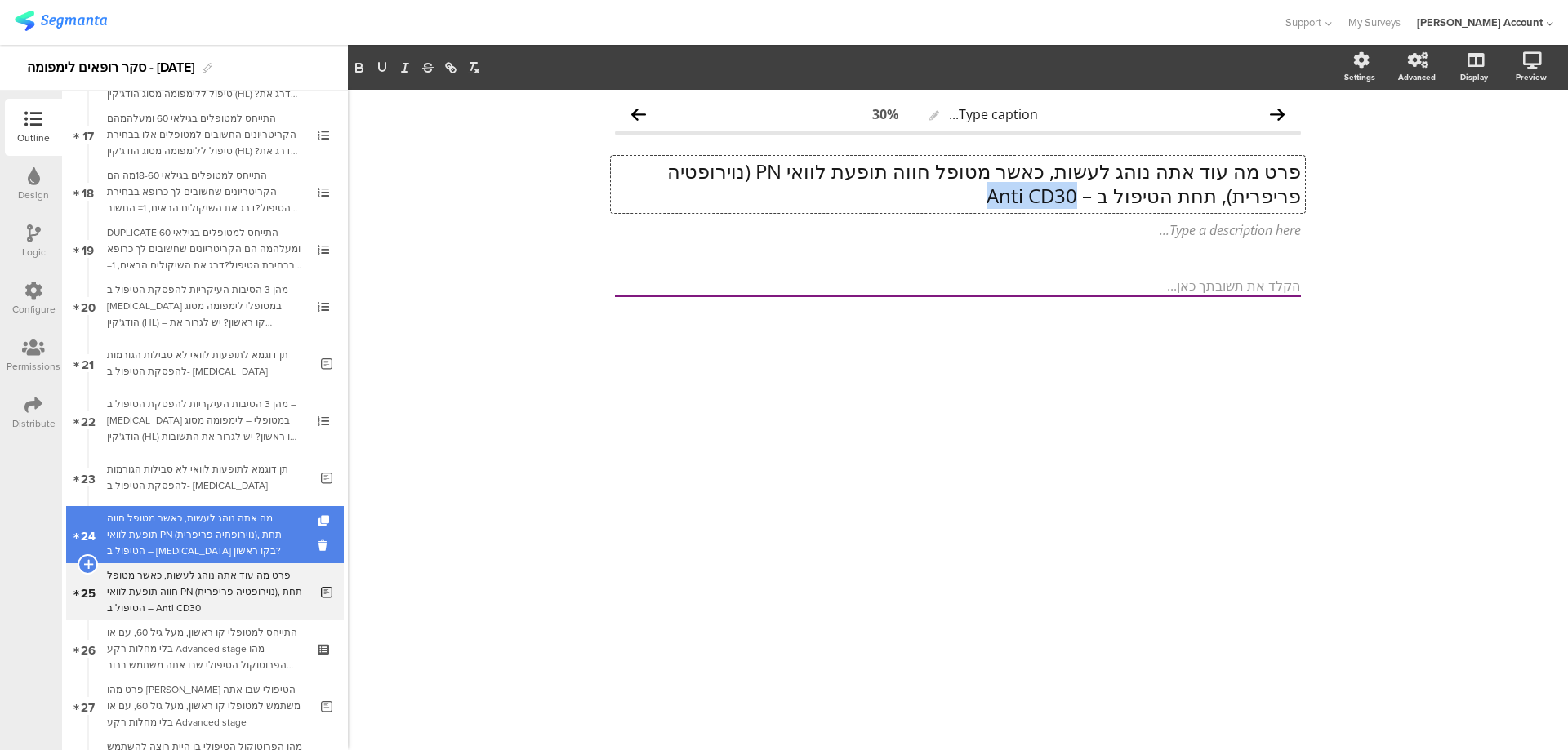
click at [209, 517] on div "מה אתה נוהג לעשות, כאשר מטופל חווה תופעת לוואי PN (נוירופתיה פריפרית), תחת הטיפ…" at bounding box center [204, 534] width 195 height 49
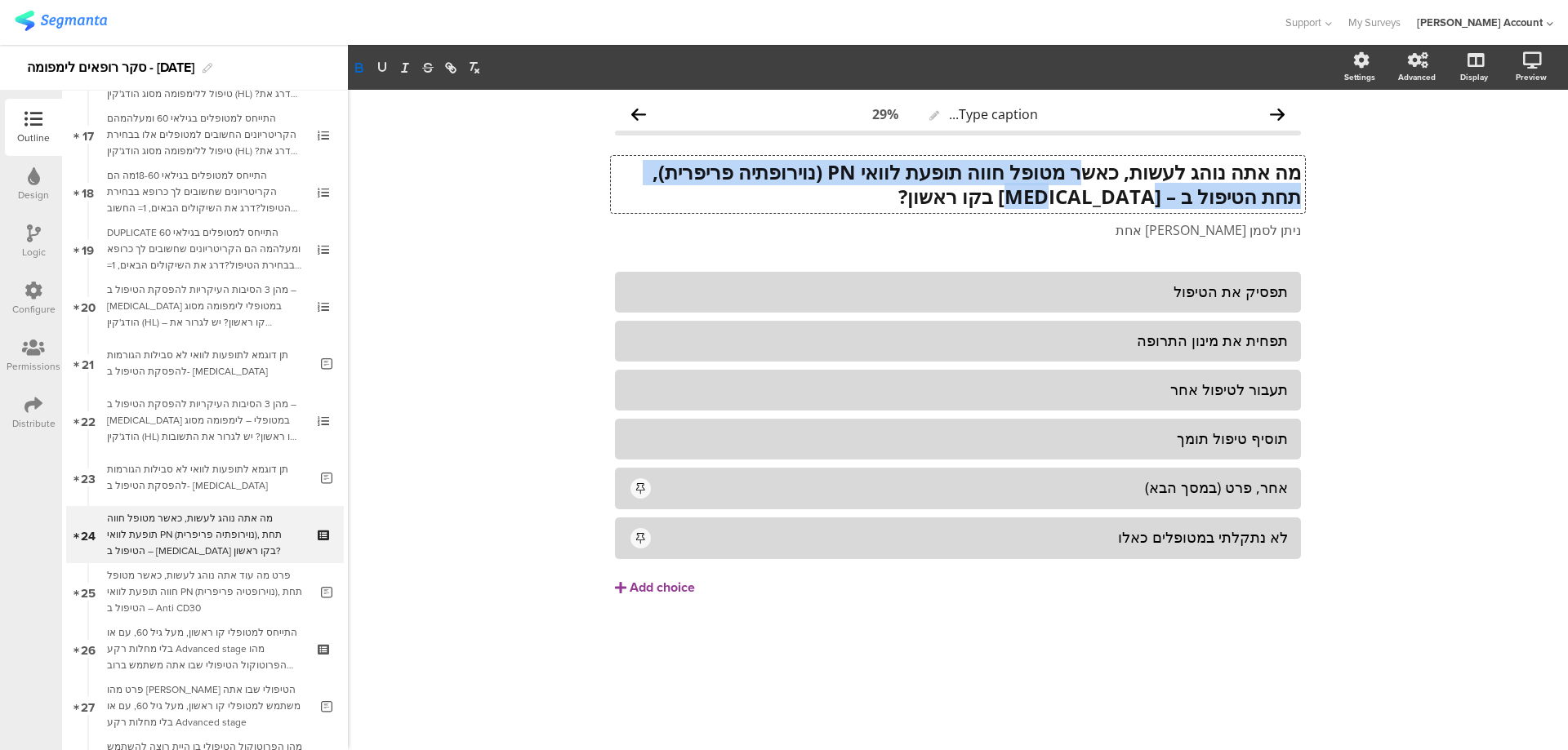
scroll to position [1, 0]
drag, startPoint x: 1078, startPoint y: 197, endPoint x: 1152, endPoint y: 197, distance: 74.0
click at [1152, 197] on div "מה אתה נוהג לעשות, כאשר מטופל חווה תופעת לוואי PN (נוירופתיה פריפרית), תחת הטיפ…" at bounding box center [958, 184] width 694 height 57
click at [1149, 198] on strong "מה אתה נוהג לעשות, כאשר מטופל חווה תופעת לוואי PN (נוירופתיה פריפרית), תחת הטיפ…" at bounding box center [974, 183] width 653 height 51
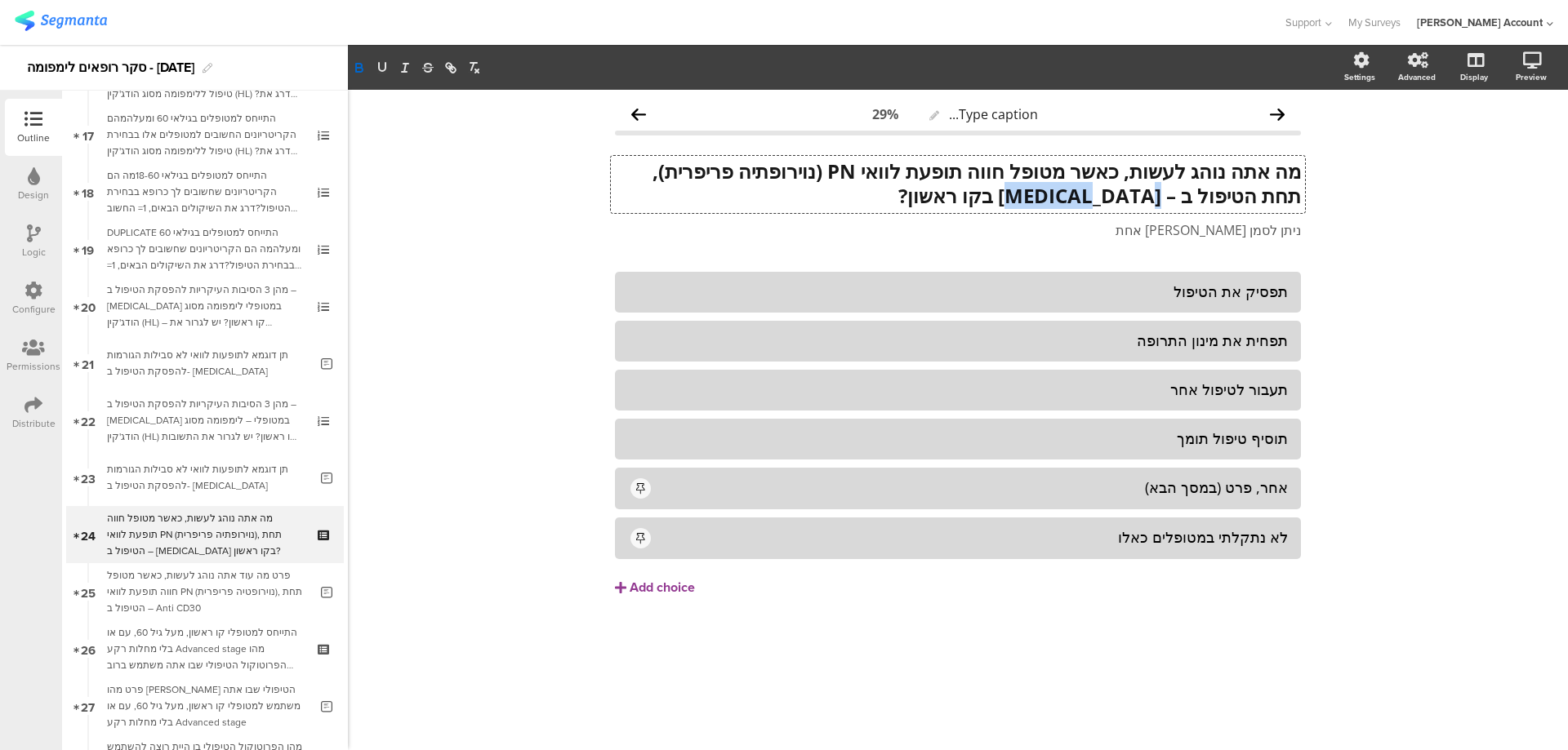
drag, startPoint x: 1160, startPoint y: 198, endPoint x: 1083, endPoint y: 197, distance: 77.0
click at [1083, 197] on strong "מה אתה נוהג לעשות, כאשר מטופל חווה תופעת לוואי PN (נוירופתיה פריפרית), תחת הטיפ…" at bounding box center [974, 183] width 653 height 51
copy strong "[MEDICAL_DATA]"
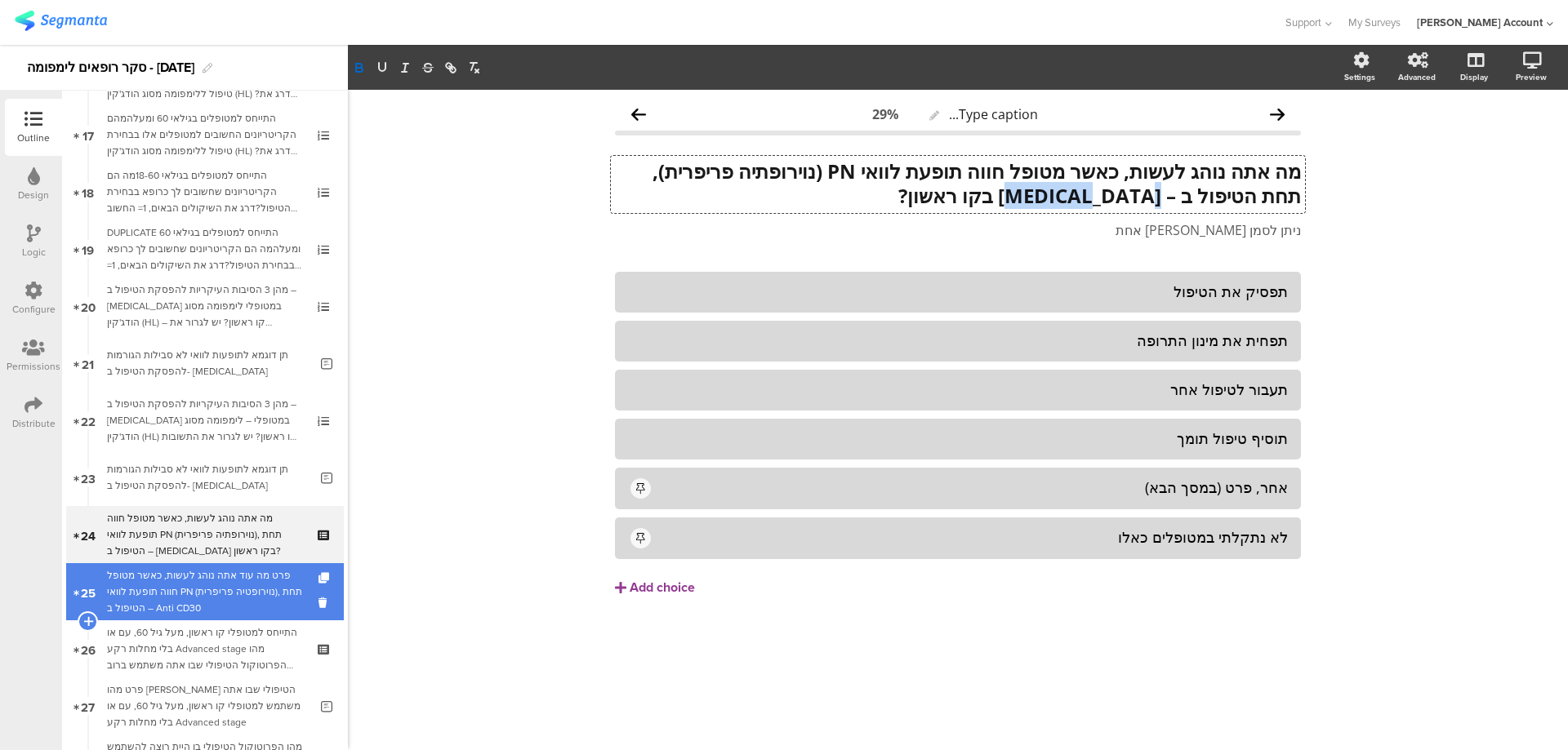
drag, startPoint x: 196, startPoint y: 591, endPoint x: 230, endPoint y: 581, distance: 35.4
click at [196, 591] on div "פרט מה עוד אתה נוהג לעשות, כאשר מטופל חווה תופעת לוואי PN (נוירופטיה פריפרית), …" at bounding box center [207, 591] width 202 height 49
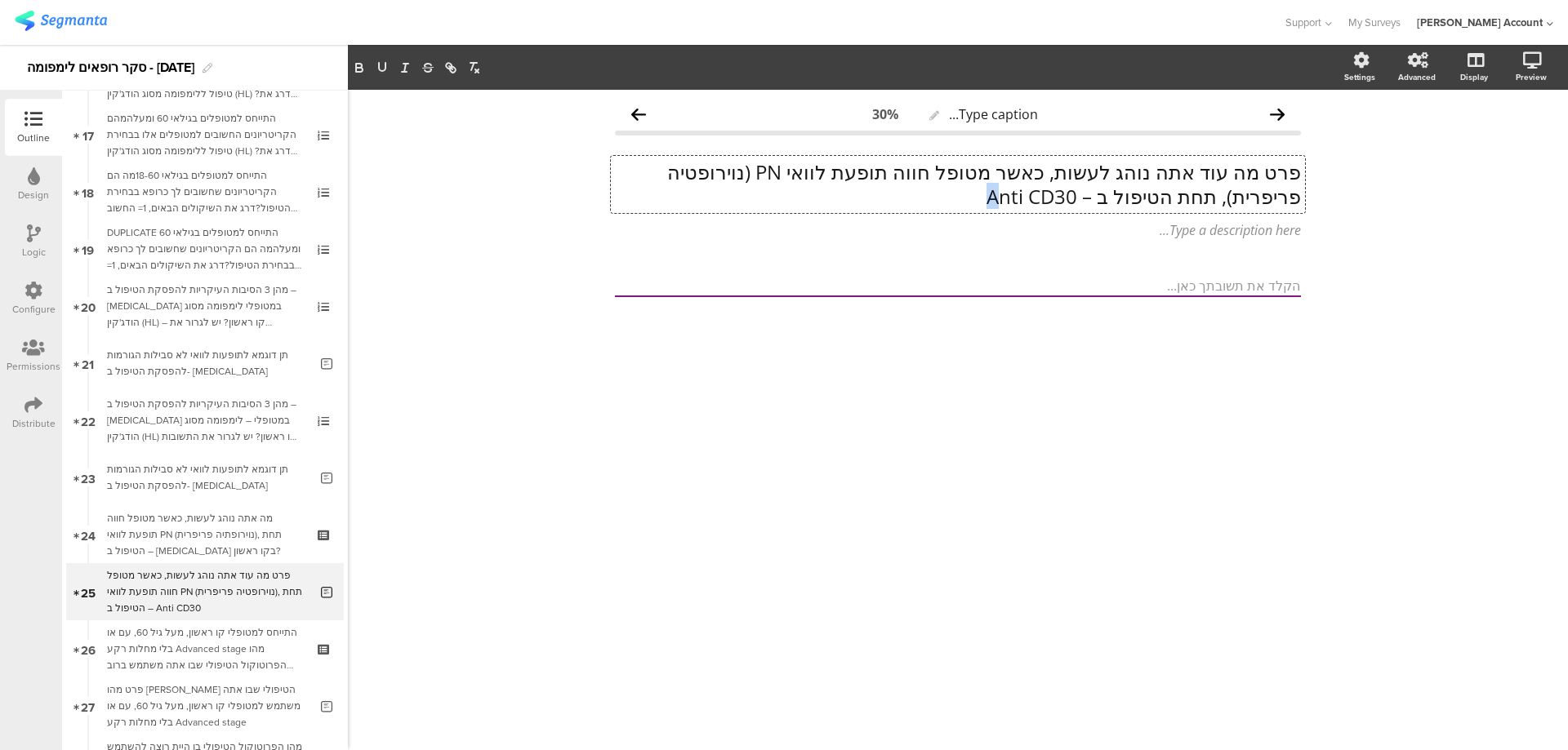
scroll to position [1, 0]
drag, startPoint x: 1058, startPoint y: 201, endPoint x: 1165, endPoint y: 196, distance: 107.1
click at [1165, 196] on div "פרט מה עוד אתה נוהג לעשות, כאשר מטופל חווה תופעת לוואי PN (נוירופטיה פריפרית), …" at bounding box center [958, 184] width 694 height 57
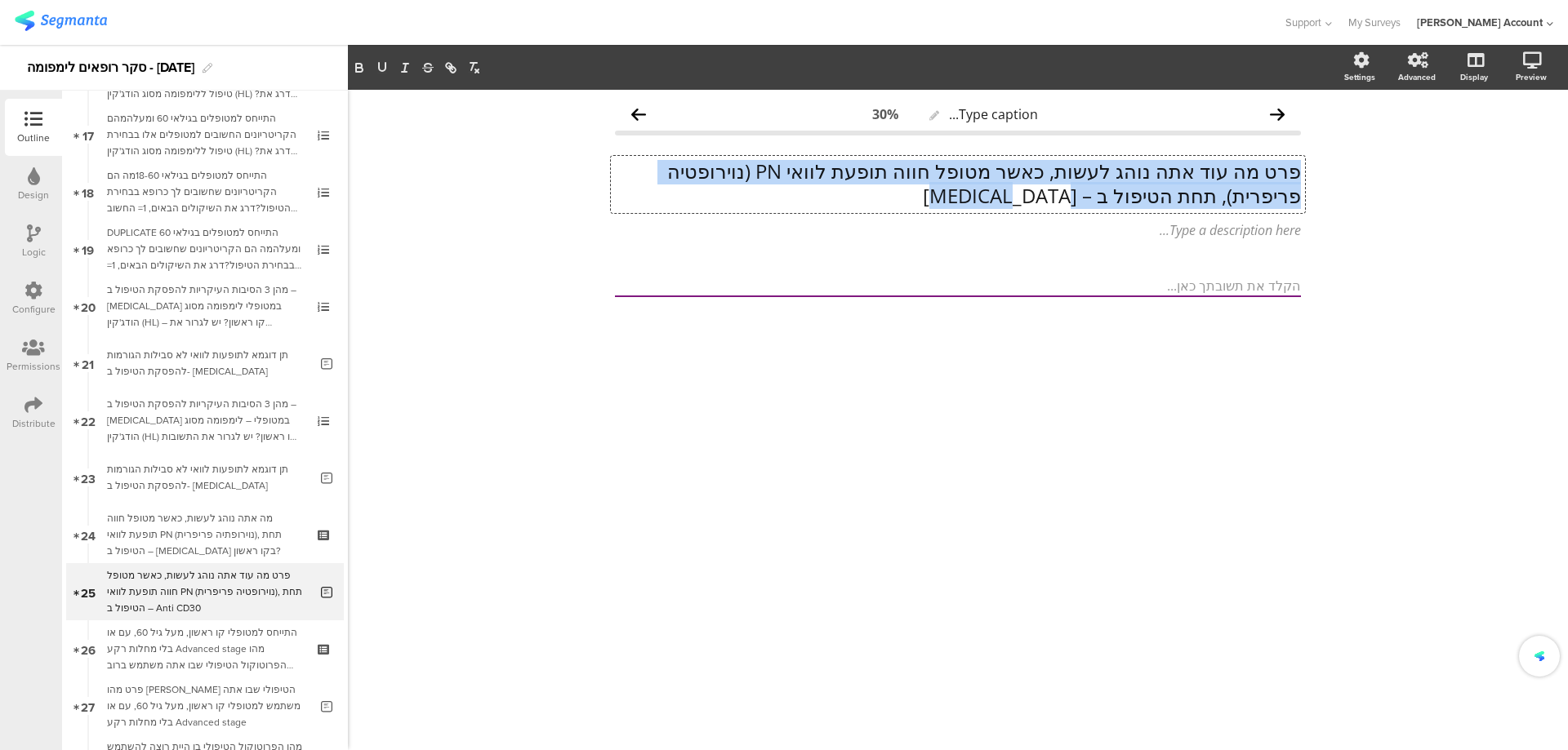
drag, startPoint x: 1073, startPoint y: 198, endPoint x: 1338, endPoint y: 172, distance: 266.3
click at [1338, 172] on div "Type caption... 30% פרט מה עוד אתה נוהג לעשות, כאשר מטופל חווה תופעת לוואי PN (…" at bounding box center [957, 419] width 1219 height 660
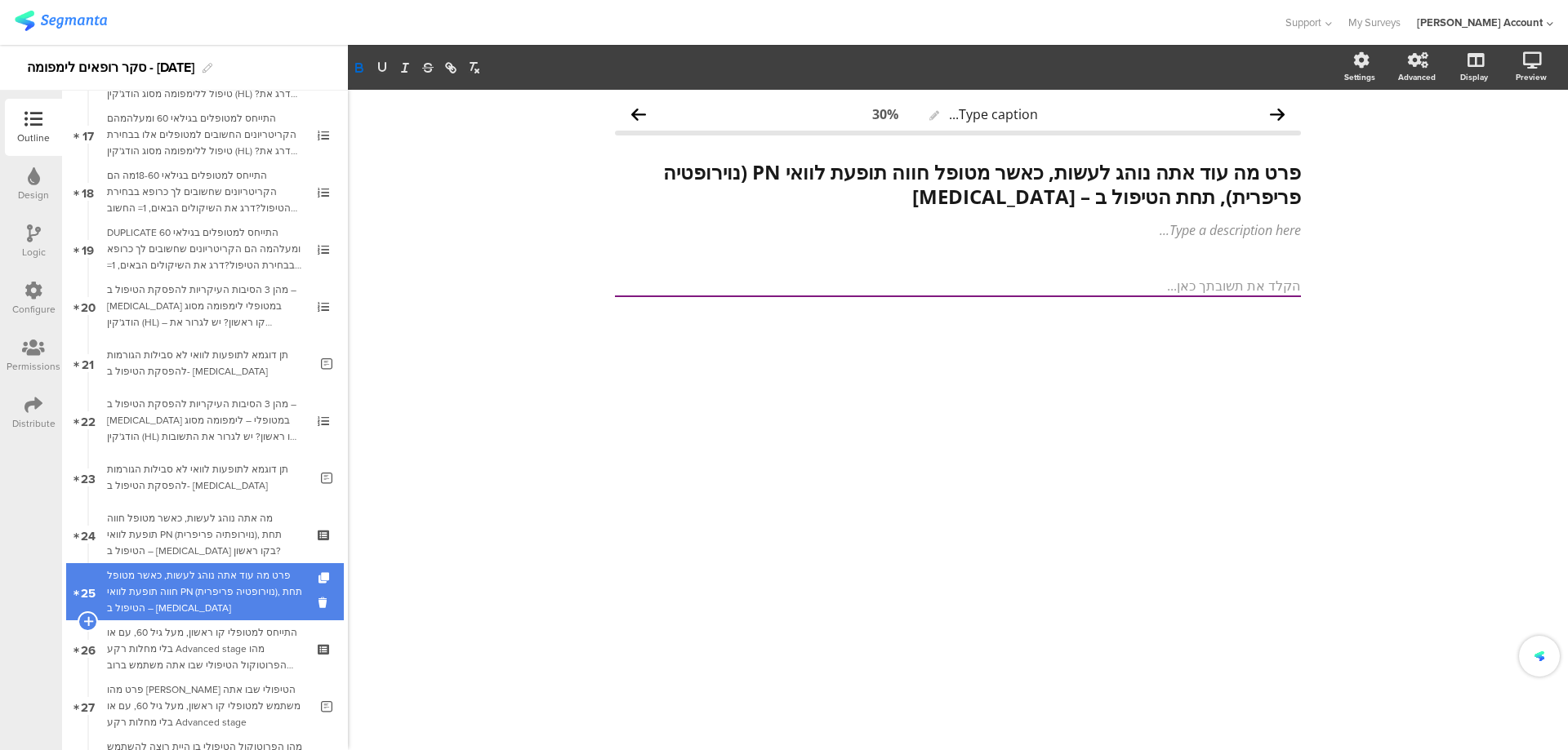
click at [165, 580] on div "פרט מה עוד אתה נוהג לעשות, כאשר מטופל חווה תופעת לוואי PN (נוירופטיה פריפרית), …" at bounding box center [207, 591] width 202 height 49
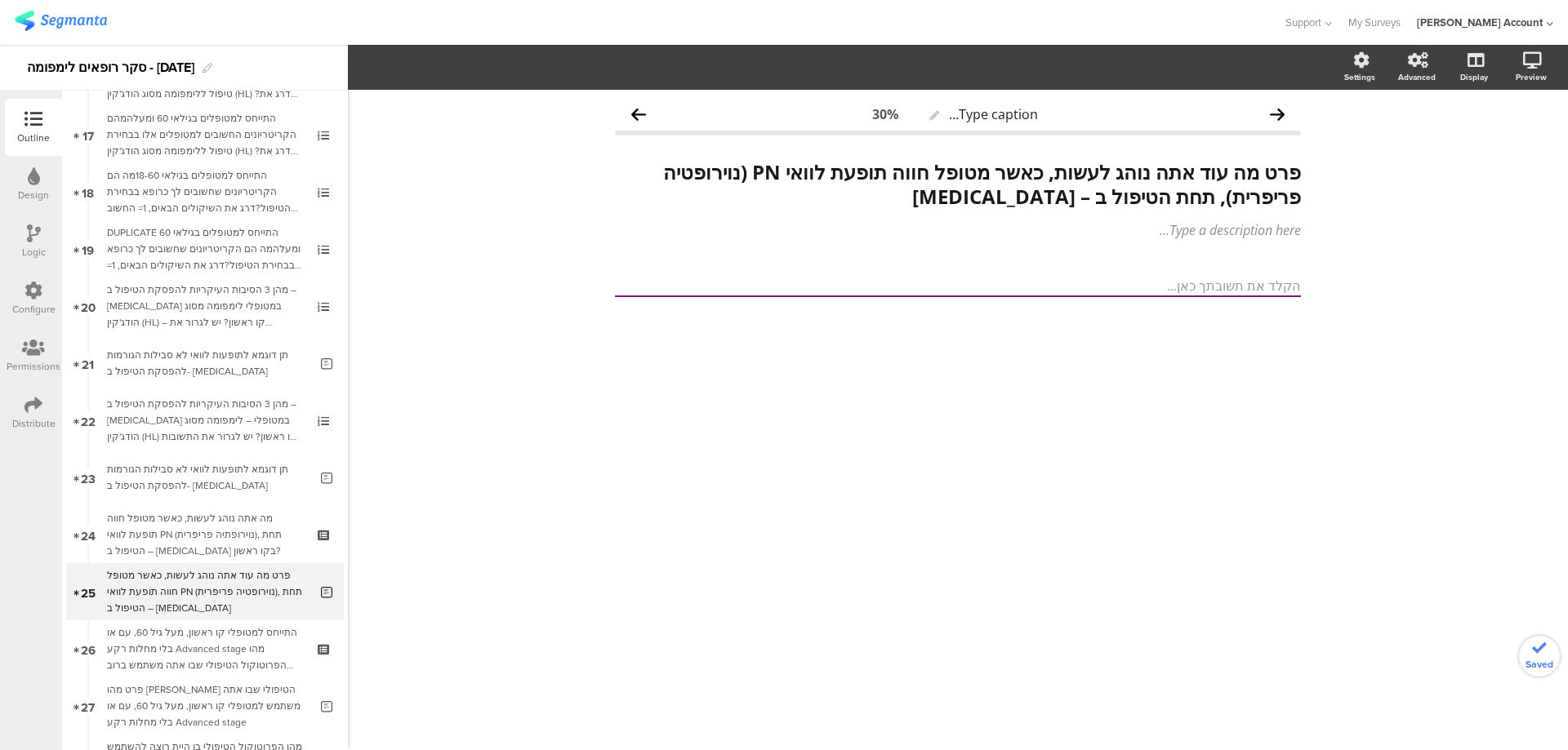
click at [21, 234] on div "Logic" at bounding box center [33, 241] width 57 height 57
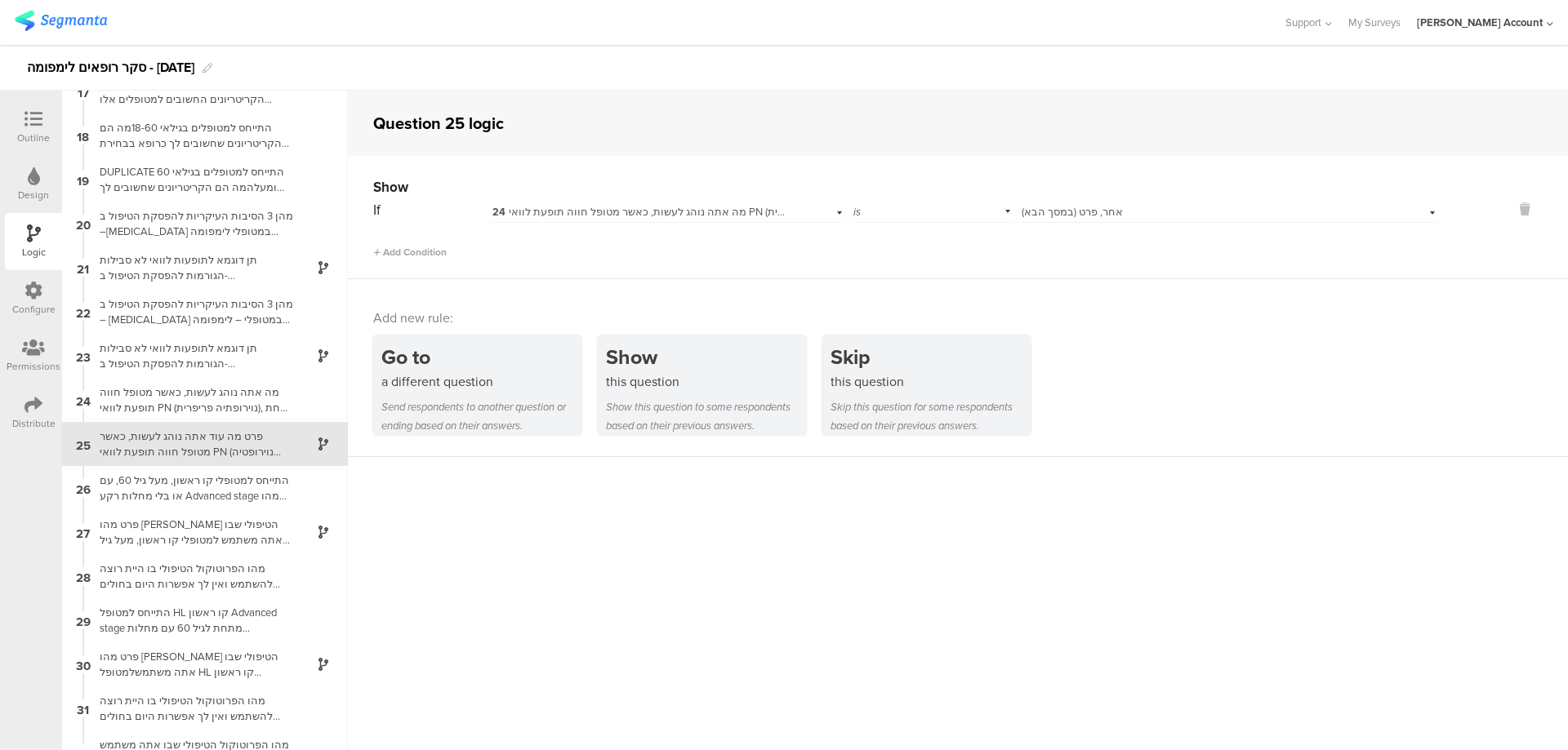
scroll to position [750, 0]
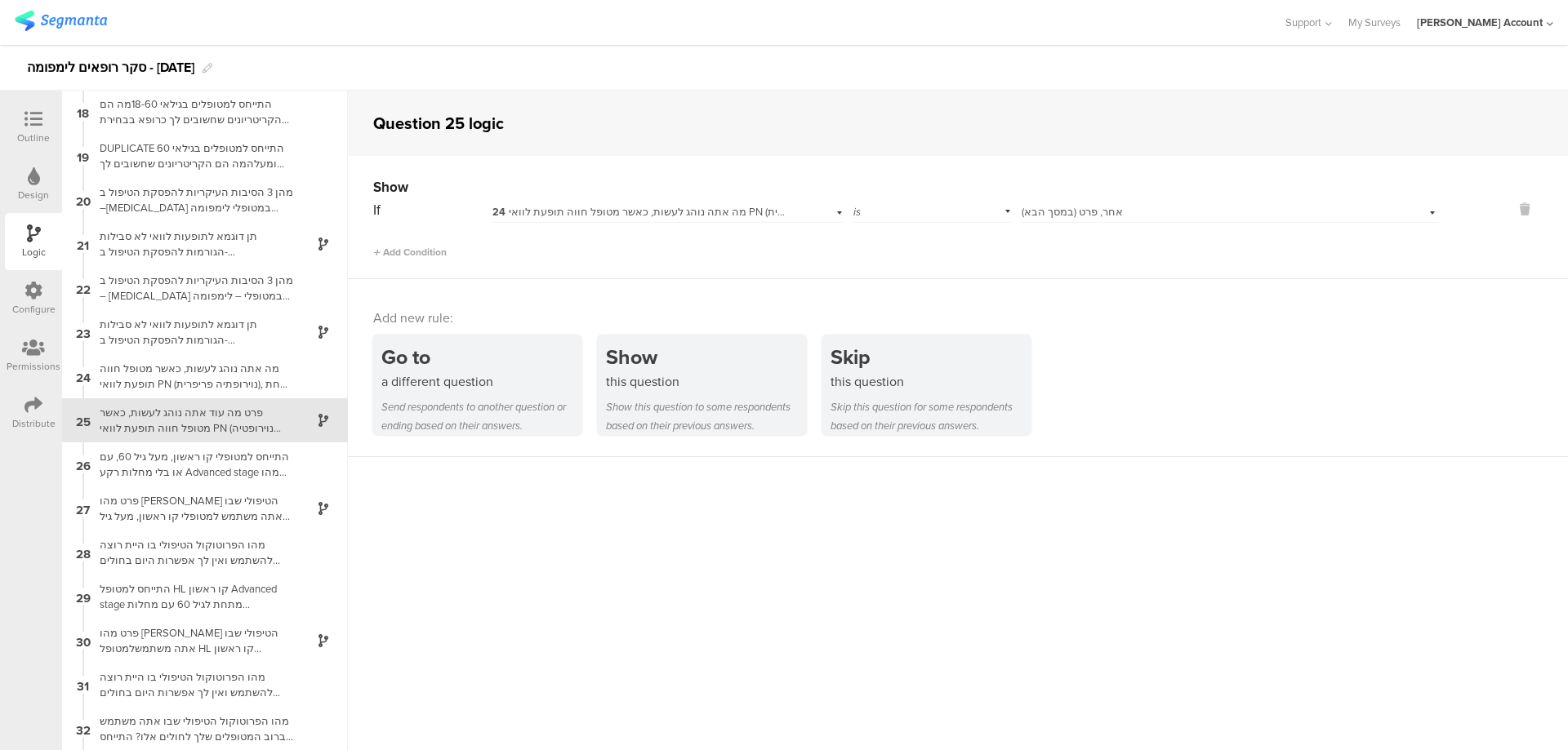
click at [26, 120] on icon at bounding box center [33, 119] width 18 height 18
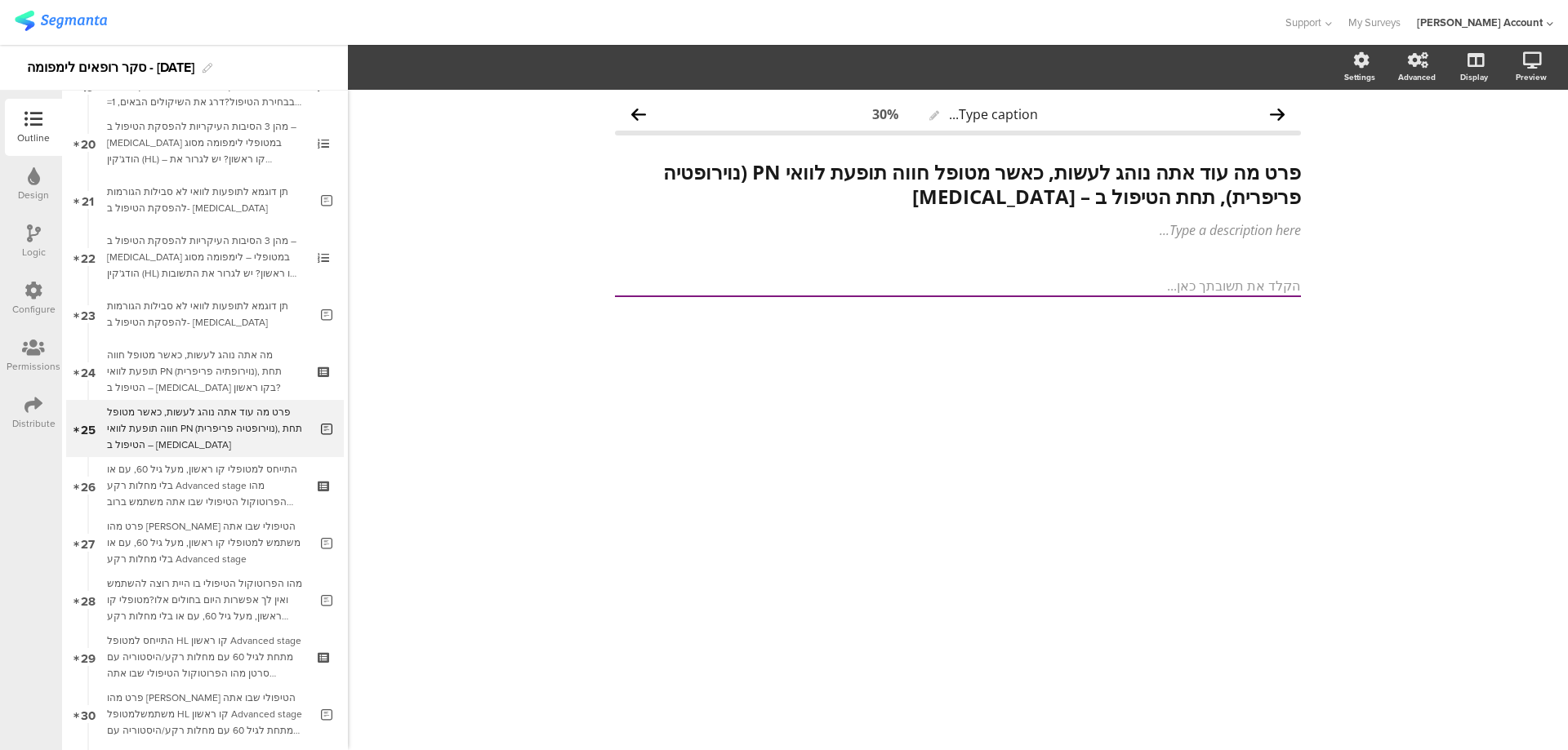
scroll to position [1135, 0]
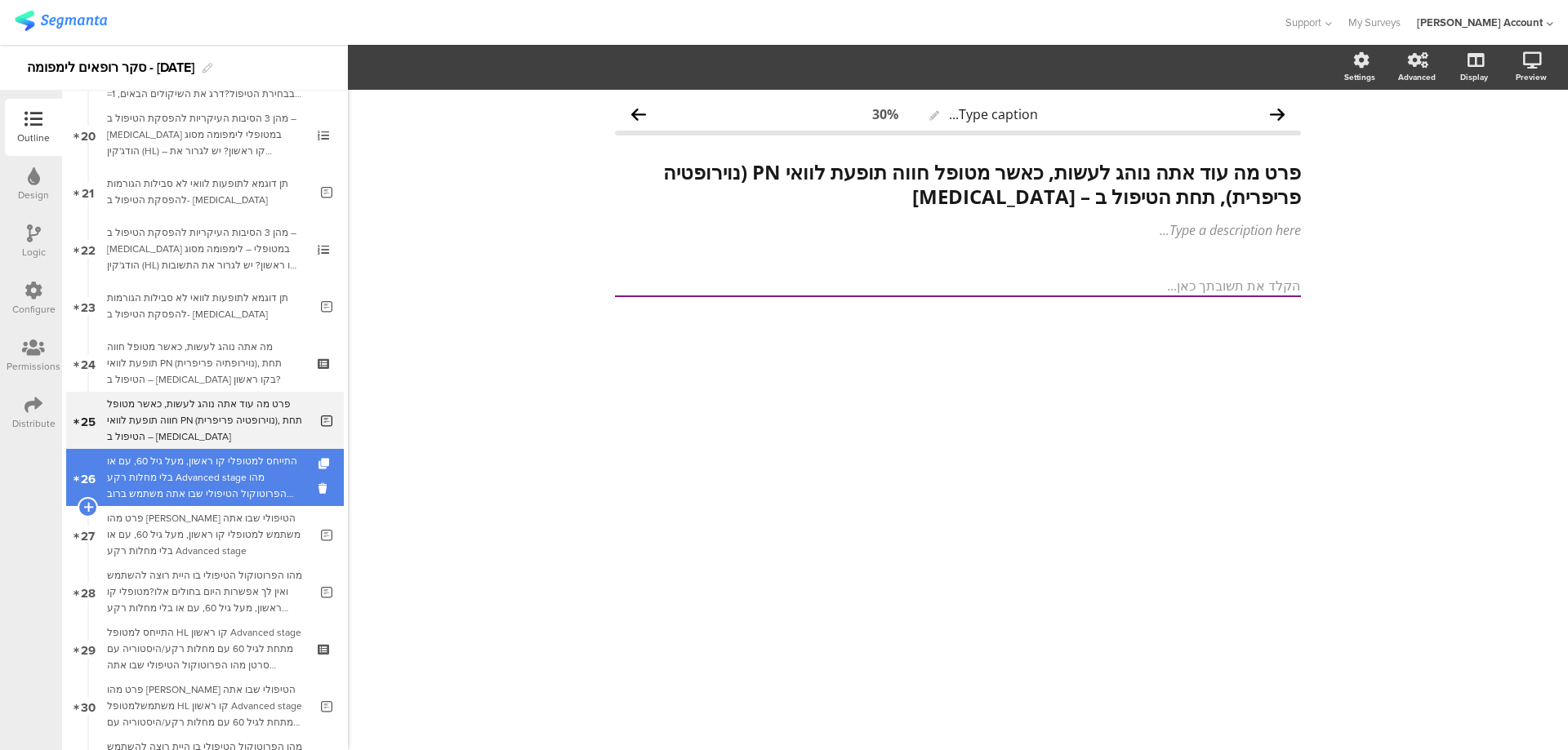
click at [243, 479] on div "התייחס למטופלי קו ראשון, מעל גיל 60, עם או בלי מחלות רקע Advanced stage מהו הפר…" at bounding box center [204, 477] width 195 height 49
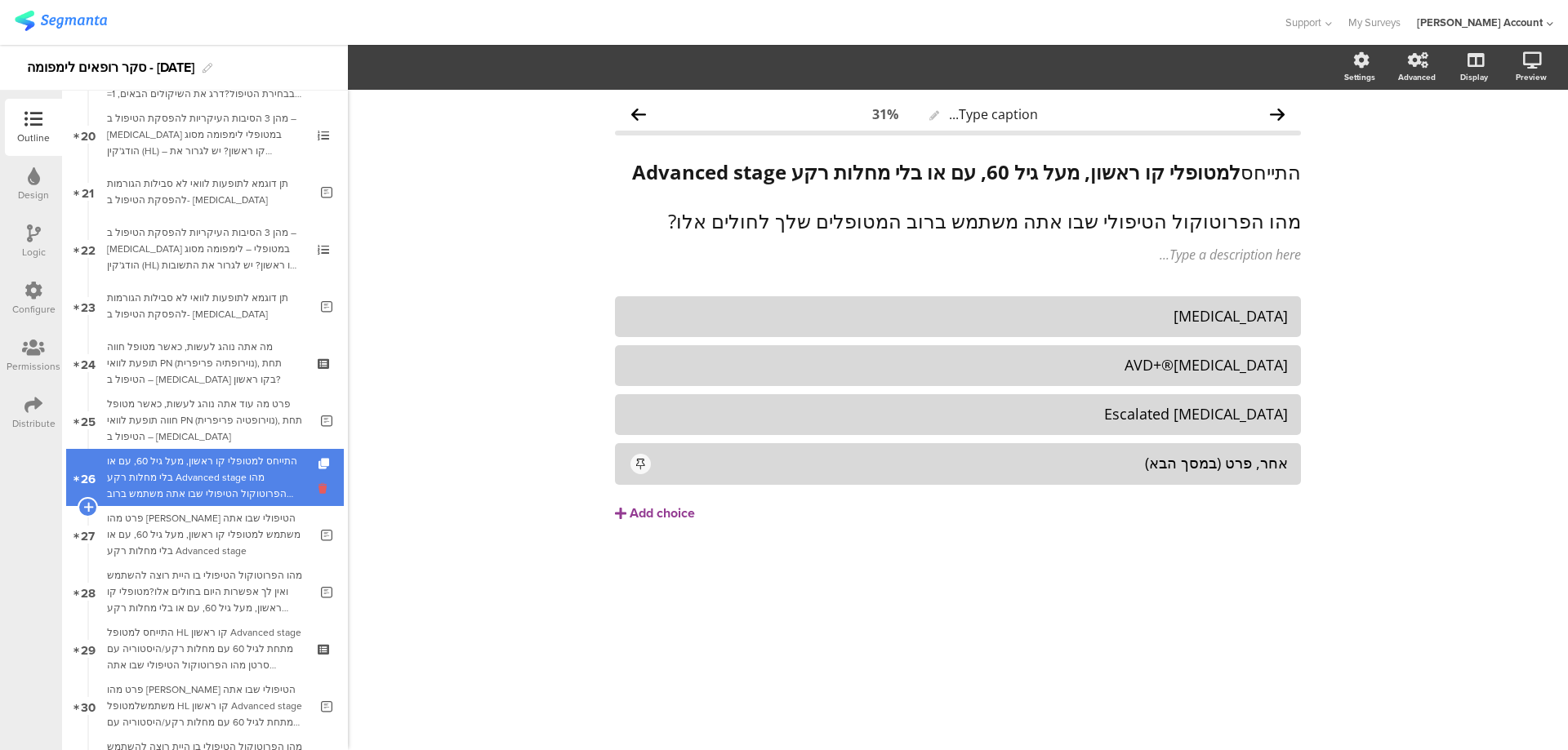
click at [319, 488] on icon at bounding box center [325, 488] width 14 height 16
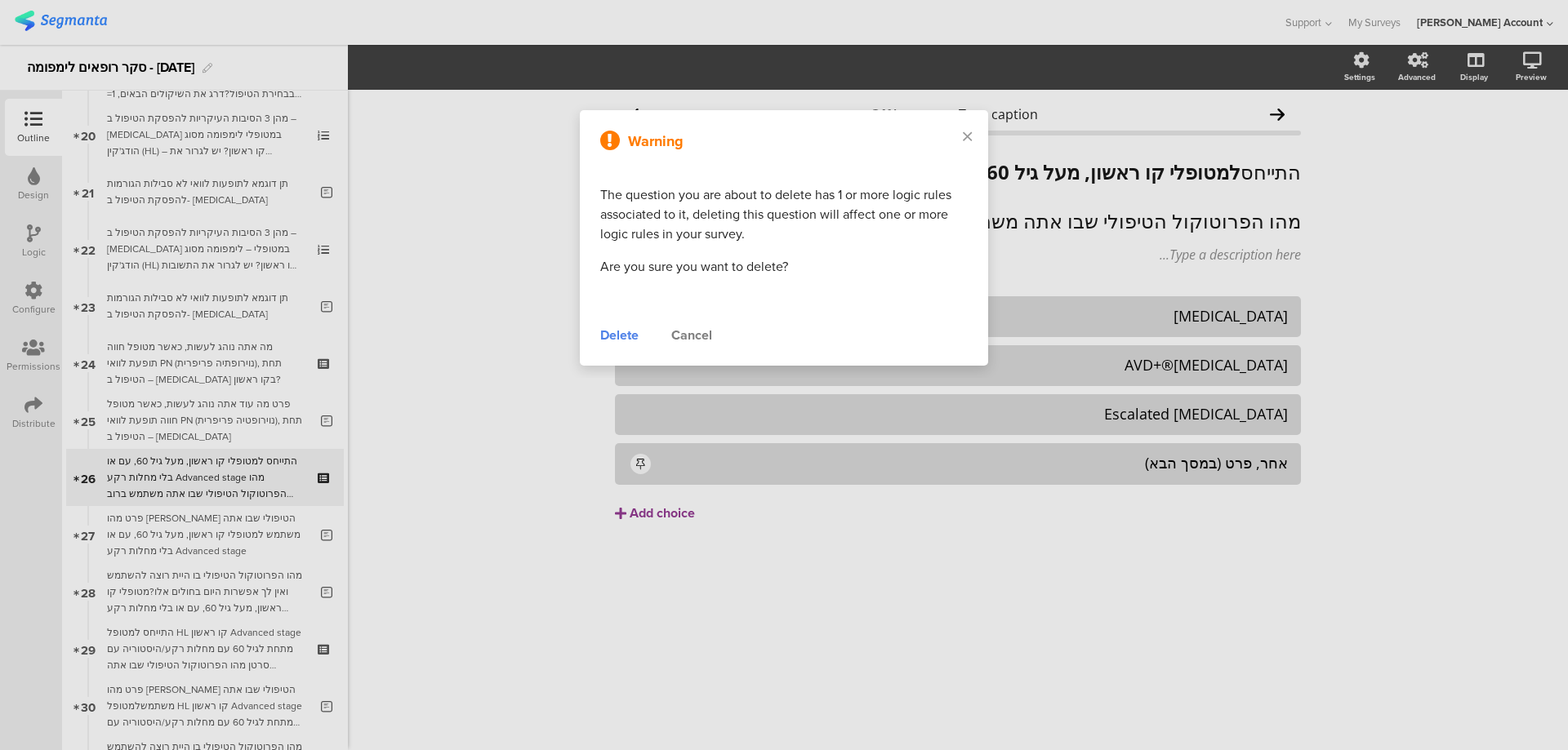
click at [690, 335] on div "Cancel" at bounding box center [691, 335] width 41 height 20
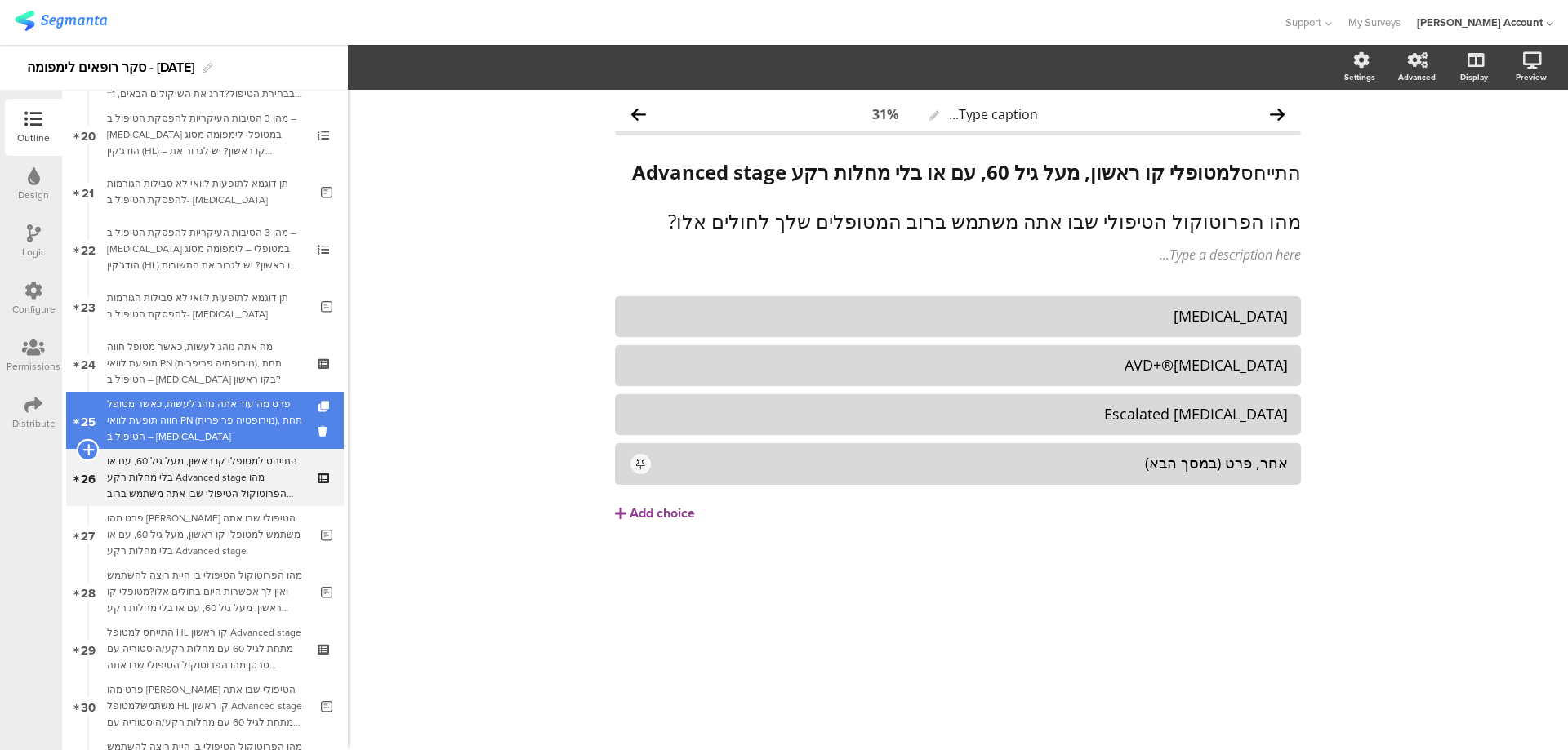
click at [87, 446] on icon at bounding box center [87, 450] width 10 height 15
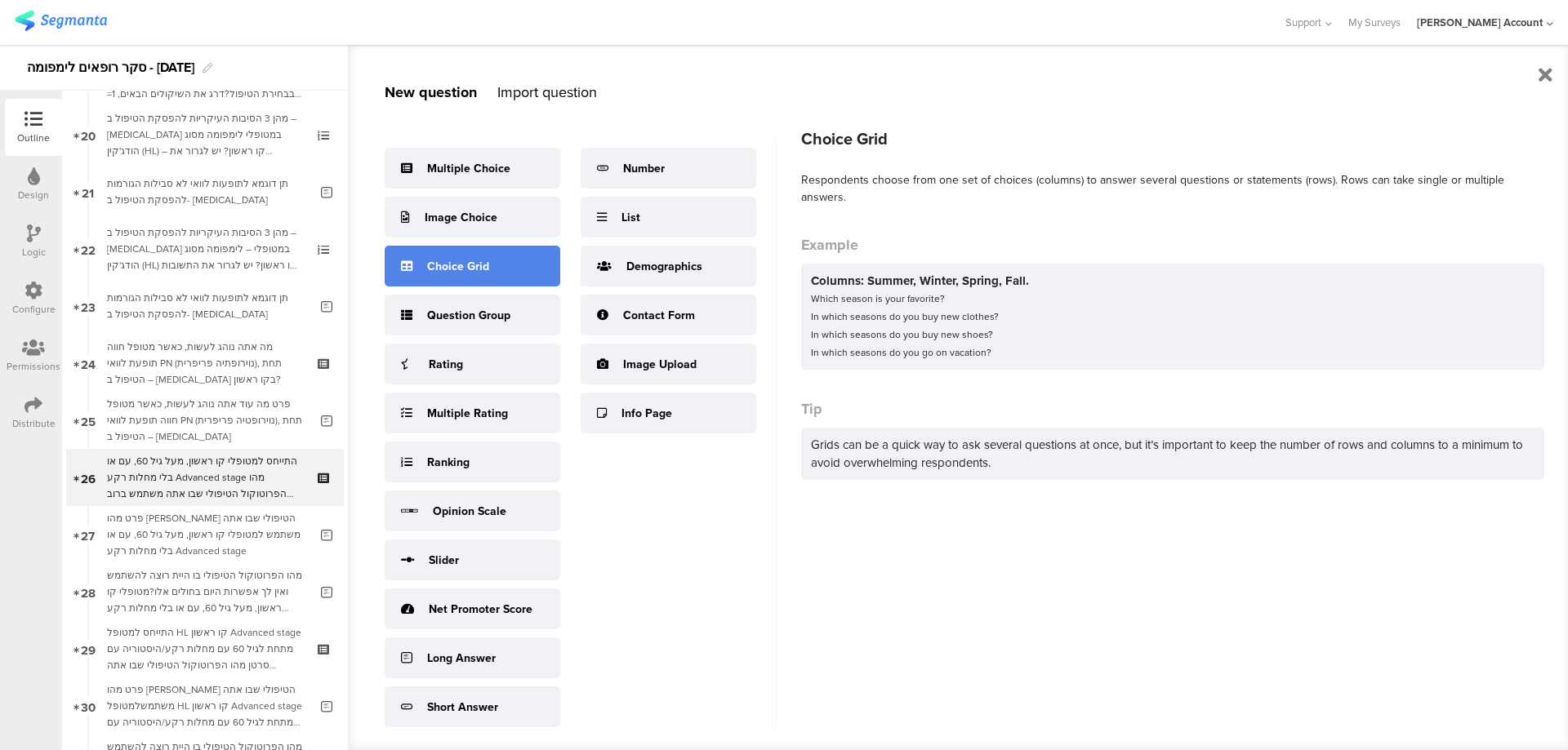
click at [489, 272] on div "Choice Grid" at bounding box center [473, 266] width 176 height 41
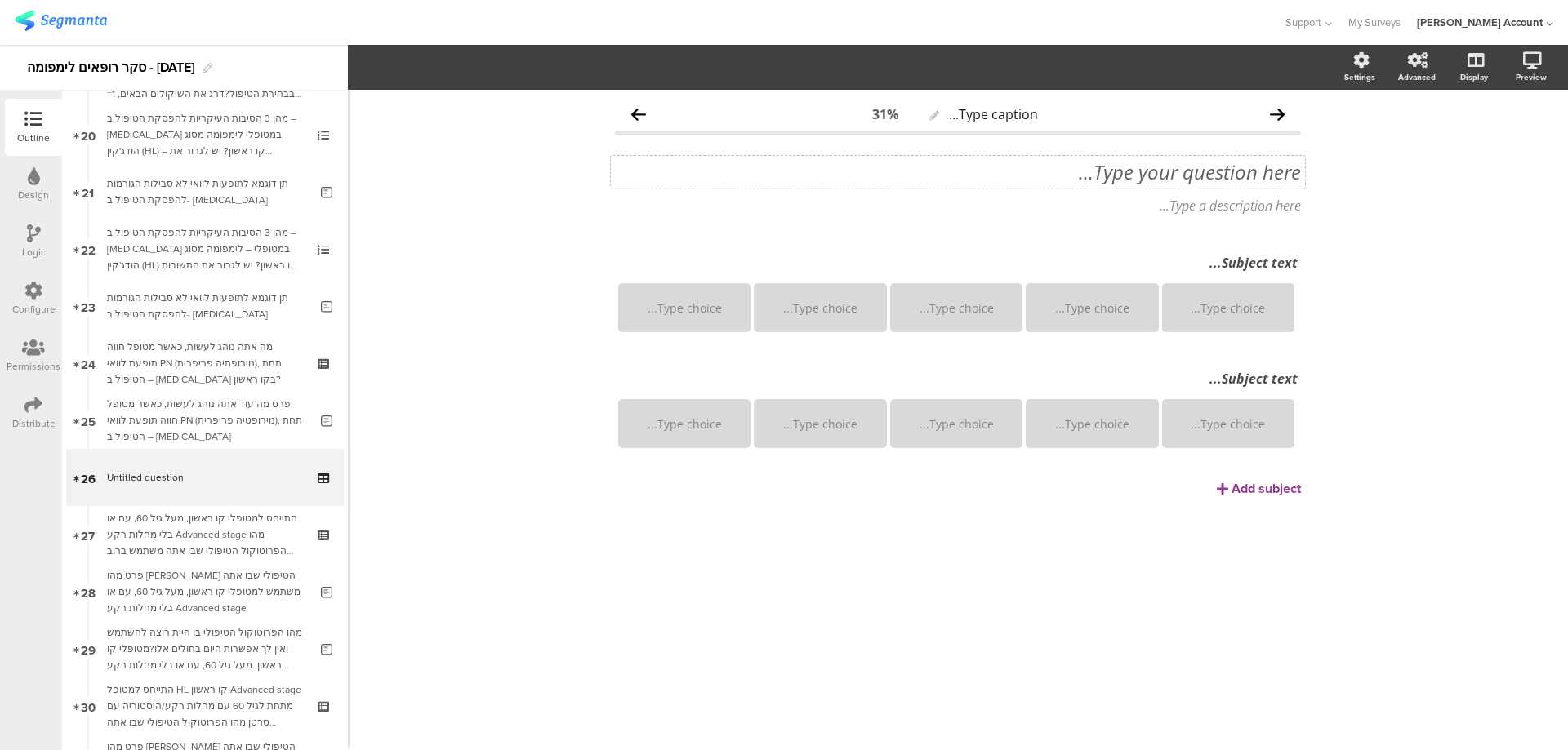
click at [1143, 177] on div "Type your question here..." at bounding box center [958, 172] width 694 height 33
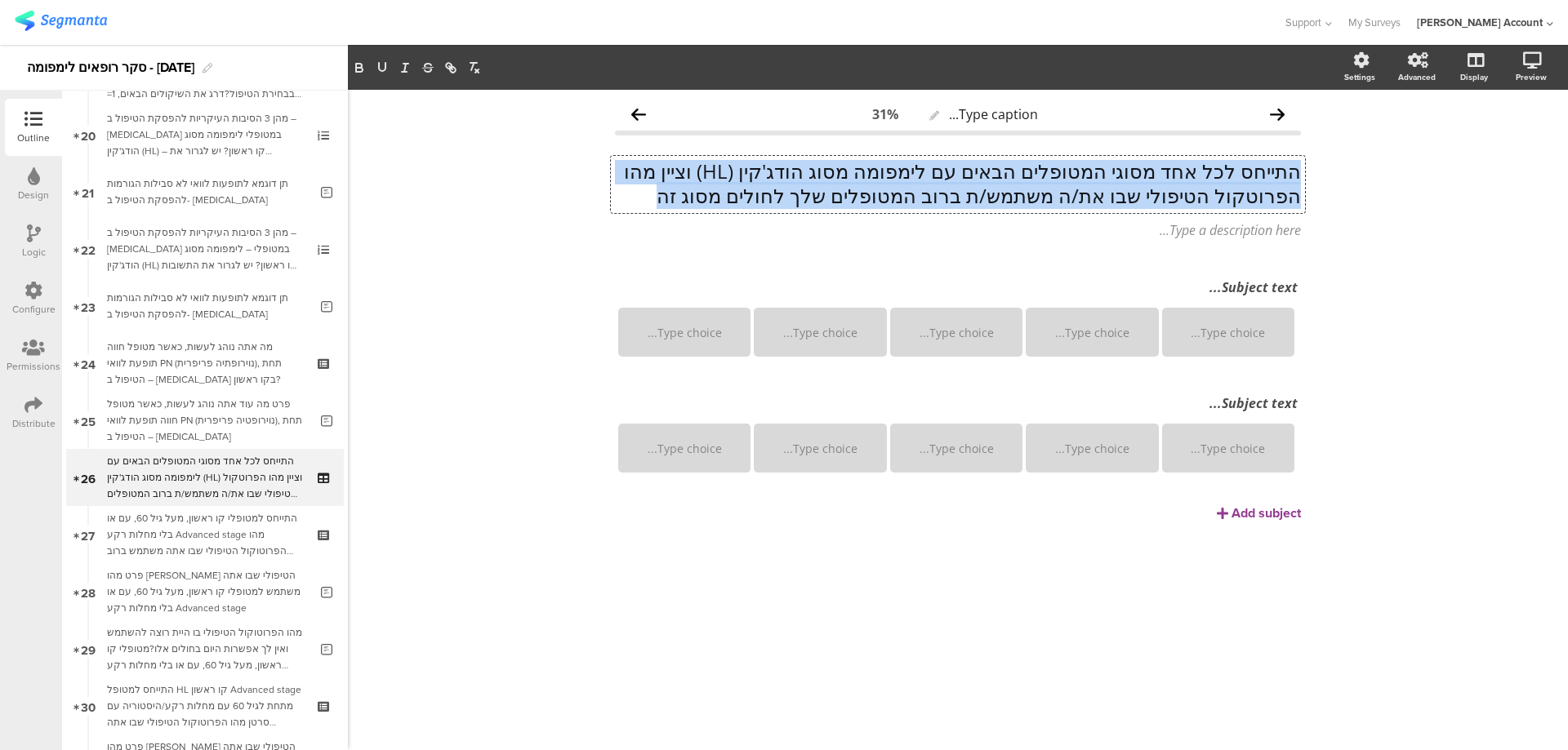
drag, startPoint x: 1296, startPoint y: 170, endPoint x: 631, endPoint y: 199, distance: 665.6
click at [631, 199] on p "התייחס לכל אחד מסוגי המטופלים הבאים עם לימפומה מסוג הודג'קין (HL) וציין מהו הפר…" at bounding box center [958, 183] width 686 height 49
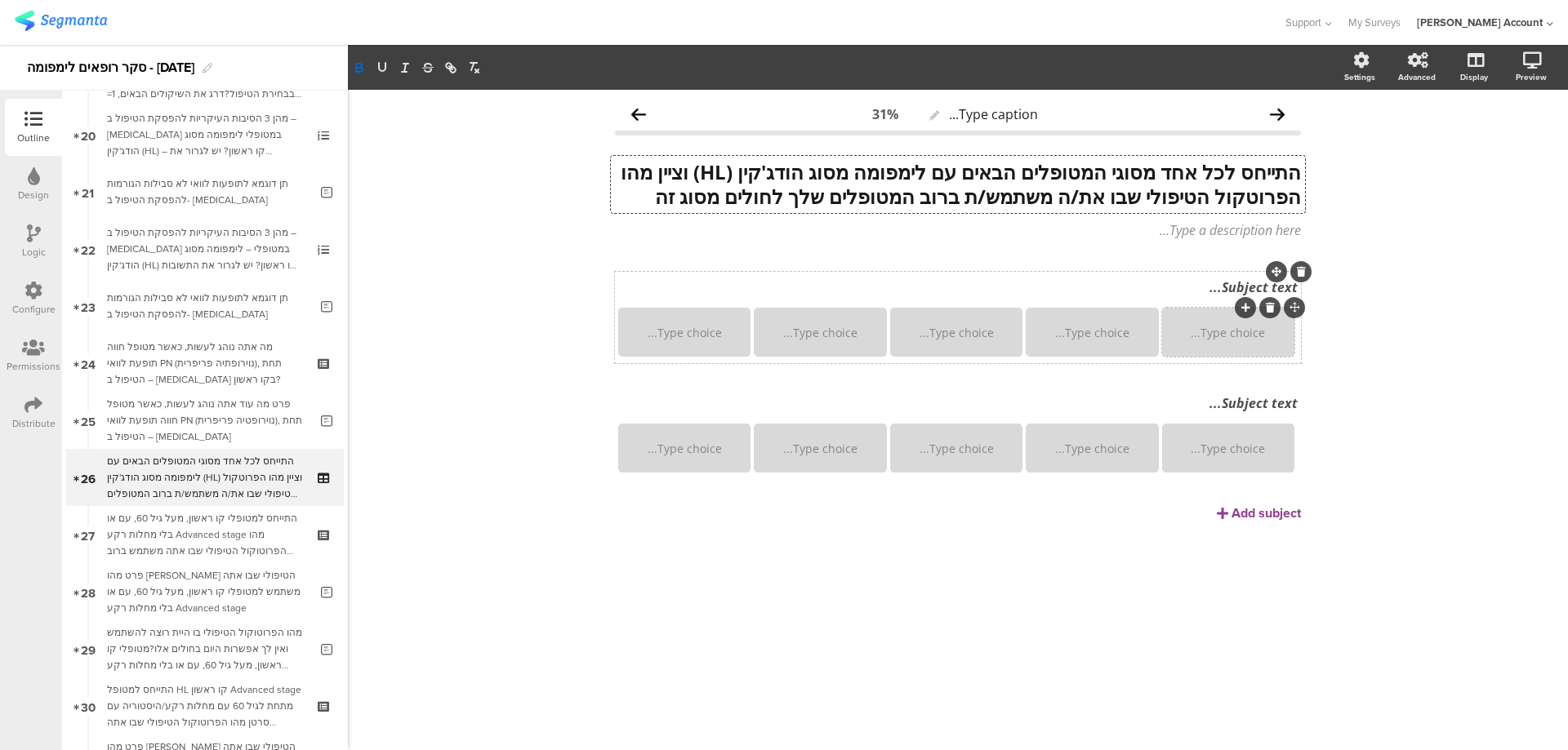
click at [1204, 357] on div "Type choice..." at bounding box center [1228, 332] width 127 height 49
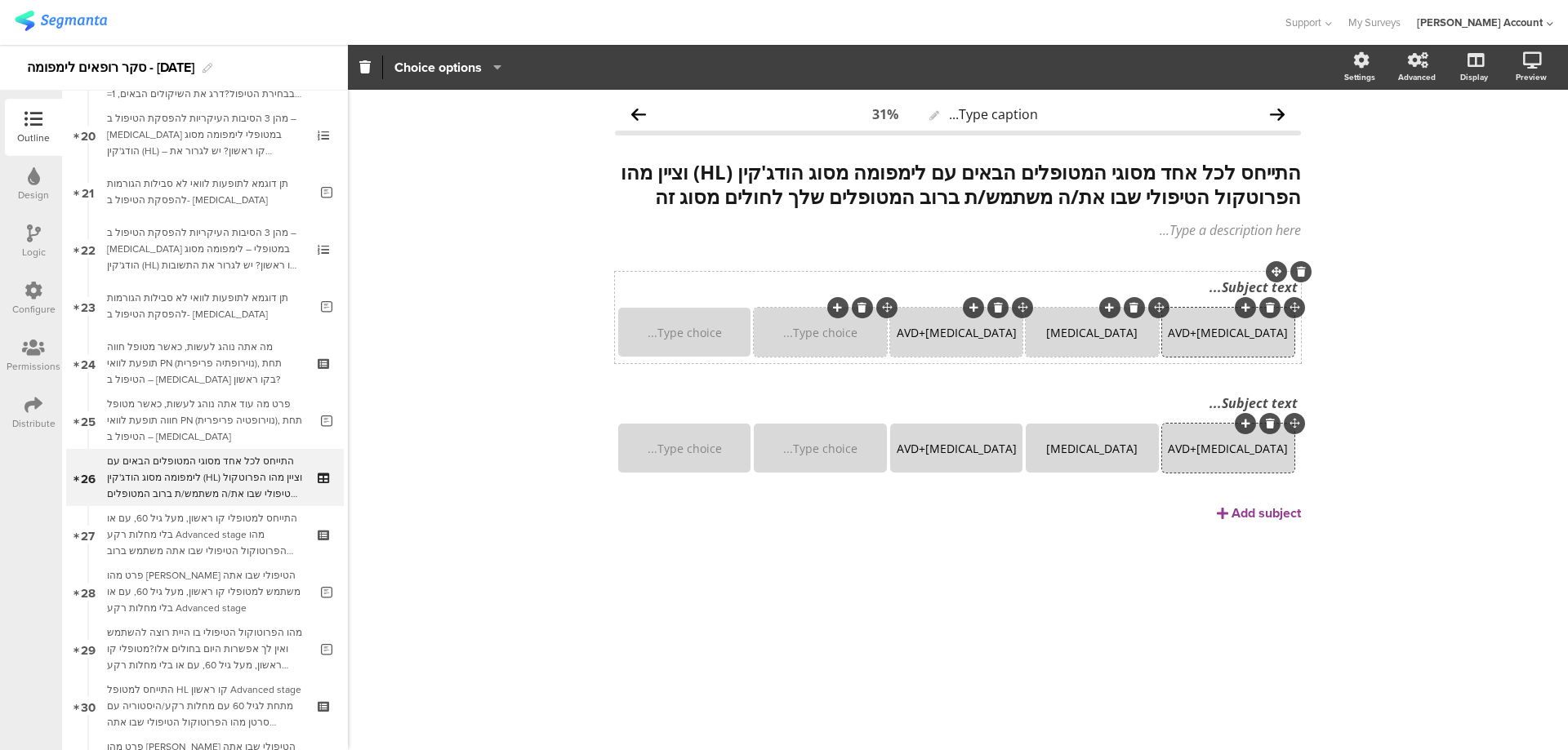
click at [812, 357] on div "Type choice..." at bounding box center [820, 332] width 127 height 49
click at [689, 357] on div "Type choice..." at bounding box center [684, 332] width 127 height 49
click at [1219, 301] on div "Subject text..." at bounding box center [958, 288] width 688 height 26
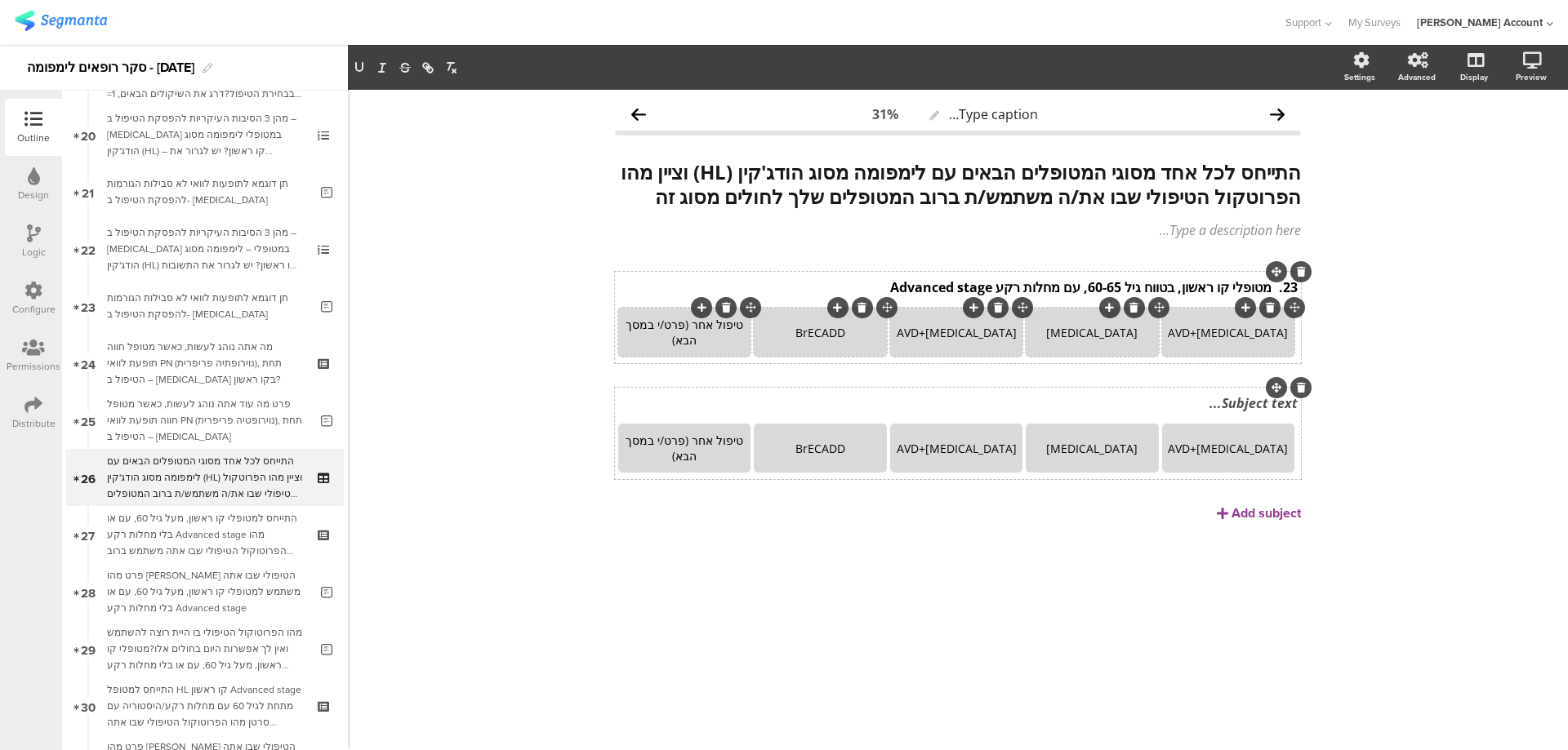
click at [1224, 417] on div "Subject text..." at bounding box center [958, 403] width 688 height 26
click at [1278, 522] on div "Add subject" at bounding box center [1266, 513] width 69 height 19
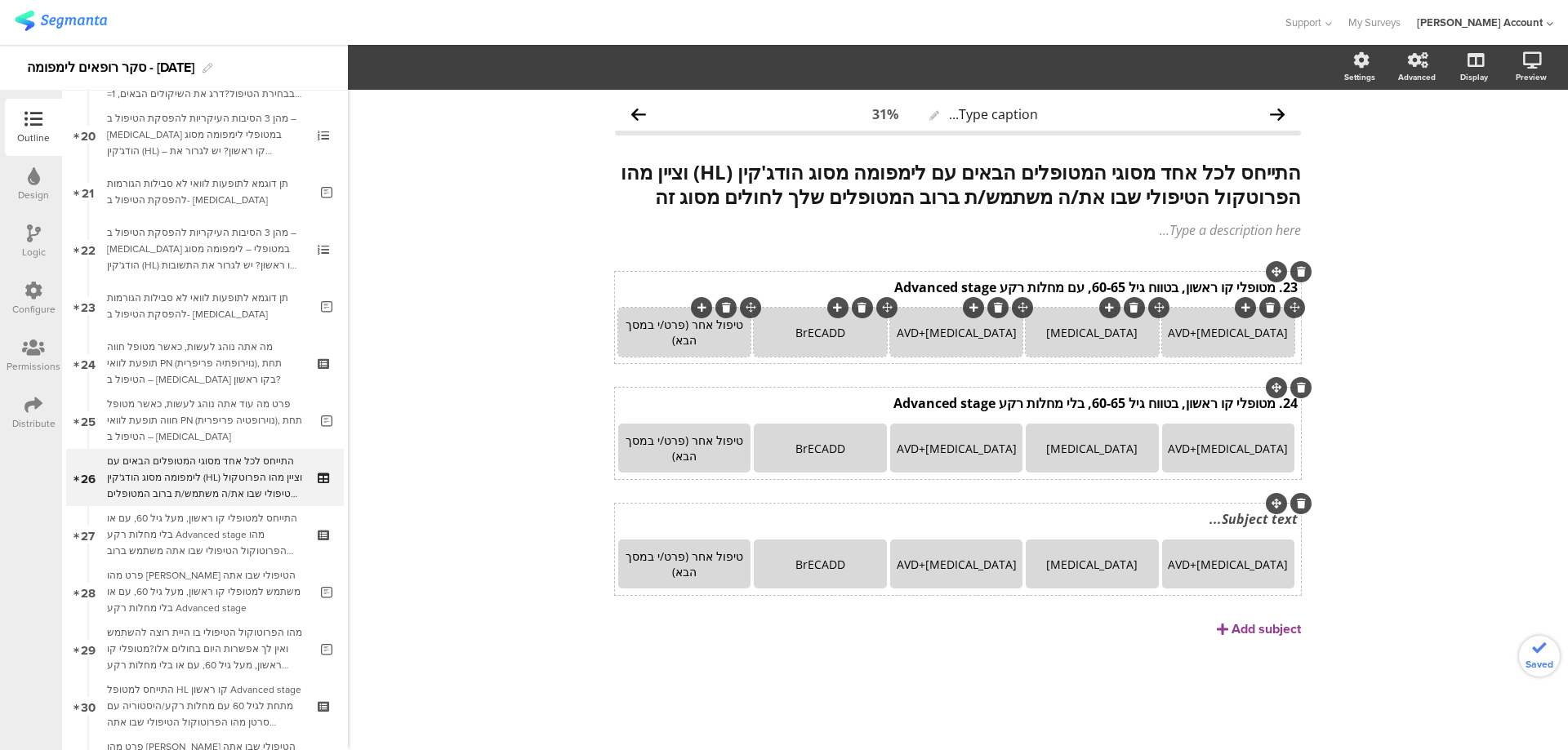
click at [1260, 532] on div "Subject text..." at bounding box center [958, 519] width 688 height 26
click at [1210, 638] on div "23. מטופלי קו ראשון, בטווח גיל 60-65, עם מחלות רקע Advanced stage 23. מטופלי קו…" at bounding box center [958, 455] width 686 height 366
click at [1225, 636] on icon at bounding box center [1222, 630] width 11 height 13
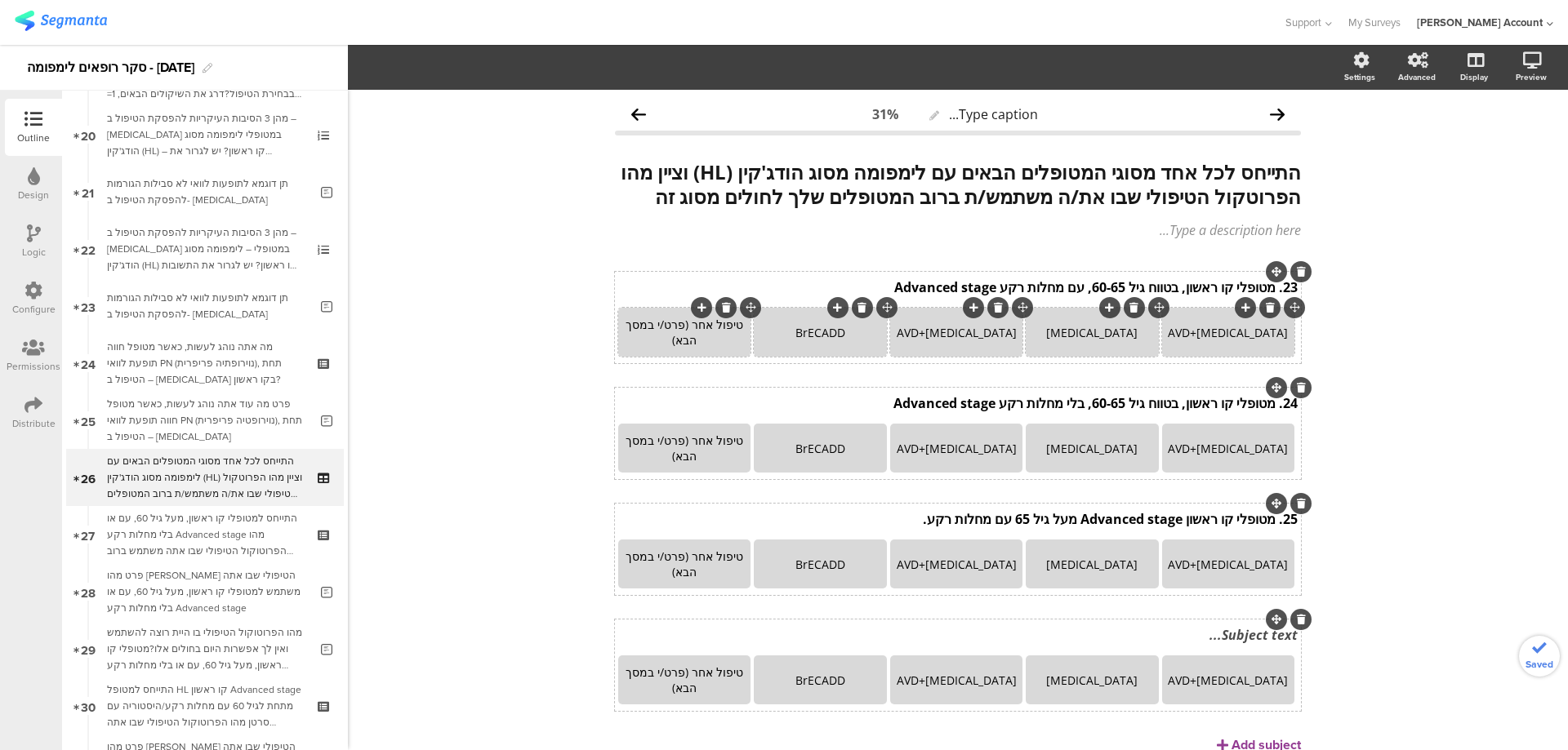
click at [1236, 648] on div "Subject text..." at bounding box center [958, 635] width 688 height 26
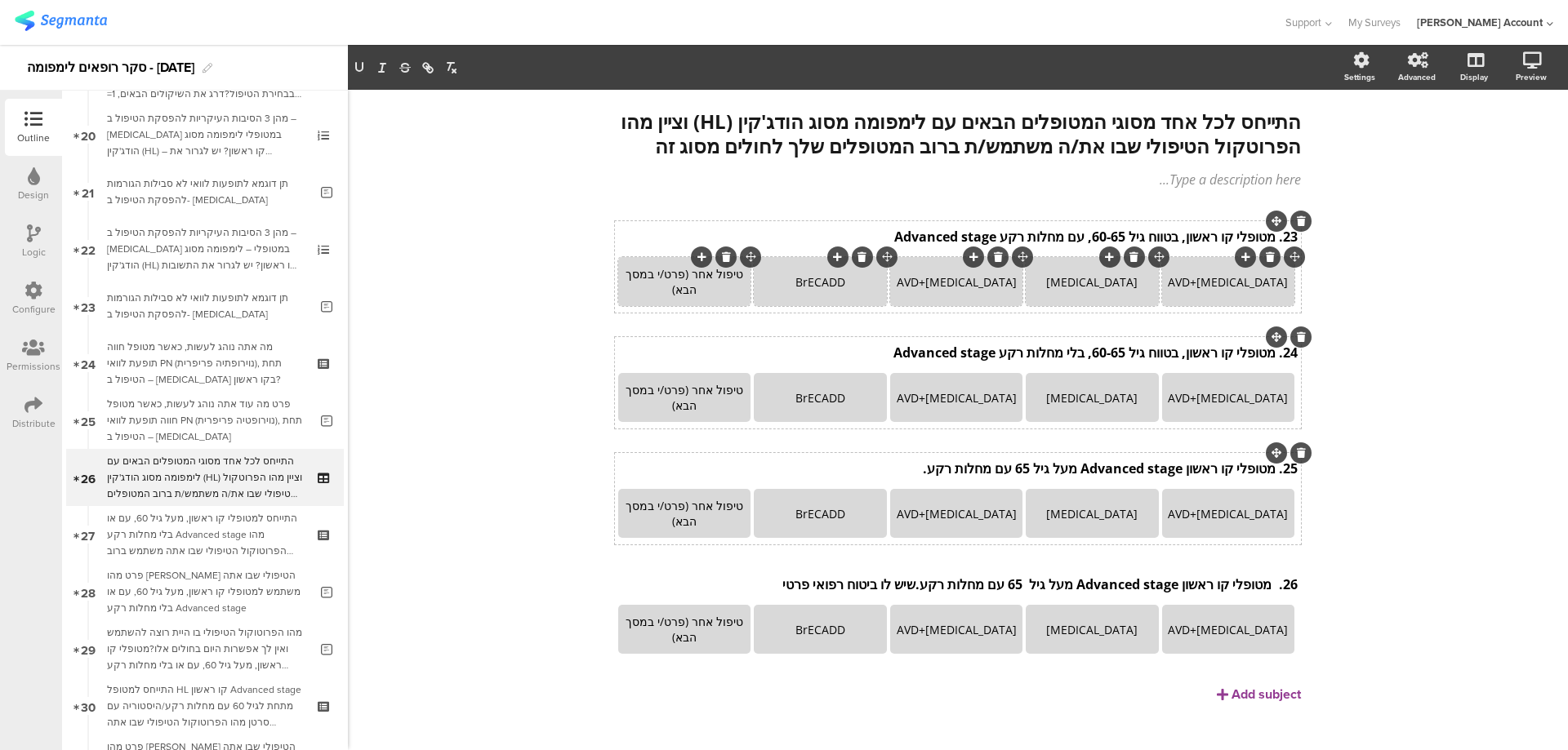
scroll to position [93, 0]
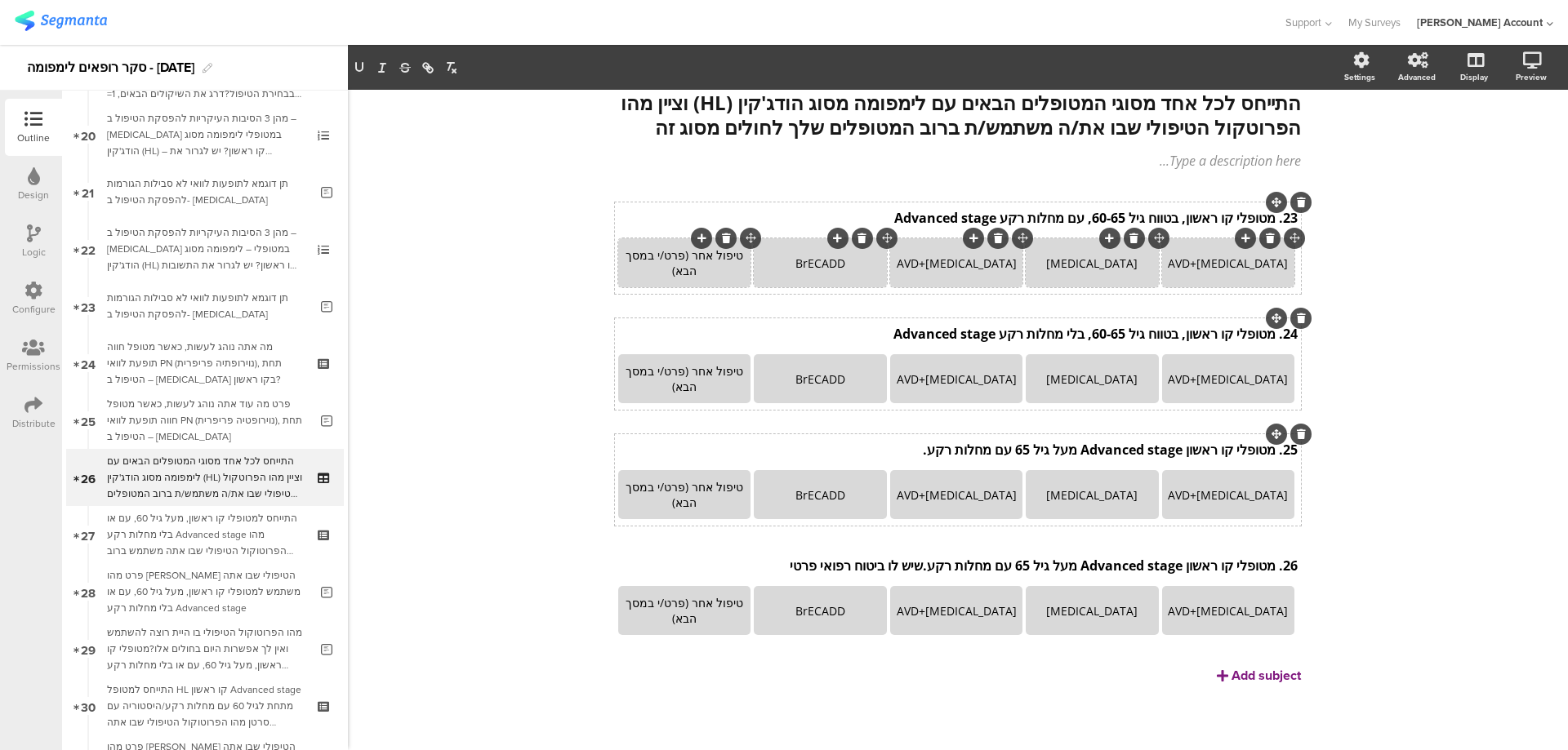
click at [1240, 675] on div "Add subject" at bounding box center [1266, 675] width 69 height 19
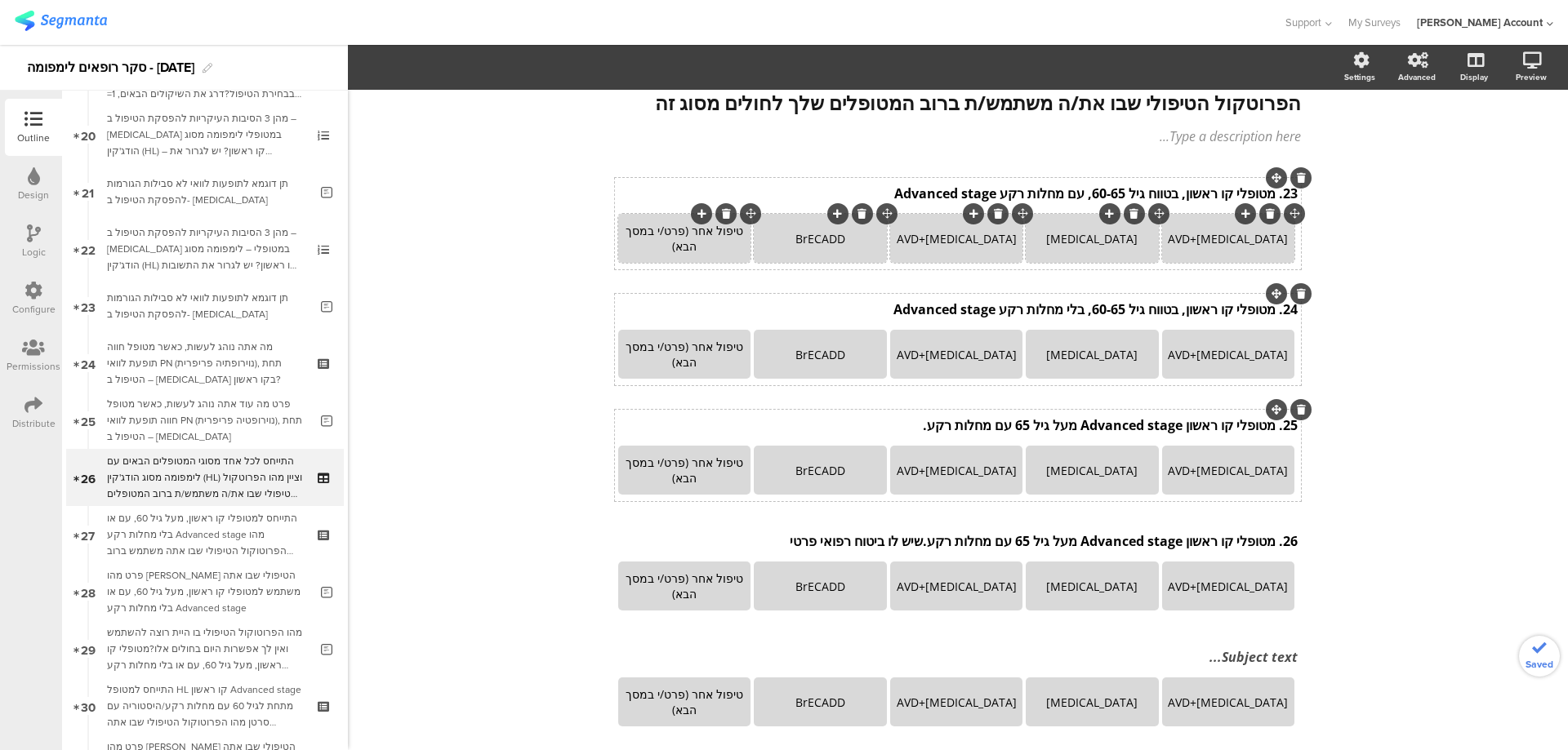
click at [1242, 666] on div "Subject text..." at bounding box center [957, 657] width 679 height 18
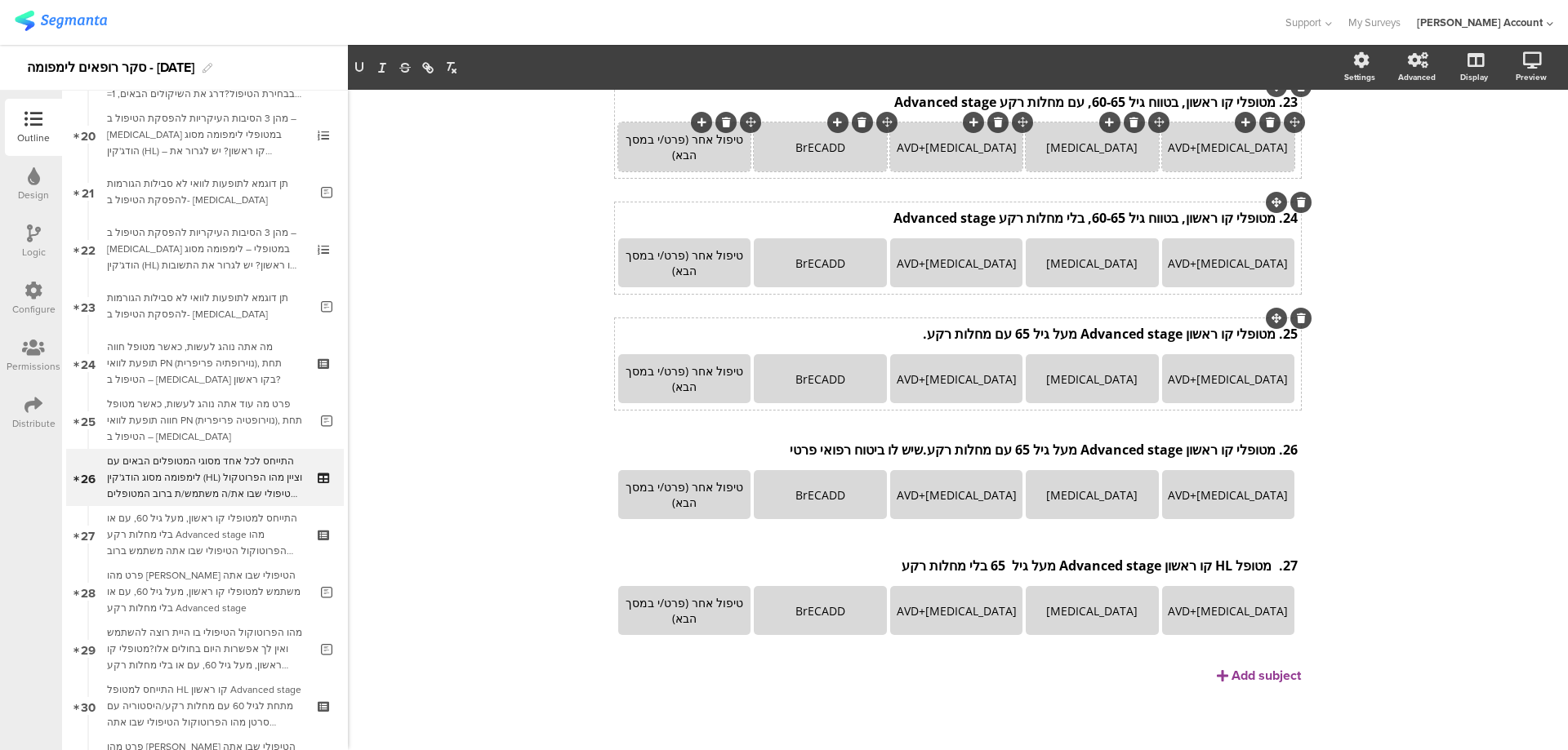
scroll to position [210, 0]
click at [1246, 675] on div "Add subject" at bounding box center [1266, 675] width 69 height 19
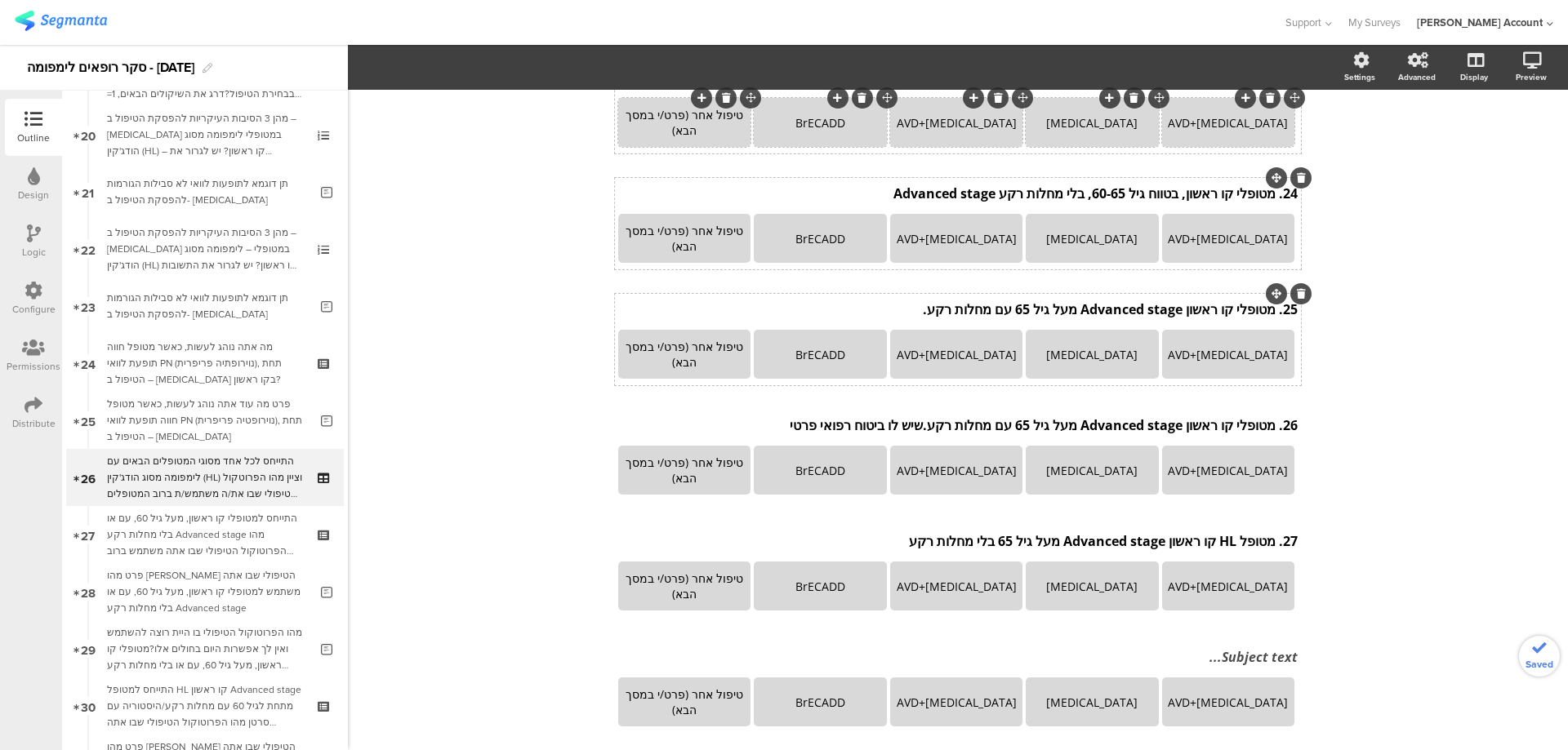
click at [1247, 666] on div "Subject text..." at bounding box center [957, 657] width 679 height 18
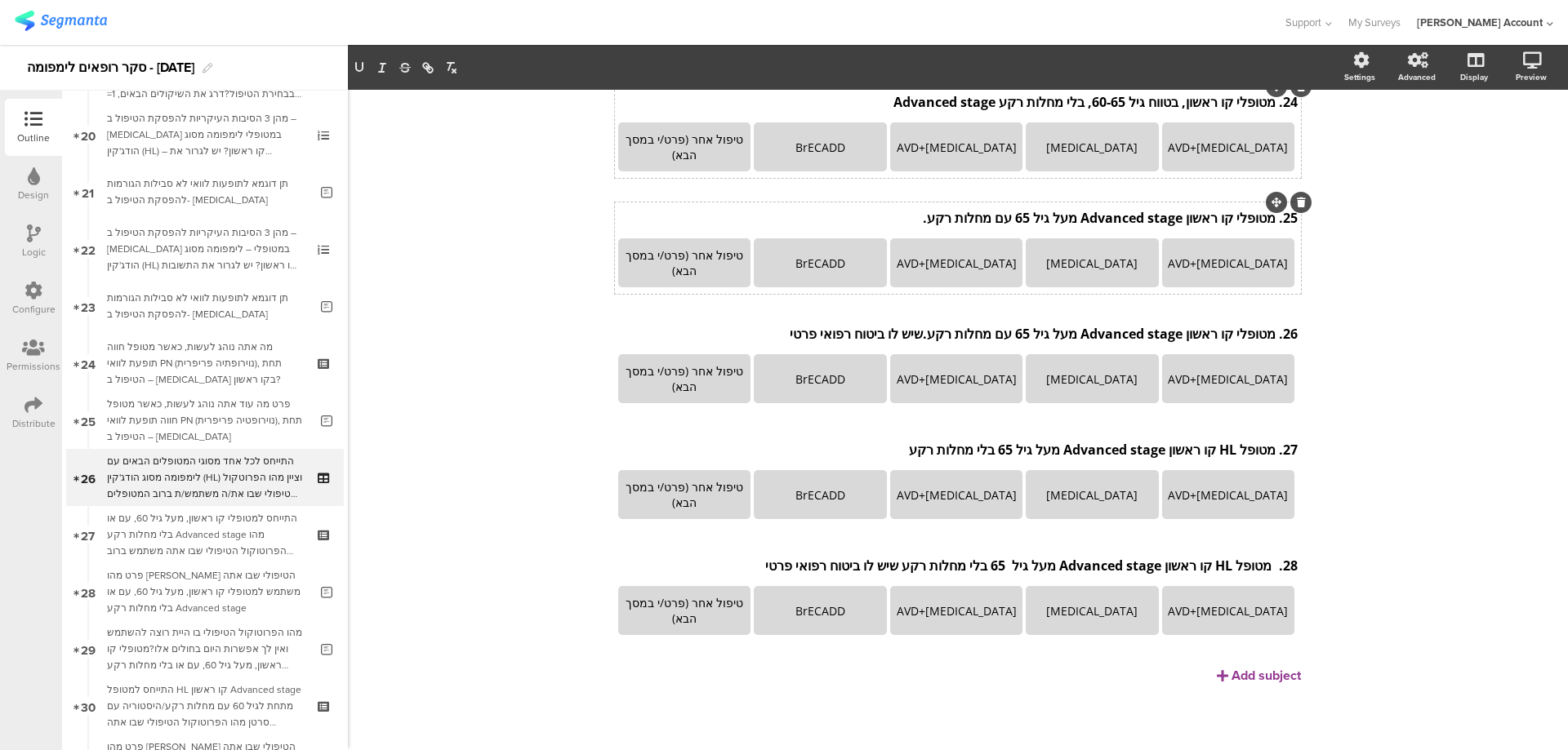
scroll to position [326, 0]
click at [1245, 671] on div "Add subject" at bounding box center [1266, 675] width 69 height 19
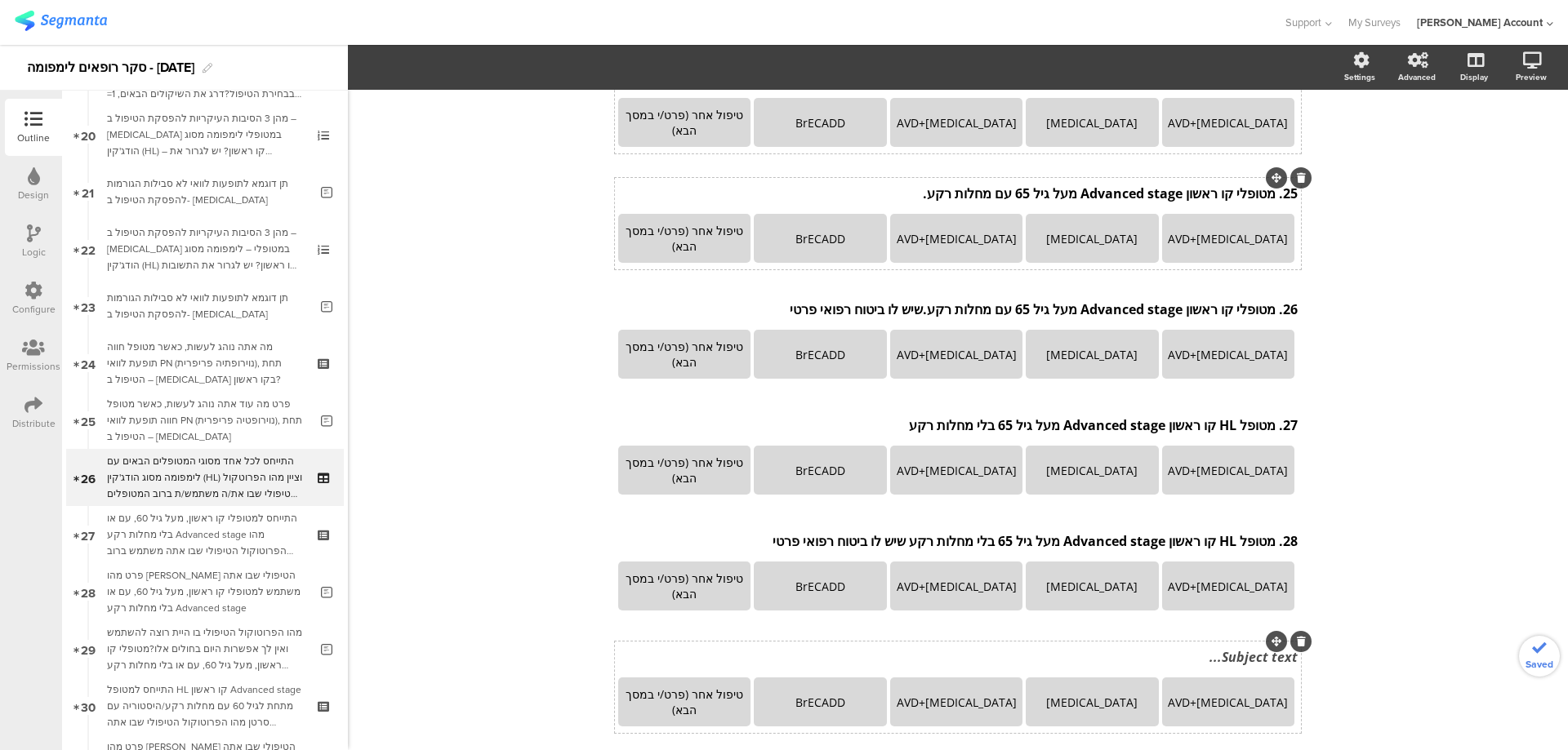
click at [1242, 666] on div "Subject text..." at bounding box center [957, 657] width 679 height 18
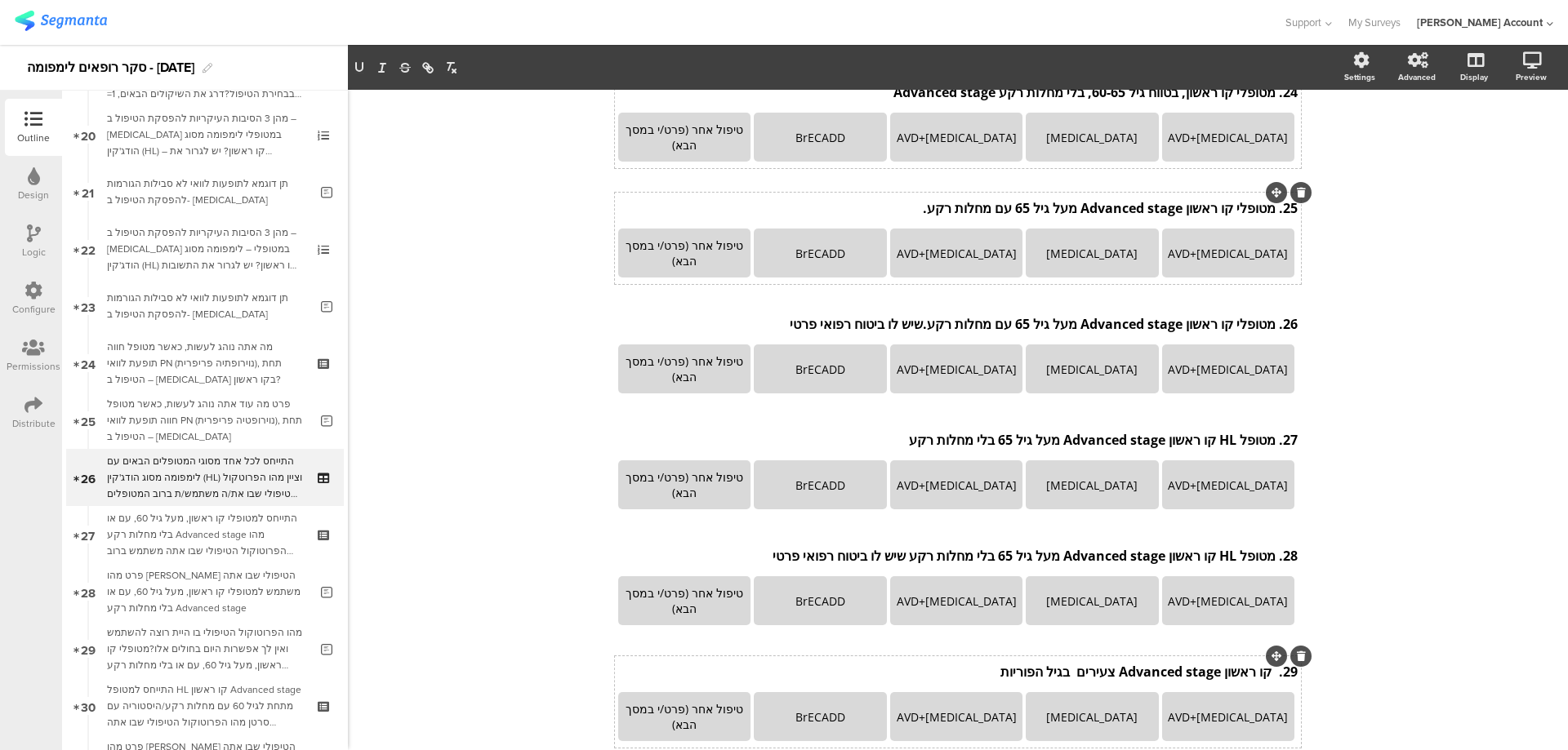
click at [1266, 681] on p "29. קו ראשון Advanced stage צעירים בגיל הפוריות" at bounding box center [957, 672] width 679 height 18
click at [1266, 569] on div "28. מטופל HL קו ראשון Advanced stage מעל גיל 65 בלי מחלות רקע שיש לו ביטוח רפוא…" at bounding box center [958, 556] width 688 height 26
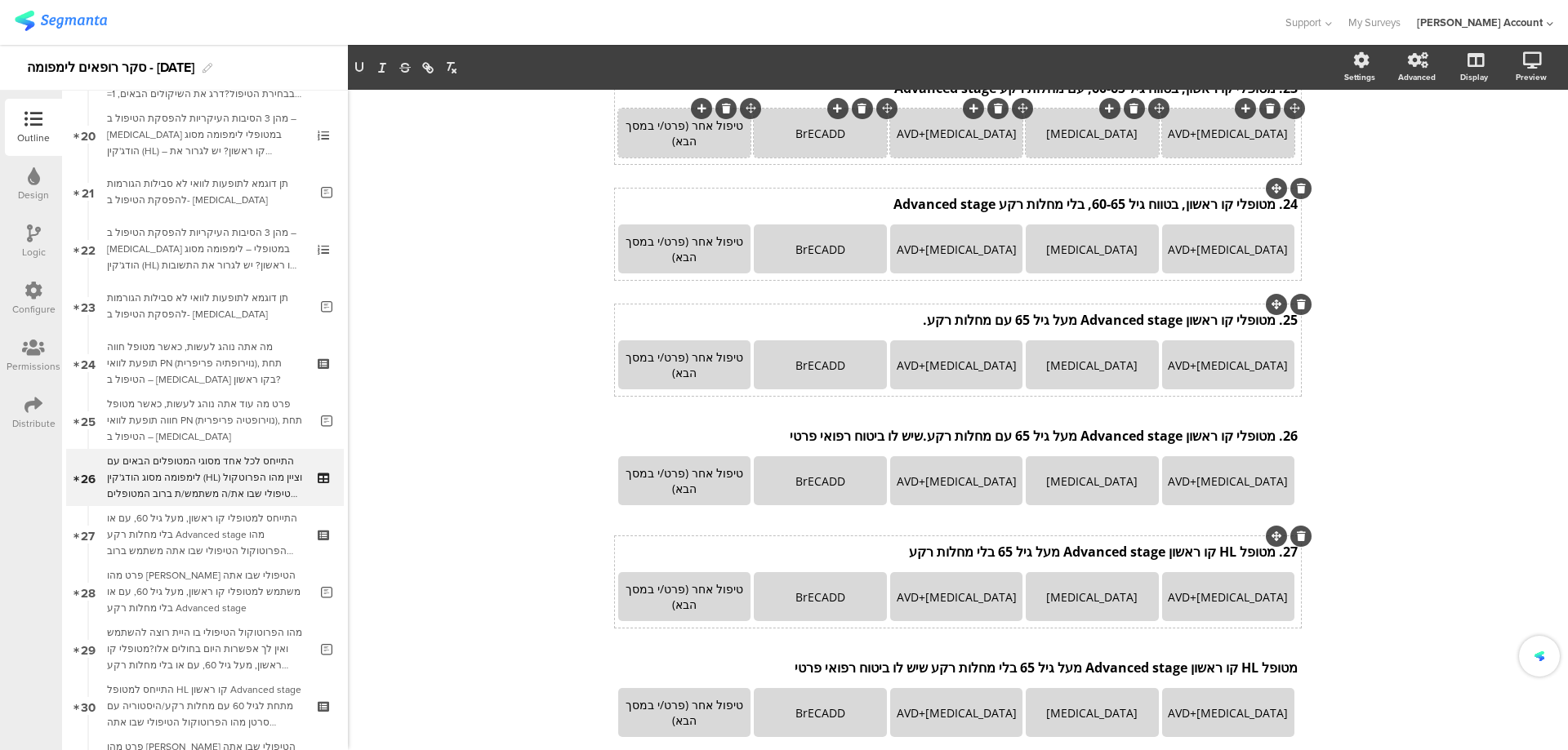
click at [1269, 560] on p "27. מטופל HL קו ראשון Advanced stage מעל גיל 65 בלי מחלות רקע" at bounding box center [957, 551] width 679 height 18
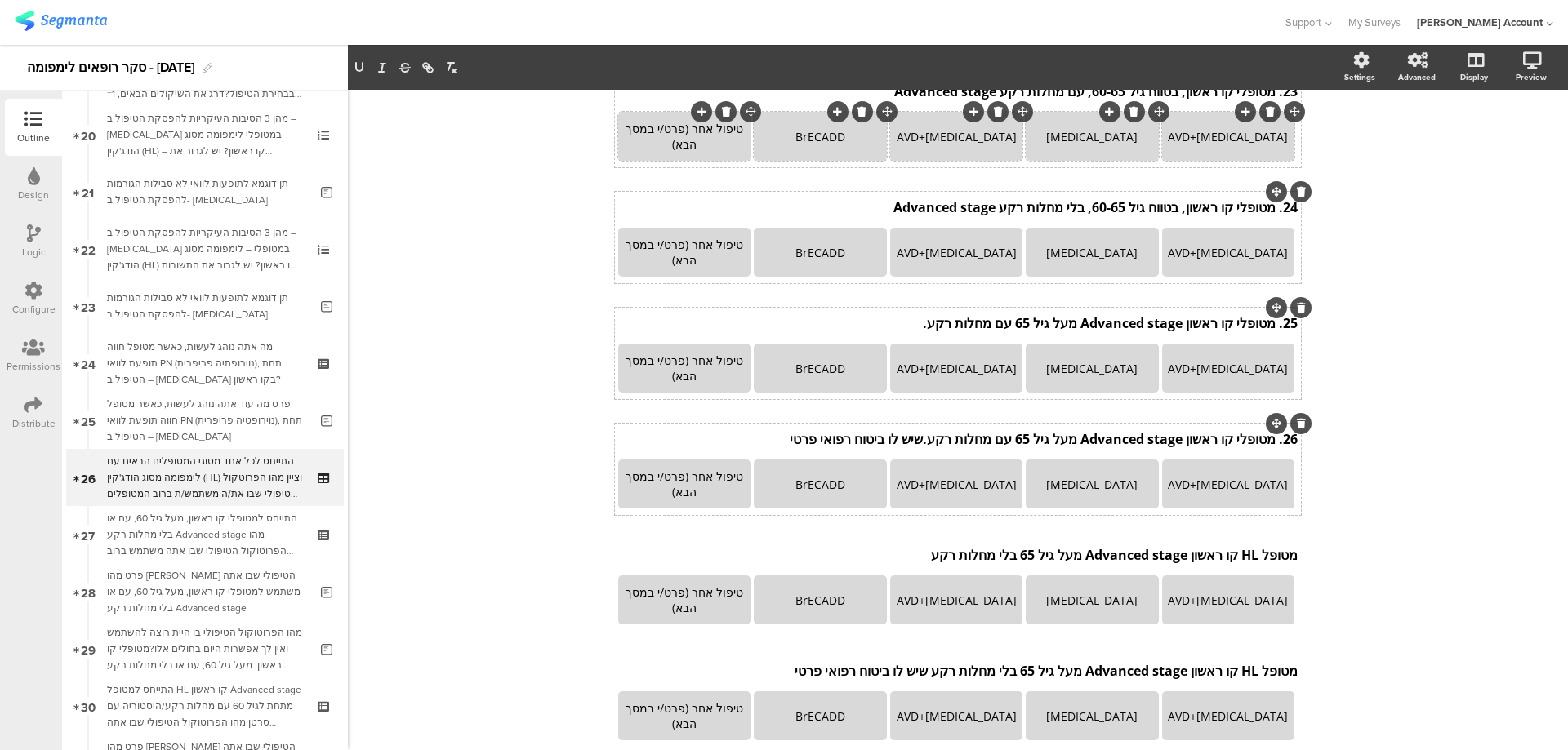
click at [1268, 452] on div "26. מטופלי קו ראשון Advanced stage מעל גיל 65 עם מחלות רקע.שיש לו ביטוח רפואי פ…" at bounding box center [958, 439] width 688 height 26
click at [1270, 336] on div "25. מטופלי קו ראשון Advanced stage מעל גיל 65 עם מחלות רקע. 25. מטופלי קו ראשון…" at bounding box center [958, 323] width 688 height 26
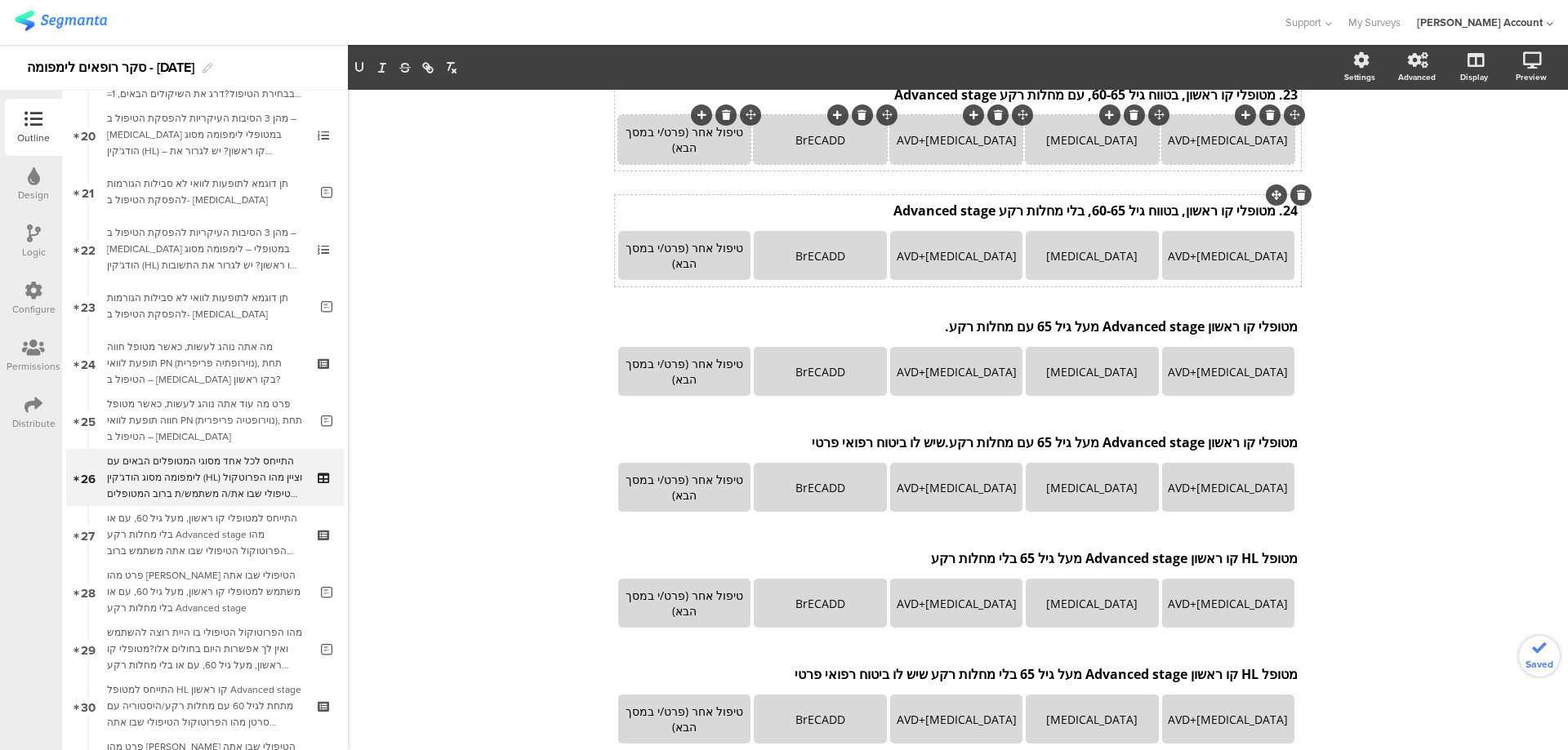
click at [1266, 223] on div "24. מטופלי קו ראשון, בטווח גיל 60-65, בלי מחלות רקע Advanced stage 24. מטופלי ק…" at bounding box center [958, 210] width 688 height 26
click at [1269, 107] on div "23. מטופלי קו ראשון, בטווח גיל 60-65, עם מחלות רקע Advanced stage 23. מטופלי קו…" at bounding box center [958, 94] width 688 height 26
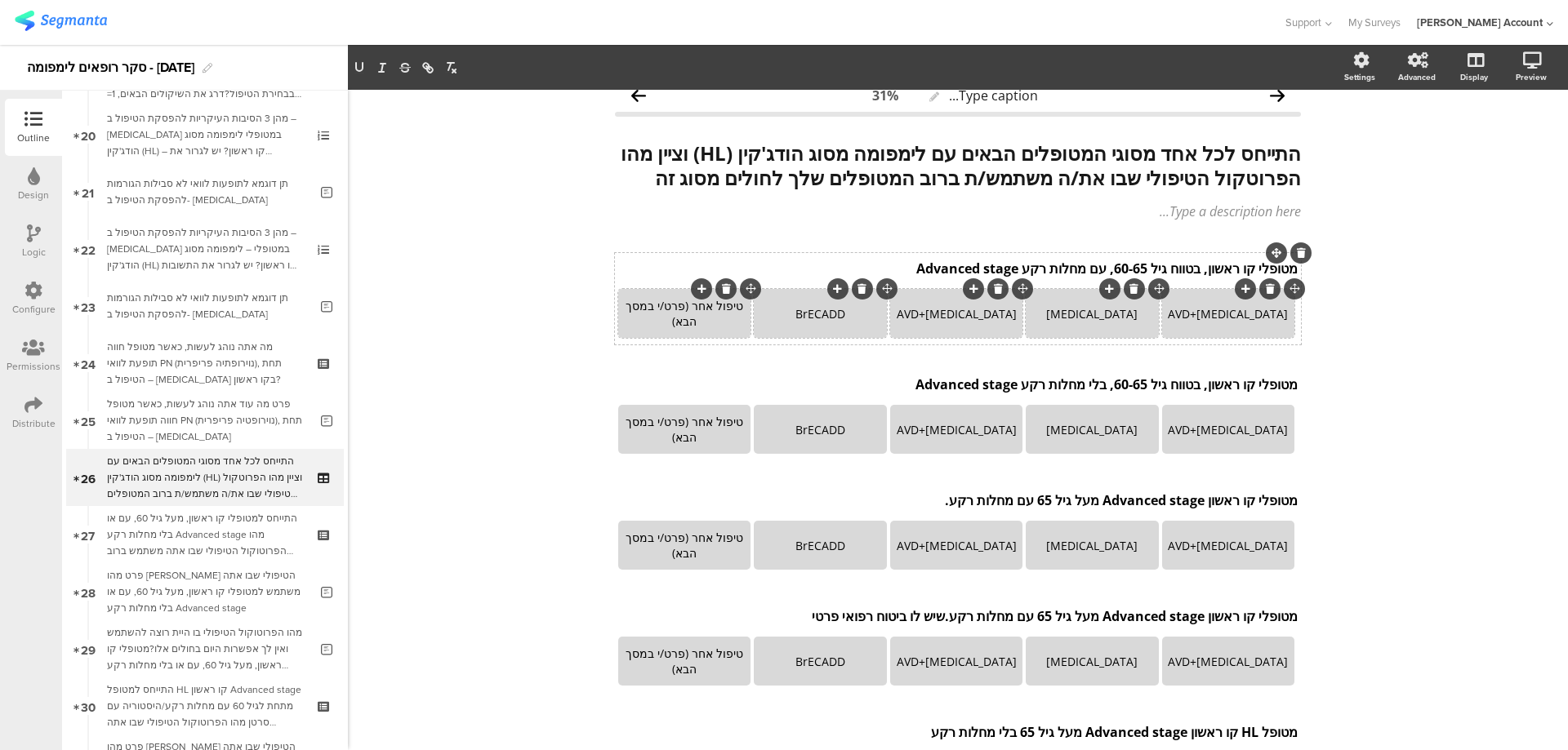
scroll to position [0, 0]
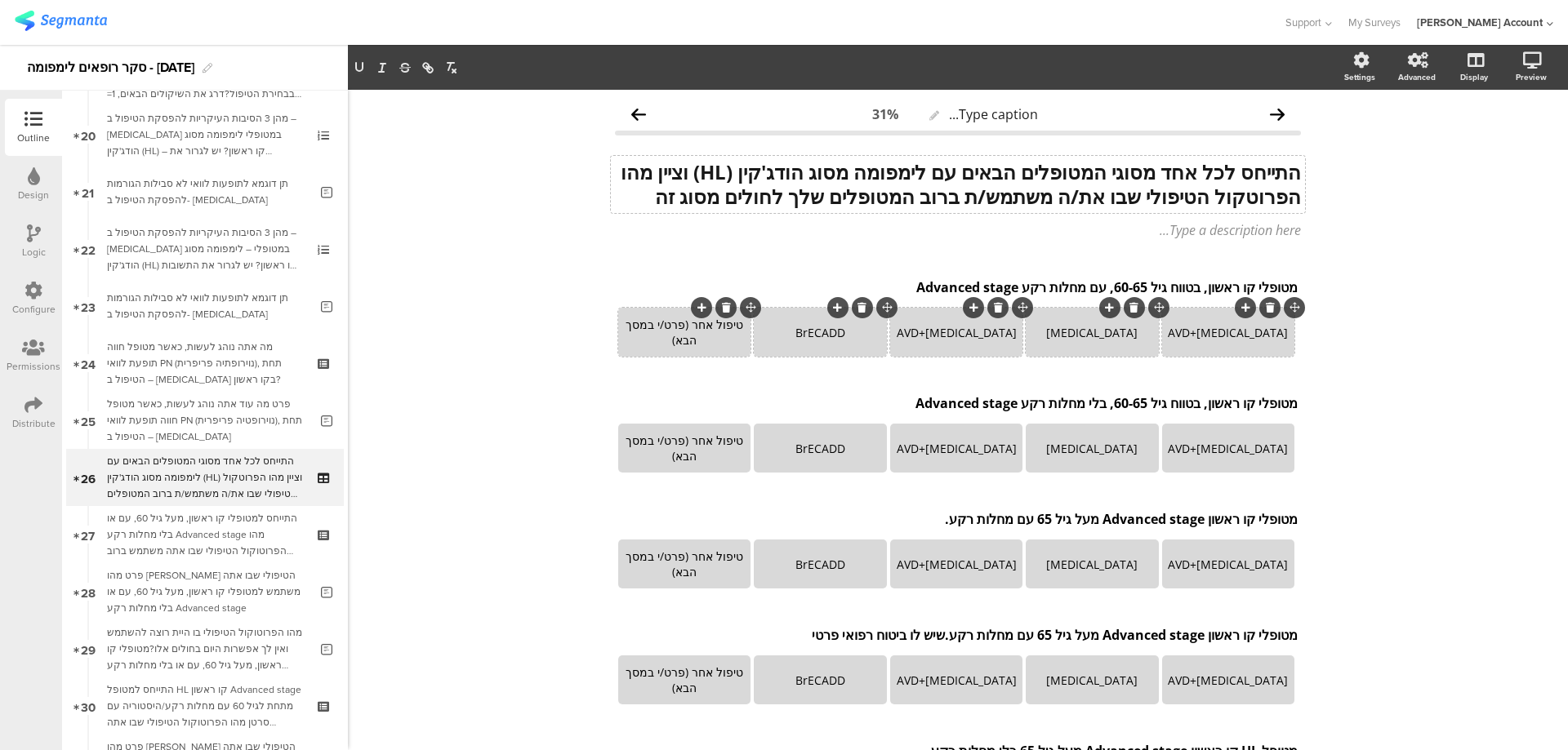
click at [672, 171] on div "התייחס לכל אחד מסוגי המטופלים הבאים עם לימפומה מסוג הודג'קין (HL) וציין מהו הפר…" at bounding box center [958, 184] width 694 height 57
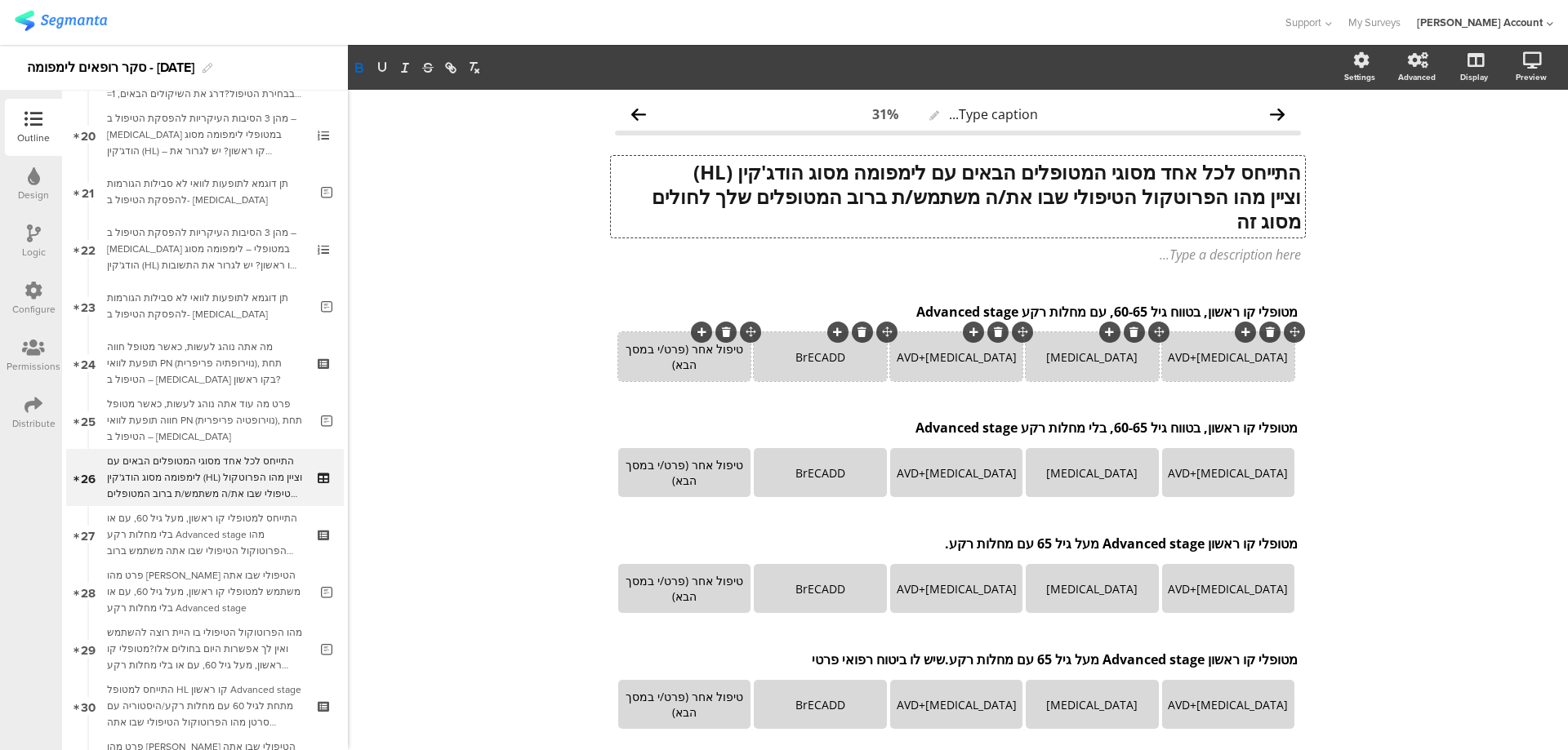
click at [1205, 217] on p "﻿ וציין מהו הפרוטקול הטיפולי שבו את/ה משתמש/ת ברוב המטופלים שלך לחולים מסוג זה" at bounding box center [958, 208] width 686 height 49
click at [1245, 359] on div "[MEDICAL_DATA]+AVD" at bounding box center [1228, 357] width 127 height 16
